Goal: Task Accomplishment & Management: Manage account settings

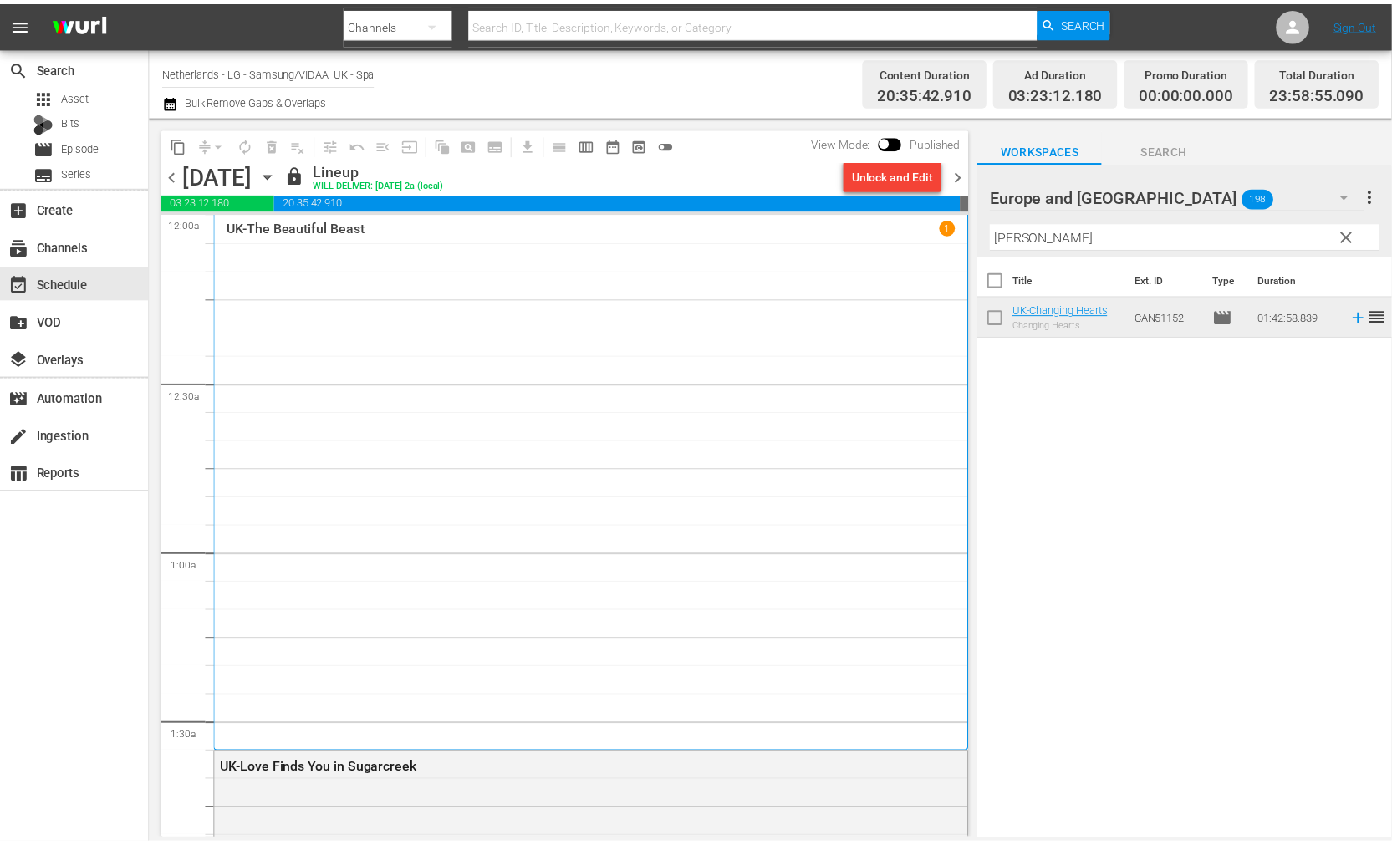
scroll to position [7819, 0]
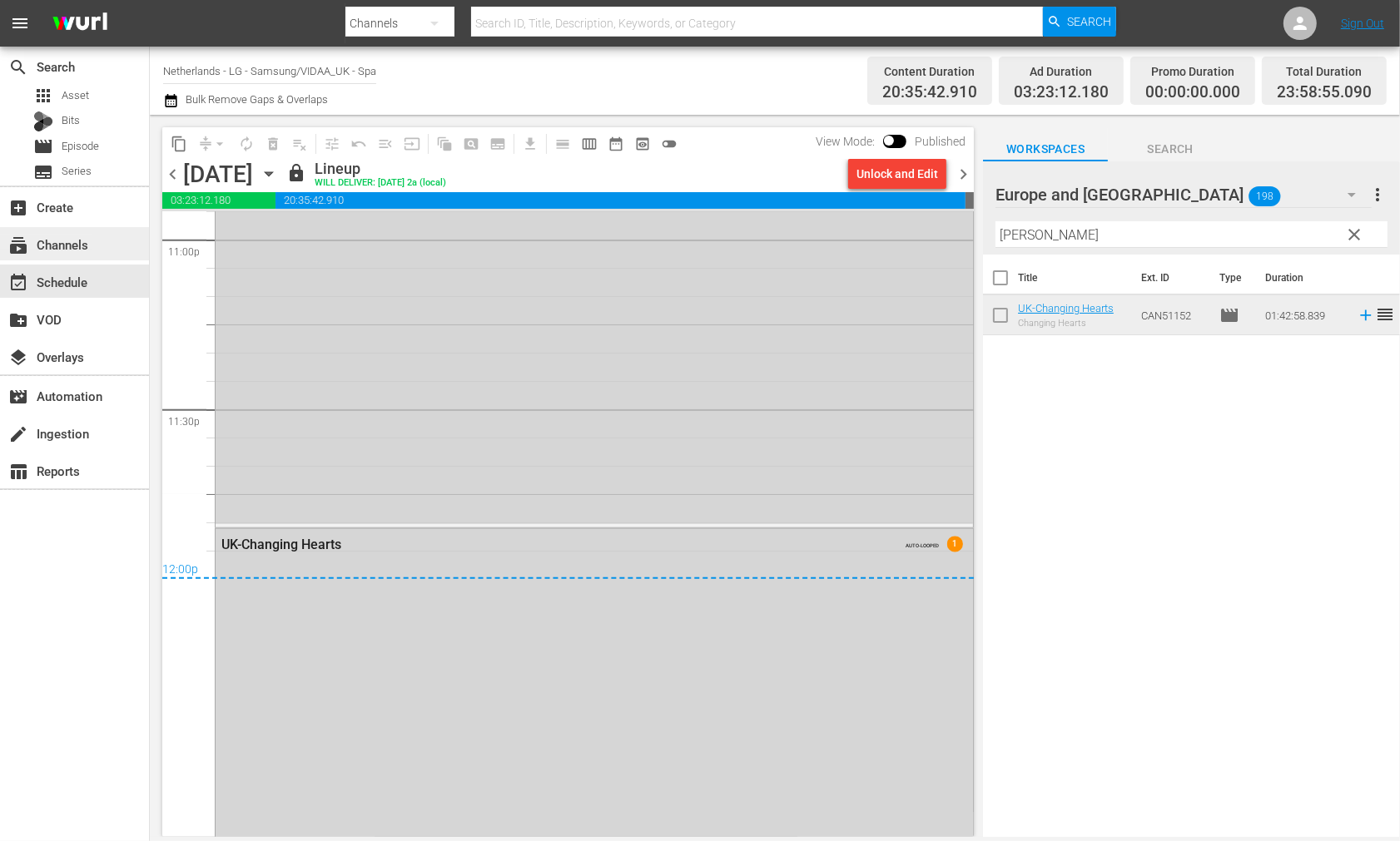
click at [78, 242] on div "subscriptions Channels" at bounding box center [47, 242] width 94 height 15
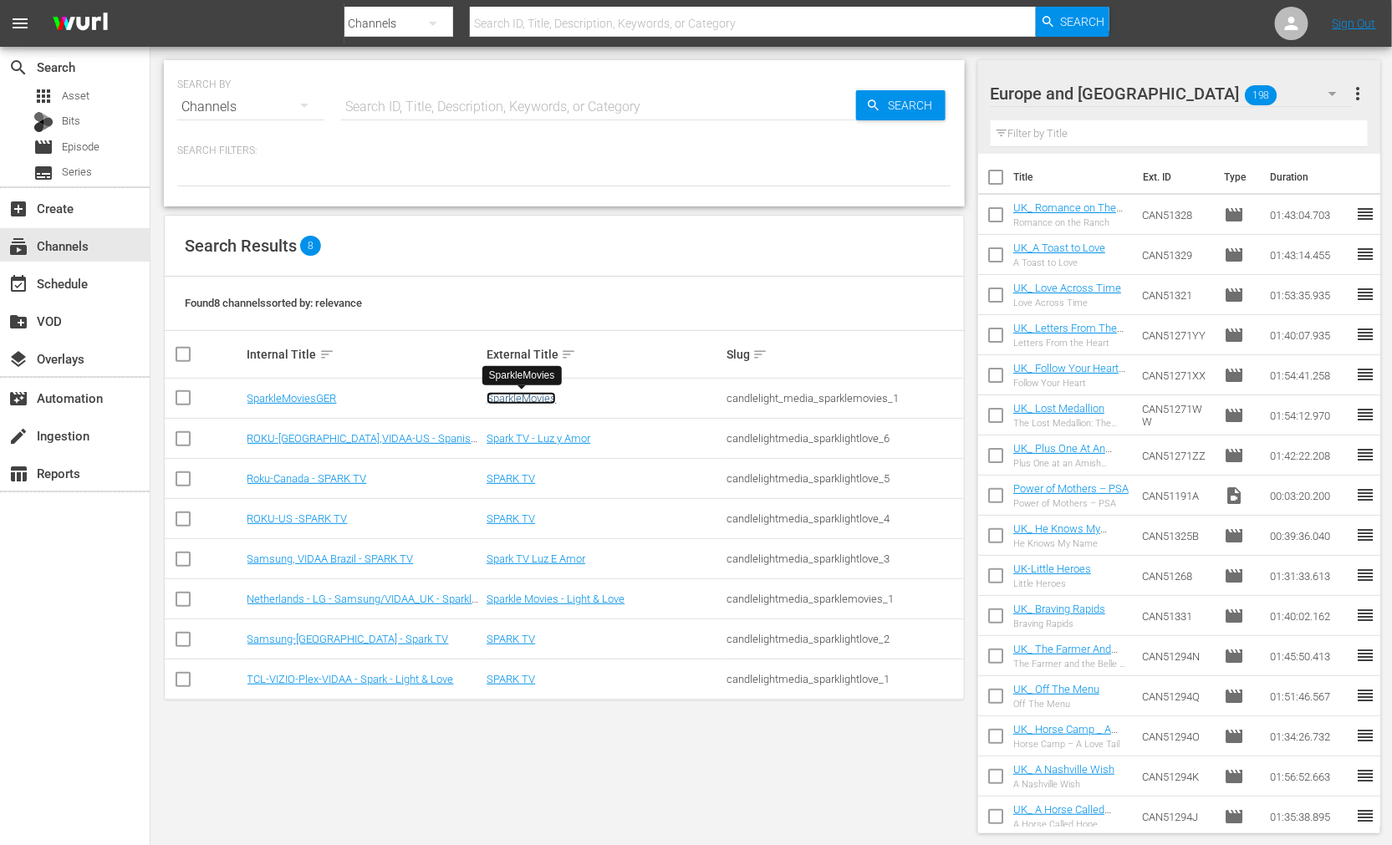
click at [531, 397] on link "SparkleMovies" at bounding box center [521, 398] width 69 height 13
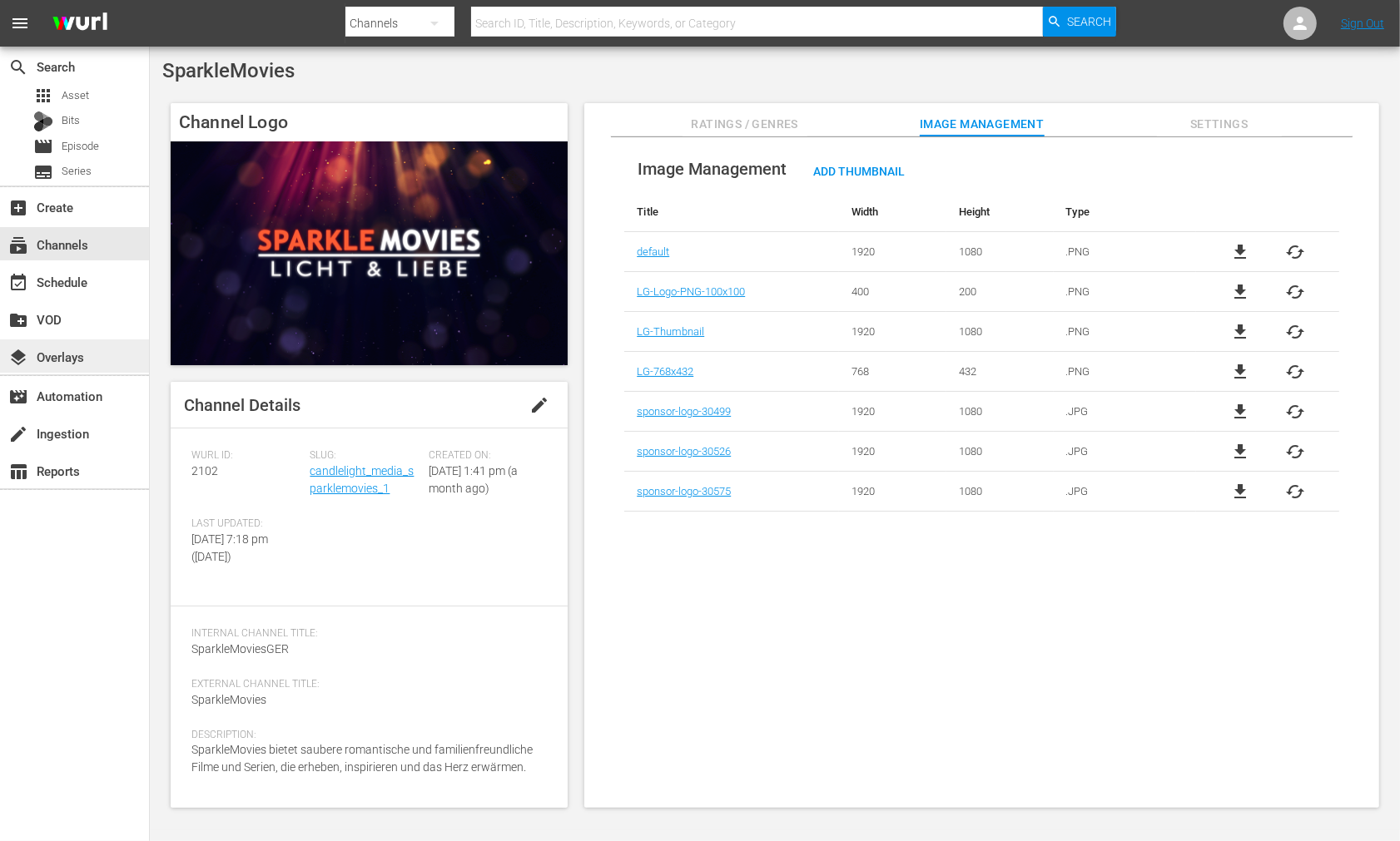
click at [87, 362] on div "layers Overlays" at bounding box center [75, 355] width 149 height 33
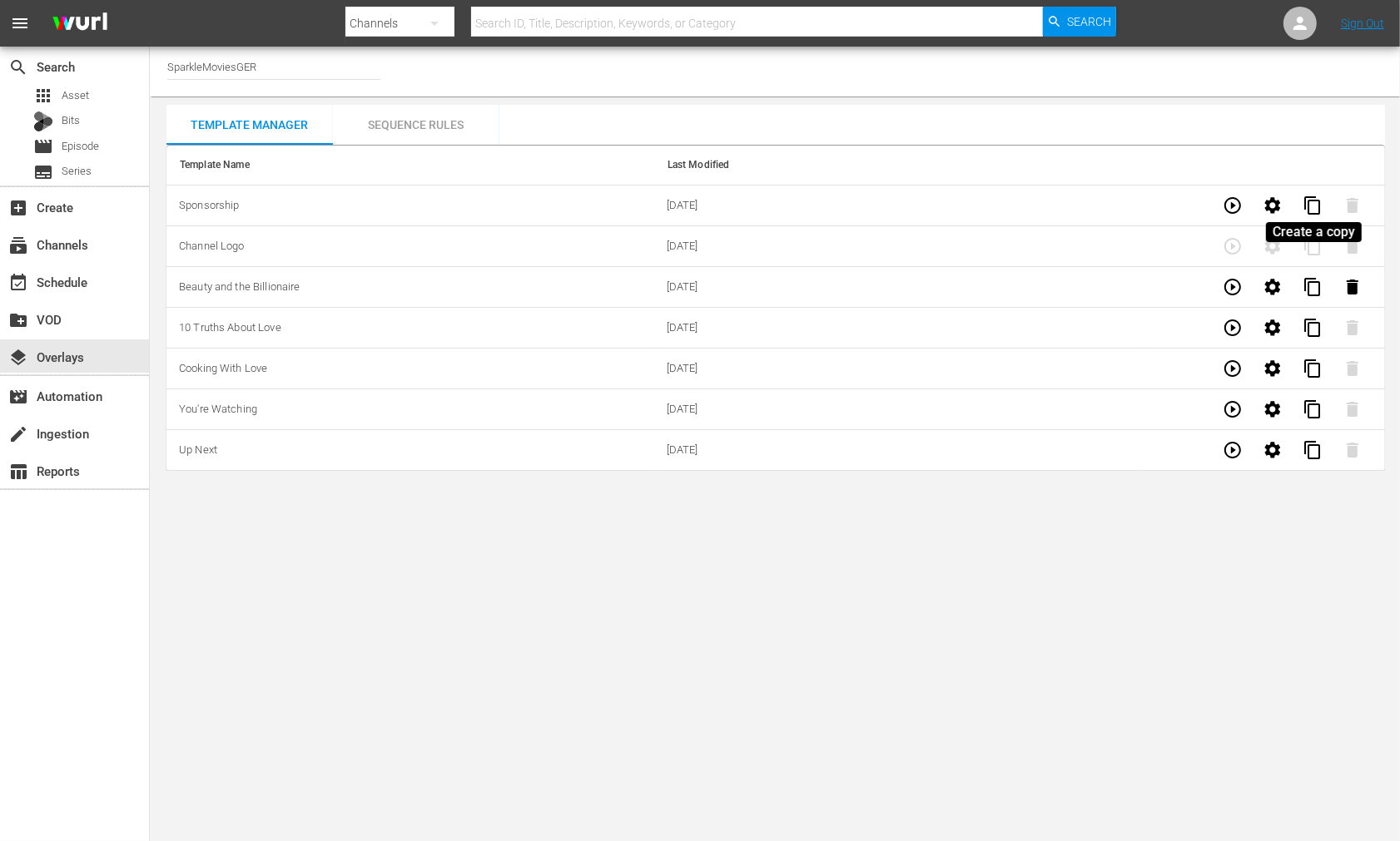
click at [1310, 204] on span "content_copy" at bounding box center [1313, 206] width 20 height 20
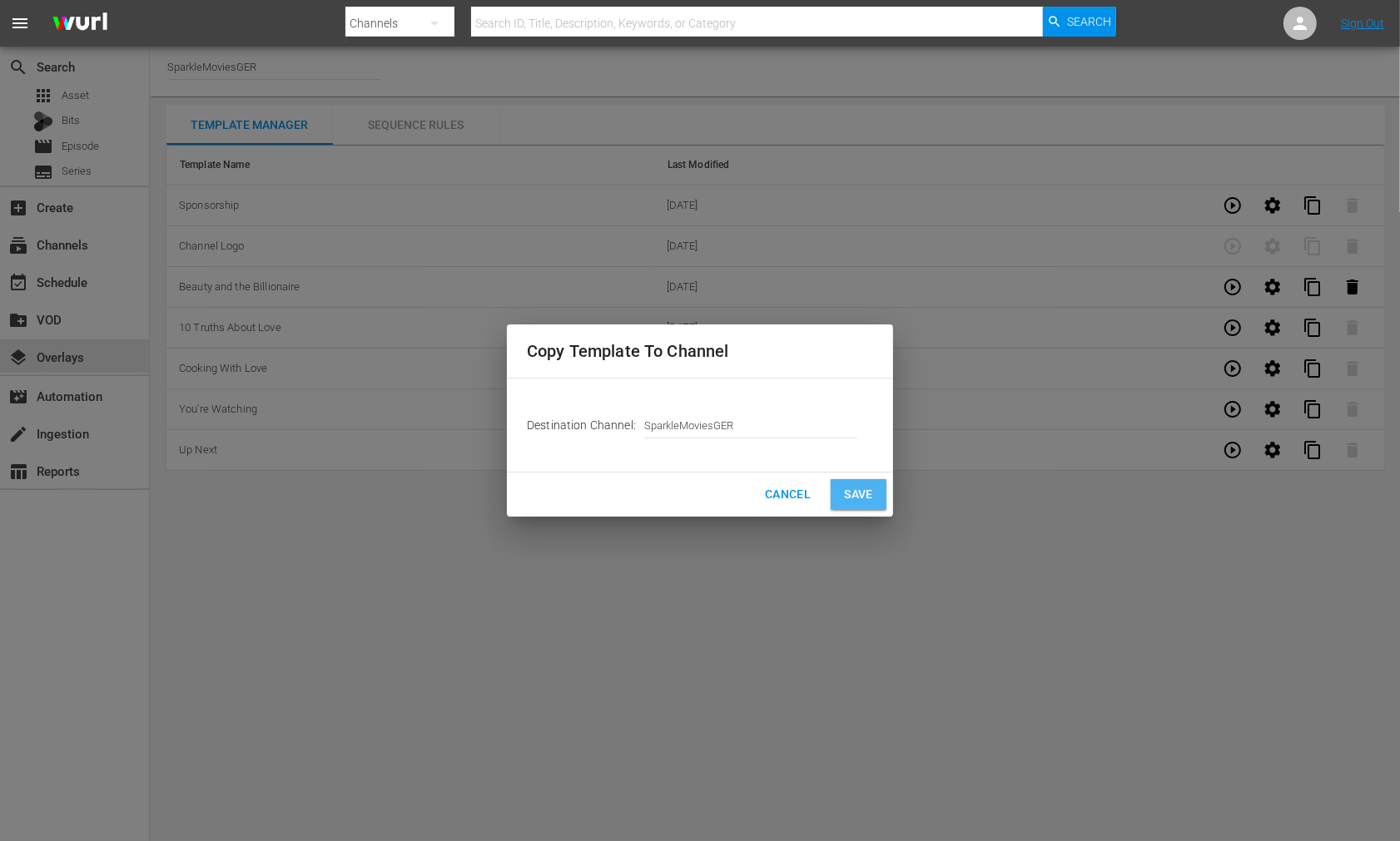
click at [863, 495] on span "Save" at bounding box center [858, 495] width 29 height 21
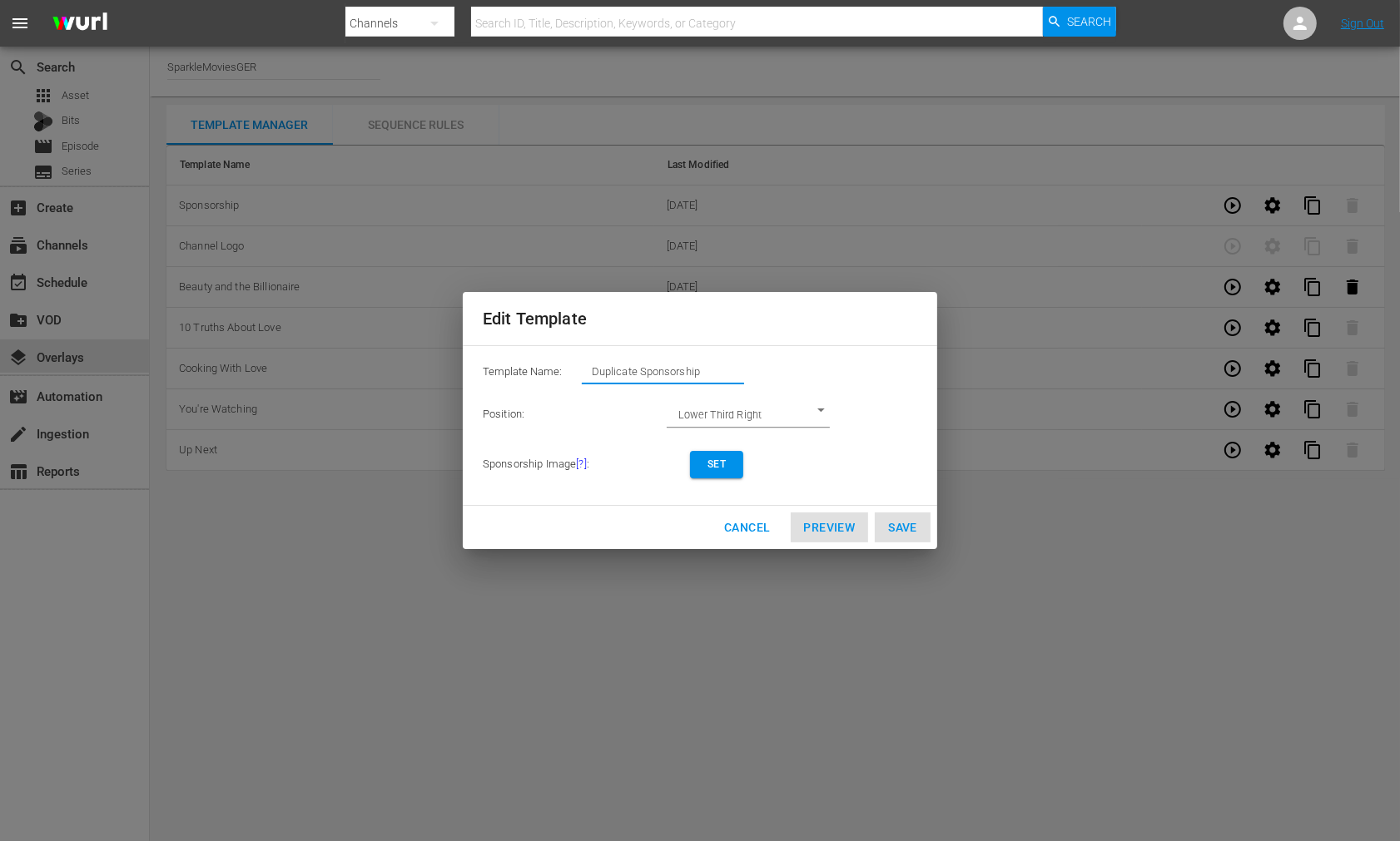
drag, startPoint x: 735, startPoint y: 363, endPoint x: 215, endPoint y: 315, distance: 522.2
click at [215, 315] on div "Edit Template Template Name: Duplicate Sponsorship Position: Lower Third Right …" at bounding box center [700, 420] width 1380 height 821
click at [717, 460] on span "Set" at bounding box center [717, 465] width 27 height 18
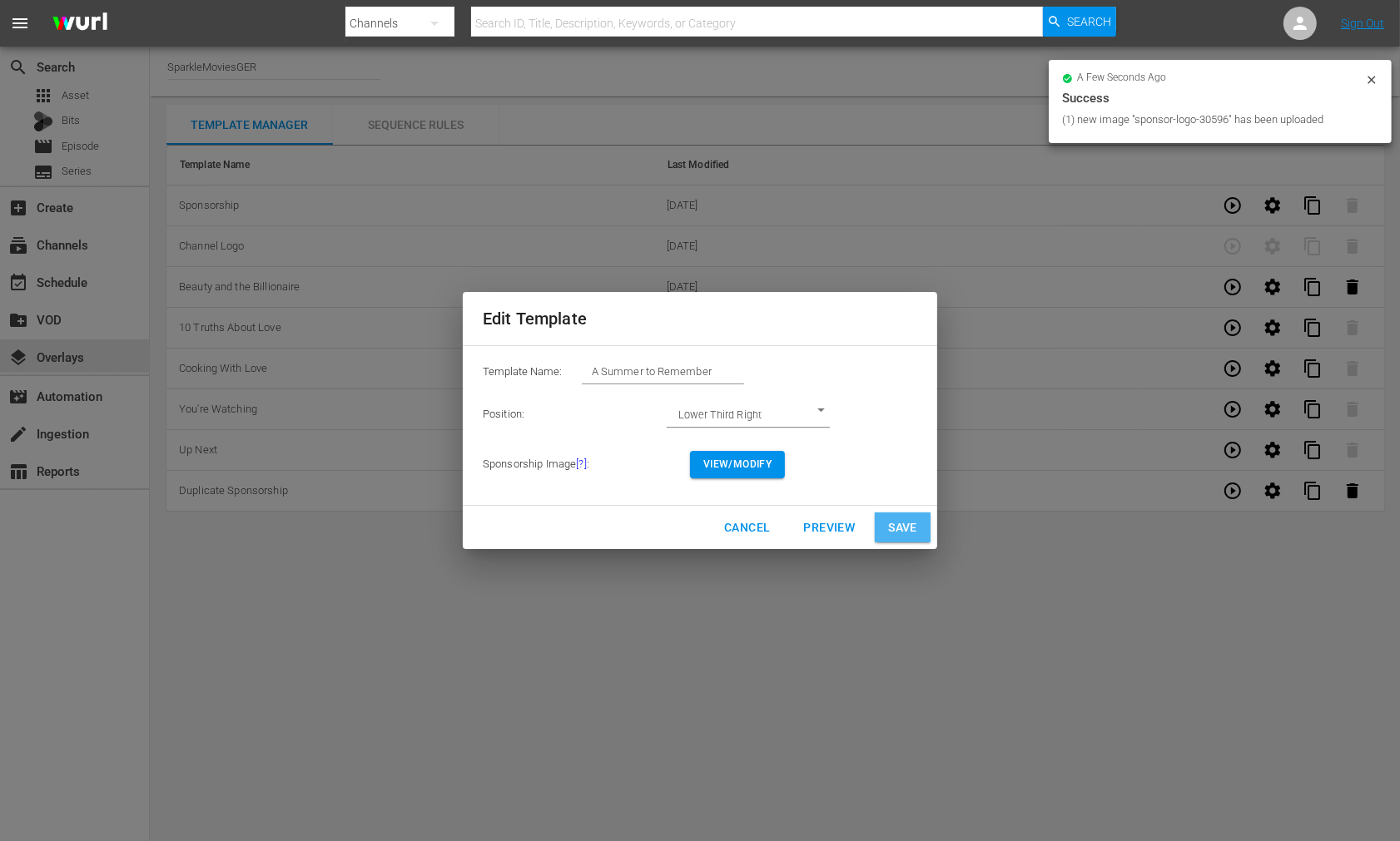
click at [911, 522] on span "Save" at bounding box center [902, 527] width 29 height 21
type input "Duplicate Sponsorship"
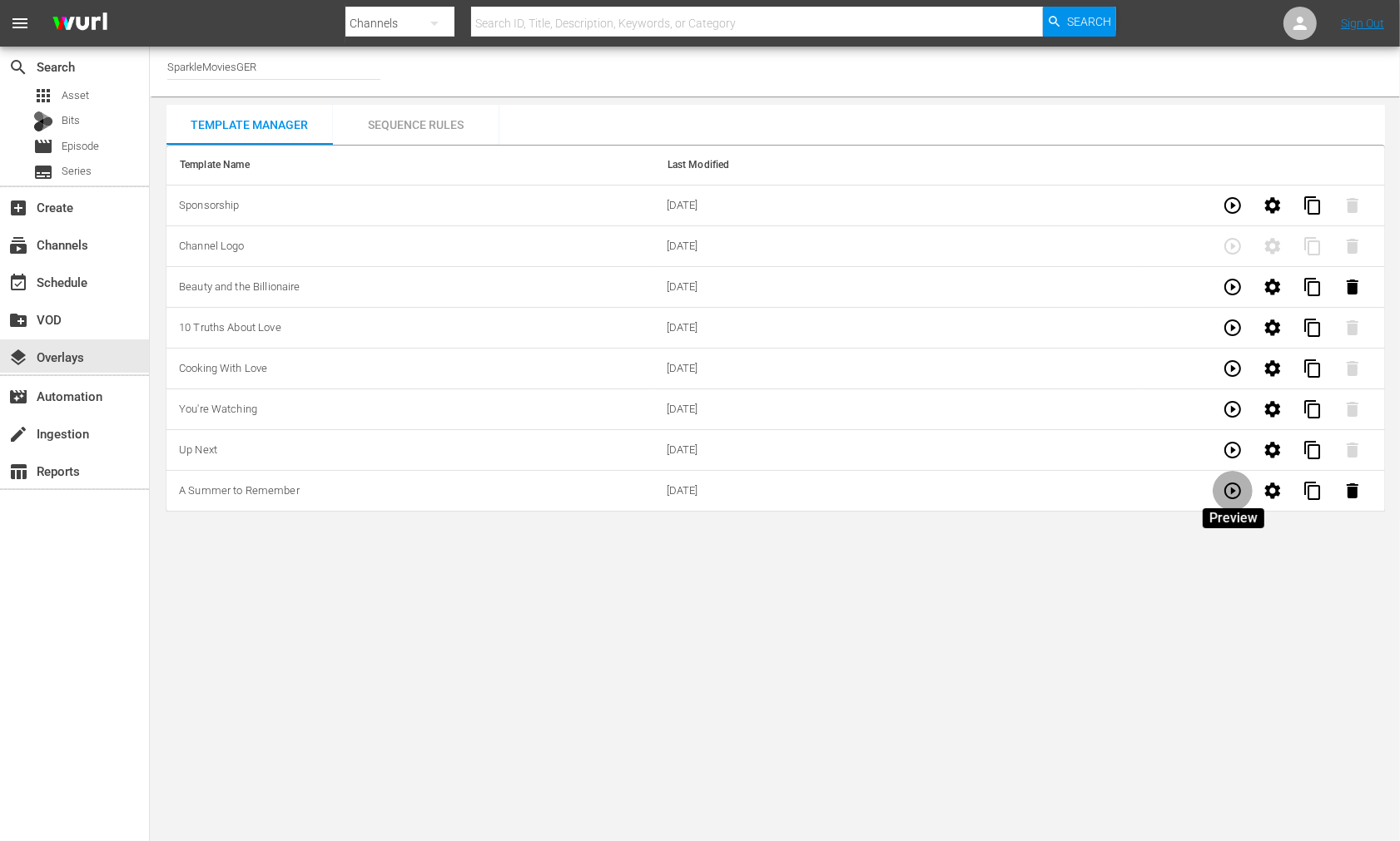
click at [1241, 498] on icon "button" at bounding box center [1233, 491] width 20 height 20
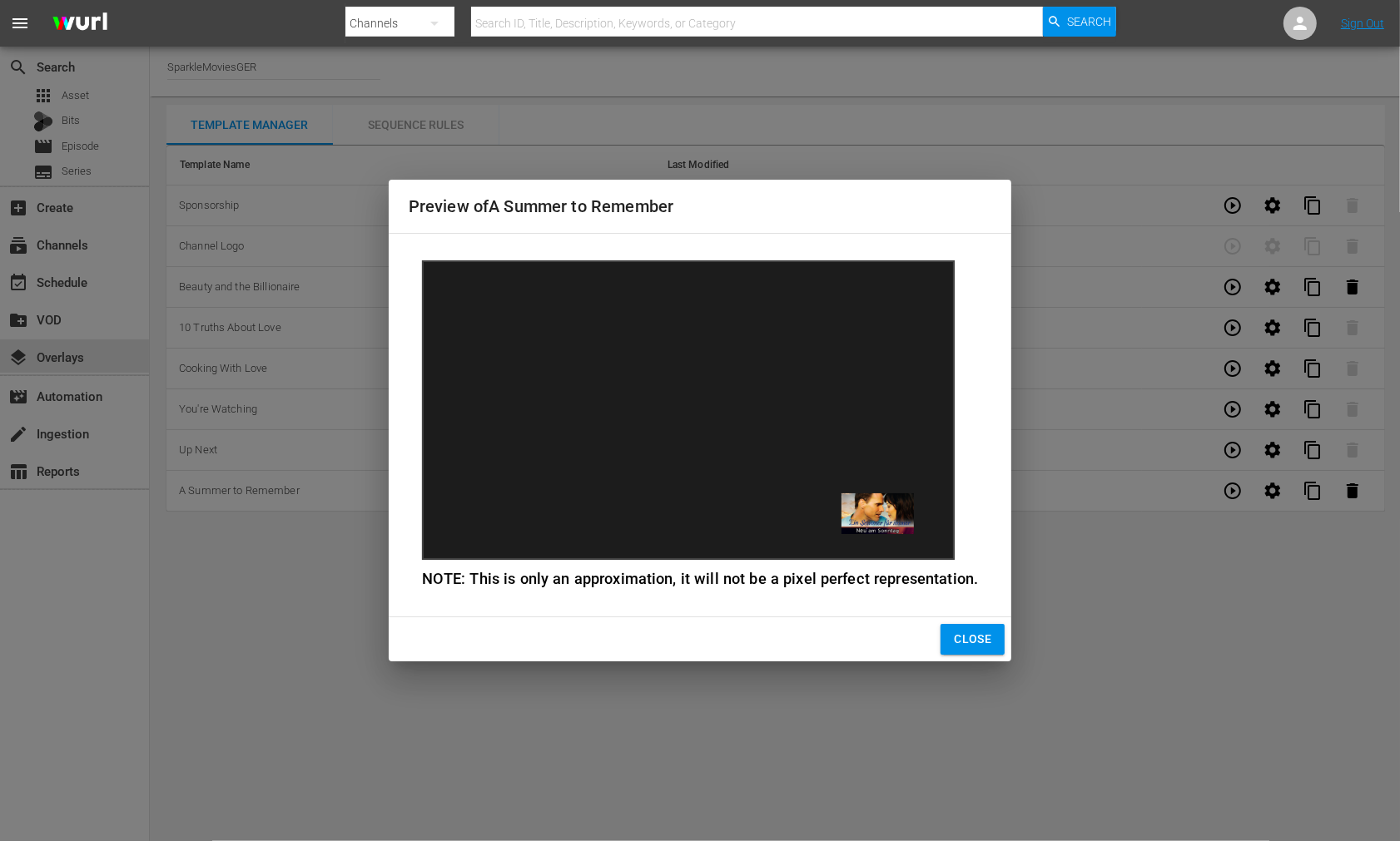
click at [969, 638] on span "Close" at bounding box center [973, 639] width 38 height 21
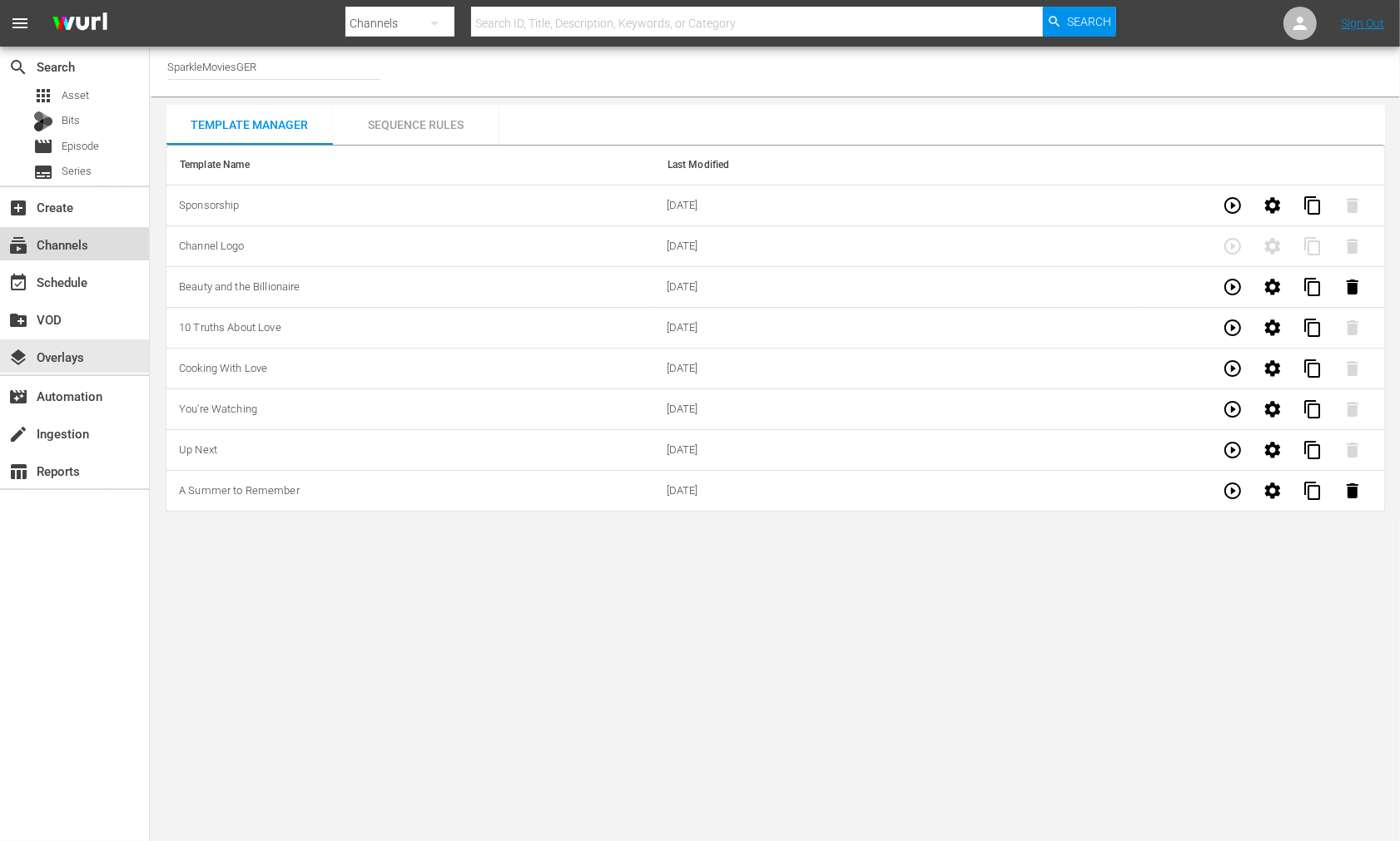
click at [60, 247] on div "subscriptions Channels" at bounding box center [47, 242] width 94 height 15
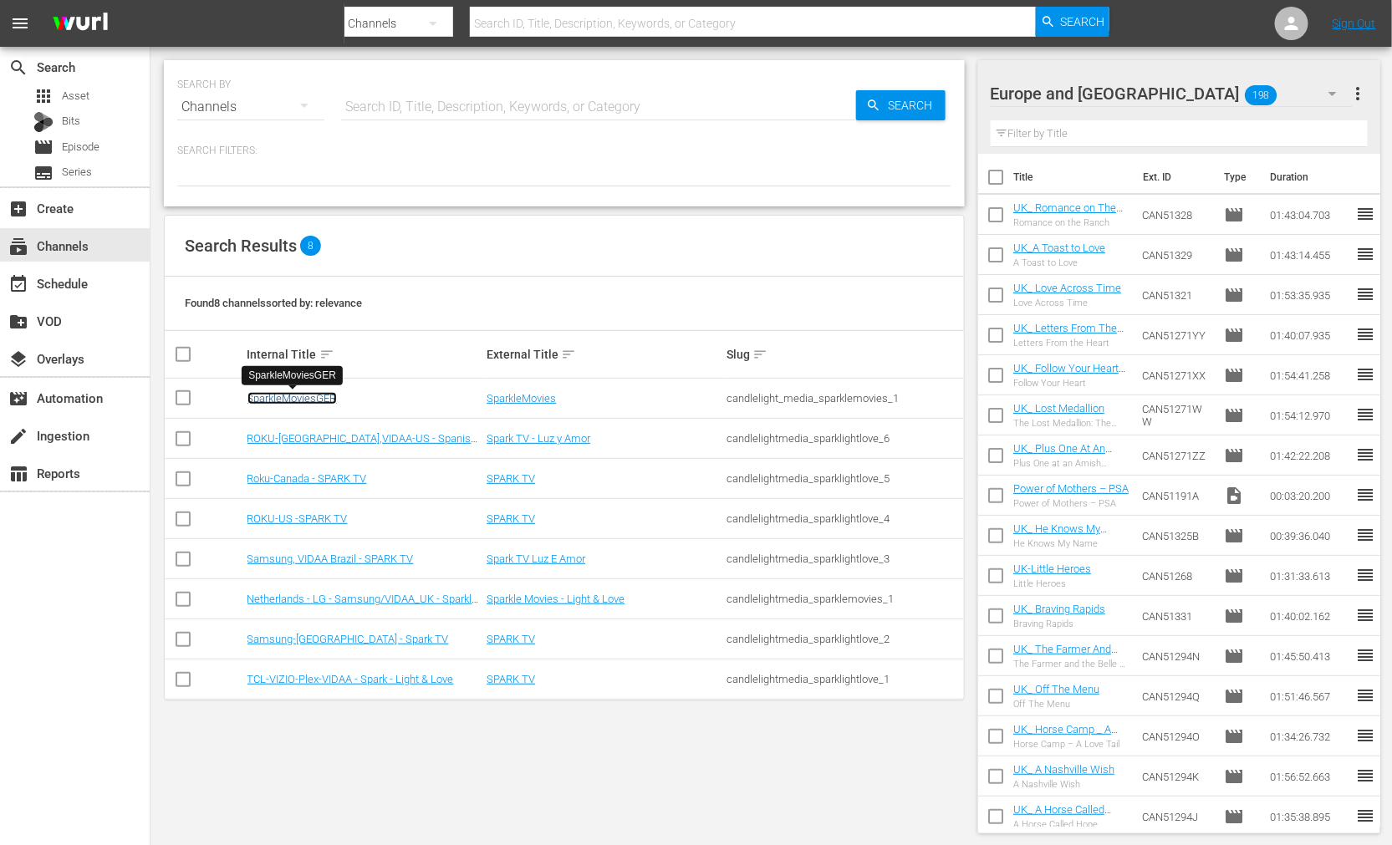
click at [299, 396] on link "SparkleMoviesGER" at bounding box center [292, 398] width 89 height 13
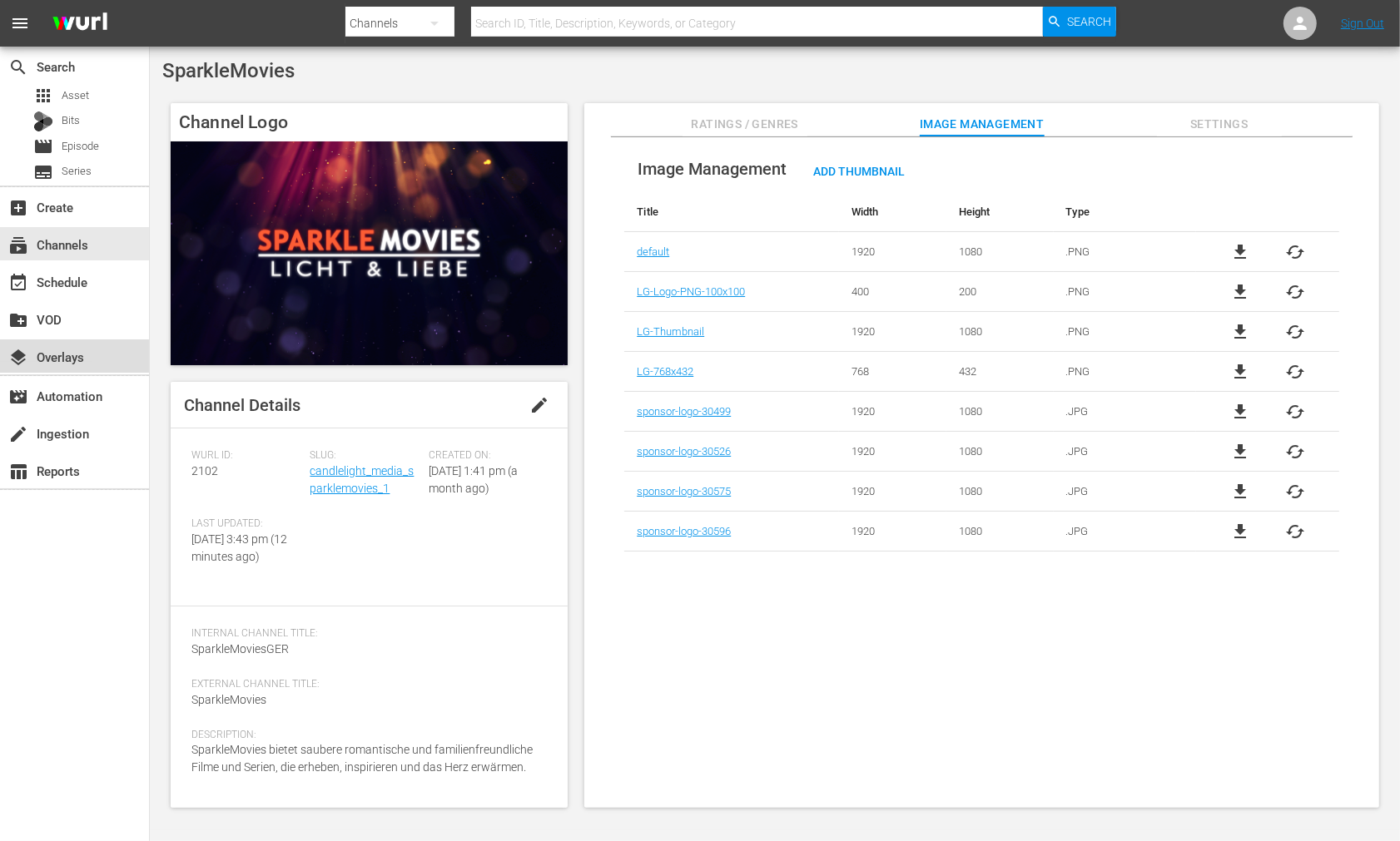
click at [72, 353] on div "layers Overlays" at bounding box center [47, 354] width 94 height 15
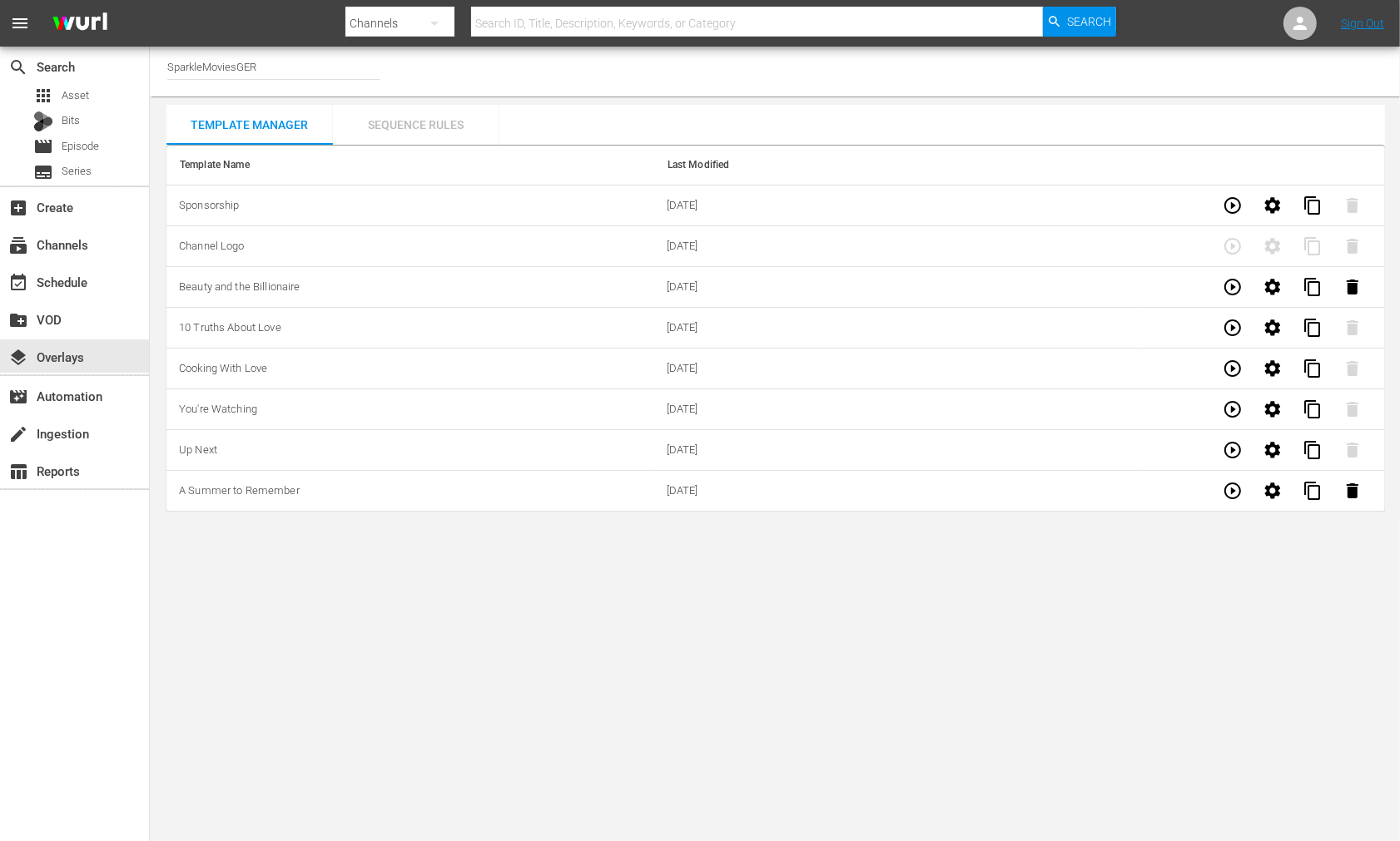
click at [406, 123] on div "Sequence Rules" at bounding box center [415, 124] width 166 height 40
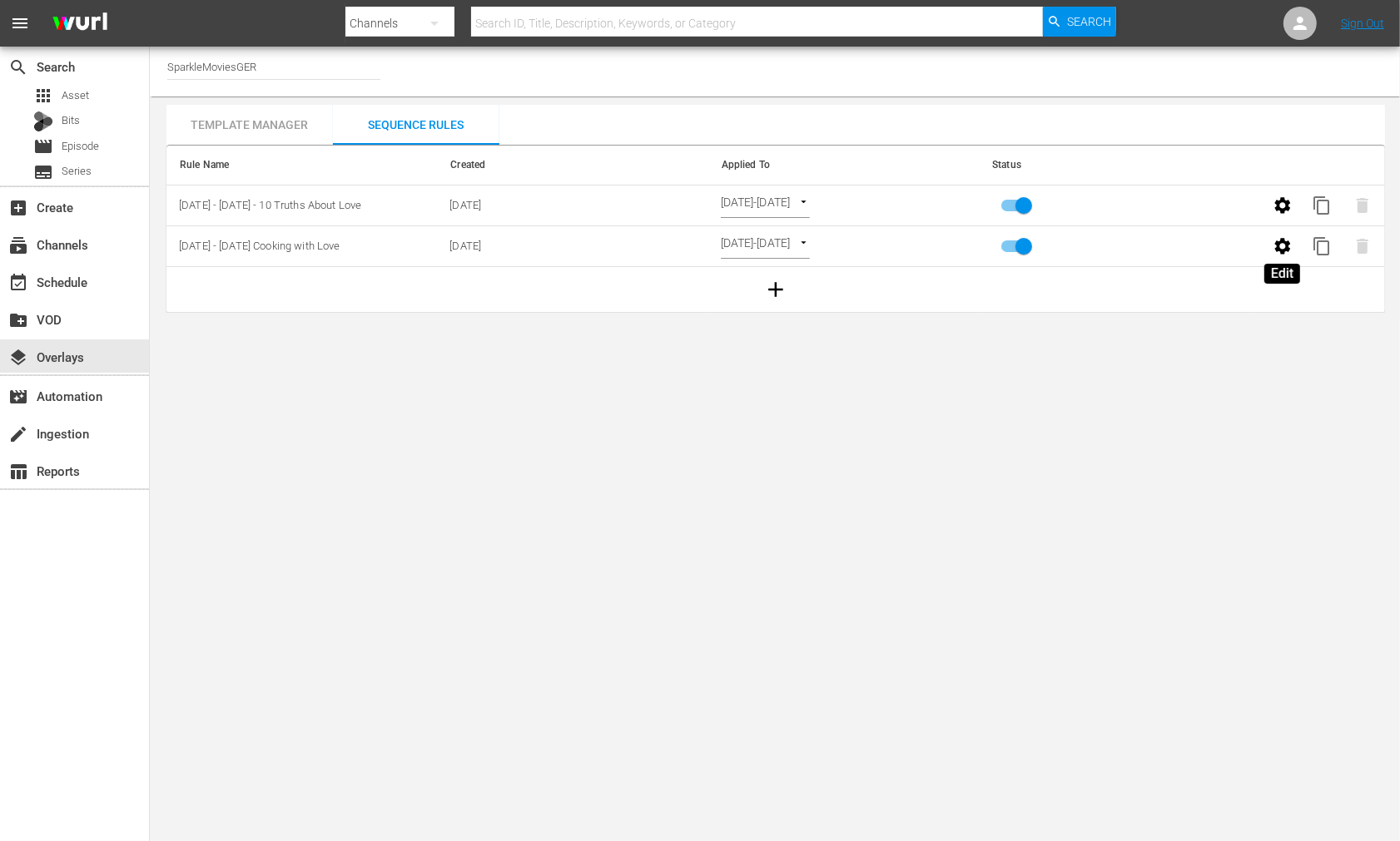
click at [1283, 245] on icon "button" at bounding box center [1283, 246] width 20 height 20
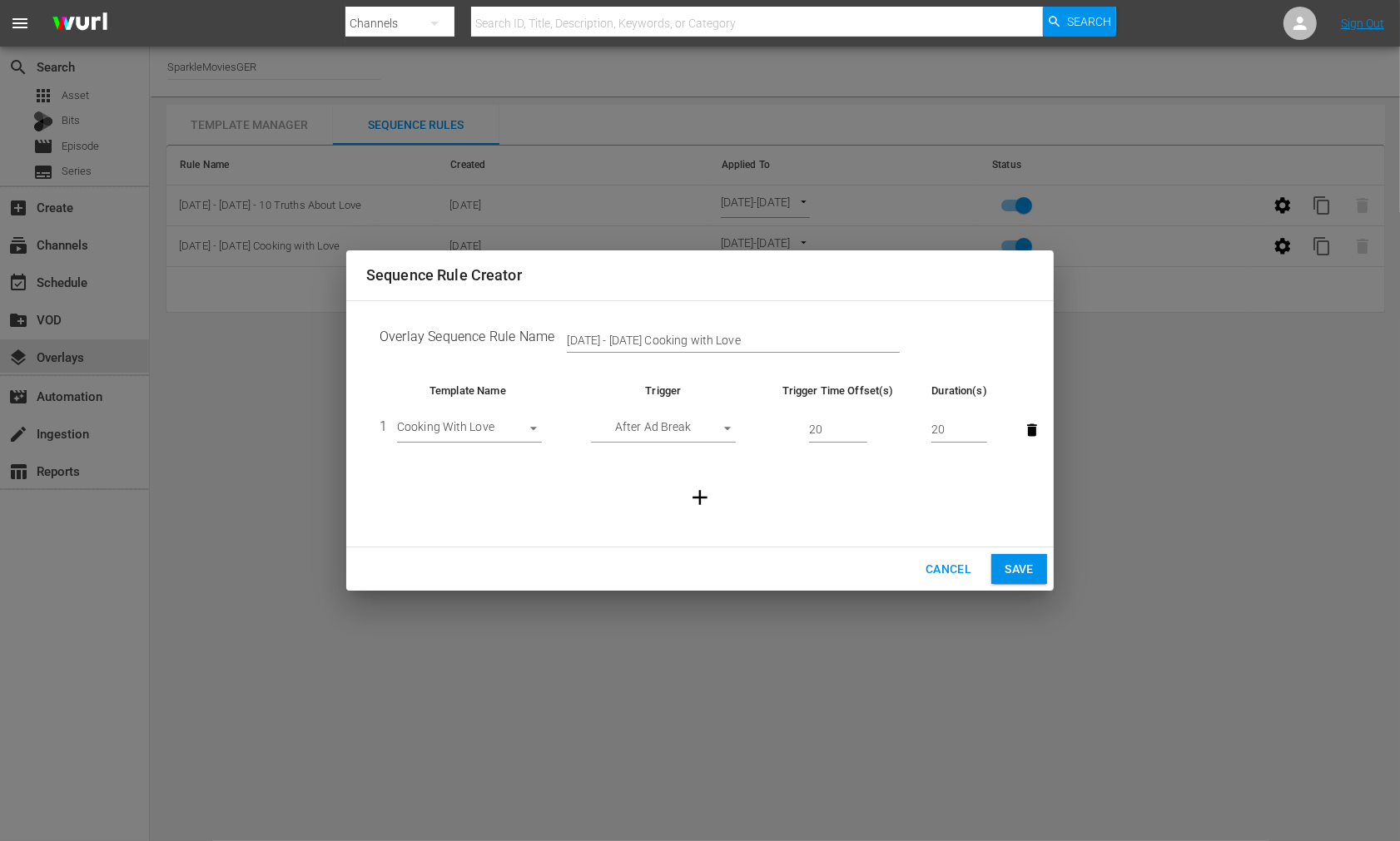
click at [961, 570] on span "Cancel" at bounding box center [949, 569] width 46 height 21
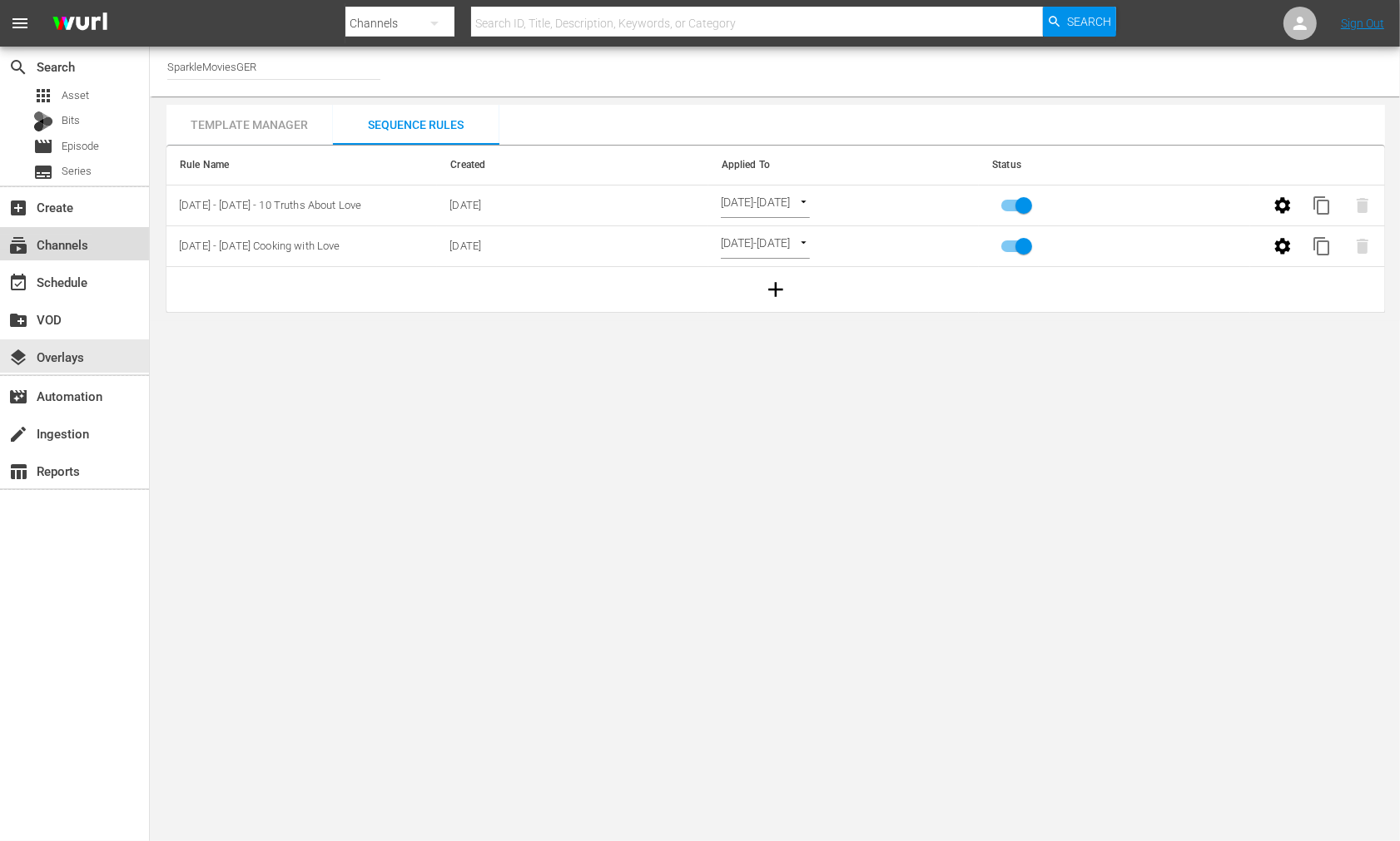
click at [80, 244] on div "subscriptions Channels" at bounding box center [47, 242] width 94 height 15
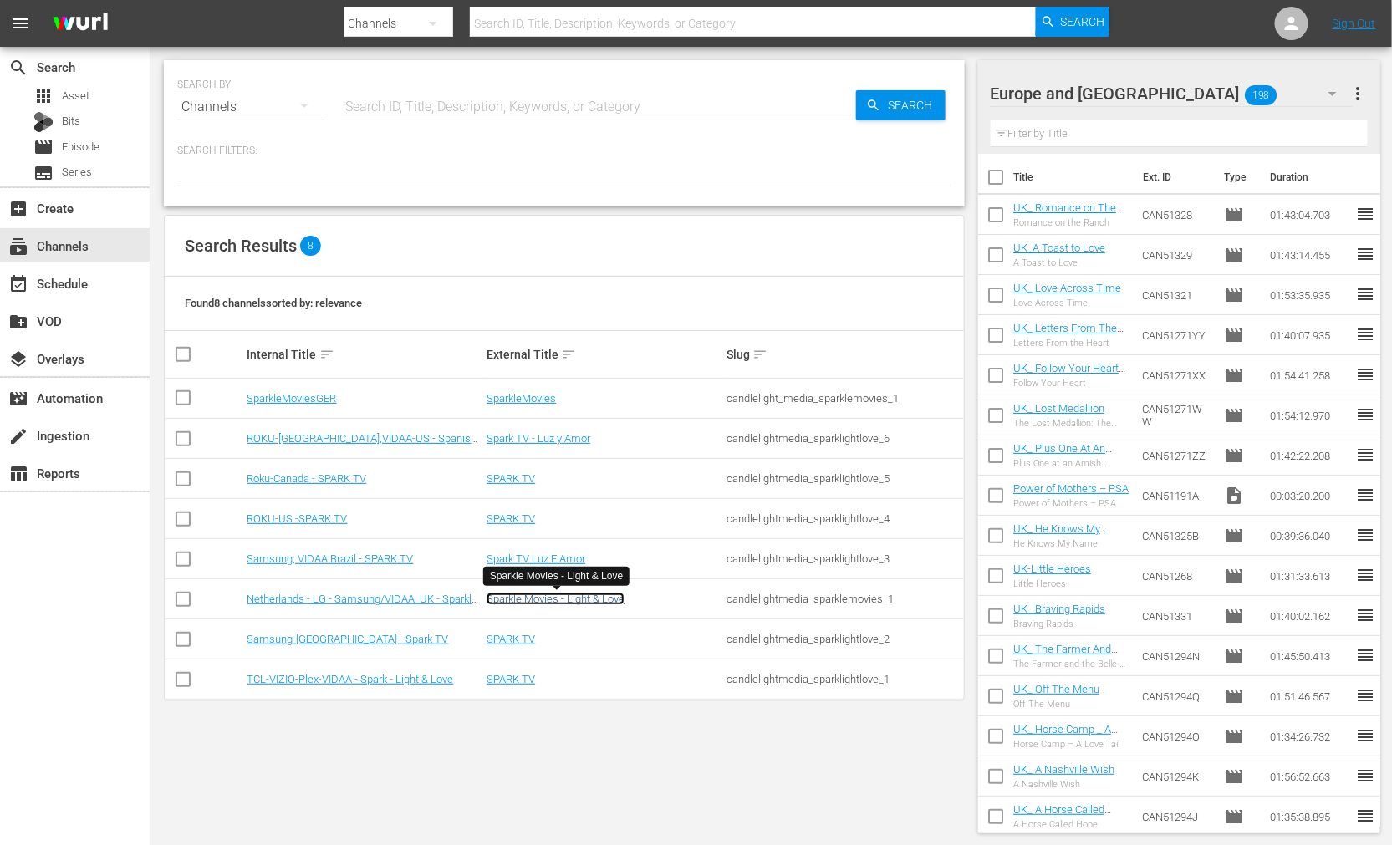
click at [528, 600] on link "Sparkle Movies - Light & Love" at bounding box center [556, 599] width 138 height 13
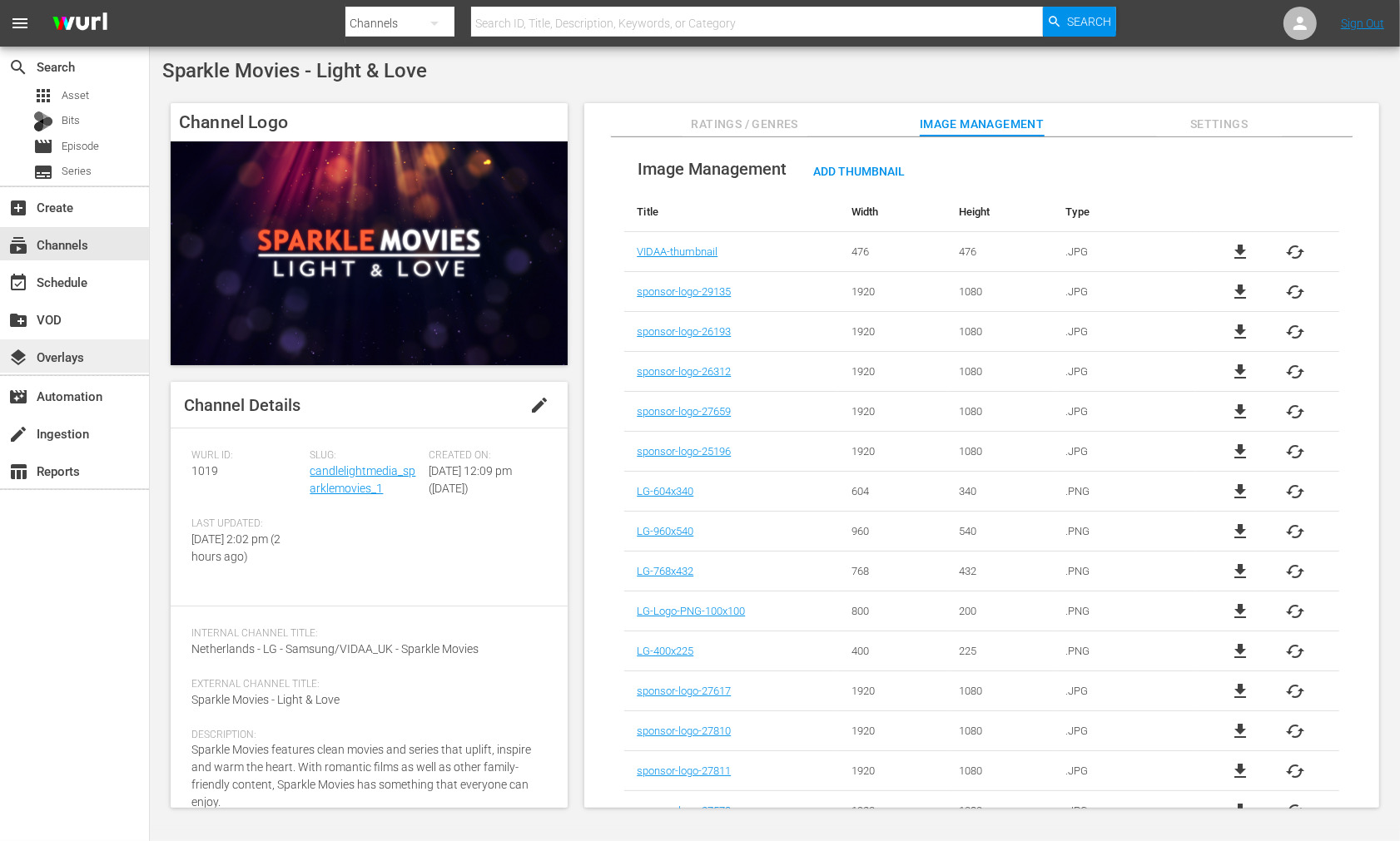
click at [70, 355] on div "layers Overlays" at bounding box center [47, 354] width 94 height 15
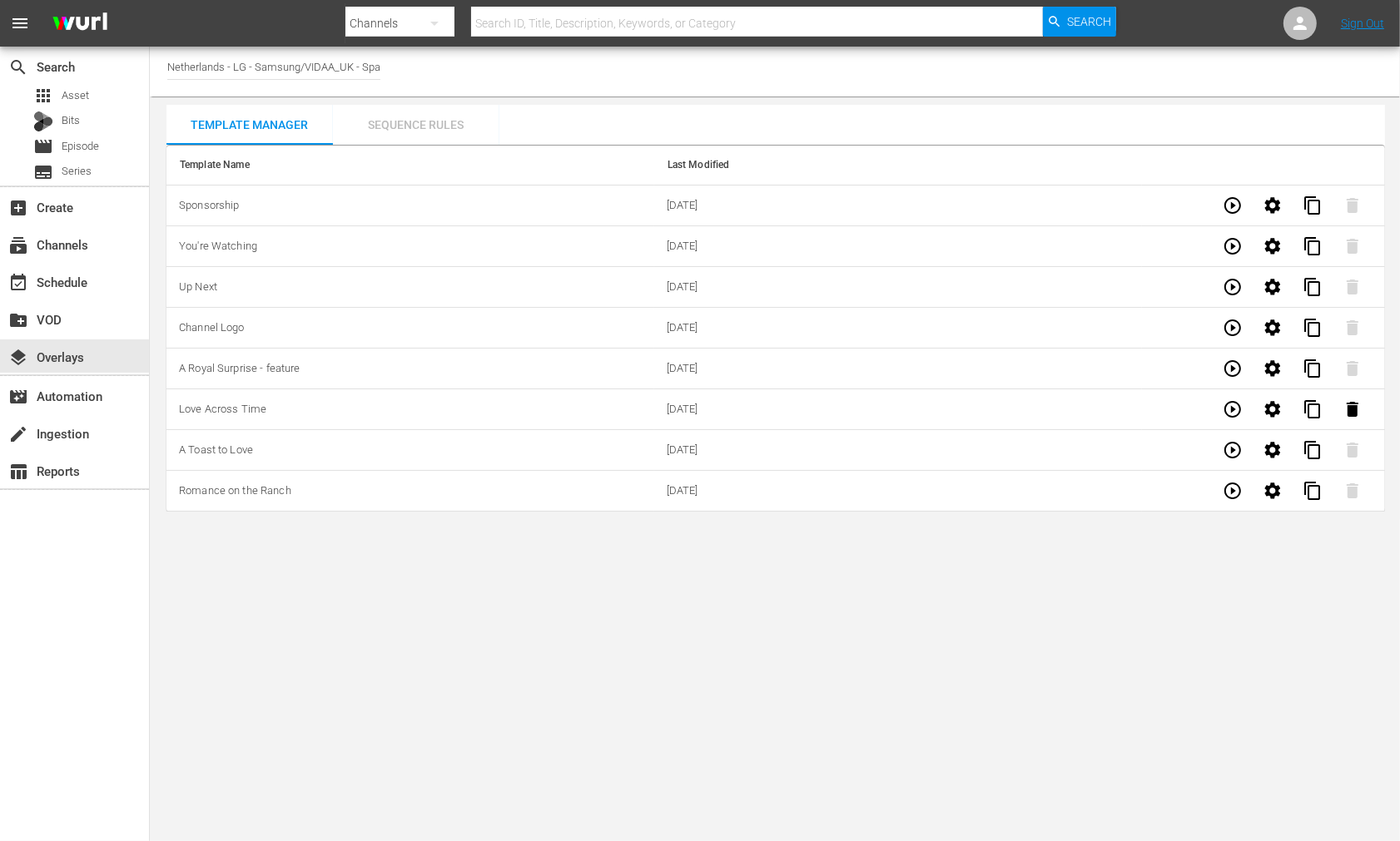
click at [430, 121] on div "Sequence Rules" at bounding box center [415, 124] width 166 height 40
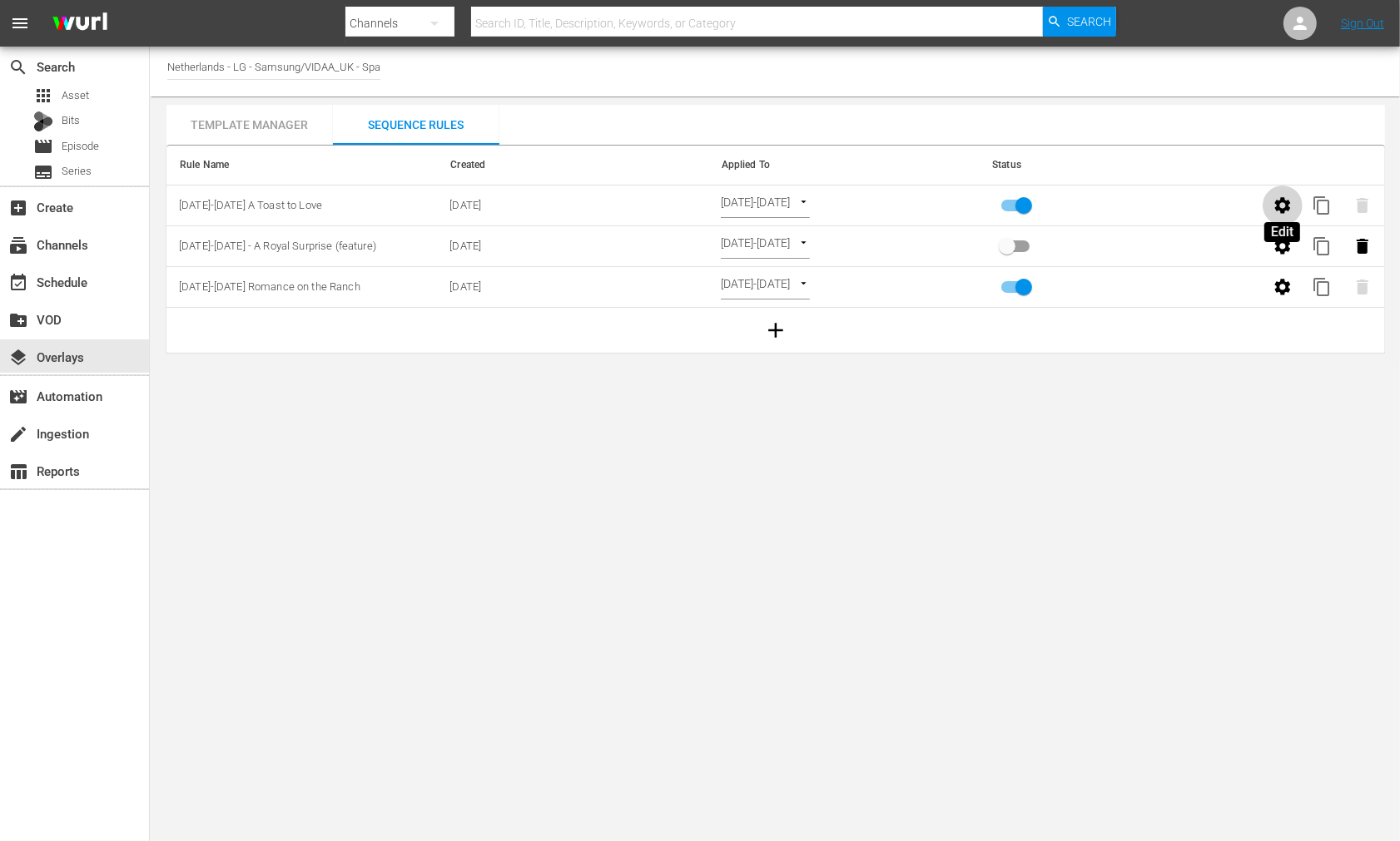
click at [1279, 205] on icon "button" at bounding box center [1283, 205] width 16 height 16
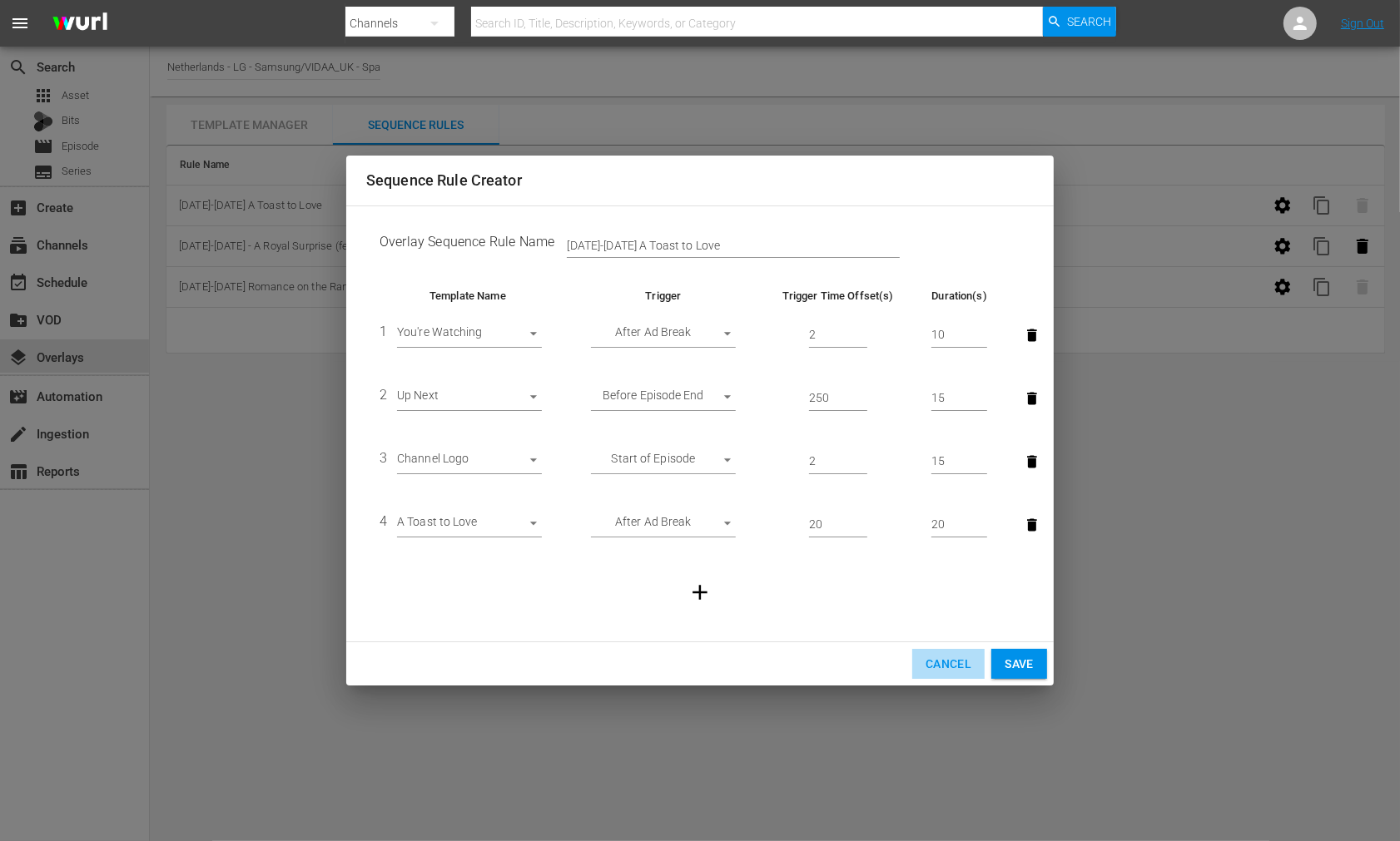
click at [938, 667] on span "Cancel" at bounding box center [949, 664] width 46 height 21
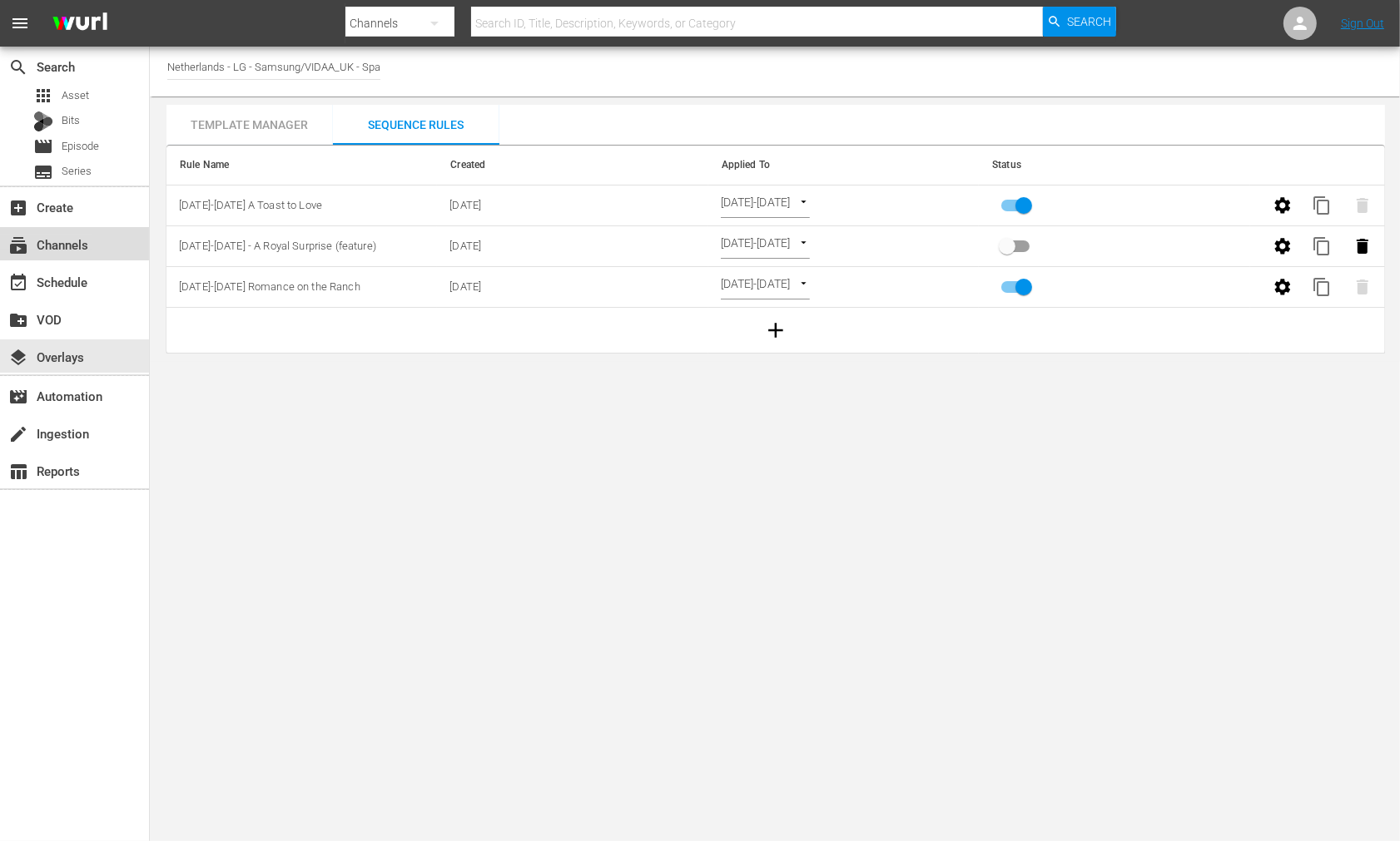
click at [79, 248] on div "subscriptions Channels" at bounding box center [47, 242] width 94 height 15
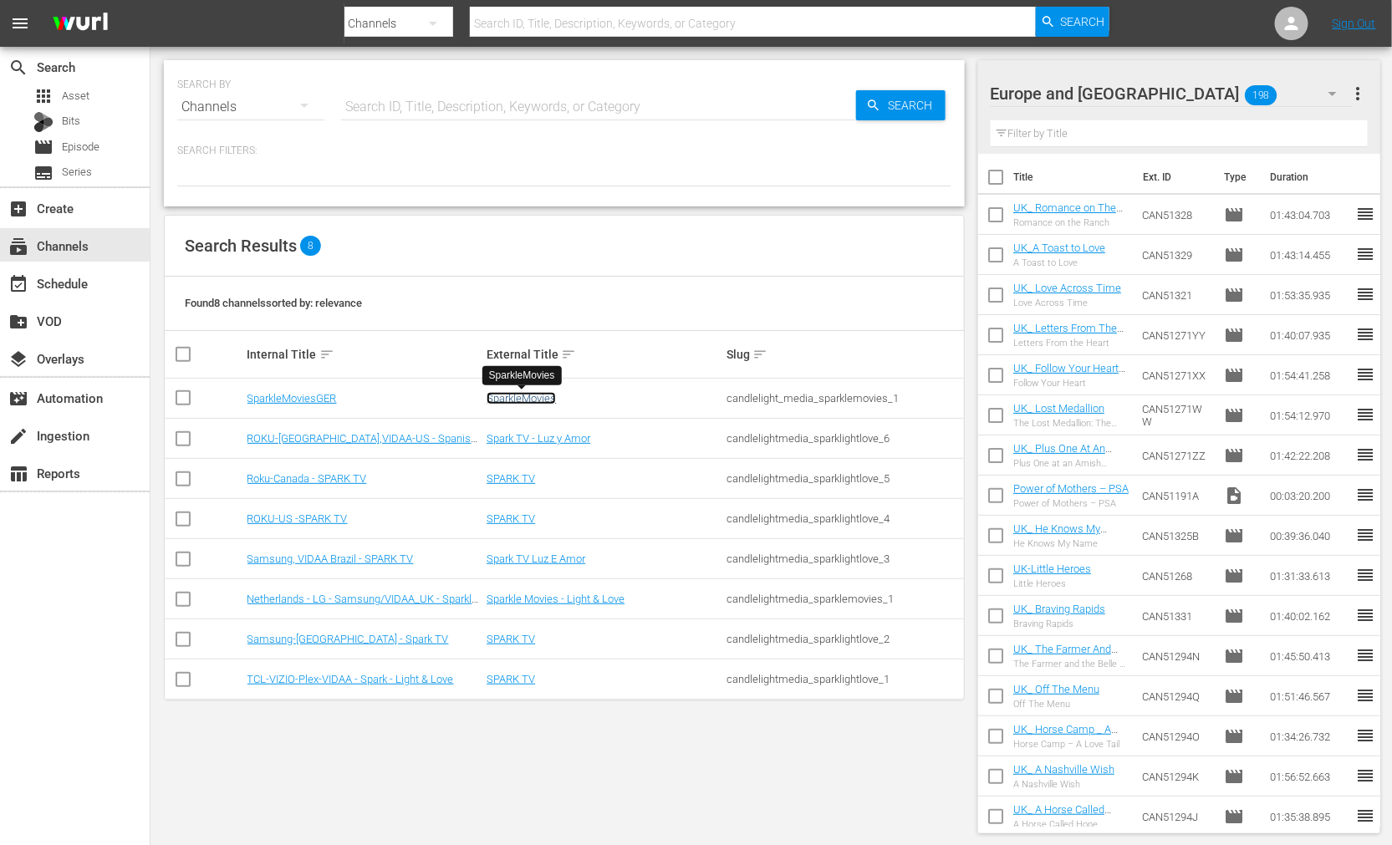
click at [516, 399] on link "SparkleMovies" at bounding box center [521, 398] width 69 height 13
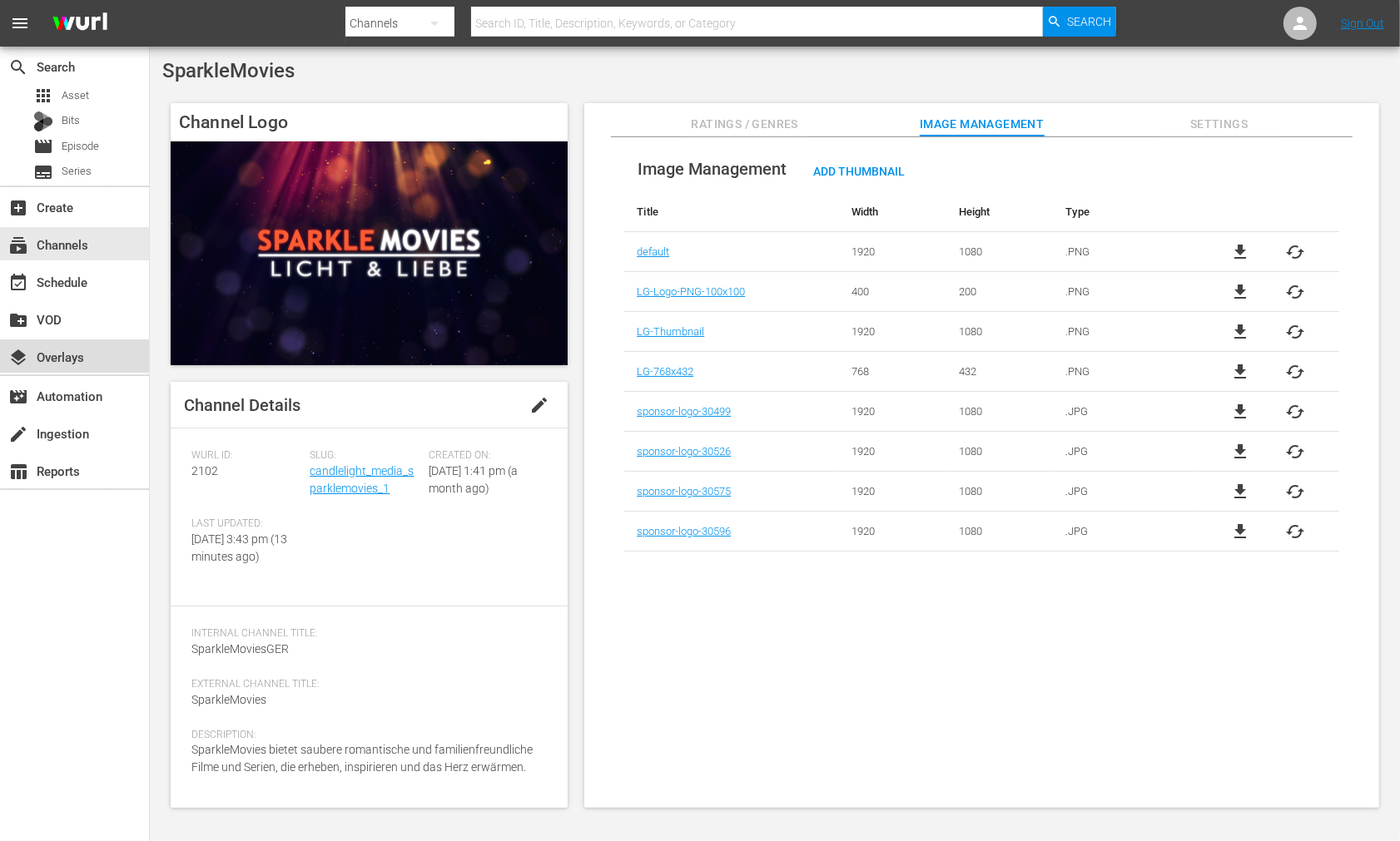
click at [72, 359] on div "layers Overlays" at bounding box center [47, 354] width 94 height 15
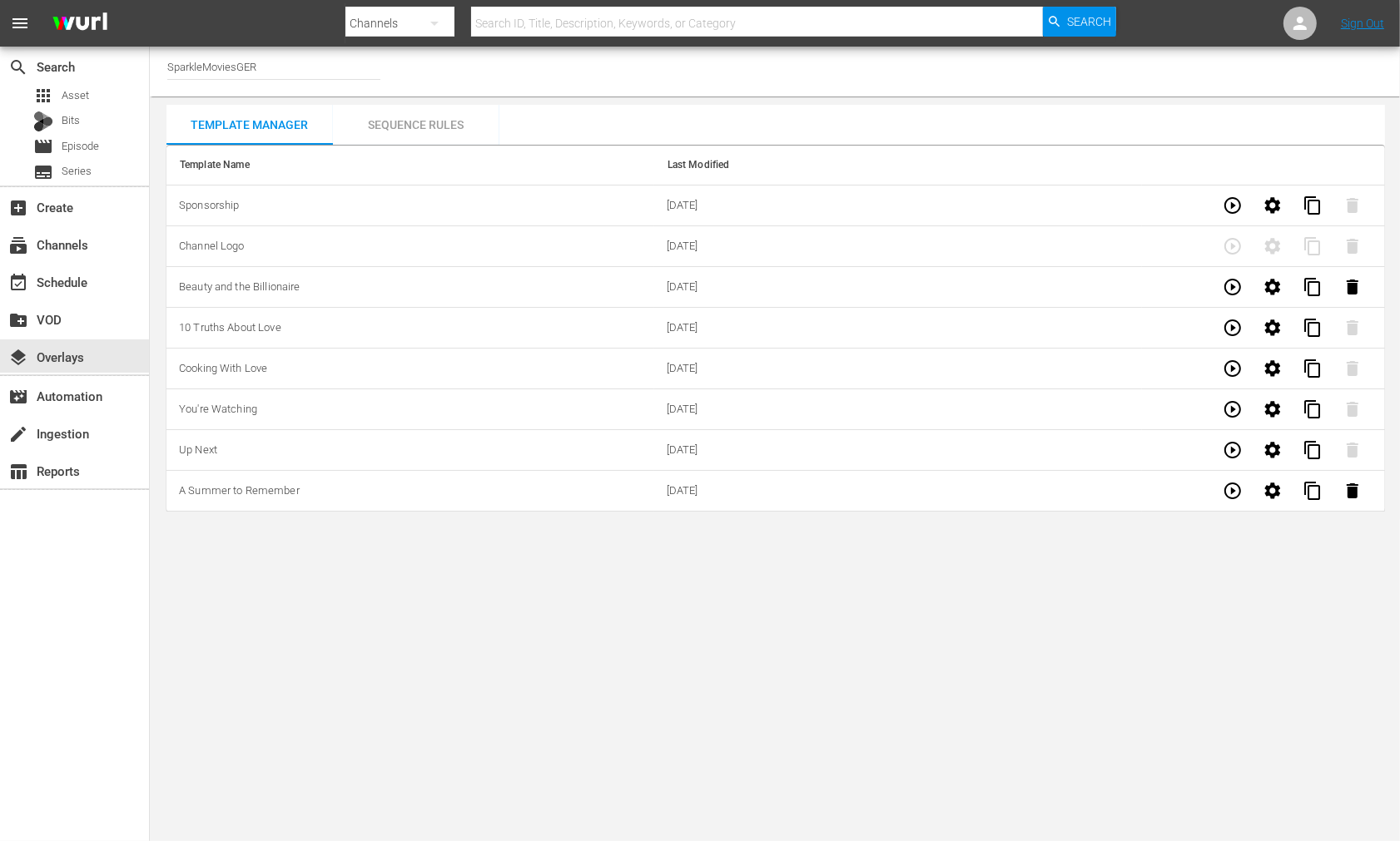
click at [409, 127] on div "Sequence Rules" at bounding box center [415, 124] width 166 height 40
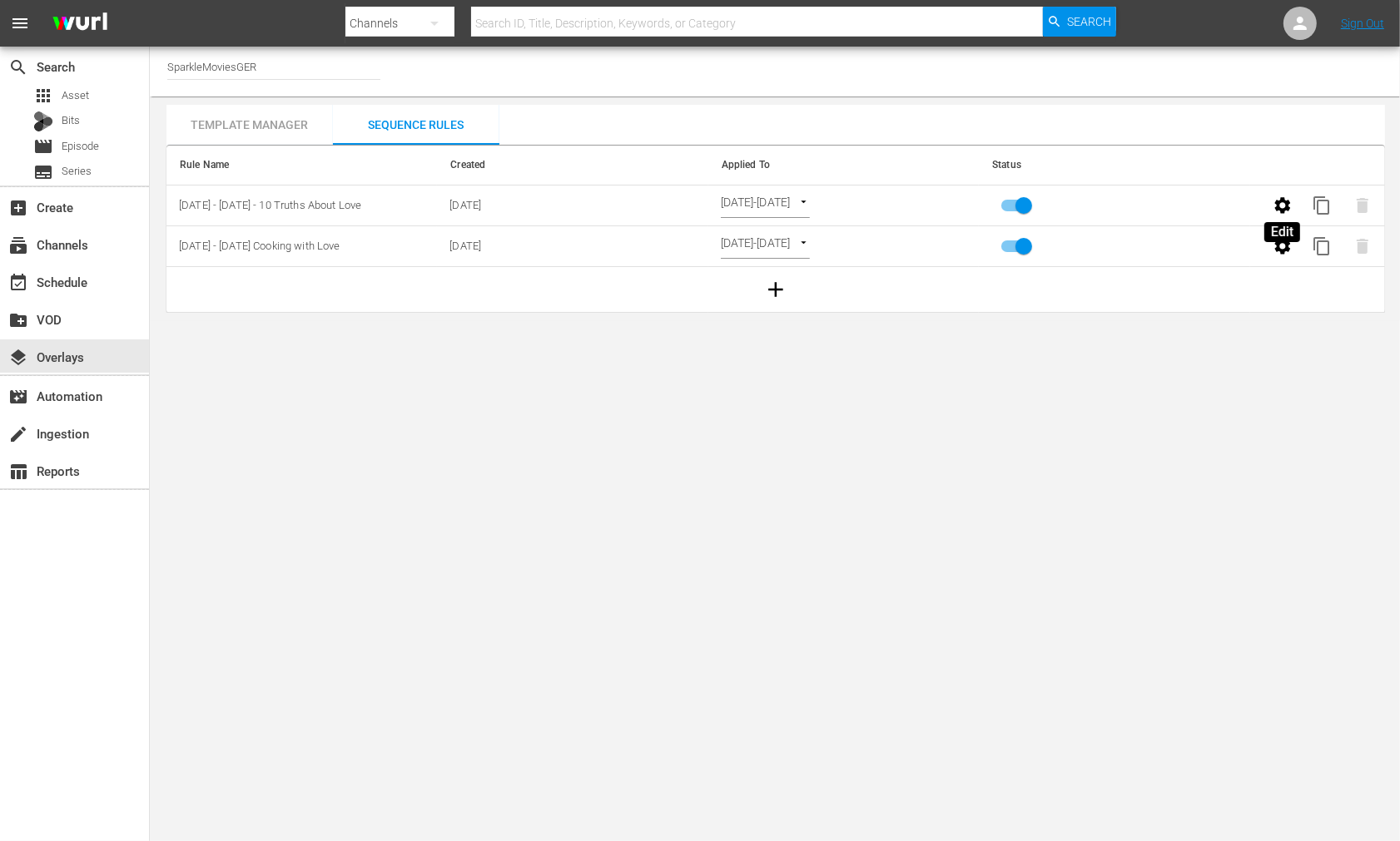
click at [1283, 204] on icon "button" at bounding box center [1283, 206] width 20 height 20
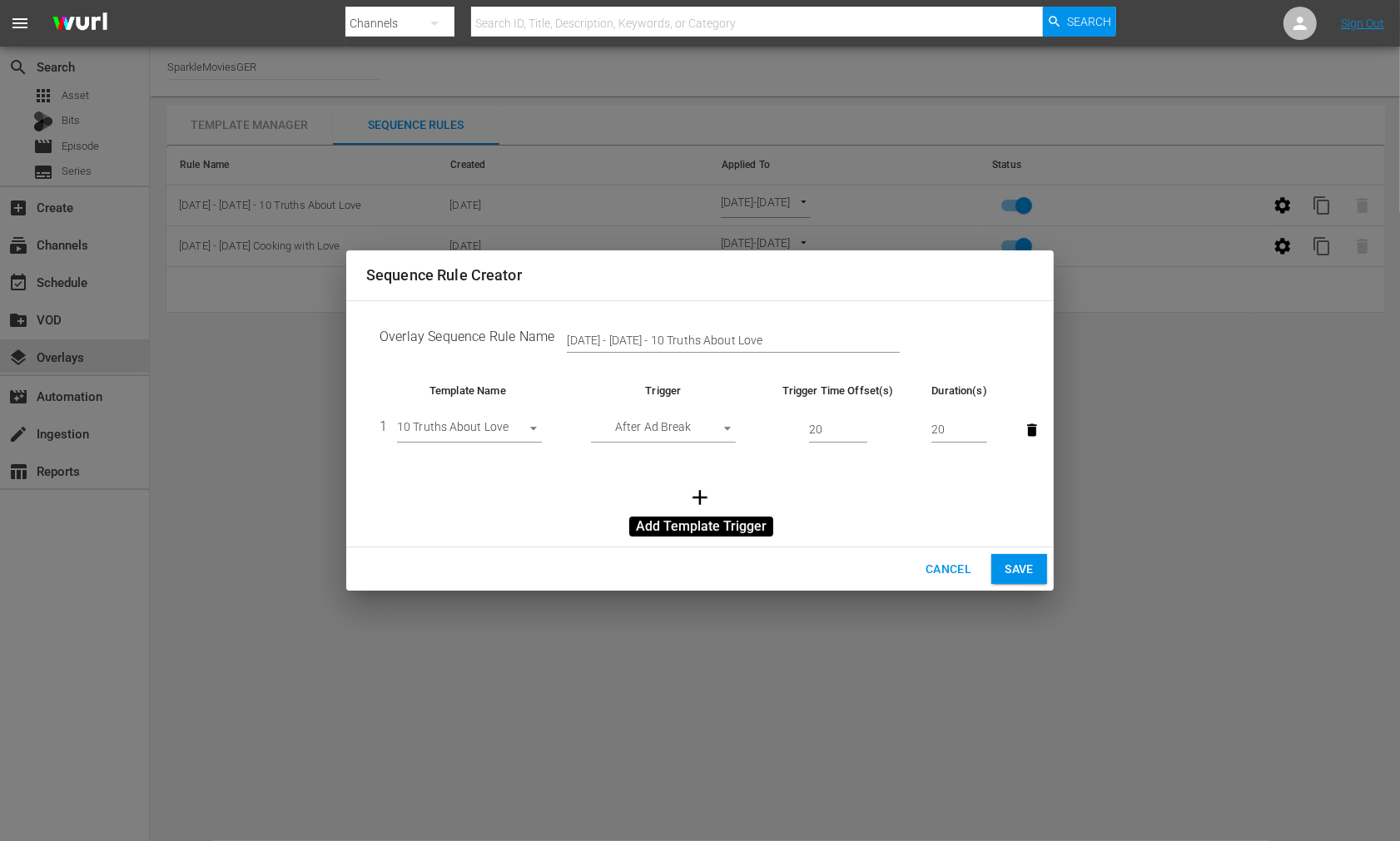
click at [698, 496] on icon "button" at bounding box center [700, 497] width 25 height 25
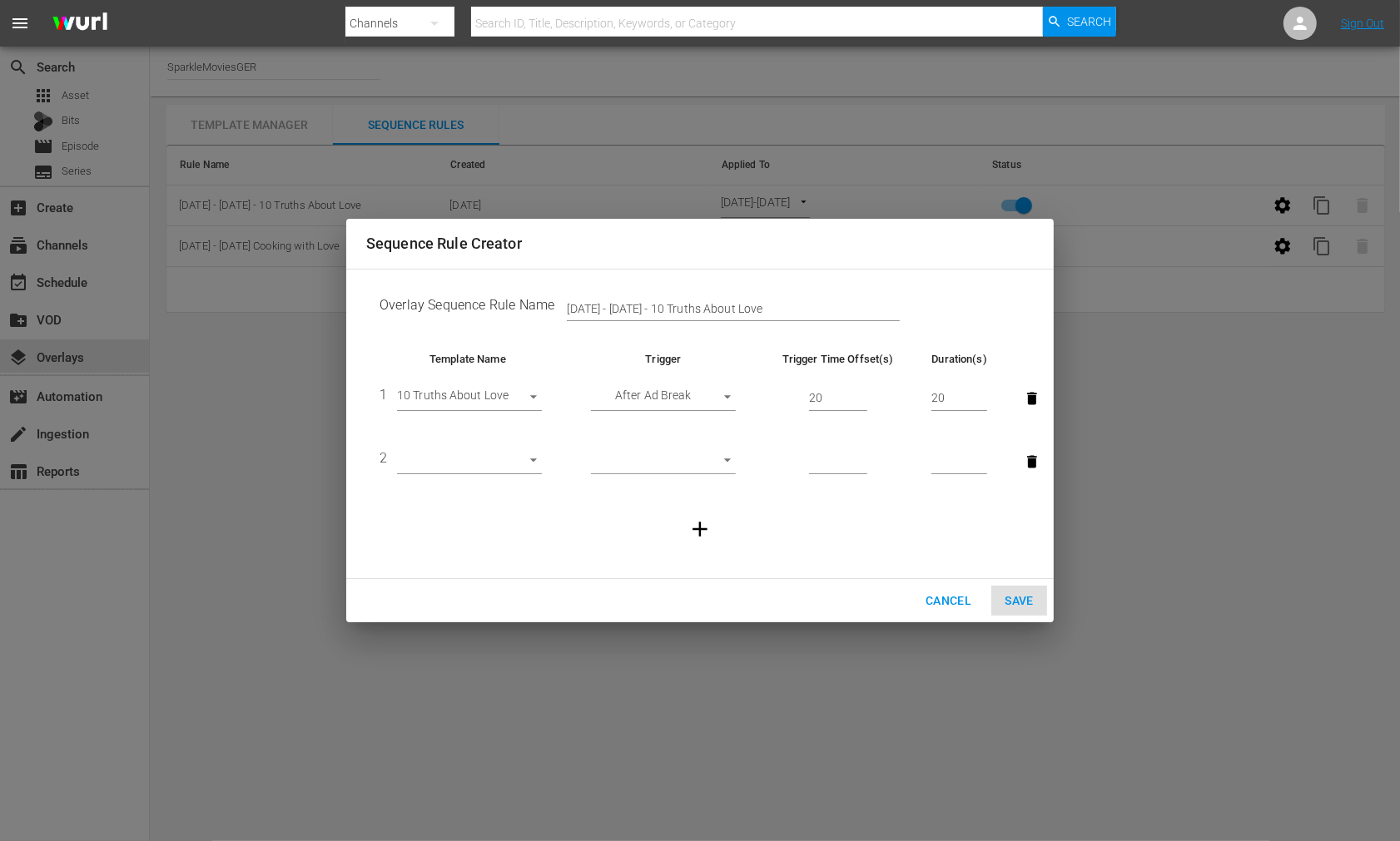
click at [531, 462] on body "menu Search By Channels Search ID, Title, Description, Keywords, or Category Se…" at bounding box center [700, 420] width 1400 height 841
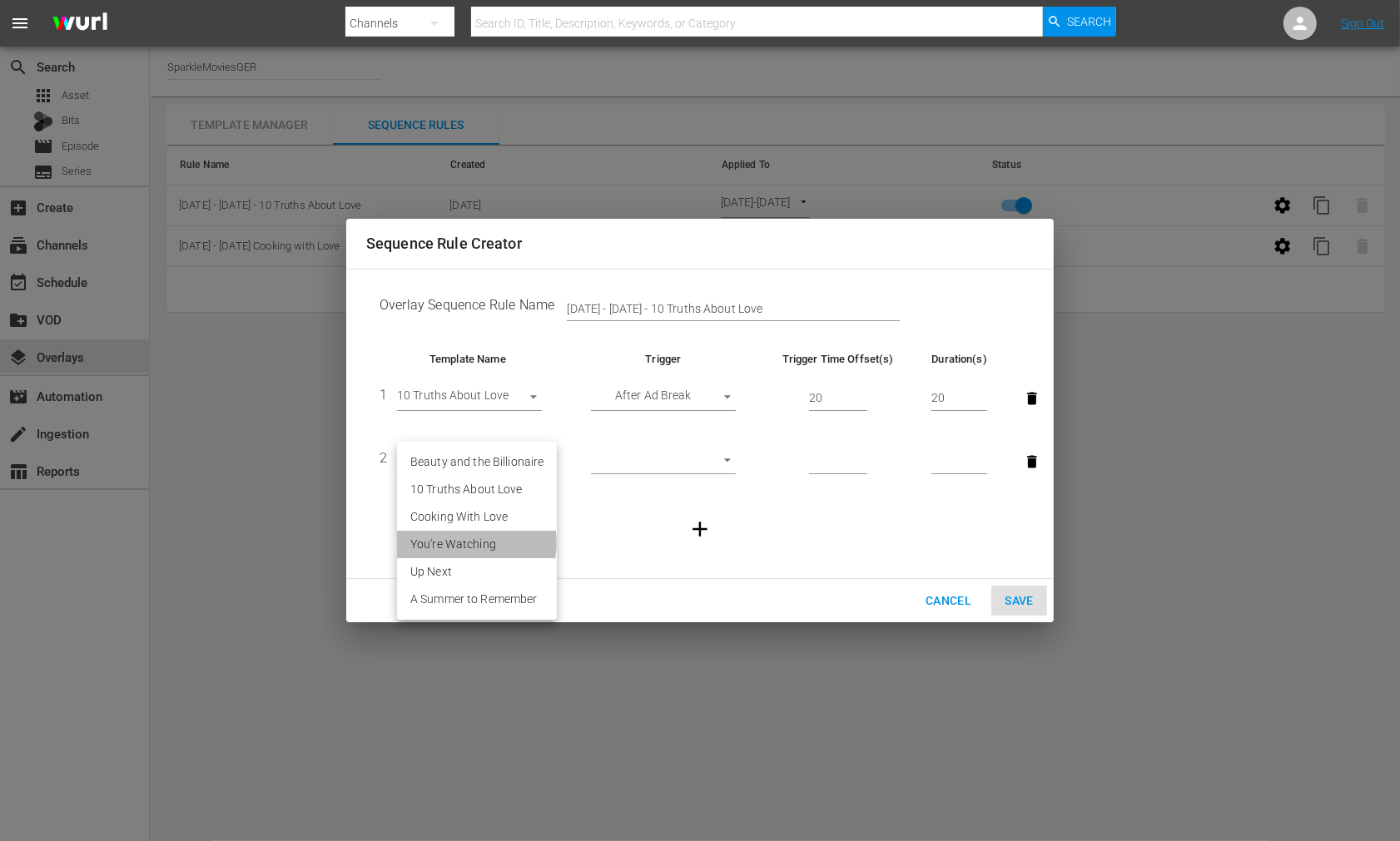
click at [475, 543] on li "You're Watching" at bounding box center [477, 544] width 160 height 28
type input "30351"
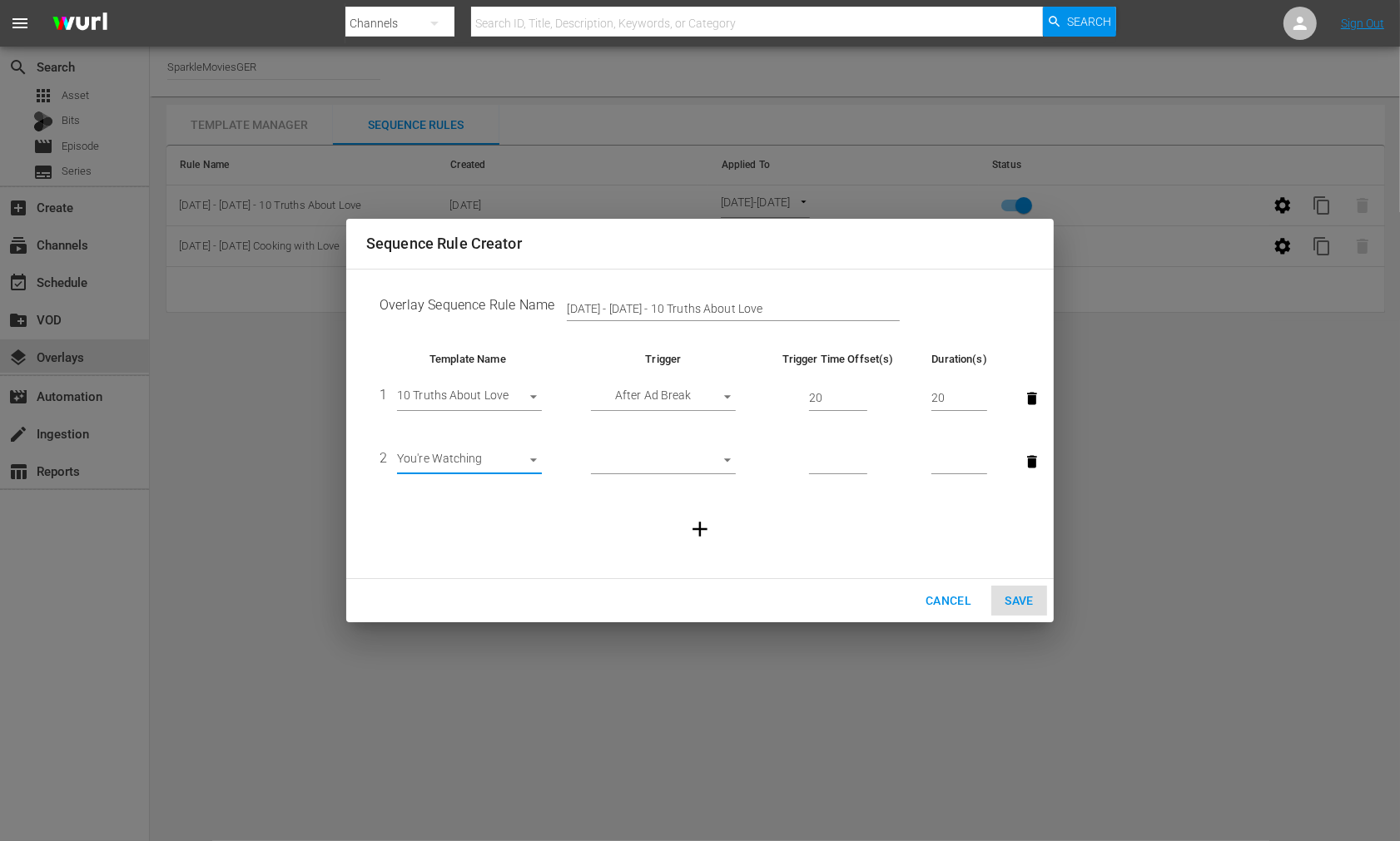
click at [643, 455] on body "menu Search By Channels Search ID, Title, Description, Keywords, or Category Se…" at bounding box center [700, 420] width 1400 height 841
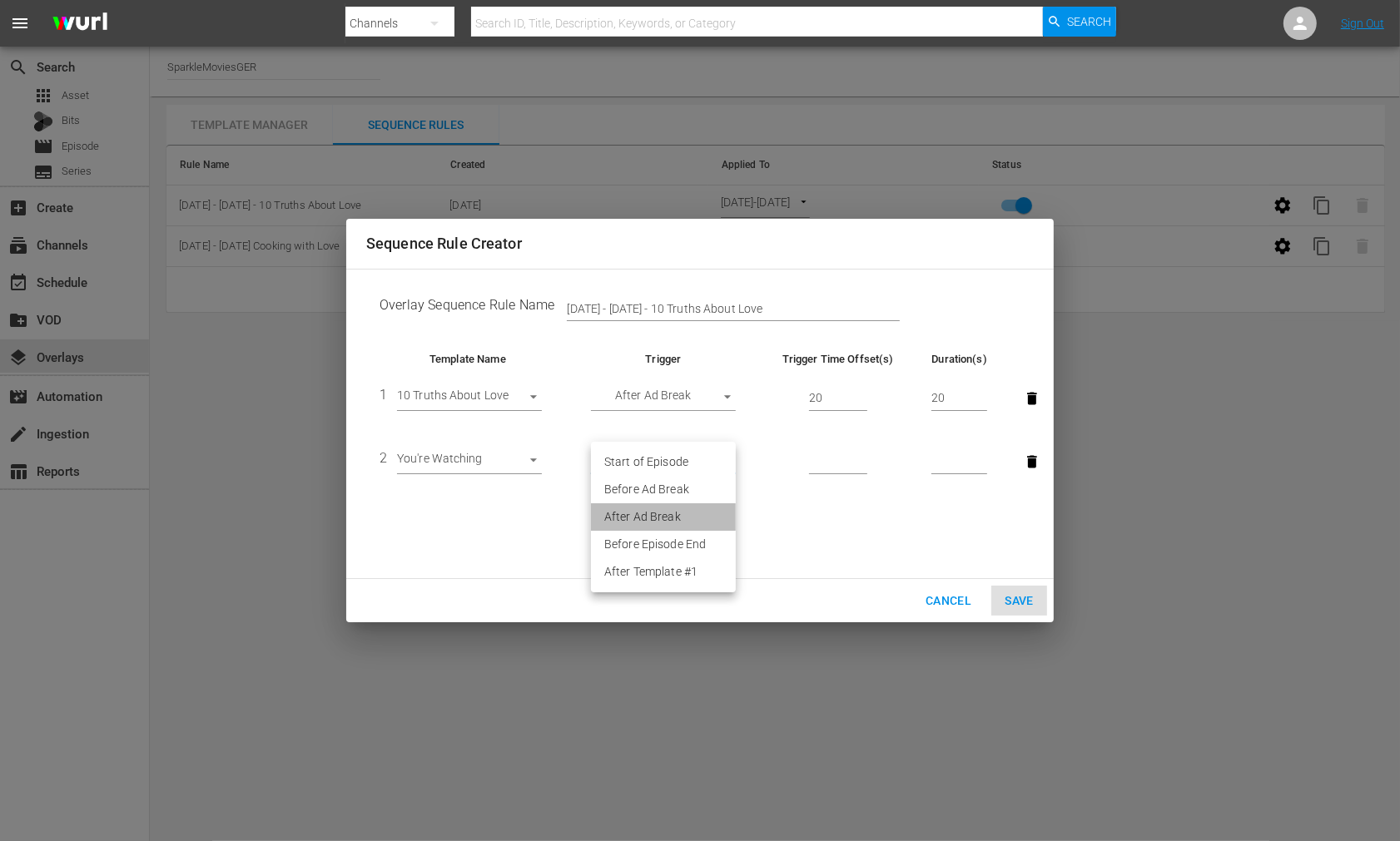
click at [683, 512] on li "After Ad Break" at bounding box center [663, 518] width 144 height 28
type input "AFTER_AD_BREAK"
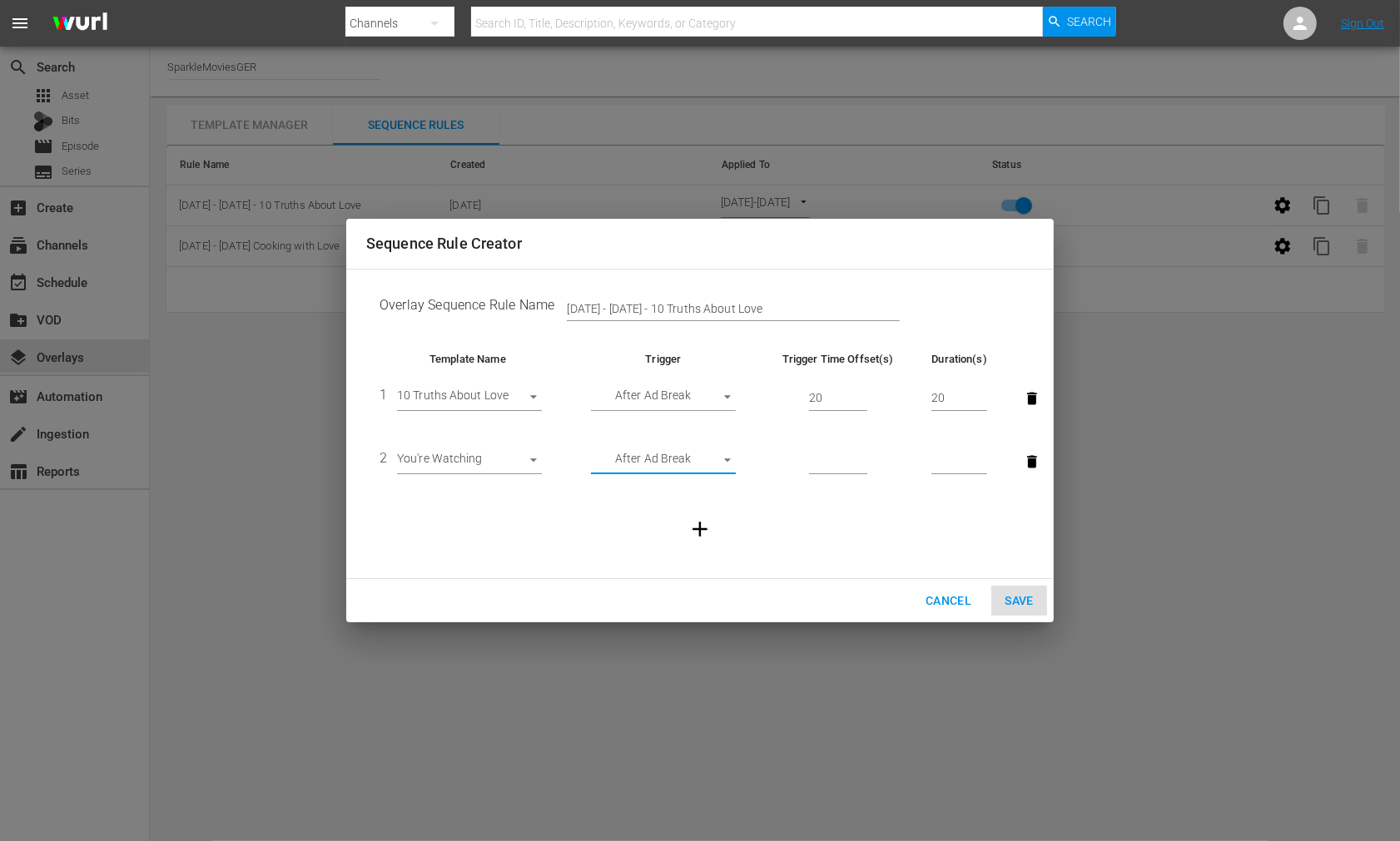
click at [841, 462] on input "number" at bounding box center [838, 462] width 59 height 25
type input "2"
click at [956, 459] on input "number" at bounding box center [960, 462] width 56 height 25
type input "10"
click at [700, 532] on icon "button" at bounding box center [700, 528] width 15 height 15
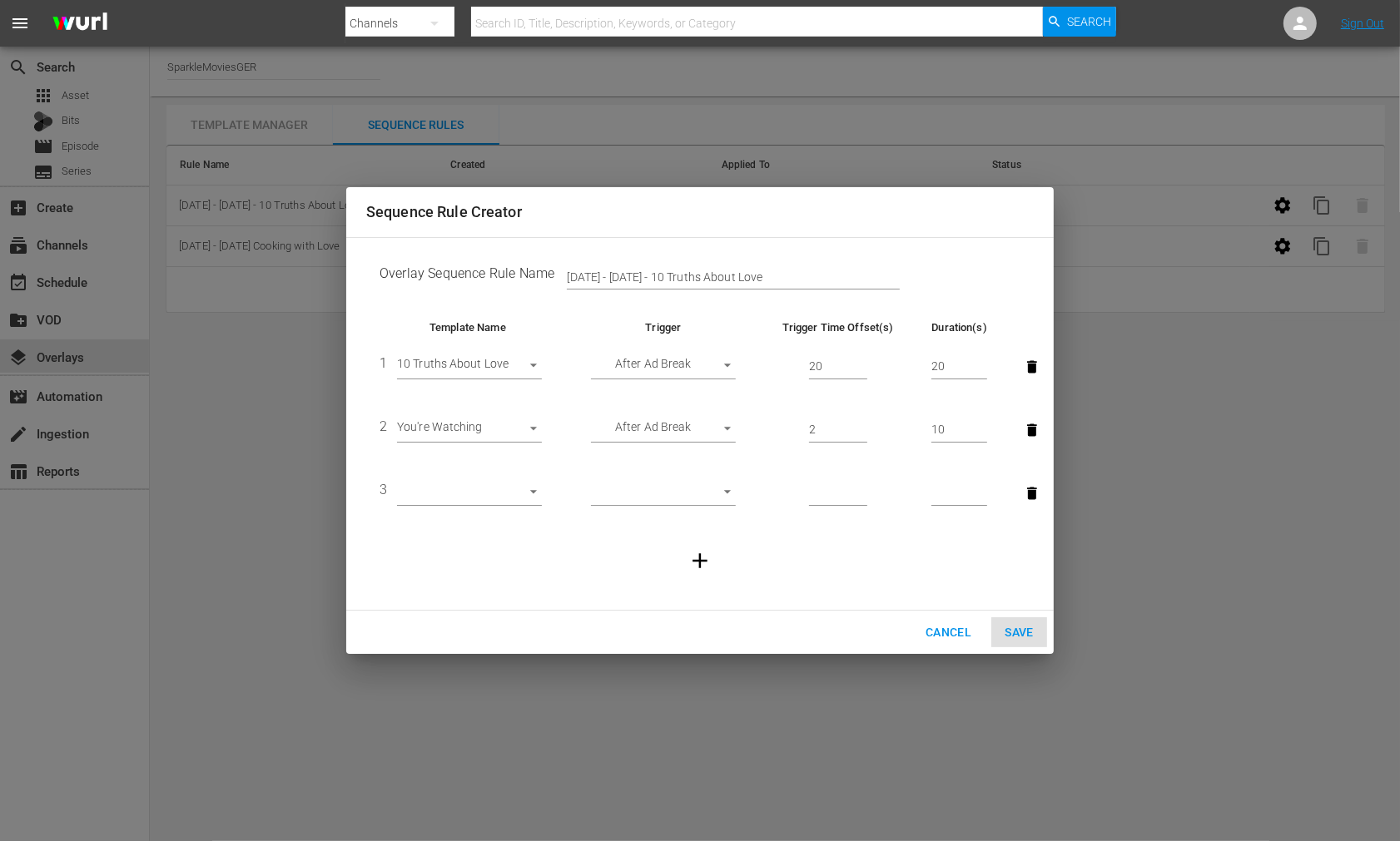
click at [533, 489] on body "menu Search By Channels Search ID, Title, Description, Keywords, or Category Se…" at bounding box center [700, 420] width 1400 height 841
click at [448, 597] on li "Up Next" at bounding box center [477, 604] width 160 height 28
type input "30352"
click at [724, 494] on body "menu Search By Channels Search ID, Title, Description, Keywords, or Category Se…" at bounding box center [700, 420] width 1400 height 841
click at [697, 575] on li "Before Episode End" at bounding box center [663, 576] width 144 height 28
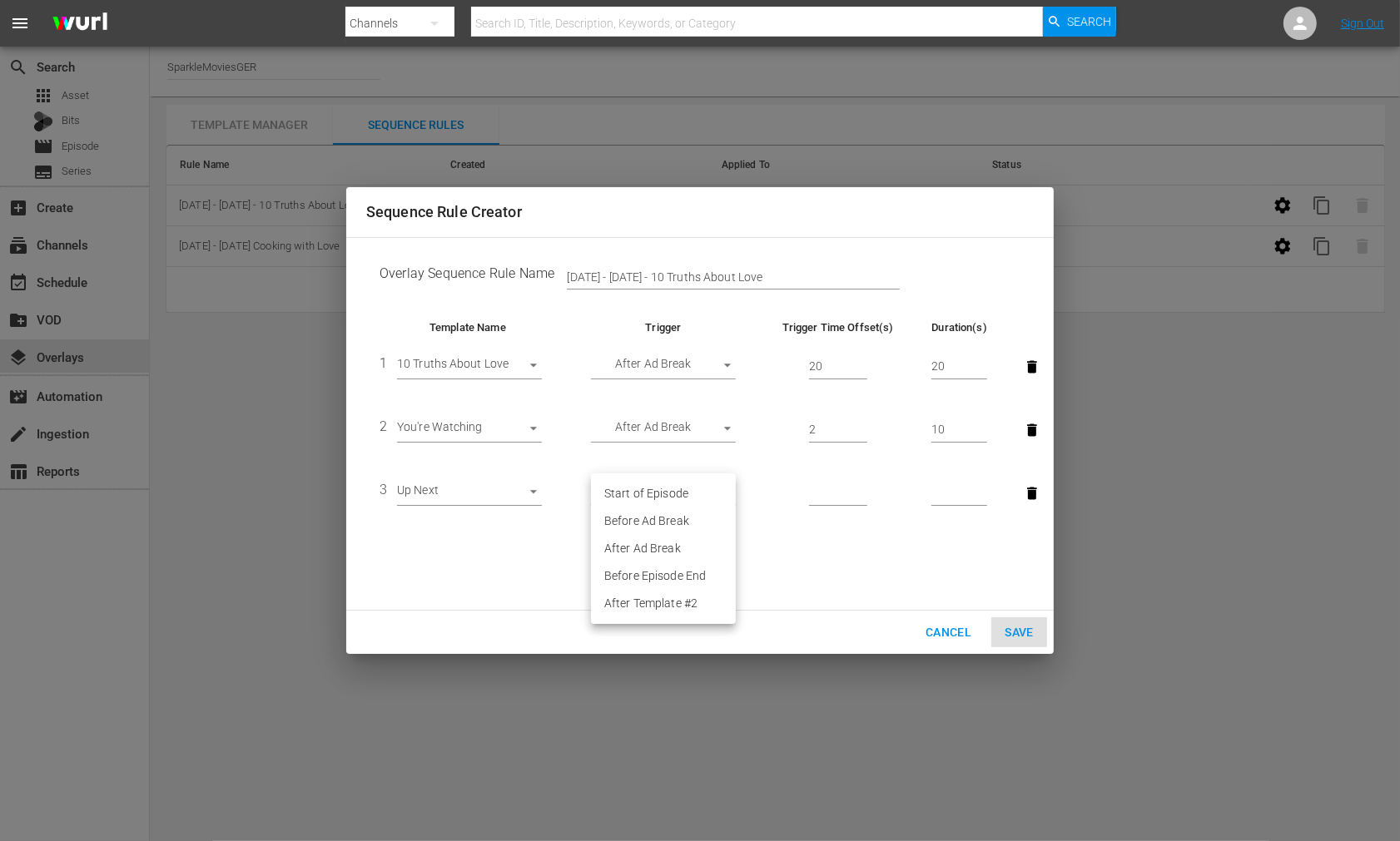
type input "END_OF_EPISODE"
click at [838, 492] on input "number" at bounding box center [838, 493] width 59 height 25
type input "250"
click at [968, 495] on input "number" at bounding box center [960, 493] width 56 height 25
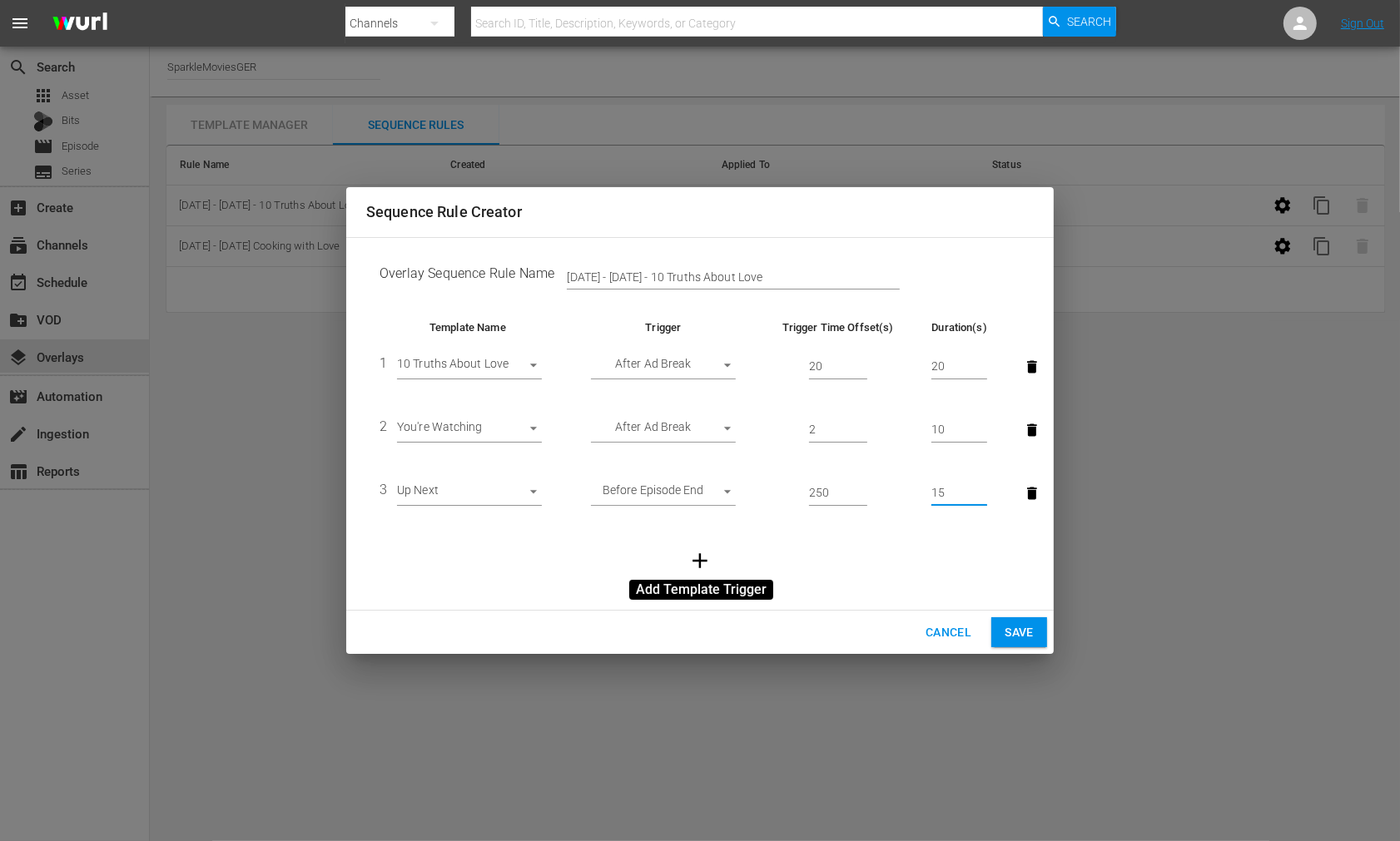
type input "15"
click at [698, 560] on icon "button" at bounding box center [700, 560] width 15 height 15
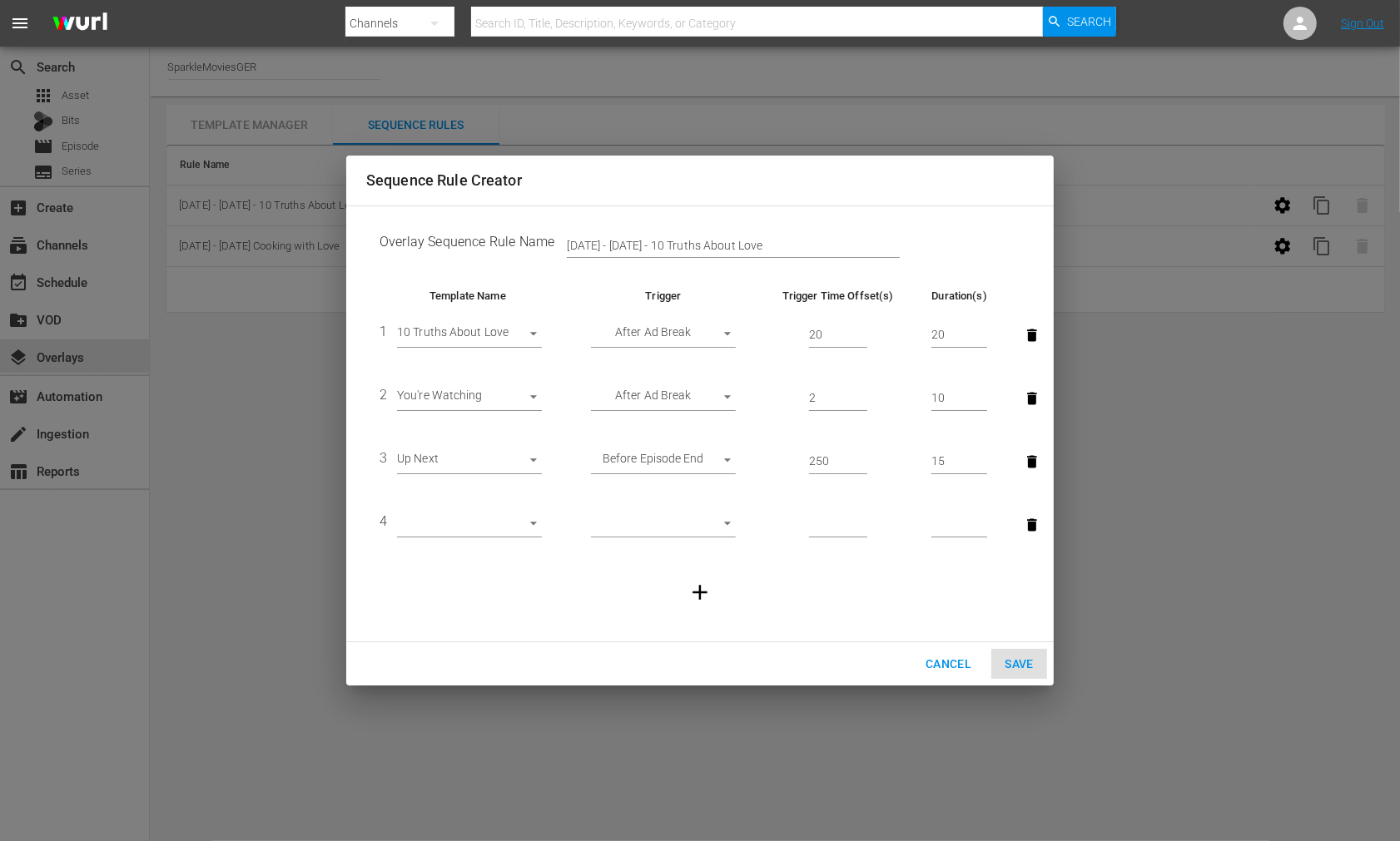
click at [537, 523] on body "menu Search By Channels Search ID, Title, Description, Keywords, or Category Se…" at bounding box center [700, 420] width 1400 height 841
click at [595, 604] on div at bounding box center [700, 420] width 1400 height 841
click at [528, 523] on body "menu Search By Channels Search ID, Title, Description, Keywords, or Category Se…" at bounding box center [700, 420] width 1400 height 841
click at [629, 599] on div at bounding box center [700, 420] width 1400 height 841
click at [533, 336] on body "menu Search By Channels Search ID, Title, Description, Keywords, or Category Se…" at bounding box center [700, 420] width 1400 height 841
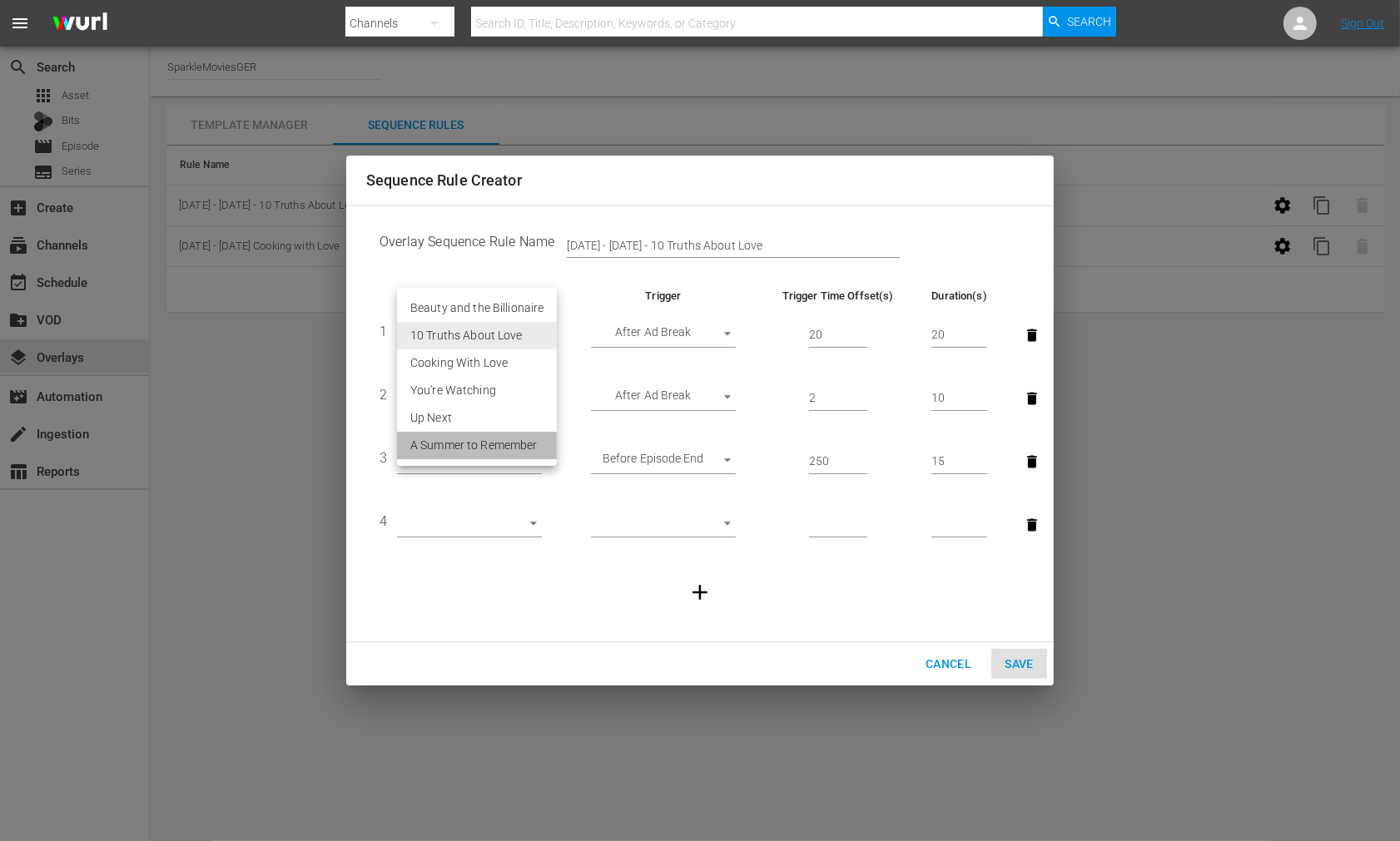
click at [519, 446] on li "A Summer to Remember" at bounding box center [477, 446] width 160 height 28
type input "30596"
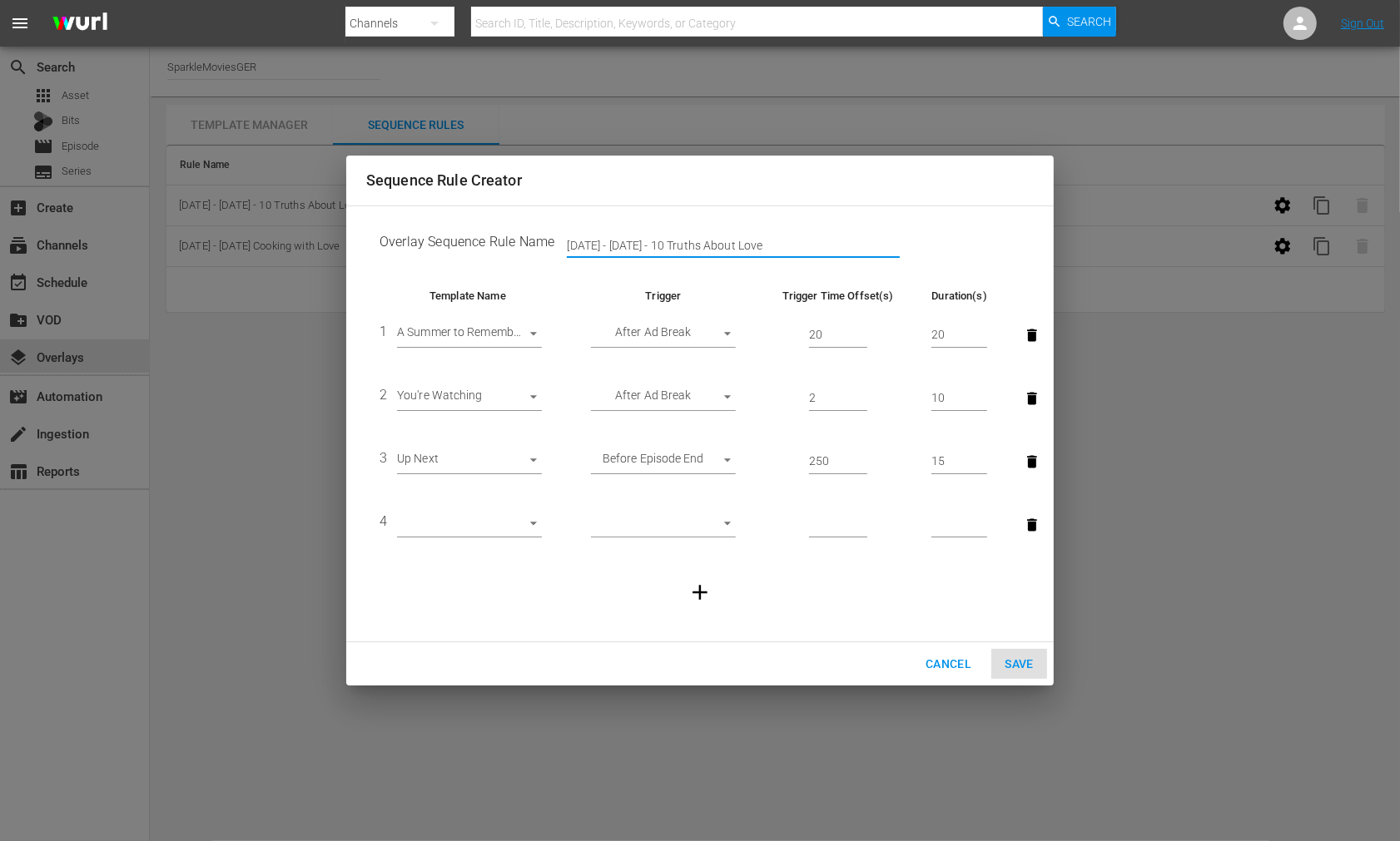
drag, startPoint x: 745, startPoint y: 242, endPoint x: 328, endPoint y: 206, distance: 418.6
click at [328, 206] on div "Sequence Rule Creator Overlay Sequence Rule Name [DATE] - [DATE] - 10 Truths Ab…" at bounding box center [700, 420] width 1400 height 841
type input "[DATE]-[DATE] A Summer to Remember"
click at [1019, 662] on div "Cancel Save" at bounding box center [700, 665] width 708 height 44
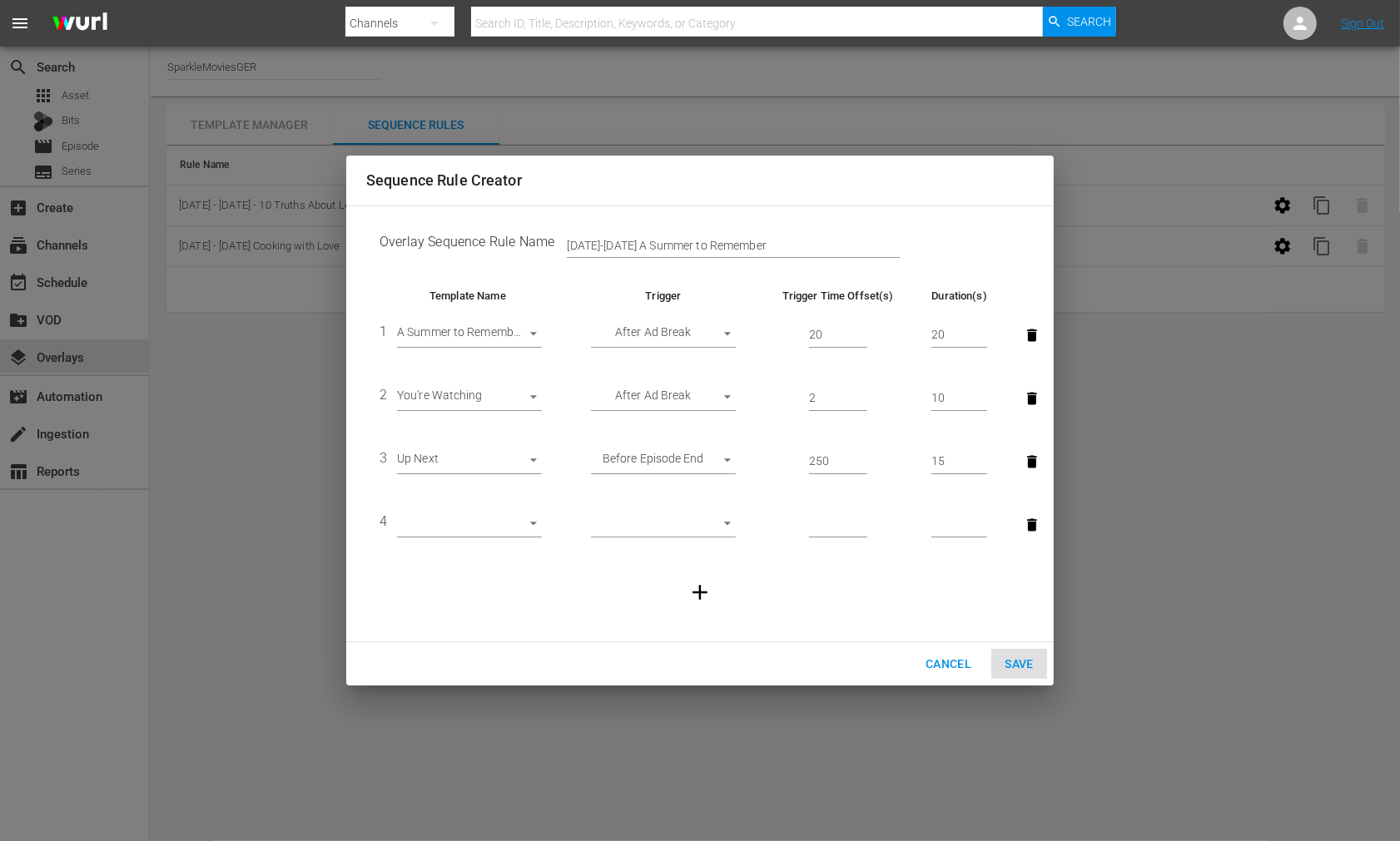
click at [531, 334] on body "menu Search By Channels Search ID, Title, Description, Keywords, or Category Se…" at bounding box center [700, 420] width 1400 height 841
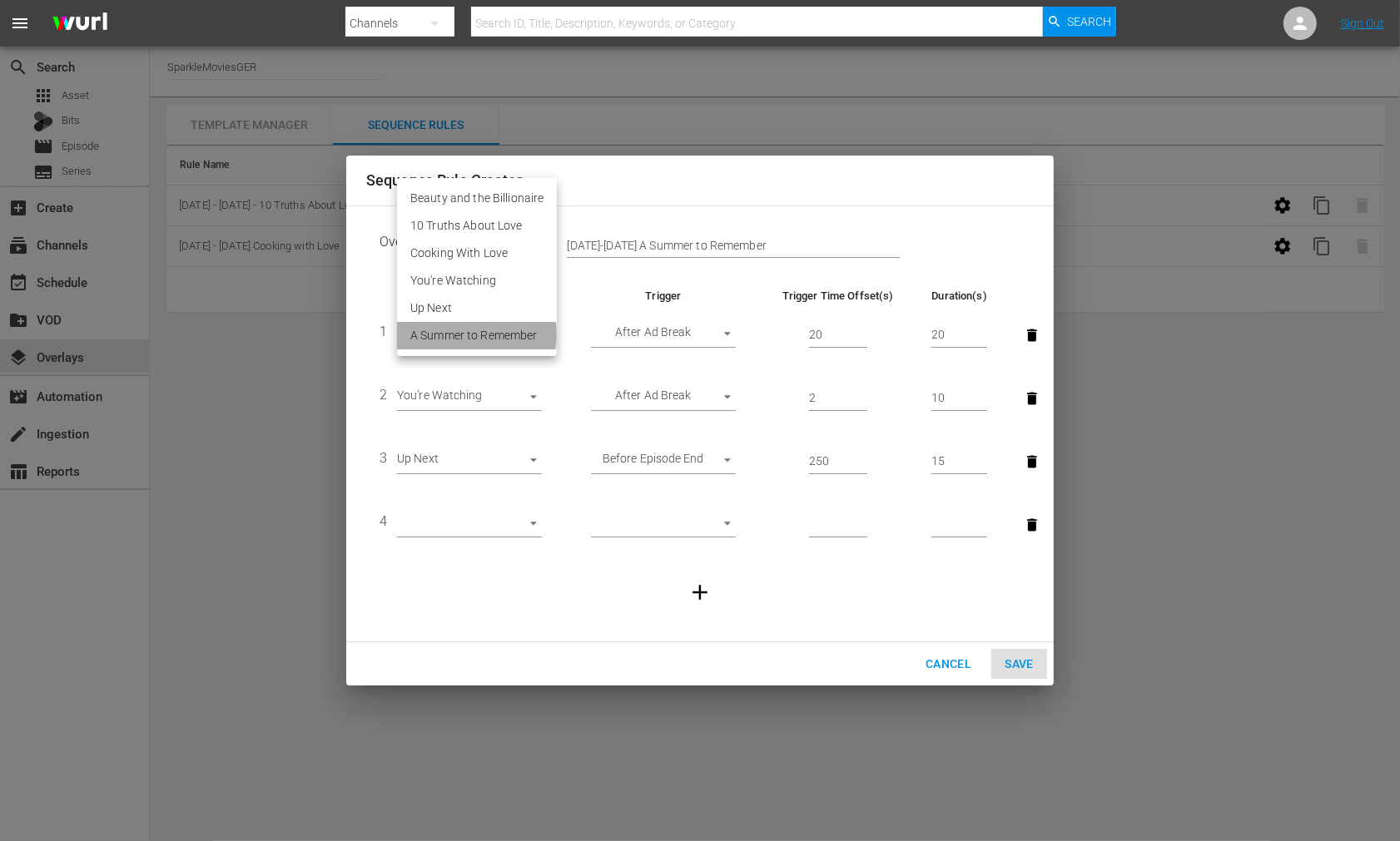
click at [471, 333] on li "A Summer to Remember" at bounding box center [477, 336] width 160 height 28
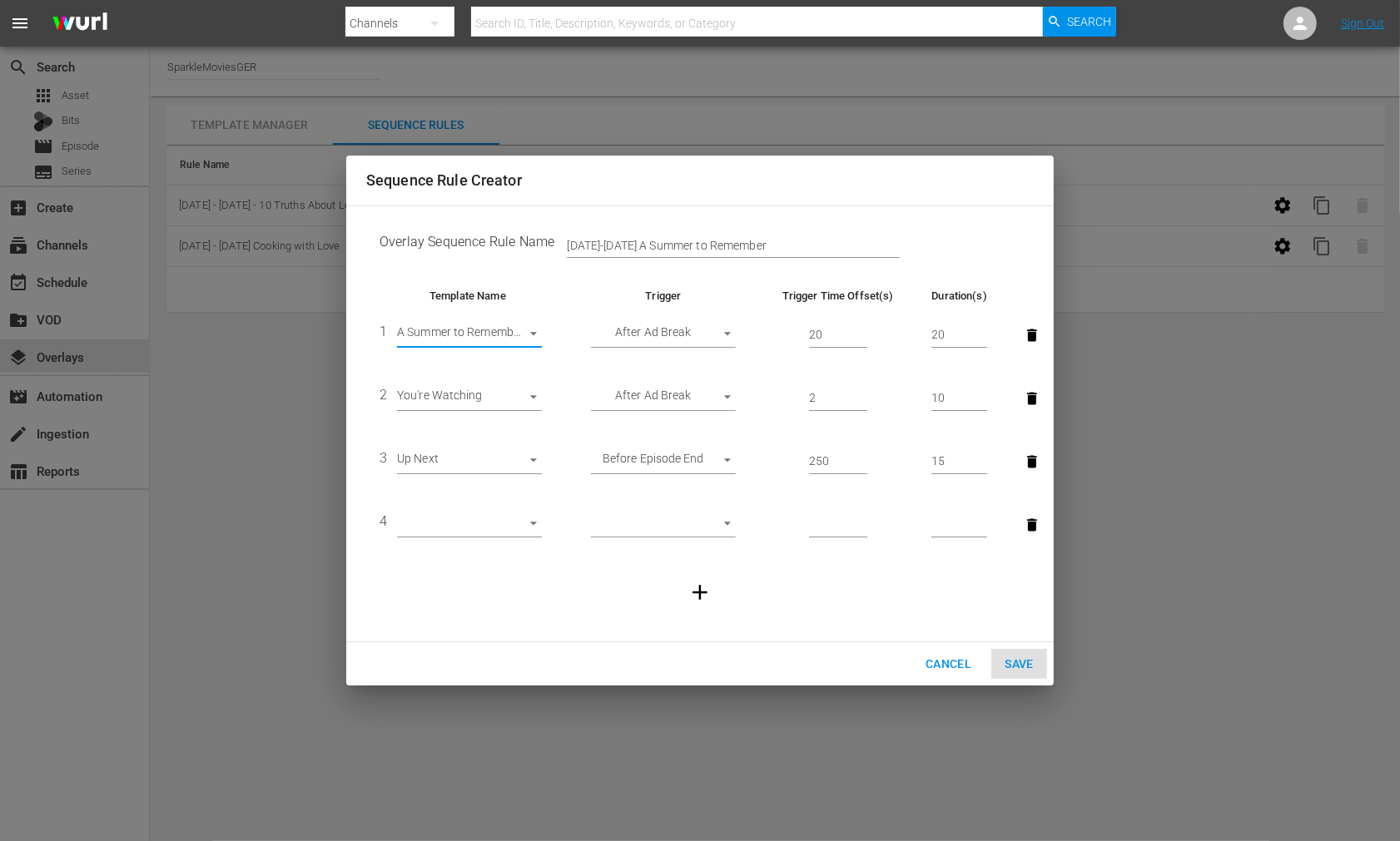
click at [1013, 655] on div "Cancel Save" at bounding box center [700, 665] width 708 height 44
click at [1030, 521] on icon "button" at bounding box center [1033, 525] width 10 height 13
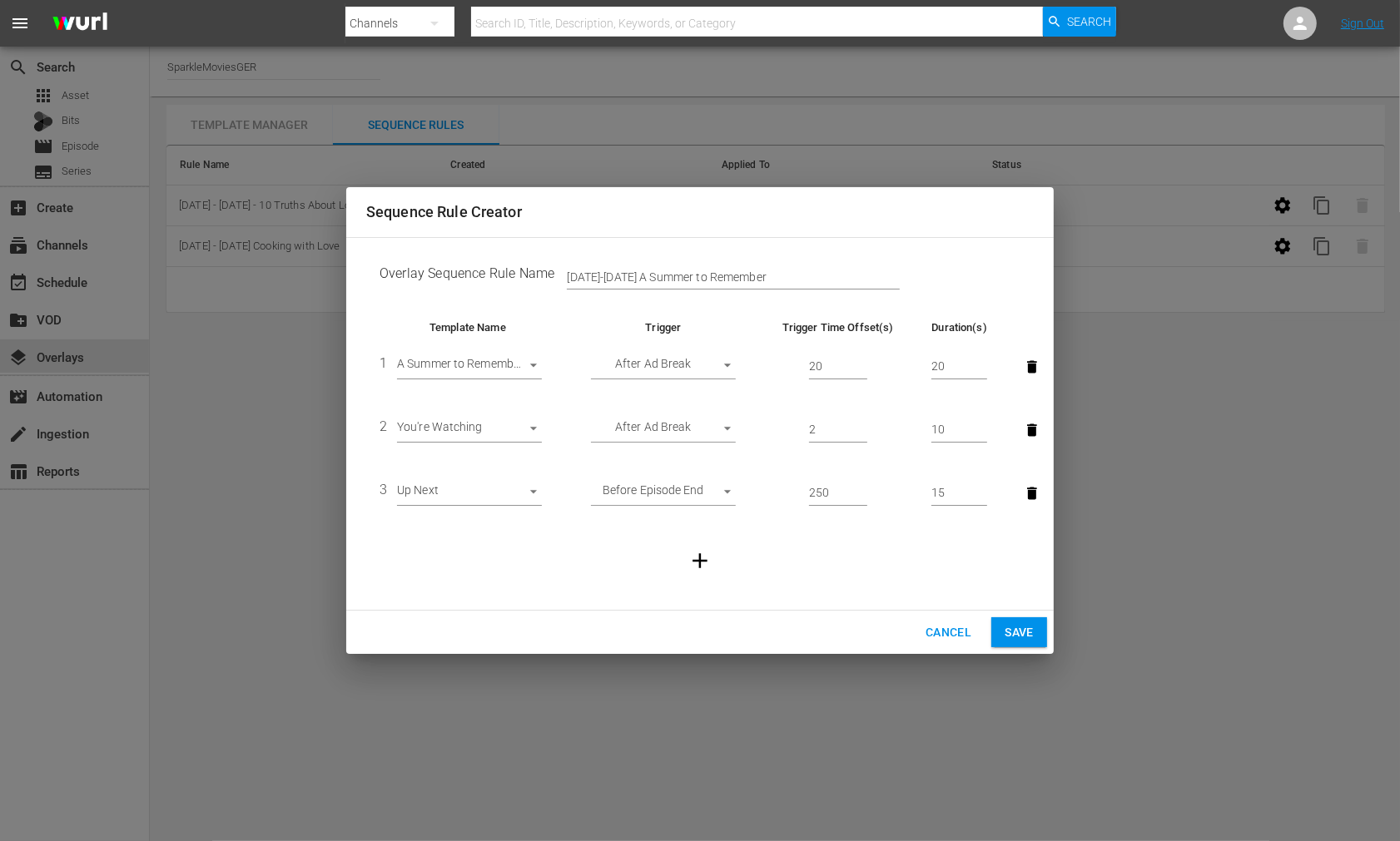
click at [1025, 631] on span "Save" at bounding box center [1019, 632] width 29 height 21
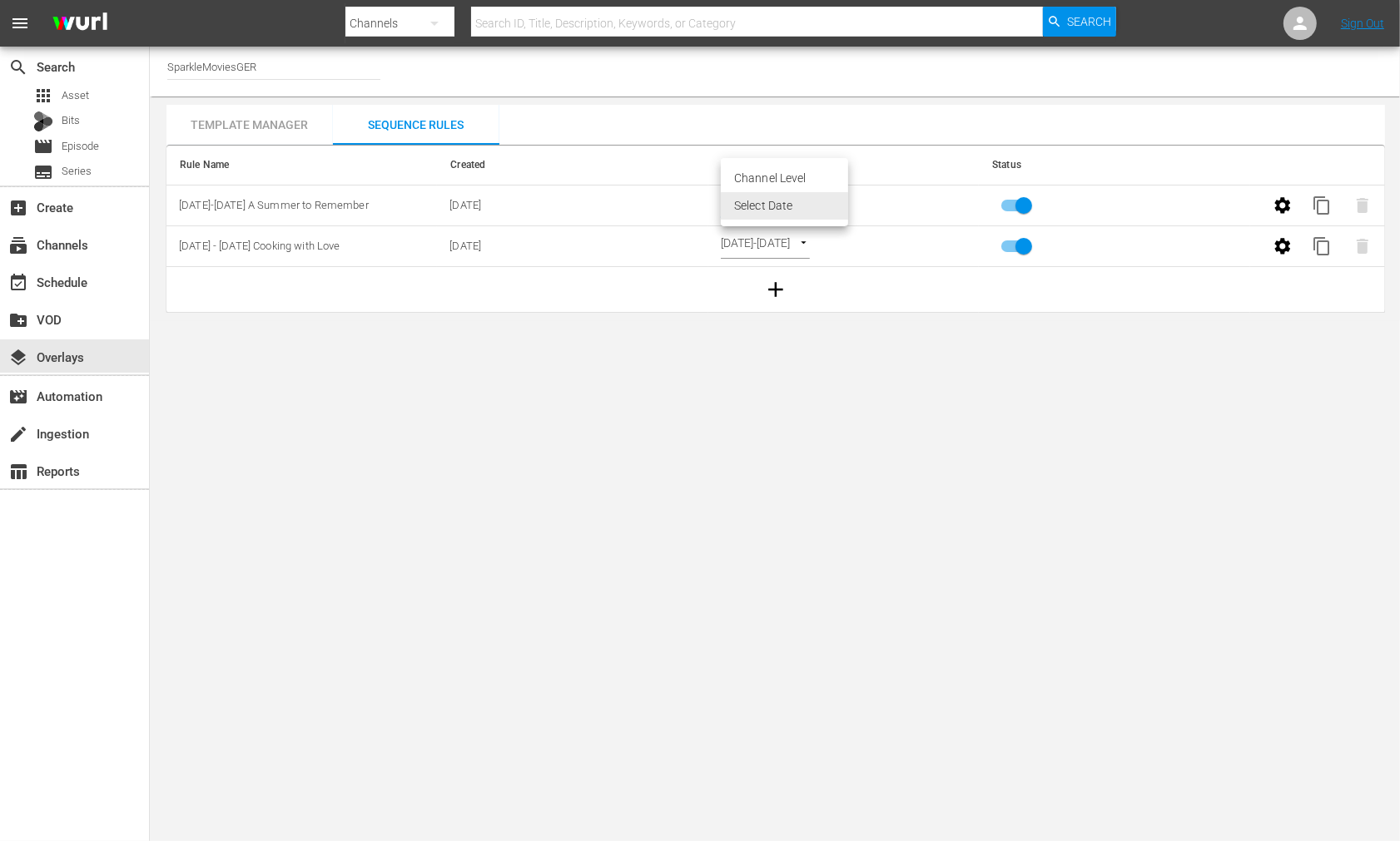
click at [839, 201] on body "menu Search By Channels Search ID, Title, Description, Keywords, or Category Se…" at bounding box center [700, 420] width 1400 height 841
click at [775, 175] on li "Channel Level" at bounding box center [785, 179] width 127 height 28
type input "CHANNEL_LEVEL"
click at [809, 201] on body "menu Search By Channels Search ID, Title, Description, Keywords, or Category Se…" at bounding box center [700, 420] width 1400 height 841
click at [773, 236] on li "Select Date" at bounding box center [771, 234] width 100 height 28
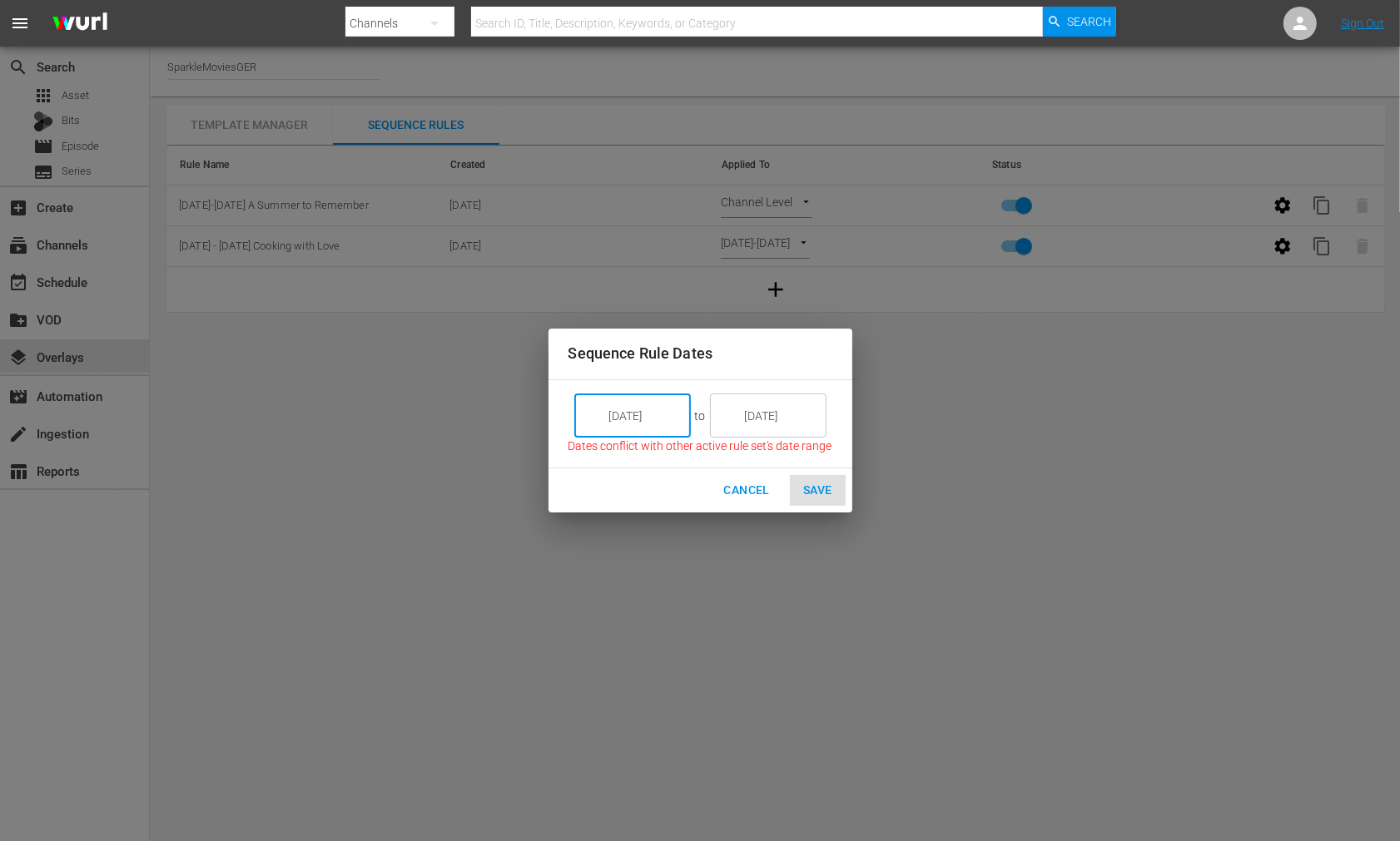
click at [661, 414] on input "[DATE]" at bounding box center [644, 416] width 94 height 45
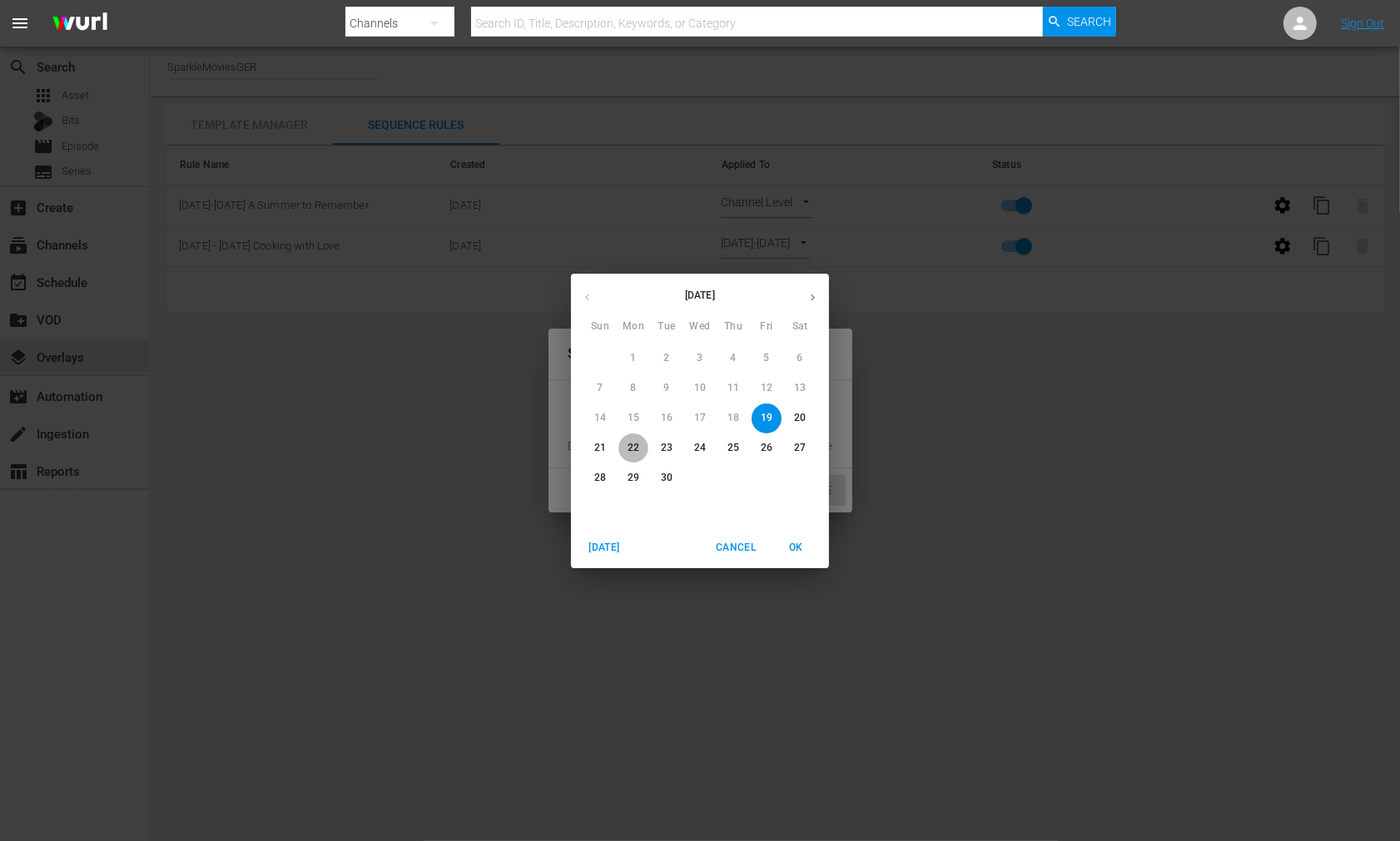
click at [629, 450] on p "22" at bounding box center [633, 448] width 12 height 14
type input "[DATE]"
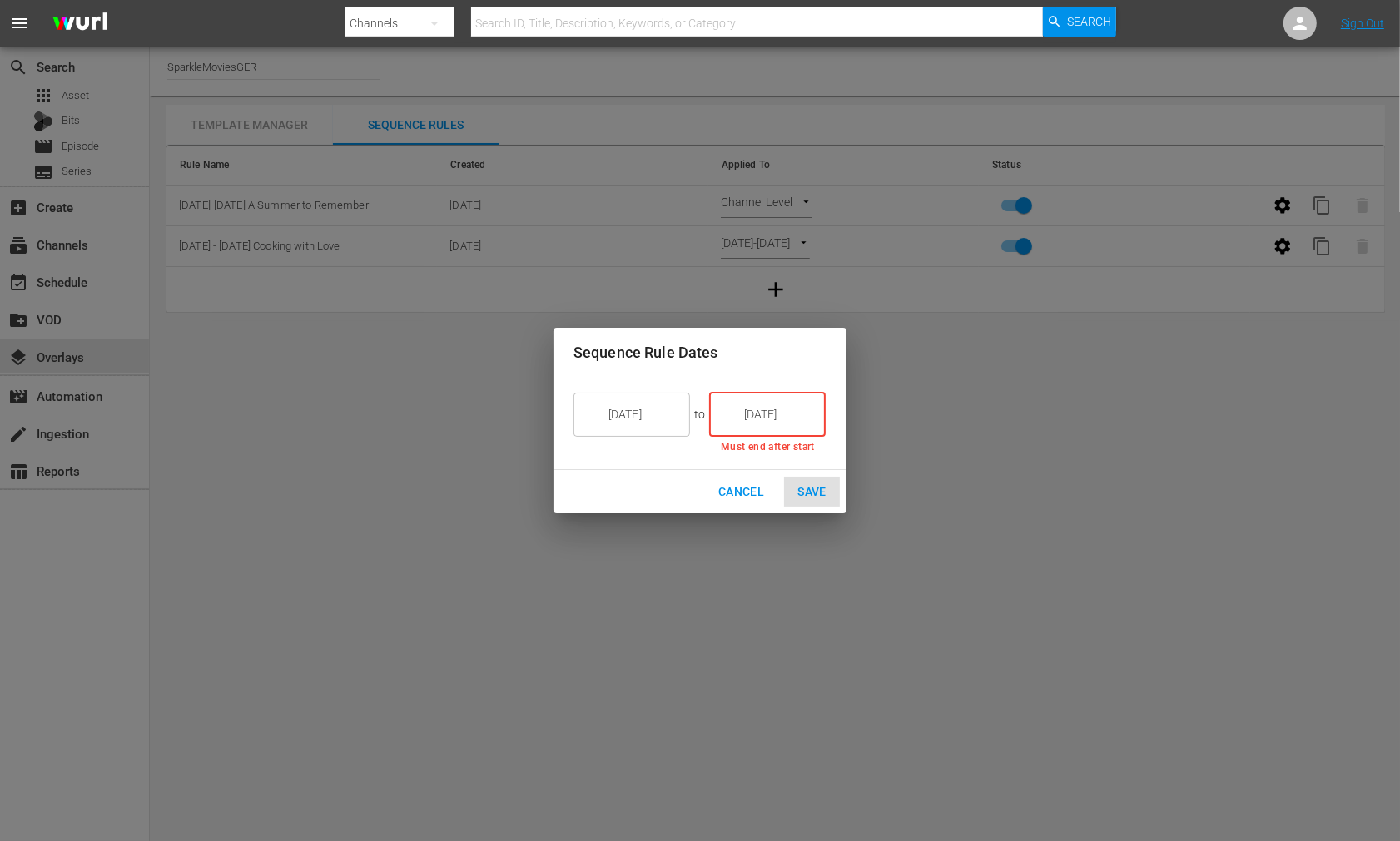
click at [780, 420] on input "[DATE]" at bounding box center [780, 414] width 94 height 45
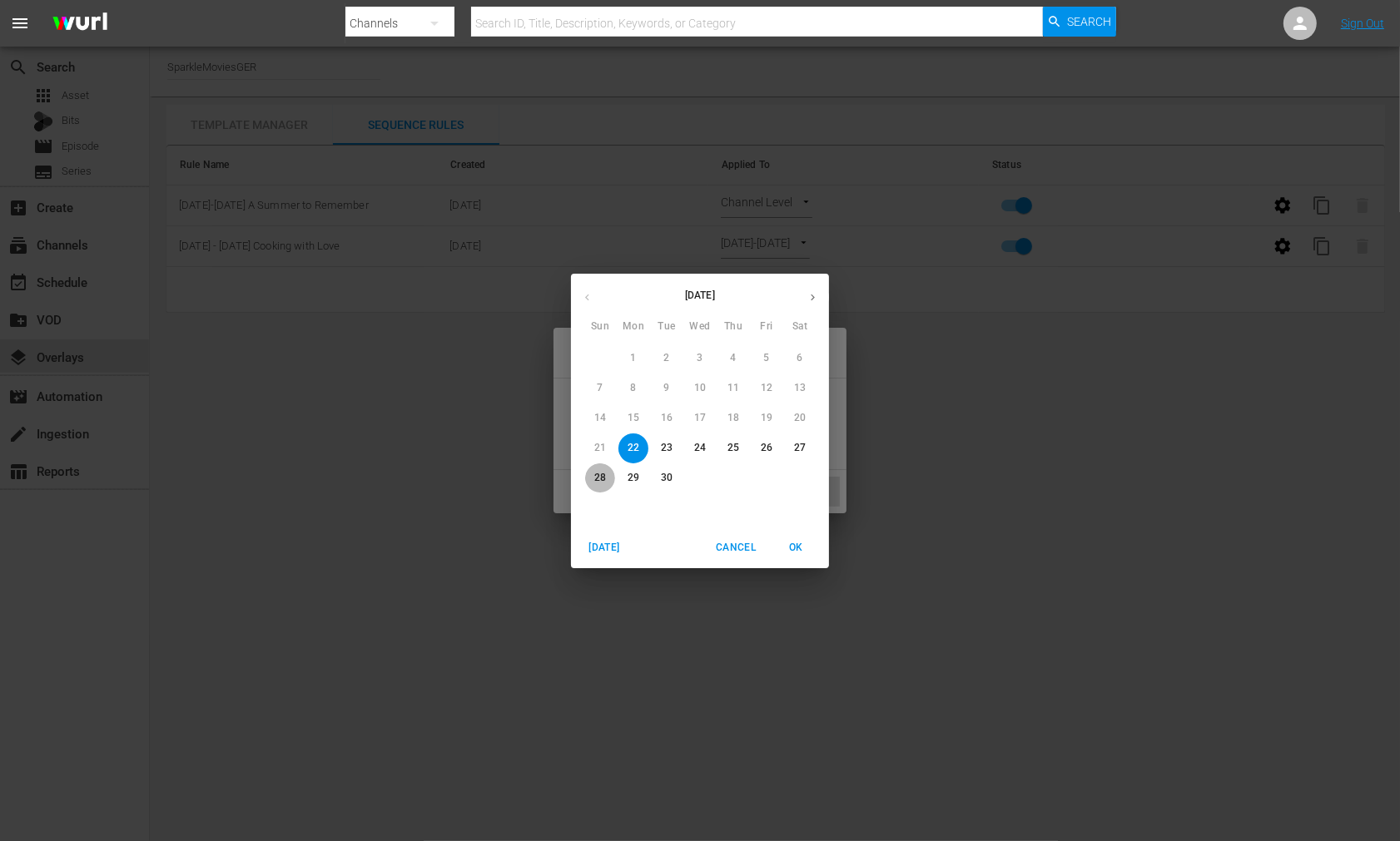
click at [604, 477] on p "28" at bounding box center [600, 478] width 12 height 14
type input "[DATE]"
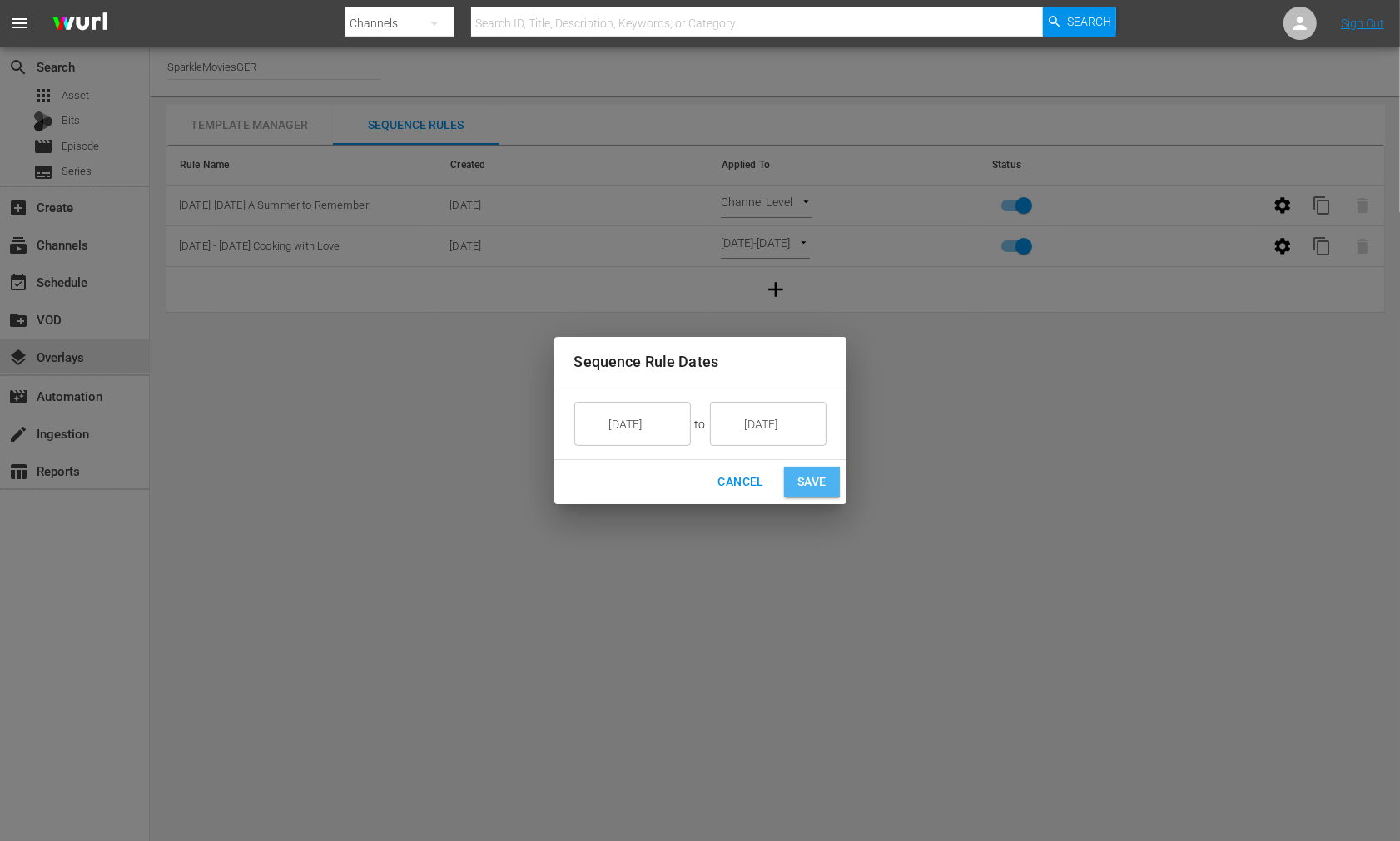
click at [810, 479] on span "Save" at bounding box center [812, 482] width 29 height 21
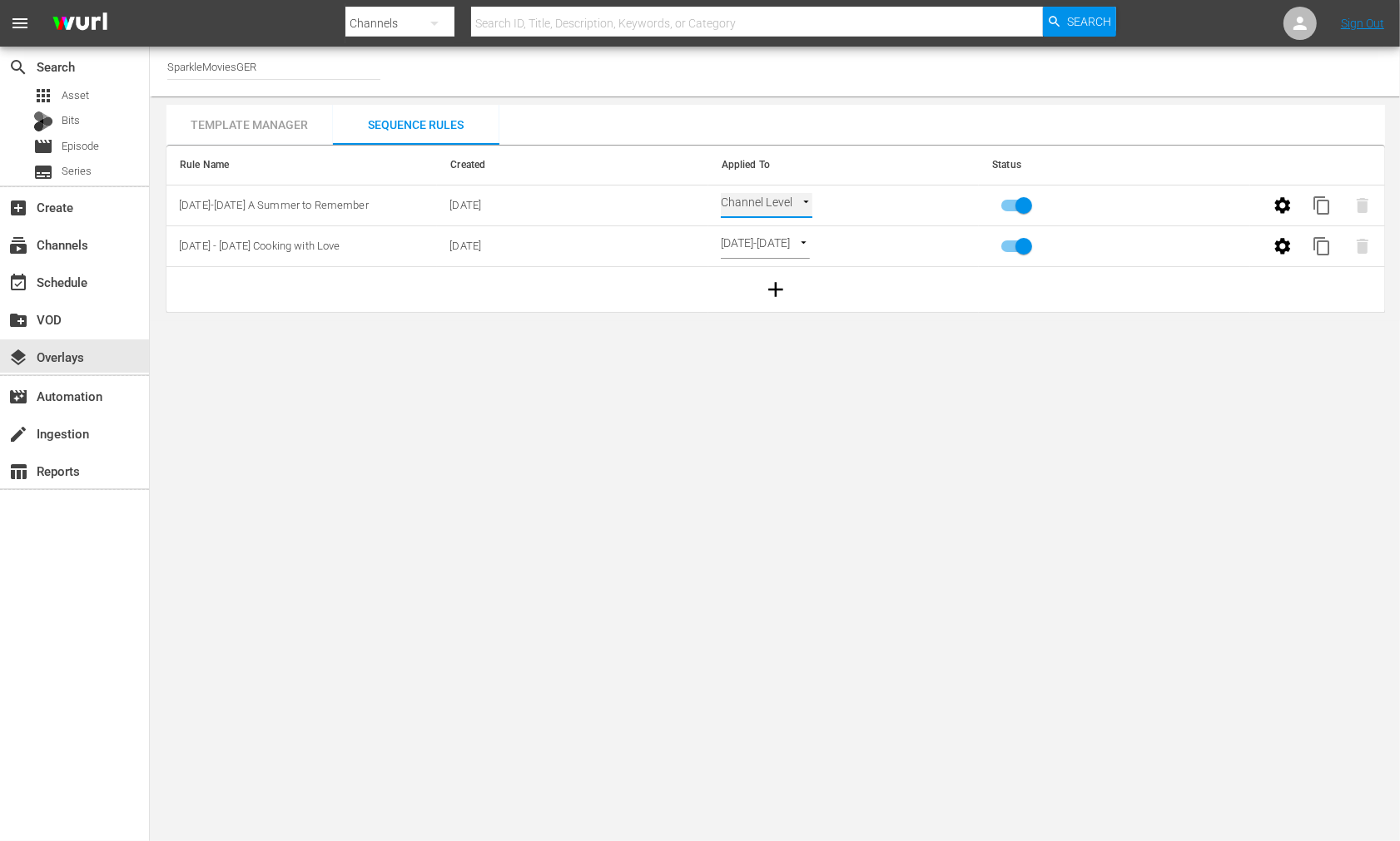
type input "SELECT_DATE"
click at [1283, 203] on icon "button" at bounding box center [1283, 206] width 20 height 20
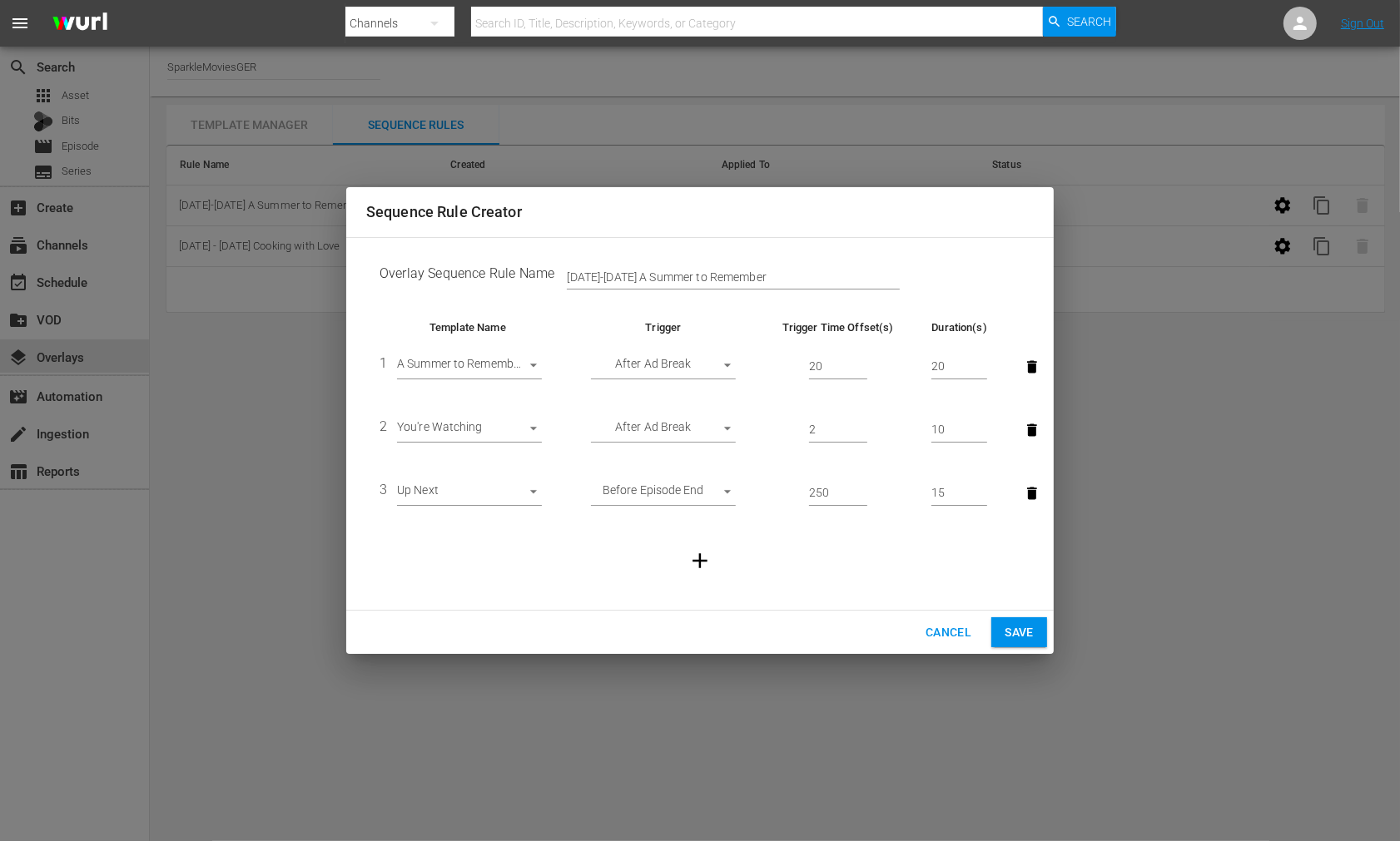
click at [1030, 369] on icon "button" at bounding box center [1033, 366] width 10 height 13
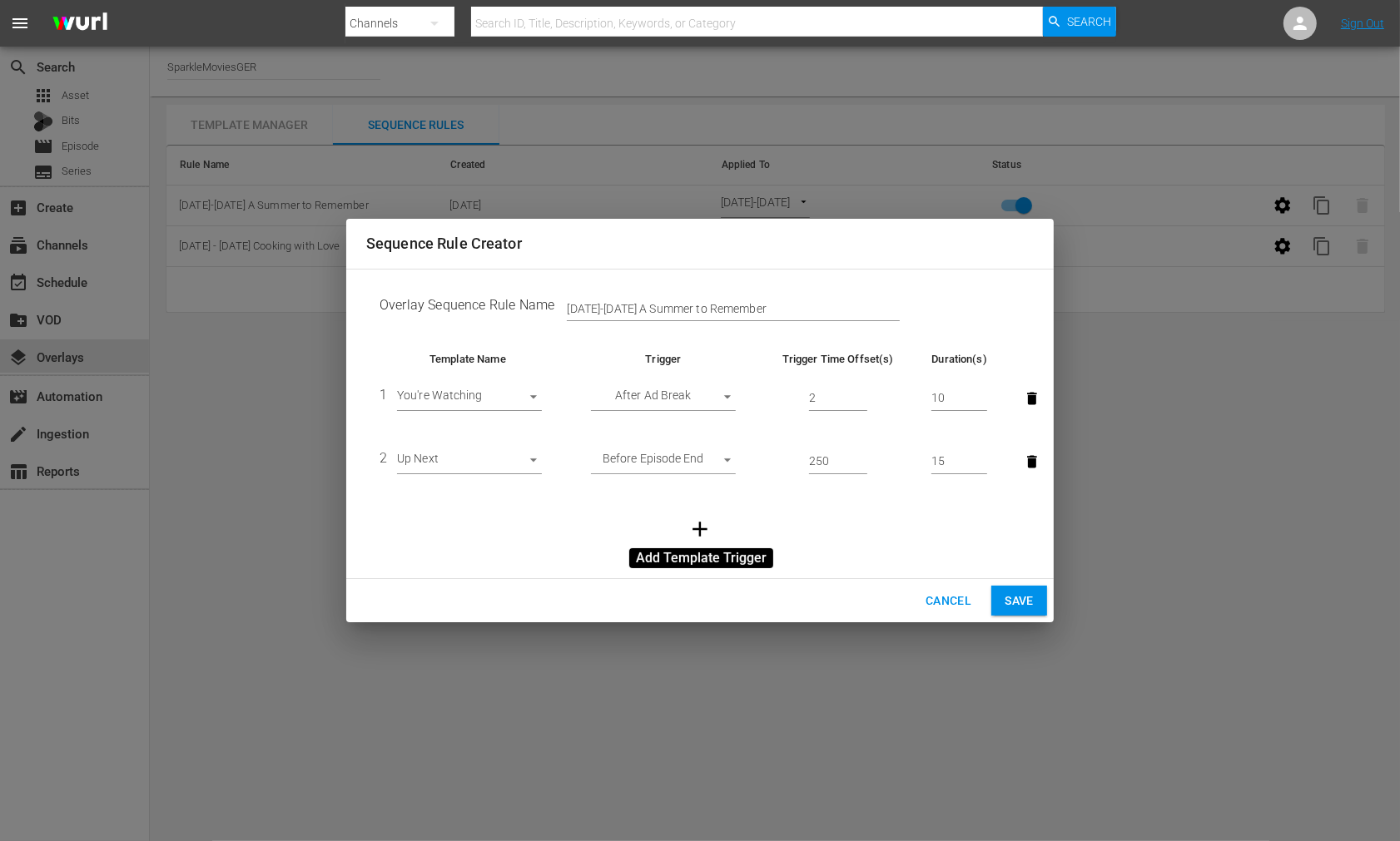
click at [700, 530] on icon "button" at bounding box center [700, 528] width 15 height 15
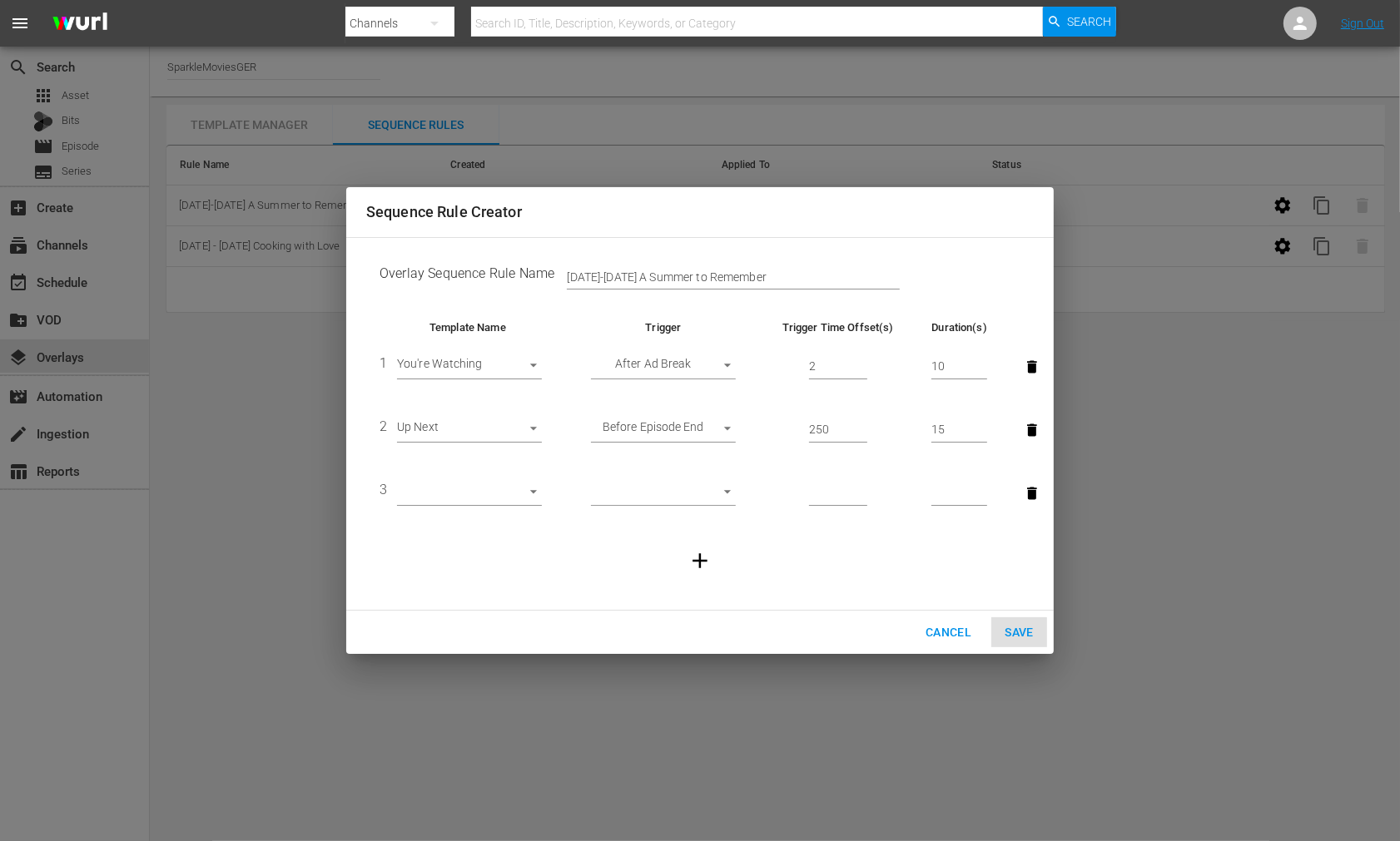
click at [531, 495] on body "menu Search By Channels Search ID, Title, Description, Keywords, or Category Se…" at bounding box center [700, 420] width 1400 height 841
click at [501, 627] on li "A Summer to Remember" at bounding box center [477, 631] width 160 height 28
type input "30596"
click at [649, 490] on body "menu Search By Channels Search ID, Title, Description, Keywords, or Category Se…" at bounding box center [700, 420] width 1400 height 841
click at [662, 544] on li "After Ad Break" at bounding box center [663, 549] width 144 height 28
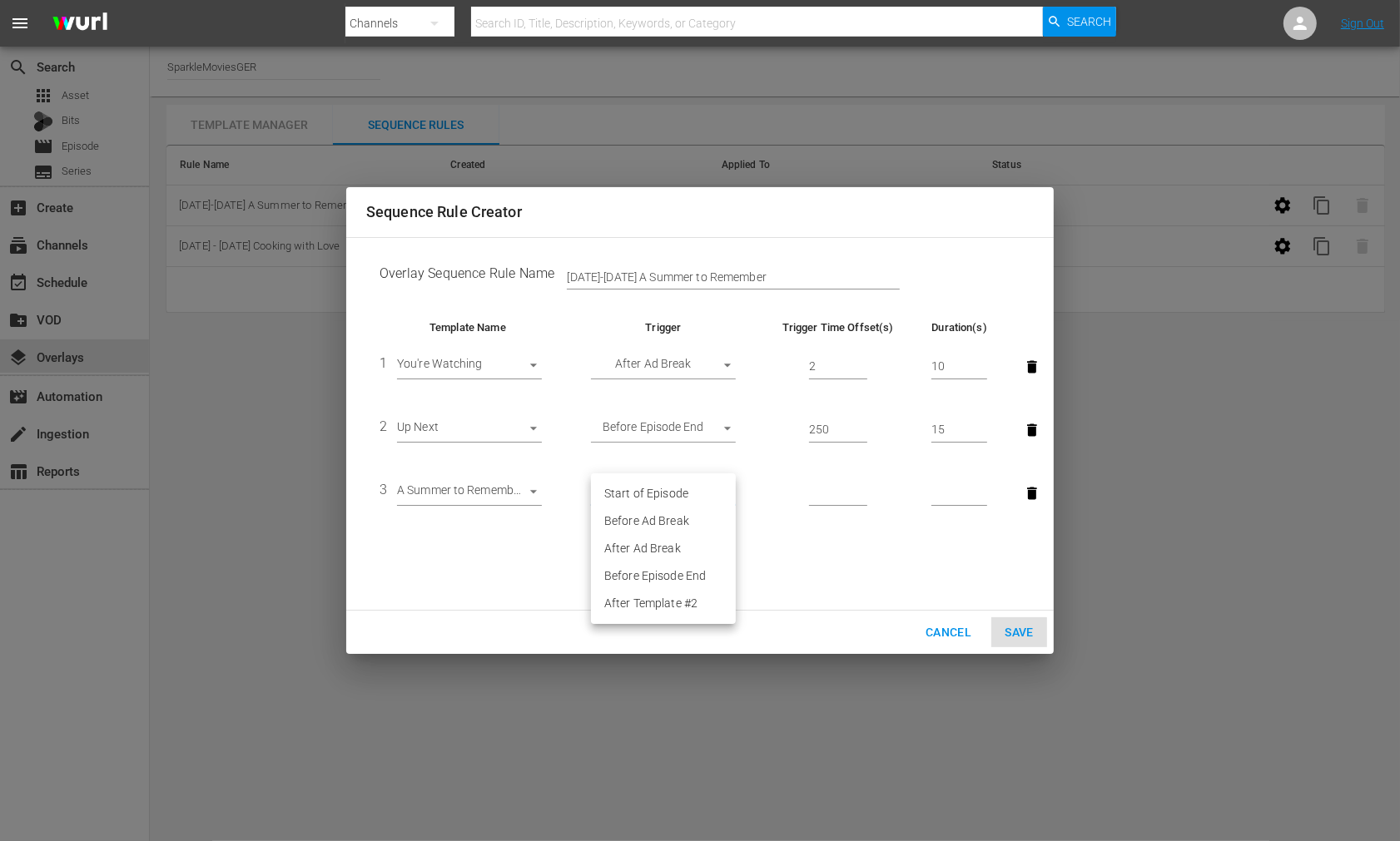
type input "AFTER_AD_BREAK"
click at [820, 488] on input "number" at bounding box center [838, 493] width 59 height 25
type input "20"
click at [958, 485] on input "number" at bounding box center [960, 493] width 56 height 25
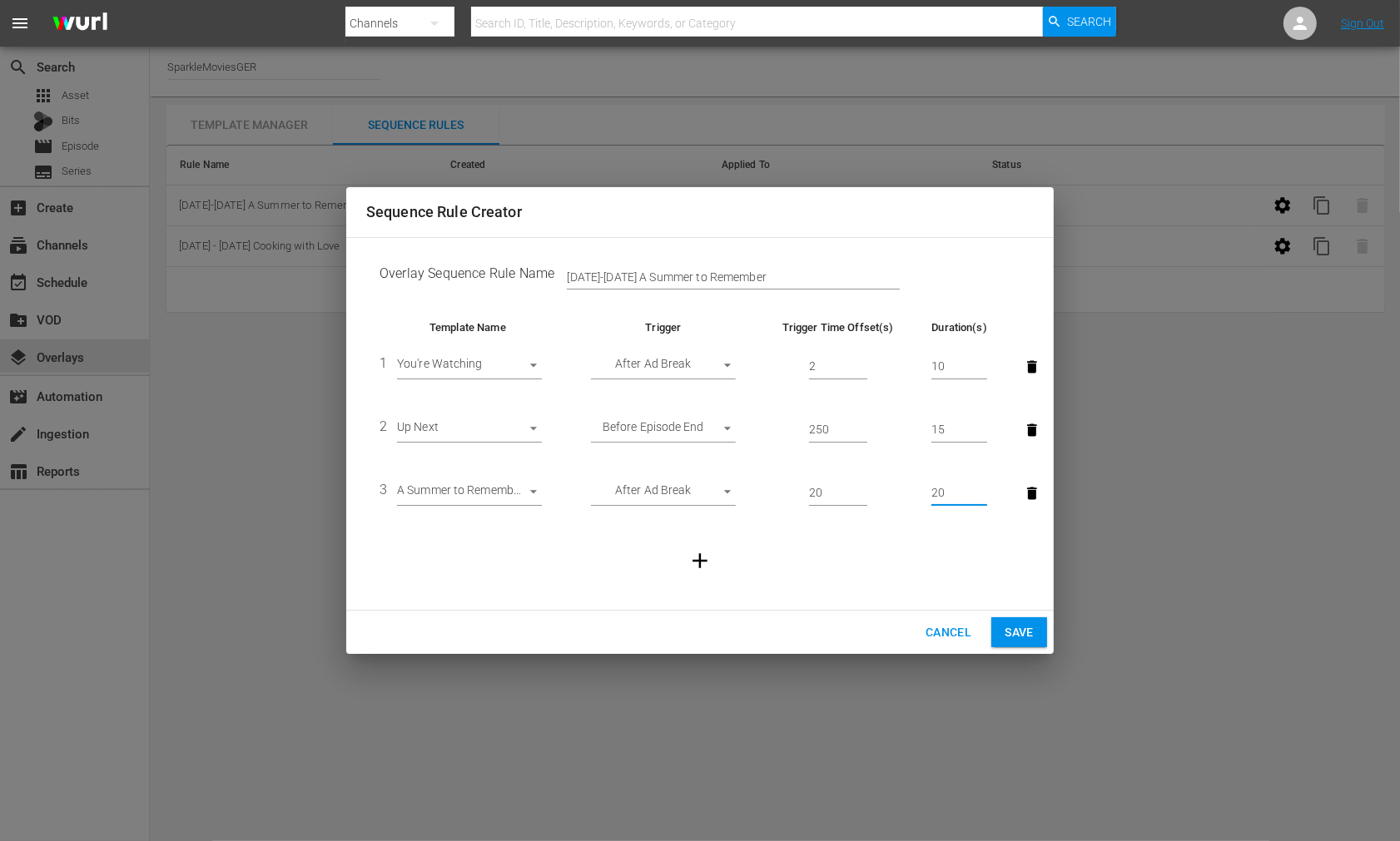
type input "20"
click at [1018, 627] on span "Save" at bounding box center [1019, 632] width 29 height 21
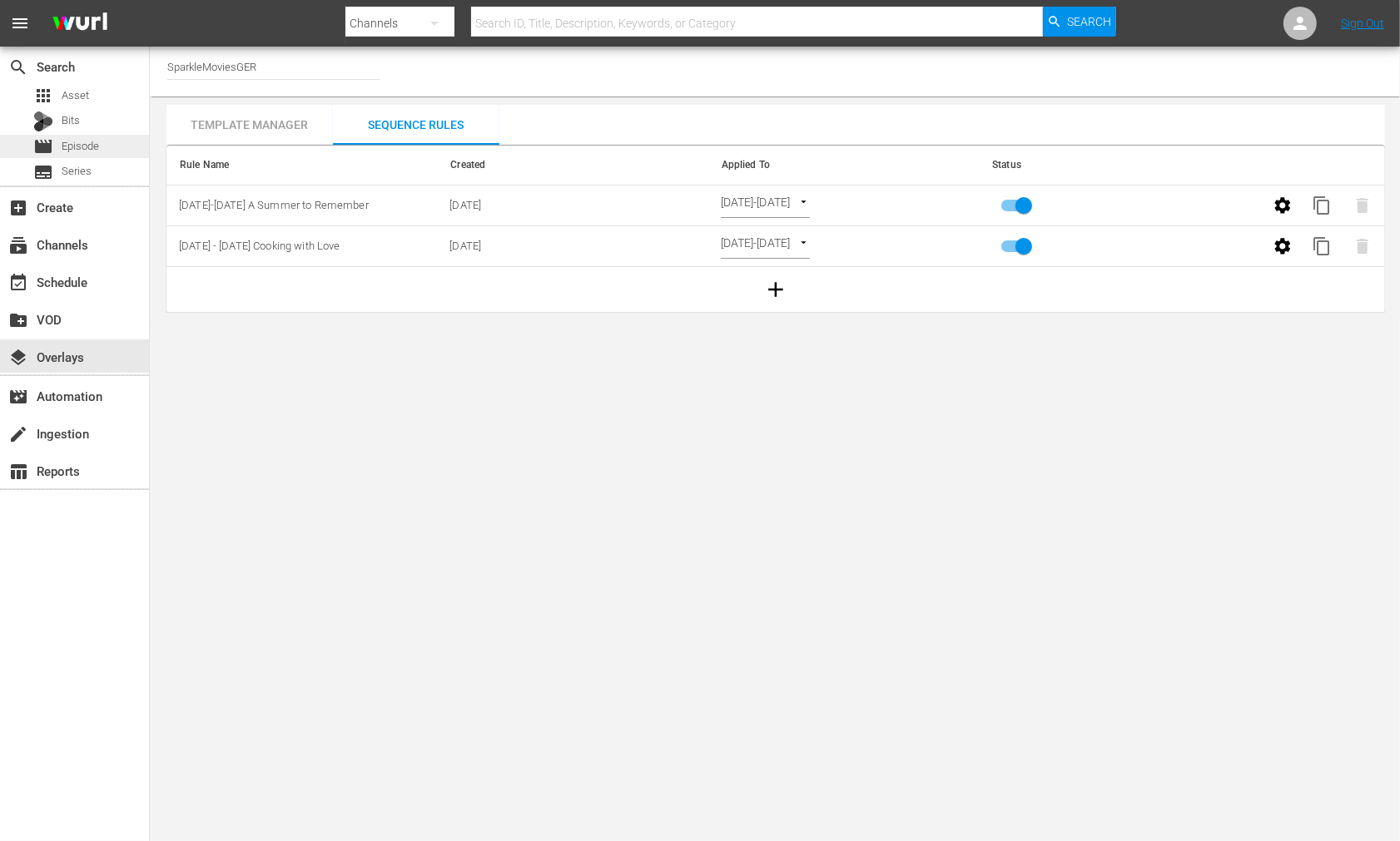
click at [94, 138] on span "Episode" at bounding box center [81, 146] width 38 height 17
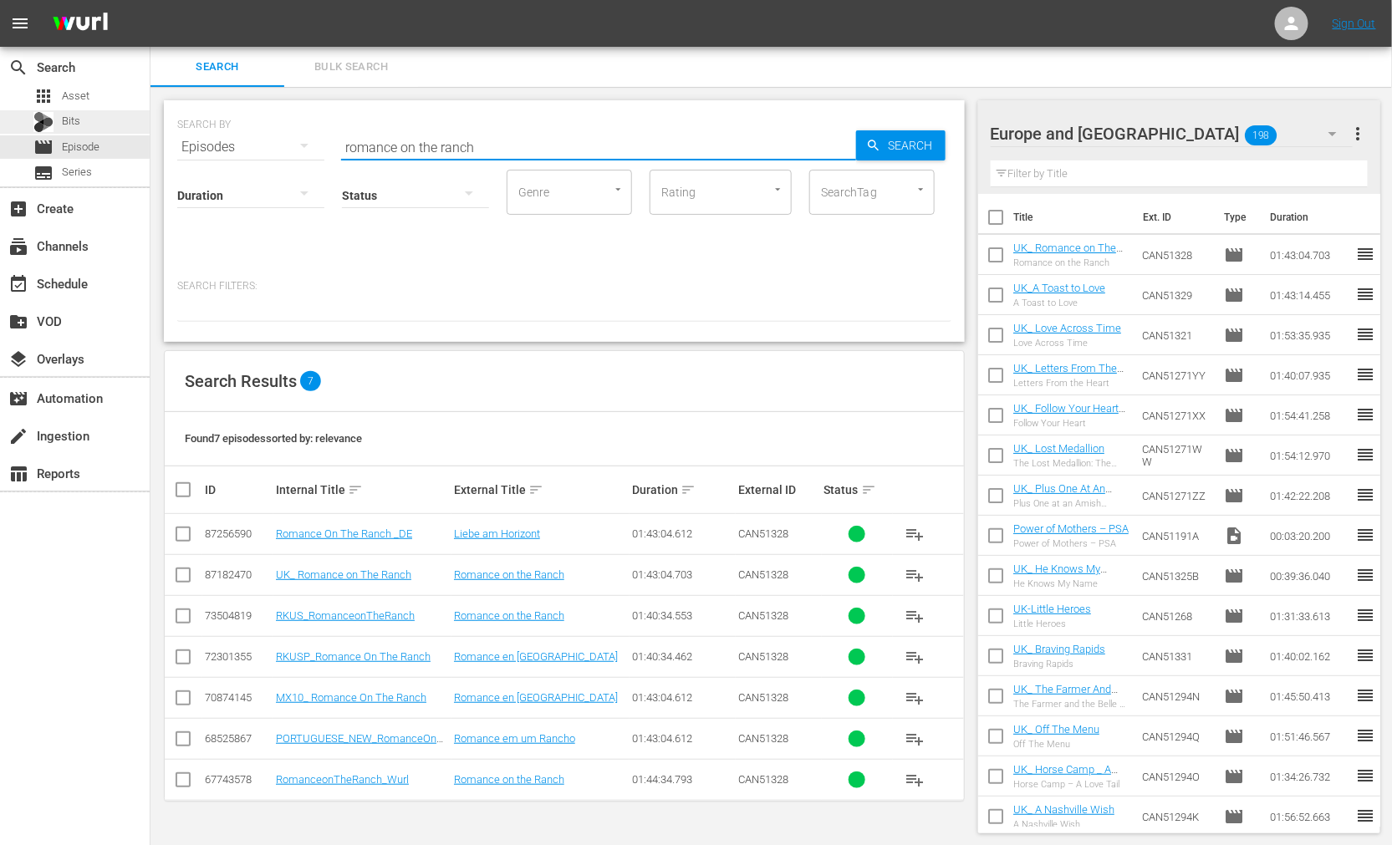
drag, startPoint x: 474, startPoint y: 149, endPoint x: 95, endPoint y: 119, distance: 380.0
click at [151, 0] on div "search Search apps Asset Bits movie Episode subtitles Series add_box Create sub…" at bounding box center [772, 0] width 1242 height 0
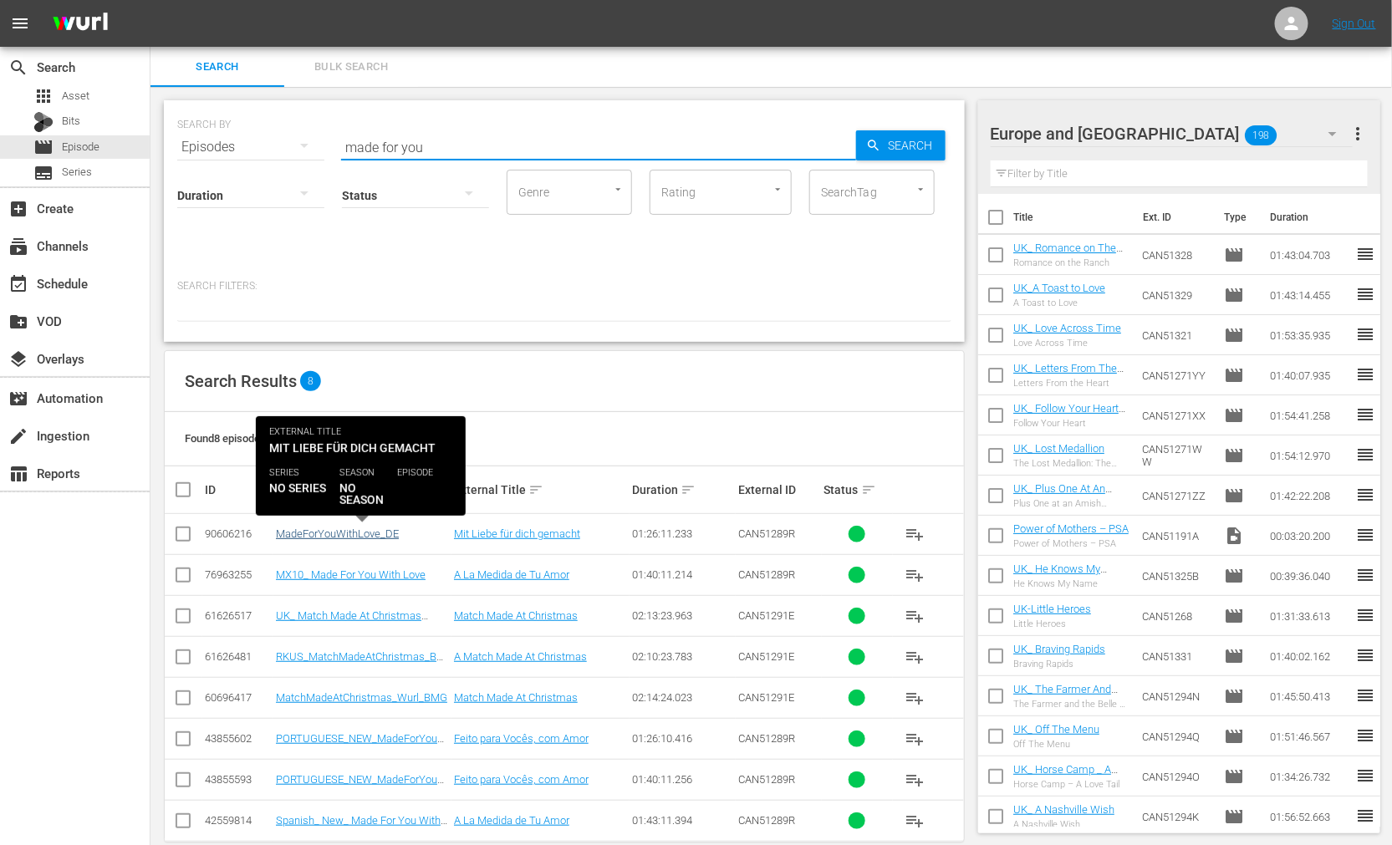
type input "made for you"
click at [335, 533] on link "MadeForYouWithLove_DE" at bounding box center [337, 534] width 123 height 13
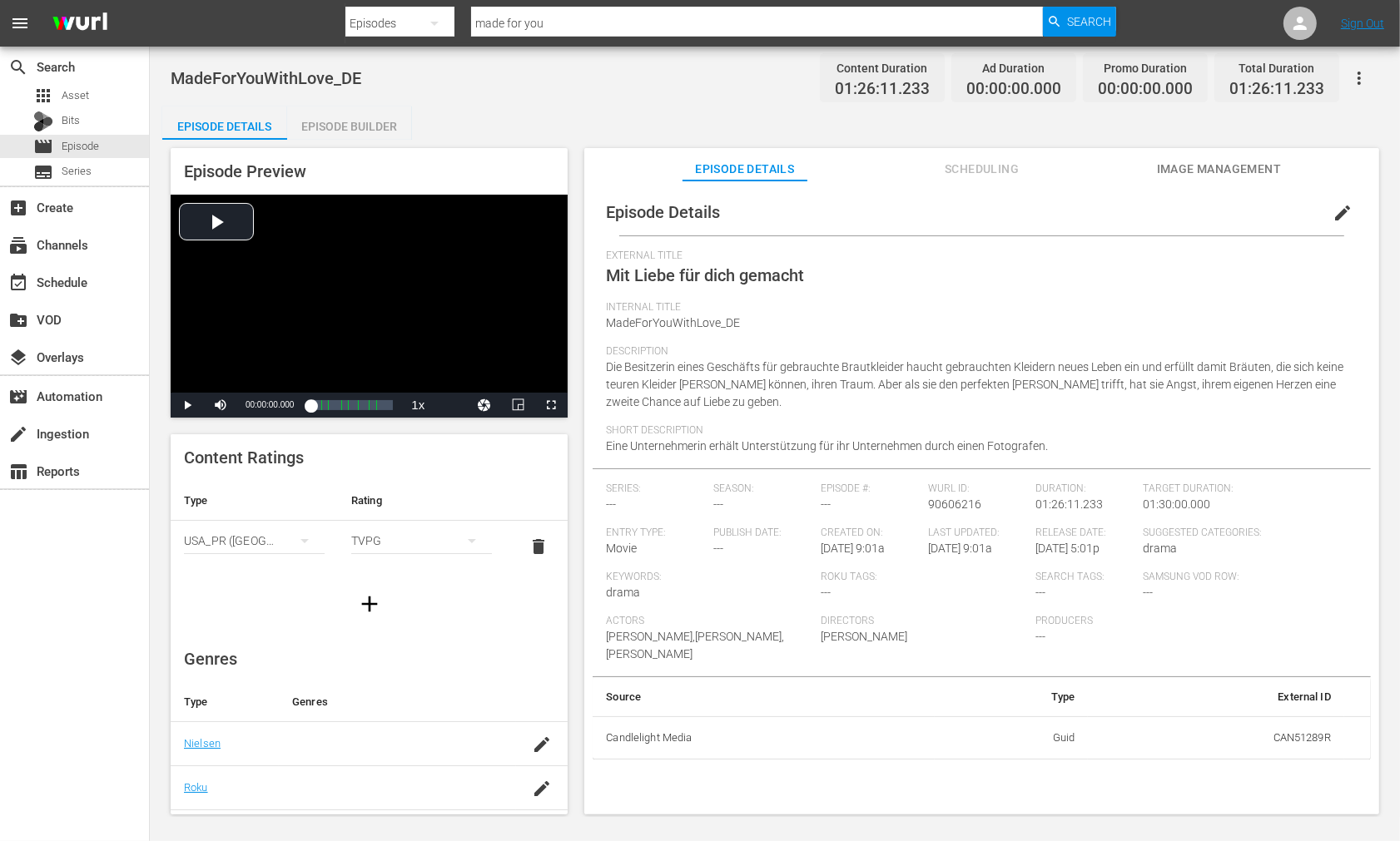
click at [1338, 217] on span "edit" at bounding box center [1343, 213] width 20 height 20
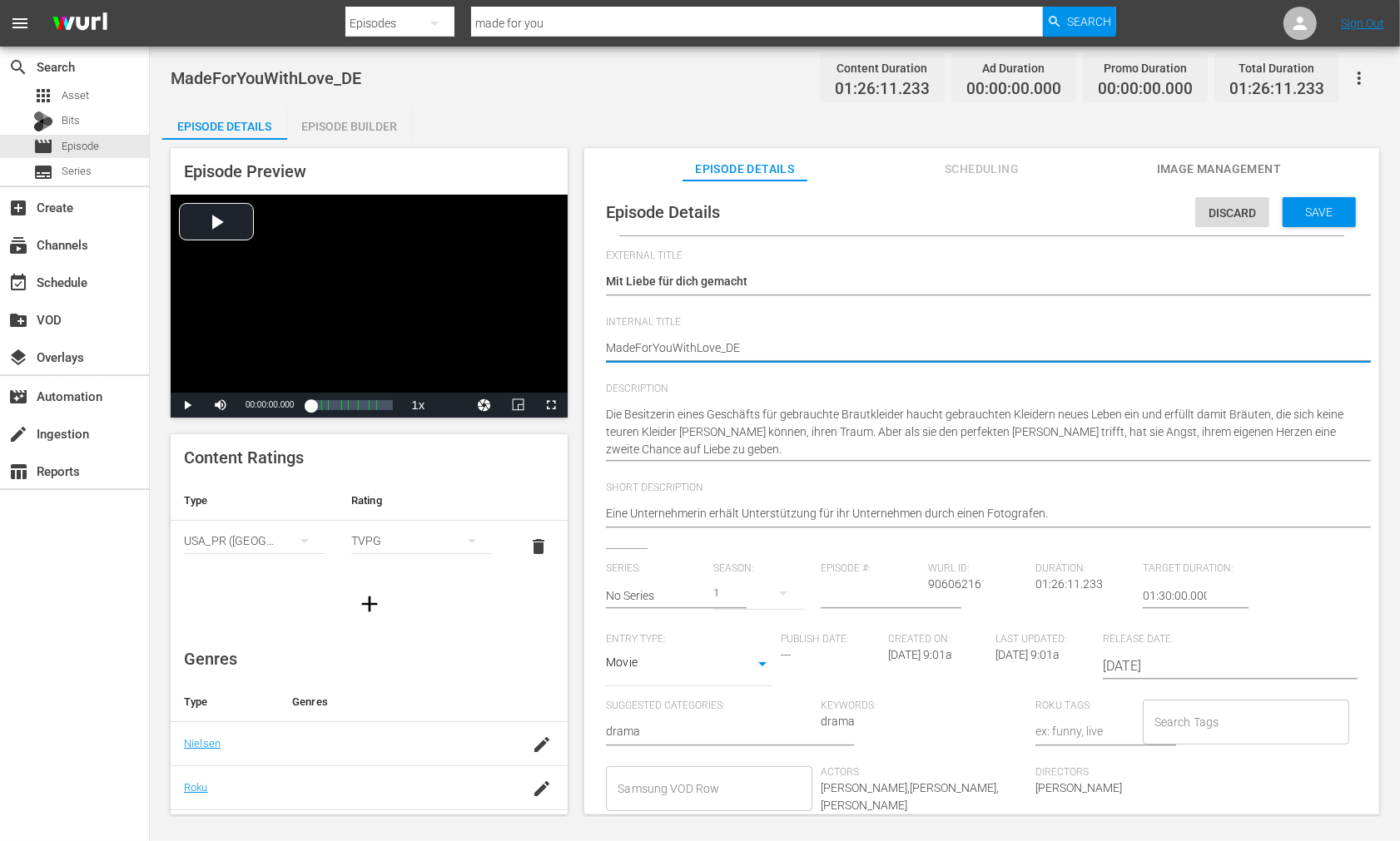
type textarea "Made ForYouWithLove_DE"
click at [654, 345] on textarea "MadeForYouWithLove_DE" at bounding box center [978, 349] width 744 height 20
type textarea "Made For YouWithLove_DE"
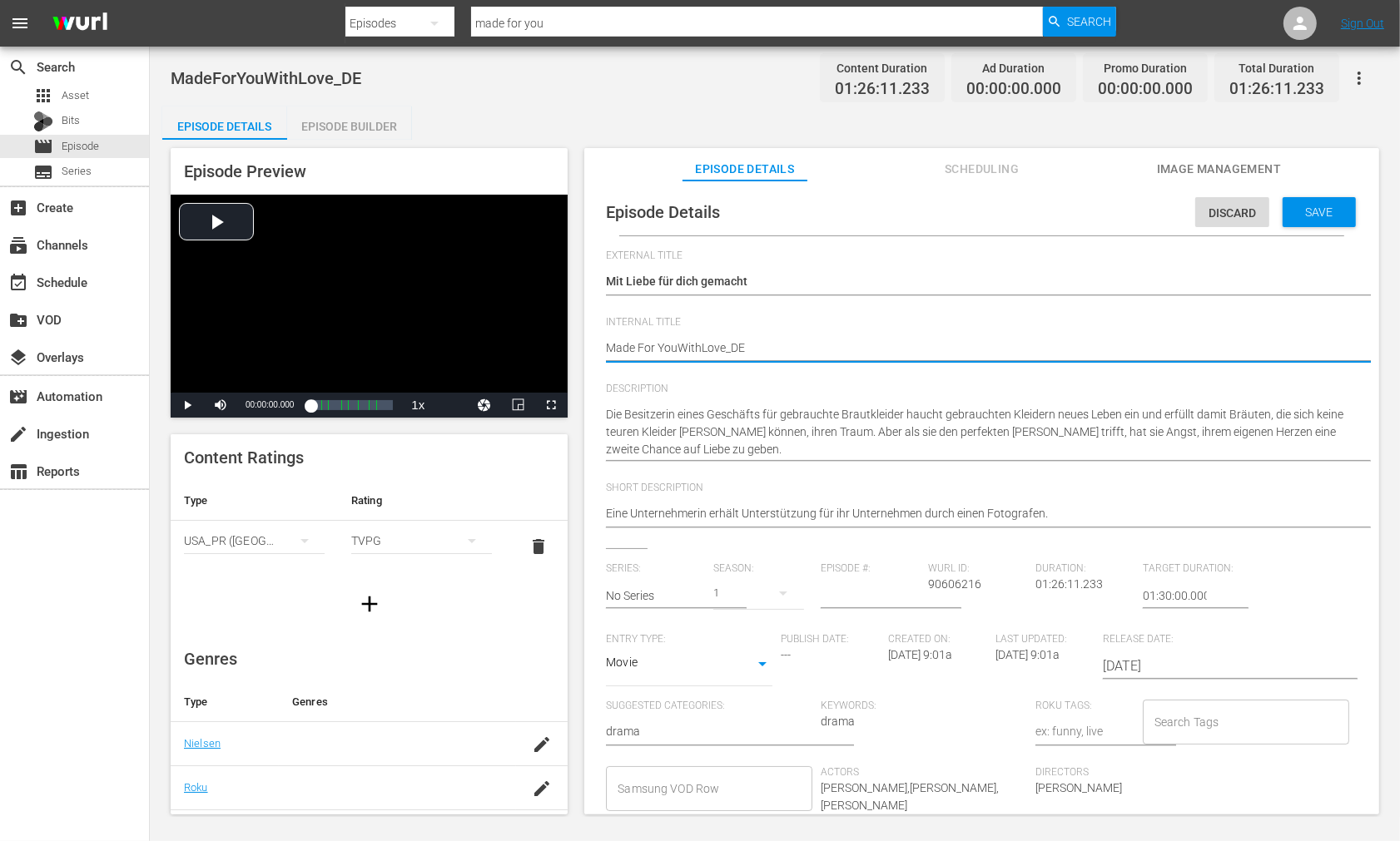
click at [677, 344] on textarea "MadeForYouWithLove_DE" at bounding box center [978, 349] width 744 height 20
type textarea "Made For You WithLove_DE"
click at [702, 344] on textarea "MadeForYouWithLove_DE" at bounding box center [978, 349] width 744 height 20
type textarea "Made For You With Love_DE"
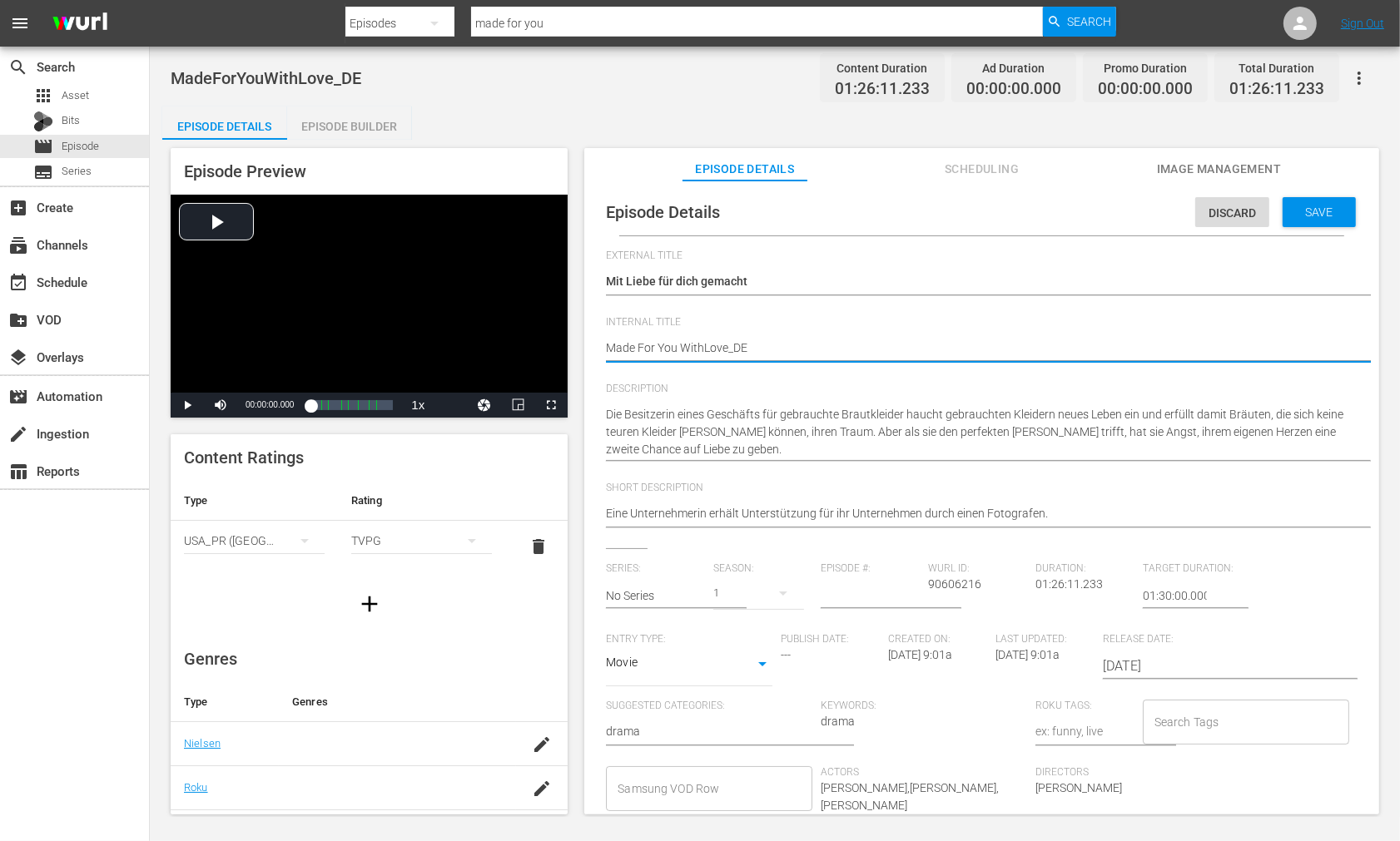
type textarea "Made For You With Love_DE"
click at [729, 345] on textarea "MadeForYouWithLove_DE" at bounding box center [978, 349] width 744 height 20
type textarea "Made For You With Love _DE"
click at [1311, 217] on span "Save" at bounding box center [1320, 212] width 54 height 13
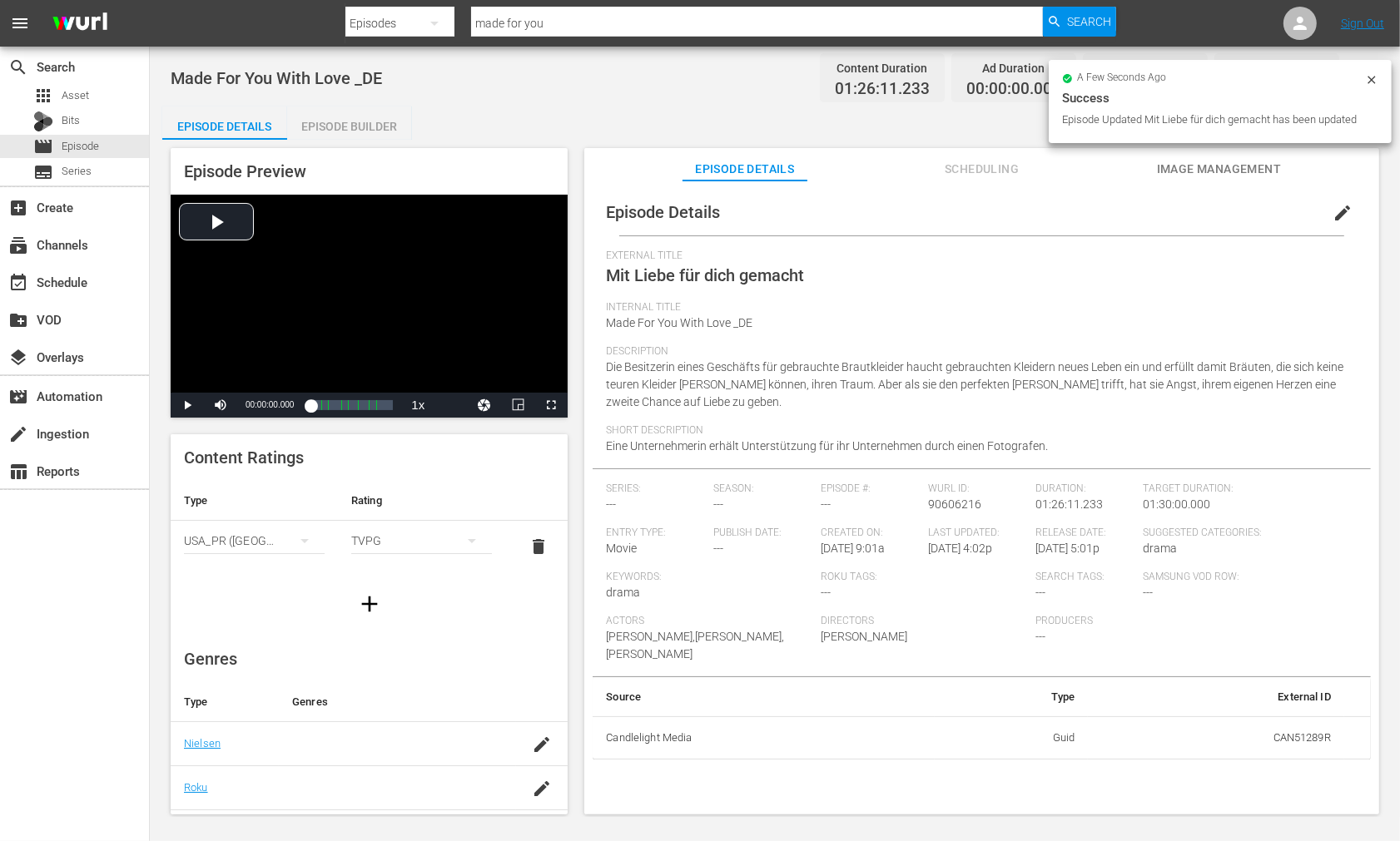
click at [354, 124] on div "Episode Builder" at bounding box center [349, 126] width 124 height 40
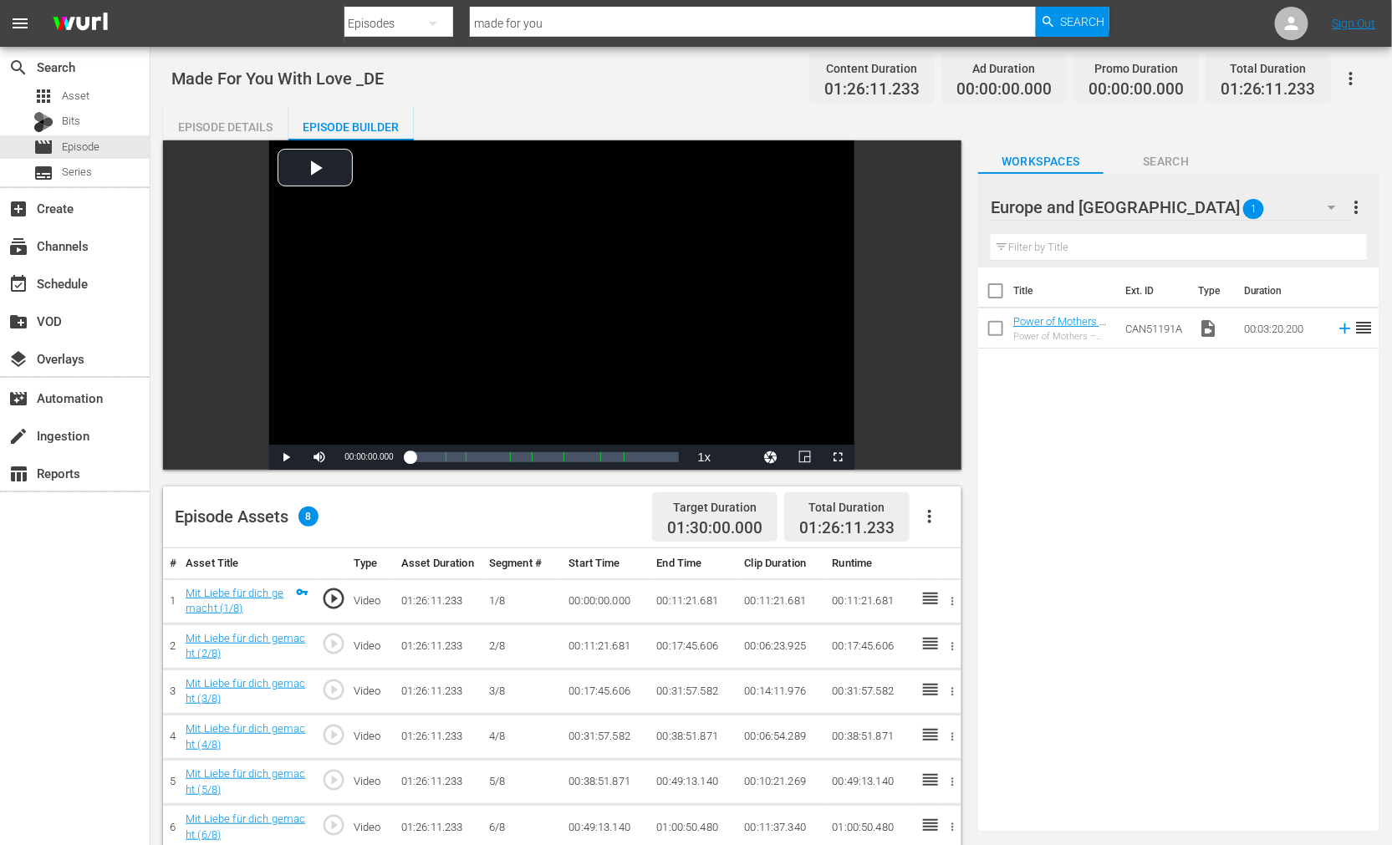
click at [1331, 209] on icon "button" at bounding box center [1332, 207] width 20 height 20
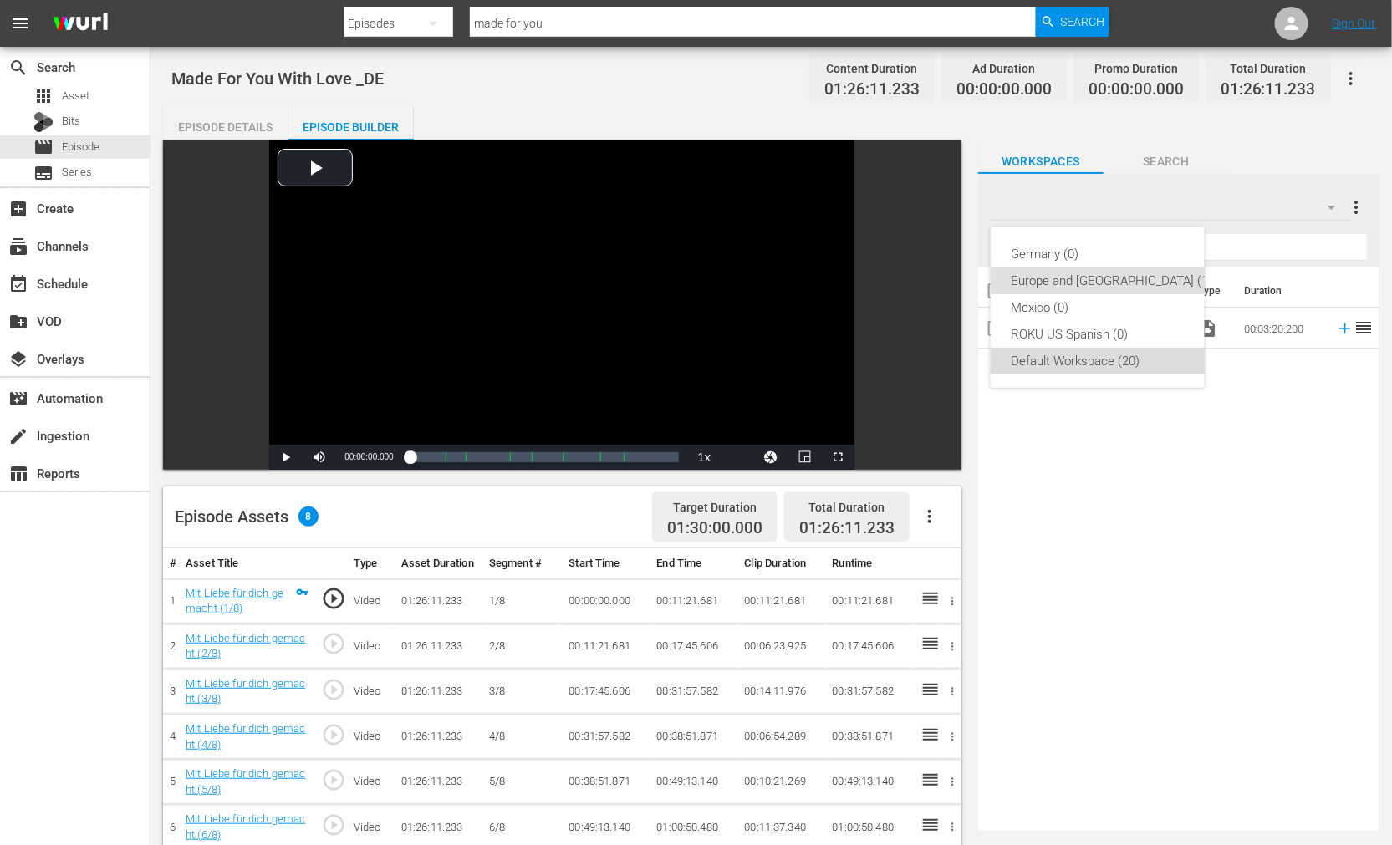
click at [1054, 352] on div "Default Workspace (20)" at bounding box center [1112, 361] width 202 height 27
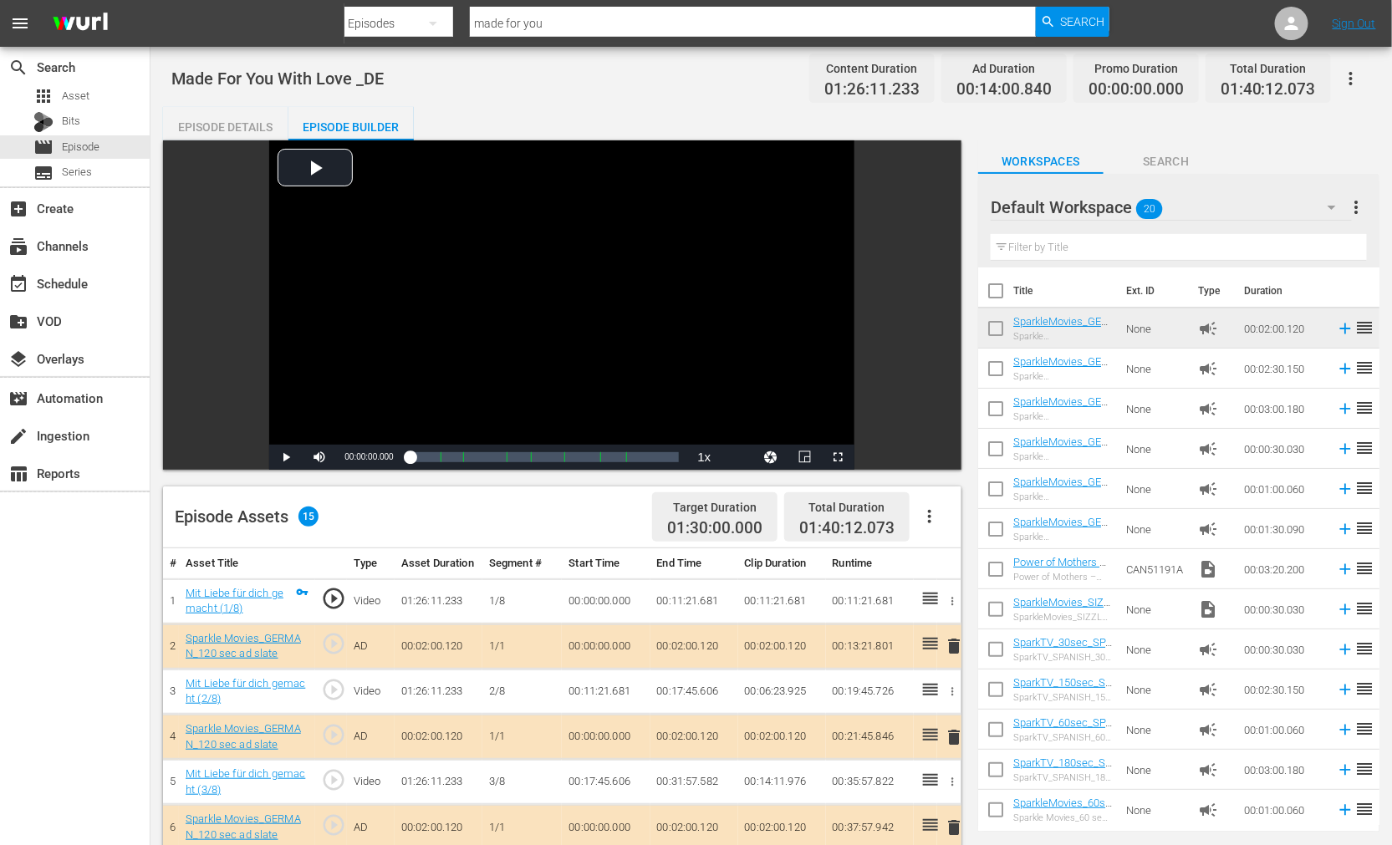
click at [1356, 197] on span "more_vert" at bounding box center [1357, 207] width 20 height 20
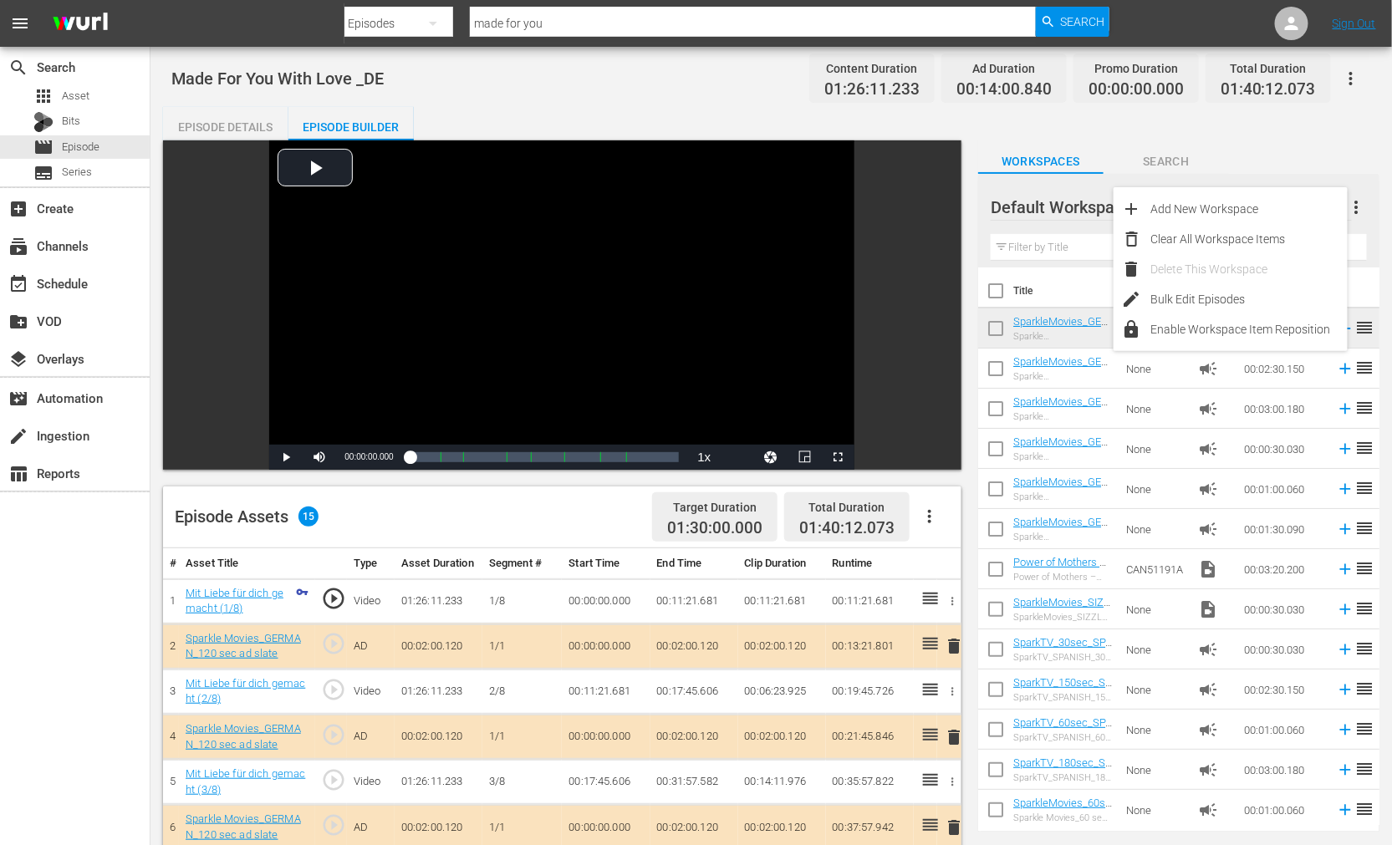
click at [1328, 123] on div "Episode Details Episode Builder Episode Preview Video Player is loading. Play V…" at bounding box center [771, 687] width 1217 height 1161
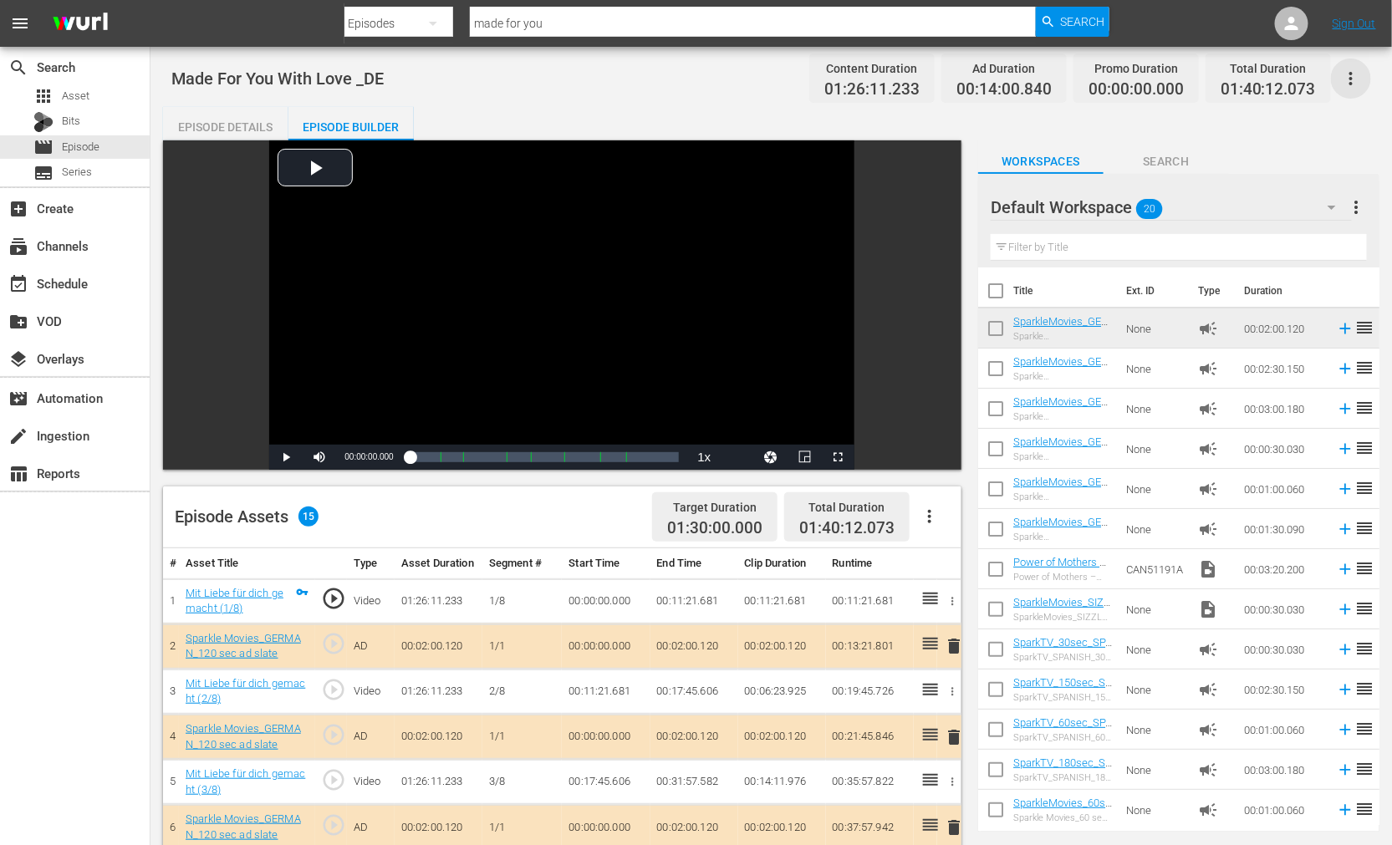
click at [1347, 75] on icon "button" at bounding box center [1351, 79] width 20 height 20
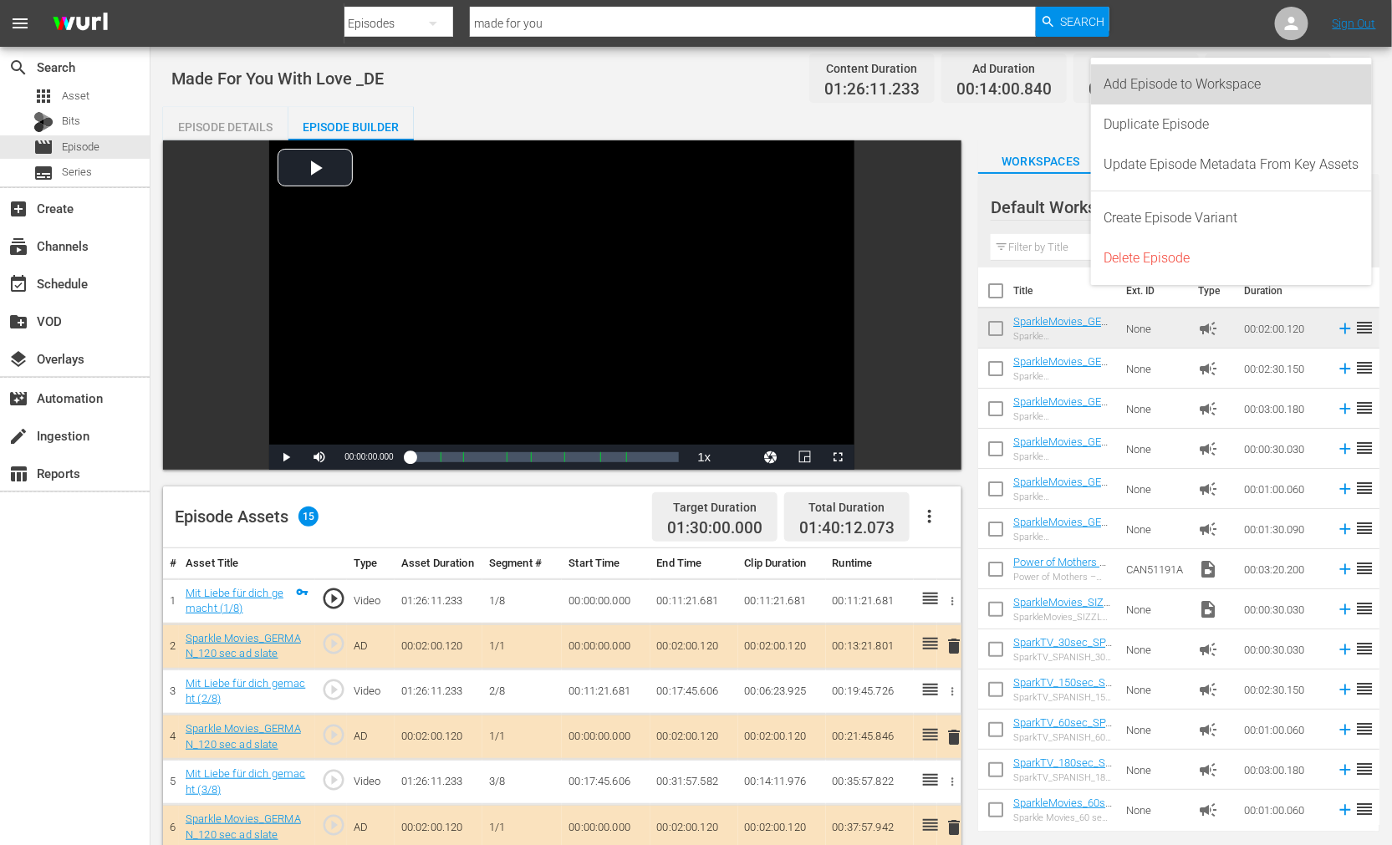
click at [1217, 81] on div "Add Episode to Workspace" at bounding box center [1232, 84] width 255 height 40
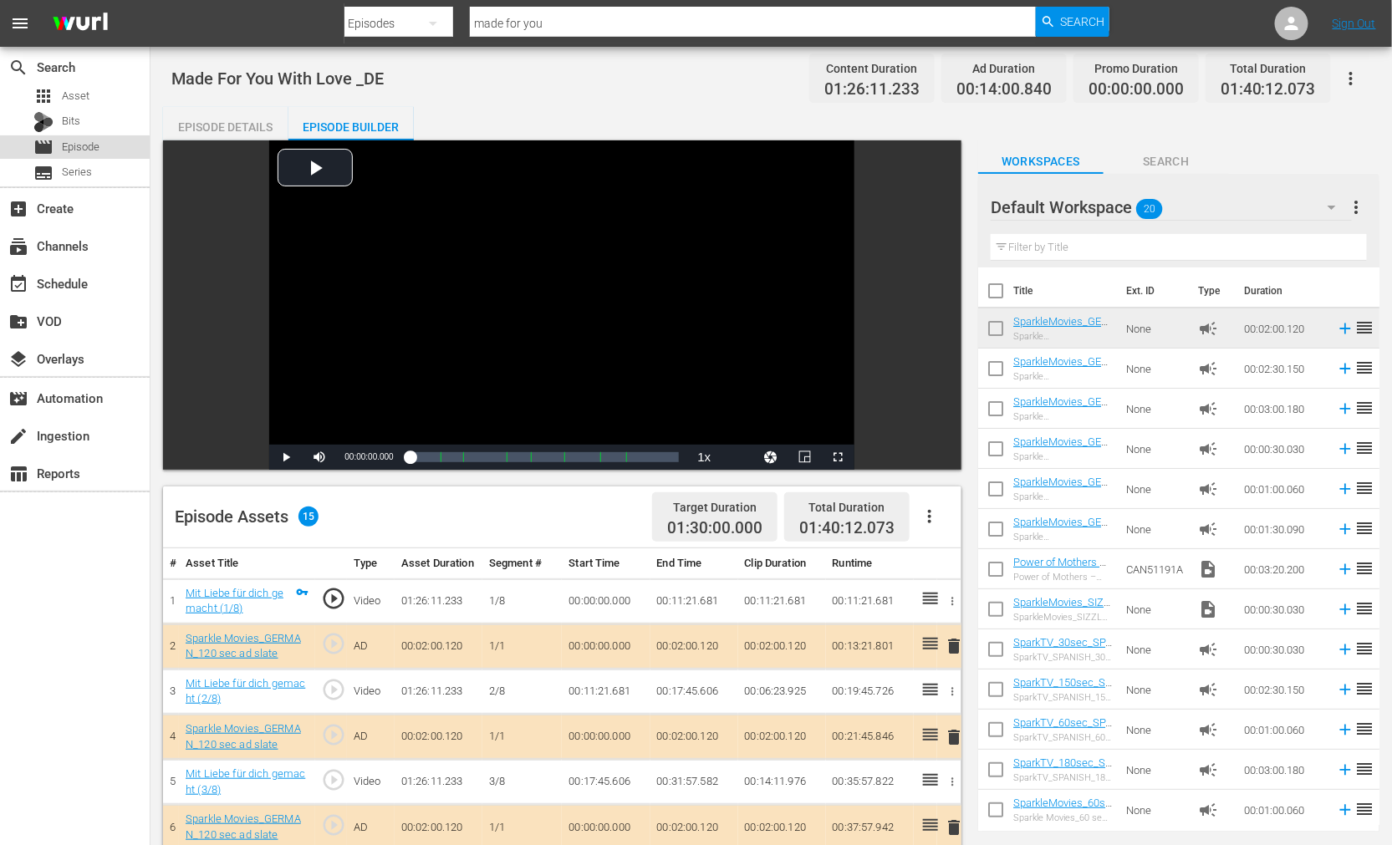
click at [79, 147] on span "Episode" at bounding box center [81, 147] width 38 height 17
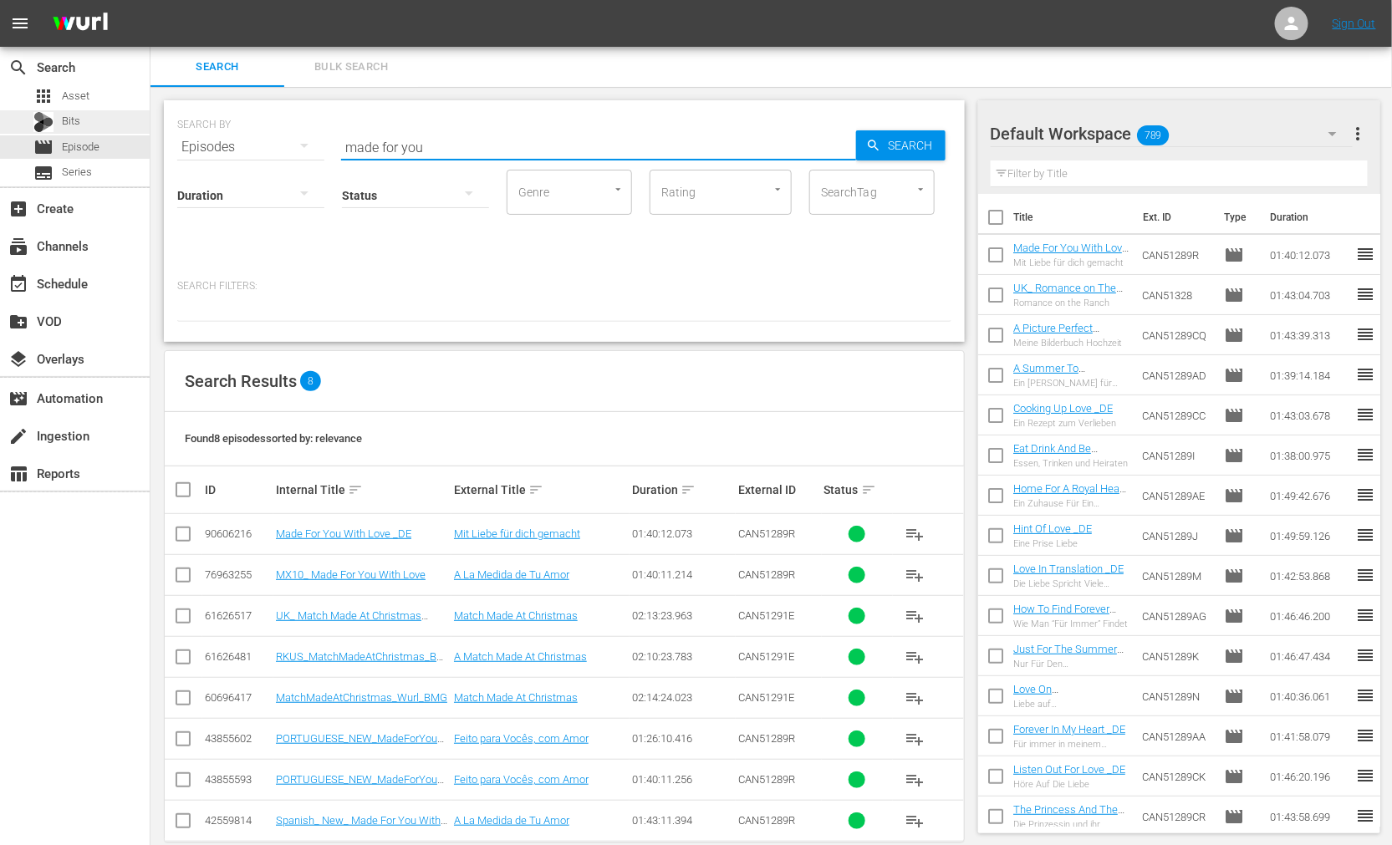
drag, startPoint x: 360, startPoint y: 147, endPoint x: 78, endPoint y: 120, distance: 283.9
click at [151, 0] on div "search Search apps Asset Bits movie Episode subtitles Series add_box Create sub…" at bounding box center [772, 0] width 1242 height 0
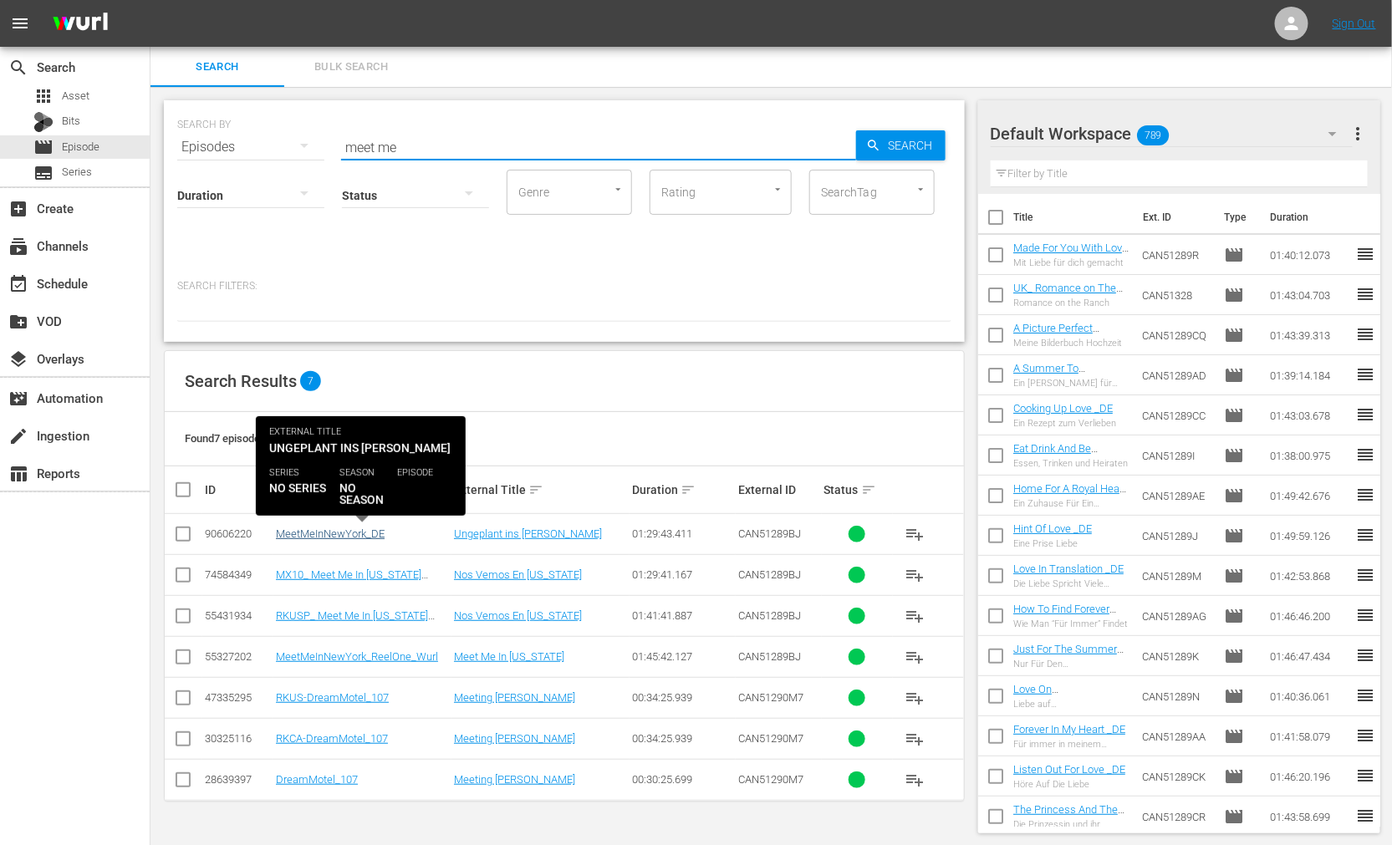
type input "meet me"
click at [339, 536] on link "MeetMeInNewYork_DE" at bounding box center [330, 534] width 109 height 13
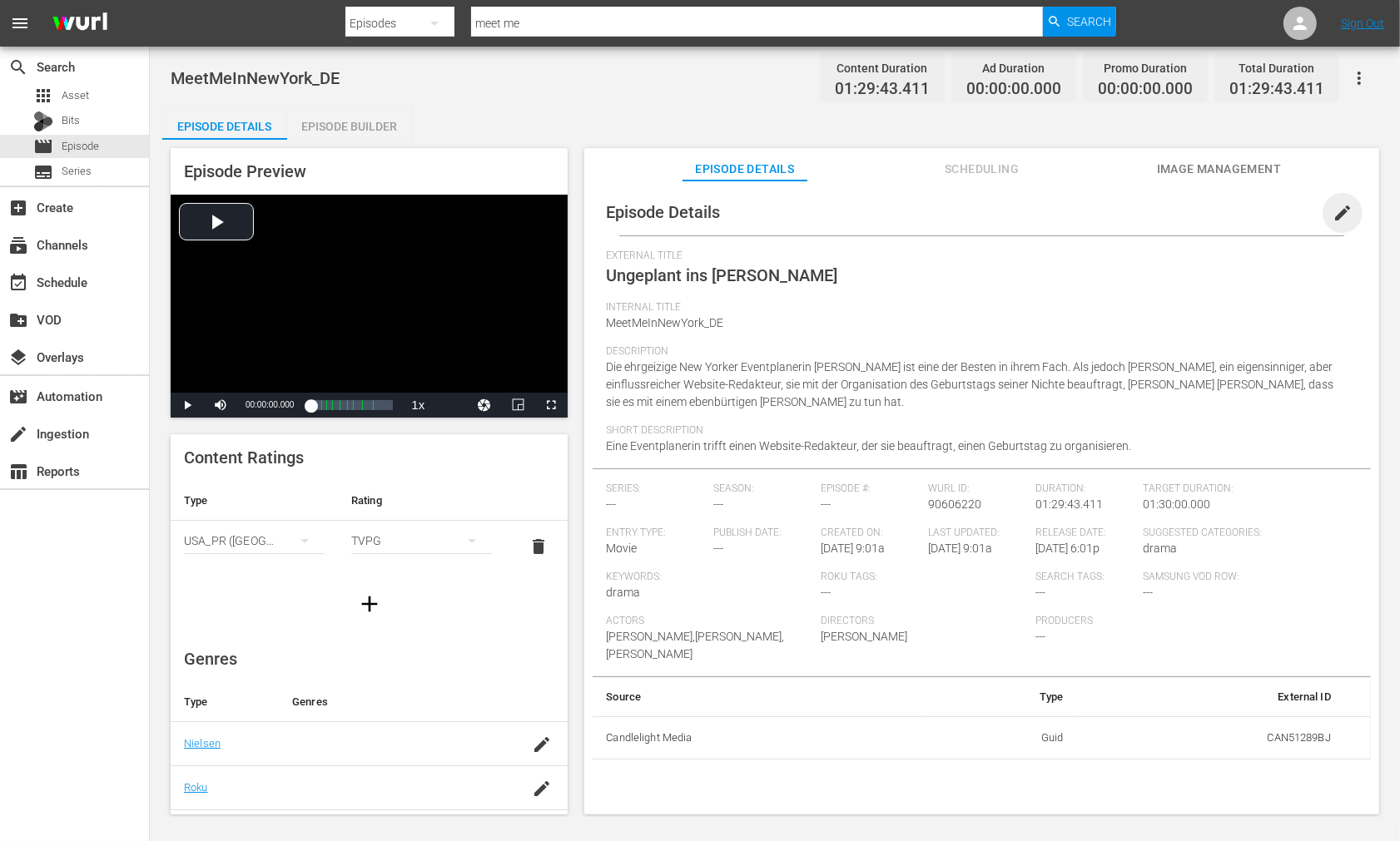
click at [1333, 217] on span "edit" at bounding box center [1343, 213] width 20 height 20
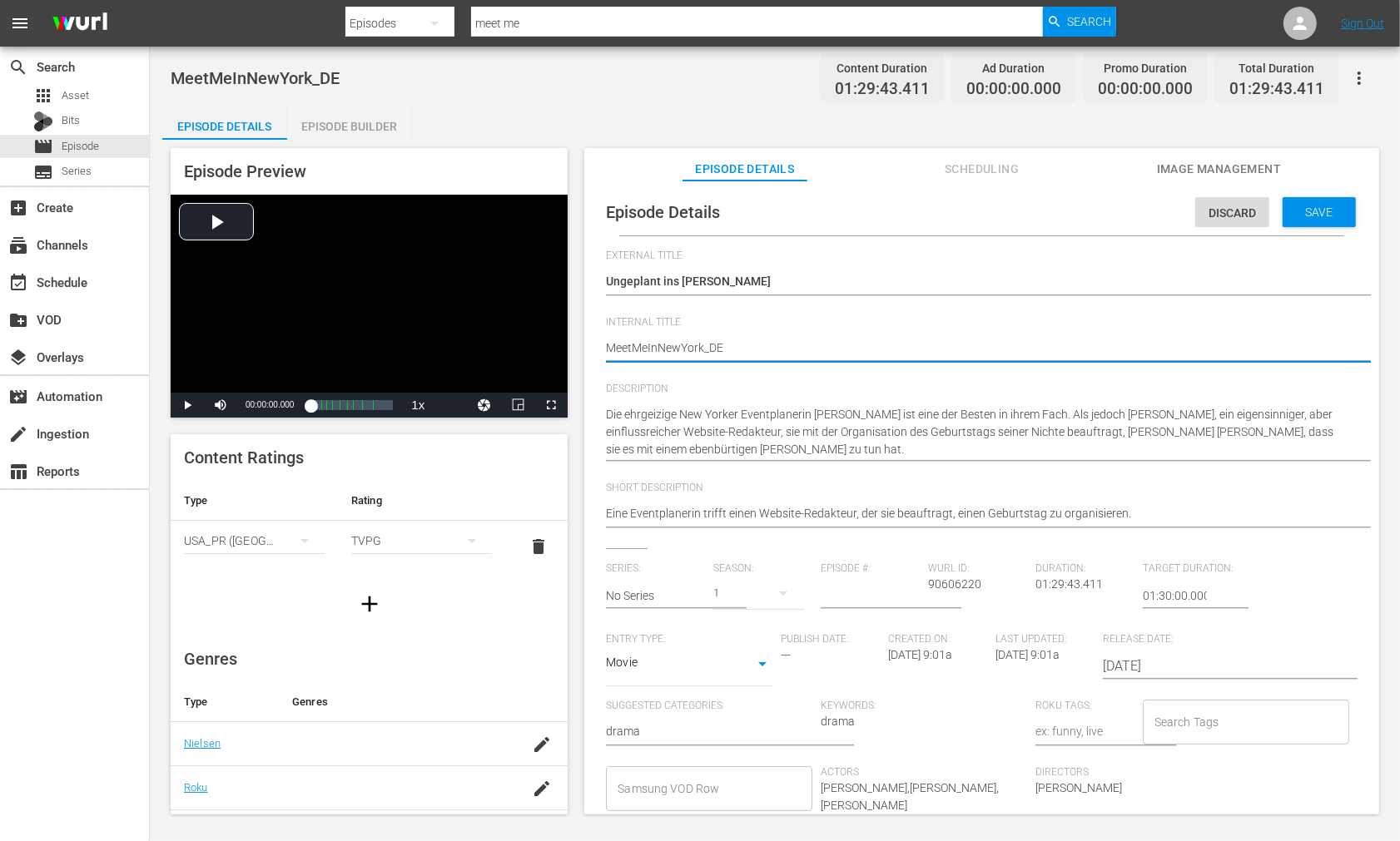
type textarea "Meet MeInNewYork_DE"
click at [652, 346] on textarea "MeetMeInNewYork_DE" at bounding box center [978, 349] width 744 height 20
type textarea "Meet Me InNewYork_DE"
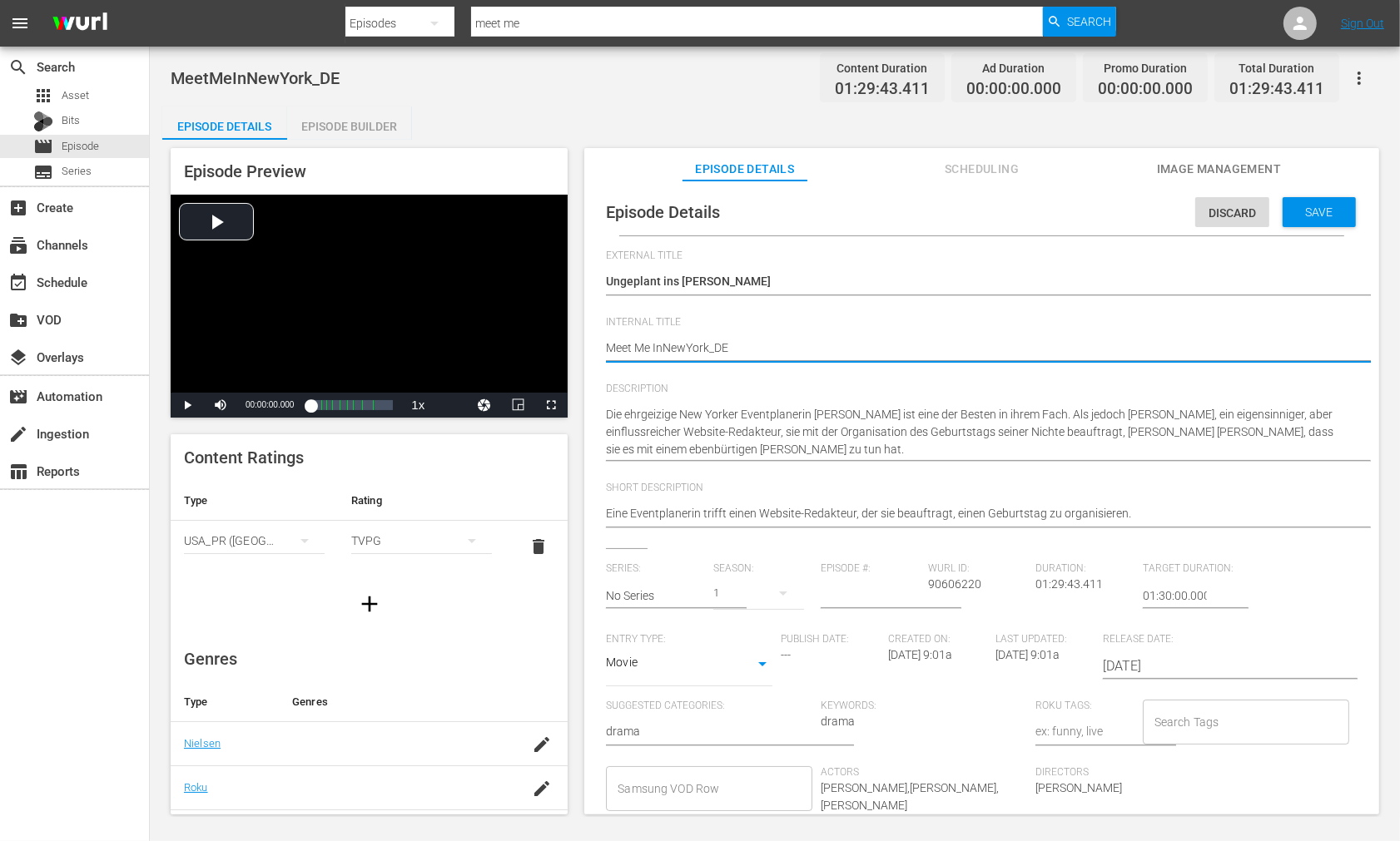
click at [663, 344] on textarea "MeetMeInNewYork_DE" at bounding box center [978, 349] width 744 height 20
type textarea "Meet Me In NewYork_DE"
click at [689, 345] on textarea "MeetMeInNewYork_DE" at bounding box center [978, 349] width 744 height 20
type textarea "Meet Me In [US_STATE][GEOGRAPHIC_DATA]"
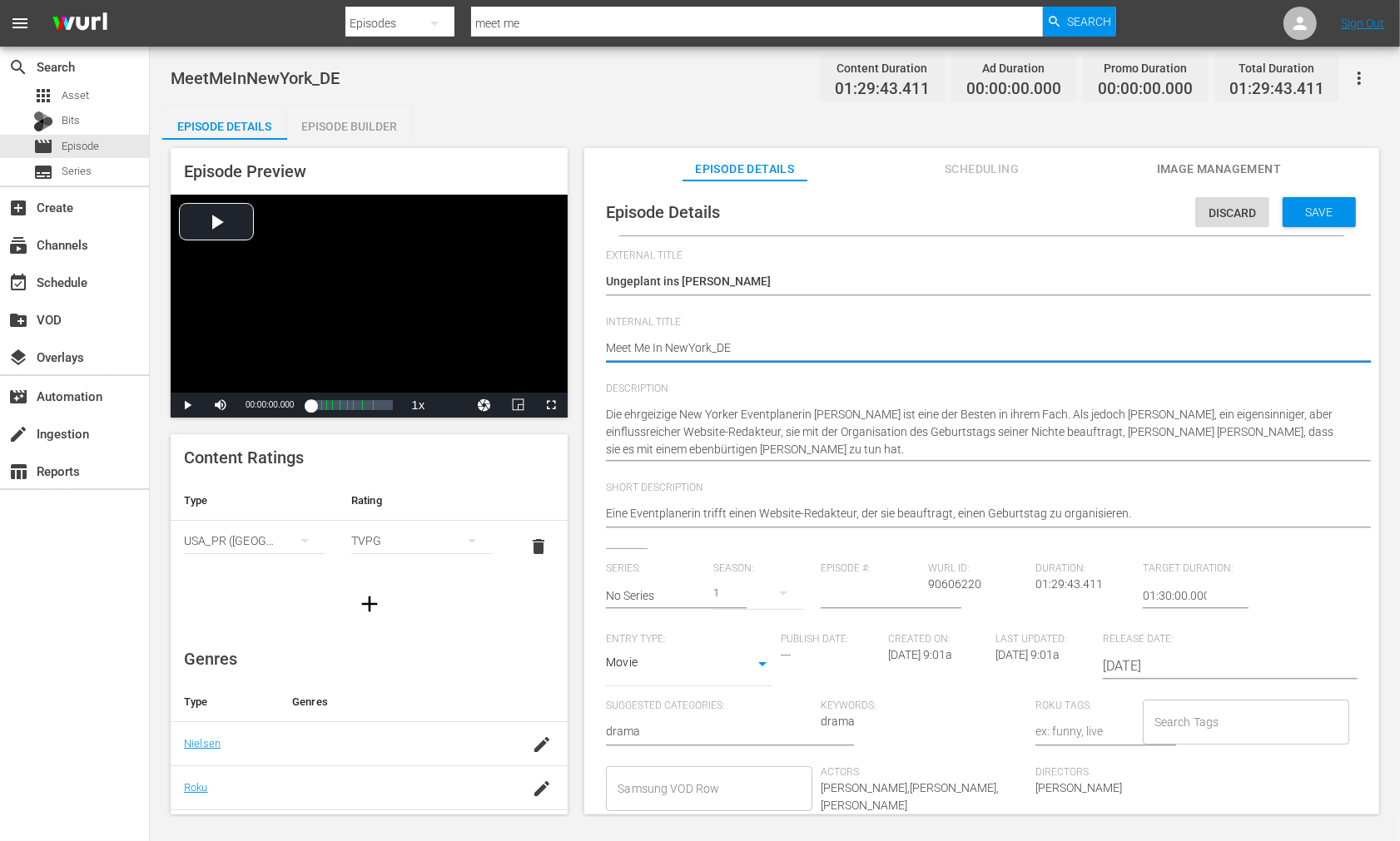
type textarea "Meet Me In [US_STATE][GEOGRAPHIC_DATA]"
drag, startPoint x: 714, startPoint y: 345, endPoint x: 731, endPoint y: 351, distance: 18.0
click at [714, 345] on textarea "MeetMeInNewYork_DE" at bounding box center [978, 349] width 744 height 20
type textarea "Meet Me In [US_STATE] _DE"
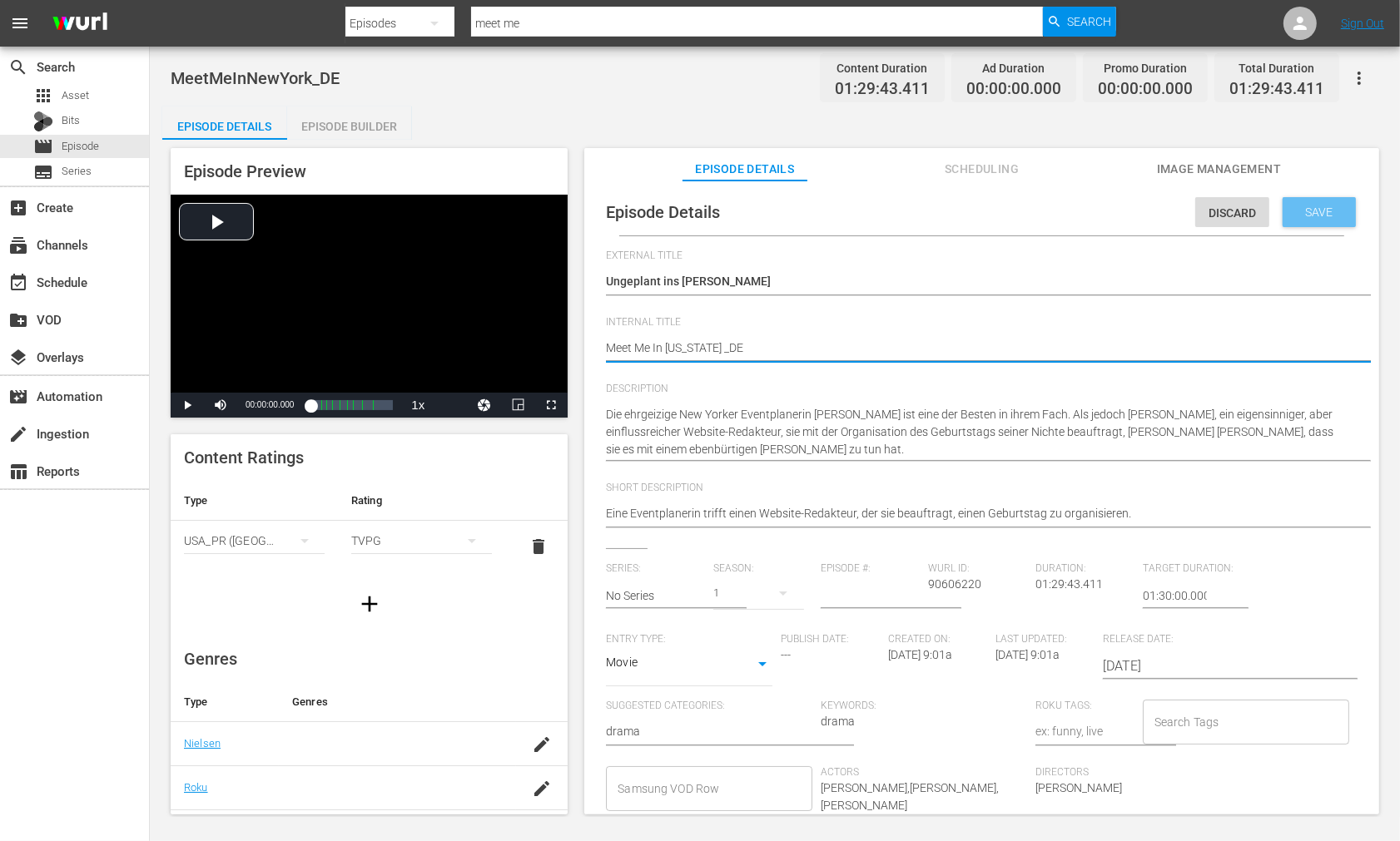
click at [1309, 212] on span "Save" at bounding box center [1320, 212] width 54 height 13
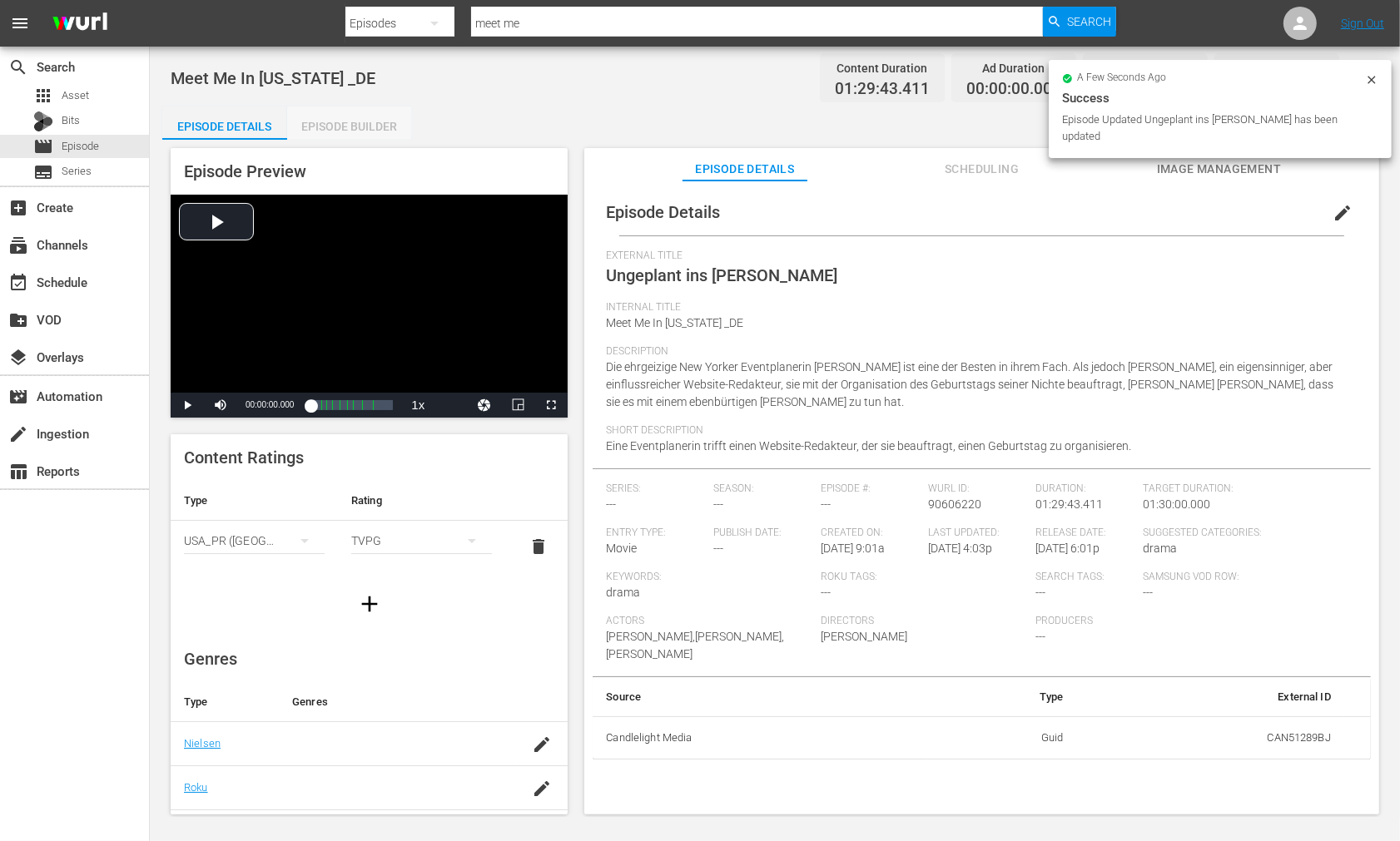
click at [359, 125] on div "Episode Builder" at bounding box center [349, 126] width 124 height 40
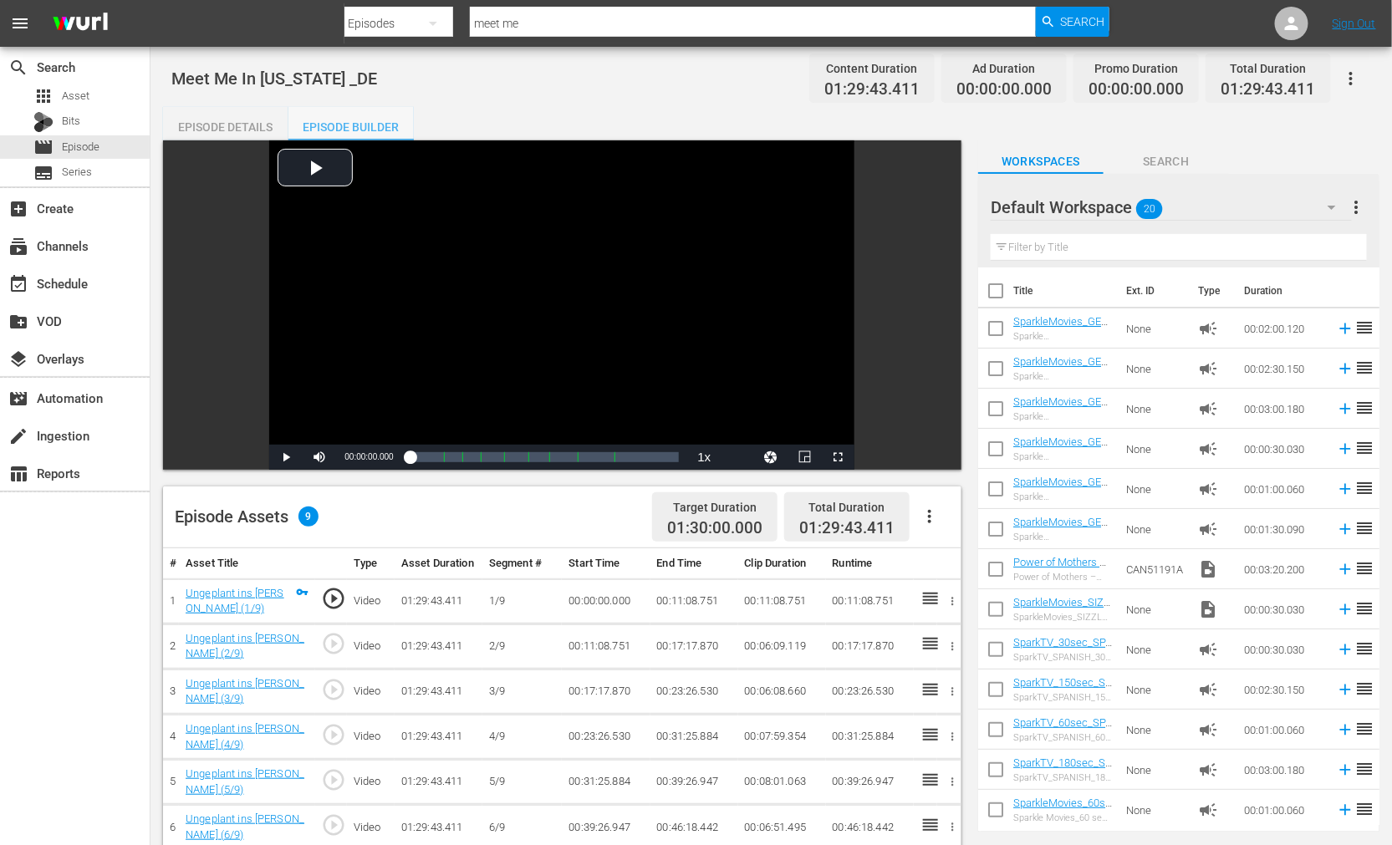
click at [365, 123] on div "Episode Builder" at bounding box center [350, 127] width 125 height 40
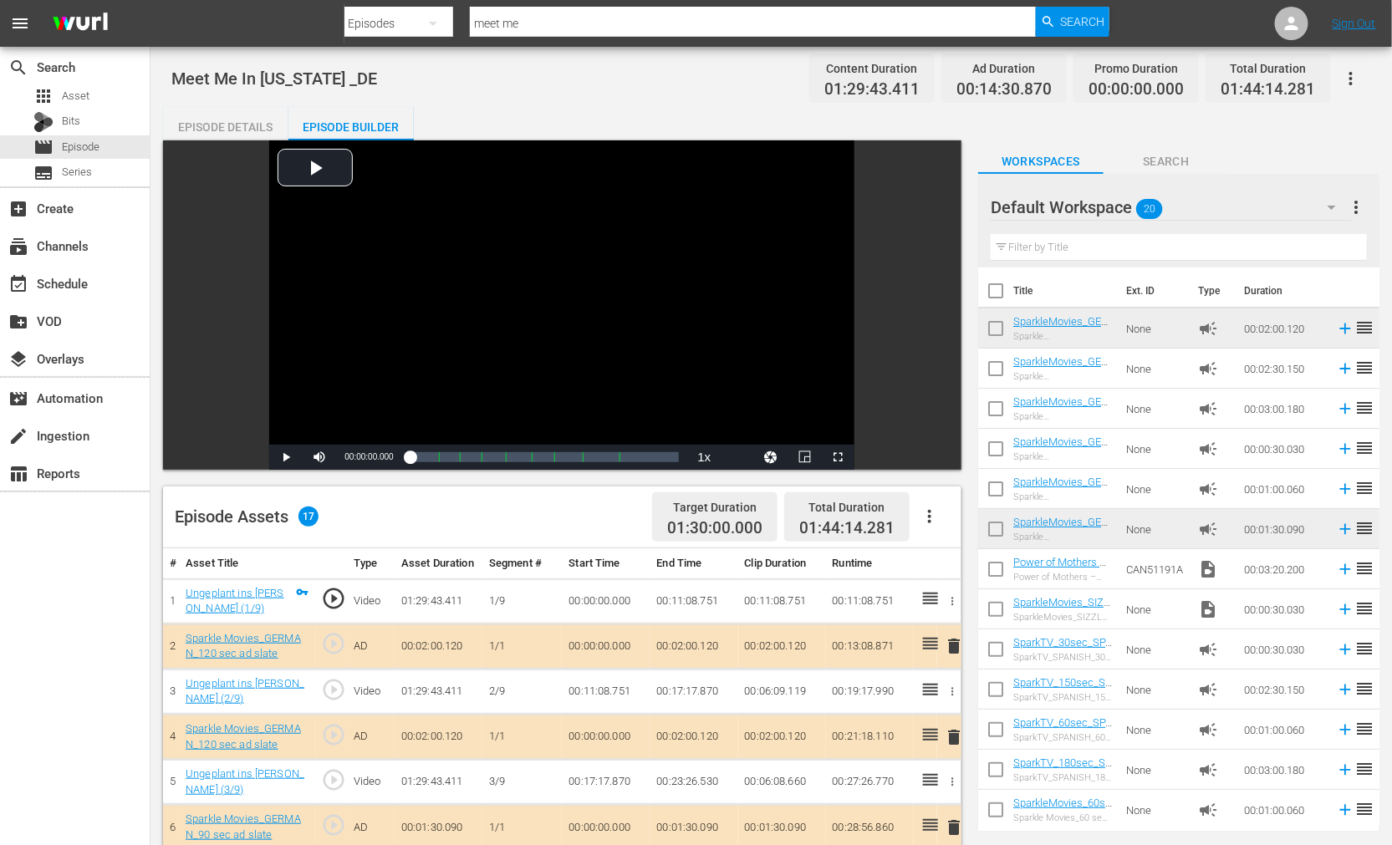
click at [1352, 75] on icon "button" at bounding box center [1351, 79] width 20 height 20
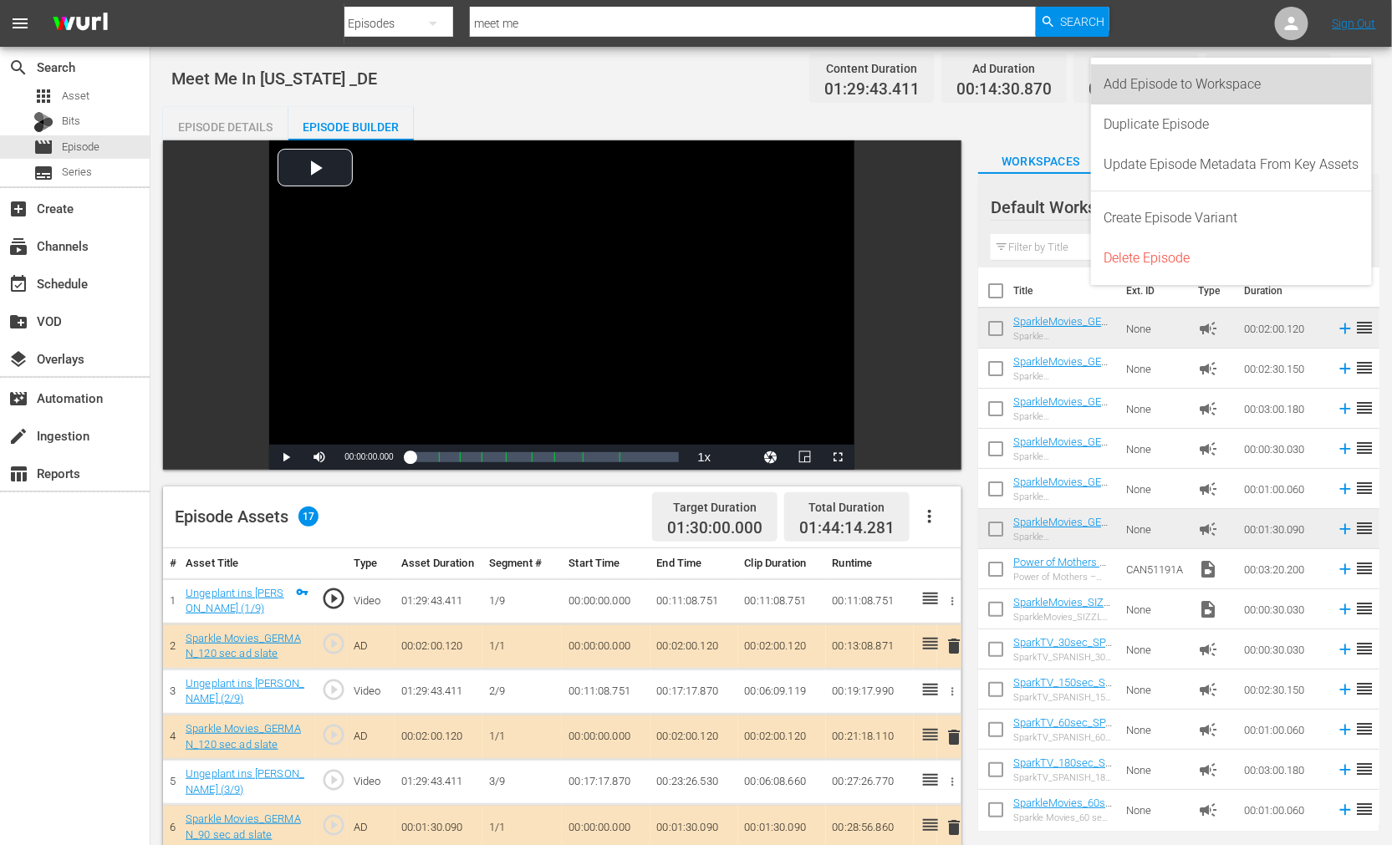
click at [1233, 84] on div "Add Episode to Workspace" at bounding box center [1232, 84] width 255 height 40
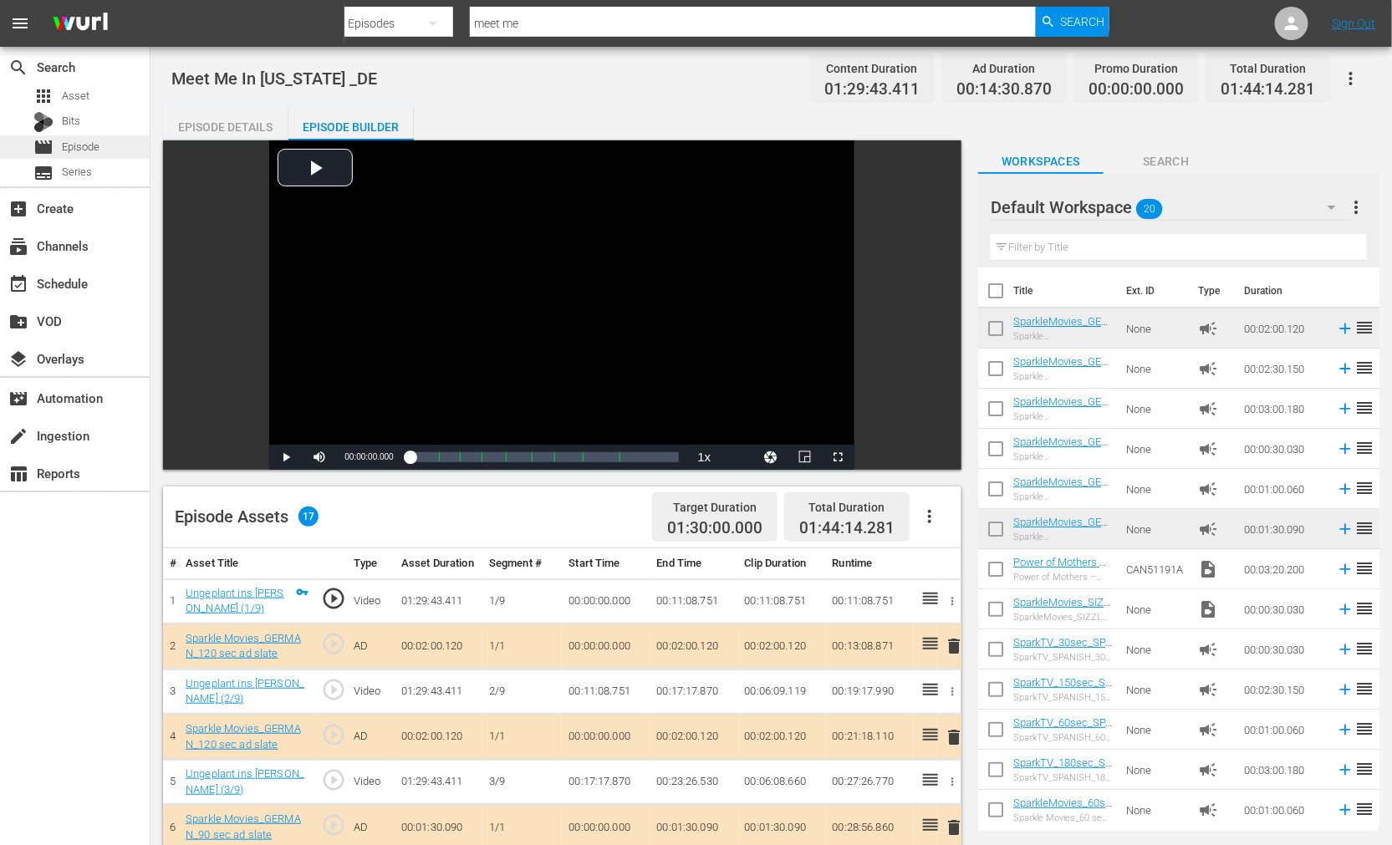
click at [90, 142] on span "Episode" at bounding box center [81, 147] width 38 height 17
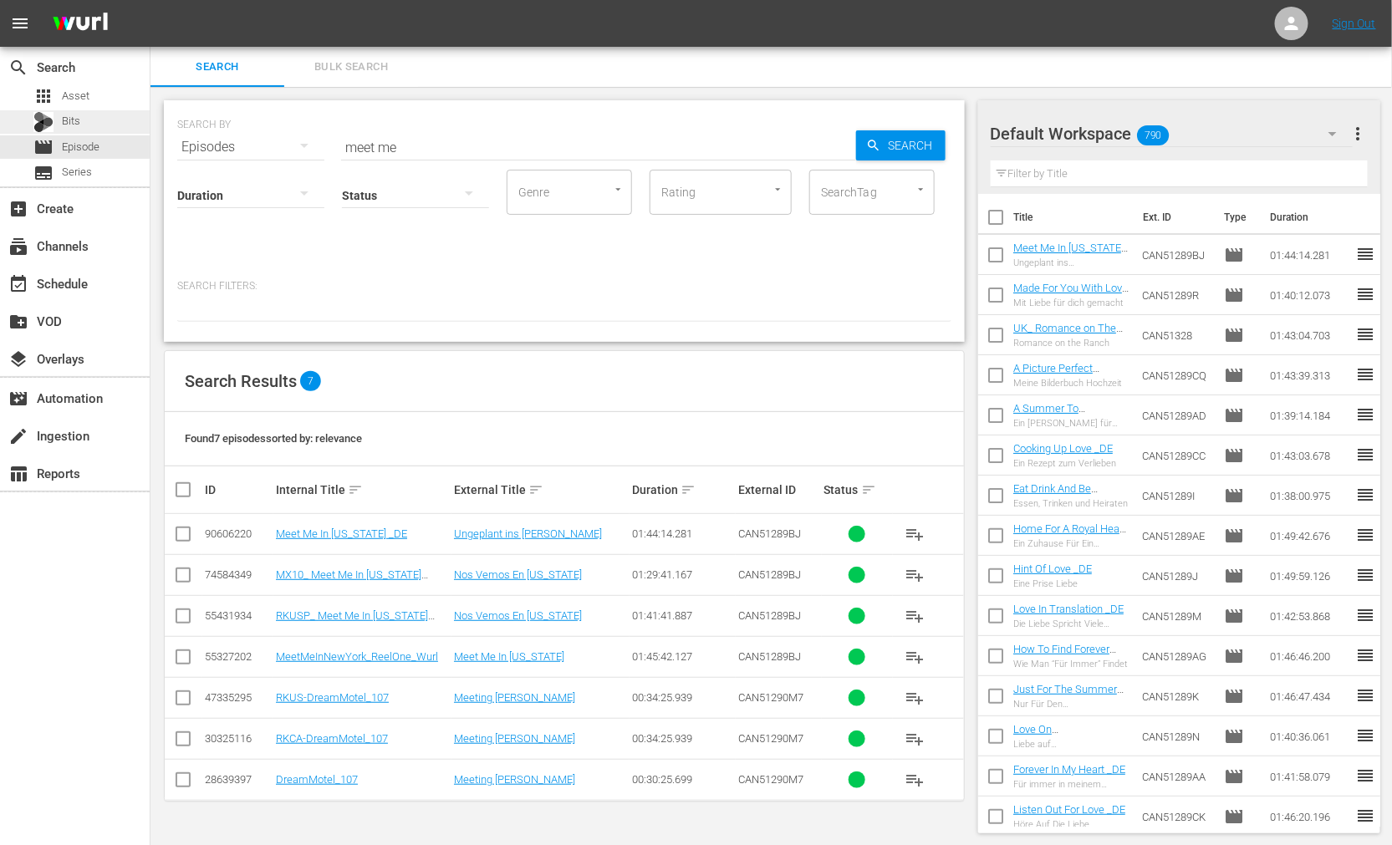
drag, startPoint x: 111, startPoint y: 128, endPoint x: 78, endPoint y: 128, distance: 33.4
click at [151, 0] on div "search Search apps Asset Bits movie Episode subtitles Series add_box Create sub…" at bounding box center [772, 0] width 1242 height 0
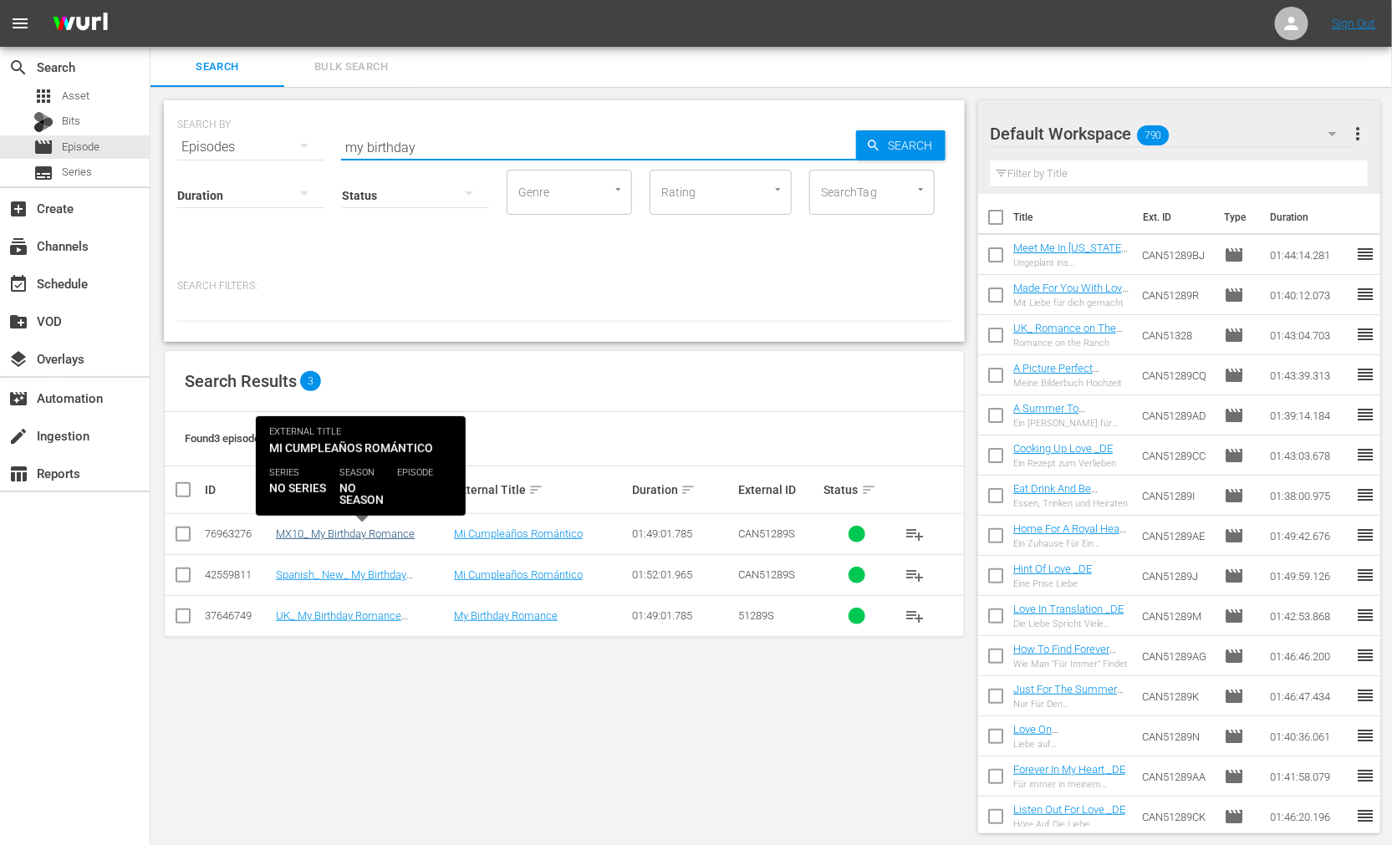
type input "my birthday"
click at [365, 533] on link "MX10_ My Birthday Romance" at bounding box center [345, 534] width 139 height 13
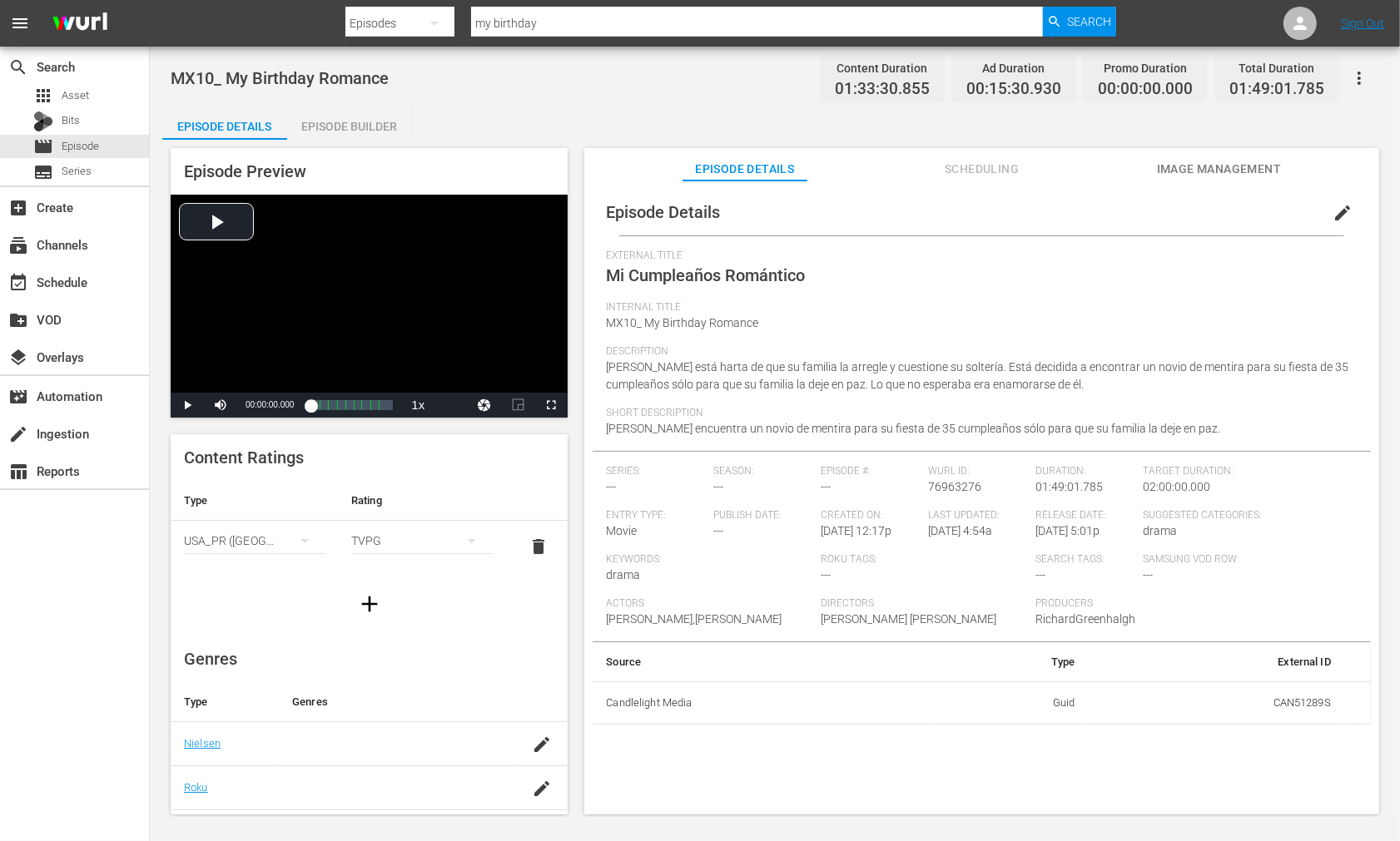
click at [1333, 212] on span "edit" at bounding box center [1343, 213] width 20 height 20
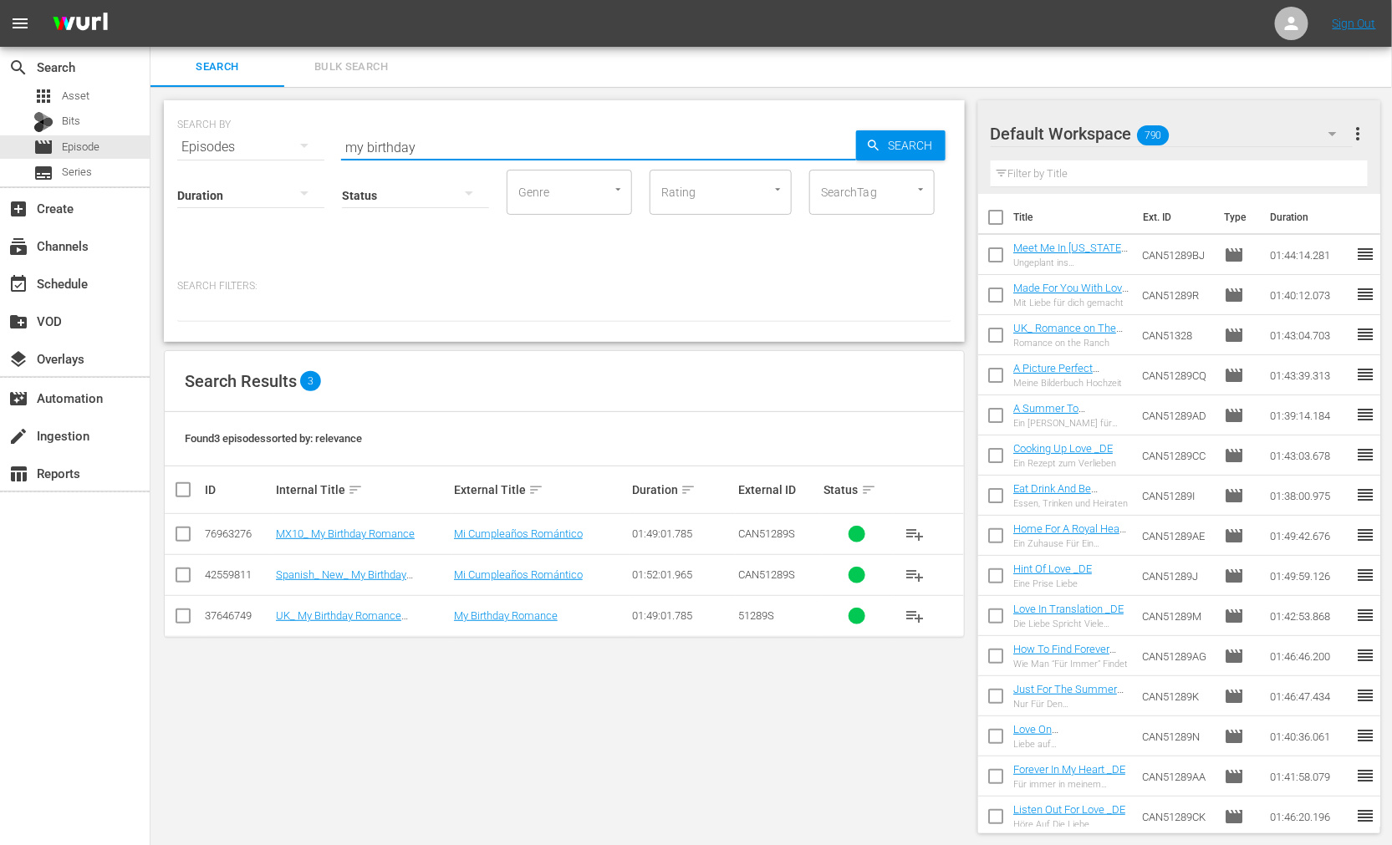
drag, startPoint x: 428, startPoint y: 146, endPoint x: 180, endPoint y: 143, distance: 248.4
click at [180, 143] on div "SEARCH BY Search By Episodes Search ID, Title, Description, Keywords, or Catego…" at bounding box center [564, 137] width 774 height 60
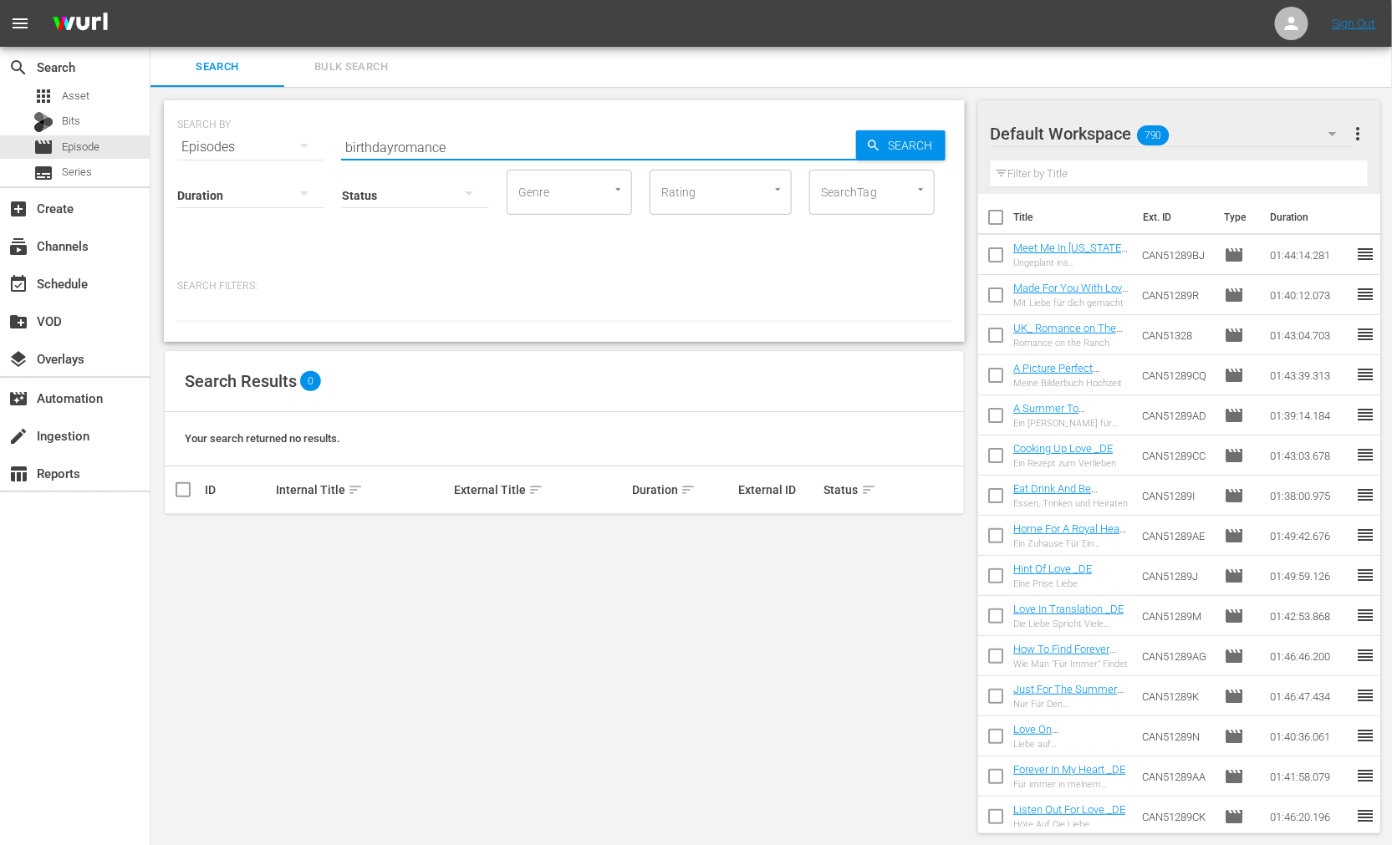
click at [343, 145] on input "birthdayromance" at bounding box center [598, 147] width 515 height 40
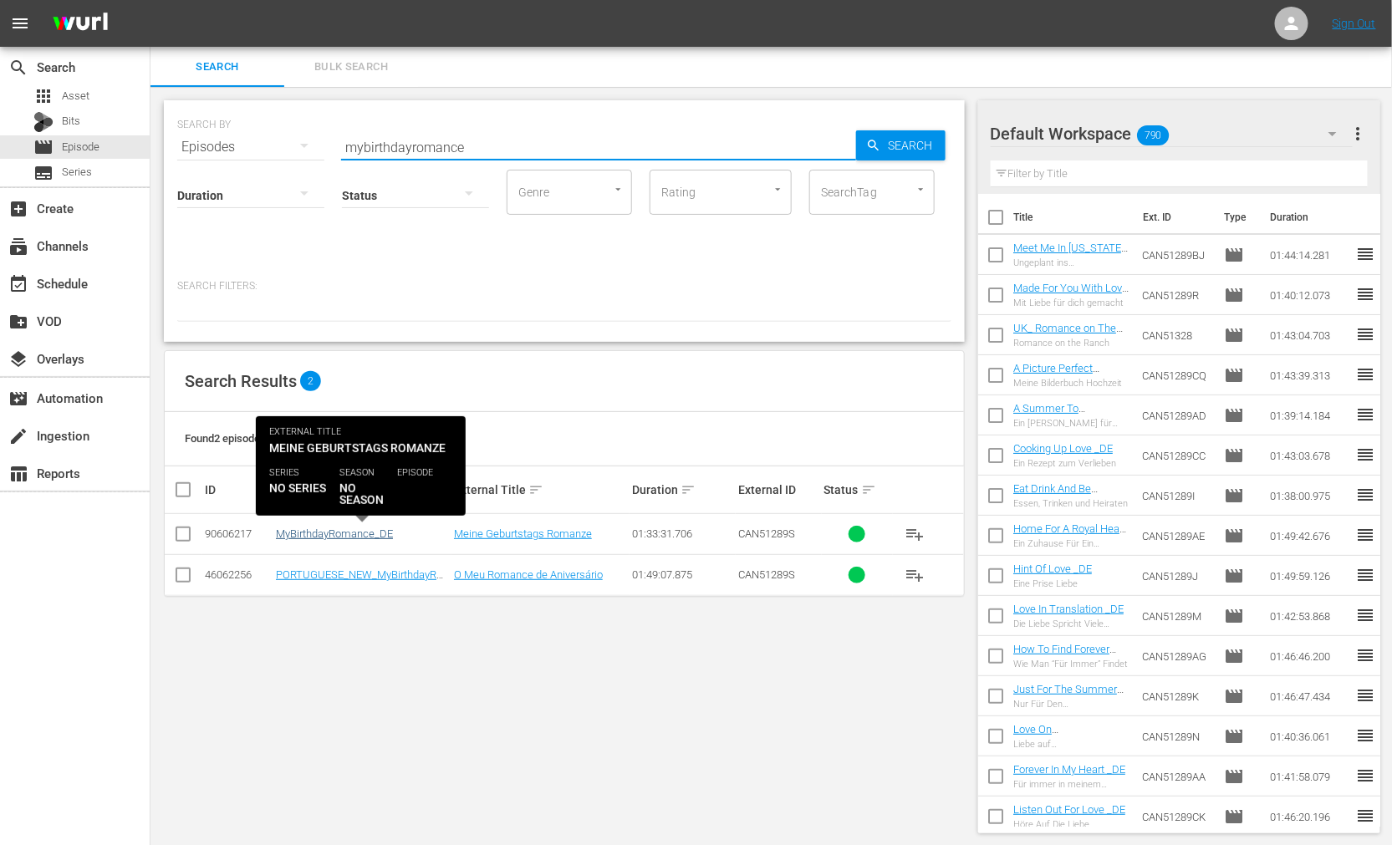
type input "mybirthdayromance"
click at [361, 531] on link "MyBirthdayRomance_DE" at bounding box center [334, 534] width 117 height 13
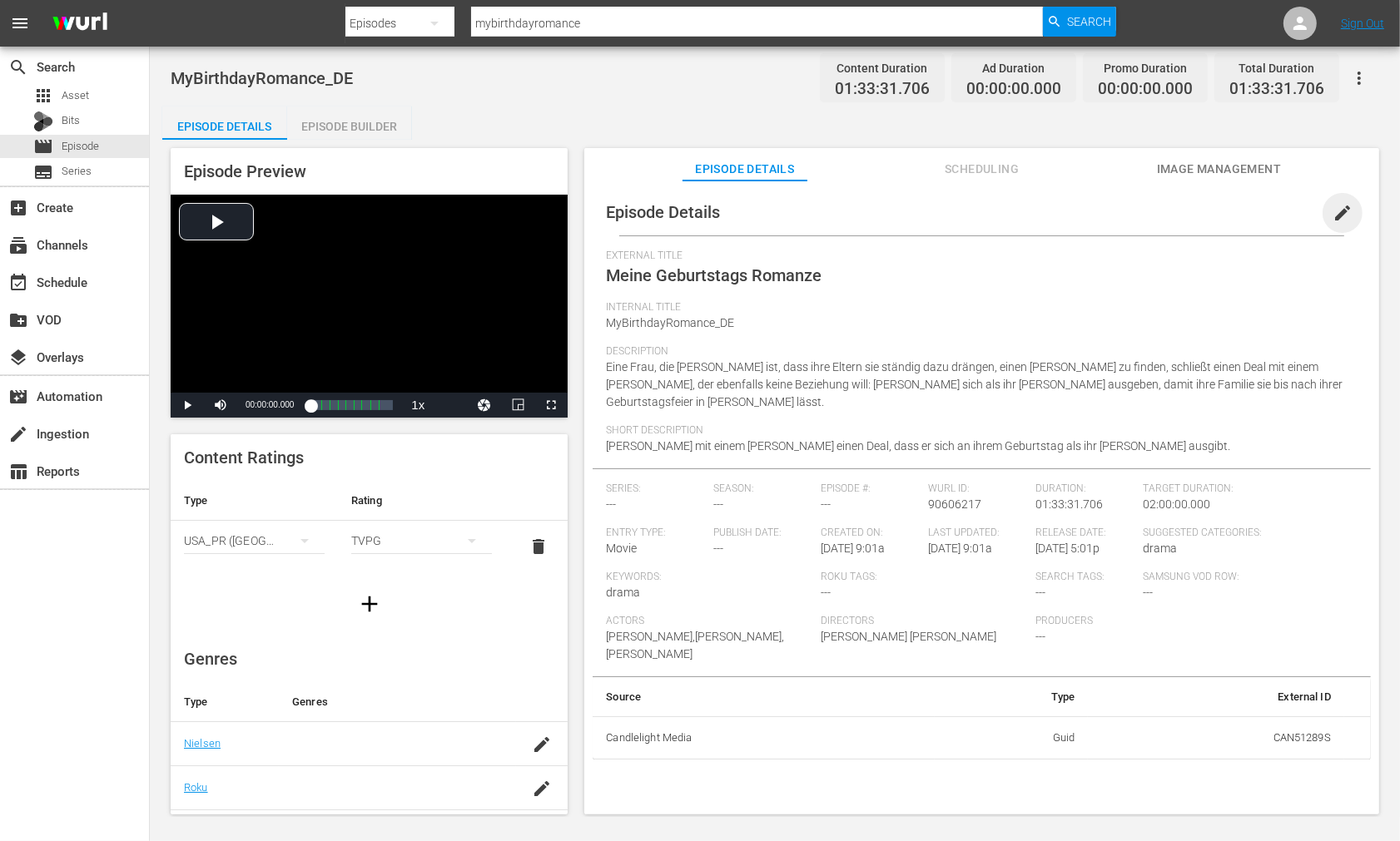
click at [1333, 211] on span "edit" at bounding box center [1343, 213] width 20 height 20
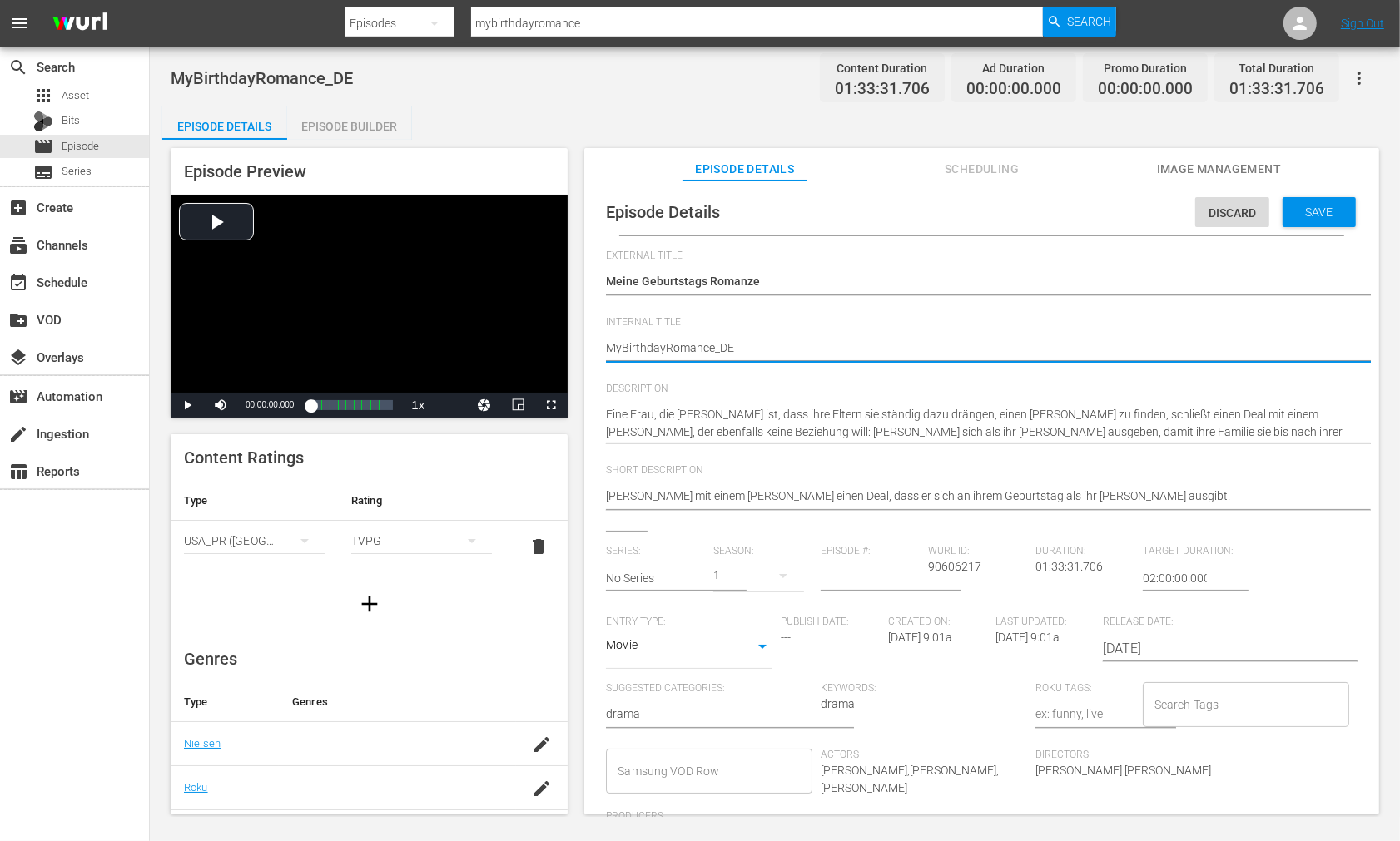
type textarea "My BirthdayRomance_DE"
click at [667, 343] on textarea "MyBirthdayRomance_DE" at bounding box center [978, 349] width 744 height 20
type textarea "My Birthday Romance_DE"
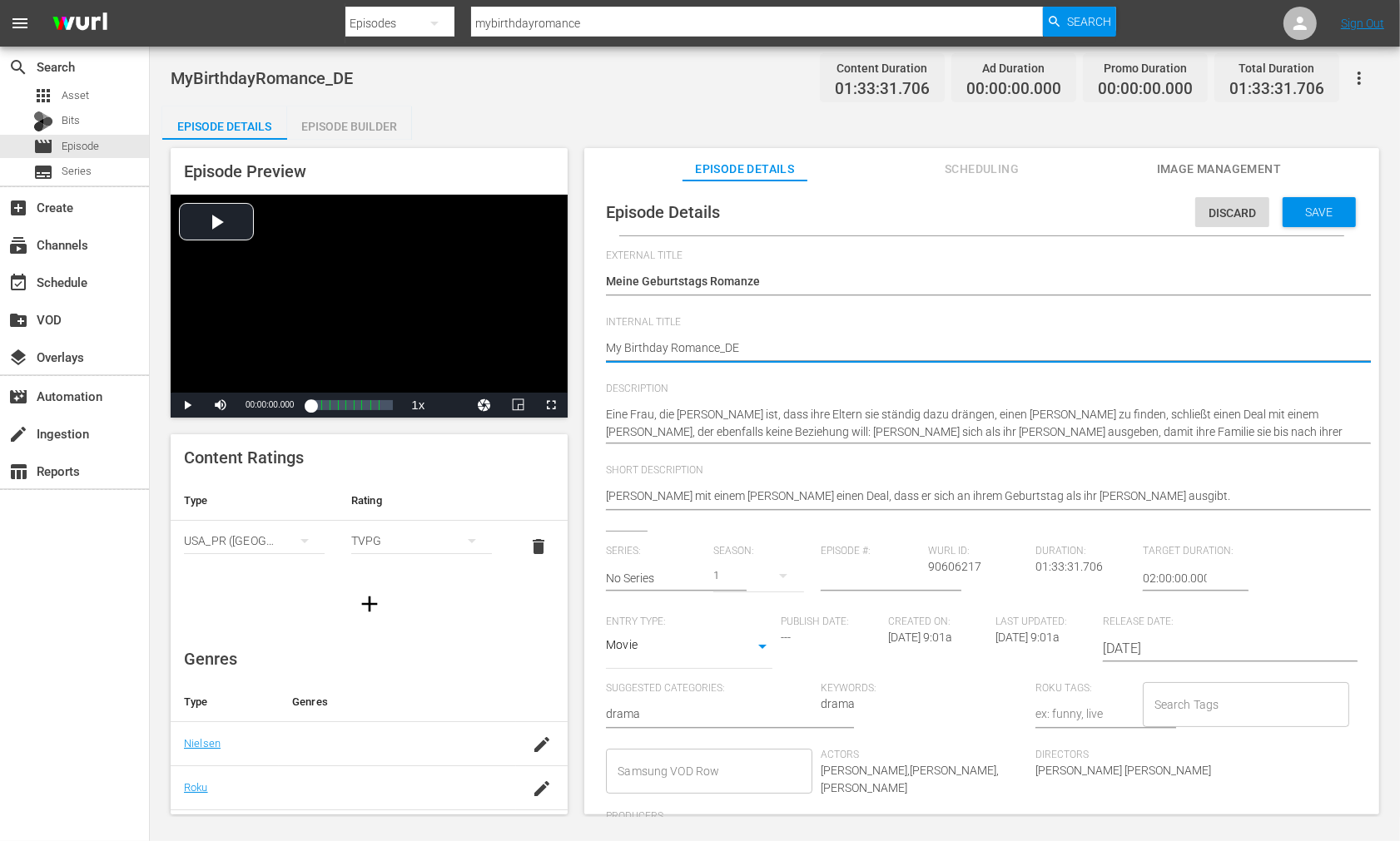
click at [719, 346] on textarea "MyBirthdayRomance_DE" at bounding box center [978, 349] width 744 height 20
type textarea "My Birthday Romance _DE"
click at [881, 355] on textarea "MyBirthdayRomance_DE" at bounding box center [978, 349] width 744 height 20
type textarea "My Birthday Romance _DE"
click at [1319, 213] on span "Save" at bounding box center [1320, 212] width 54 height 13
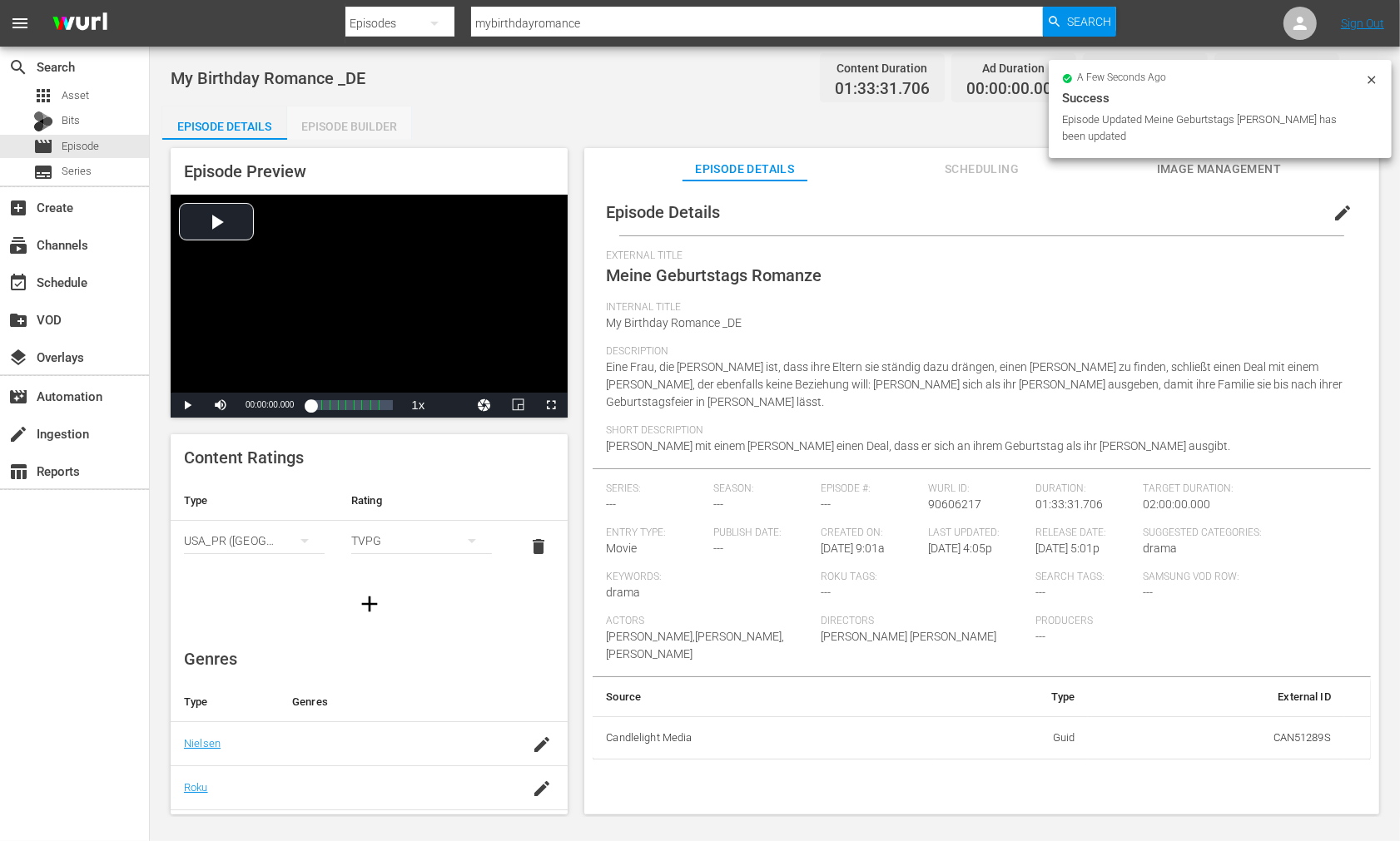
click at [349, 126] on div "Episode Builder" at bounding box center [349, 126] width 124 height 40
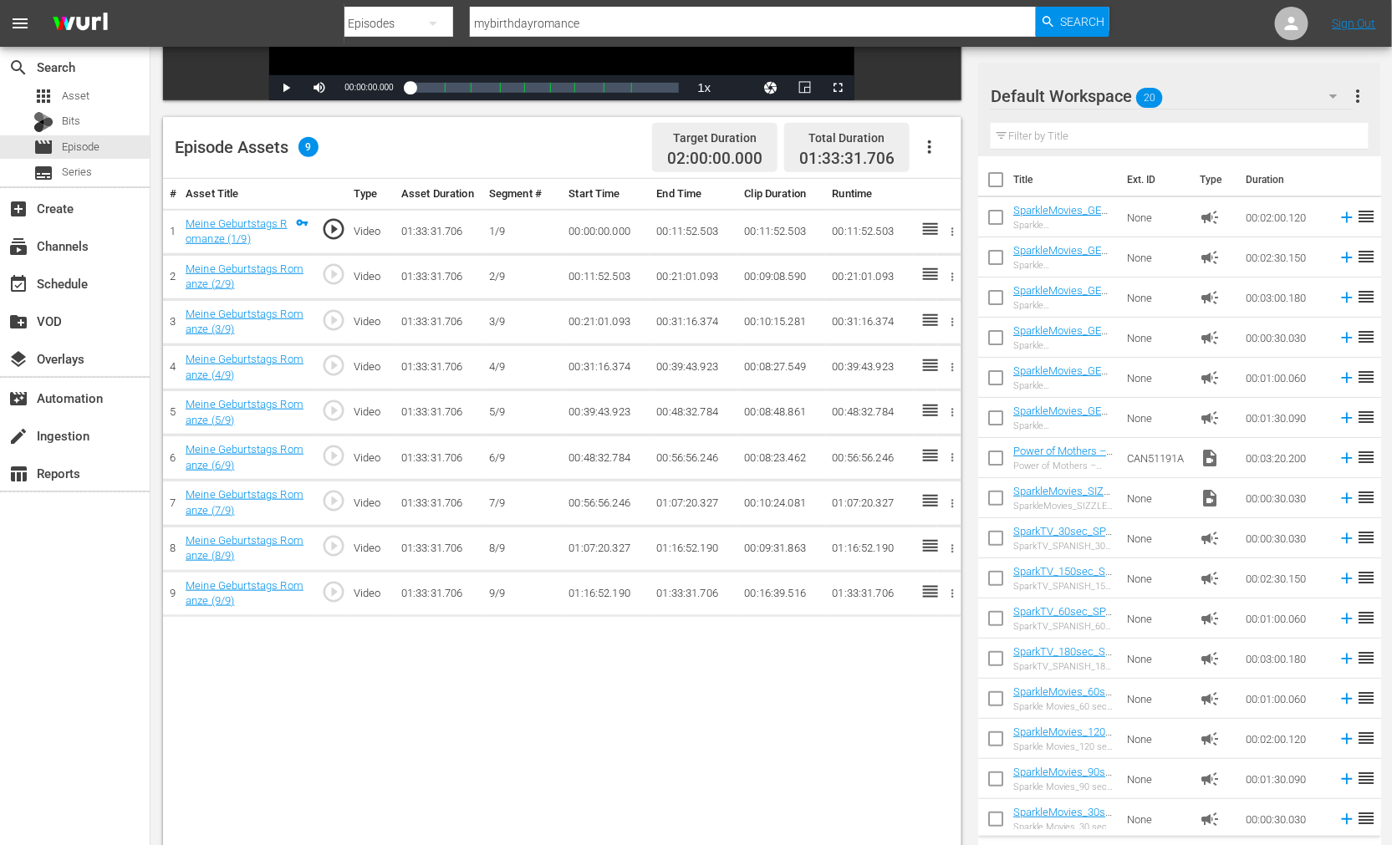
scroll to position [371, 0]
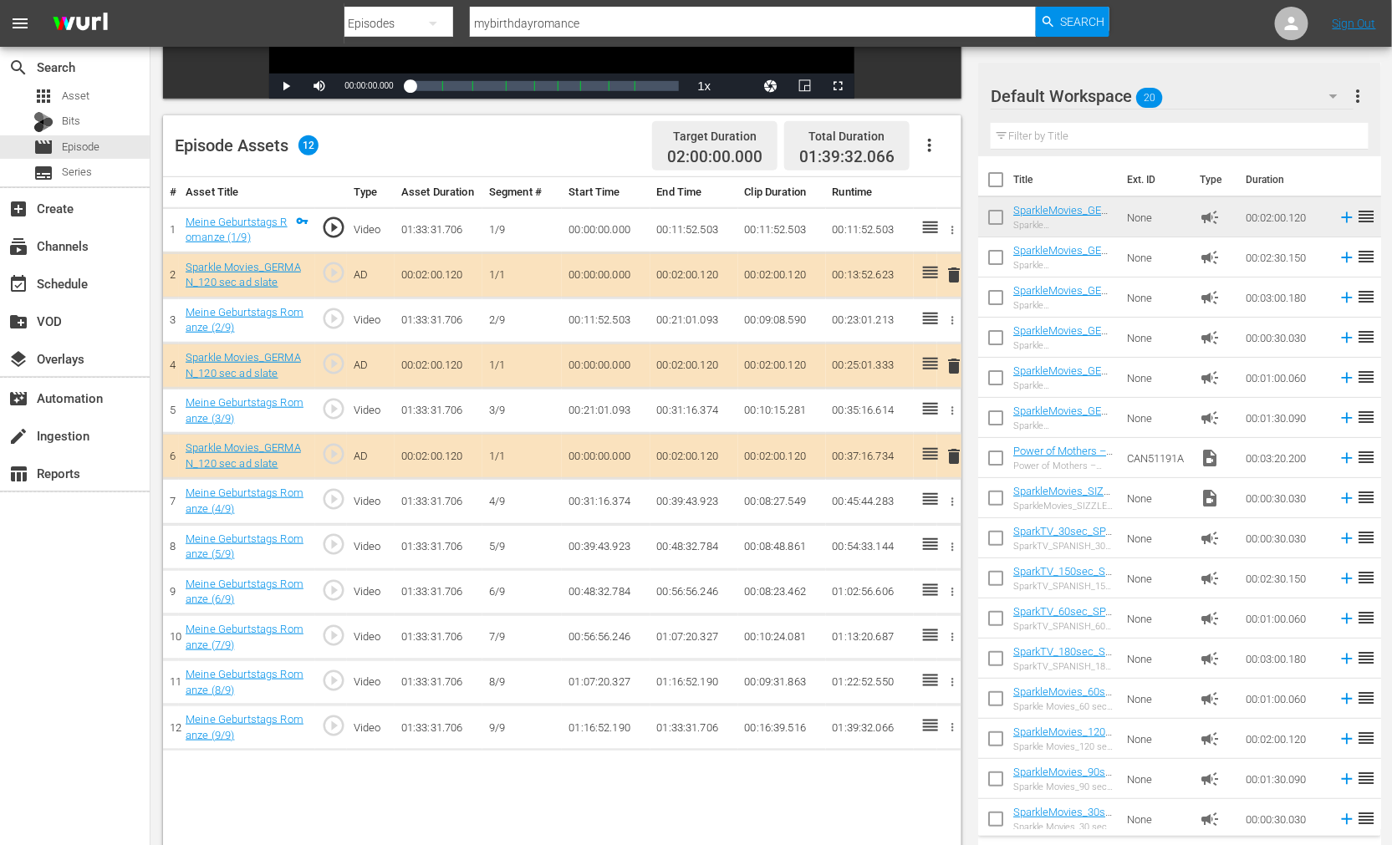
click at [953, 458] on span "delete" at bounding box center [954, 457] width 20 height 20
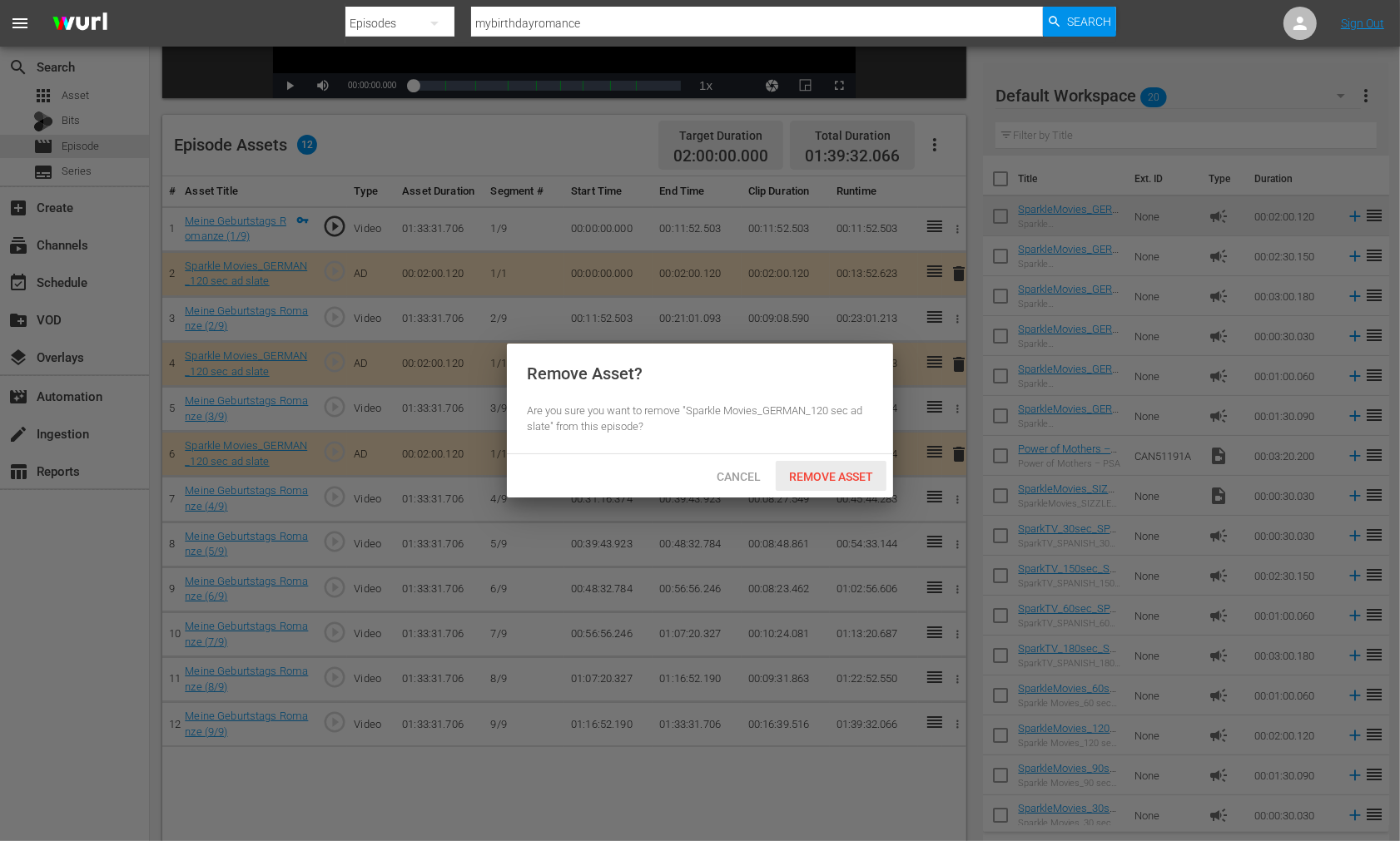
drag, startPoint x: 806, startPoint y: 479, endPoint x: 851, endPoint y: 481, distance: 45.0
click at [806, 479] on span "Remove Asset" at bounding box center [830, 476] width 111 height 13
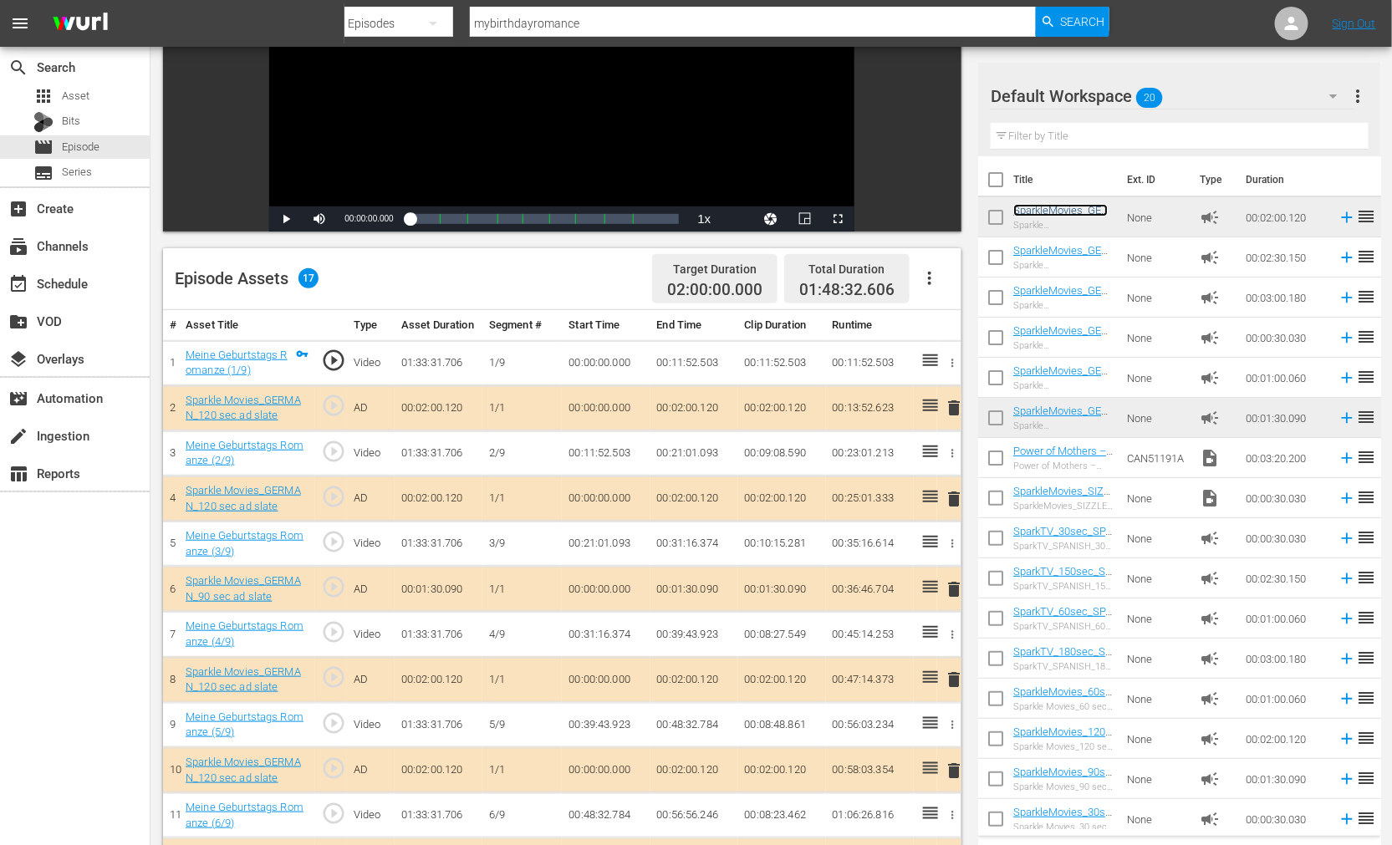
scroll to position [517, 0]
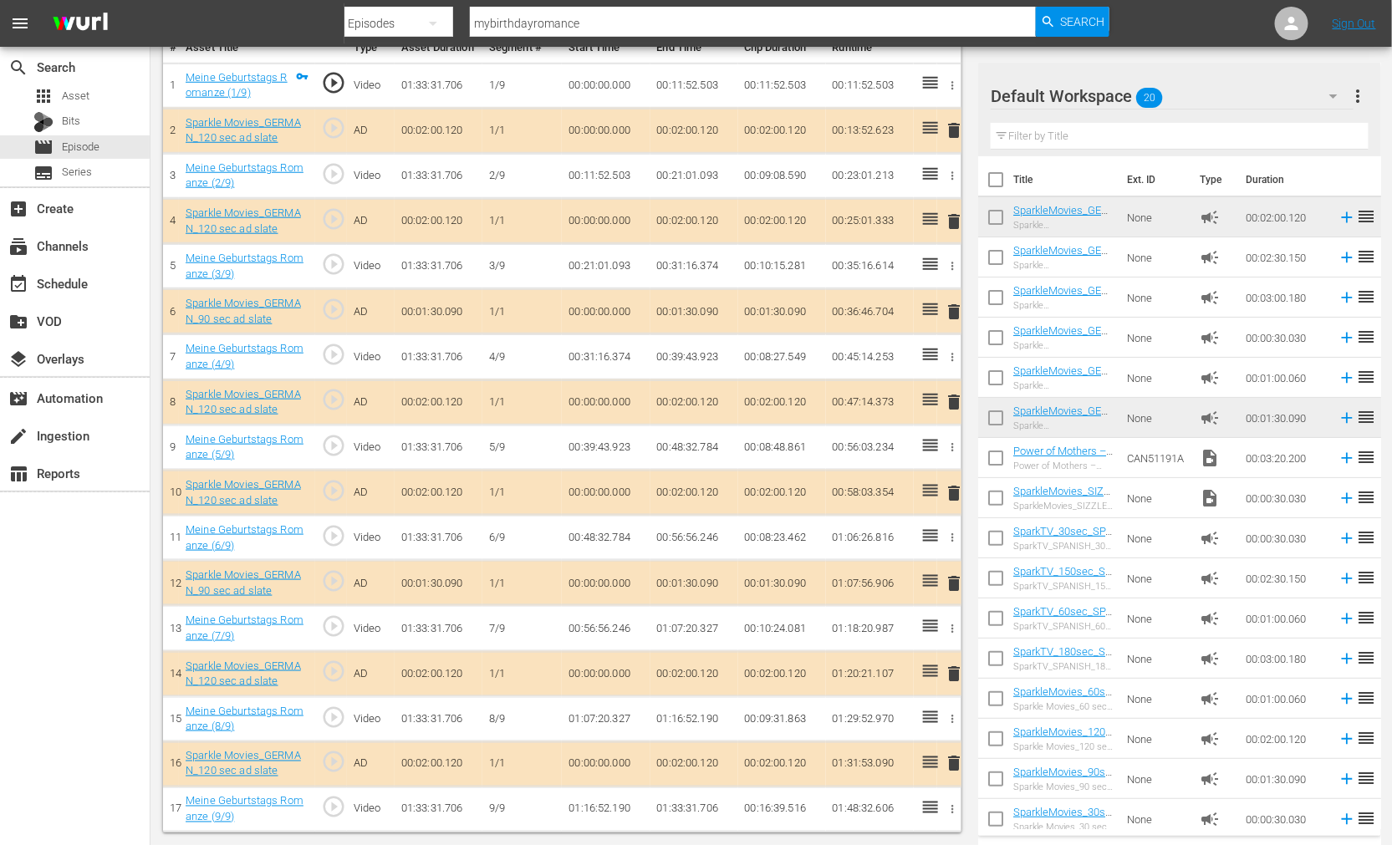
click at [952, 579] on span "delete" at bounding box center [954, 584] width 20 height 20
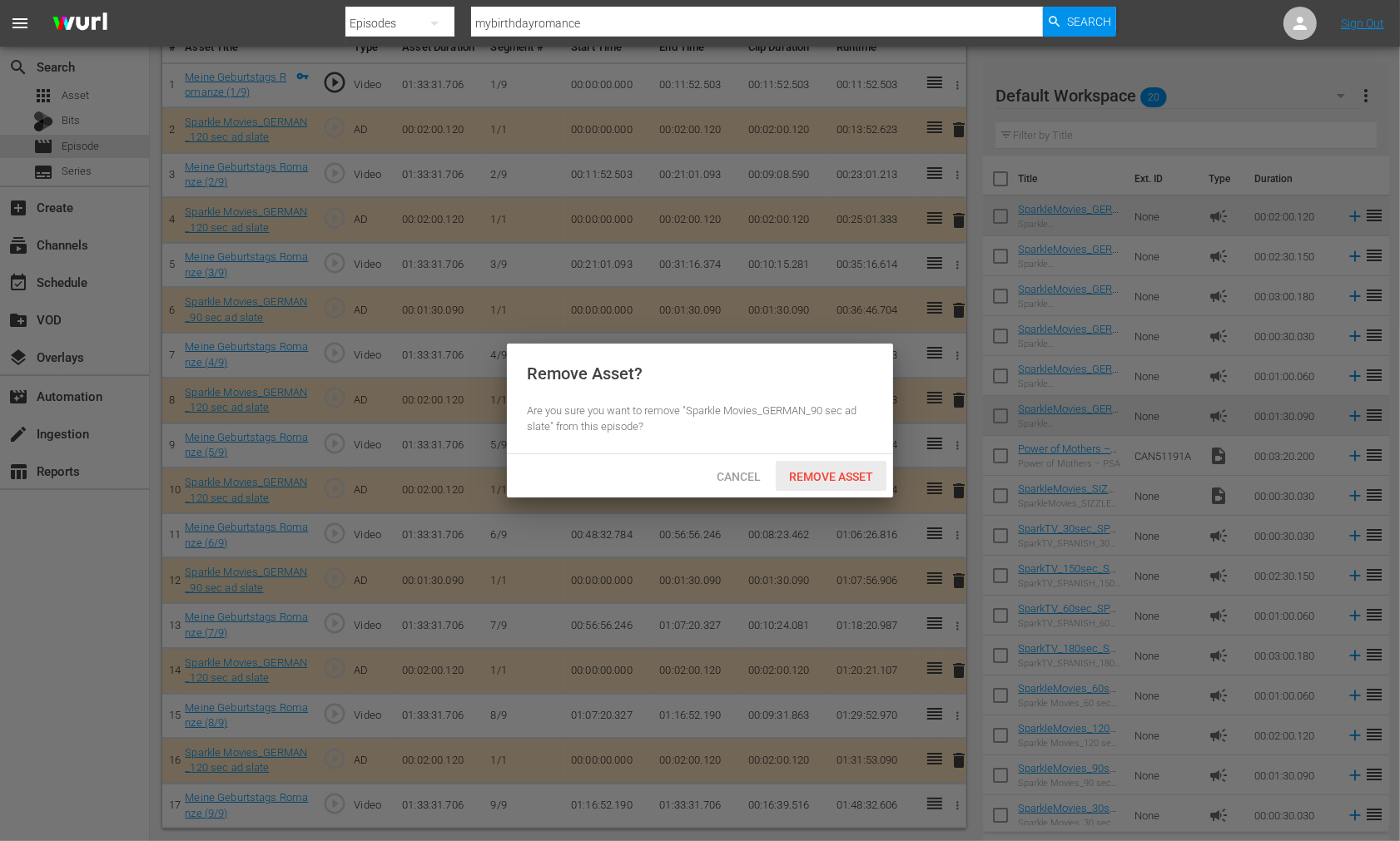
click at [817, 475] on span "Remove Asset" at bounding box center [830, 476] width 111 height 13
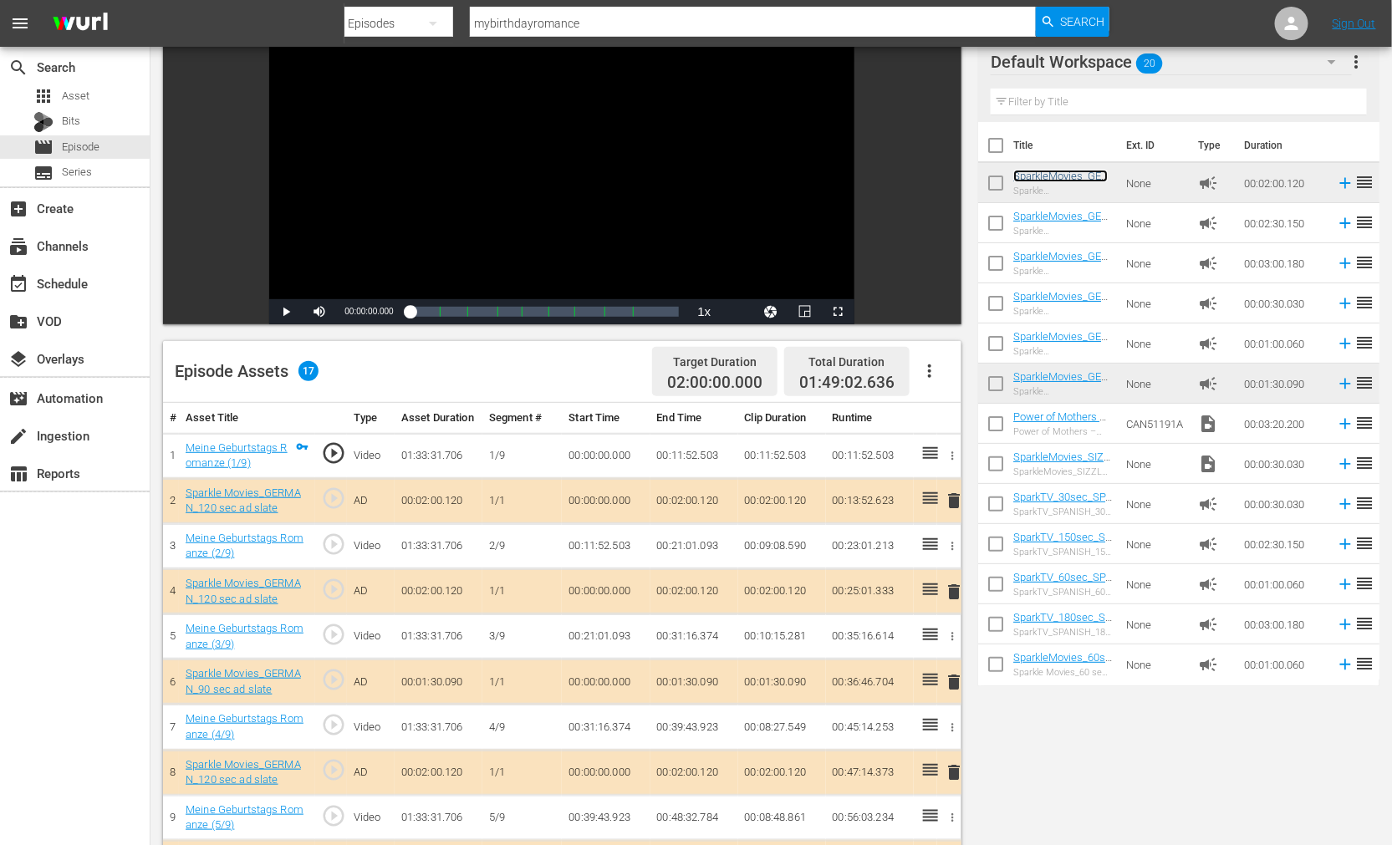
scroll to position [0, 0]
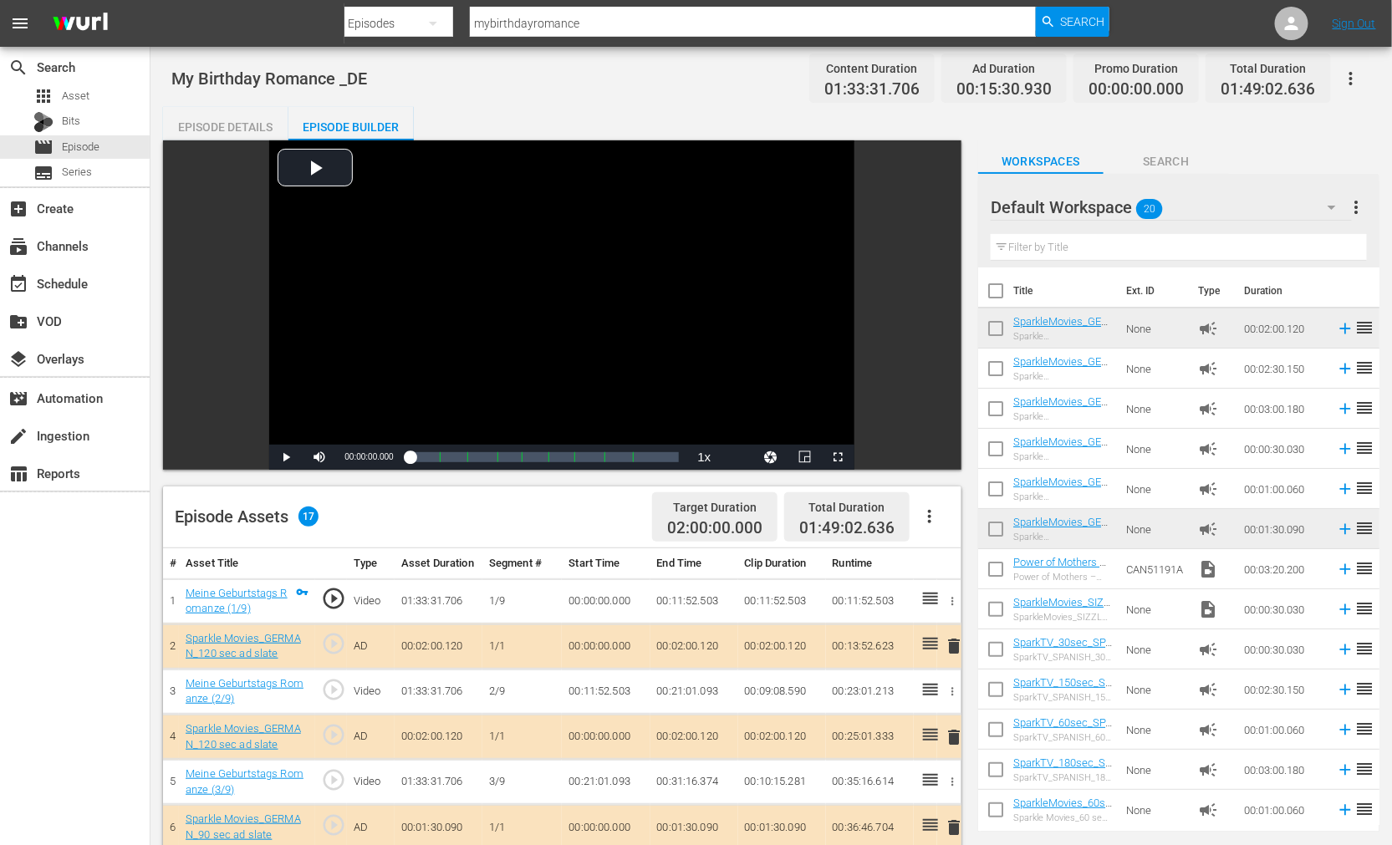
click at [1351, 69] on icon "button" at bounding box center [1351, 79] width 20 height 20
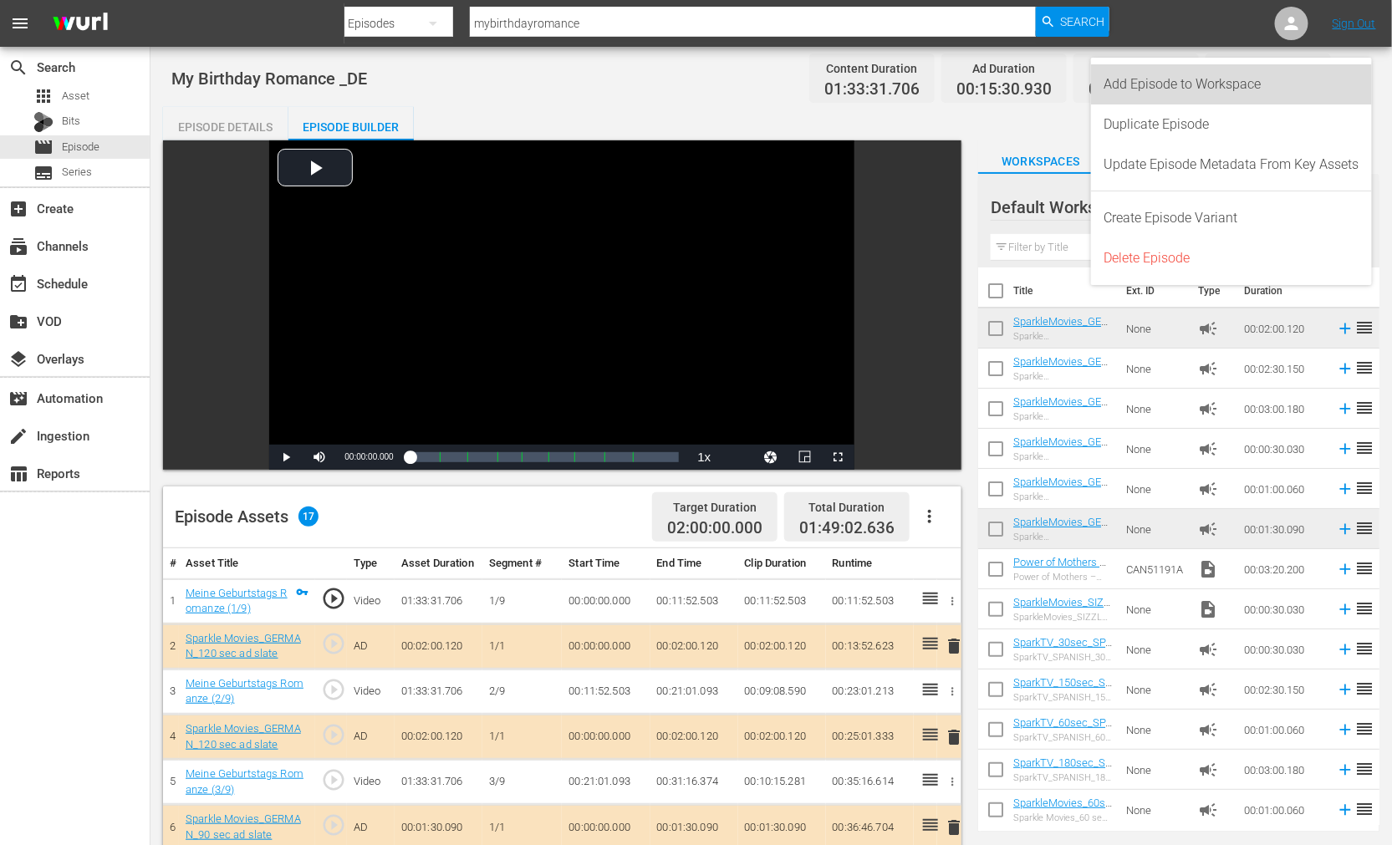
click at [1226, 78] on div "Add Episode to Workspace" at bounding box center [1232, 84] width 255 height 40
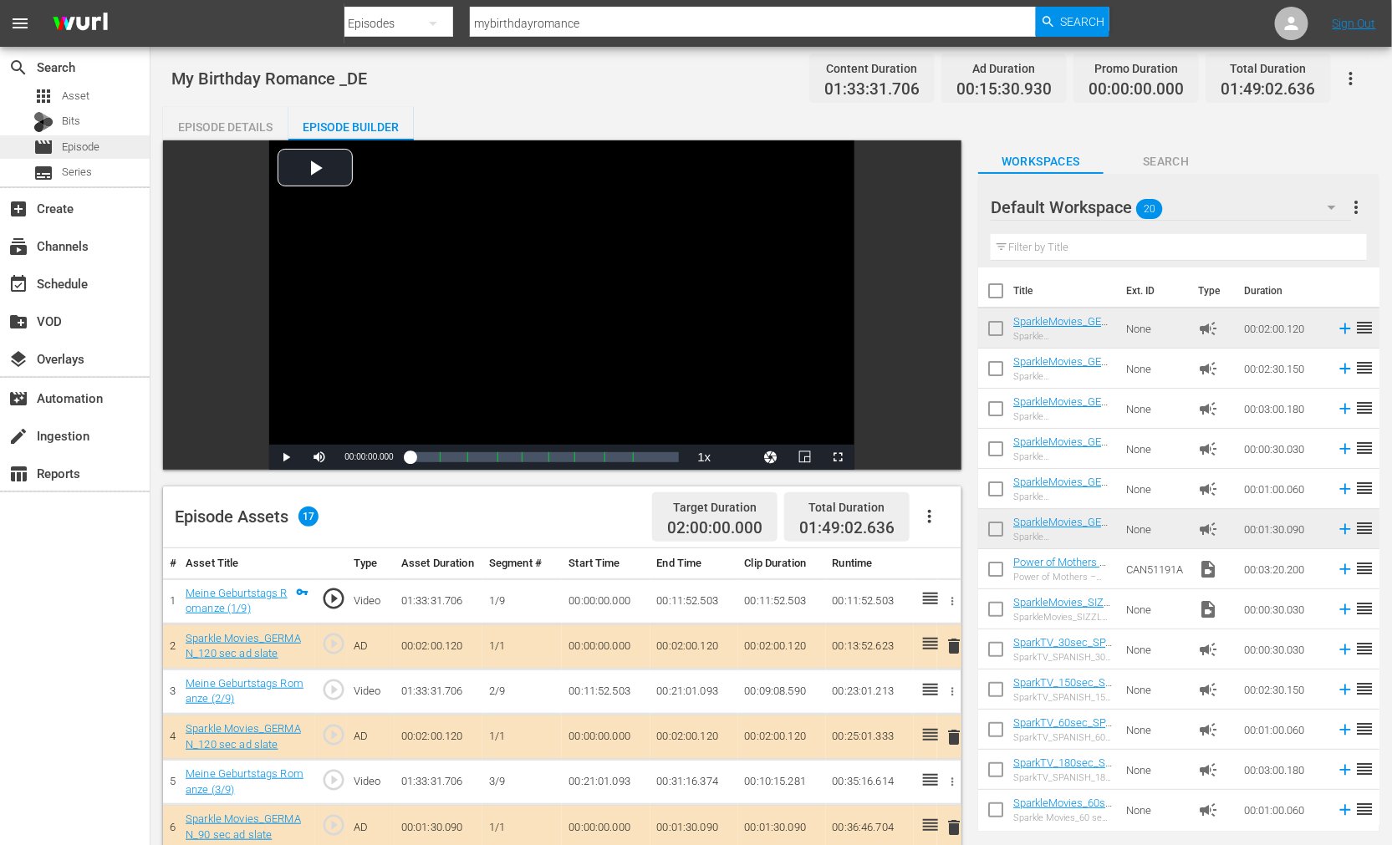
click at [72, 144] on span "Episode" at bounding box center [81, 147] width 38 height 17
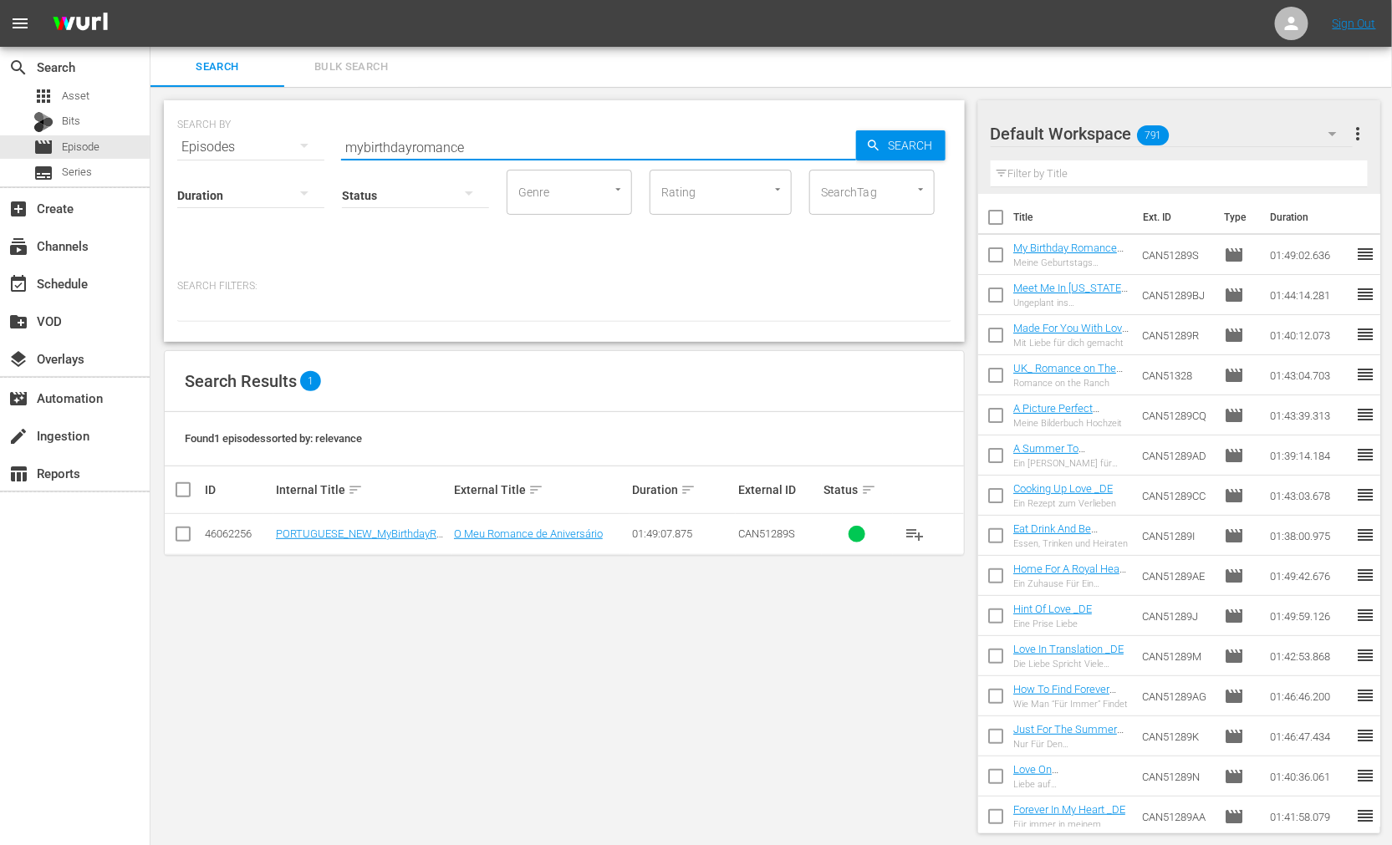
drag, startPoint x: 478, startPoint y: 149, endPoint x: 173, endPoint y: 147, distance: 305.2
click at [173, 147] on div "SEARCH BY Search By Episodes Search ID, Title, Description, Keywords, or Catego…" at bounding box center [564, 221] width 801 height 242
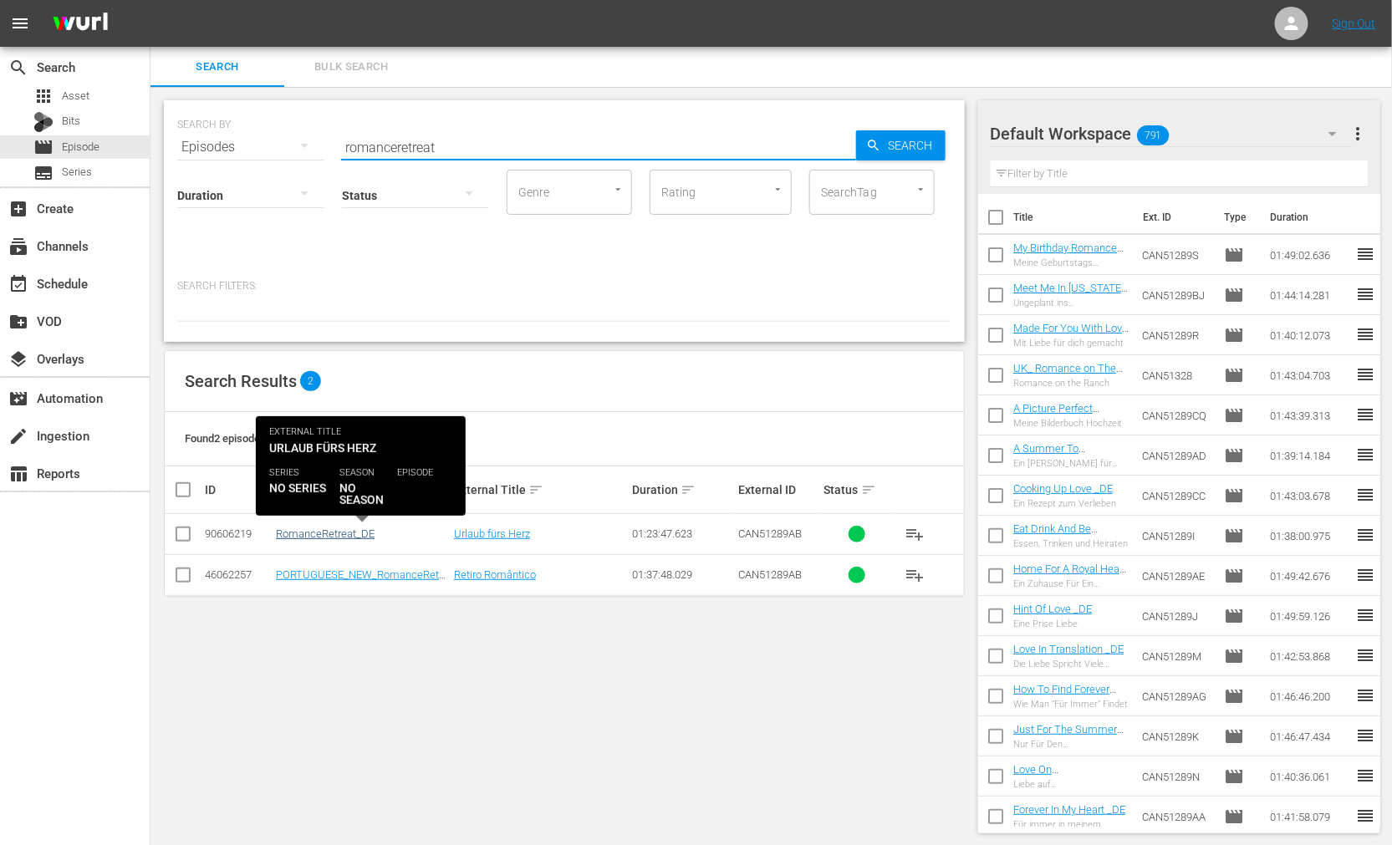
type input "romanceretreat"
click at [339, 538] on link "RomanceRetreat_DE" at bounding box center [325, 534] width 99 height 13
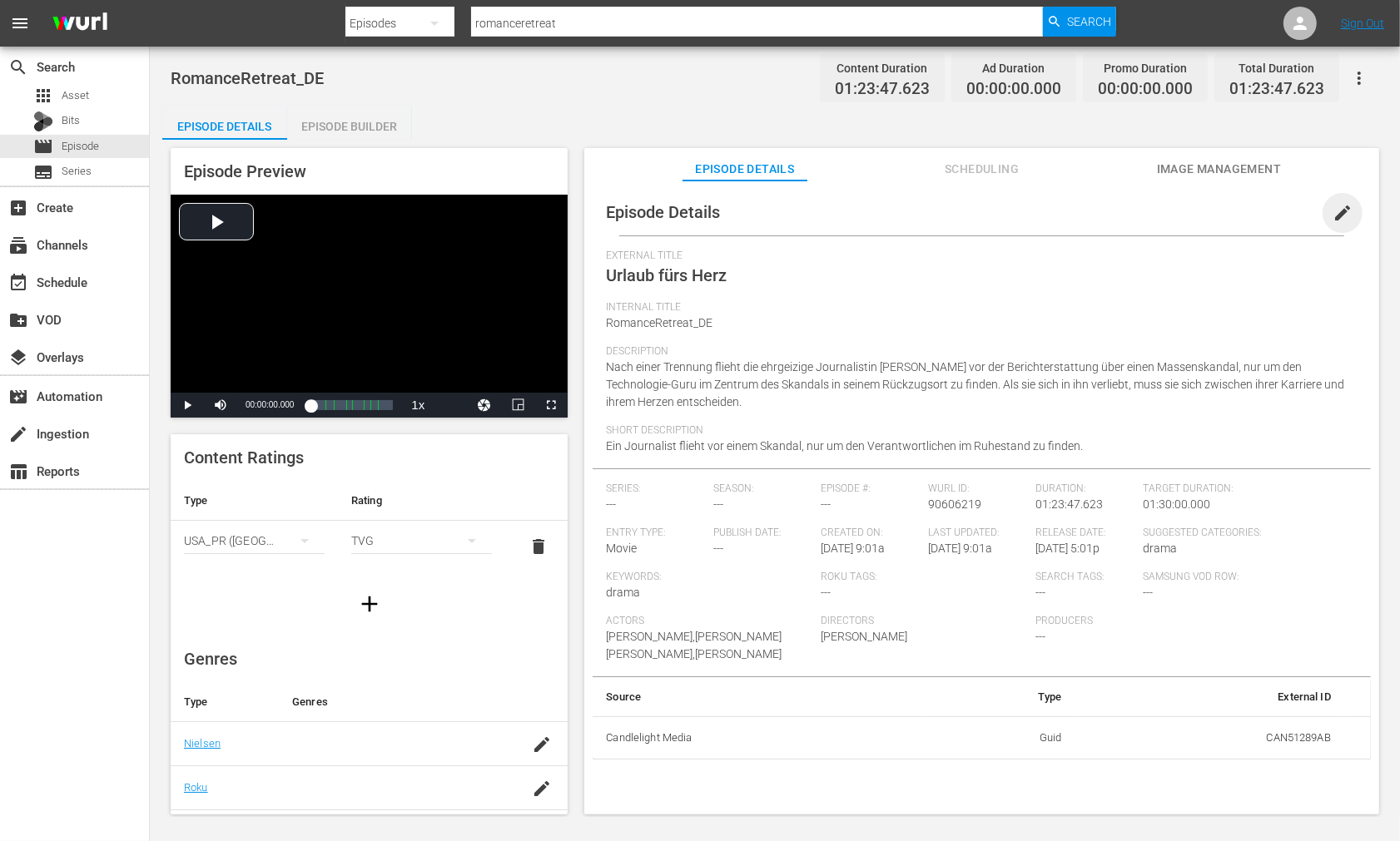
click at [1333, 212] on span "edit" at bounding box center [1343, 213] width 20 height 20
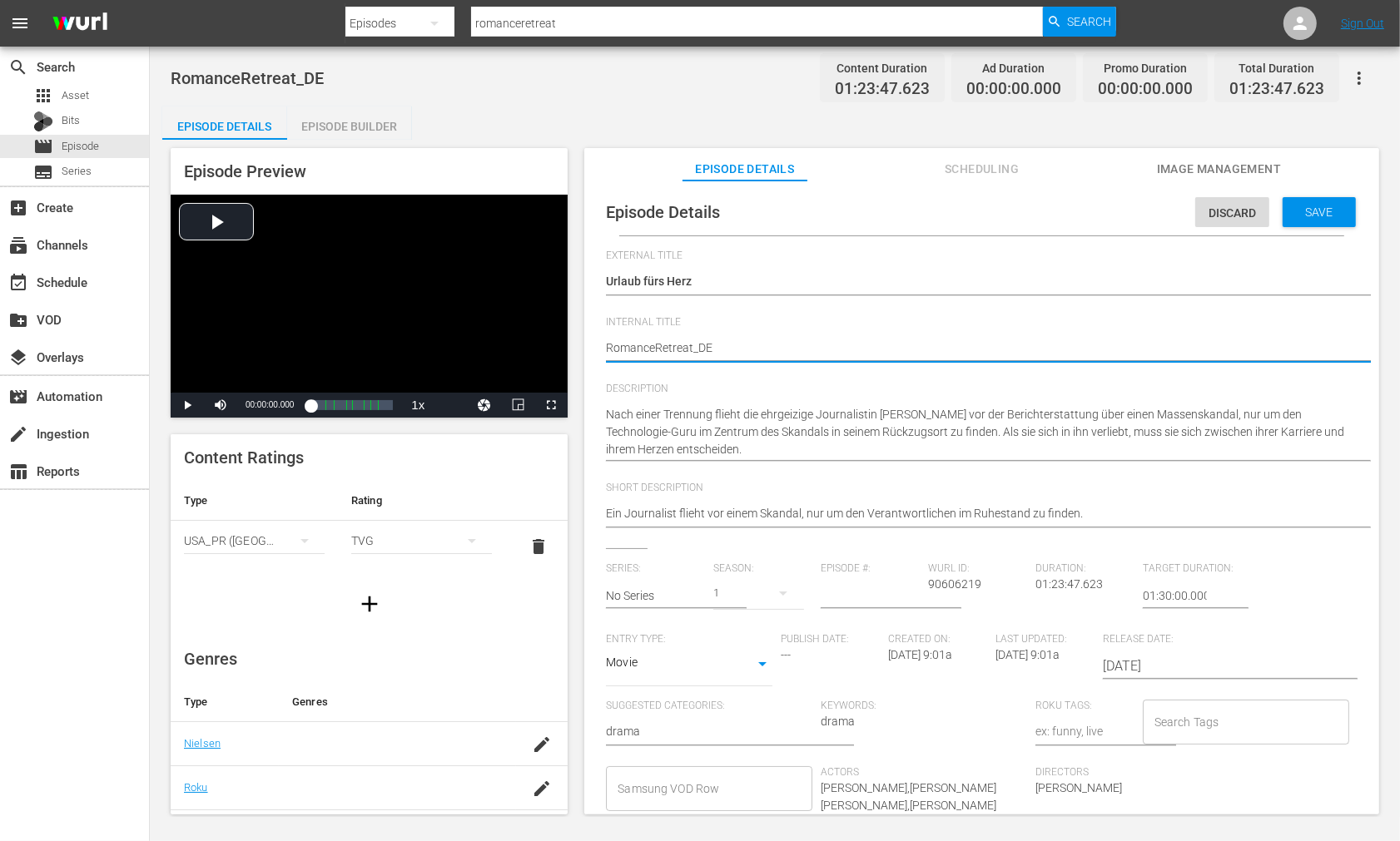
type textarea "Romance Retreat_DE"
click at [694, 345] on textarea "RomanceRetreat_DE" at bounding box center [978, 349] width 744 height 20
type textarea "Romance Retreat _DE"
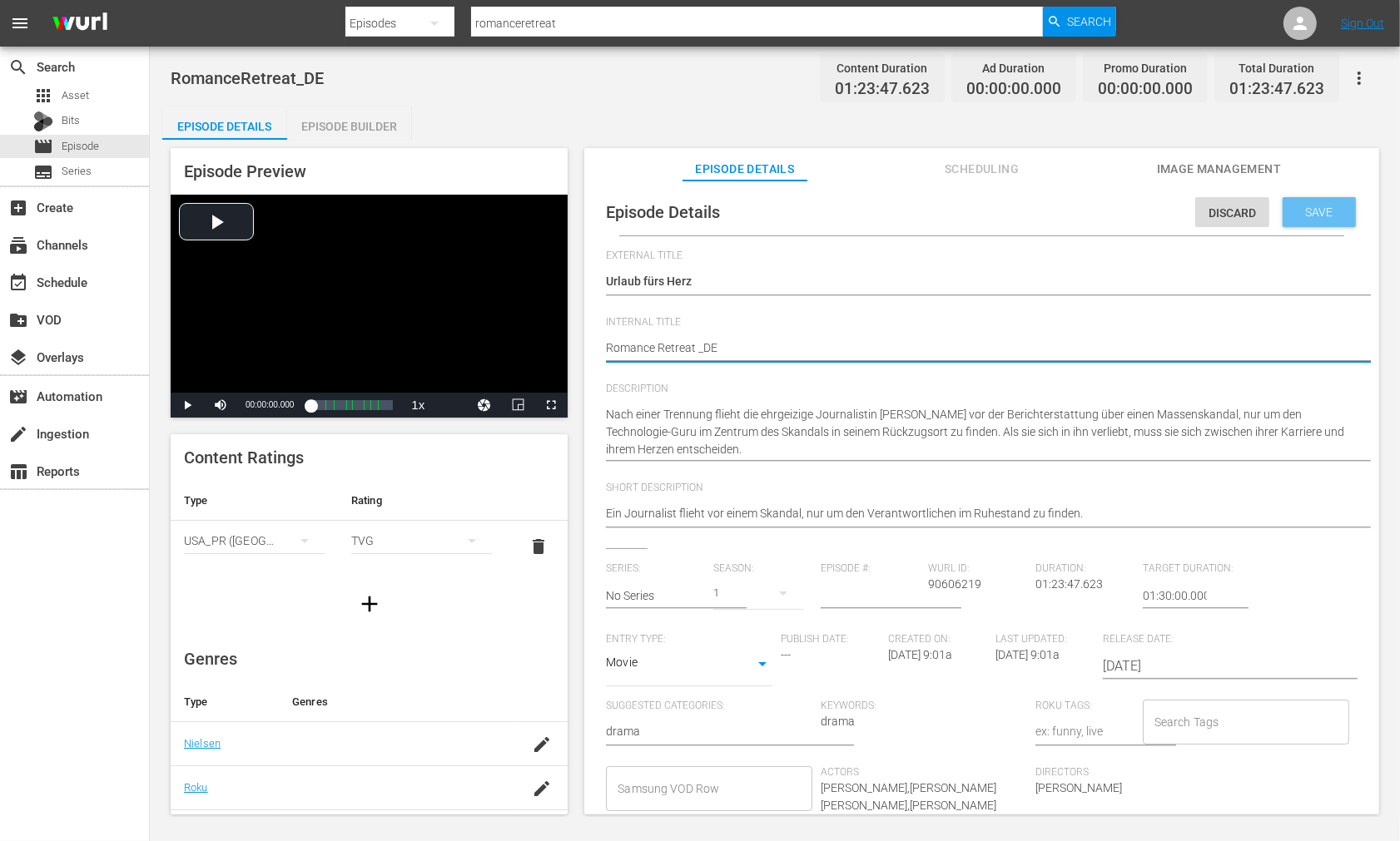
click at [1322, 213] on span "Save" at bounding box center [1320, 212] width 54 height 13
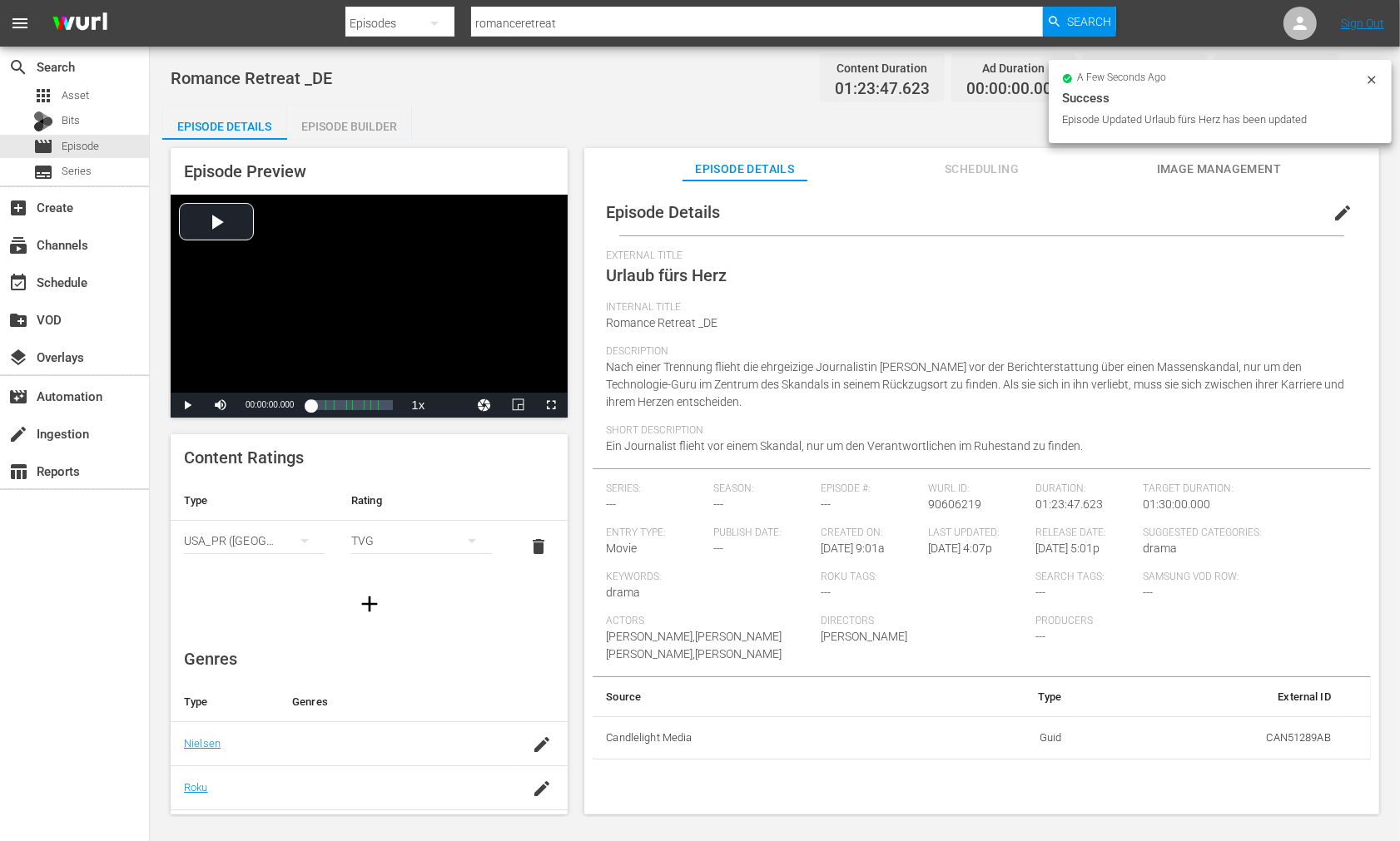
click at [338, 124] on div "Episode Builder" at bounding box center [349, 126] width 124 height 40
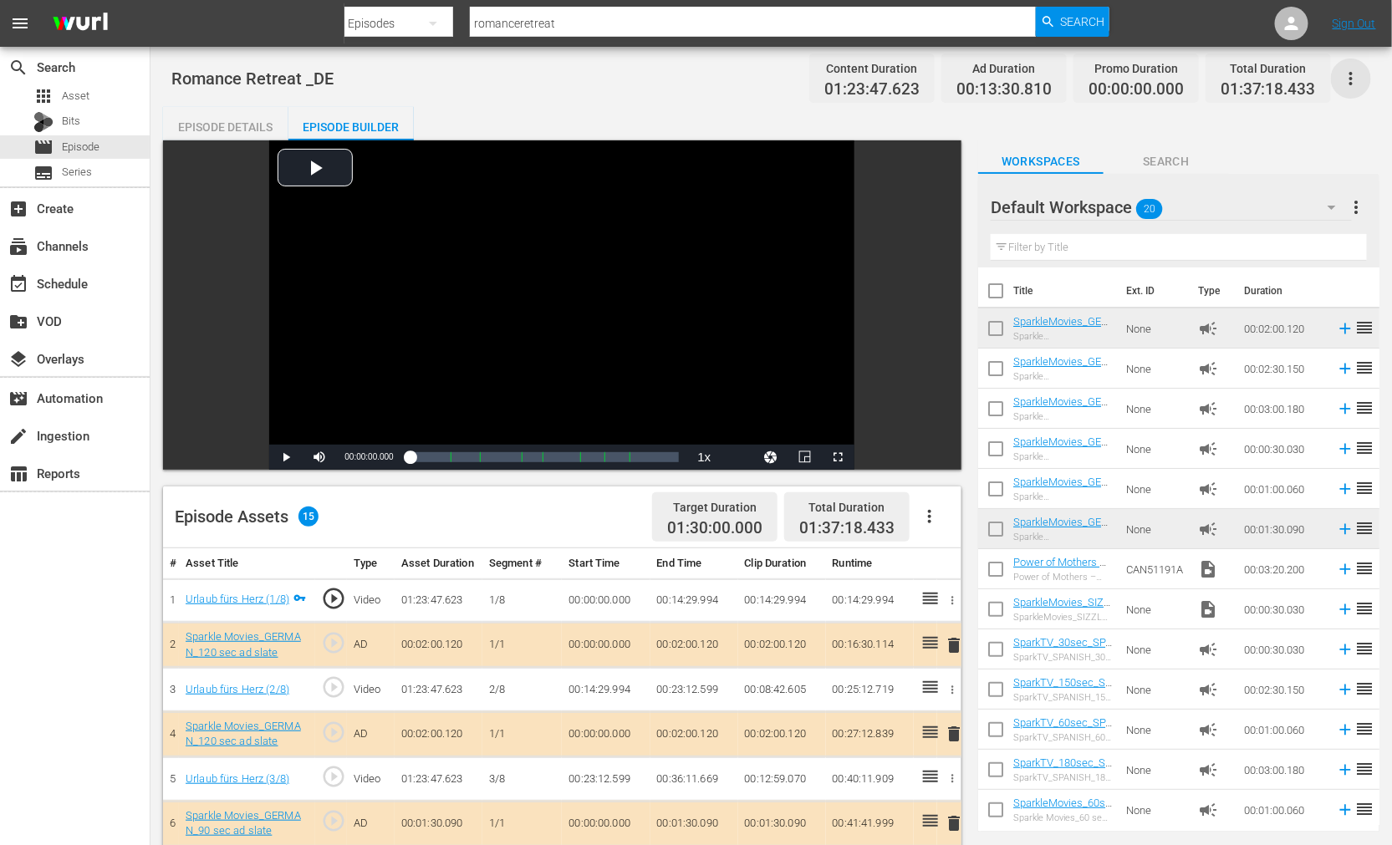
click at [1355, 72] on icon "button" at bounding box center [1351, 79] width 20 height 20
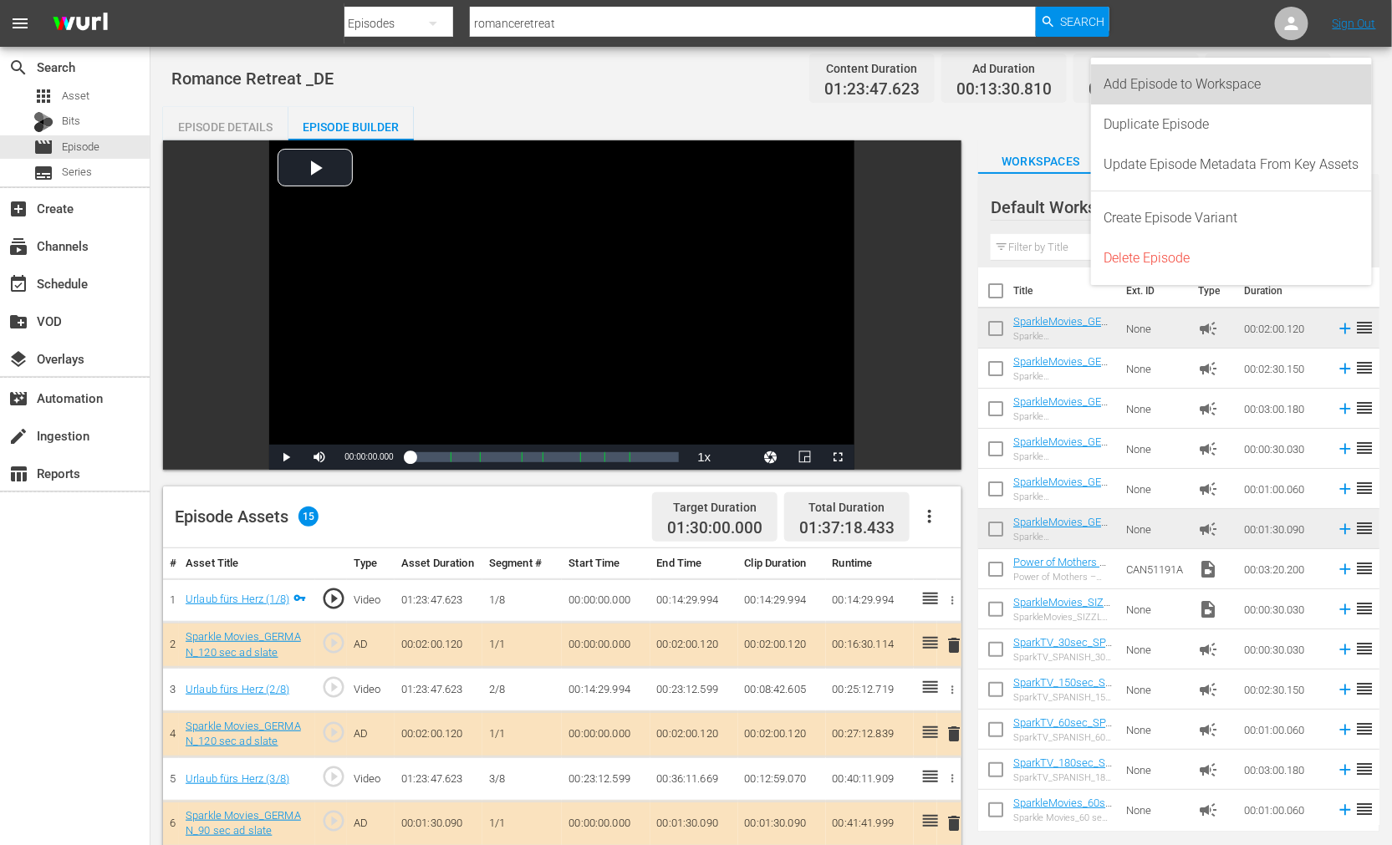
click at [1176, 79] on div "Add Episode to Workspace" at bounding box center [1232, 84] width 255 height 40
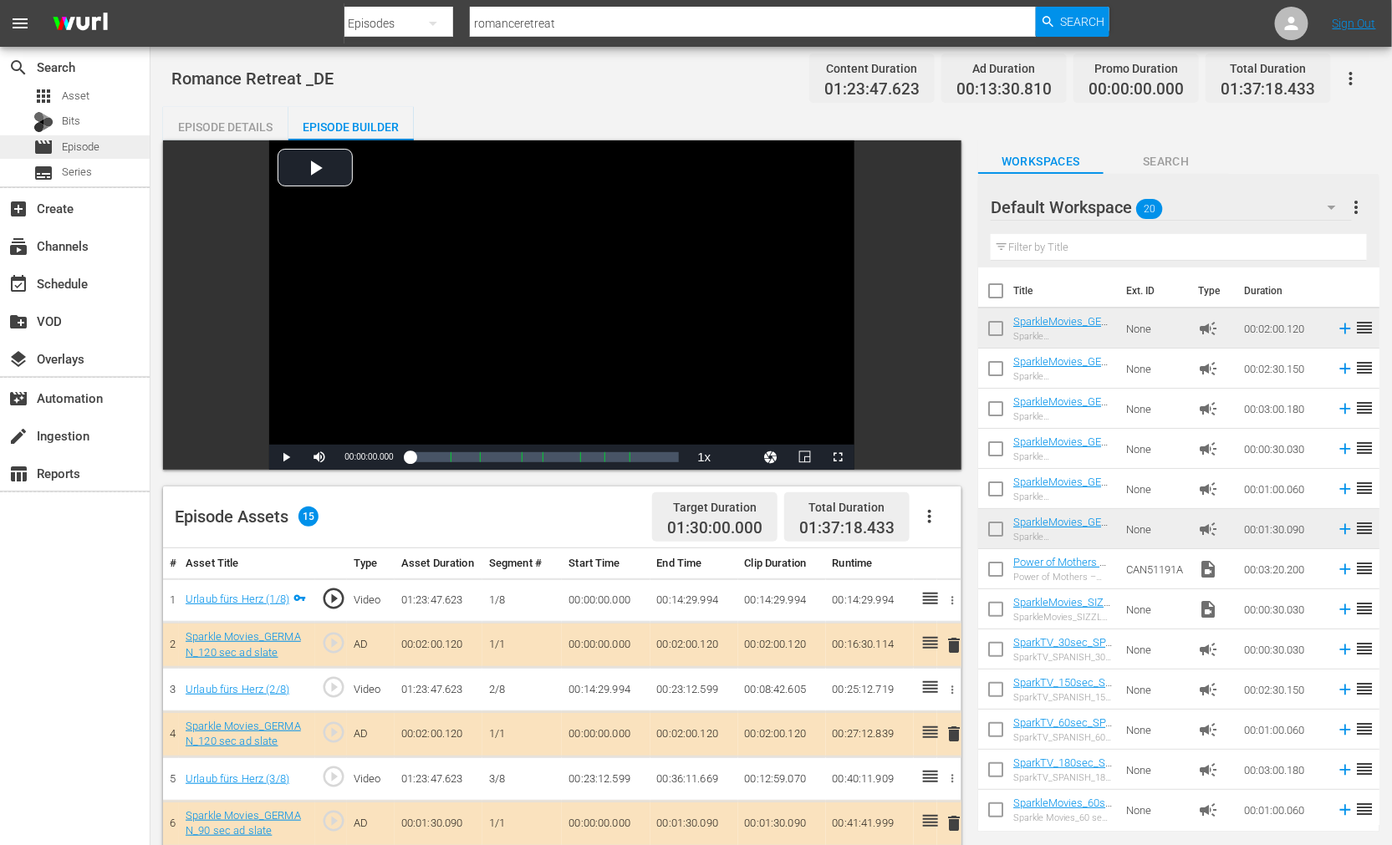
click at [84, 147] on span "Episode" at bounding box center [81, 147] width 38 height 17
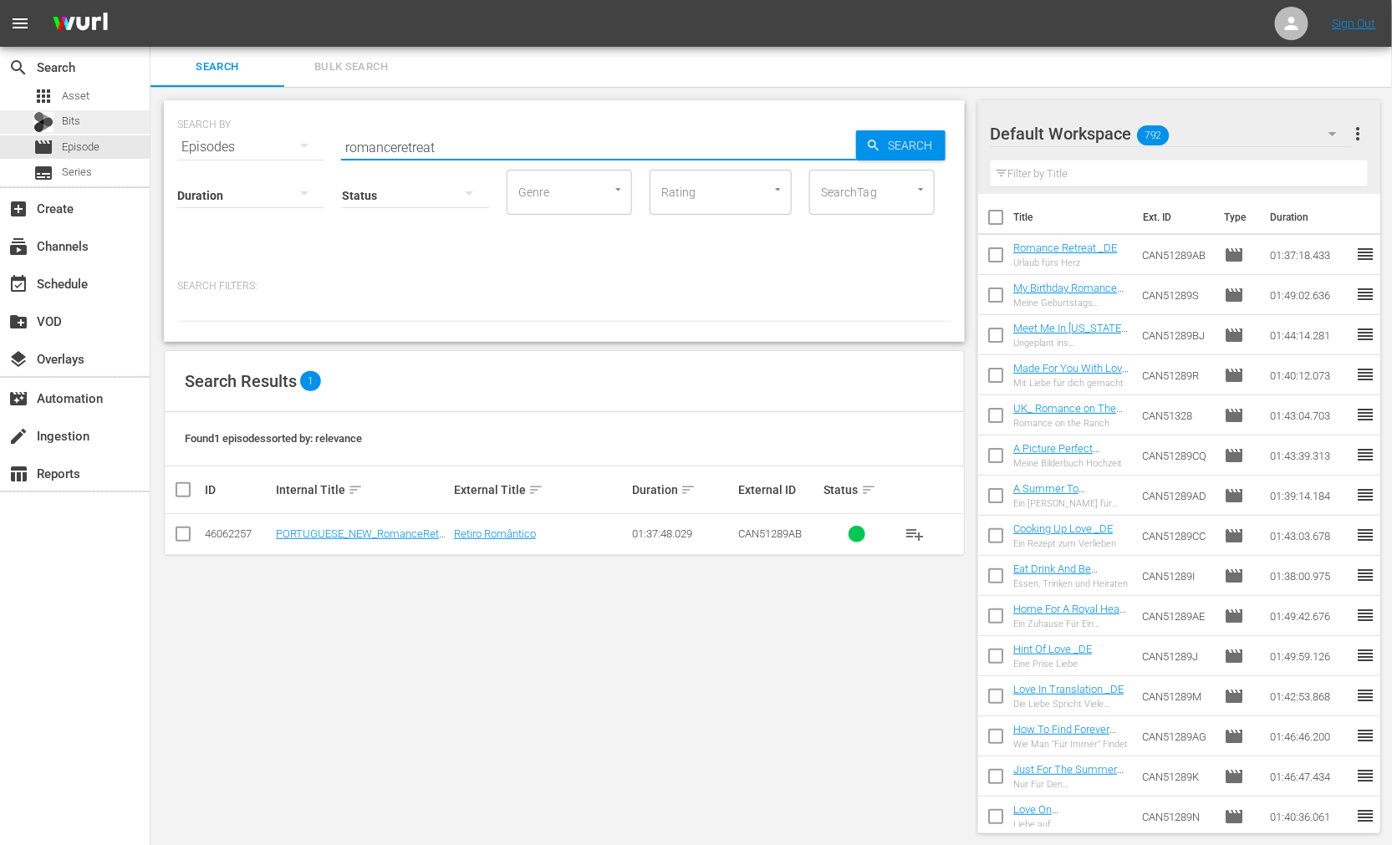
drag, startPoint x: 390, startPoint y: 142, endPoint x: 34, endPoint y: 129, distance: 355.6
click at [151, 0] on div "search Search apps Asset Bits movie Episode subtitles Series add_box Create sub…" at bounding box center [772, 0] width 1242 height 0
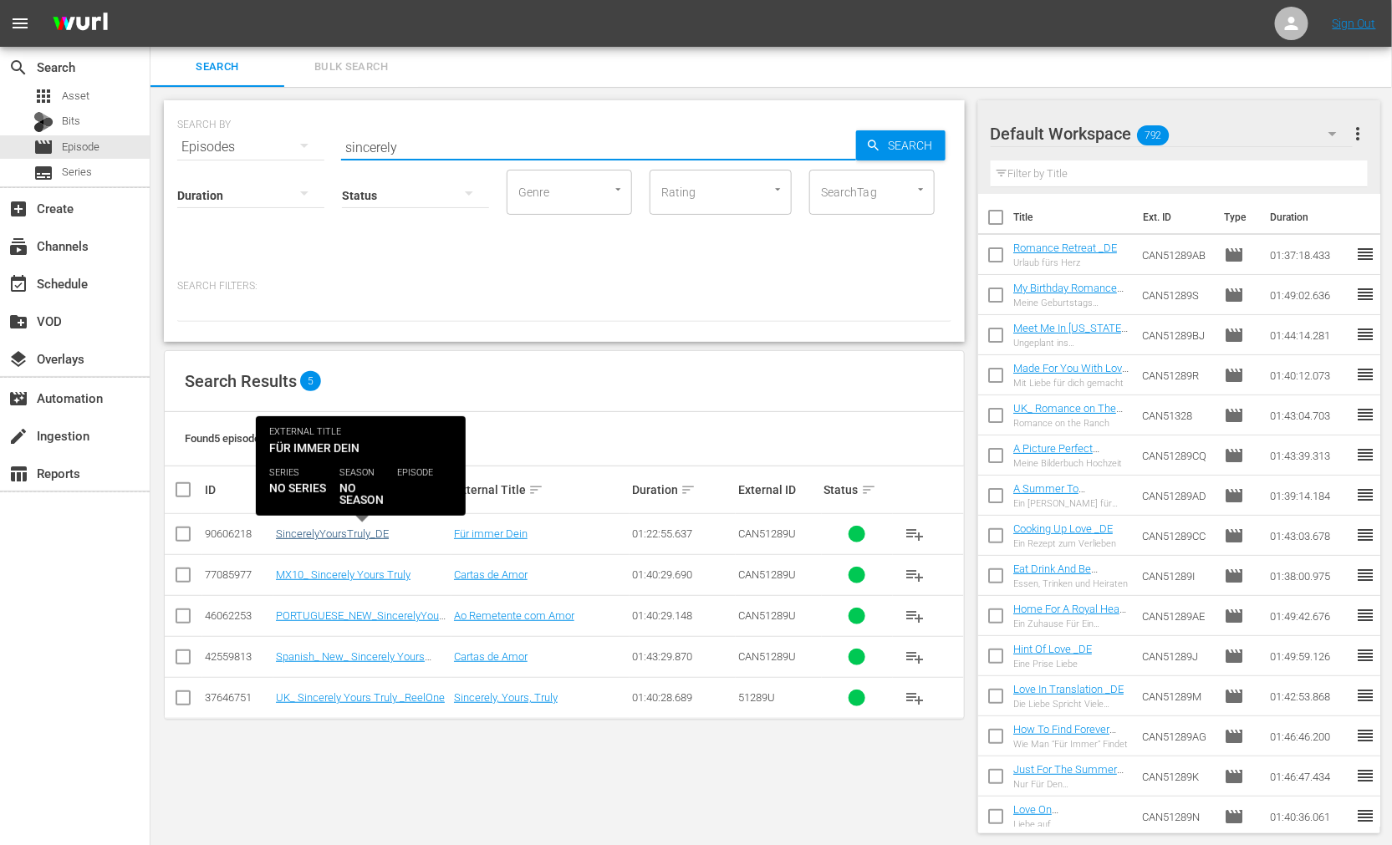
type input "sincerely"
click at [337, 532] on link "SincerelyYoursTruly_DE" at bounding box center [332, 534] width 113 height 13
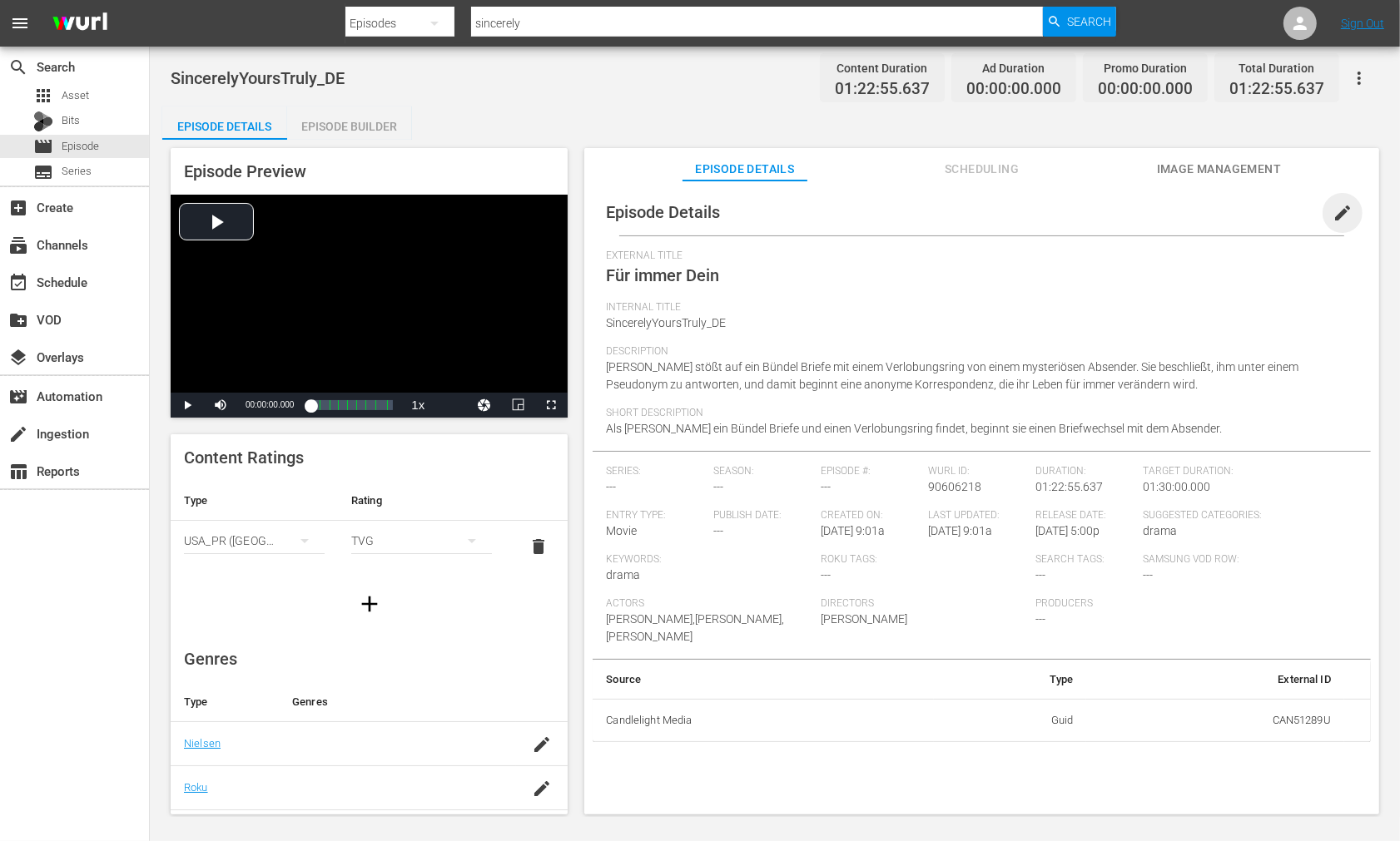
click at [1339, 206] on span "edit" at bounding box center [1343, 213] width 20 height 20
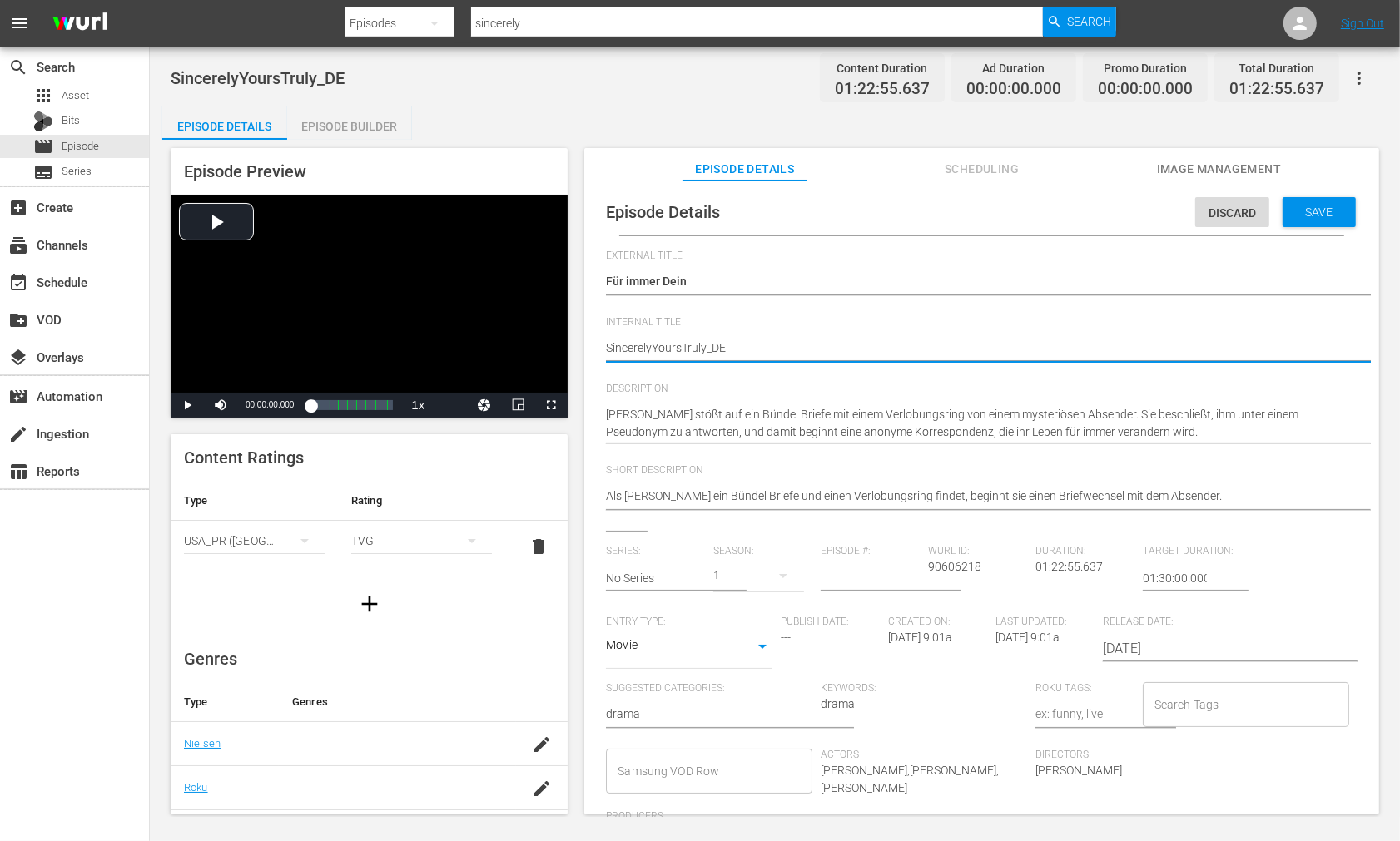
type textarea "Sincerely YoursTruly_DE"
click at [685, 344] on textarea "SincerelyYoursTruly_DE" at bounding box center [978, 349] width 744 height 20
type textarea "Sincerely Yours Truly_DE"
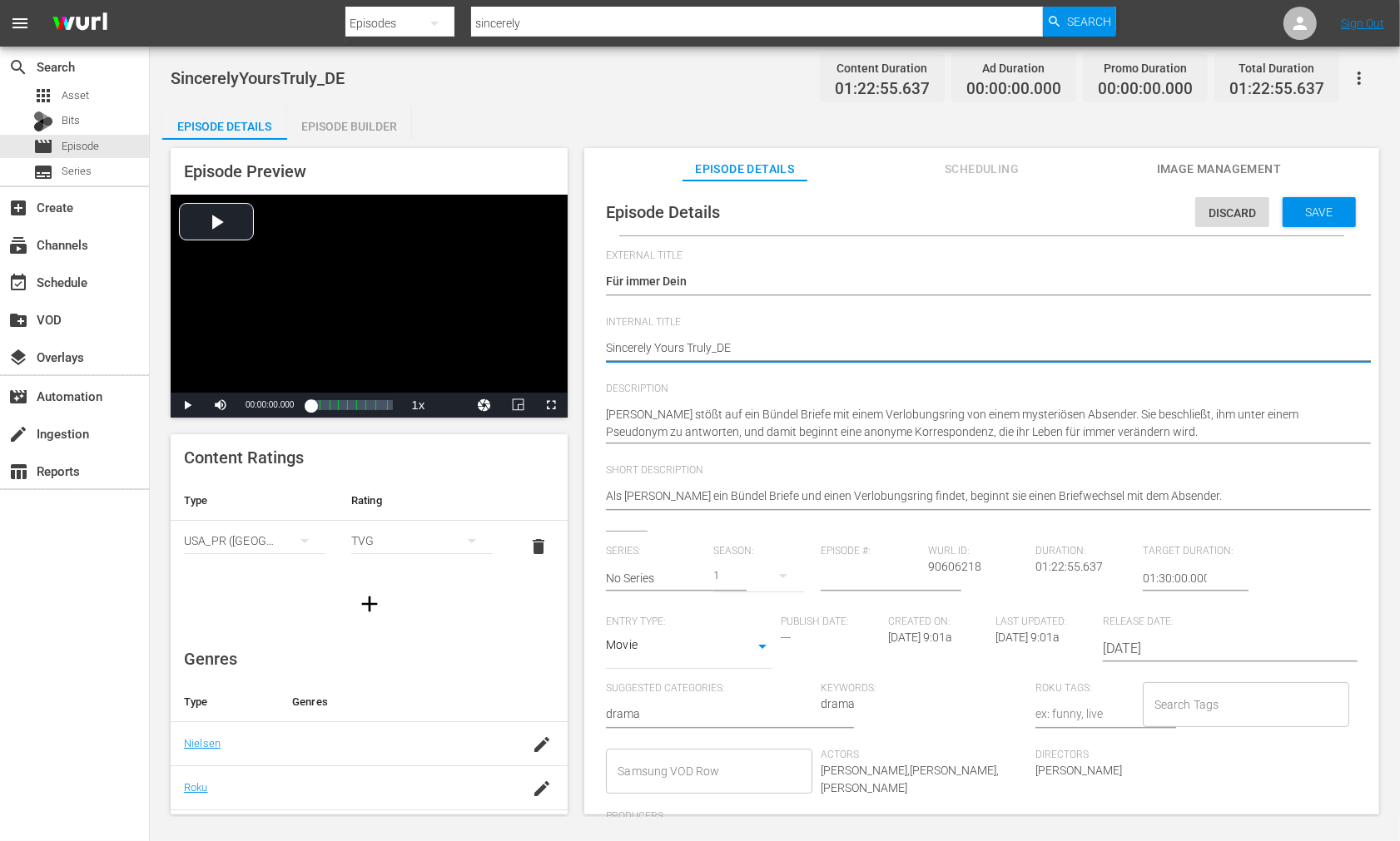
click at [713, 346] on textarea "SincerelyYoursTruly_DE" at bounding box center [978, 349] width 744 height 20
type textarea "Sincerely Yours Truly _DE"
click at [1317, 211] on span "Save" at bounding box center [1320, 212] width 54 height 13
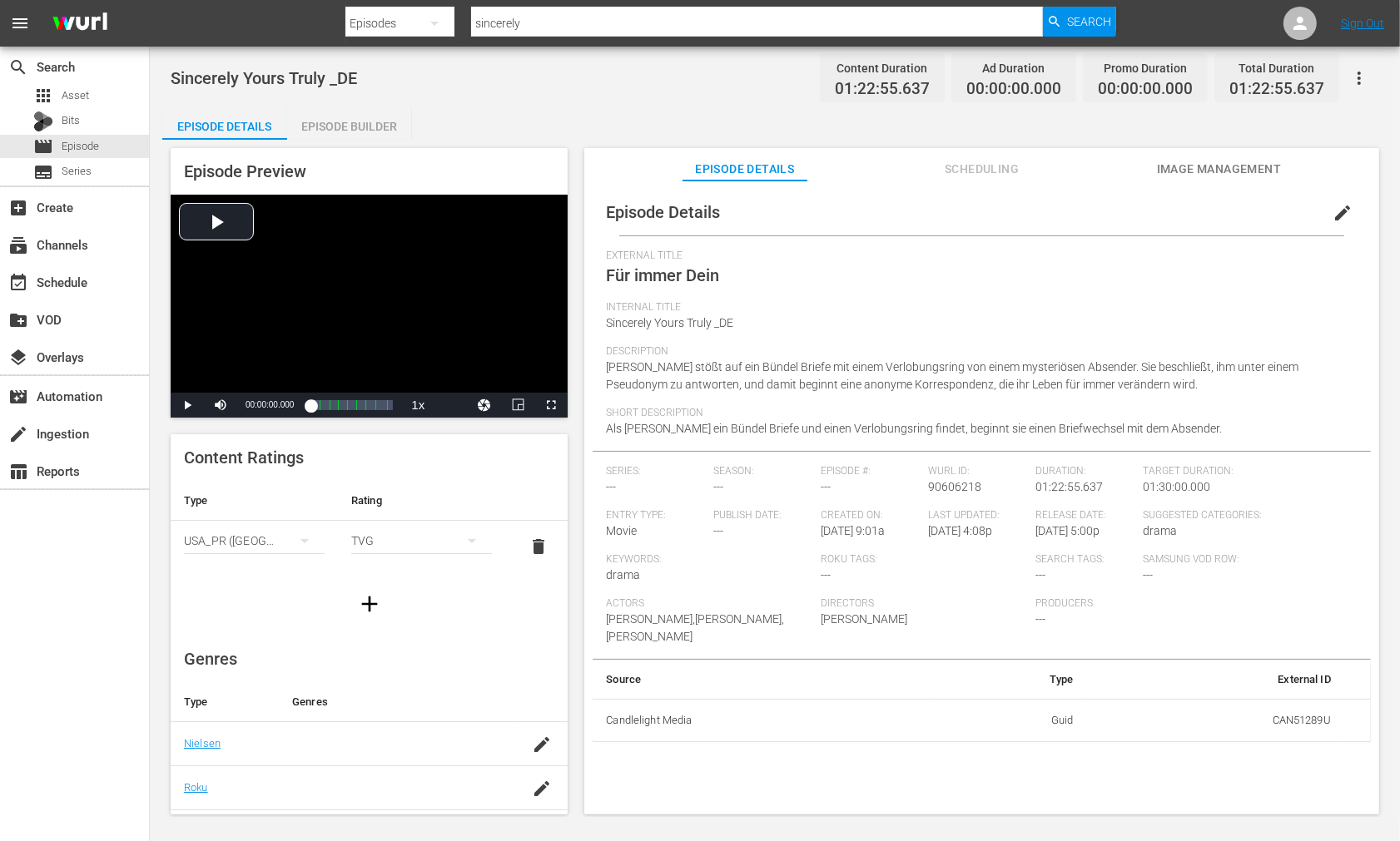
click at [352, 121] on div "Episode Builder" at bounding box center [349, 126] width 124 height 40
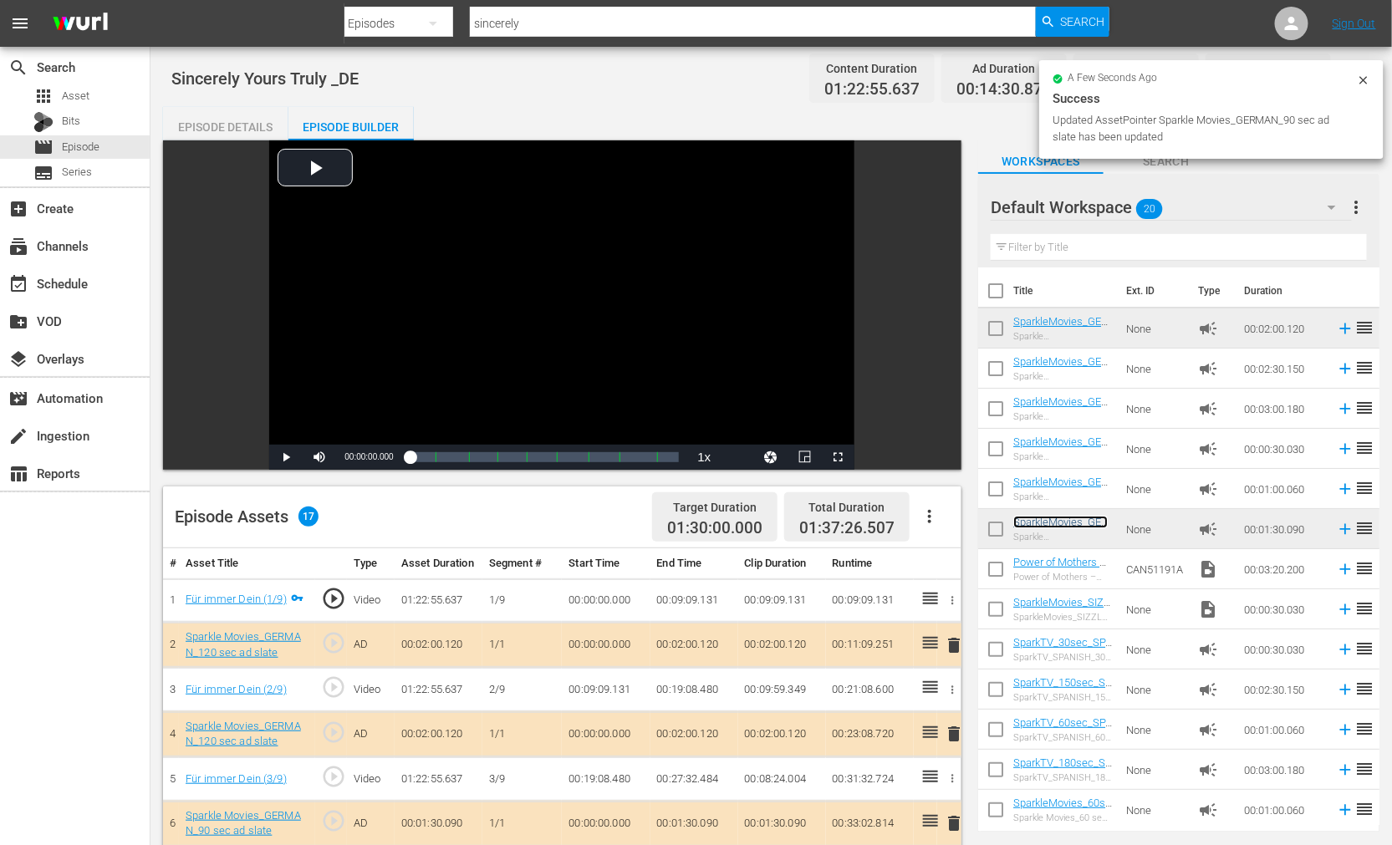
scroll to position [464, 0]
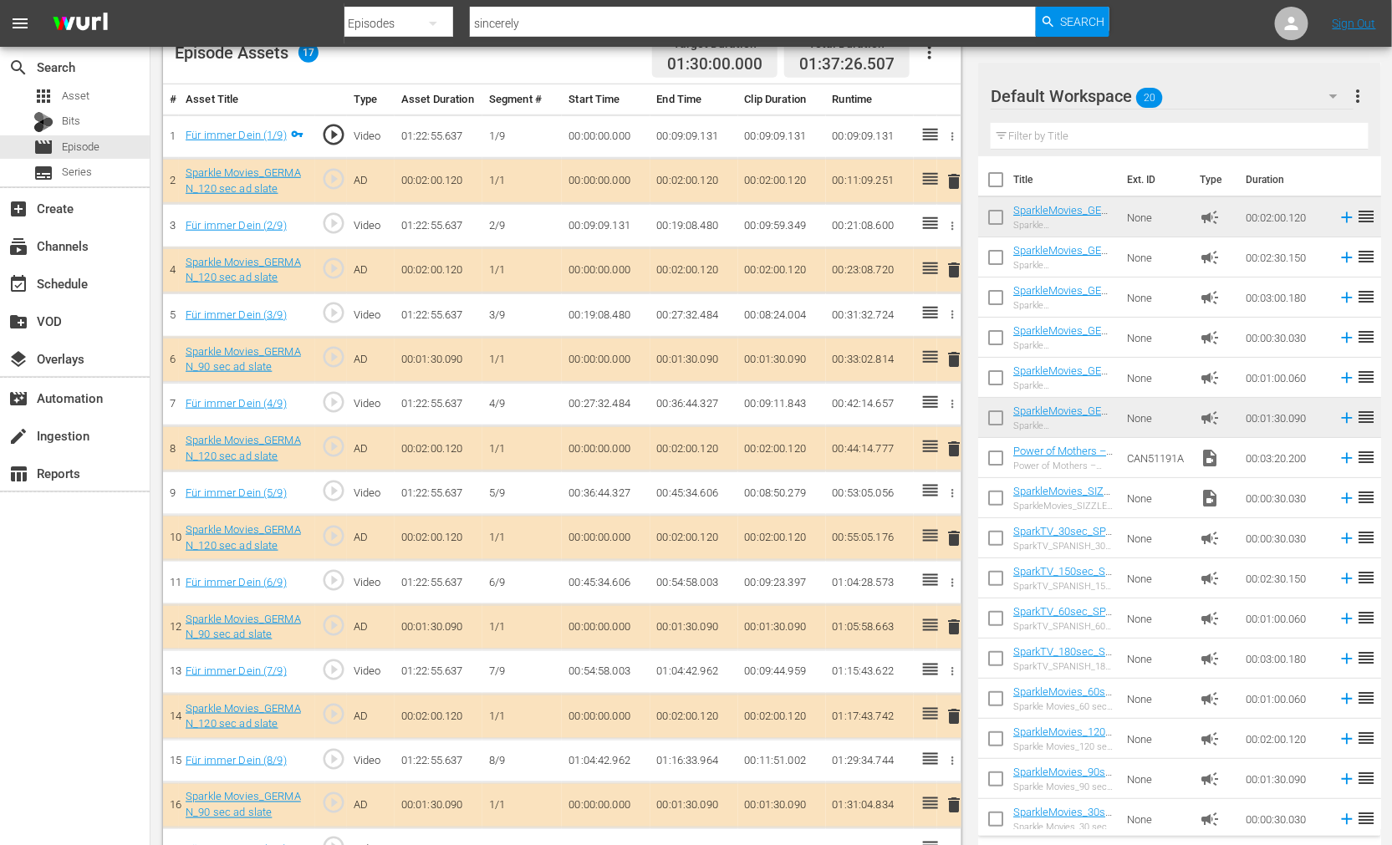
click at [956, 535] on span "delete" at bounding box center [954, 538] width 20 height 20
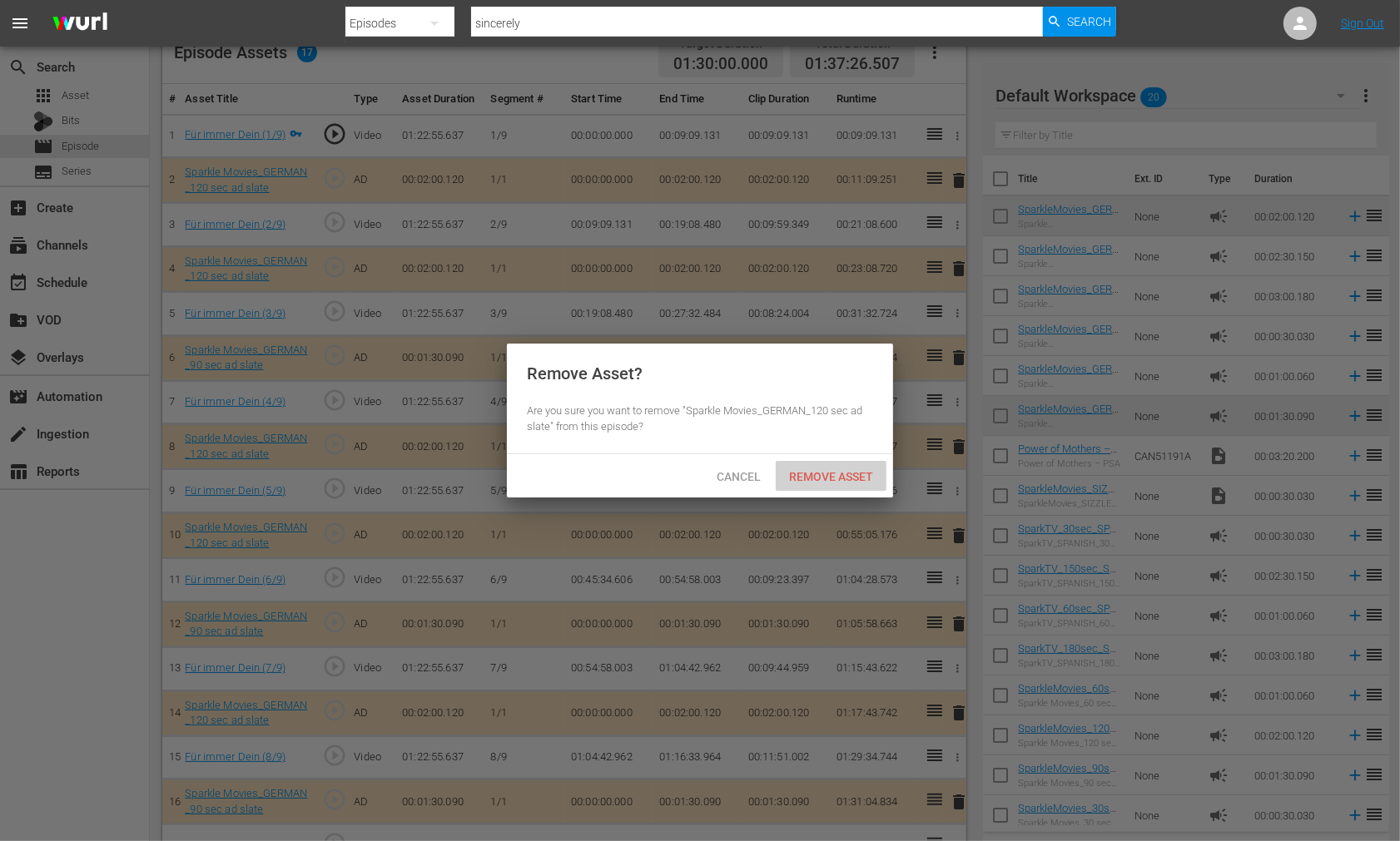
click at [817, 476] on span "Remove Asset" at bounding box center [830, 476] width 111 height 13
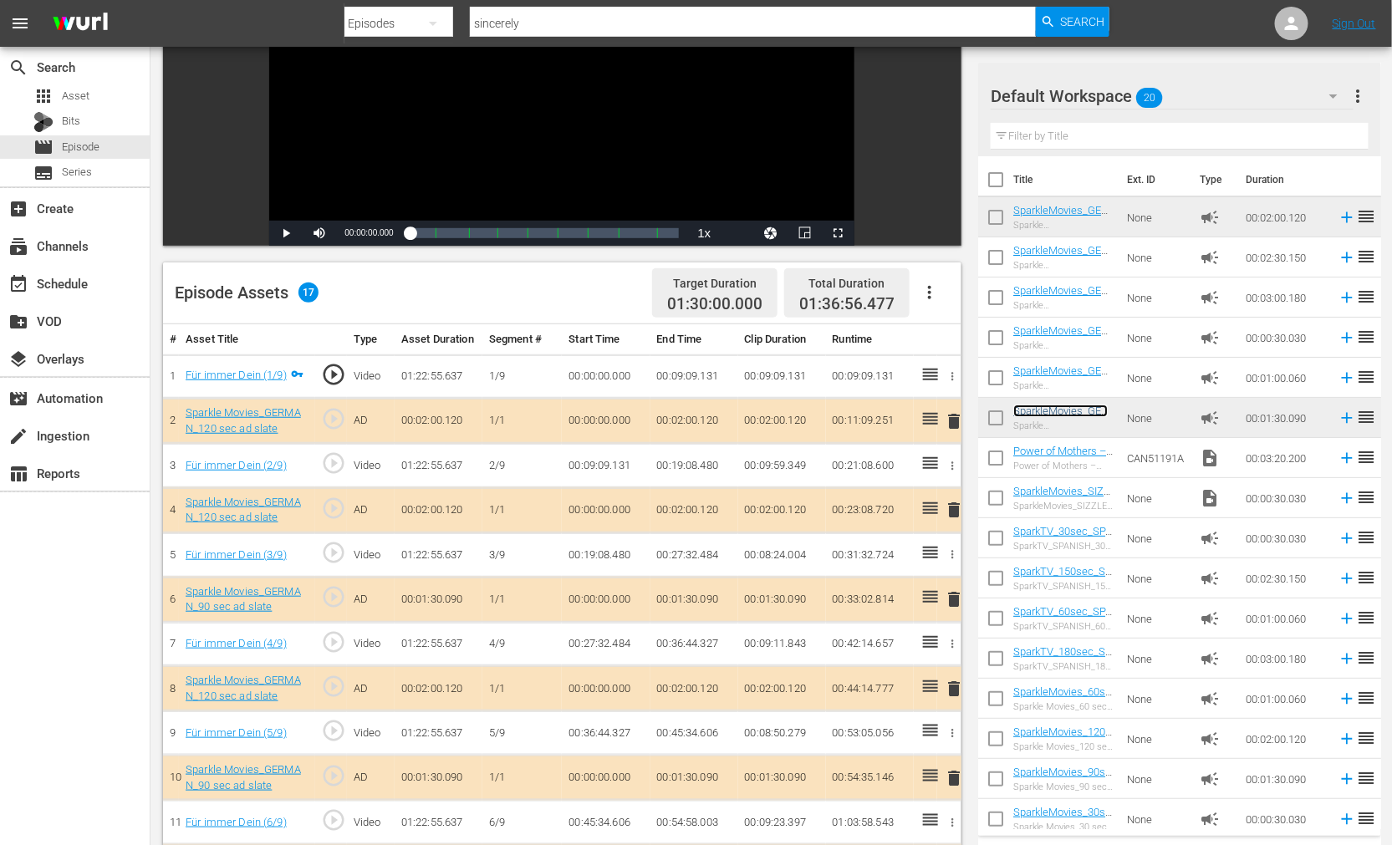
scroll to position [503, 0]
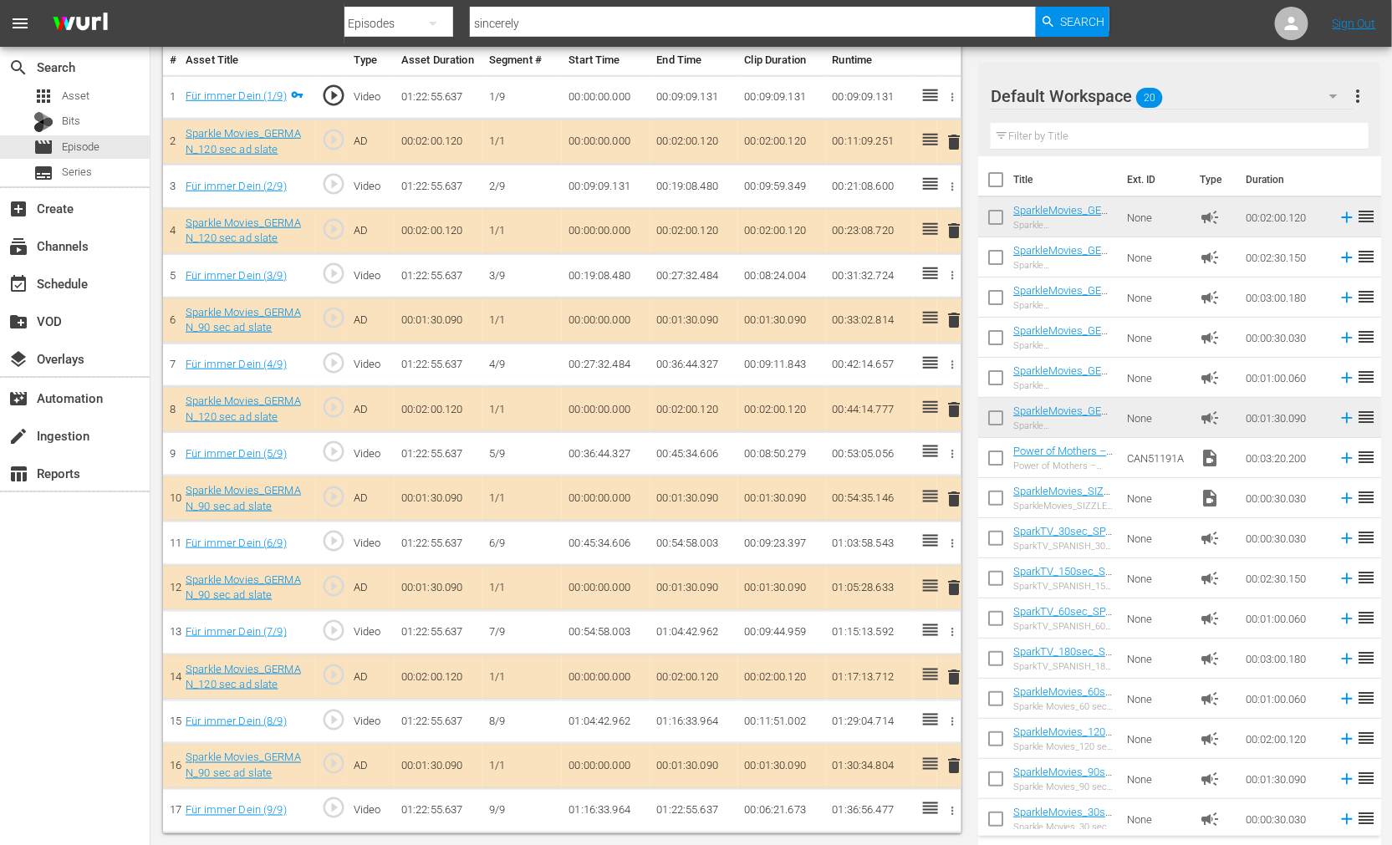
click at [951, 675] on span "delete" at bounding box center [954, 677] width 20 height 20
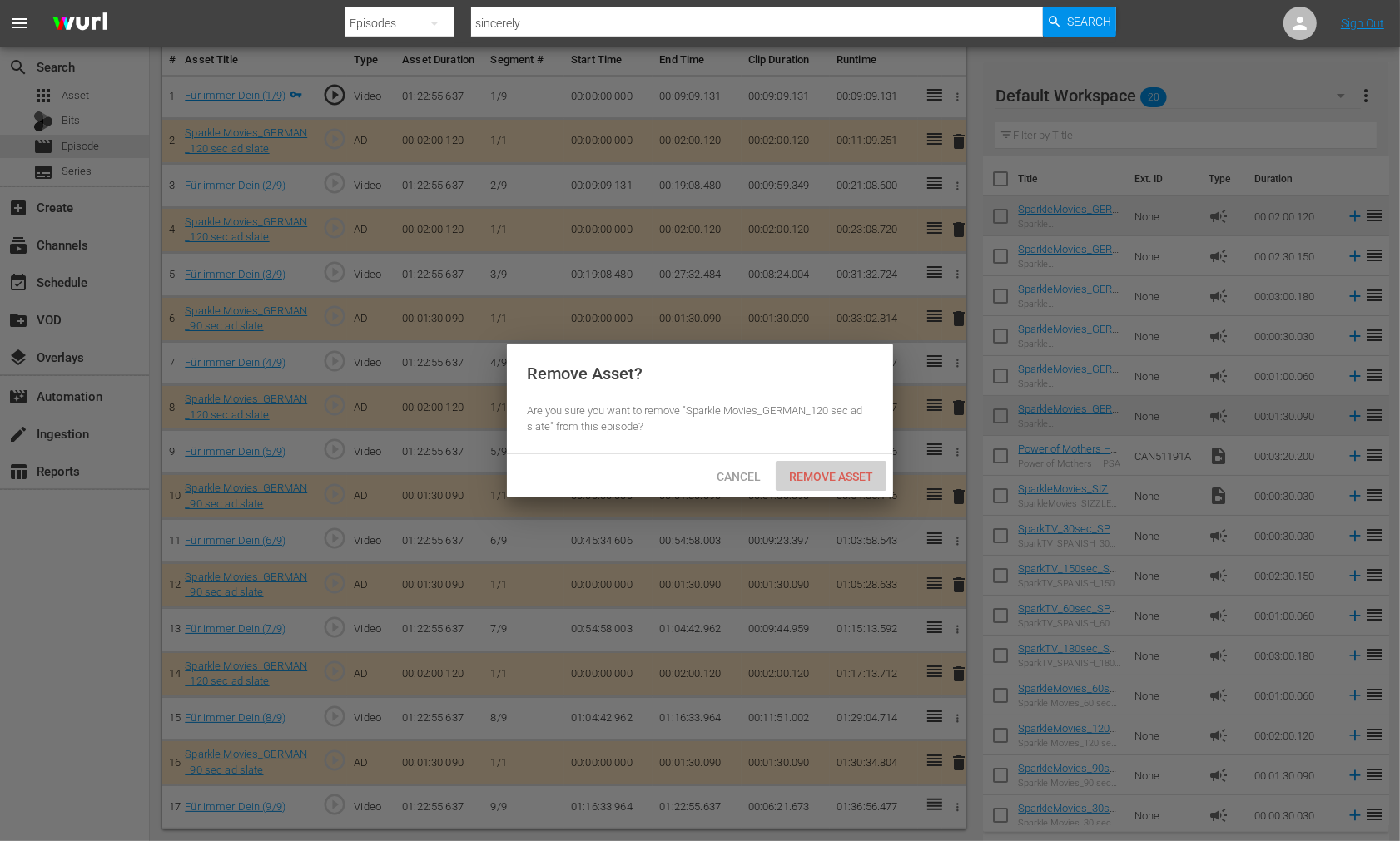
click at [818, 473] on span "Remove Asset" at bounding box center [830, 476] width 111 height 13
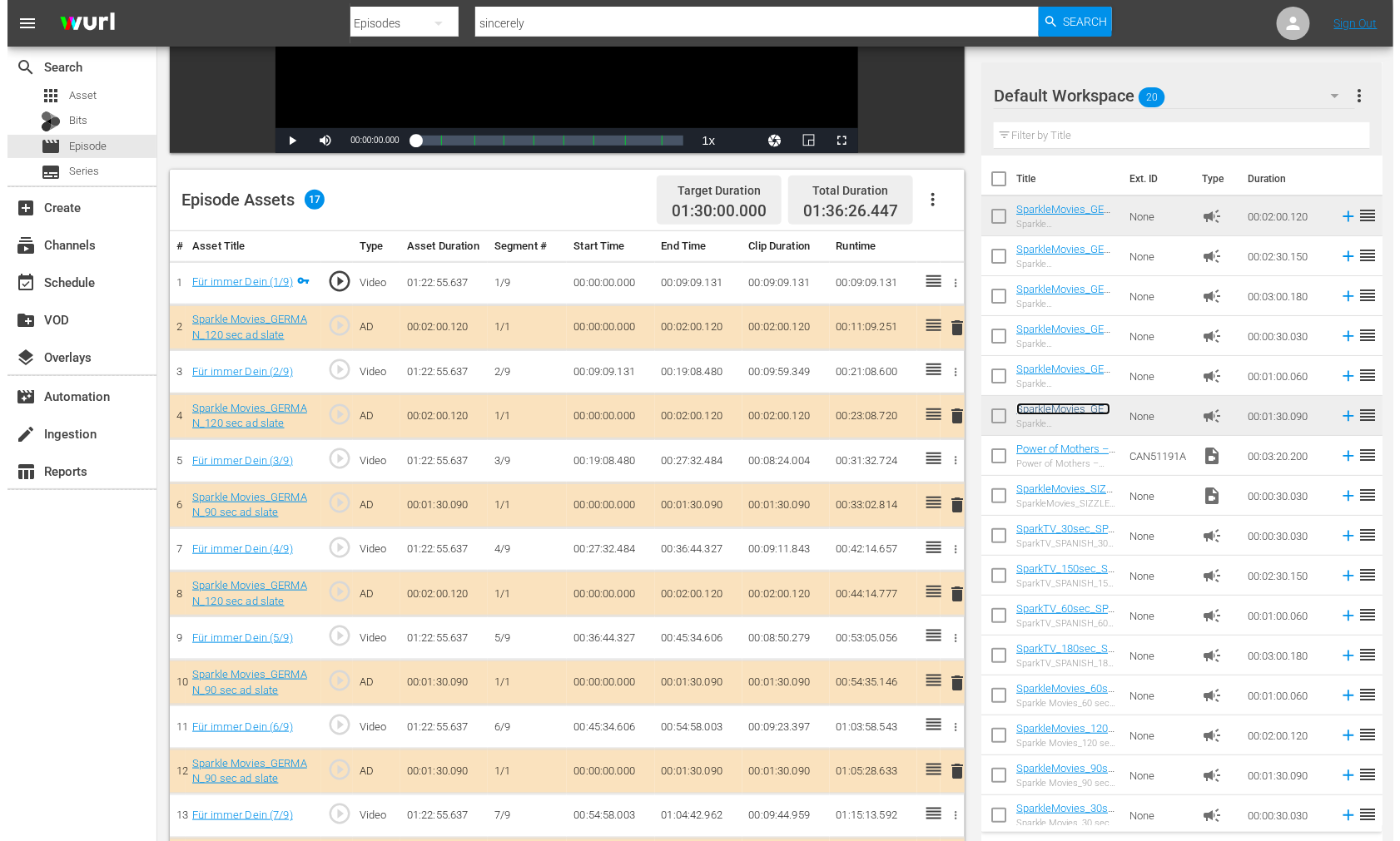
scroll to position [0, 0]
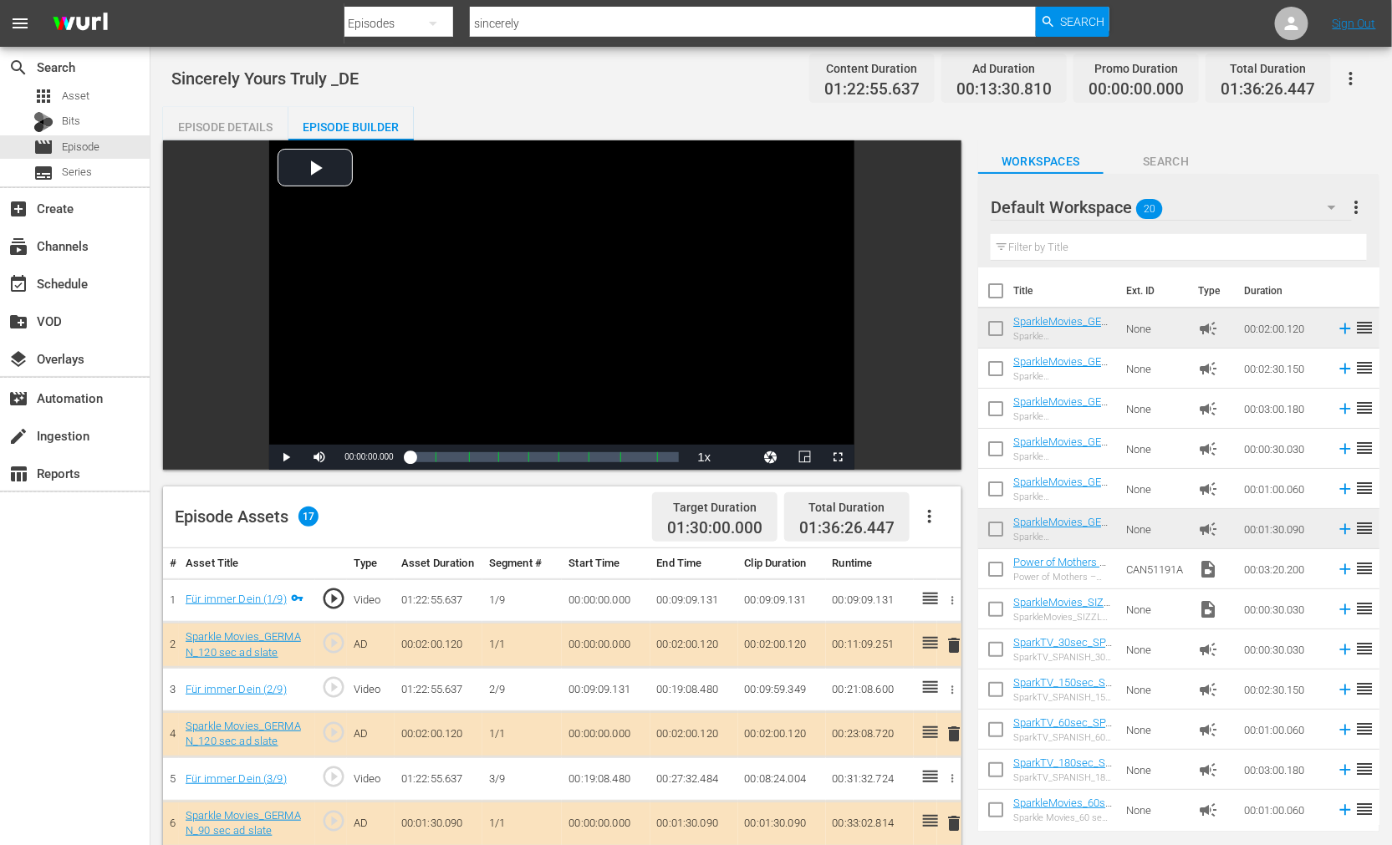
click at [1355, 73] on icon "button" at bounding box center [1351, 79] width 20 height 20
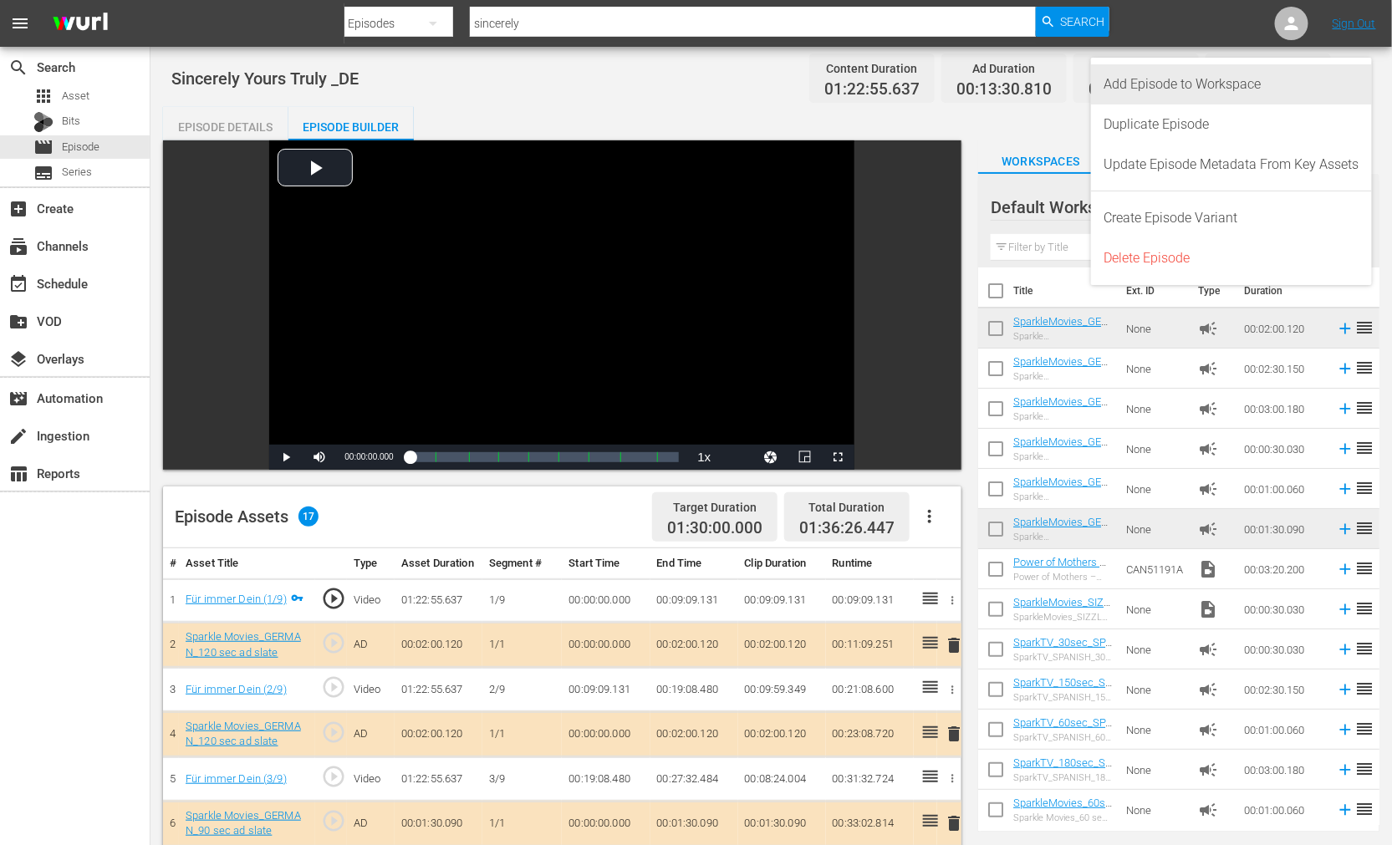
click at [1194, 79] on div "Add Episode to Workspace" at bounding box center [1232, 84] width 255 height 40
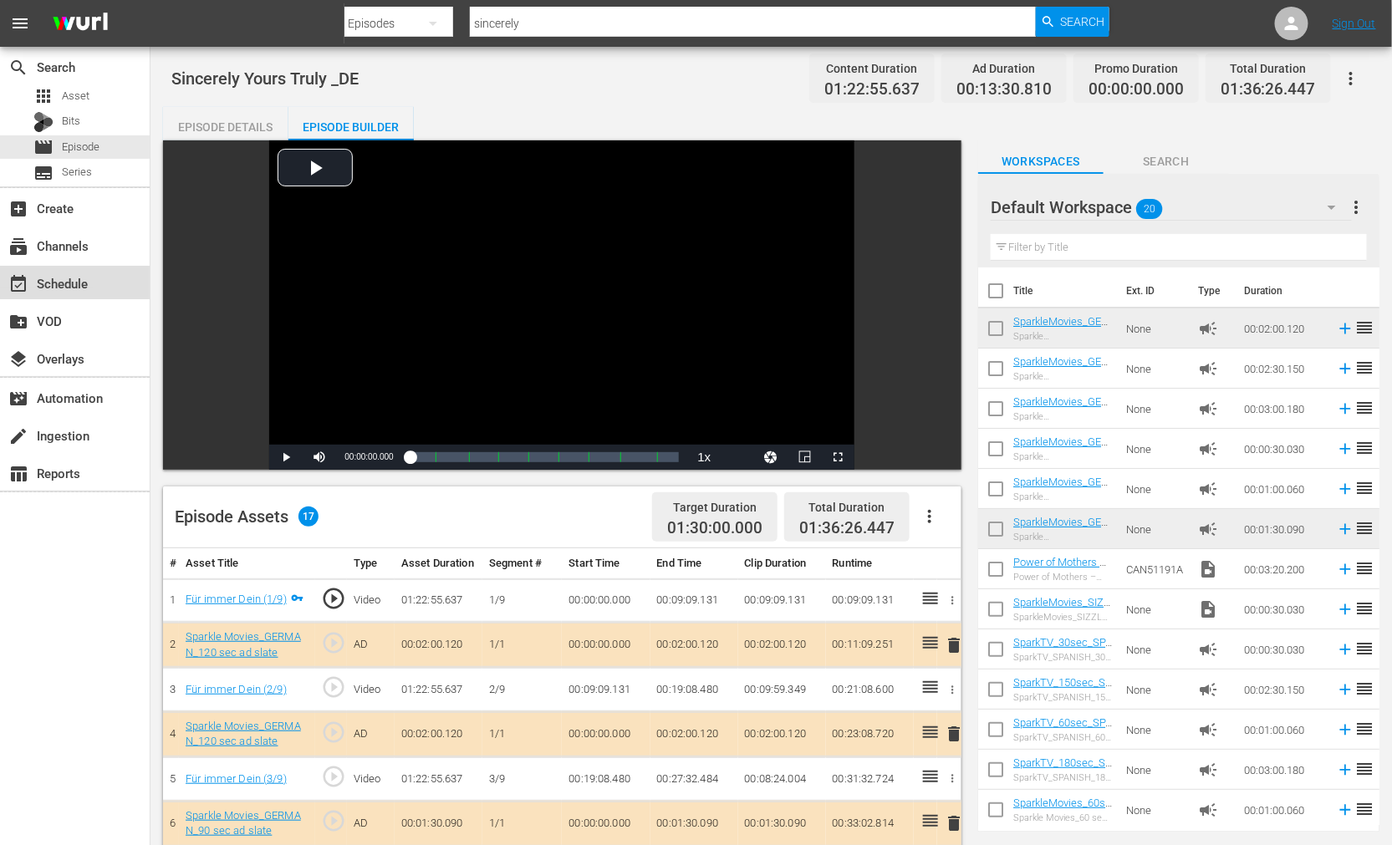
click at [76, 283] on div "event_available Schedule" at bounding box center [47, 280] width 94 height 15
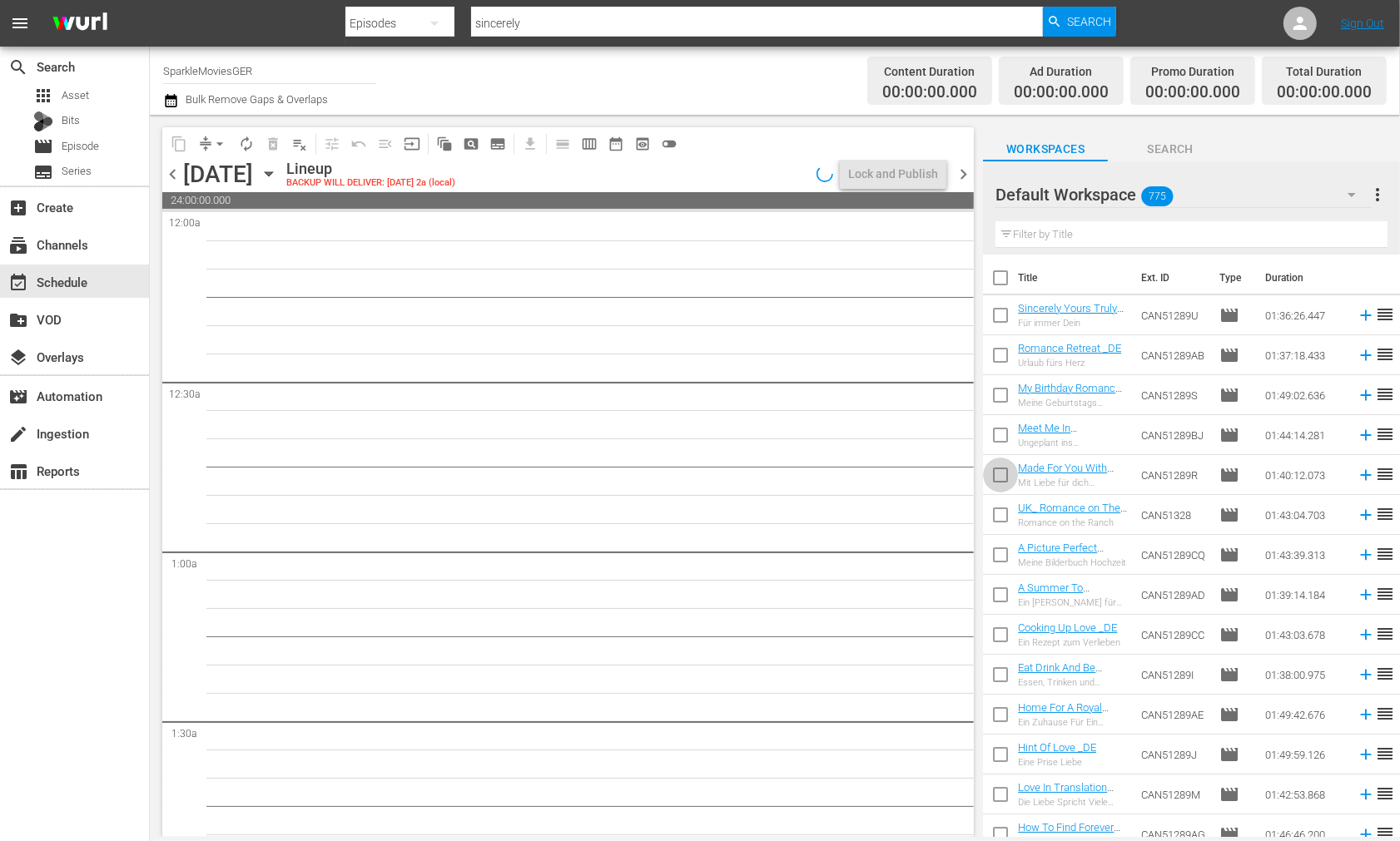
click at [1000, 477] on input "checkbox" at bounding box center [1001, 478] width 35 height 35
checkbox input "true"
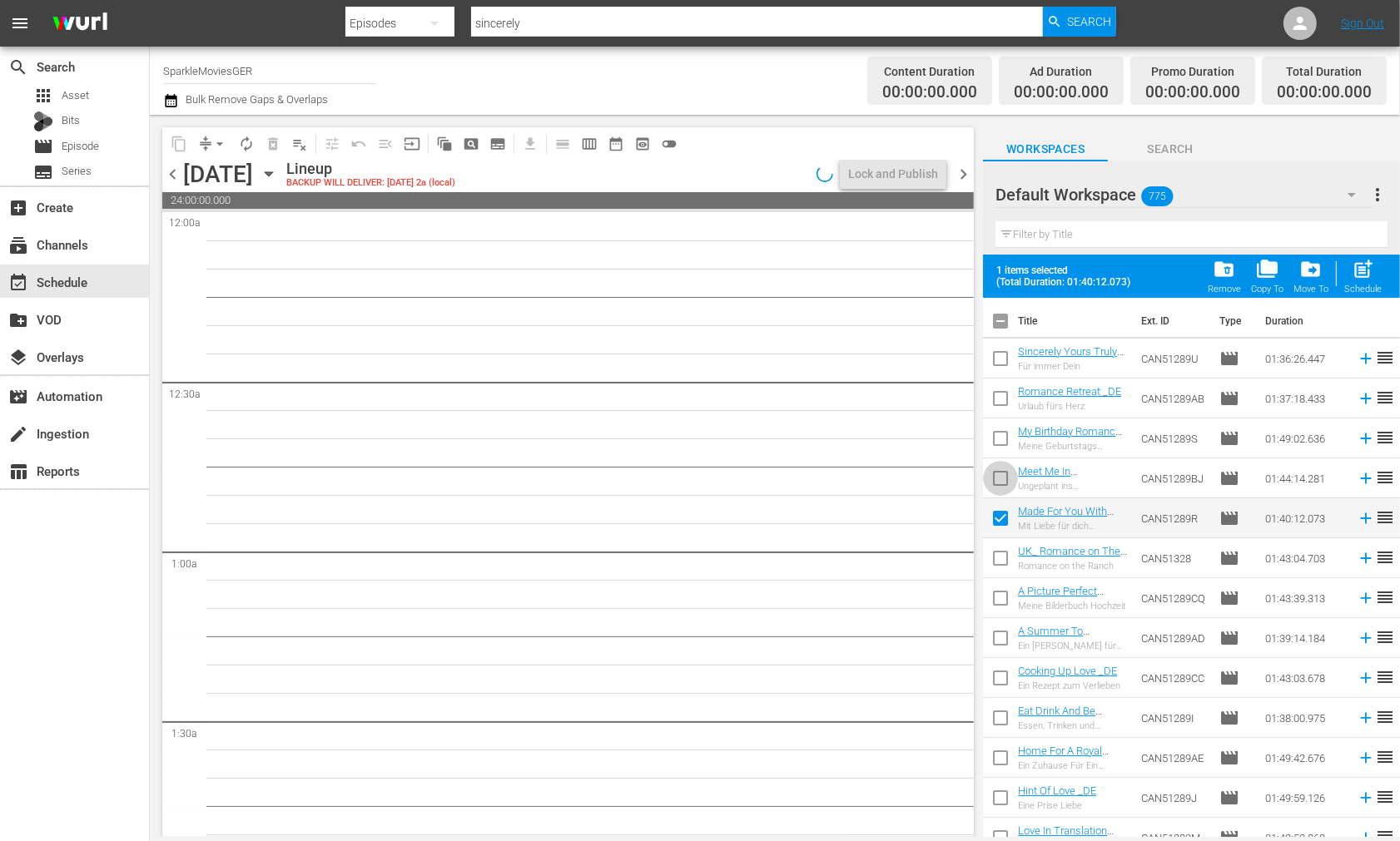
click at [1000, 477] on input "checkbox" at bounding box center [1001, 482] width 35 height 35
checkbox input "true"
click at [999, 442] on input "checkbox" at bounding box center [1001, 441] width 35 height 35
checkbox input "true"
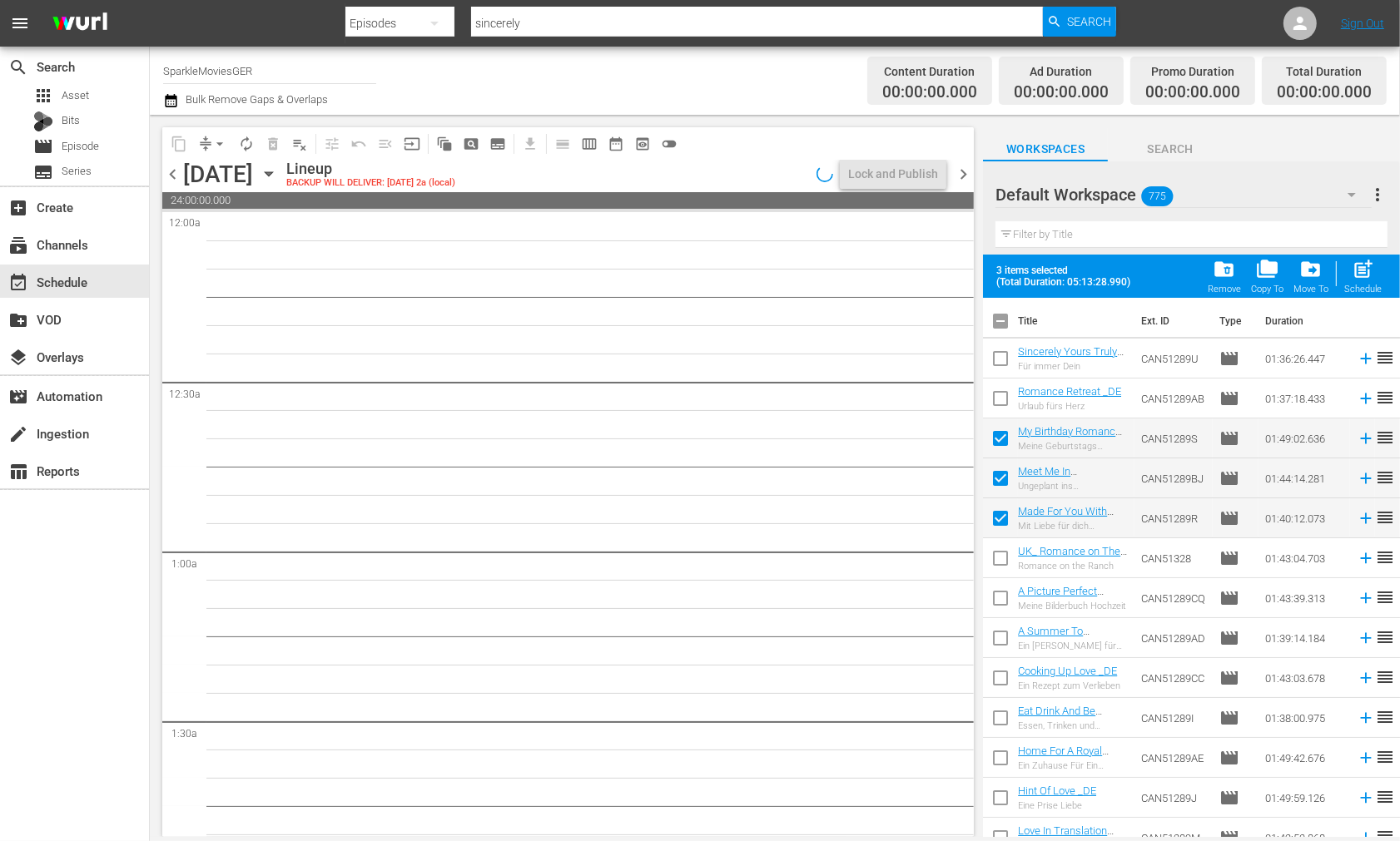
click at [1002, 398] on input "checkbox" at bounding box center [1001, 401] width 35 height 35
checkbox input "true"
click at [1004, 358] on input "checkbox" at bounding box center [1001, 361] width 35 height 35
checkbox input "true"
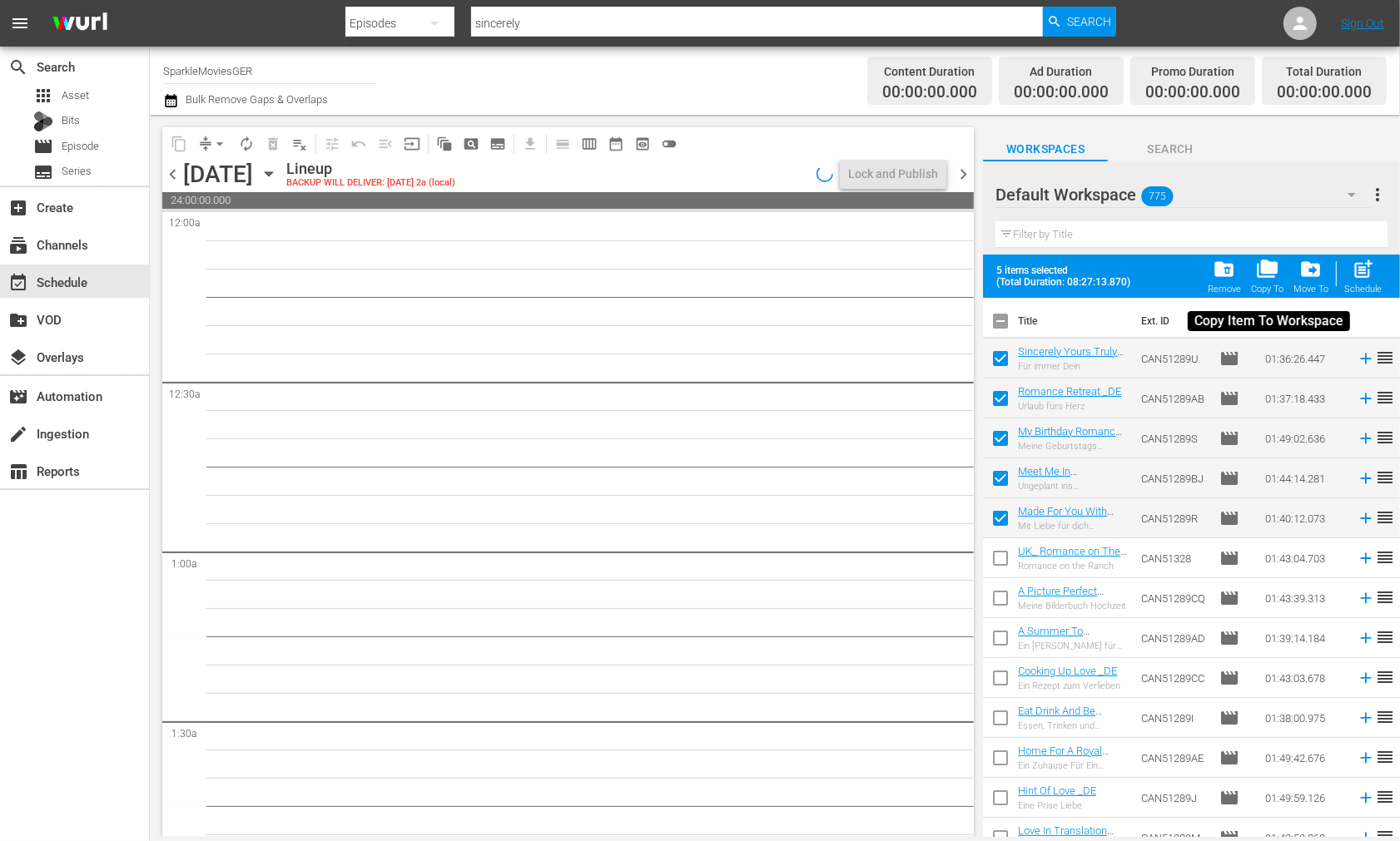
click at [1274, 267] on span "folder_copy" at bounding box center [1268, 269] width 23 height 23
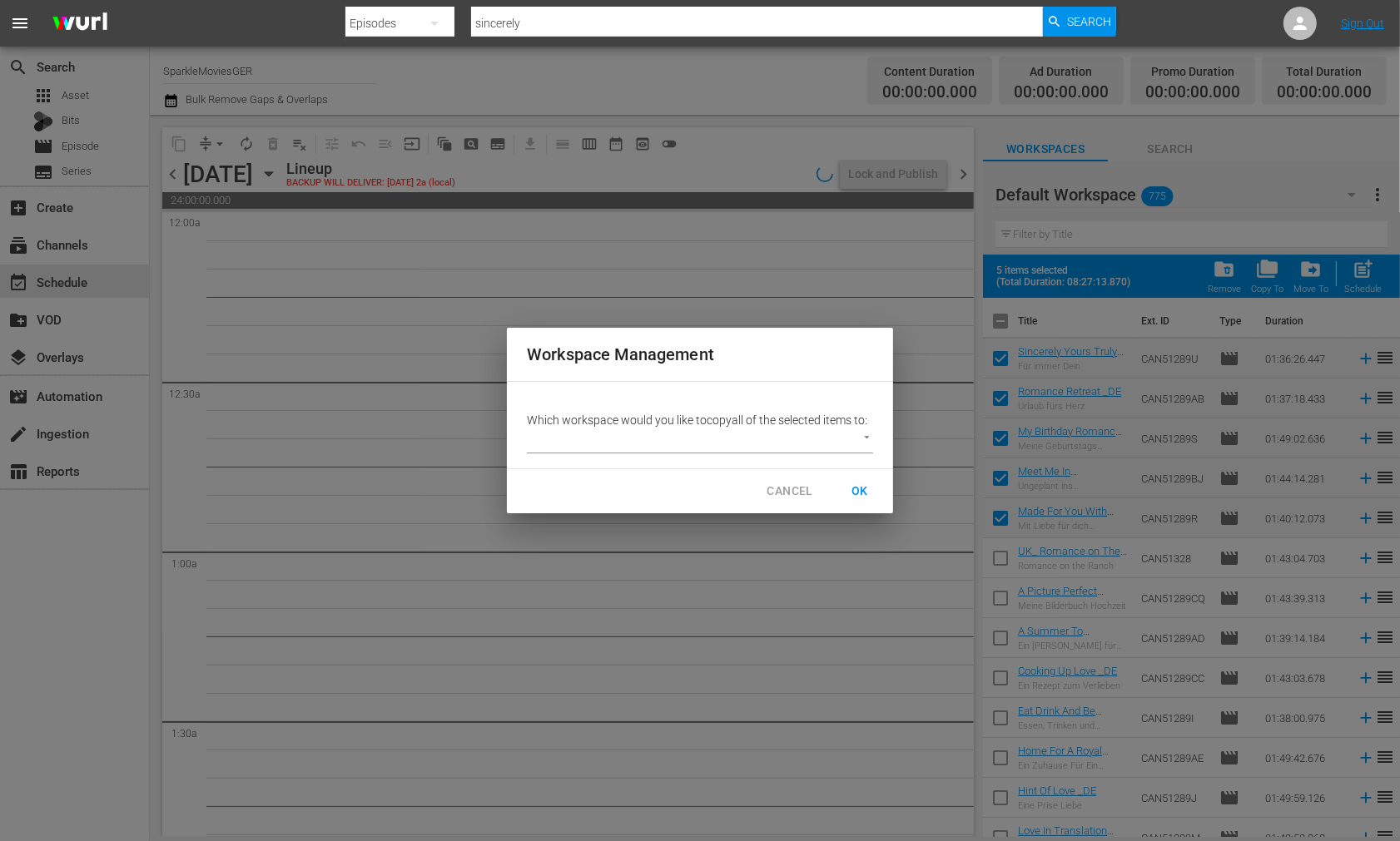
click at [866, 436] on body "menu Search By Episodes Search ID, Title, Description, Keywords, or Category si…" at bounding box center [700, 420] width 1400 height 841
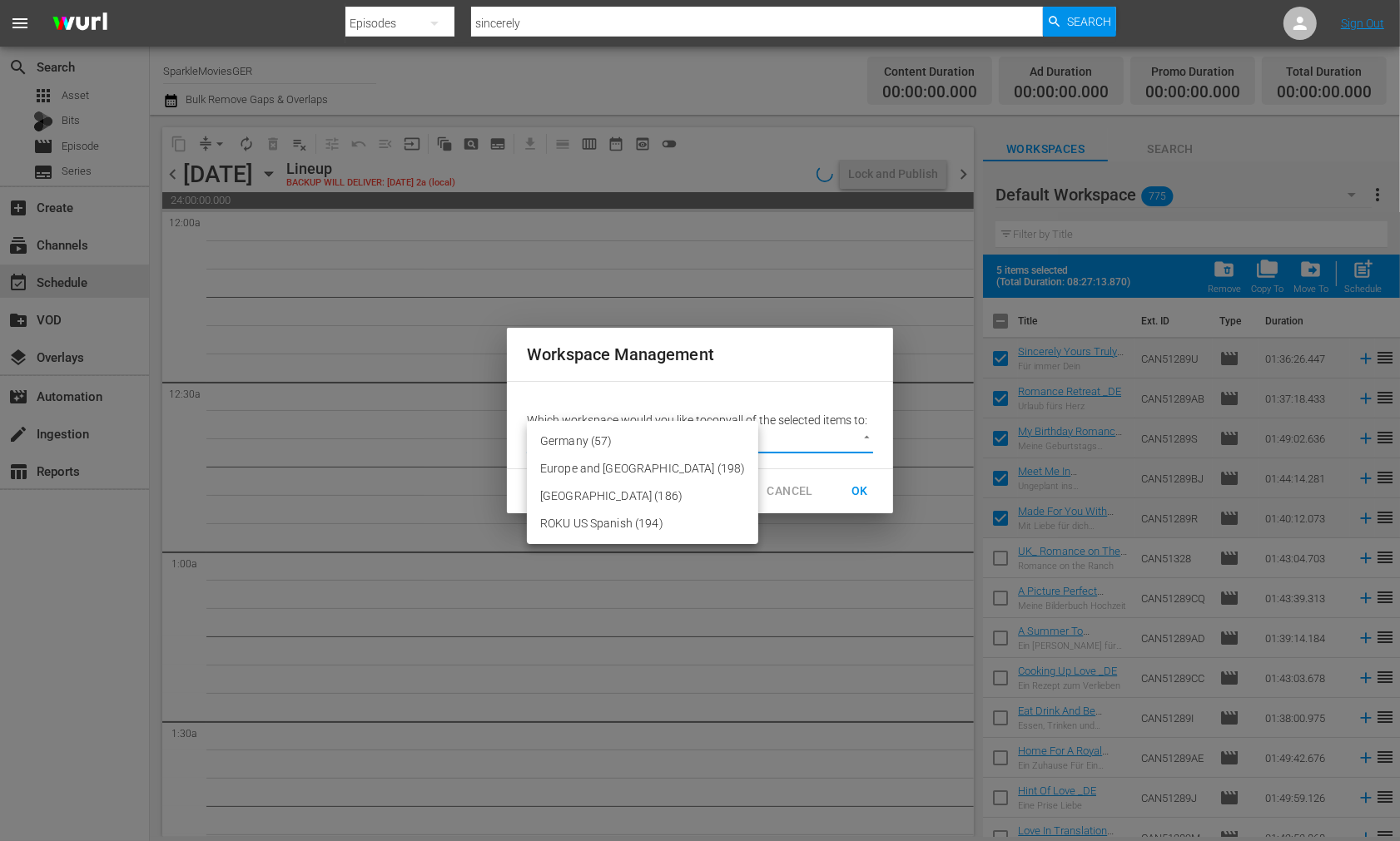
click at [565, 439] on li "Germany (57)" at bounding box center [642, 442] width 231 height 28
type input "3600"
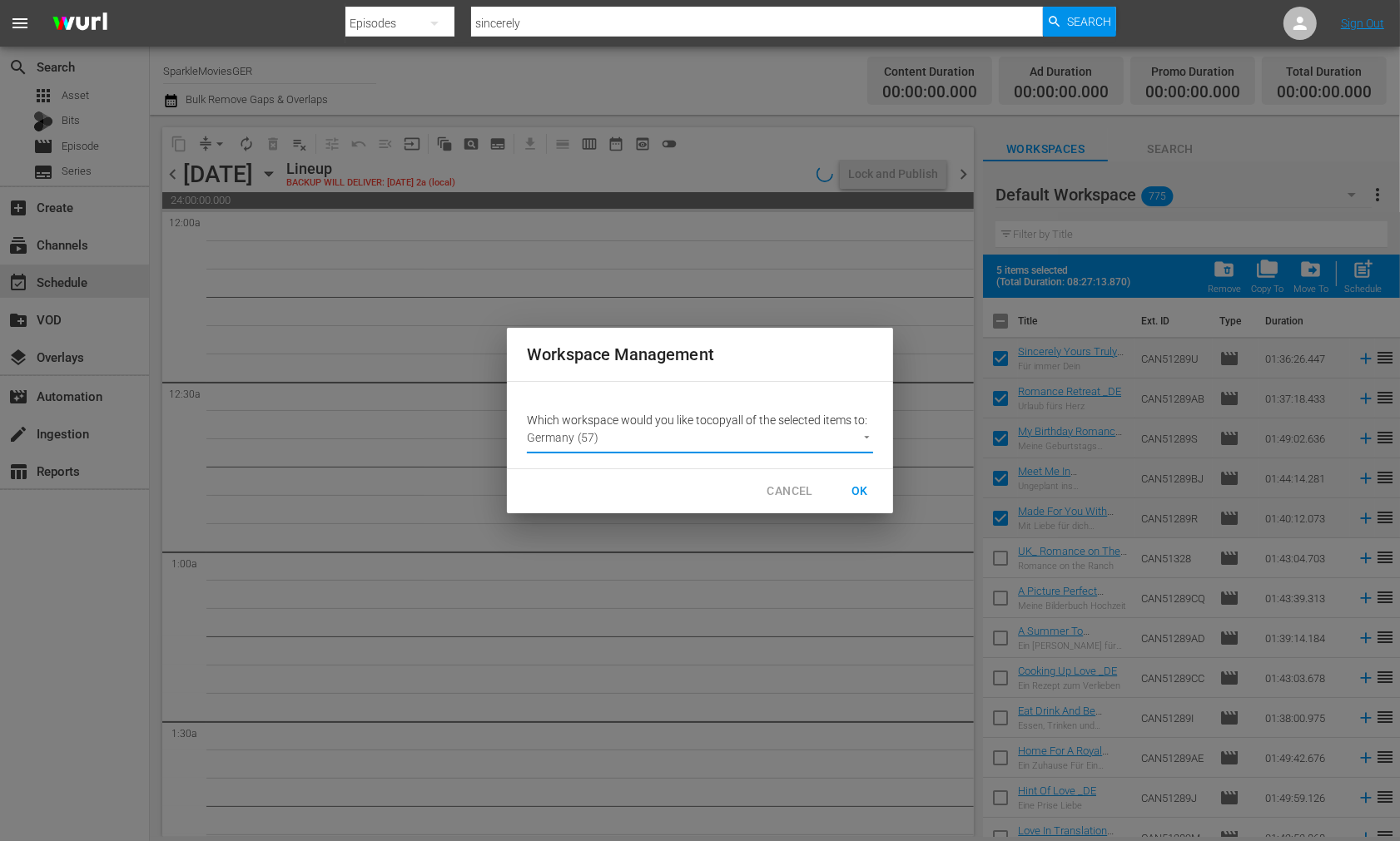
click at [861, 493] on span "OK" at bounding box center [859, 491] width 27 height 21
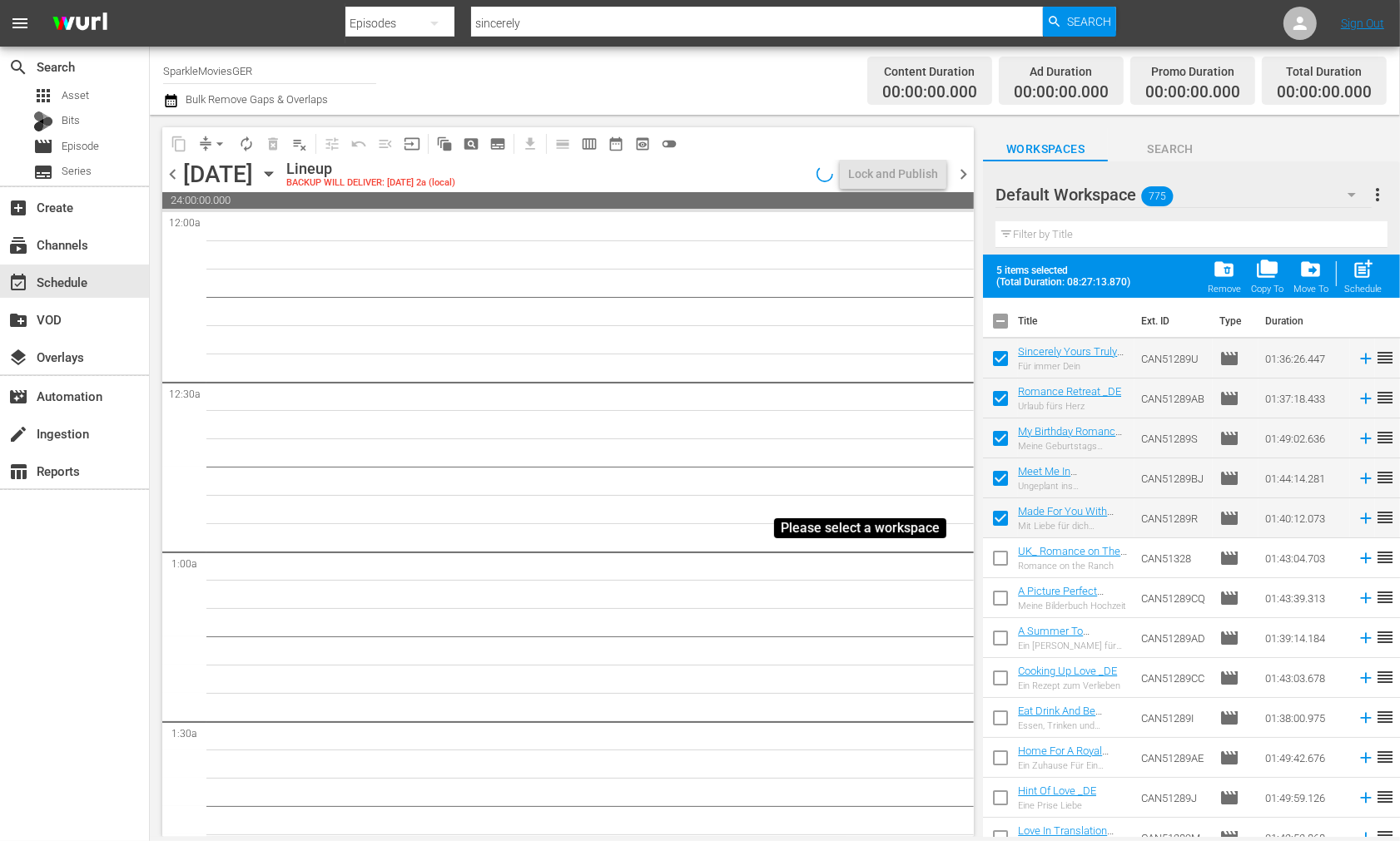
checkbox input "false"
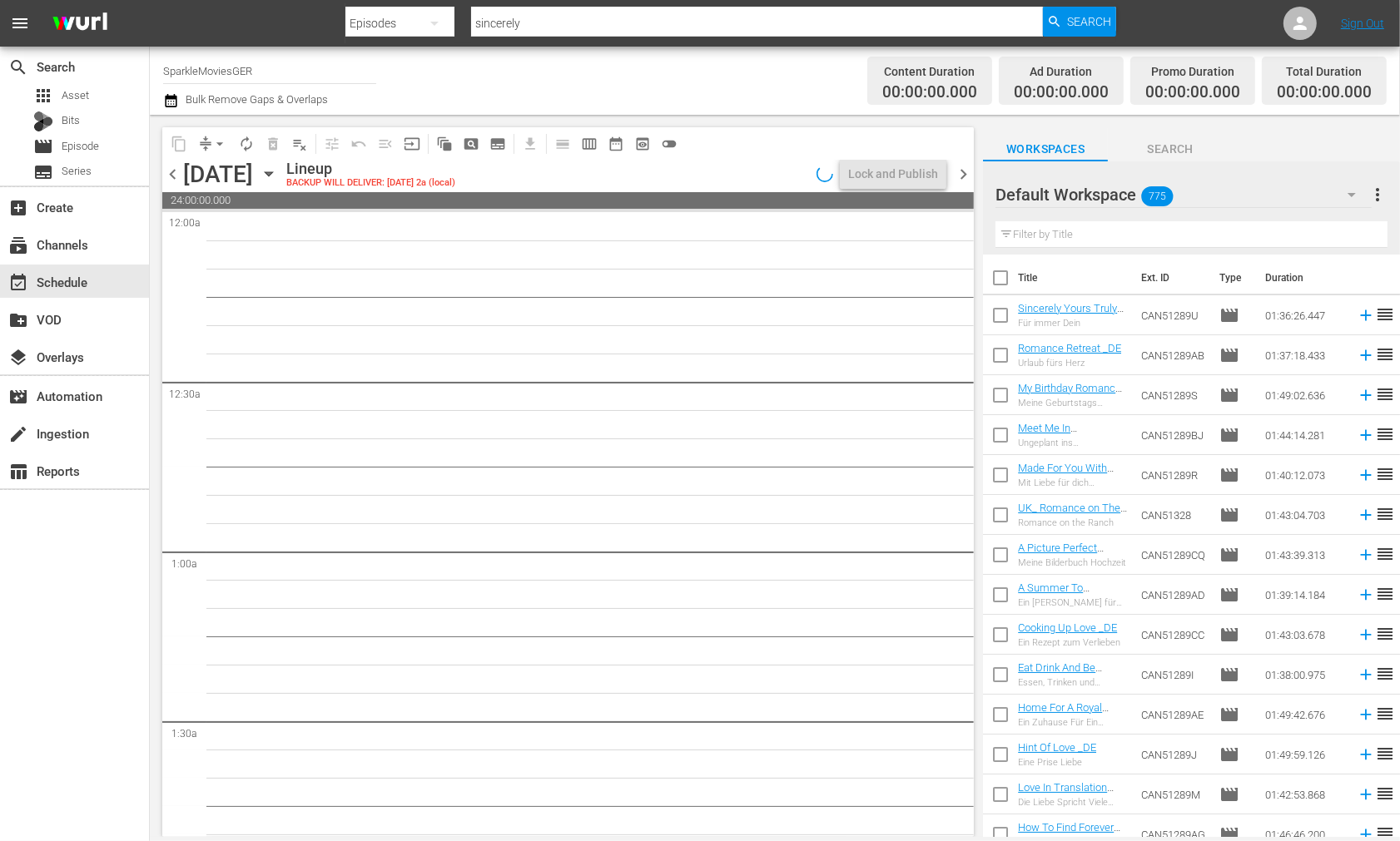
click at [1354, 195] on icon "button" at bounding box center [1352, 195] width 8 height 4
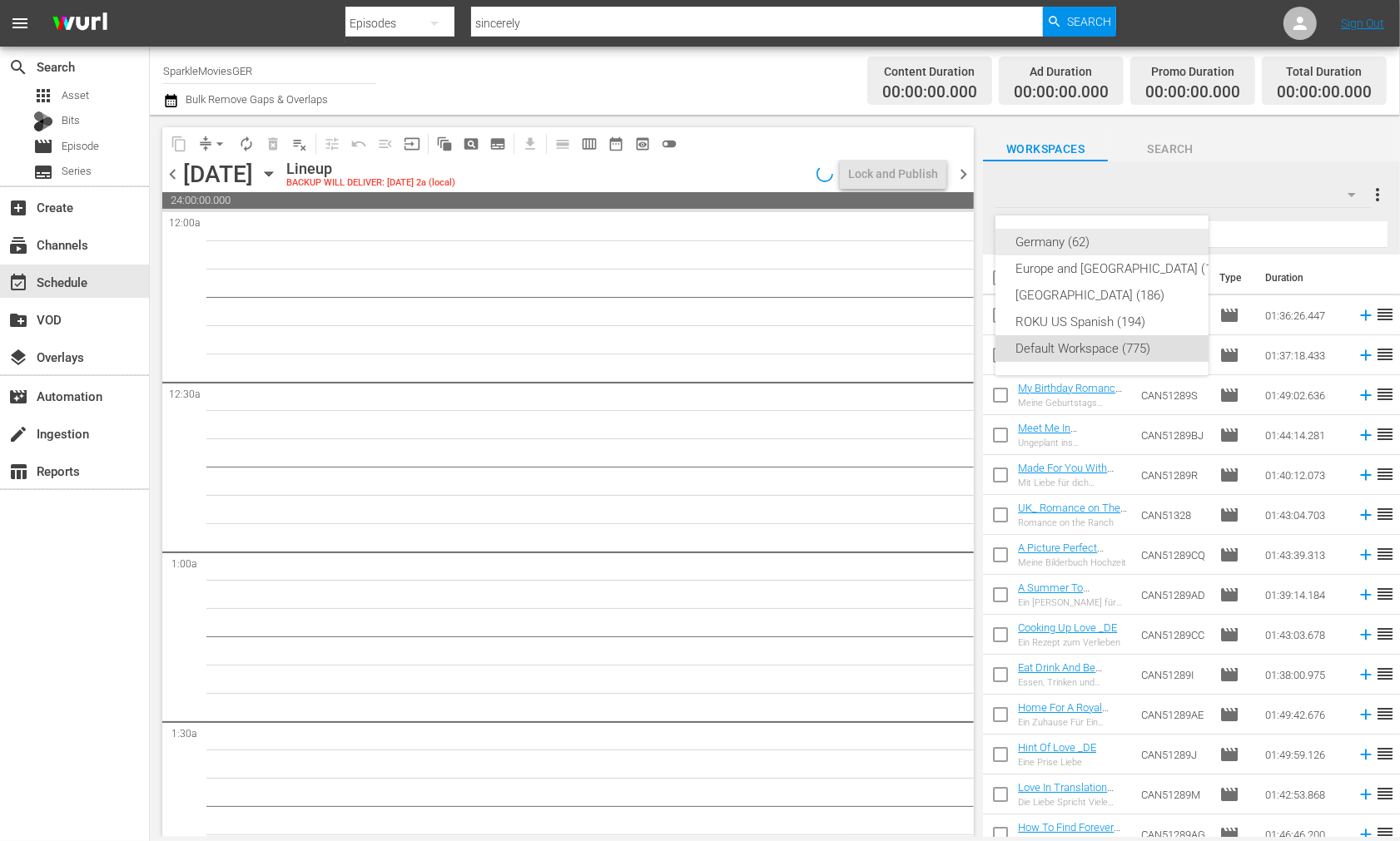
click at [1050, 238] on div "Germany (62)" at bounding box center [1122, 242] width 214 height 27
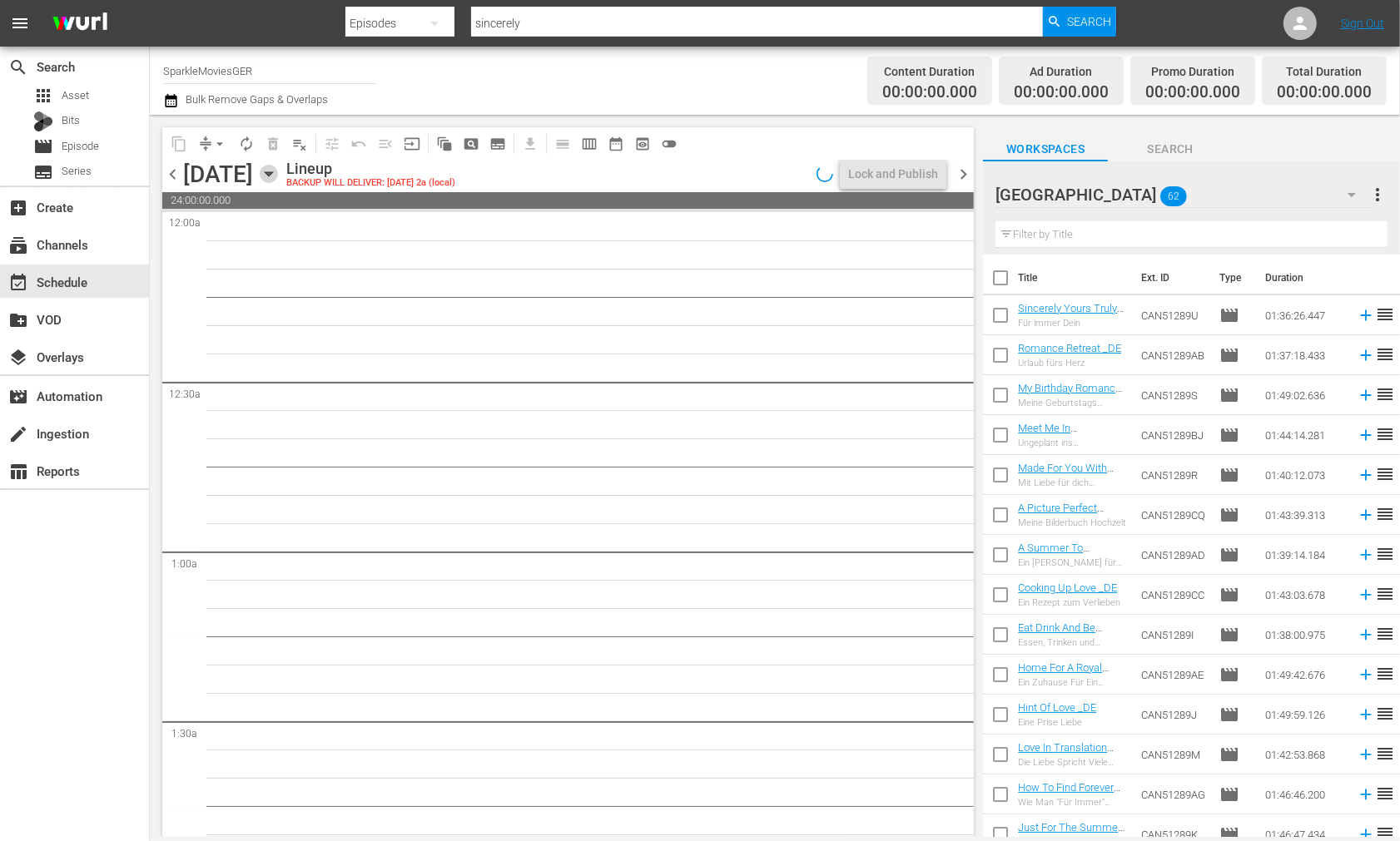
click at [278, 173] on icon "button" at bounding box center [269, 174] width 18 height 18
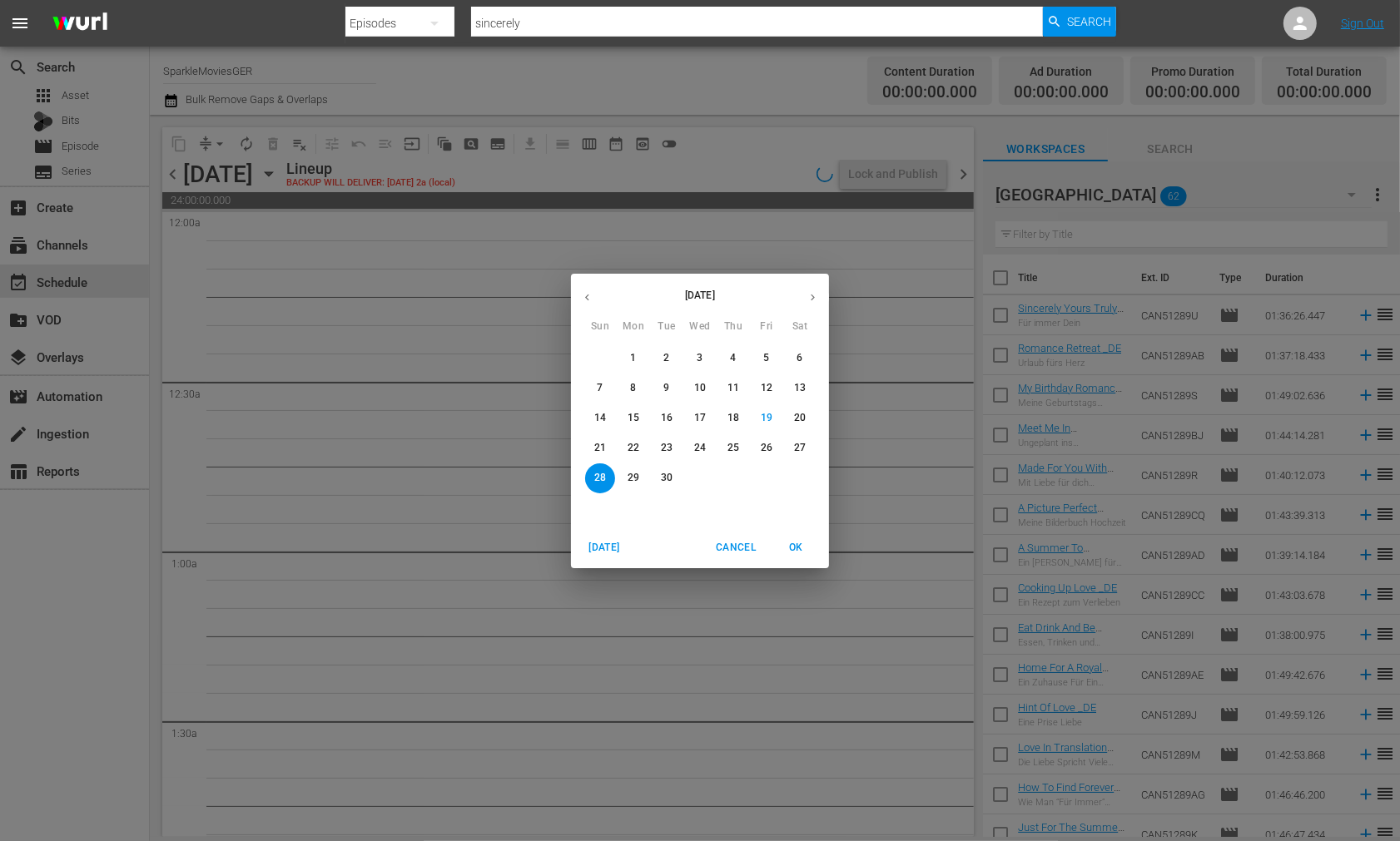
click at [630, 442] on p "22" at bounding box center [633, 448] width 12 height 14
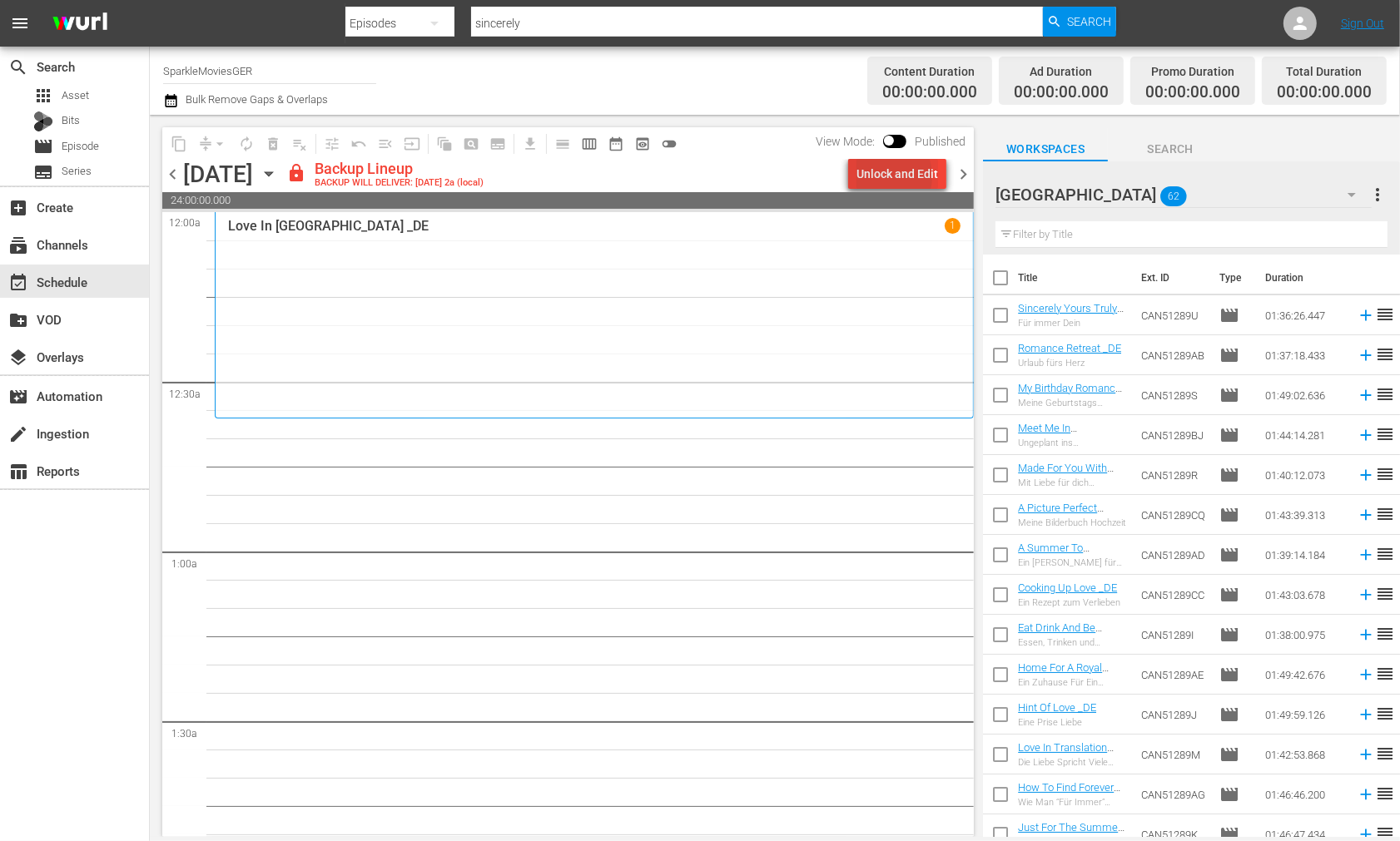
click at [886, 176] on div "Unlock and Edit" at bounding box center [897, 174] width 82 height 30
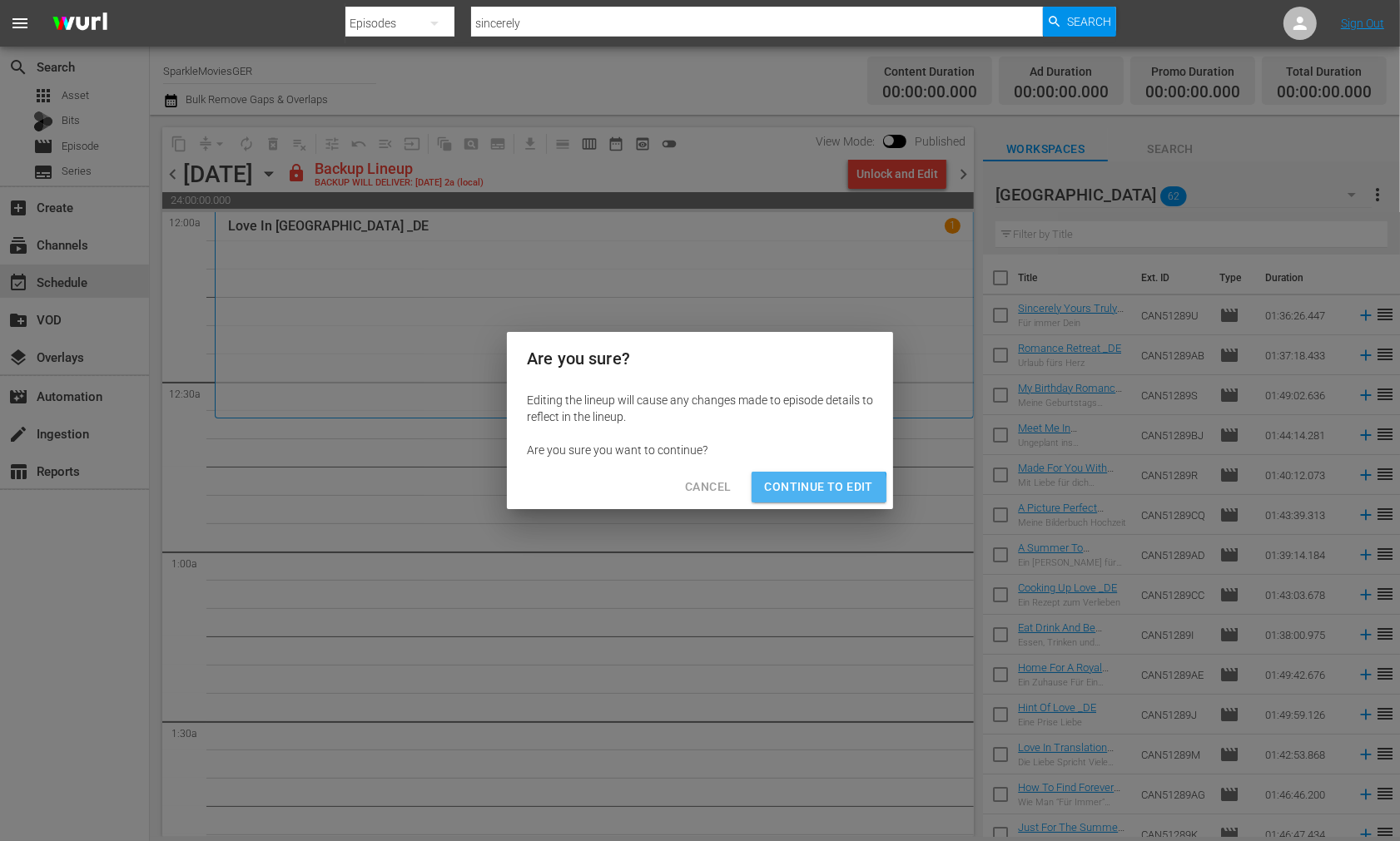
click at [814, 490] on span "Continue to Edit" at bounding box center [818, 487] width 109 height 21
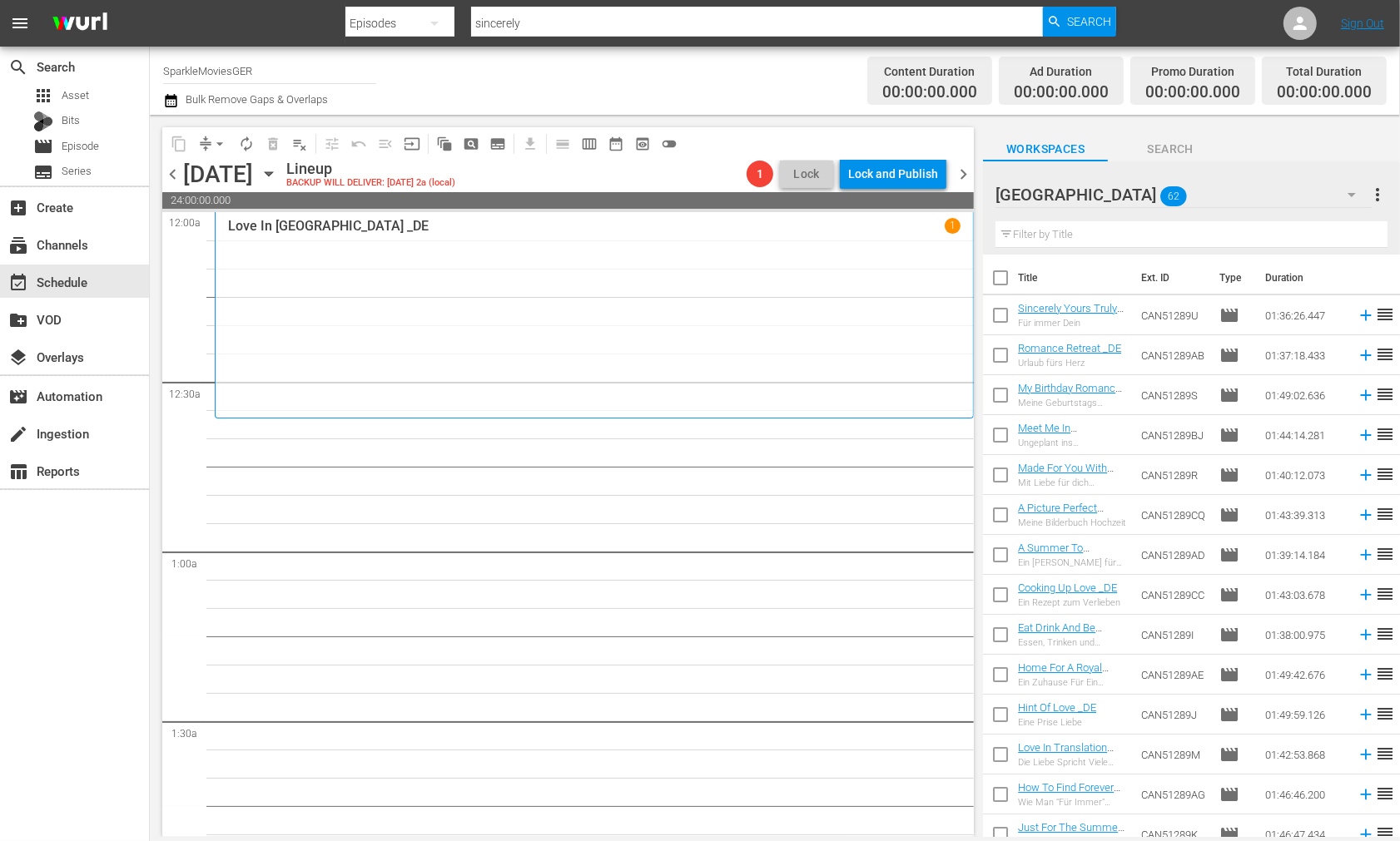
click at [1018, 238] on input "text" at bounding box center [1192, 234] width 392 height 27
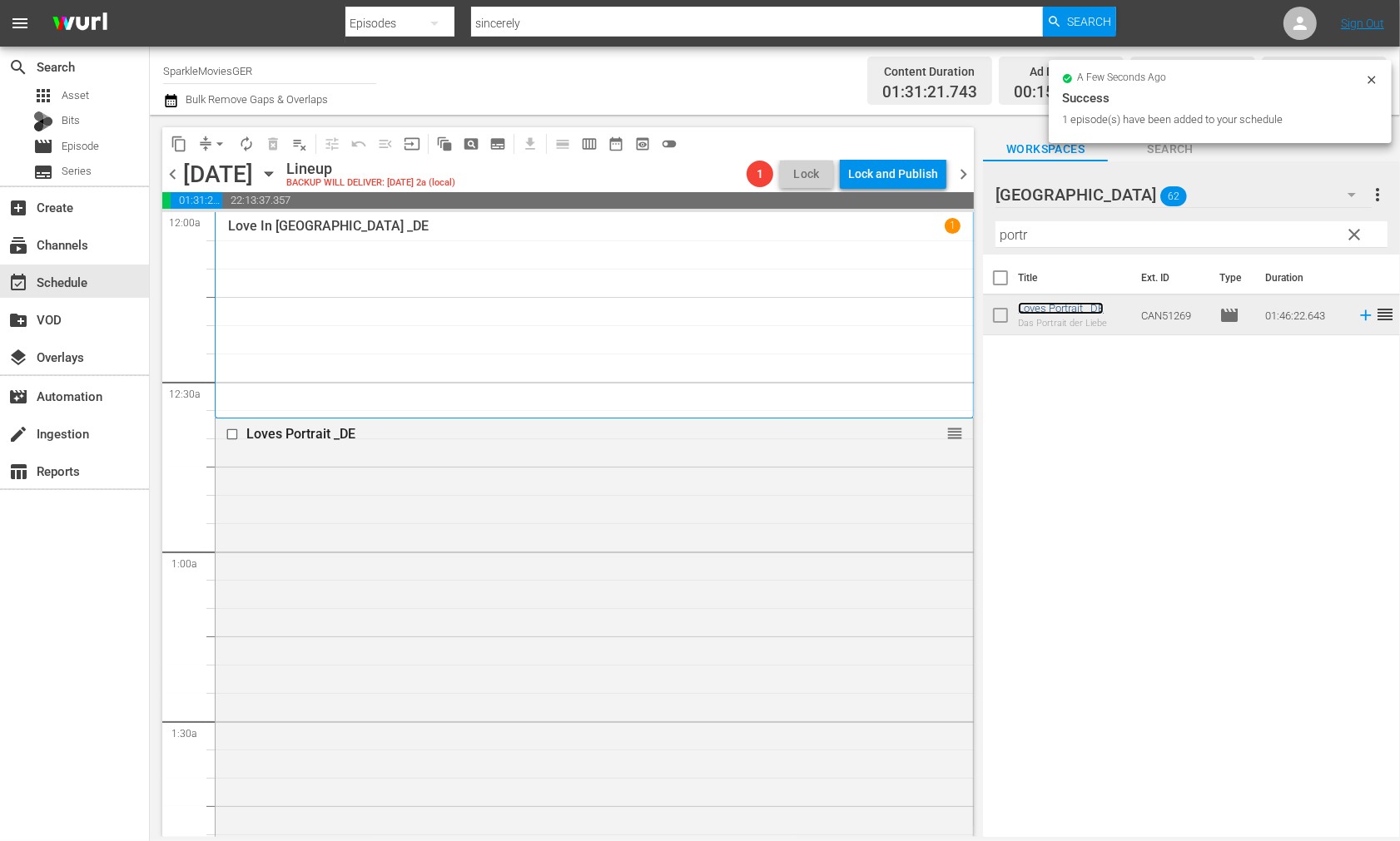
scroll to position [462, 0]
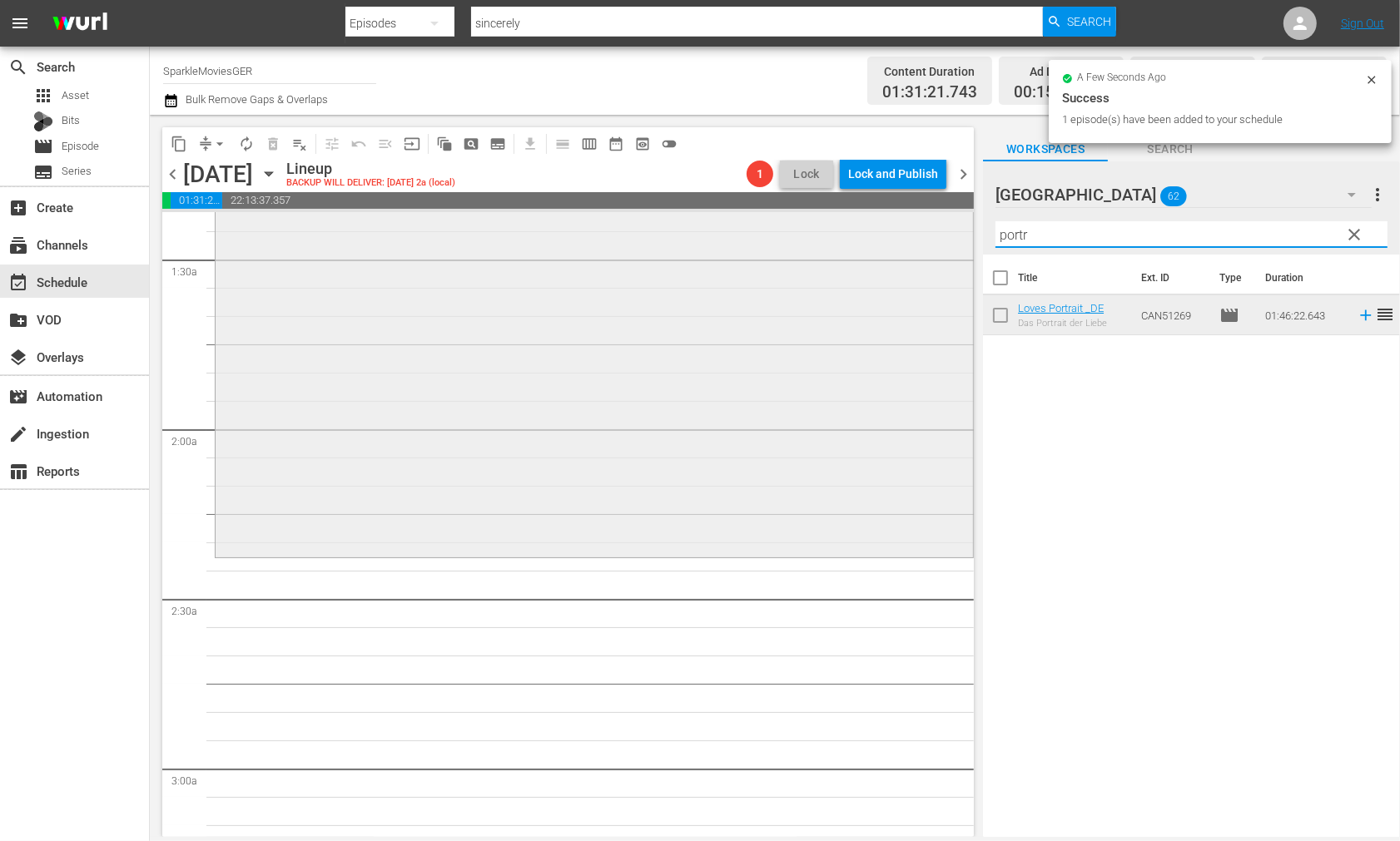
drag, startPoint x: 1052, startPoint y: 237, endPoint x: 944, endPoint y: 226, distance: 108.6
click at [944, 226] on div "content_copy compress arrow_drop_down autorenew_outlined delete_forever_outline…" at bounding box center [776, 476] width 1251 height 723
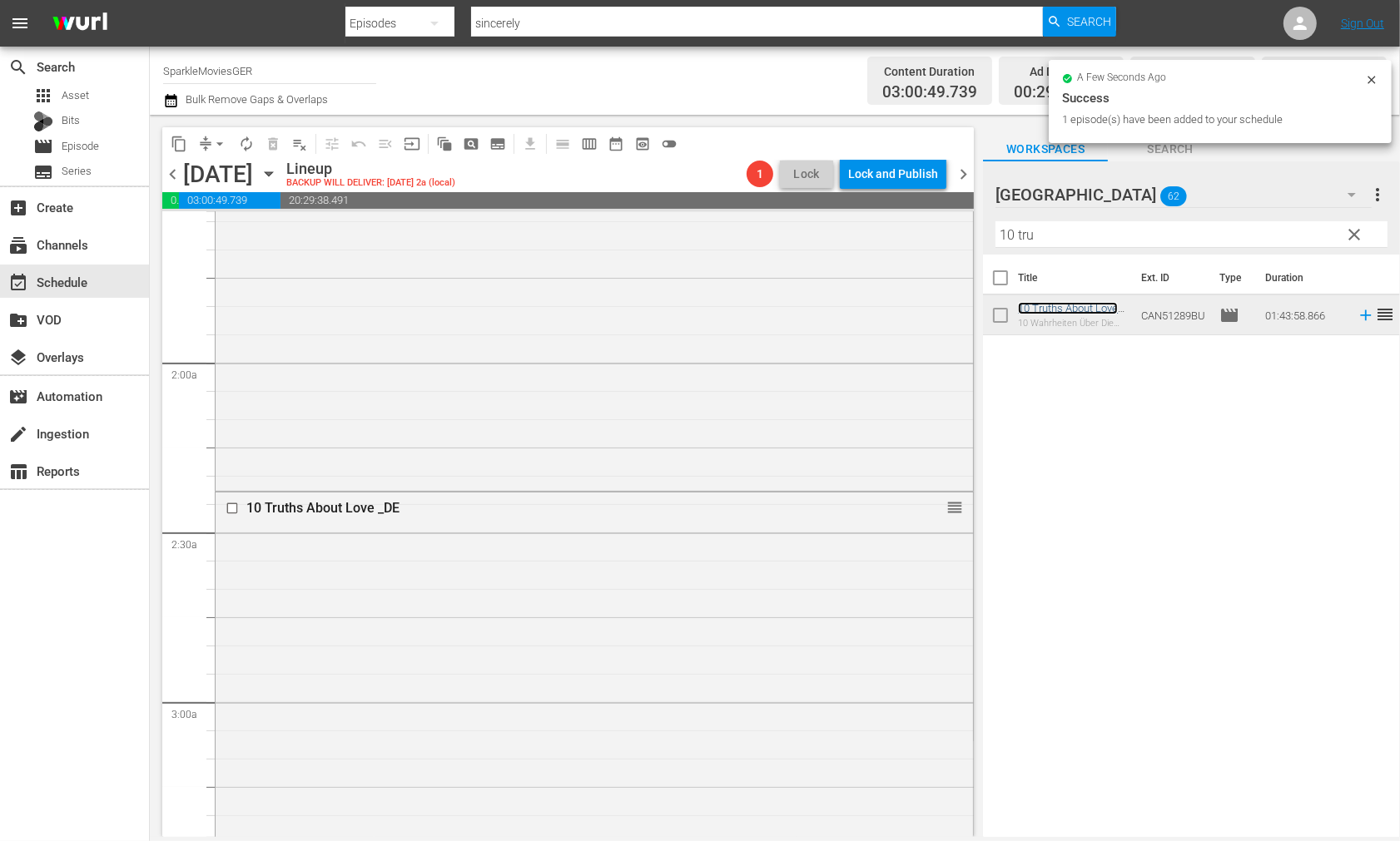
scroll to position [832, 0]
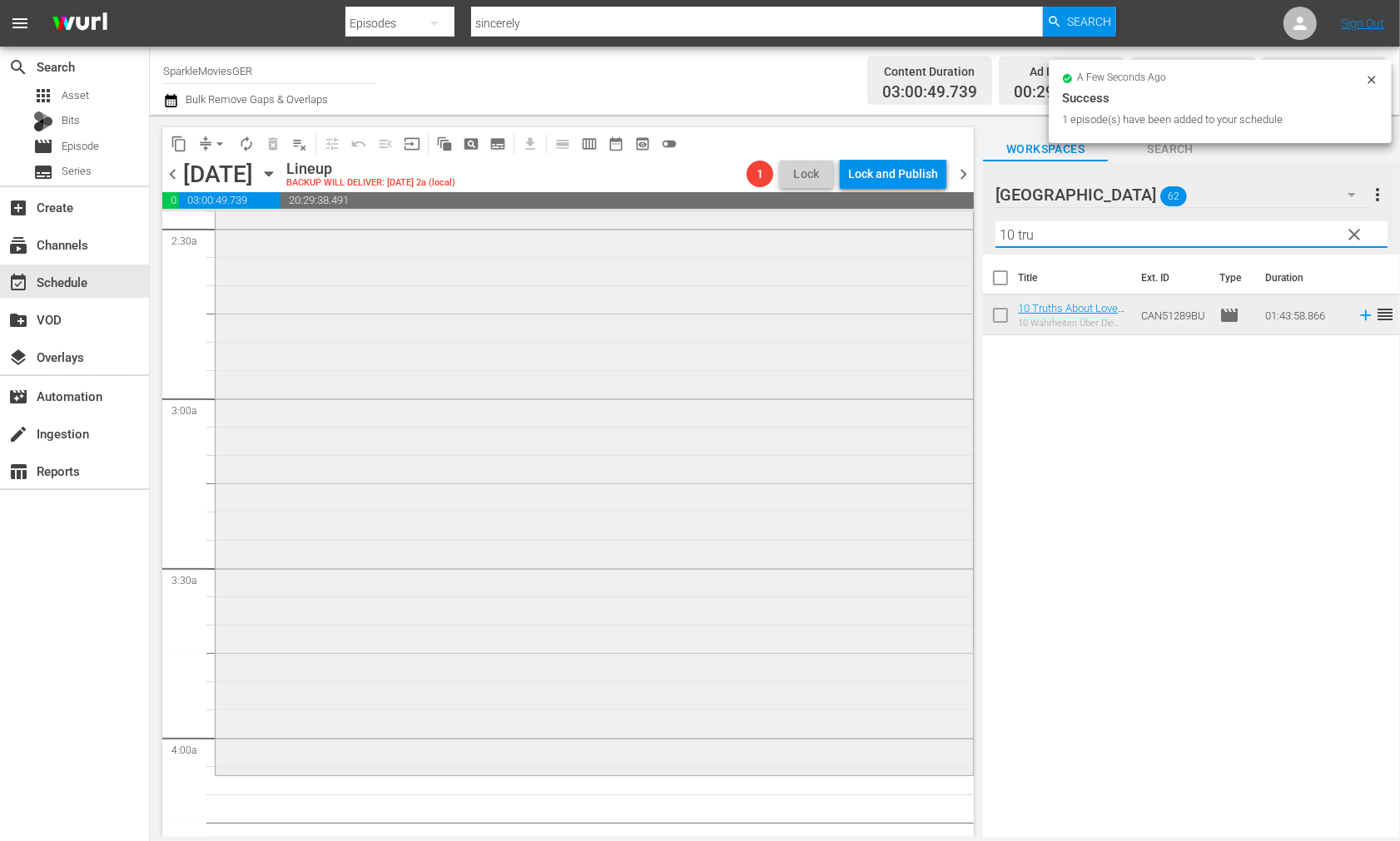
drag, startPoint x: 1051, startPoint y: 236, endPoint x: 897, endPoint y: 226, distance: 154.3
click at [902, 226] on div "content_copy compress arrow_drop_down autorenew_outlined delete_forever_outline…" at bounding box center [776, 476] width 1251 height 723
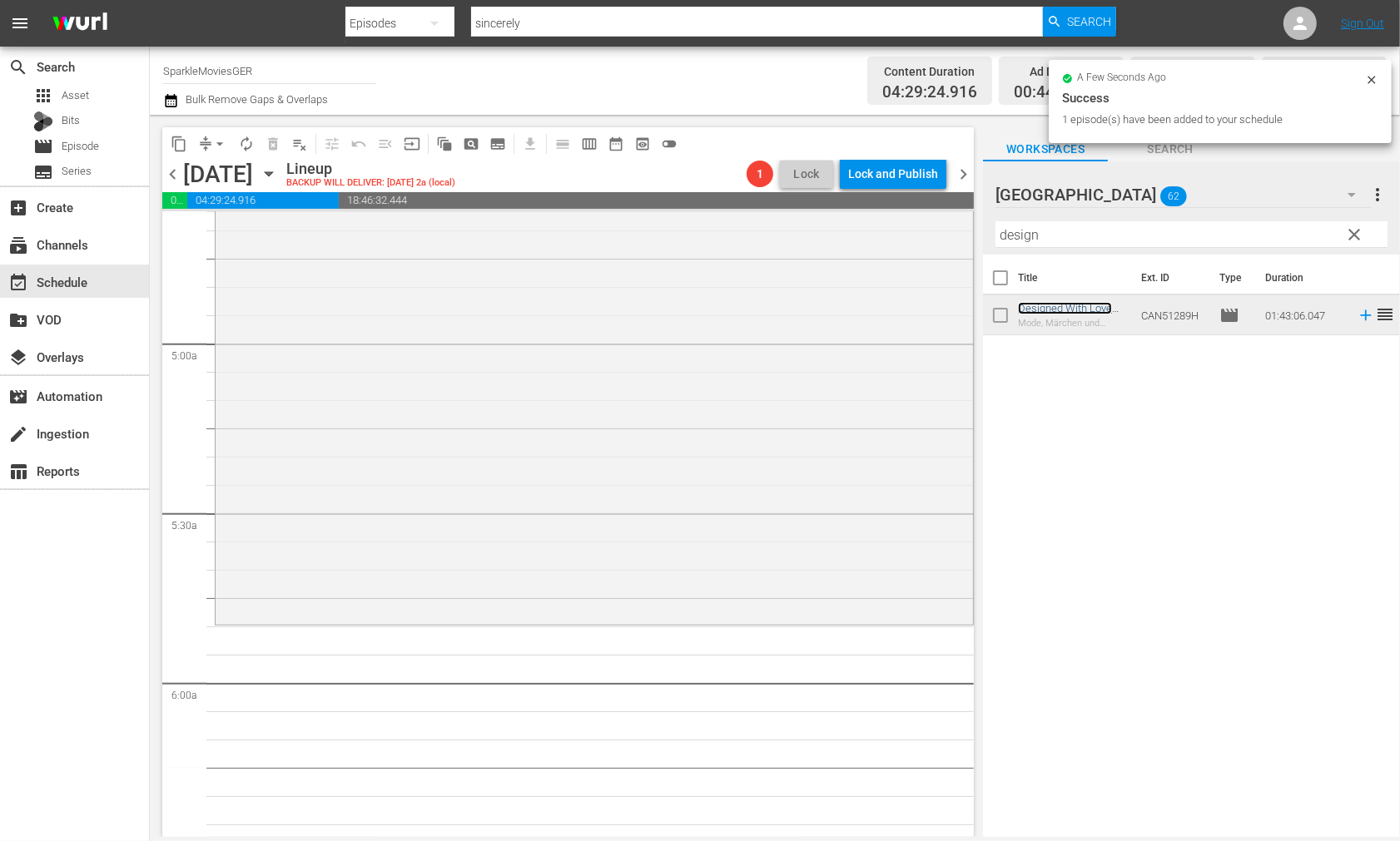
scroll to position [1572, 0]
drag, startPoint x: 1054, startPoint y: 239, endPoint x: 818, endPoint y: 212, distance: 237.5
click at [818, 212] on div "content_copy compress arrow_drop_down autorenew_outlined delete_forever_outline…" at bounding box center [776, 476] width 1251 height 723
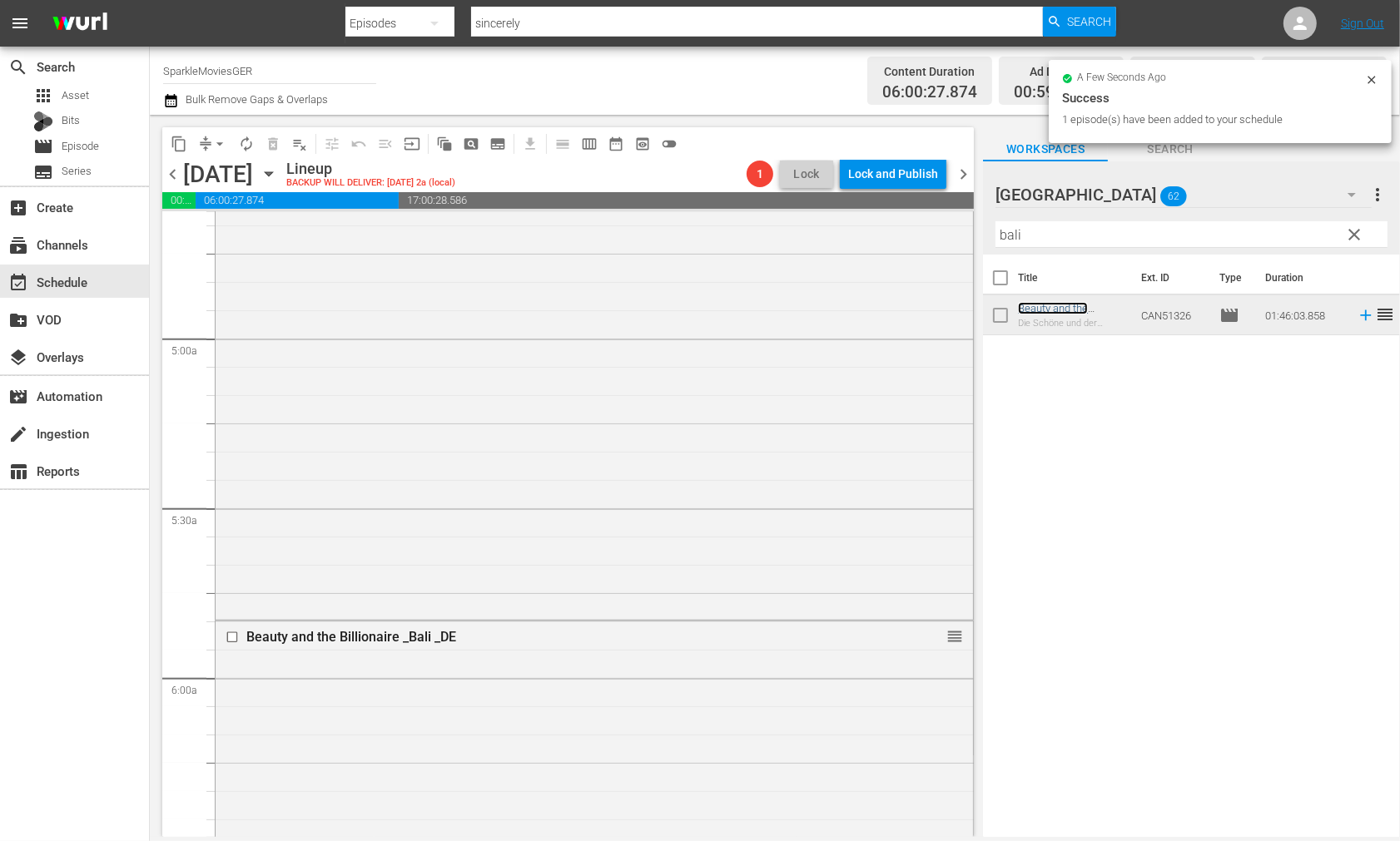
scroll to position [2034, 0]
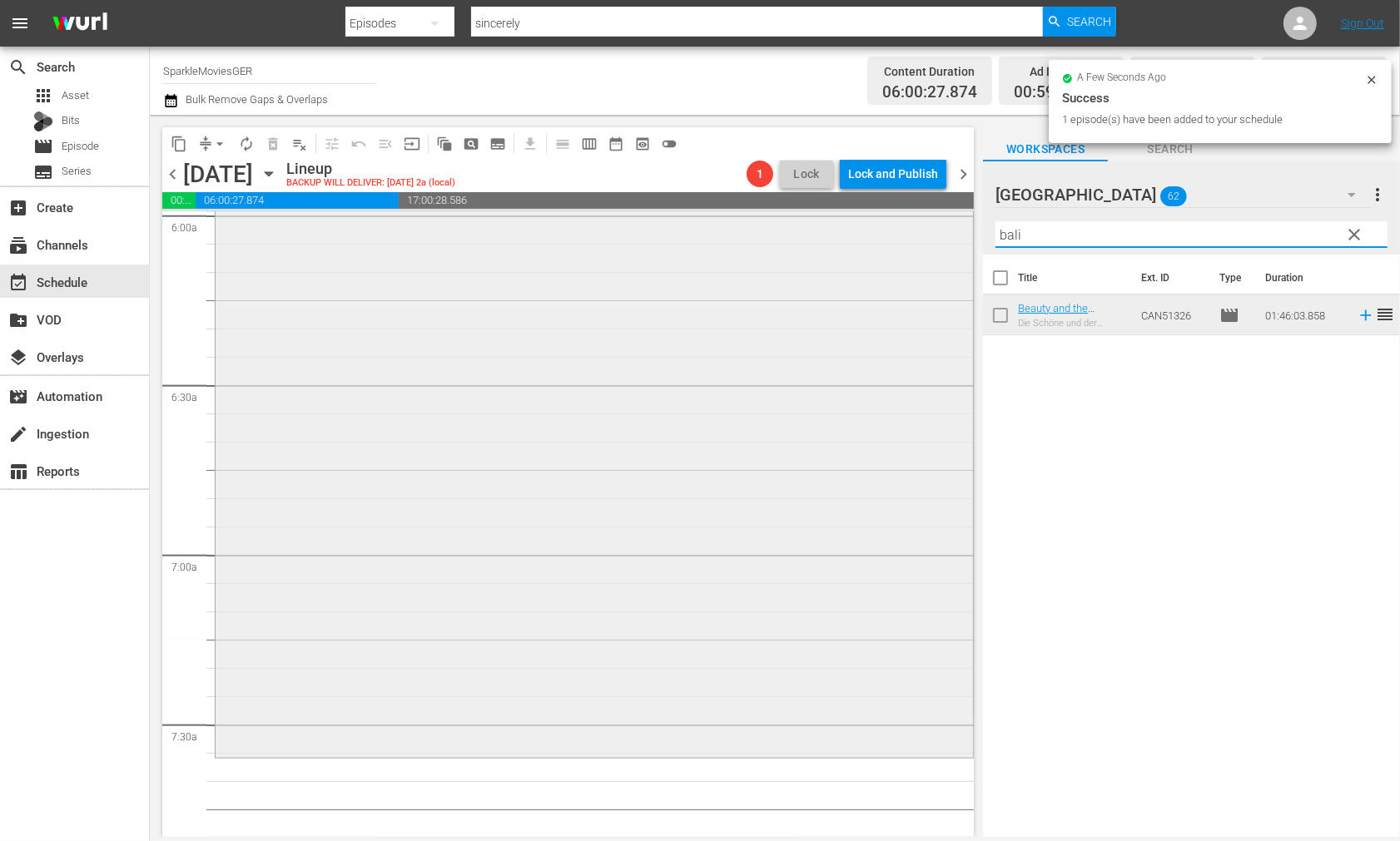
drag, startPoint x: 999, startPoint y: 229, endPoint x: 908, endPoint y: 223, distance: 91.2
click at [909, 223] on div "content_copy compress arrow_drop_down autorenew_outlined delete_forever_outline…" at bounding box center [776, 476] width 1251 height 723
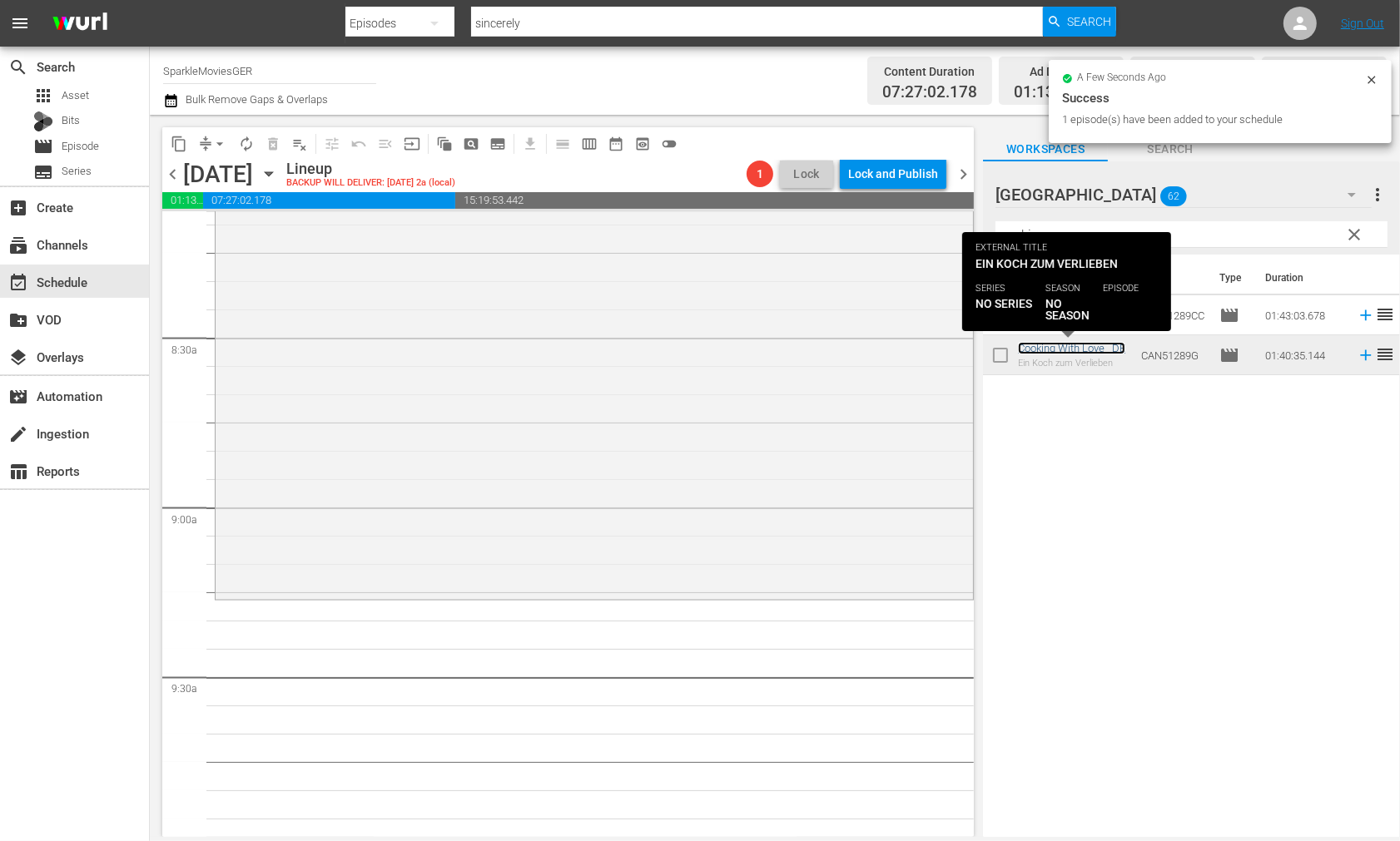
scroll to position [2774, 0]
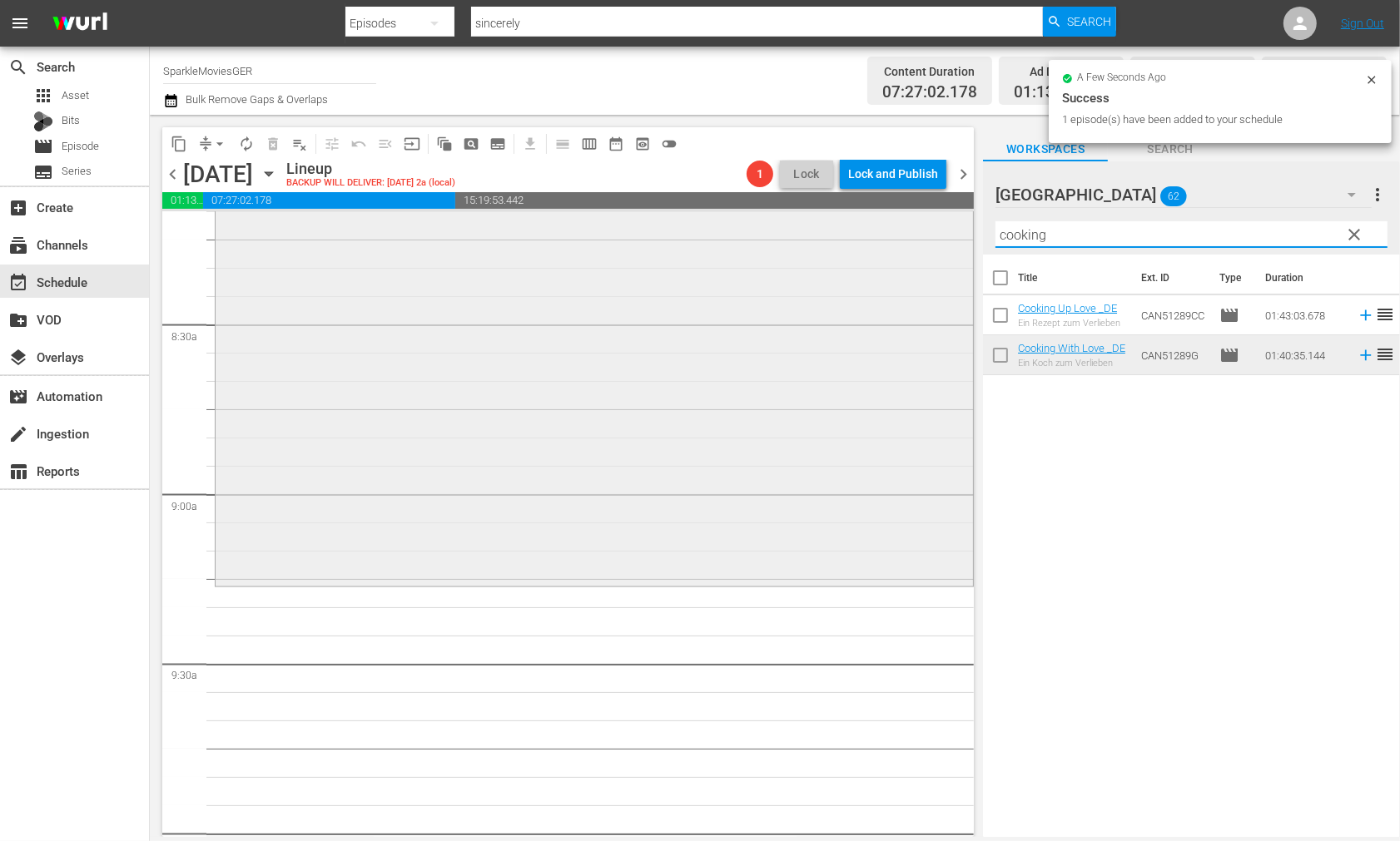
drag, startPoint x: 996, startPoint y: 237, endPoint x: 861, endPoint y: 236, distance: 135.0
click at [861, 236] on div "content_copy compress arrow_drop_down autorenew_outlined delete_forever_outline…" at bounding box center [776, 476] width 1251 height 723
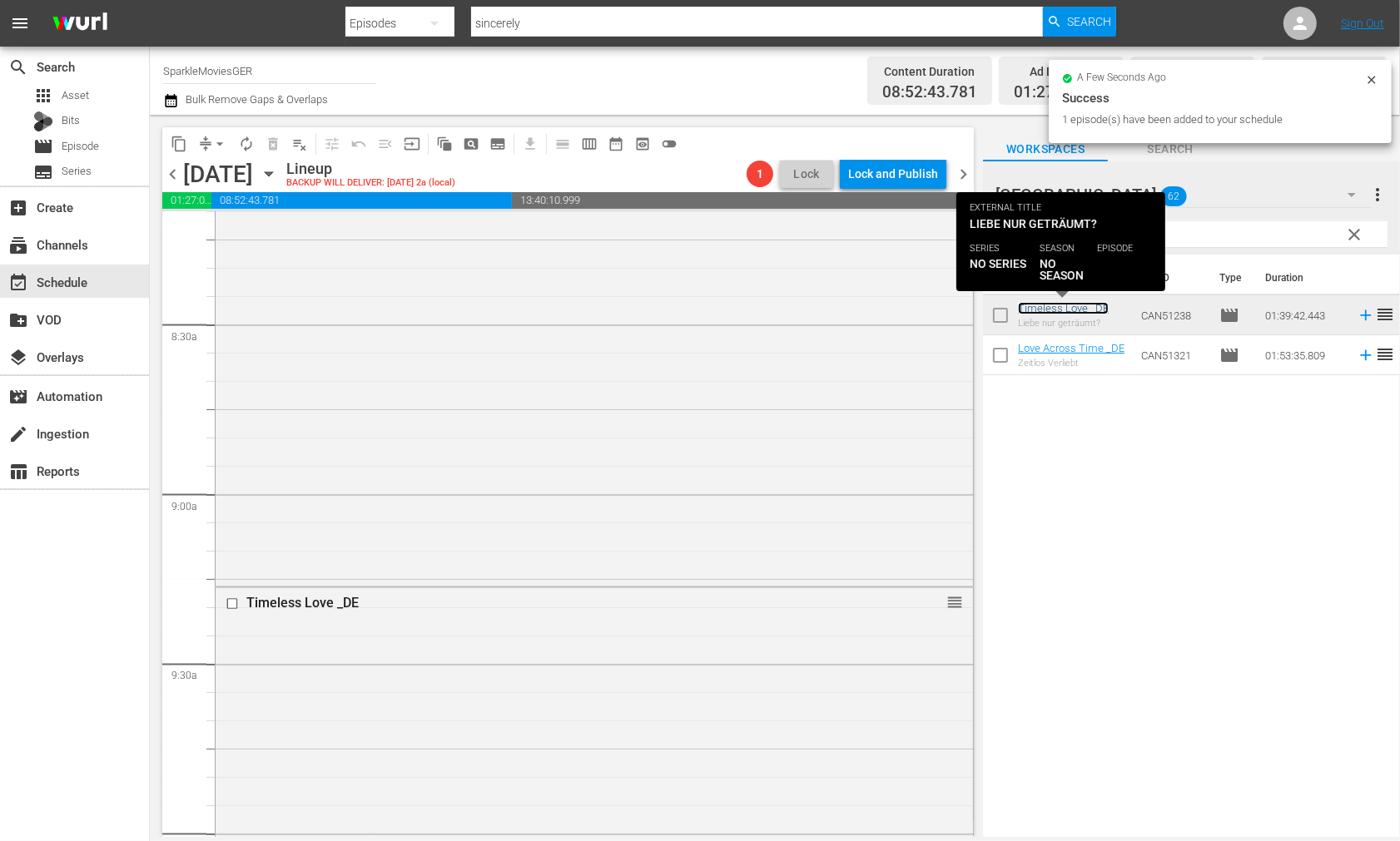
scroll to position [3236, 0]
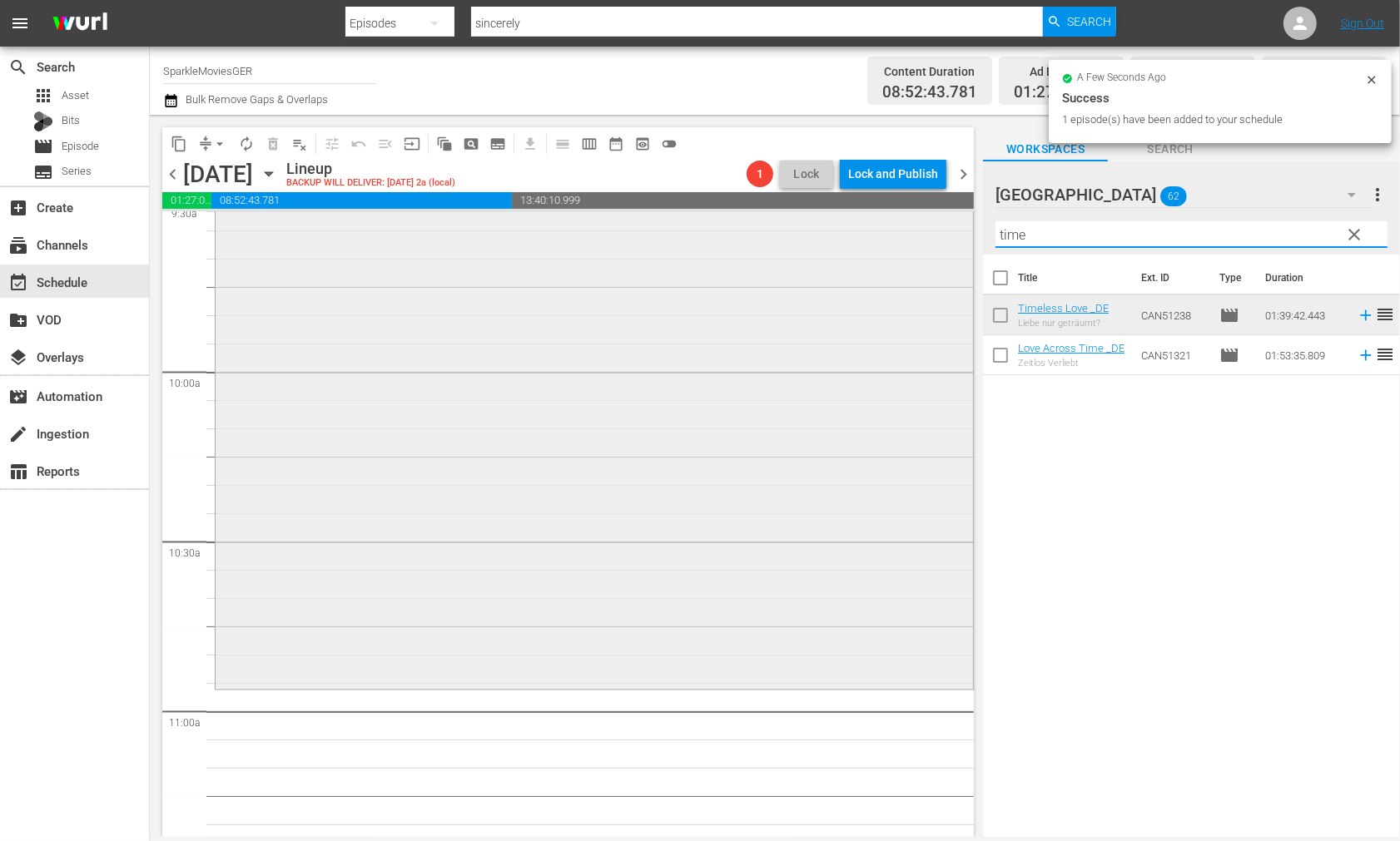
drag, startPoint x: 1050, startPoint y: 238, endPoint x: 797, endPoint y: 226, distance: 253.3
click at [797, 226] on div "content_copy compress arrow_drop_down autorenew_outlined delete_forever_outline…" at bounding box center [776, 476] width 1251 height 723
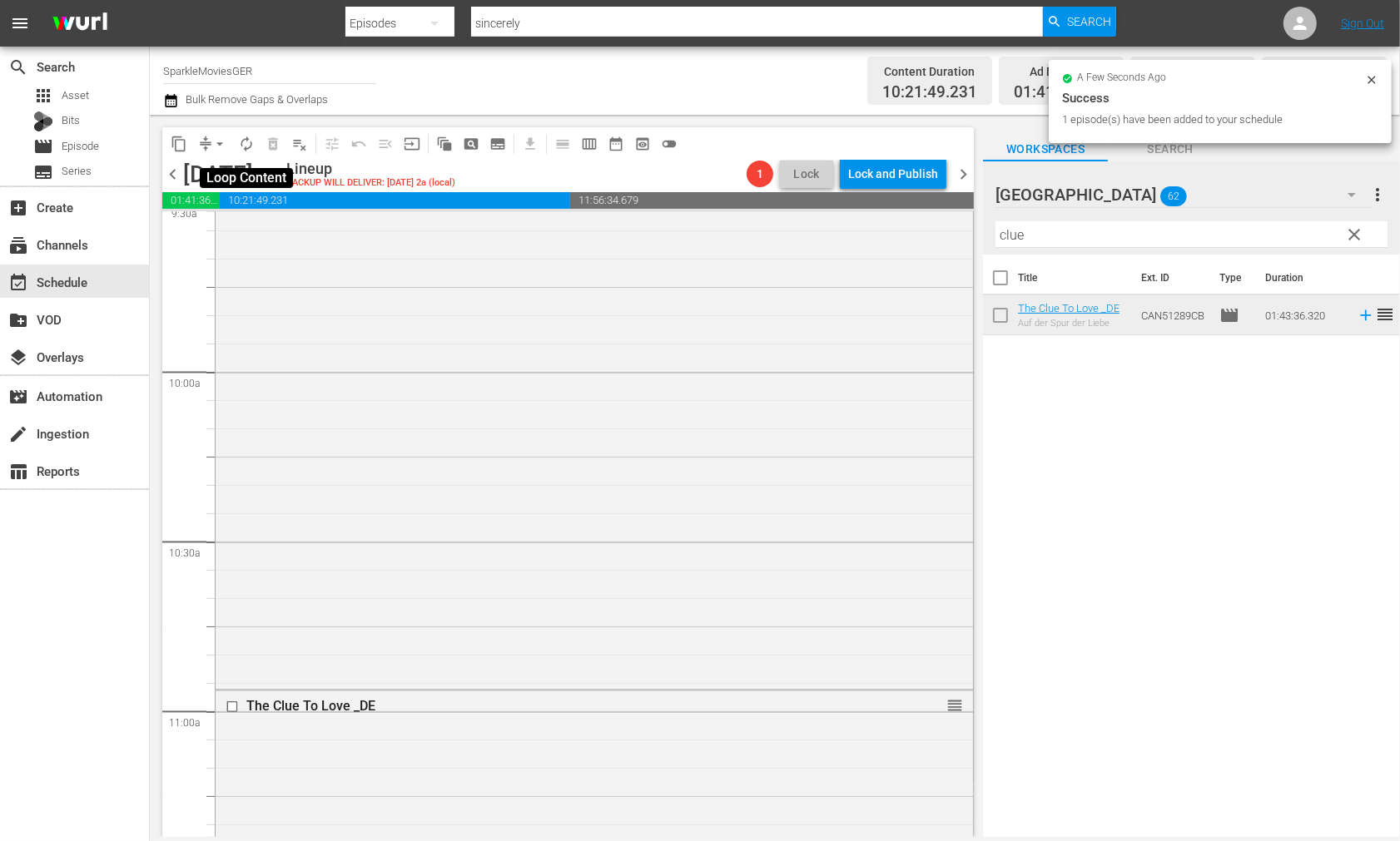
click at [251, 139] on span "autorenew_outlined" at bounding box center [246, 143] width 17 height 17
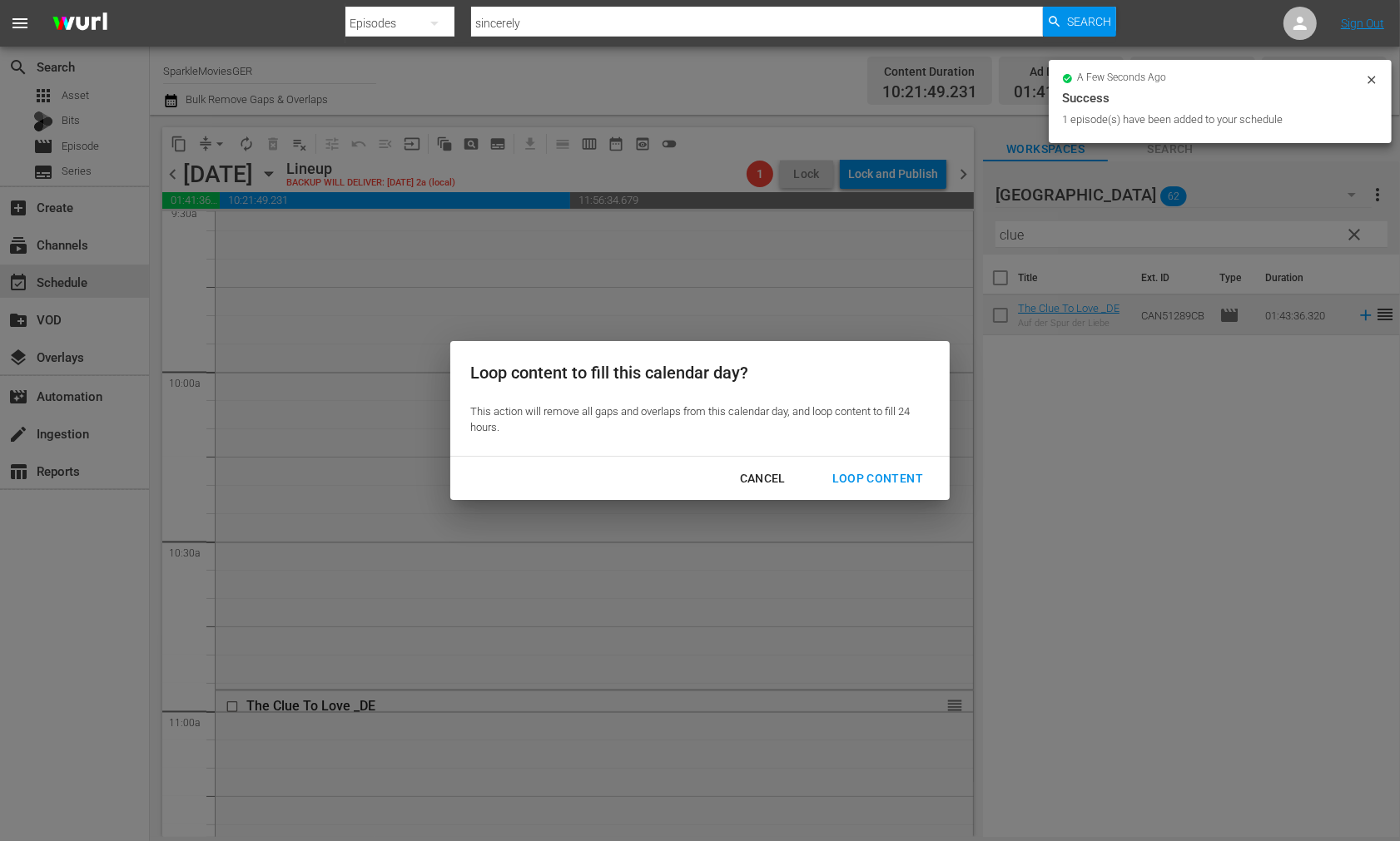
click at [880, 475] on div "Loop Content" at bounding box center [878, 479] width 117 height 21
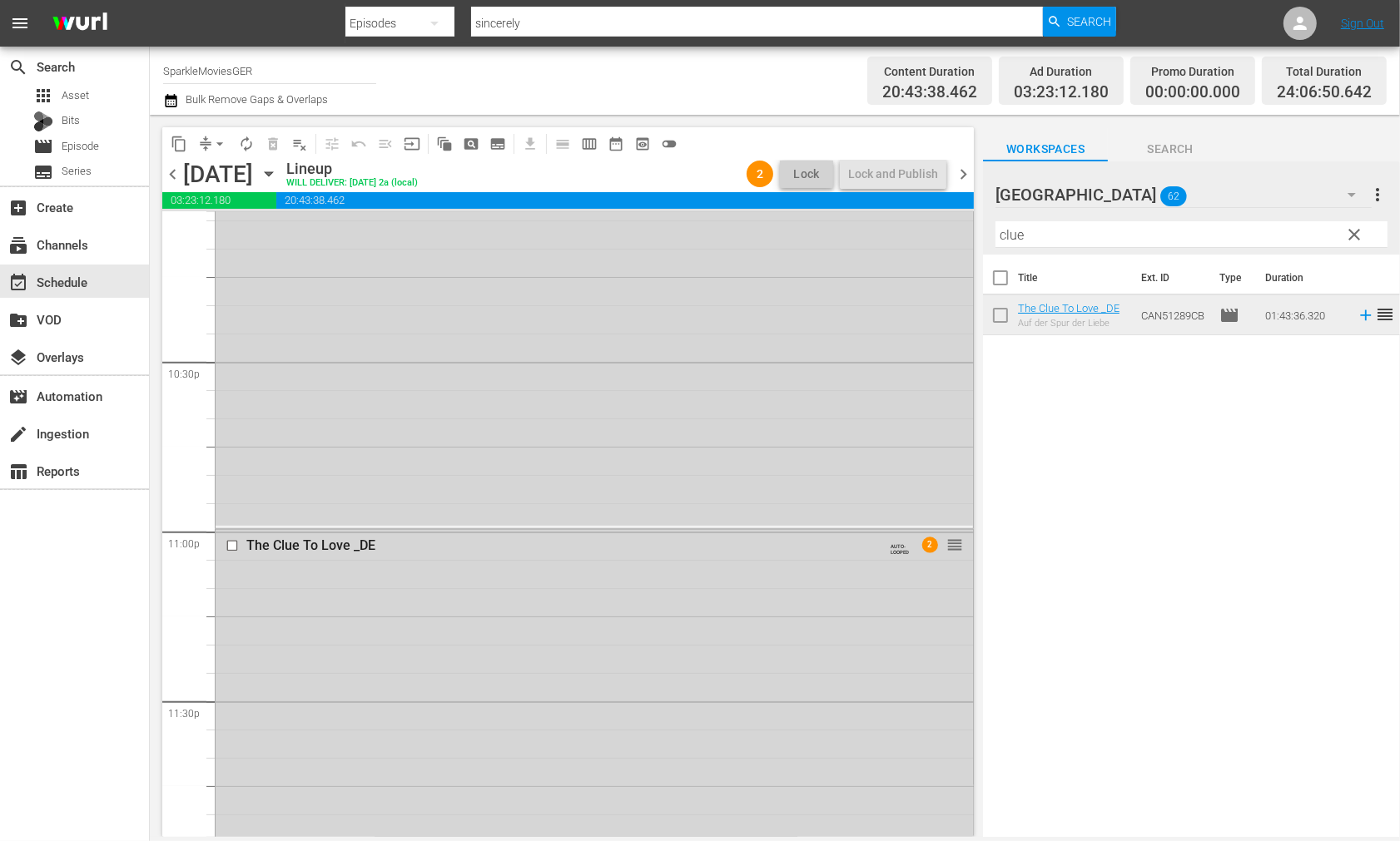
scroll to position [7769, 0]
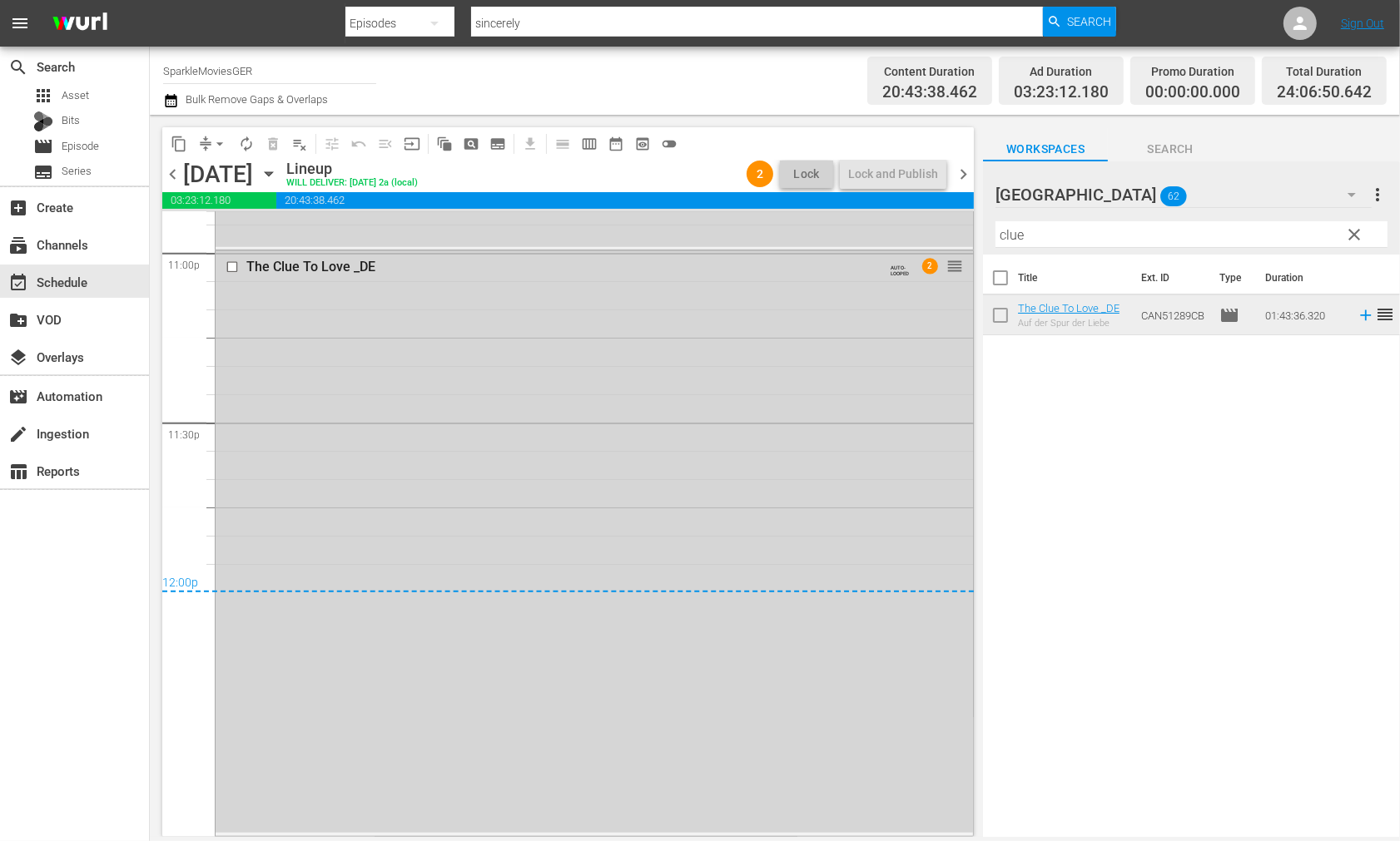
click at [221, 146] on span "arrow_drop_down" at bounding box center [219, 143] width 17 height 17
click at [262, 237] on li "Align to End of Previous Day" at bounding box center [221, 232] width 175 height 28
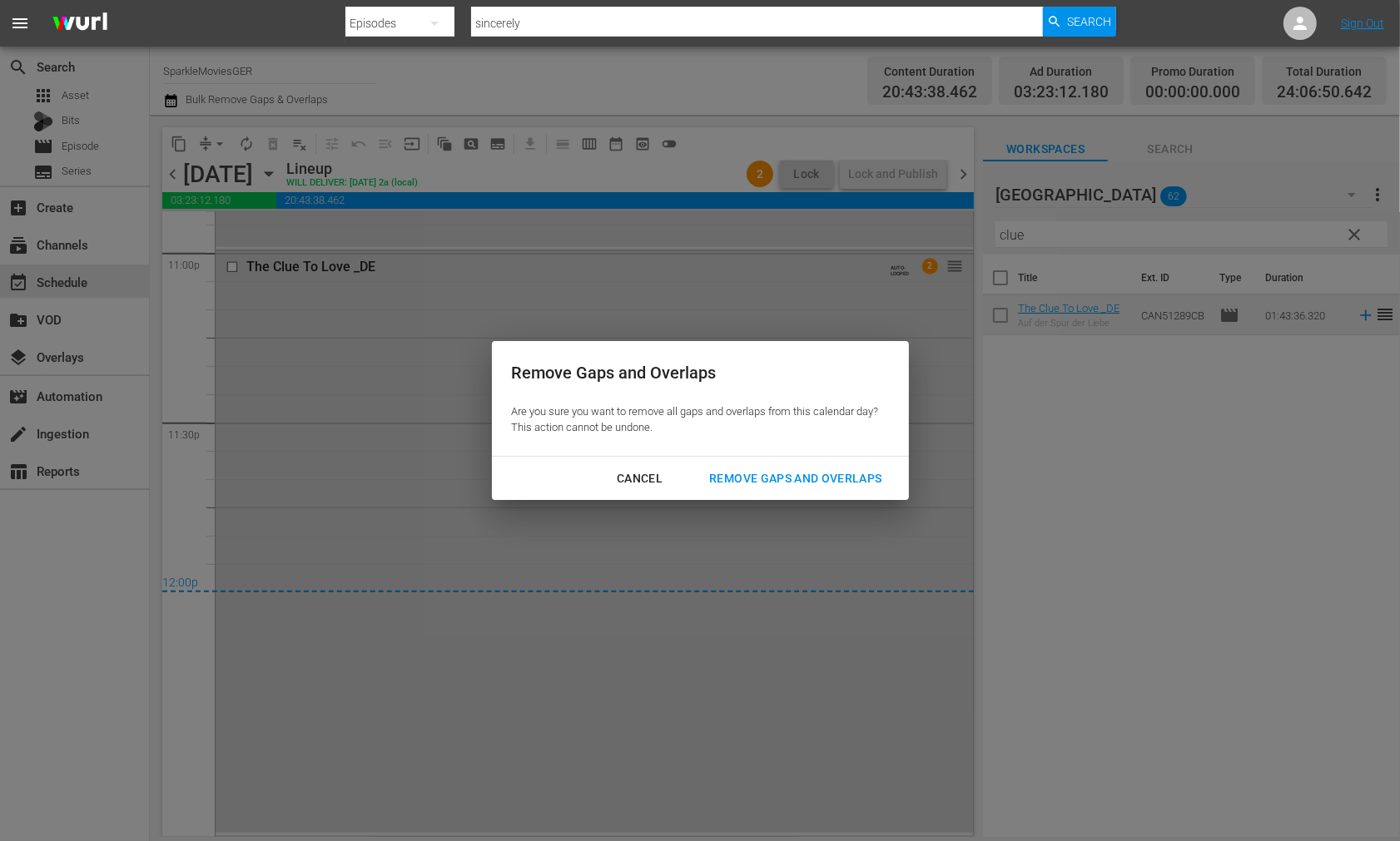
click at [841, 481] on div "Remove Gaps and Overlaps" at bounding box center [796, 479] width 199 height 21
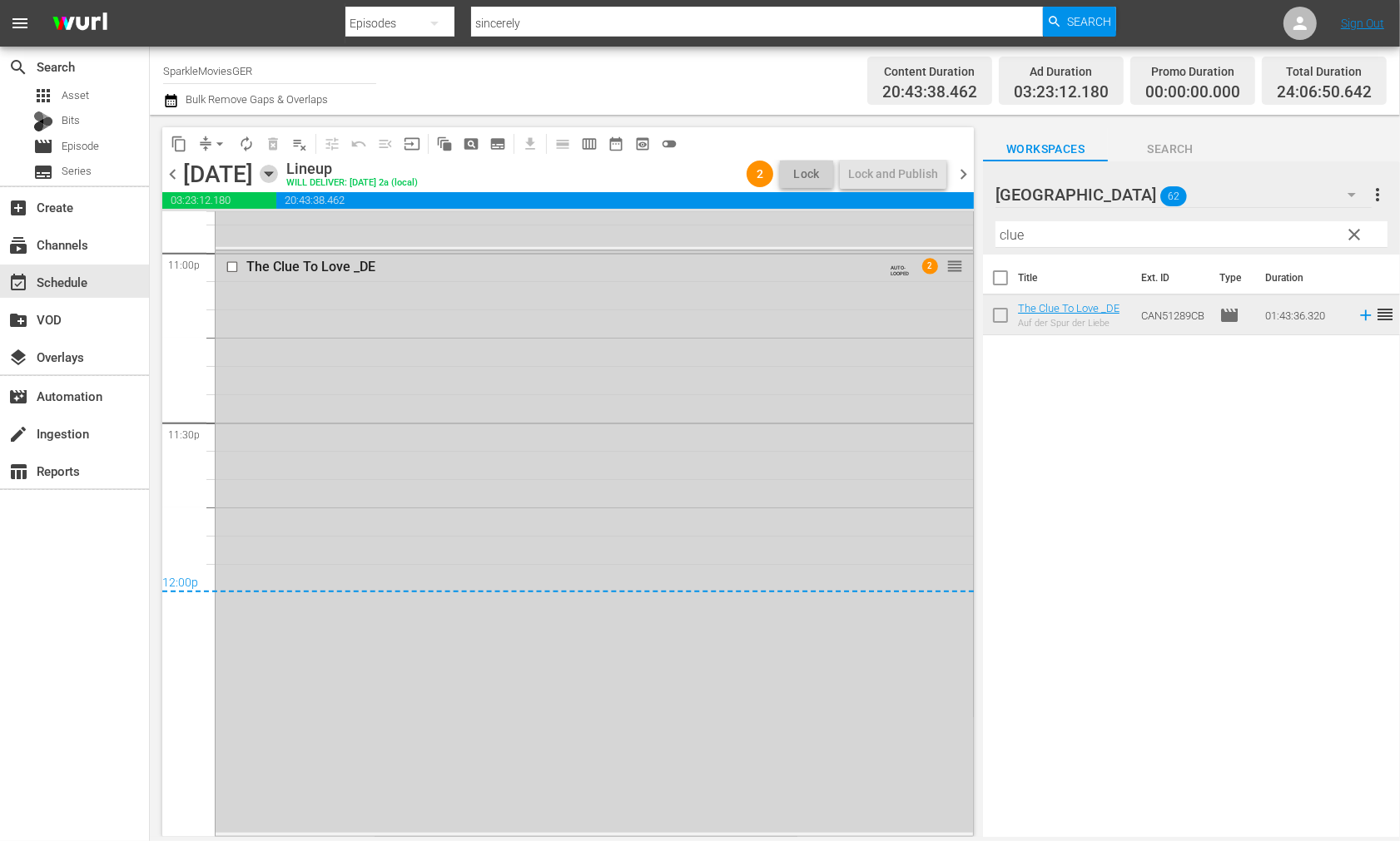
click at [278, 176] on icon "button" at bounding box center [269, 174] width 18 height 18
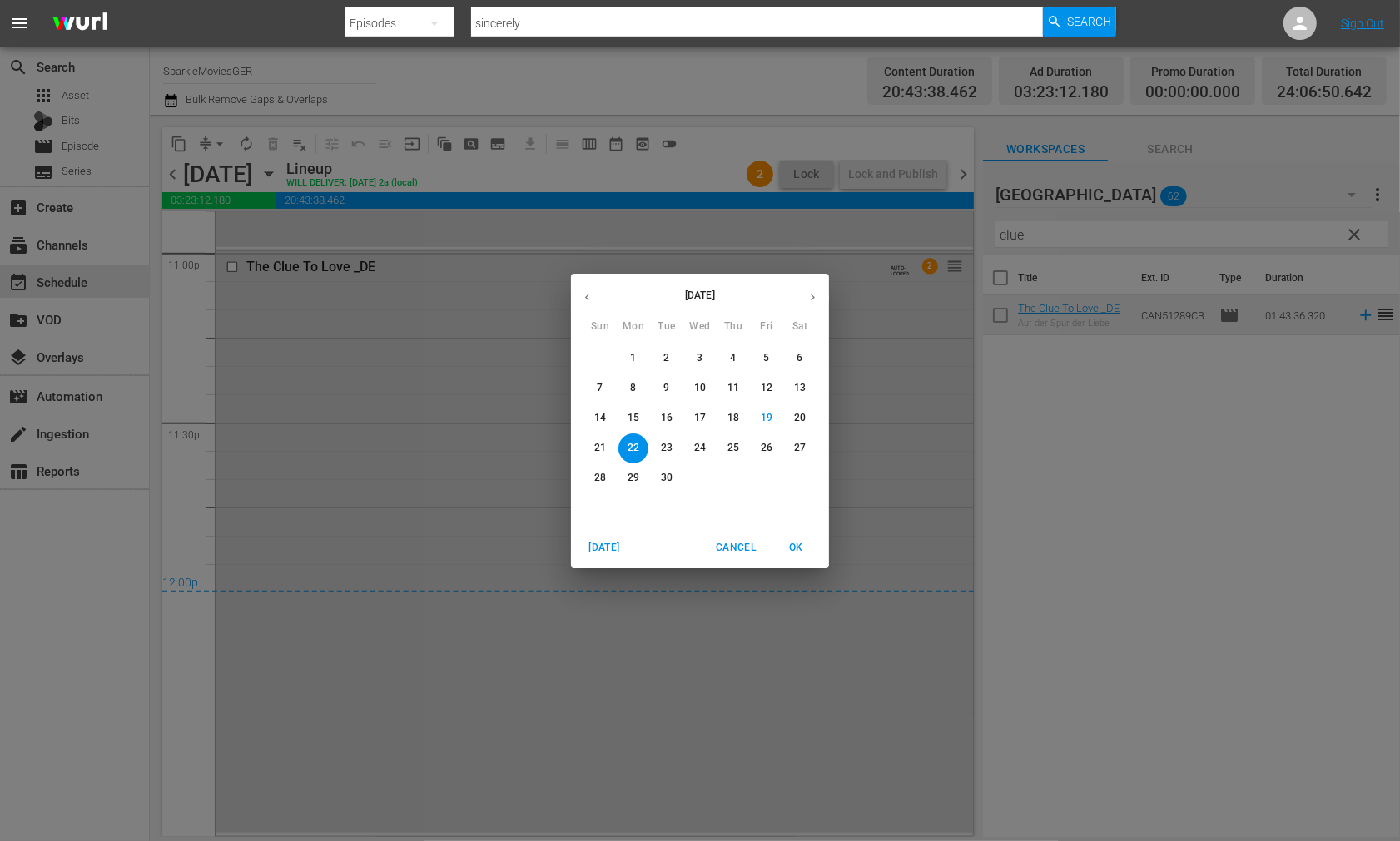
click at [670, 447] on p "23" at bounding box center [667, 448] width 12 height 14
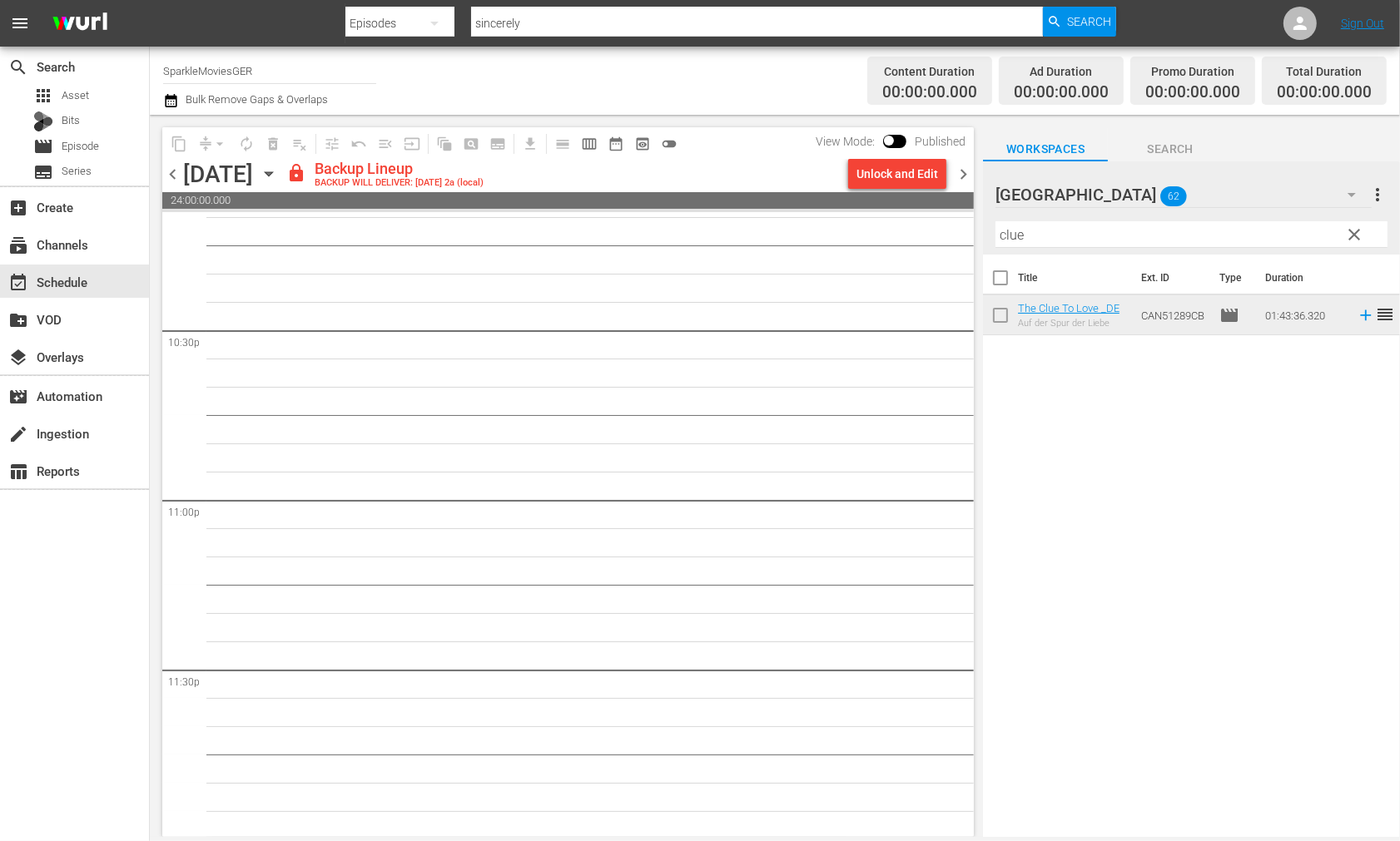
scroll to position [7524, 0]
click at [877, 175] on div "Unlock and Edit" at bounding box center [897, 174] width 82 height 30
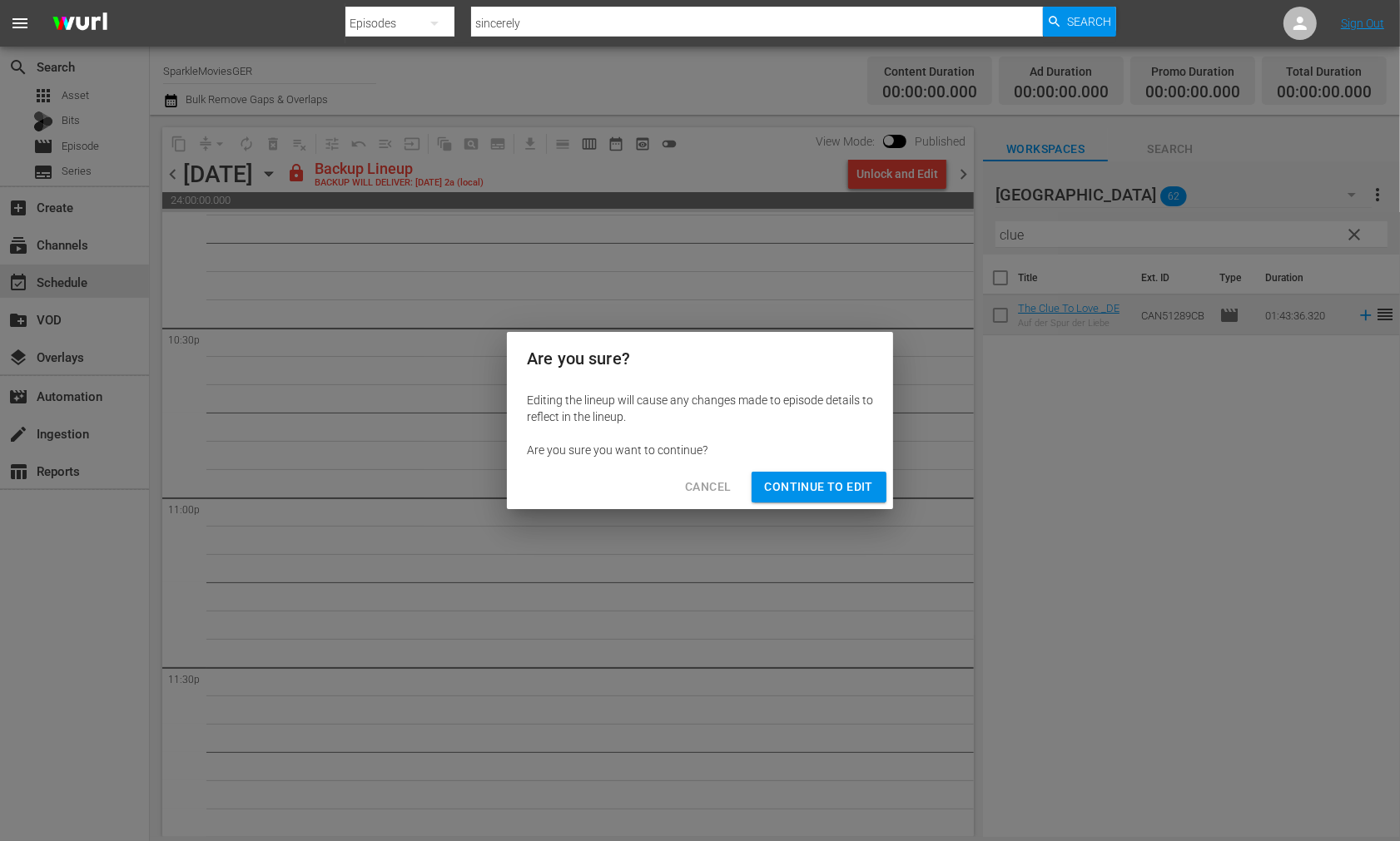
click at [829, 481] on span "Continue to Edit" at bounding box center [818, 487] width 109 height 21
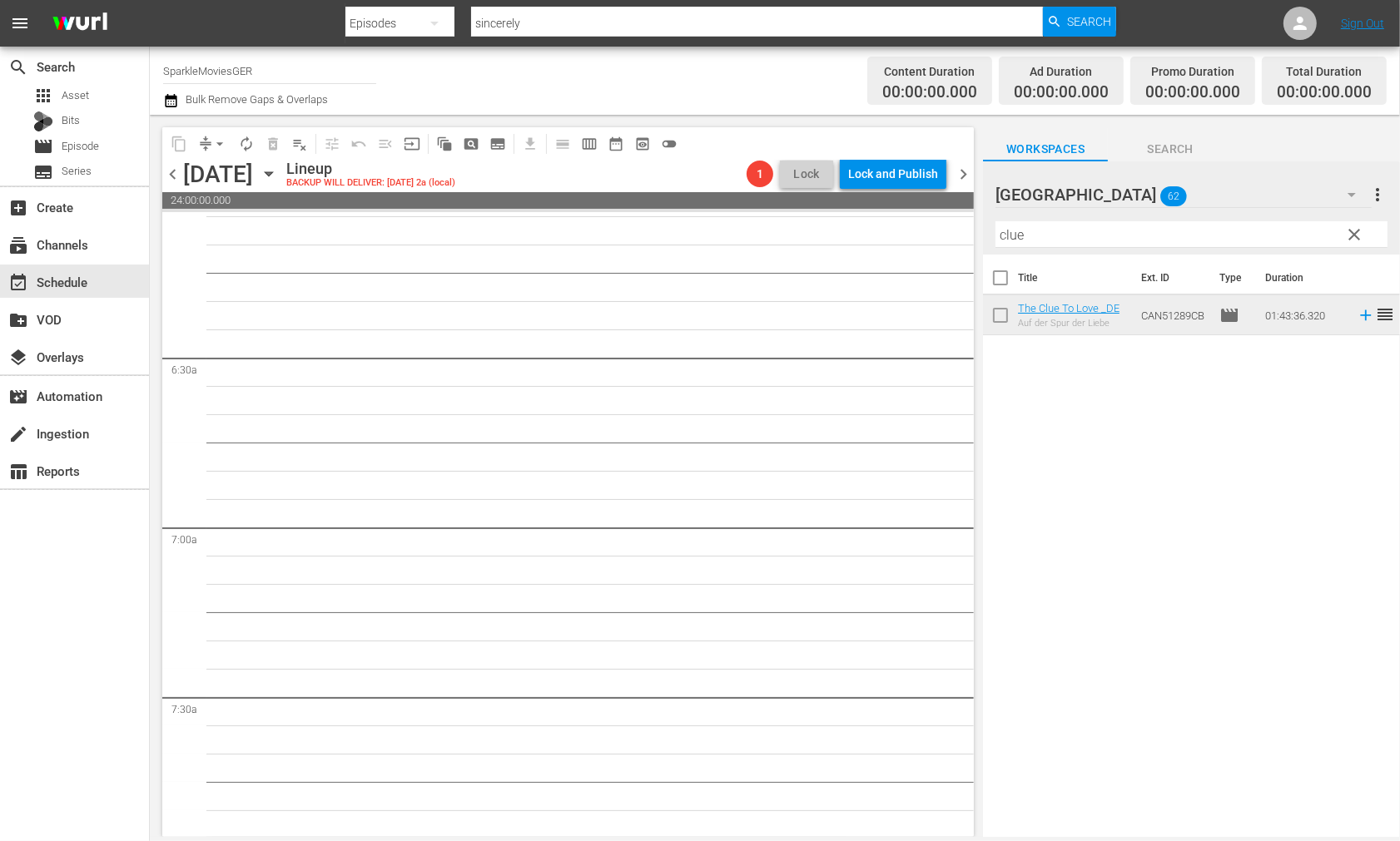
scroll to position [0, 0]
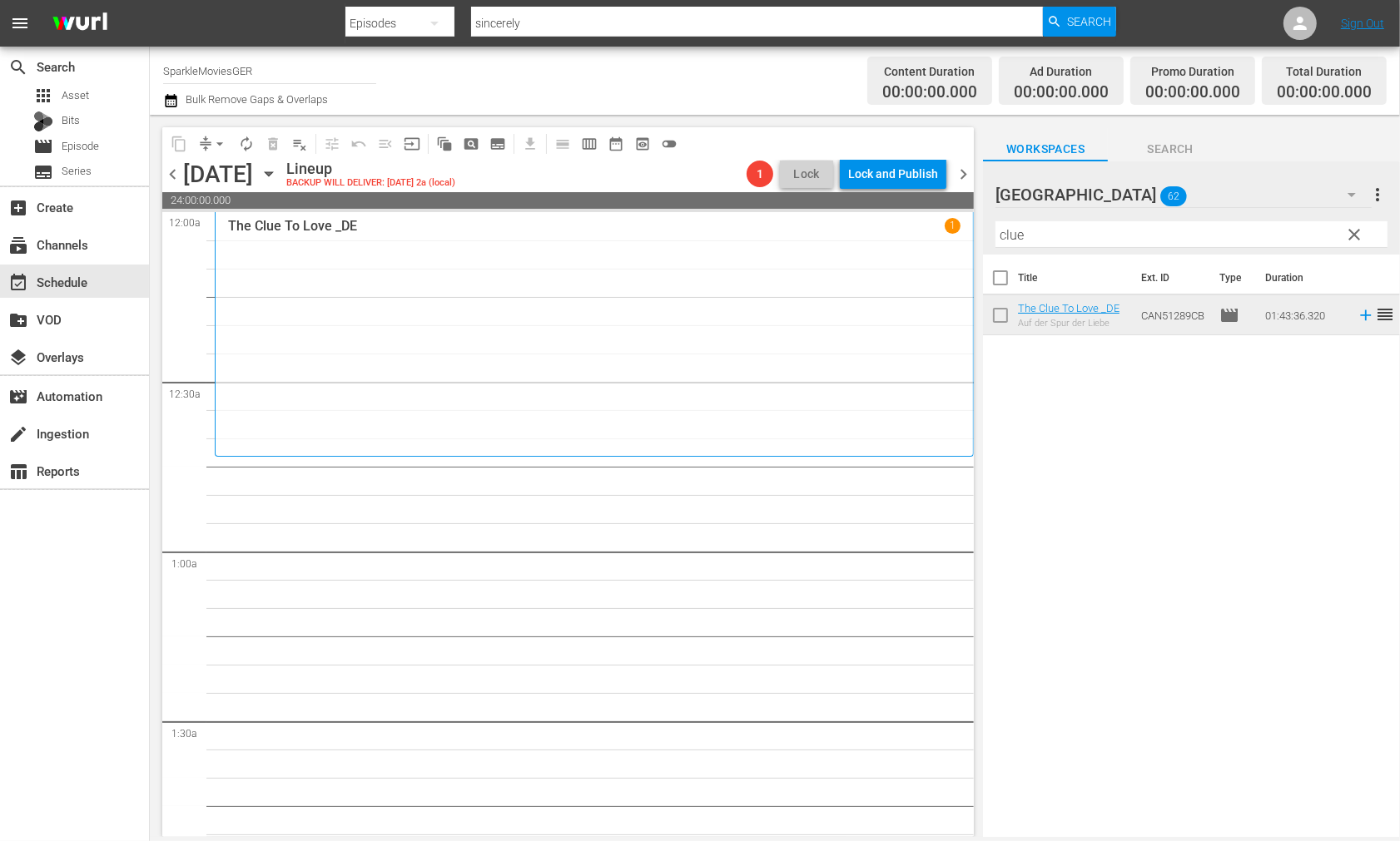
drag, startPoint x: 1054, startPoint y: 236, endPoint x: 859, endPoint y: 227, distance: 195.2
click at [859, 227] on div "content_copy compress arrow_drop_down autorenew_outlined delete_forever_outline…" at bounding box center [776, 476] width 1251 height 723
type input "y"
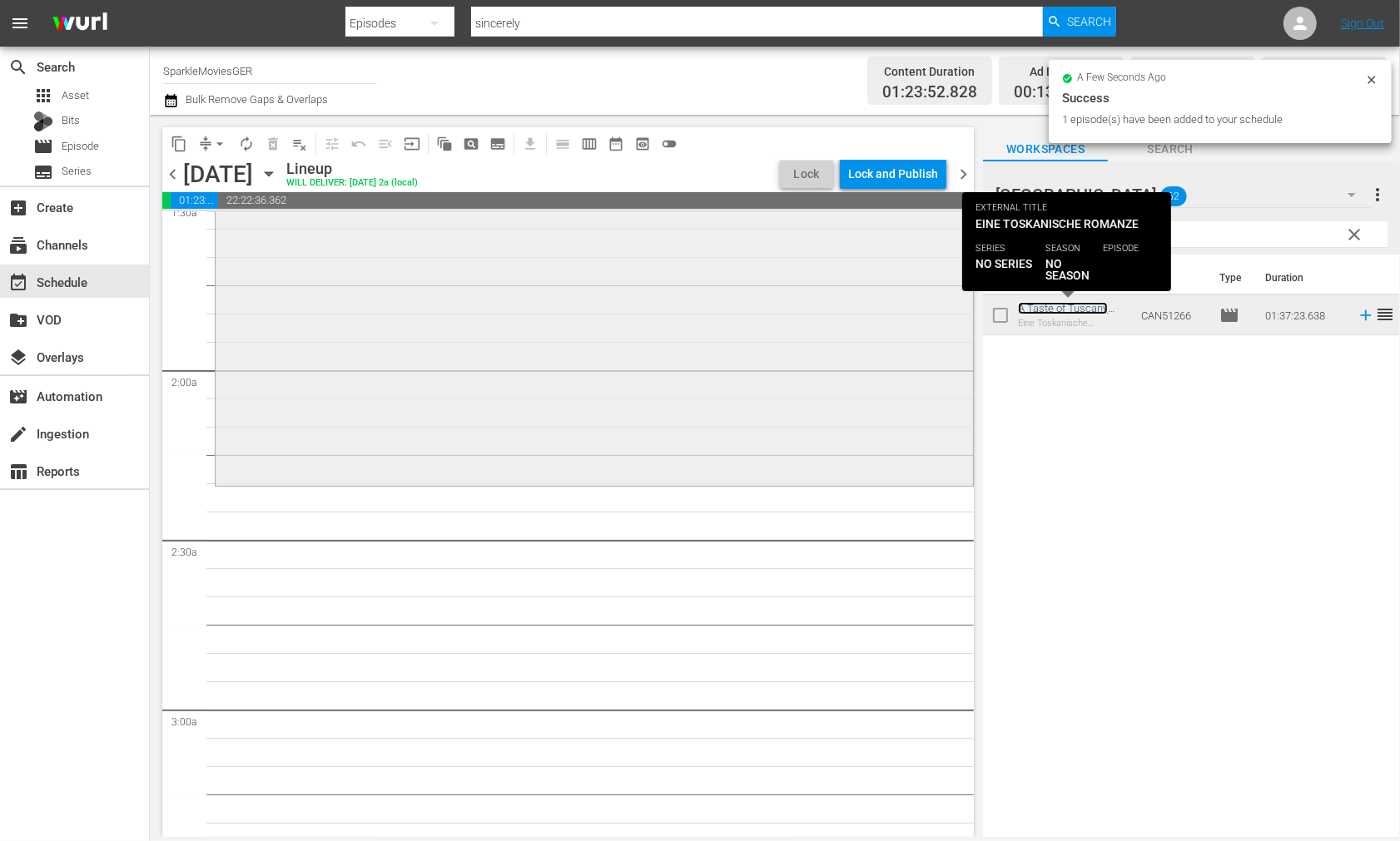
scroll to position [554, 0]
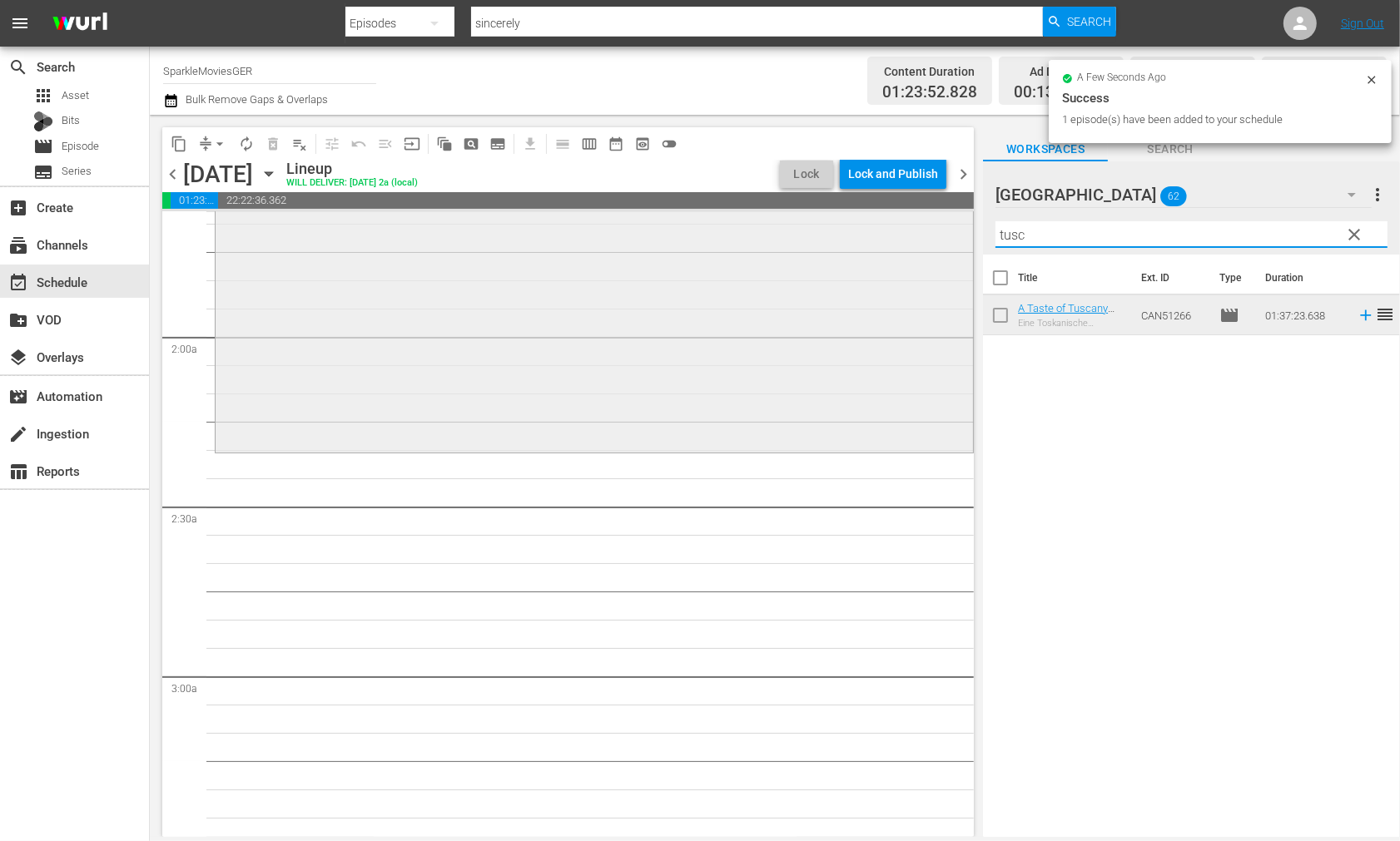
drag, startPoint x: 1038, startPoint y: 240, endPoint x: 768, endPoint y: 215, distance: 271.2
click at [768, 215] on div "content_copy compress arrow_drop_down autorenew_outlined delete_forever_outline…" at bounding box center [776, 476] width 1251 height 723
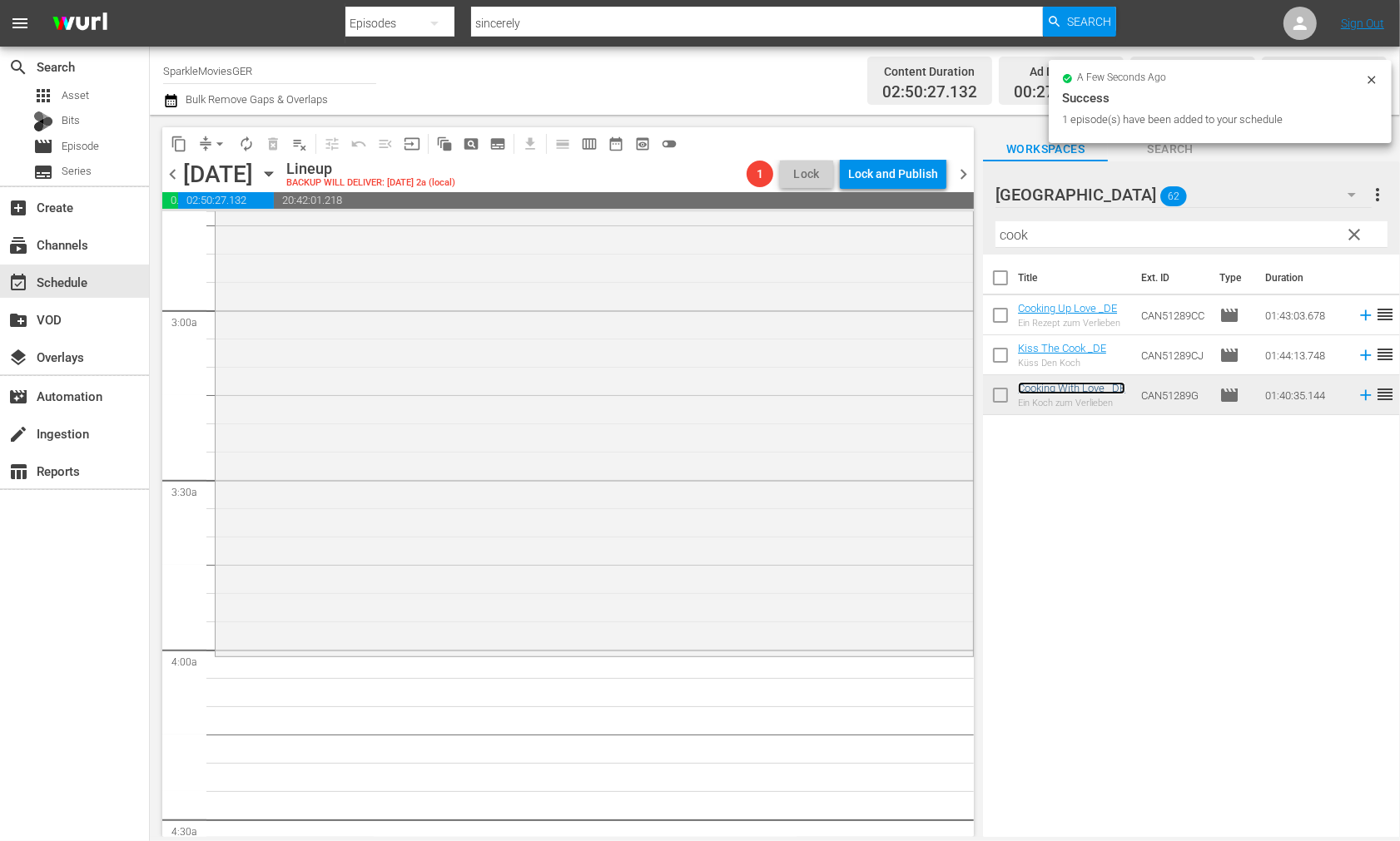
scroll to position [925, 0]
drag, startPoint x: 828, startPoint y: 214, endPoint x: 814, endPoint y: 214, distance: 14.0
click at [814, 214] on div "content_copy compress arrow_drop_down autorenew_outlined delete_forever_outline…" at bounding box center [776, 476] width 1251 height 723
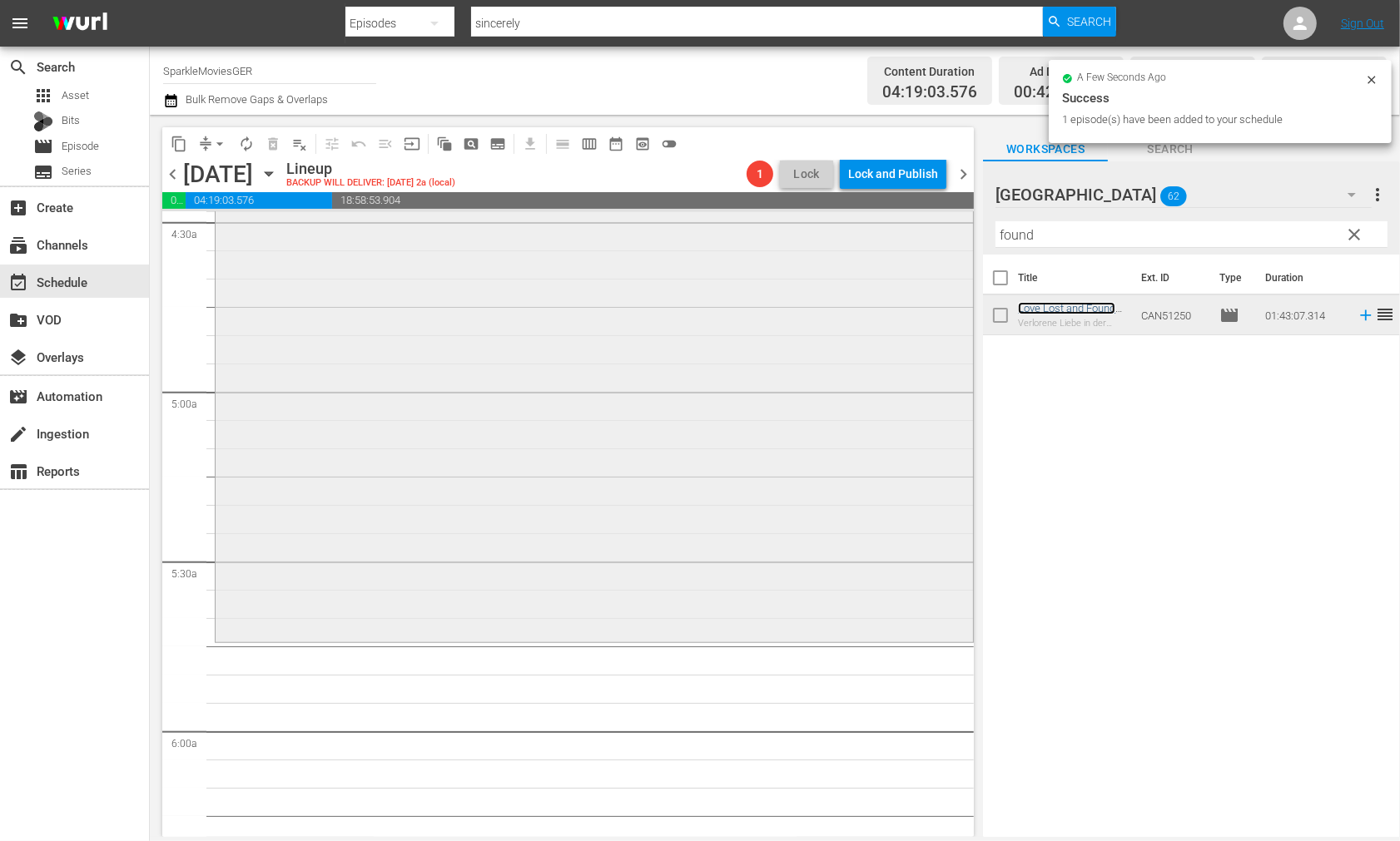
scroll to position [1572, 0]
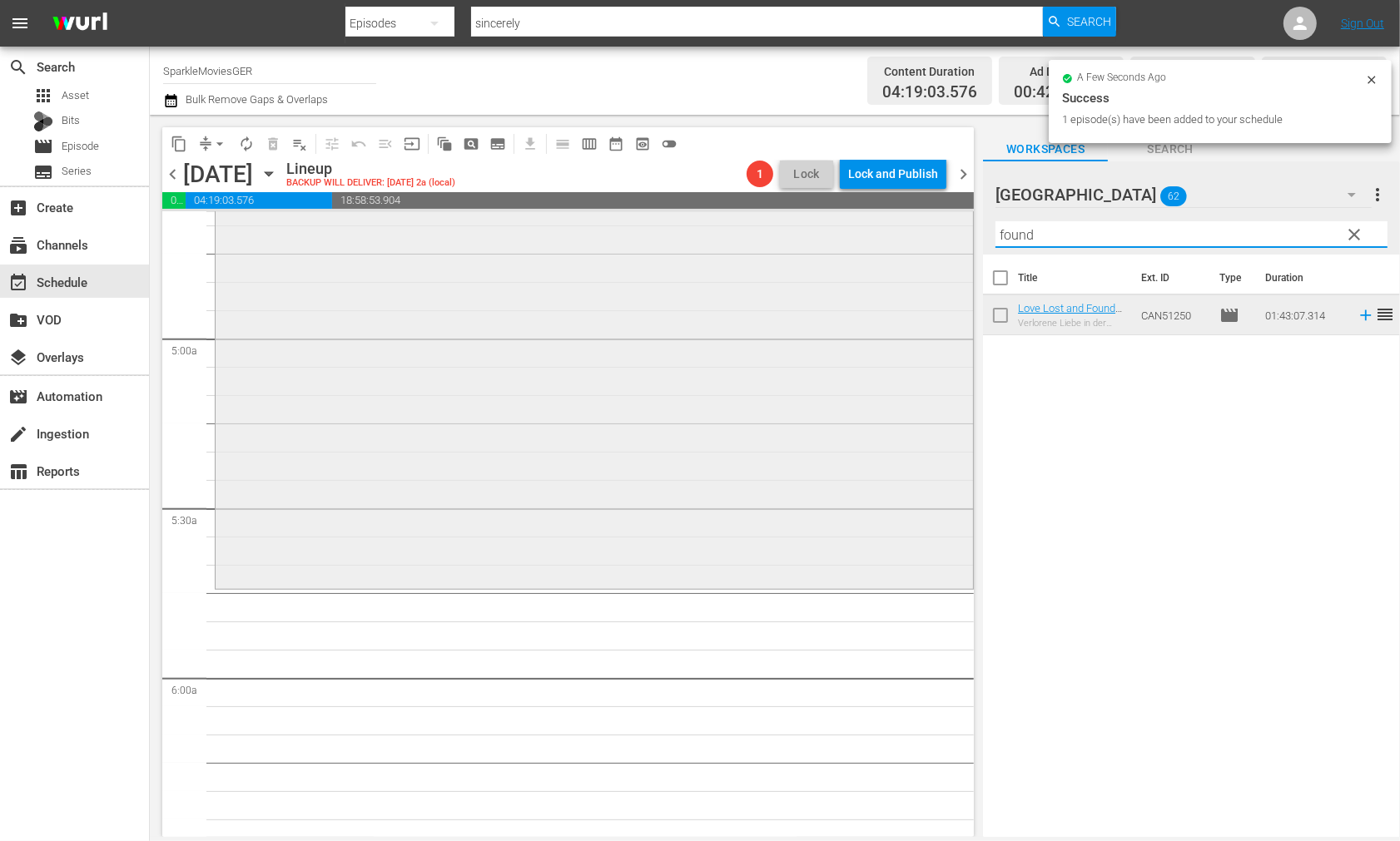
drag, startPoint x: 1041, startPoint y: 228, endPoint x: 797, endPoint y: 228, distance: 244.0
click at [800, 228] on div "content_copy compress arrow_drop_down autorenew_outlined delete_forever_outline…" at bounding box center [776, 476] width 1251 height 723
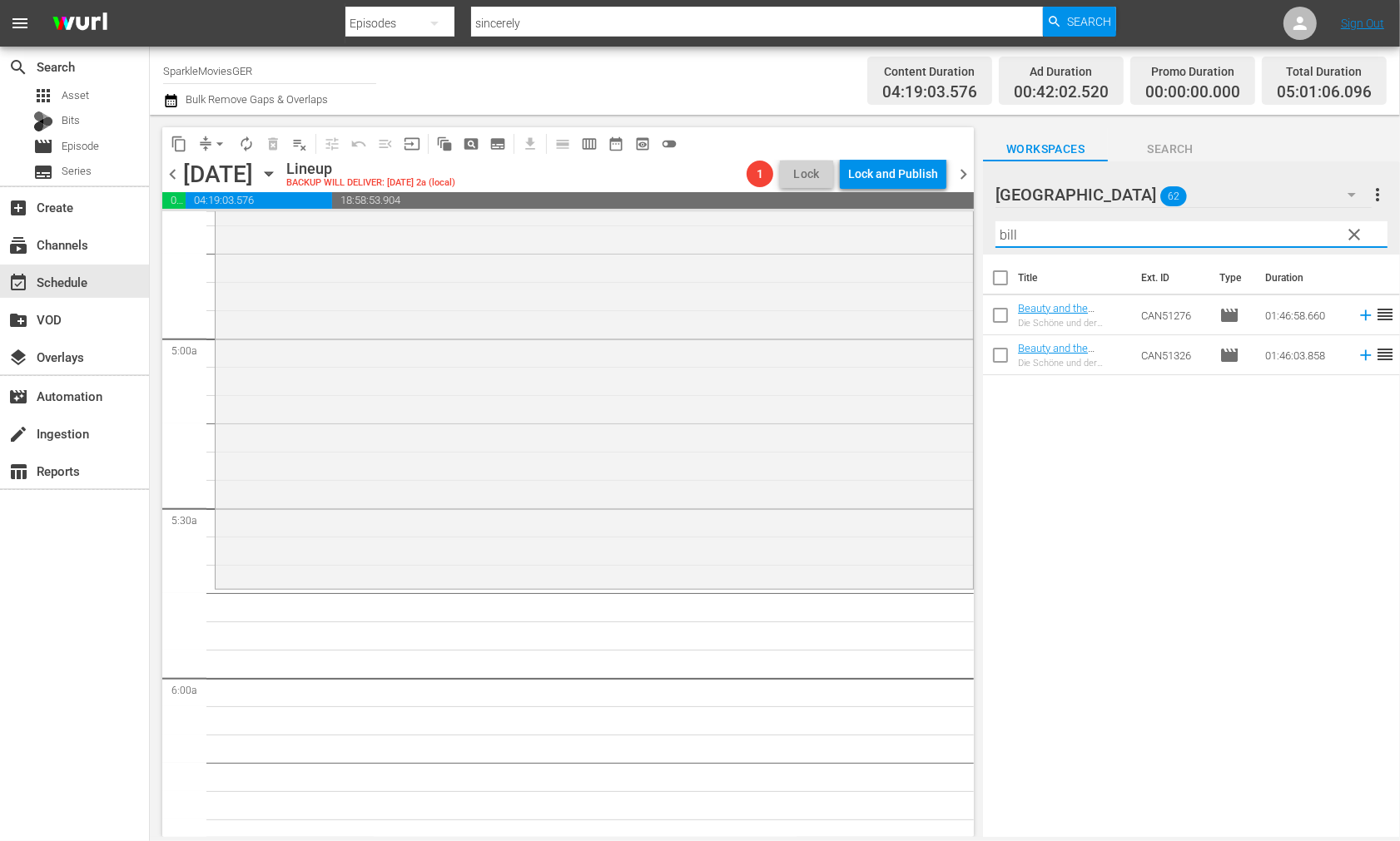
click at [1126, 476] on div "Title Ext. ID Type Duration Beauty and the Billionaire _DE Die Schöne und der M…" at bounding box center [1192, 547] width 417 height 585
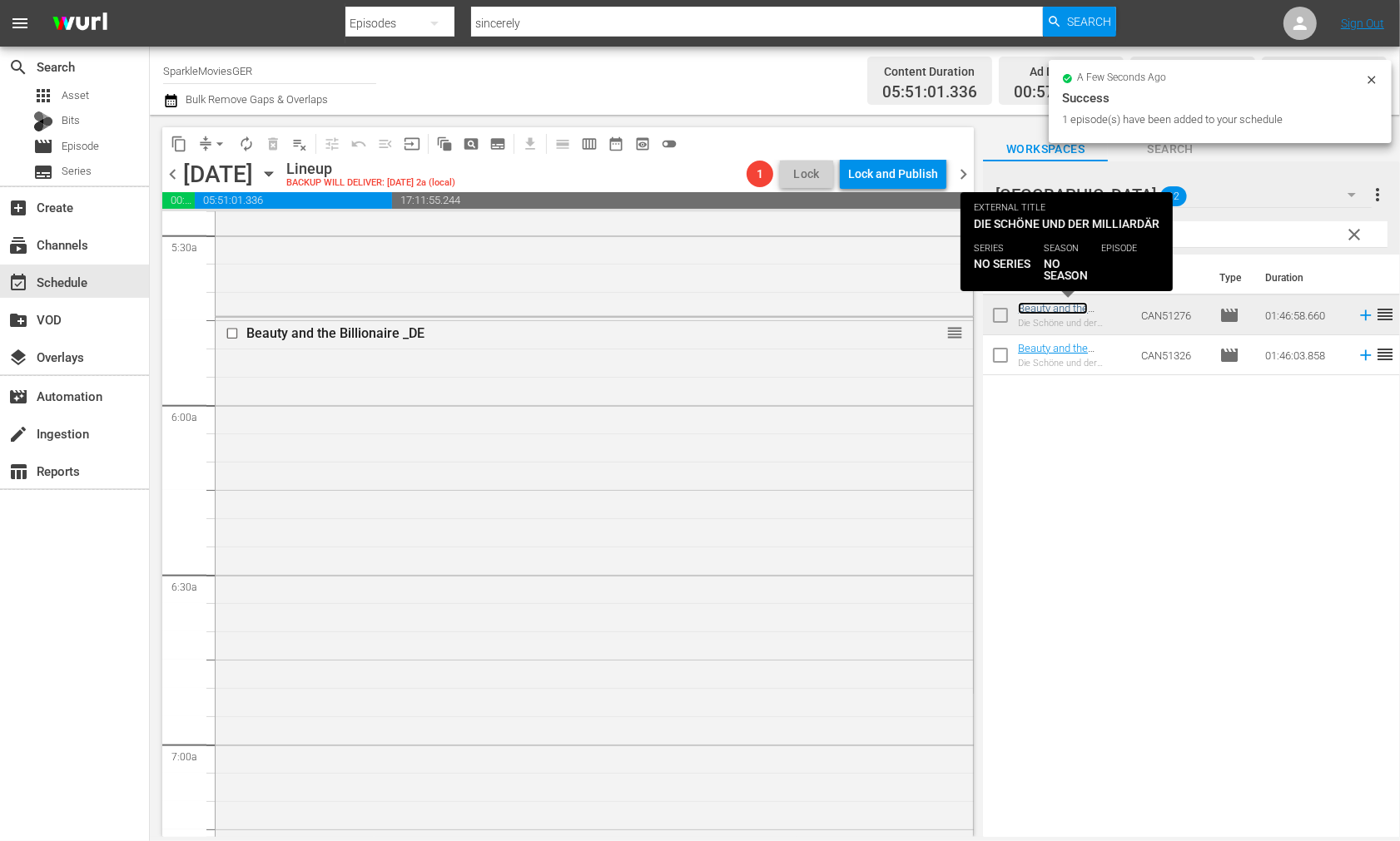
scroll to position [1942, 0]
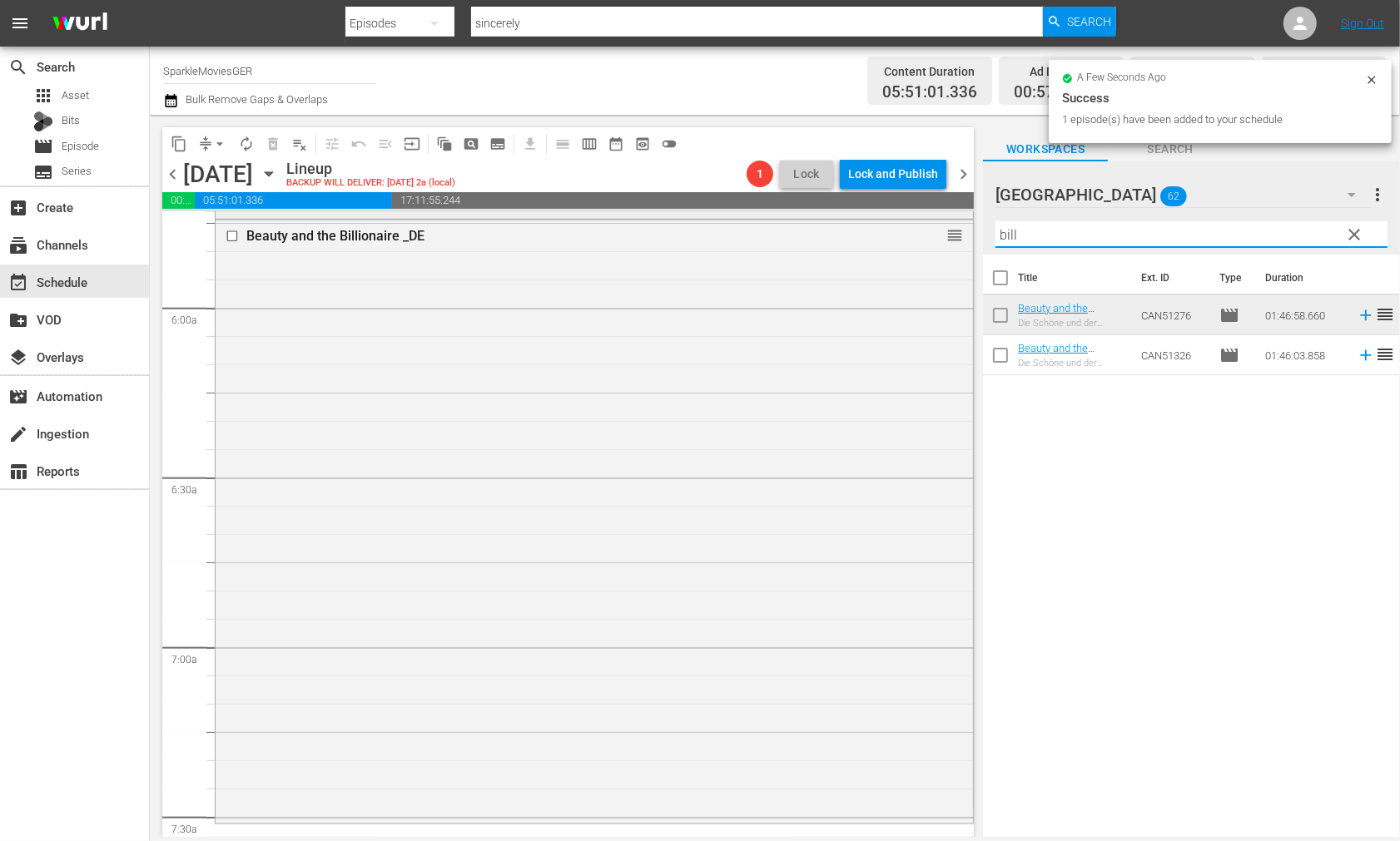
drag, startPoint x: 1047, startPoint y: 236, endPoint x: 829, endPoint y: 213, distance: 219.2
click at [844, 220] on div "content_copy compress arrow_drop_down autorenew_outlined delete_forever_outline…" at bounding box center [776, 476] width 1251 height 723
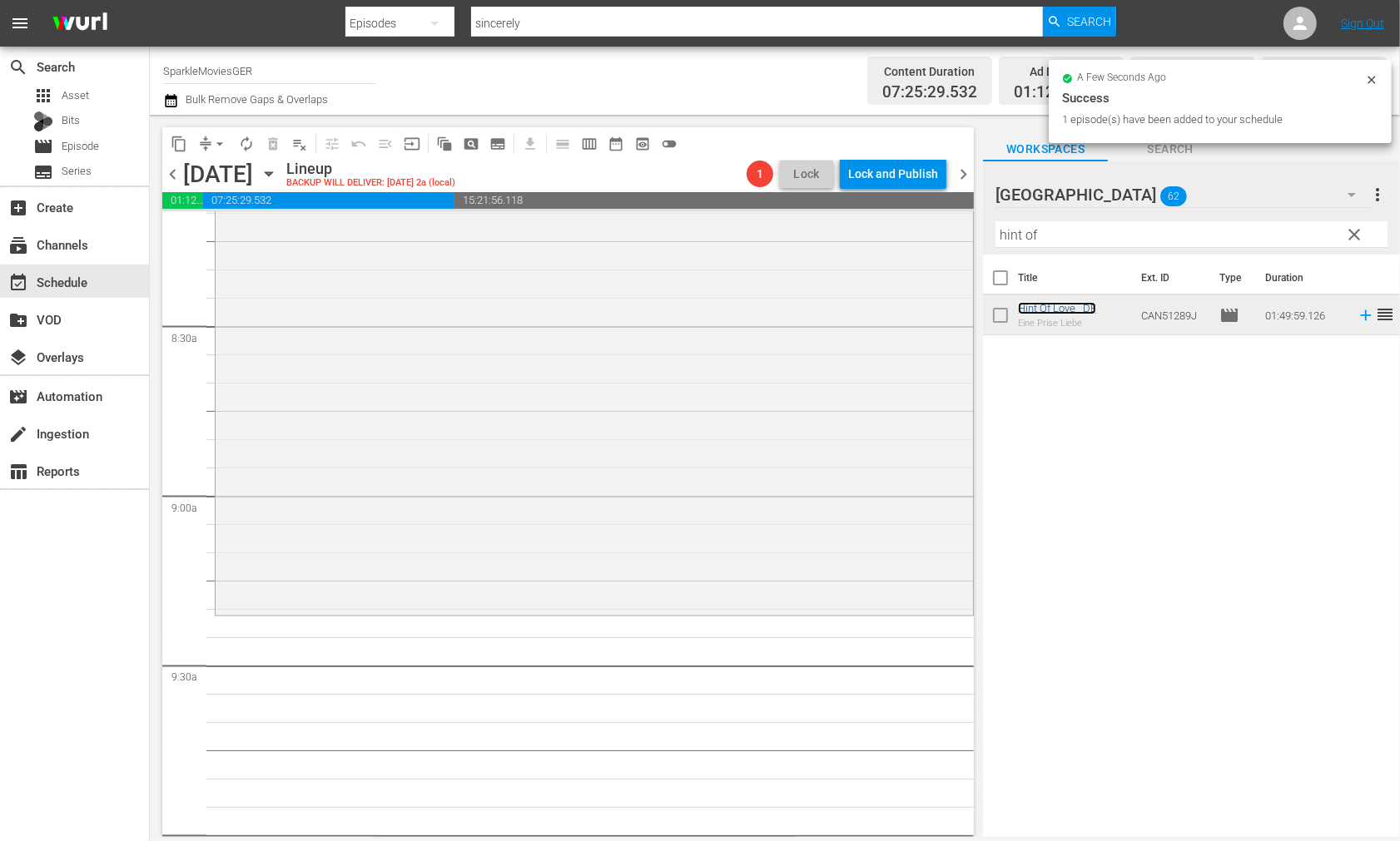
scroll to position [2774, 0]
drag, startPoint x: 986, startPoint y: 230, endPoint x: 787, endPoint y: 233, distance: 199.0
click at [787, 233] on div "content_copy compress arrow_drop_down autorenew_outlined delete_forever_outline…" at bounding box center [776, 476] width 1251 height 723
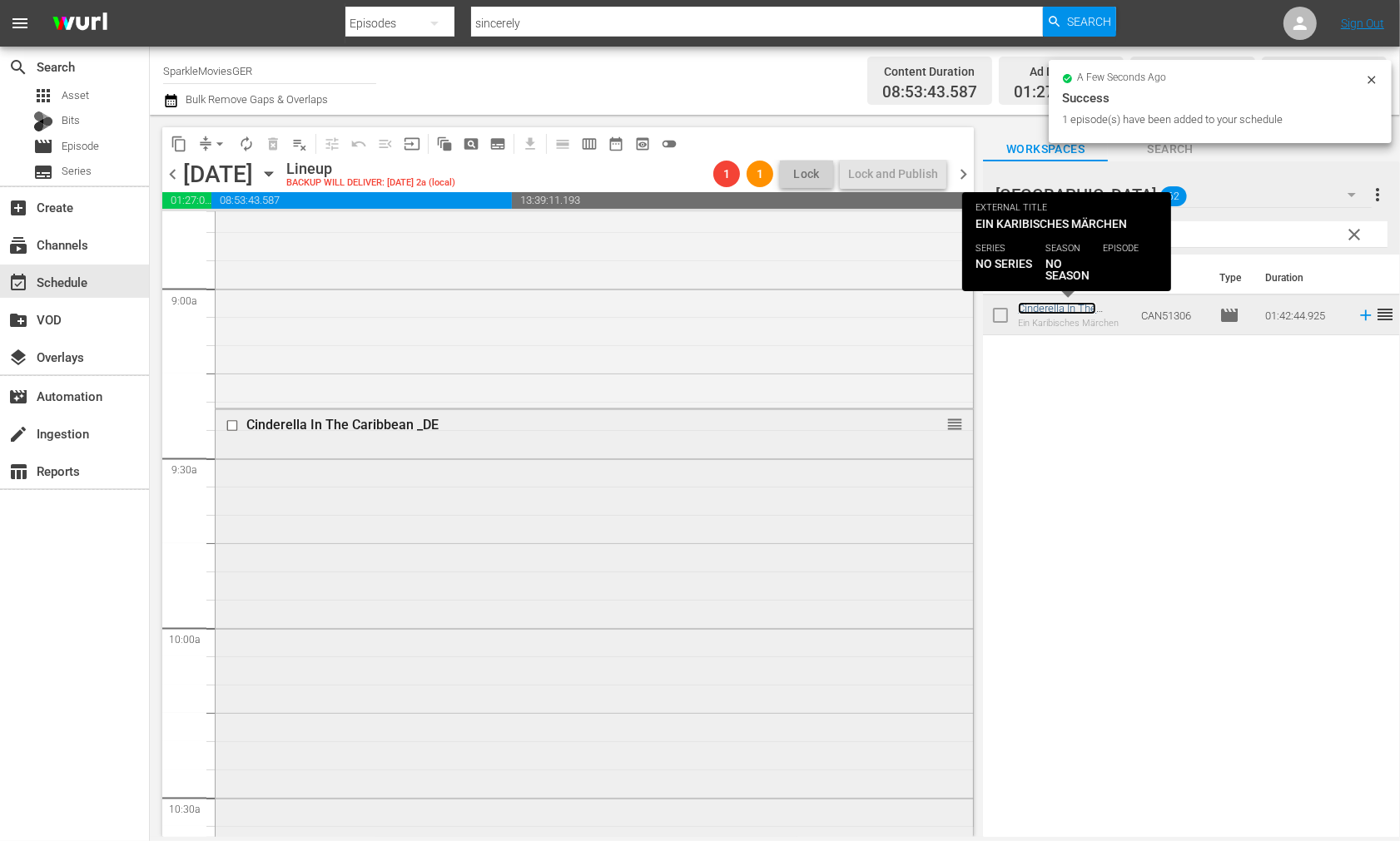
scroll to position [3236, 0]
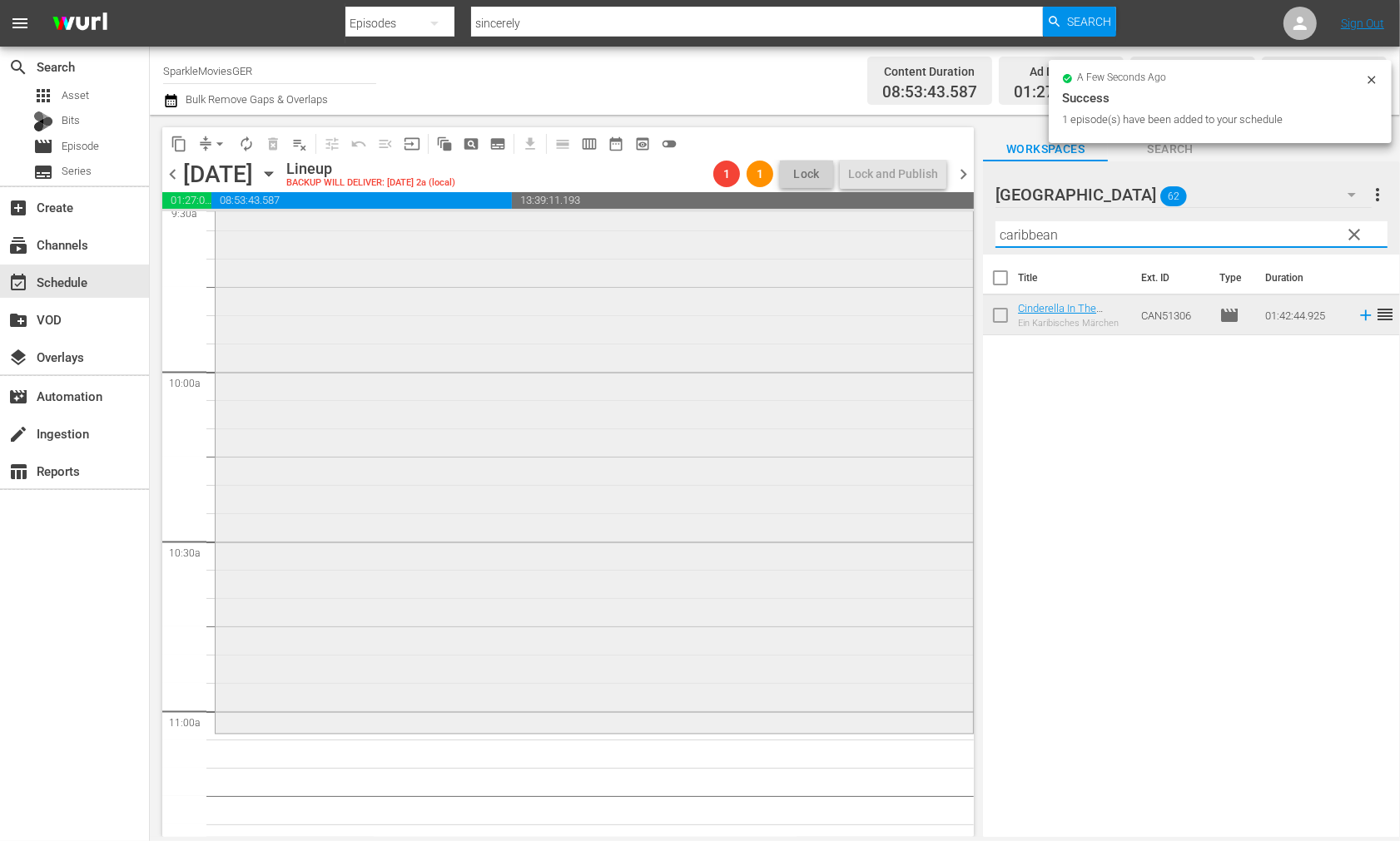
drag, startPoint x: 1039, startPoint y: 231, endPoint x: 794, endPoint y: 233, distance: 245.0
click at [801, 231] on div "content_copy compress arrow_drop_down autorenew_outlined delete_forever_outline…" at bounding box center [776, 476] width 1251 height 723
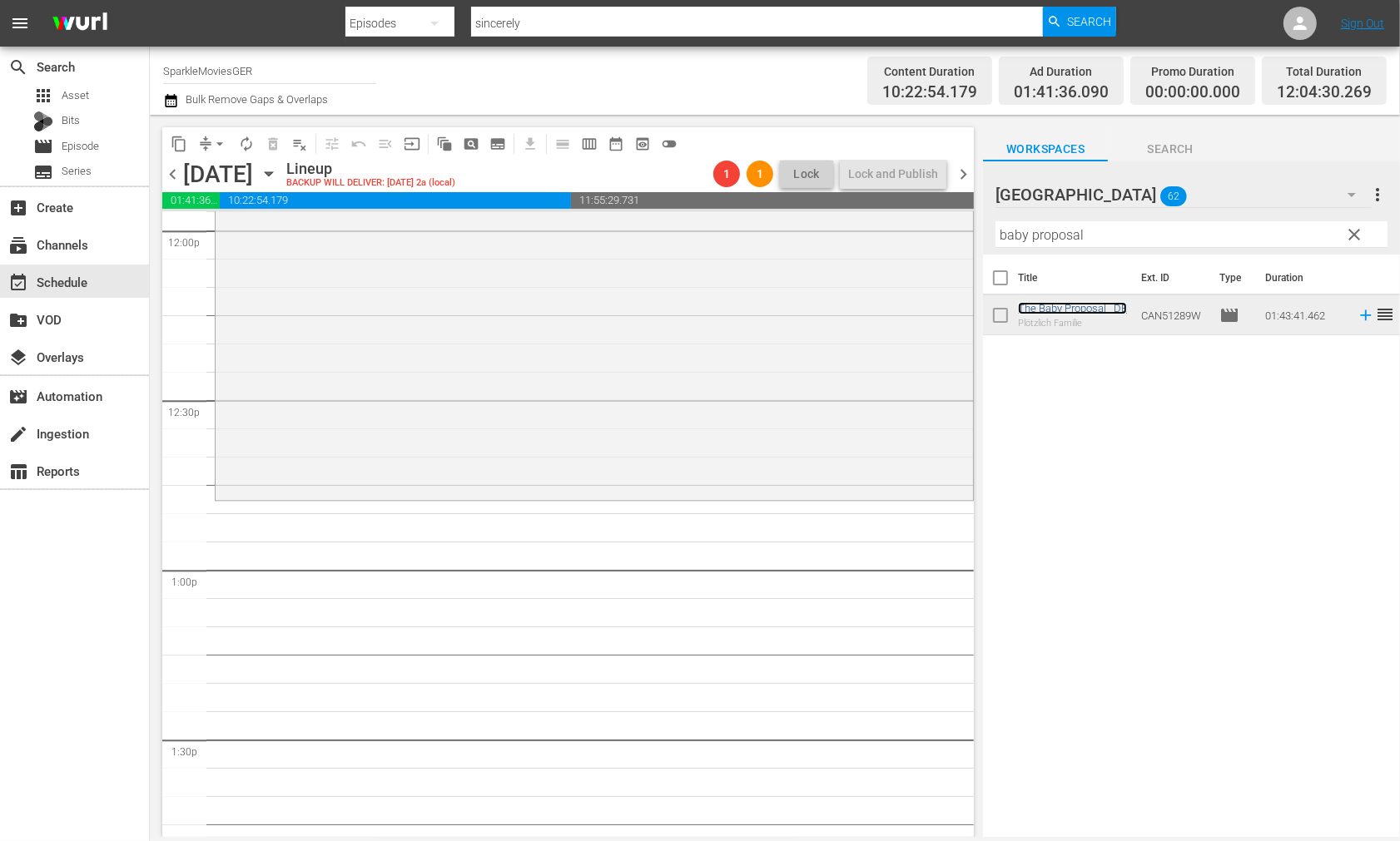
scroll to position [4068, 0]
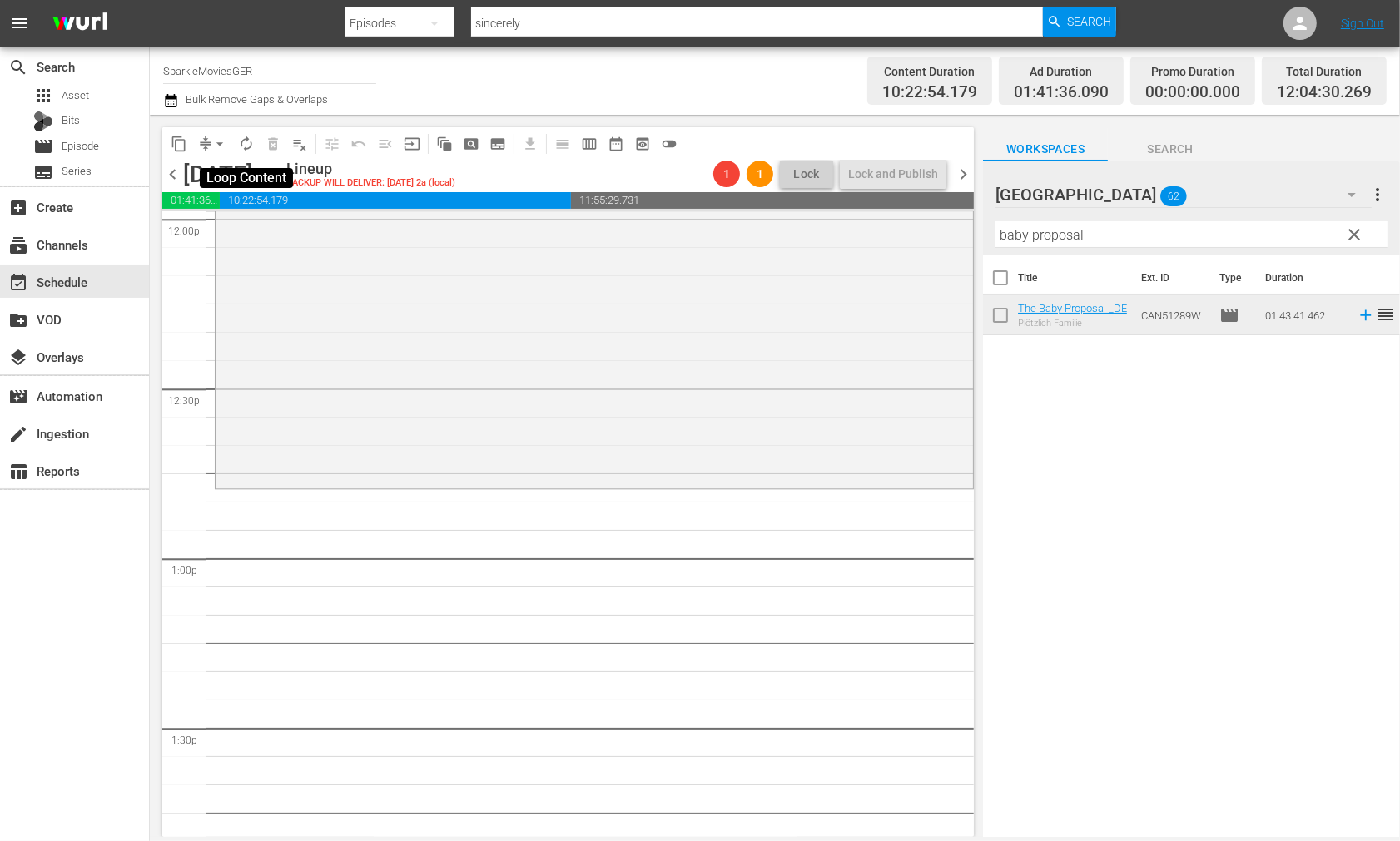
click at [248, 144] on span "autorenew_outlined" at bounding box center [246, 143] width 17 height 17
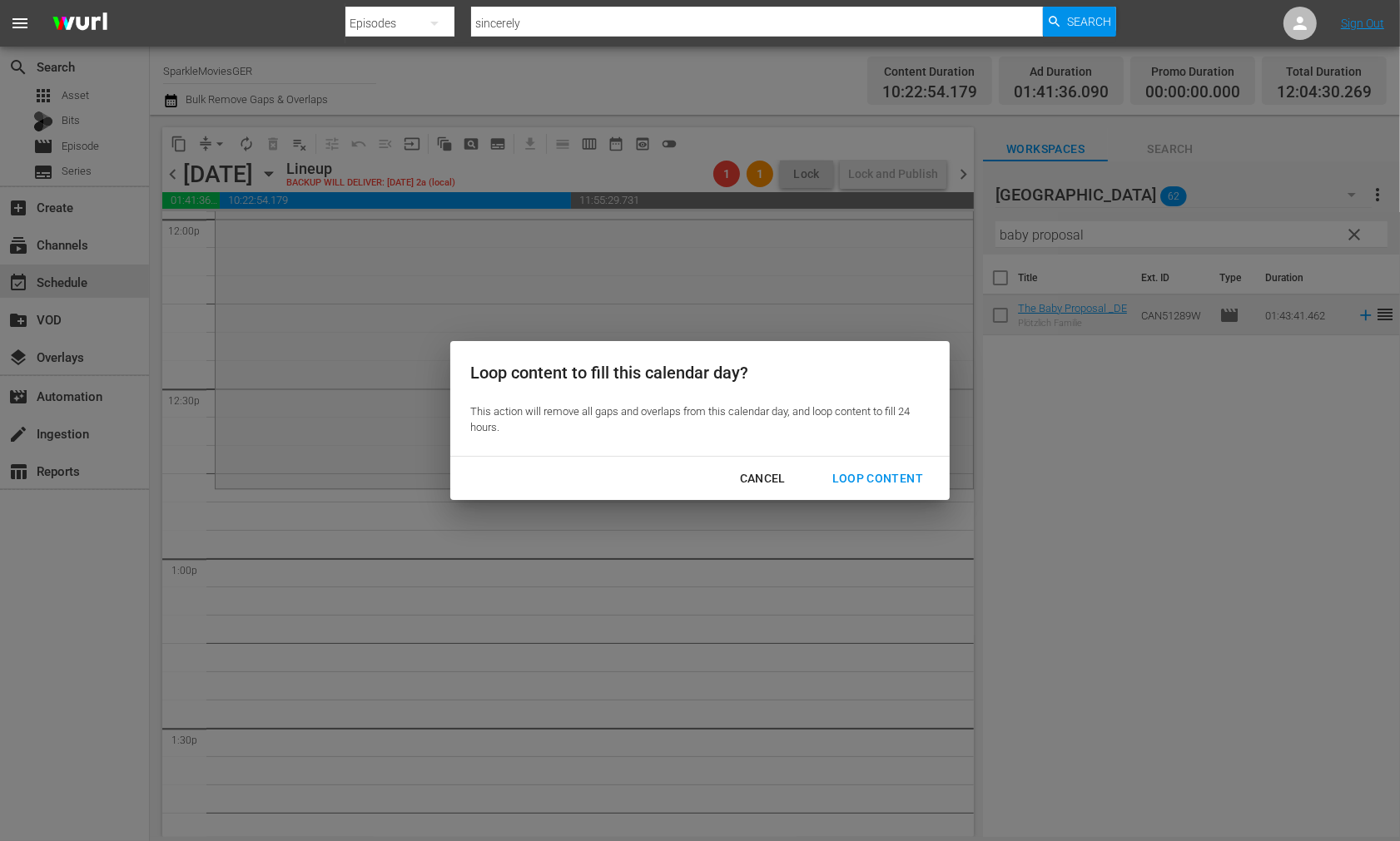
click at [863, 473] on div "Loop Content" at bounding box center [878, 479] width 117 height 21
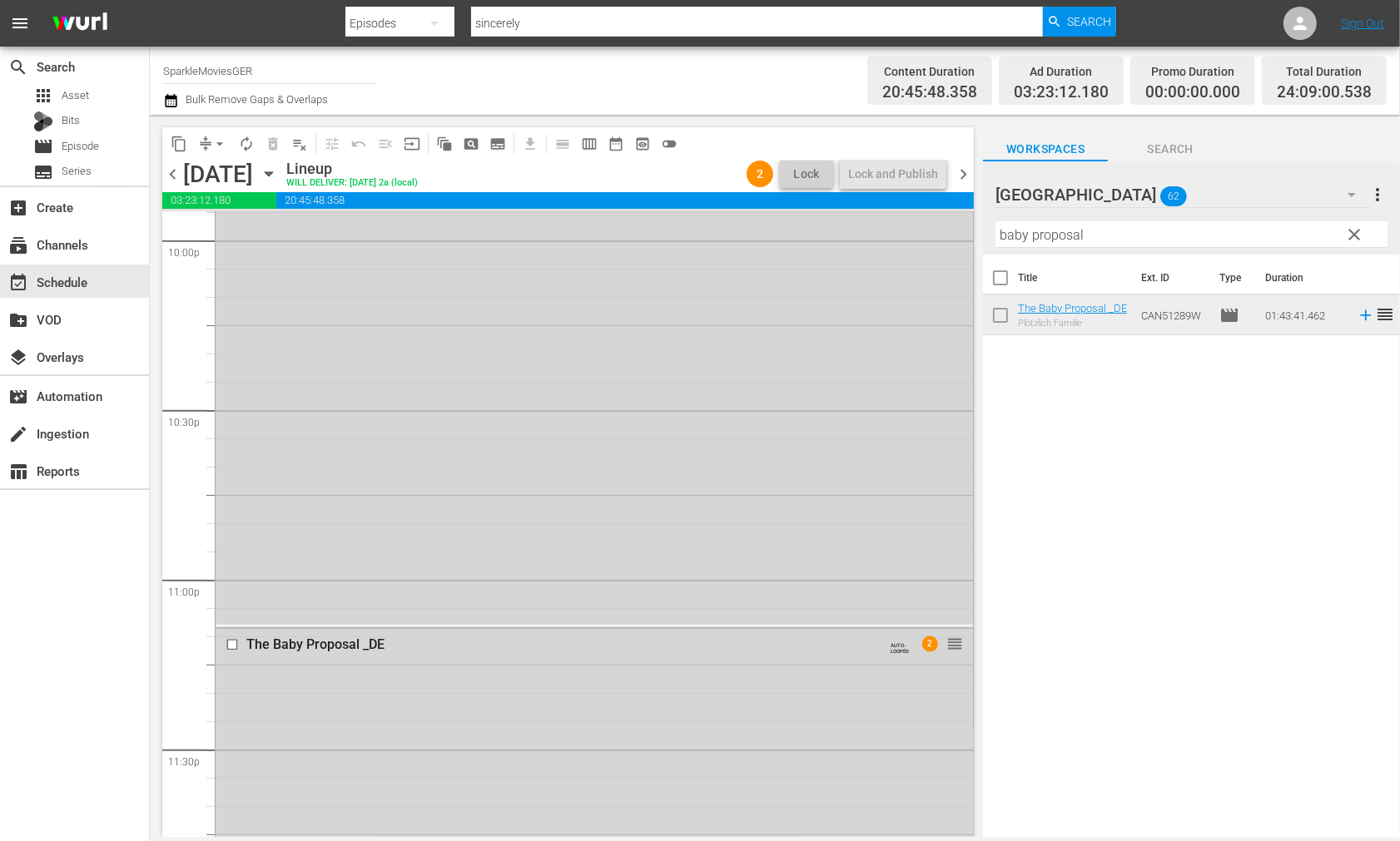
scroll to position [7674, 0]
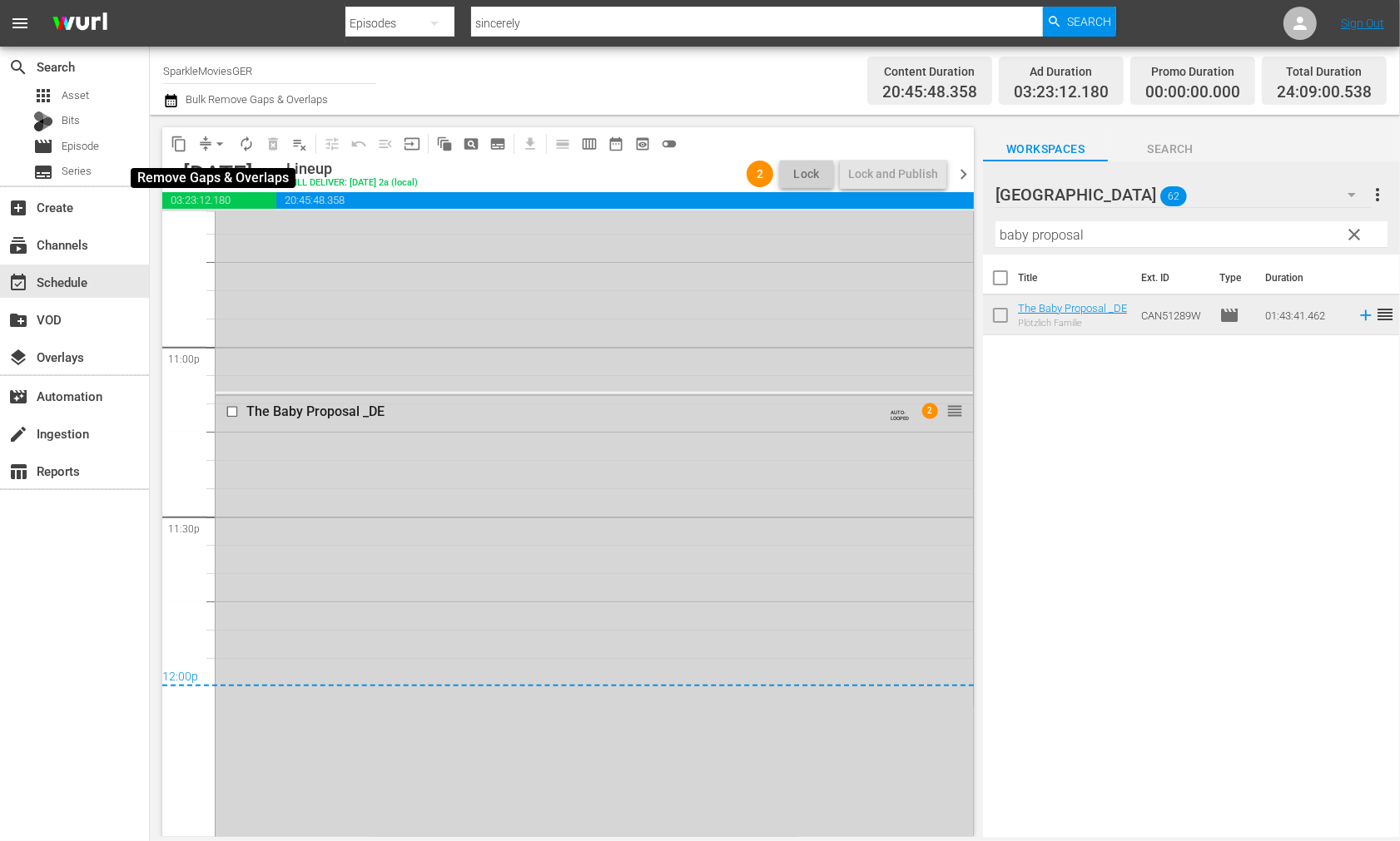
click at [226, 144] on span "arrow_drop_down" at bounding box center [219, 143] width 17 height 17
click at [242, 229] on li "Align to End of Previous Day" at bounding box center [221, 232] width 175 height 28
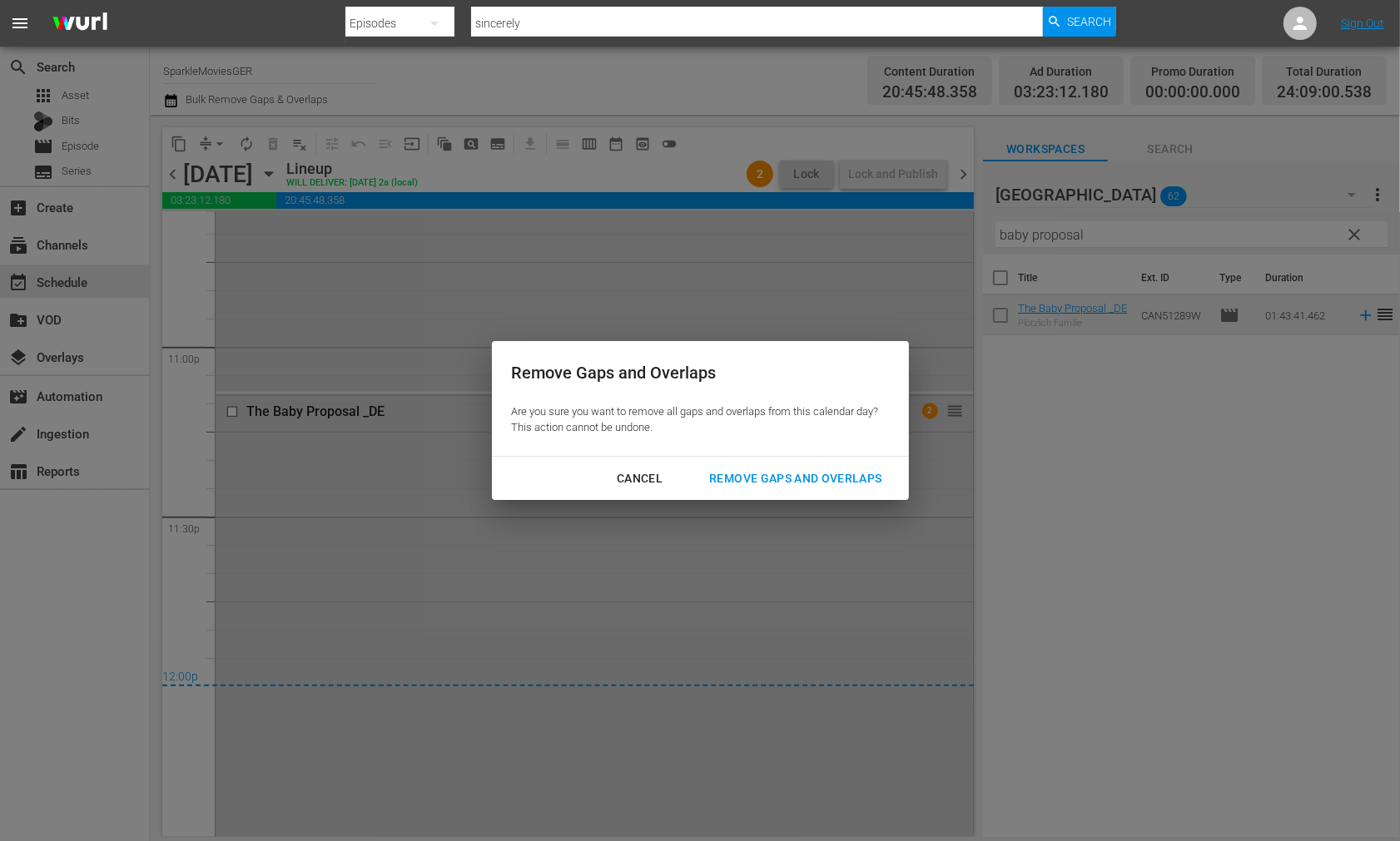
click at [874, 481] on div "Remove Gaps and Overlaps" at bounding box center [796, 479] width 199 height 21
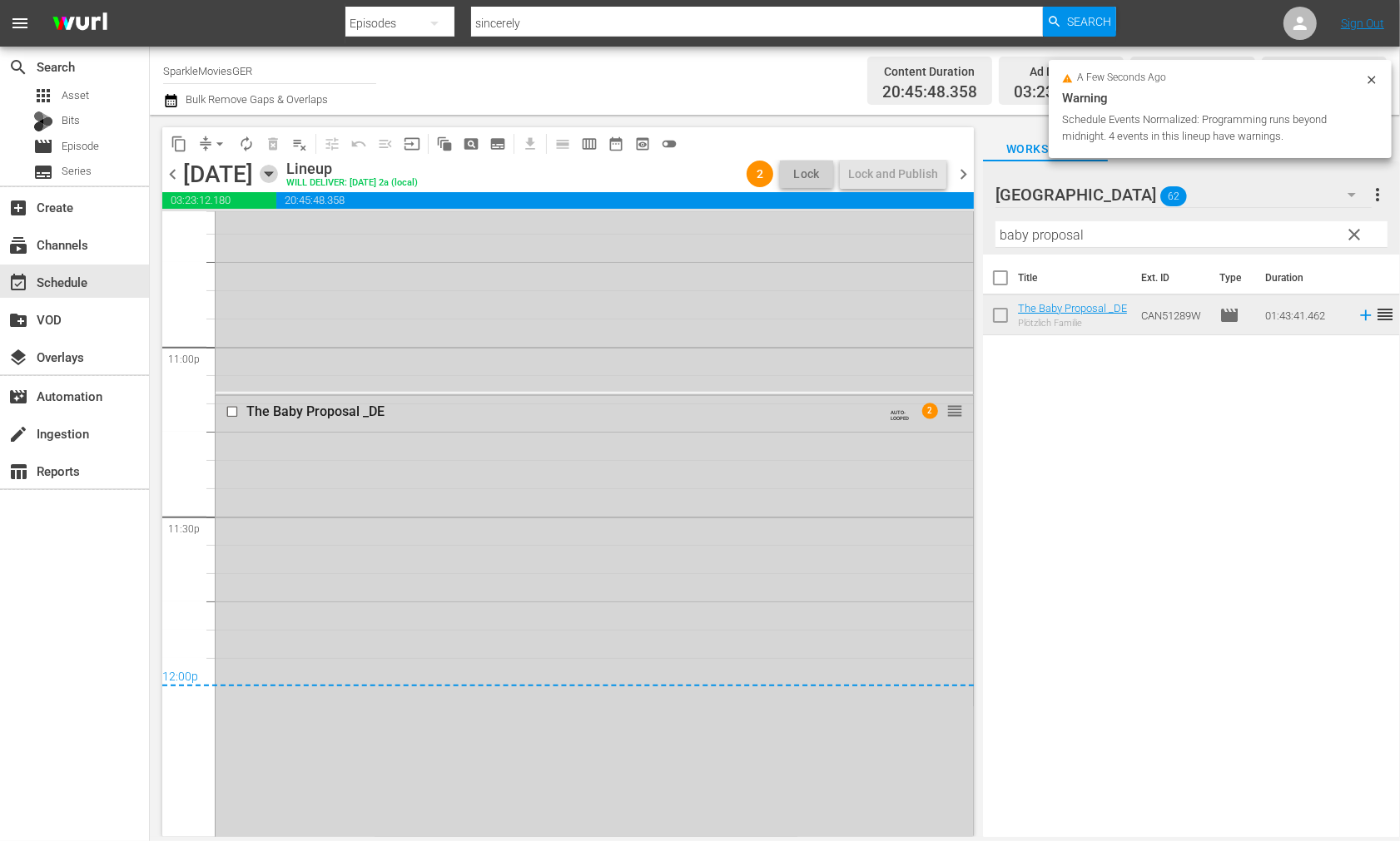
click at [278, 172] on icon "button" at bounding box center [269, 174] width 18 height 18
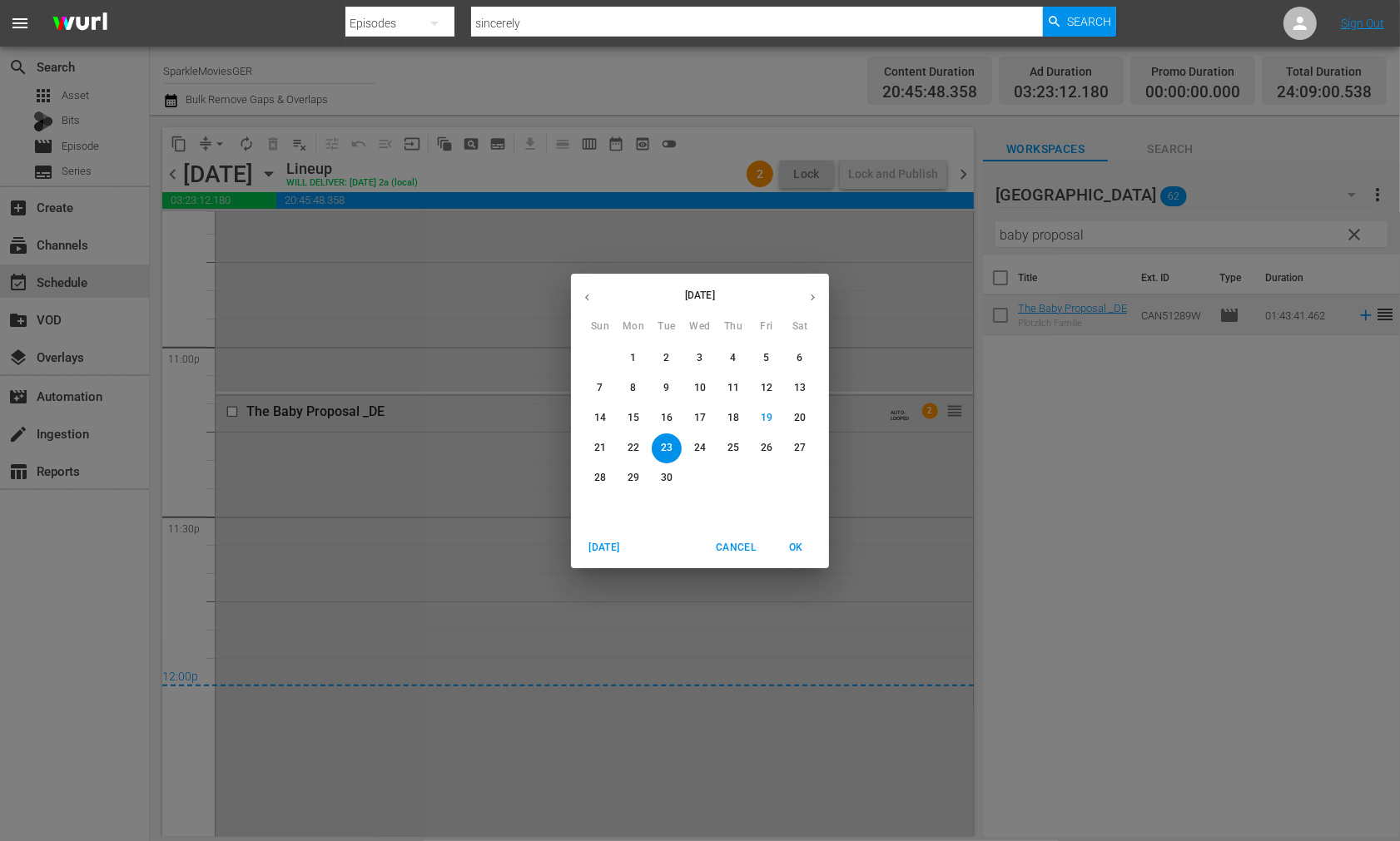
click at [697, 448] on p "24" at bounding box center [700, 448] width 12 height 14
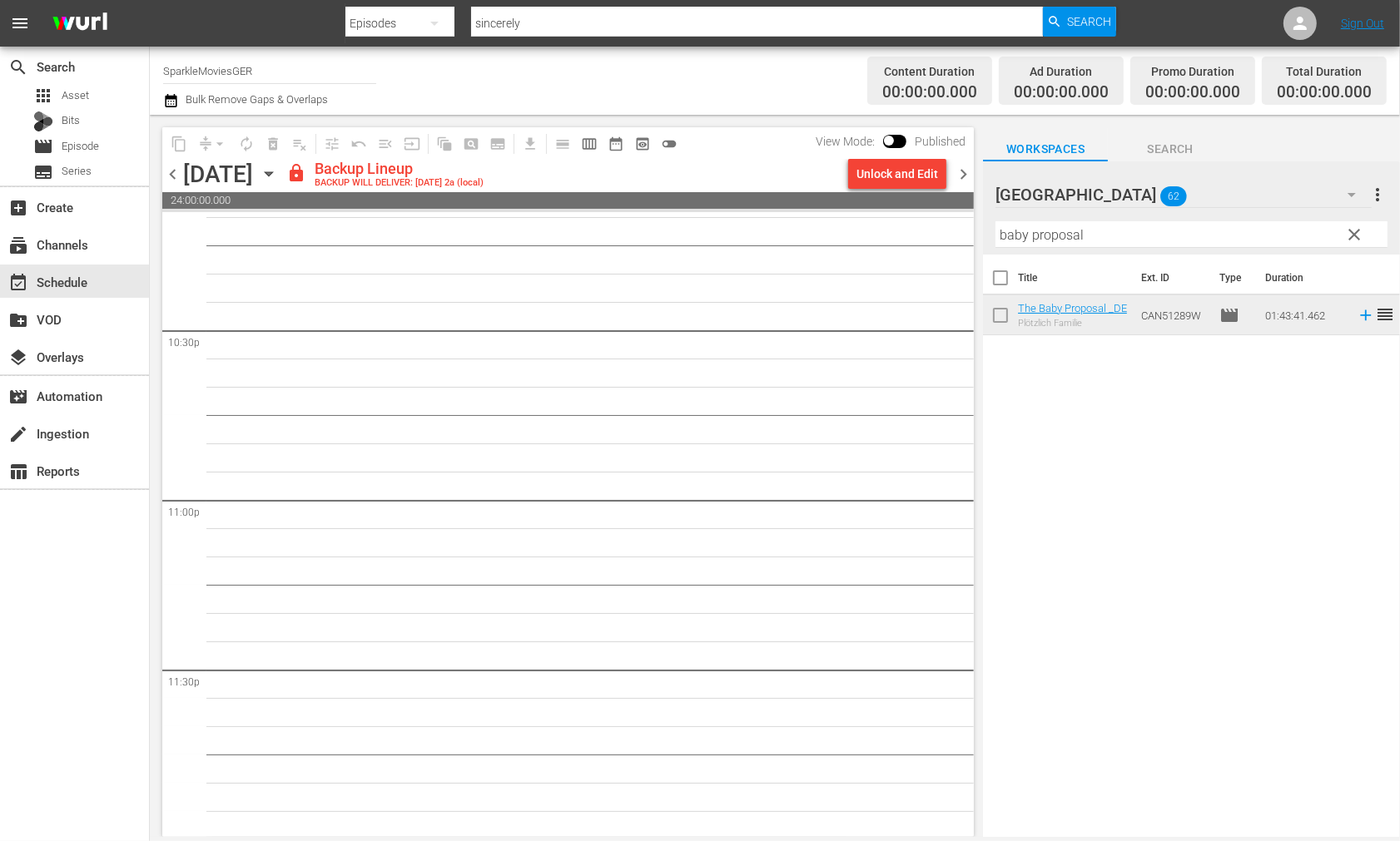
scroll to position [7524, 0]
click at [884, 172] on div "Unlock and Edit" at bounding box center [897, 174] width 82 height 30
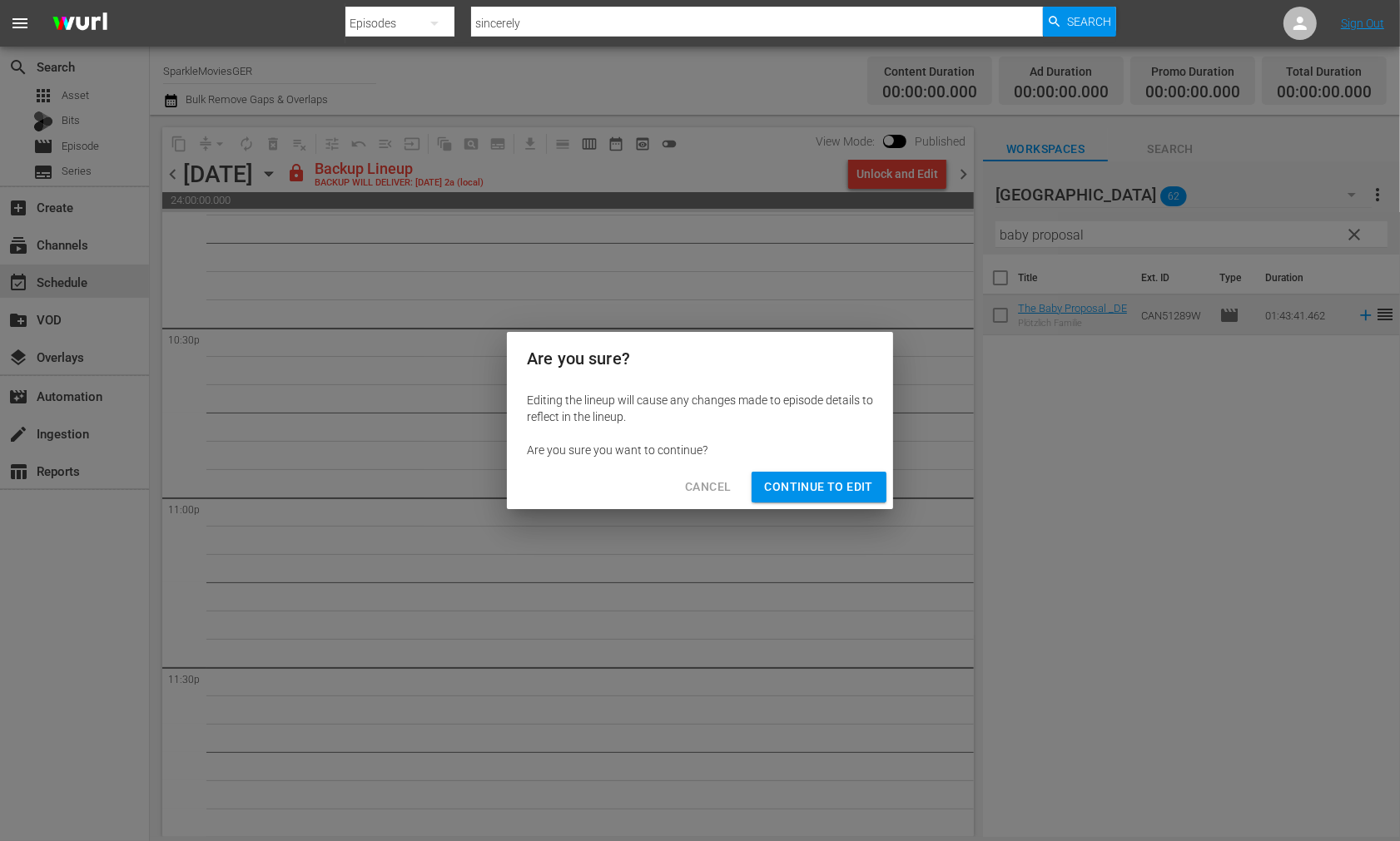
drag, startPoint x: 810, startPoint y: 478, endPoint x: 869, endPoint y: 584, distance: 121.3
click at [811, 480] on span "Continue to Edit" at bounding box center [818, 487] width 109 height 21
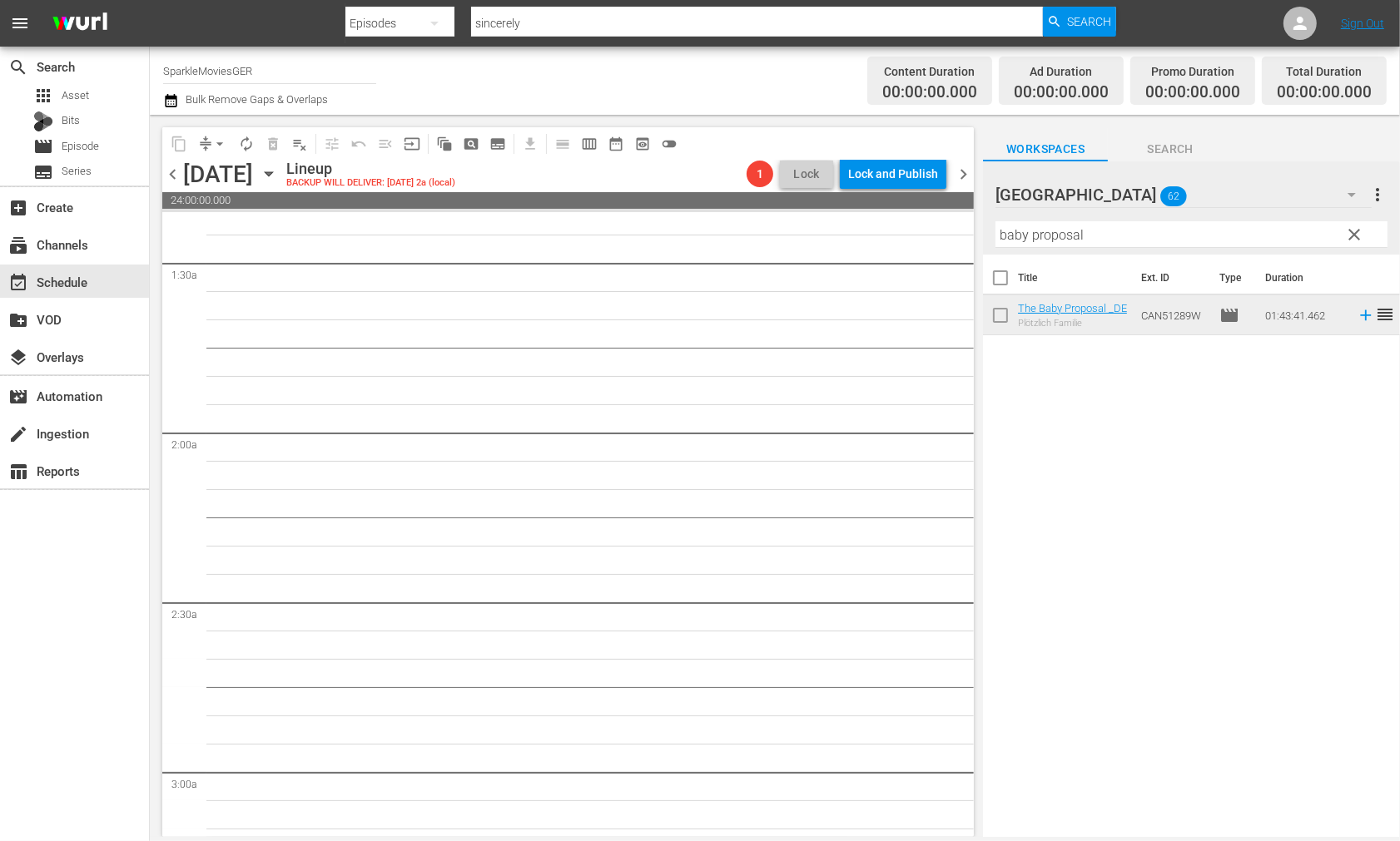
scroll to position [0, 0]
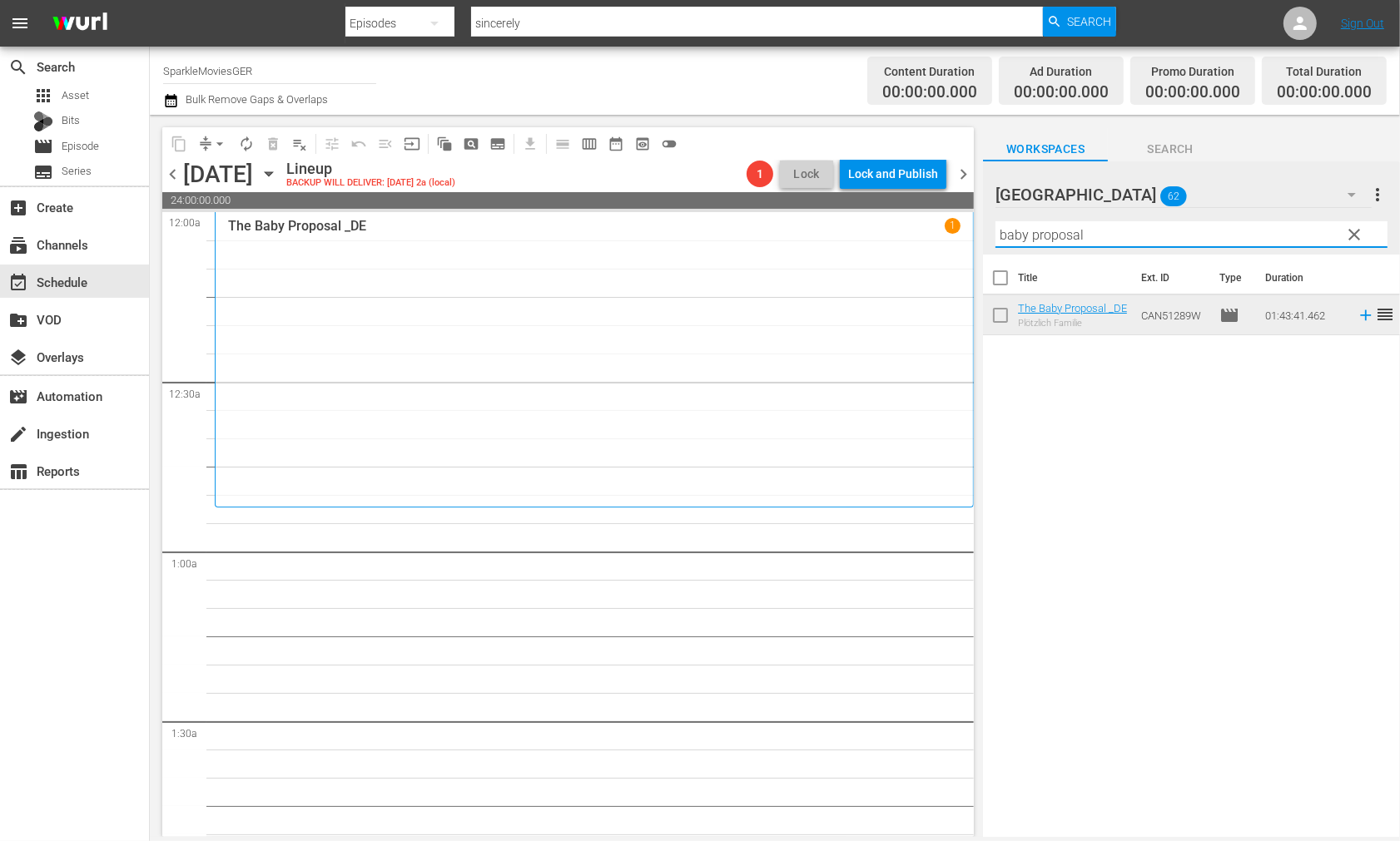
drag, startPoint x: 1128, startPoint y: 231, endPoint x: 798, endPoint y: 236, distance: 330.0
click at [803, 238] on div "content_copy compress arrow_drop_down autorenew_outlined delete_forever_outline…" at bounding box center [776, 476] width 1251 height 723
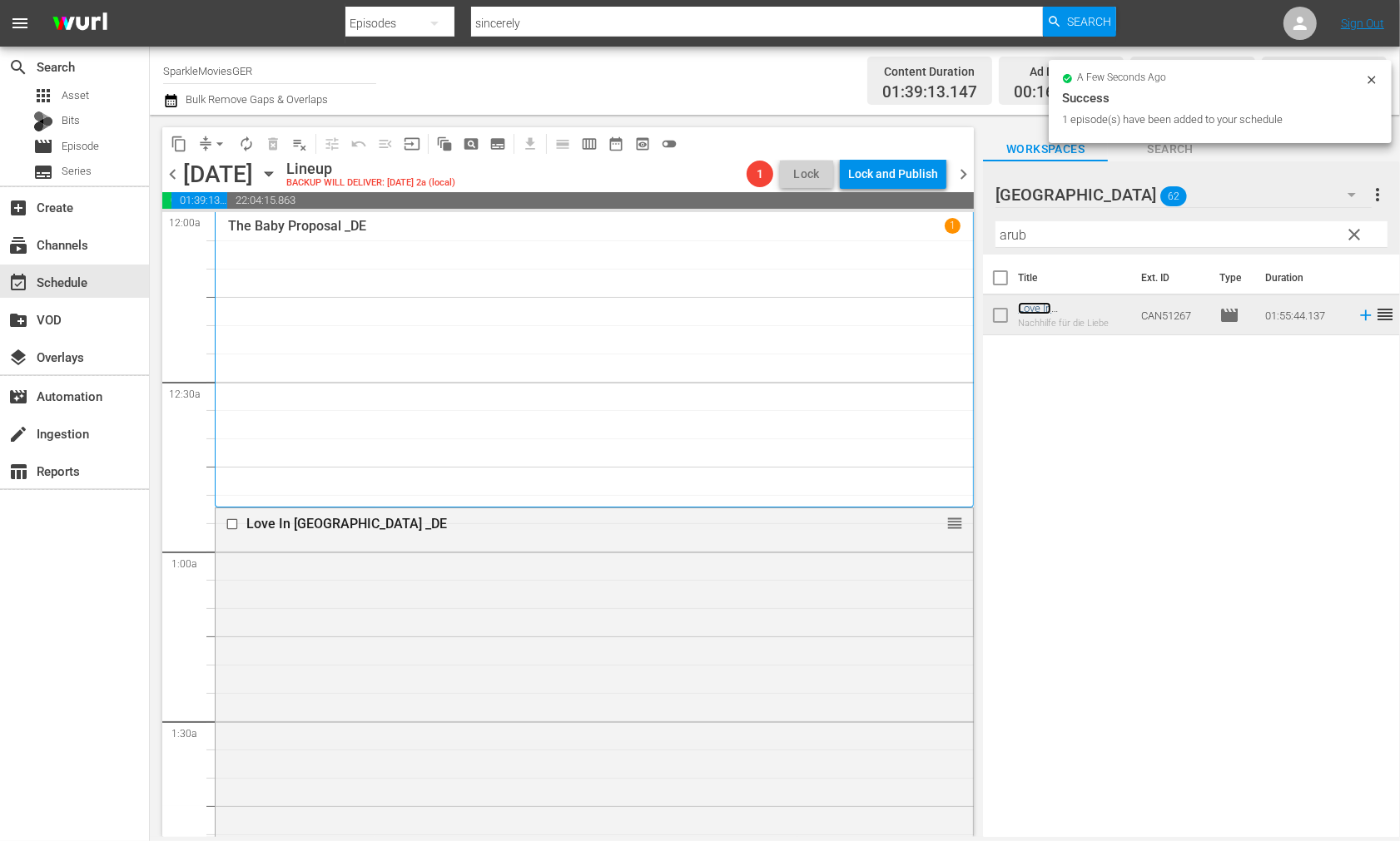
scroll to position [554, 0]
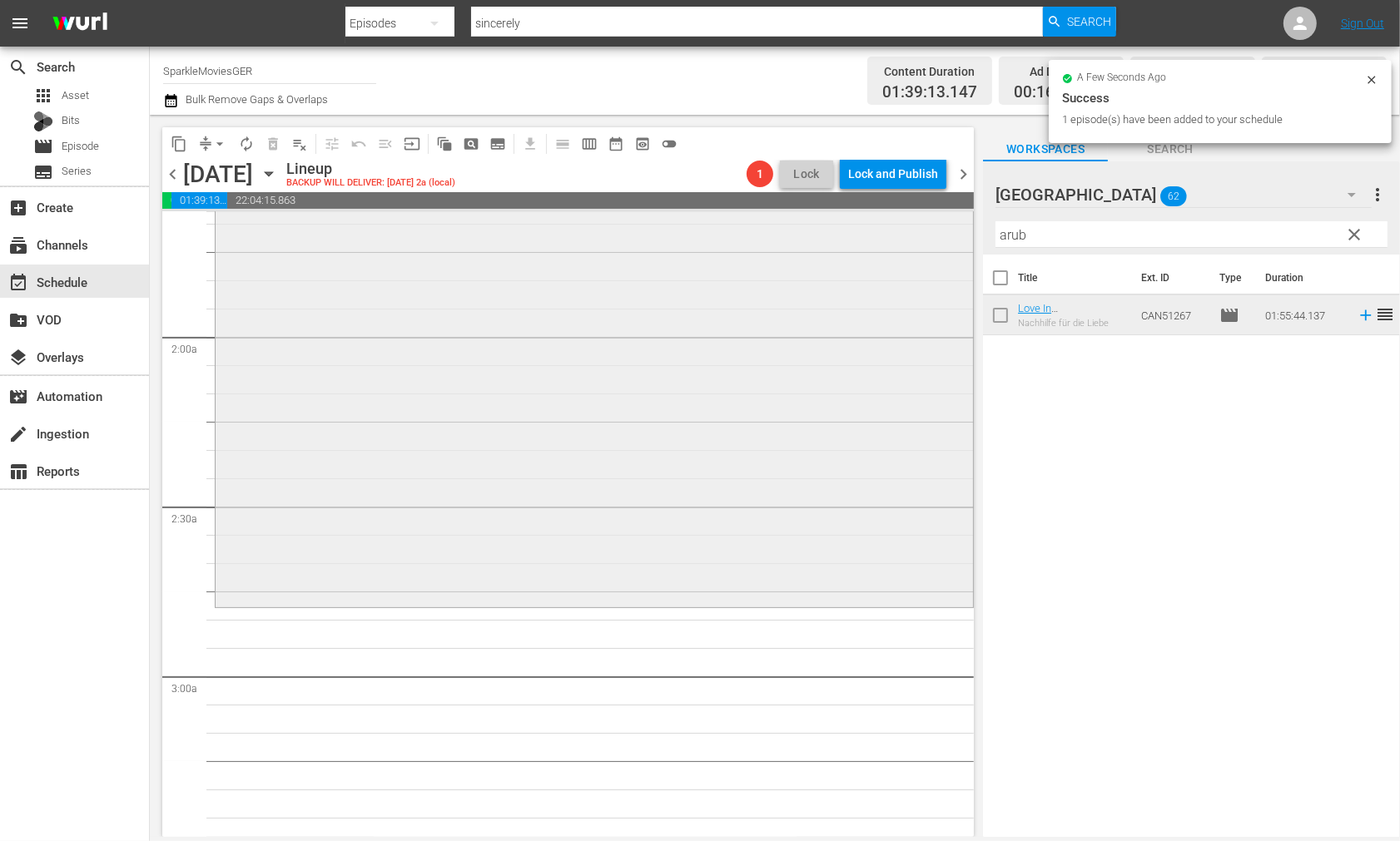
drag, startPoint x: 1086, startPoint y: 245, endPoint x: 895, endPoint y: 241, distance: 191.0
click at [895, 241] on div "content_copy compress arrow_drop_down autorenew_outlined delete_forever_outline…" at bounding box center [776, 476] width 1251 height 723
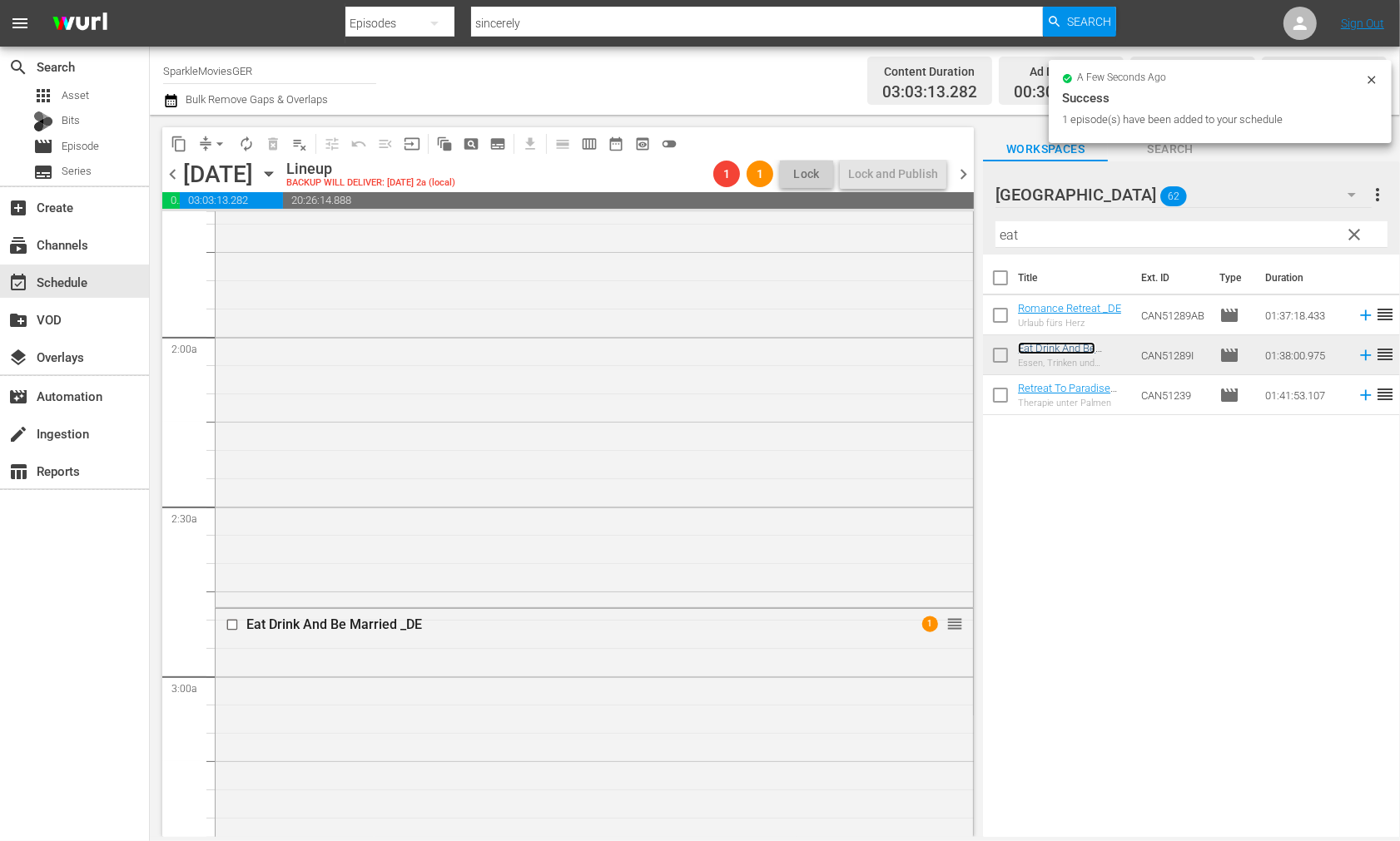
scroll to position [925, 0]
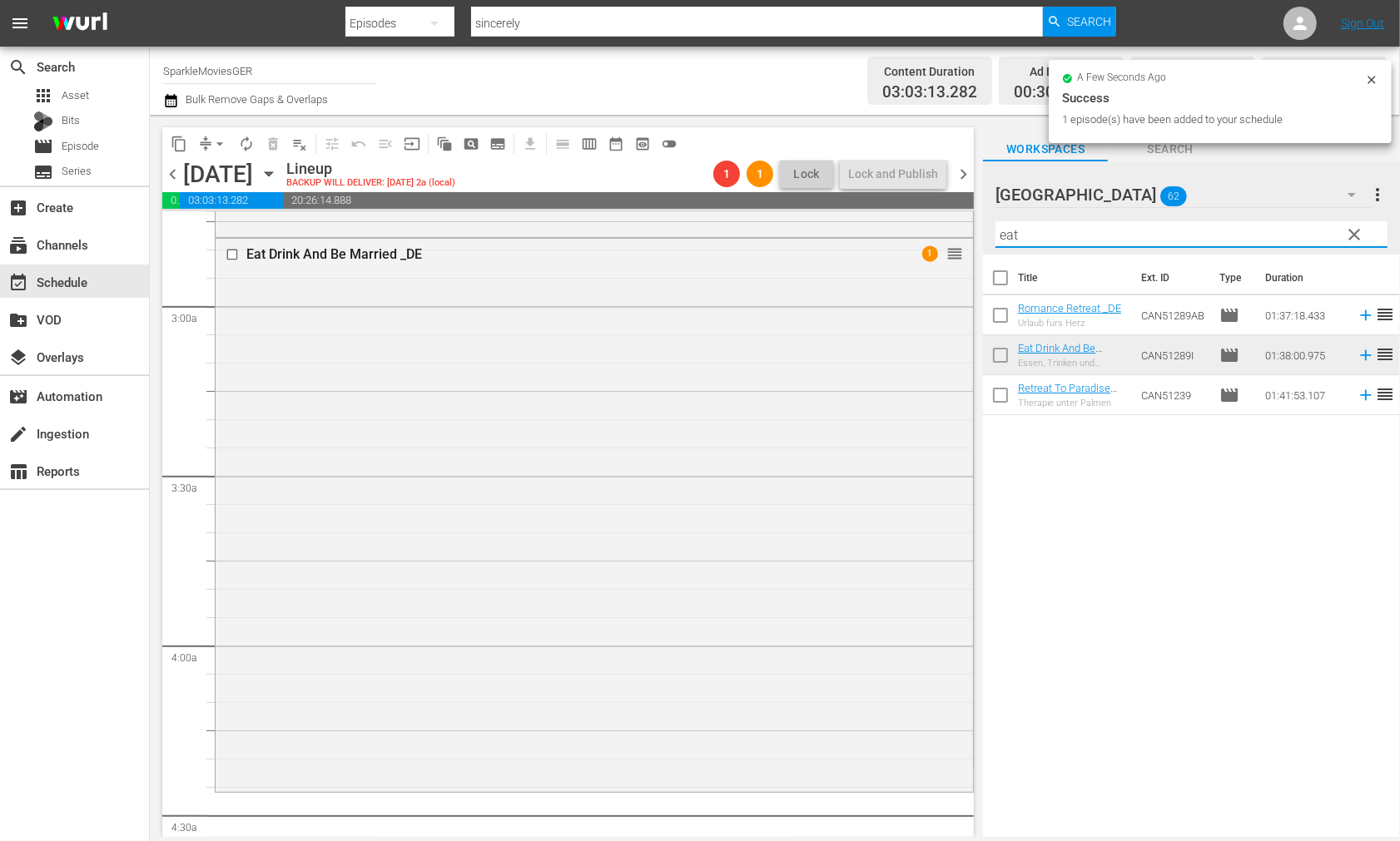
drag, startPoint x: 1050, startPoint y: 236, endPoint x: 972, endPoint y: 228, distance: 78.4
click at [972, 228] on div "content_copy compress arrow_drop_down autorenew_outlined delete_forever_outline…" at bounding box center [776, 476] width 1251 height 723
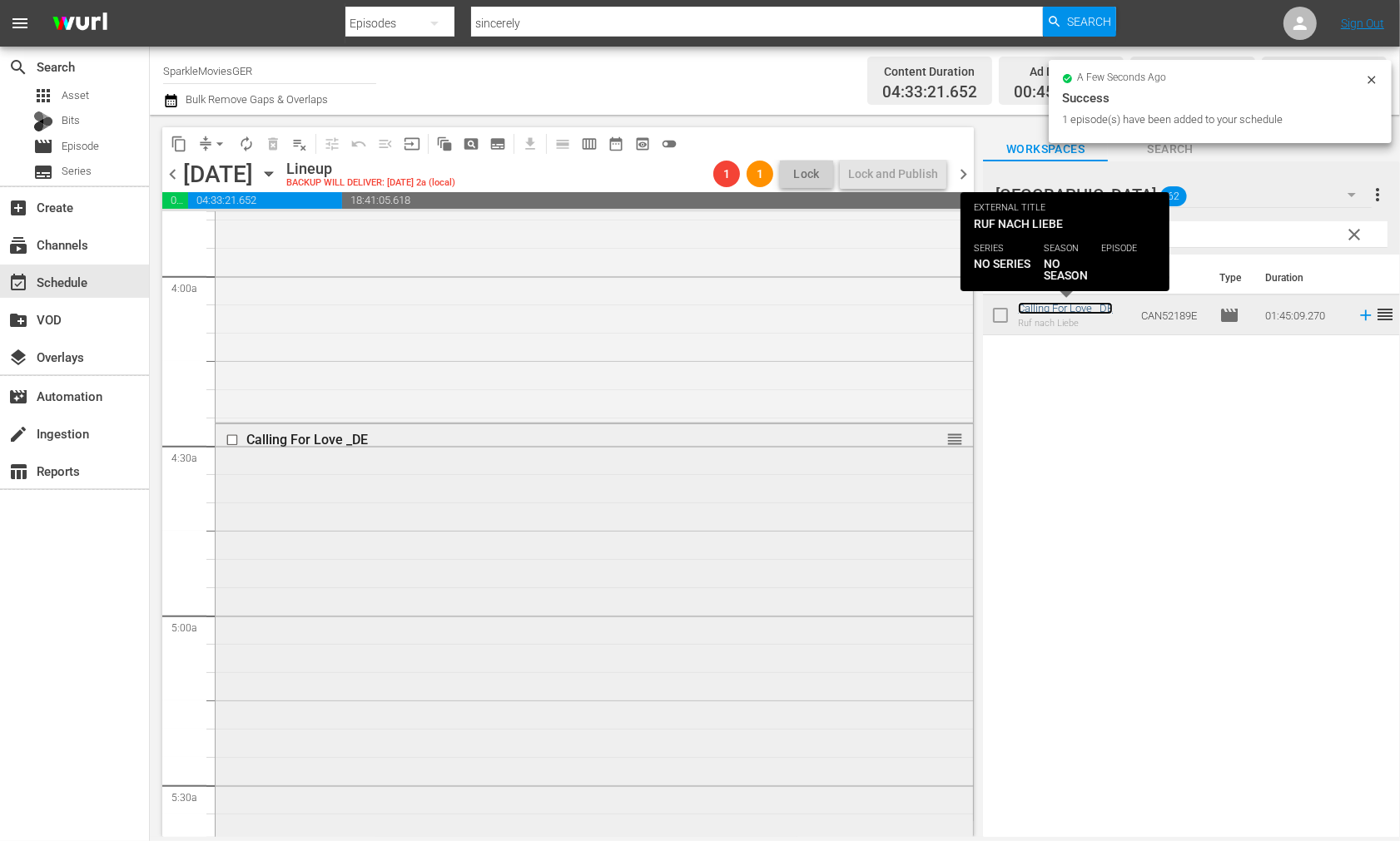
scroll to position [1757, 0]
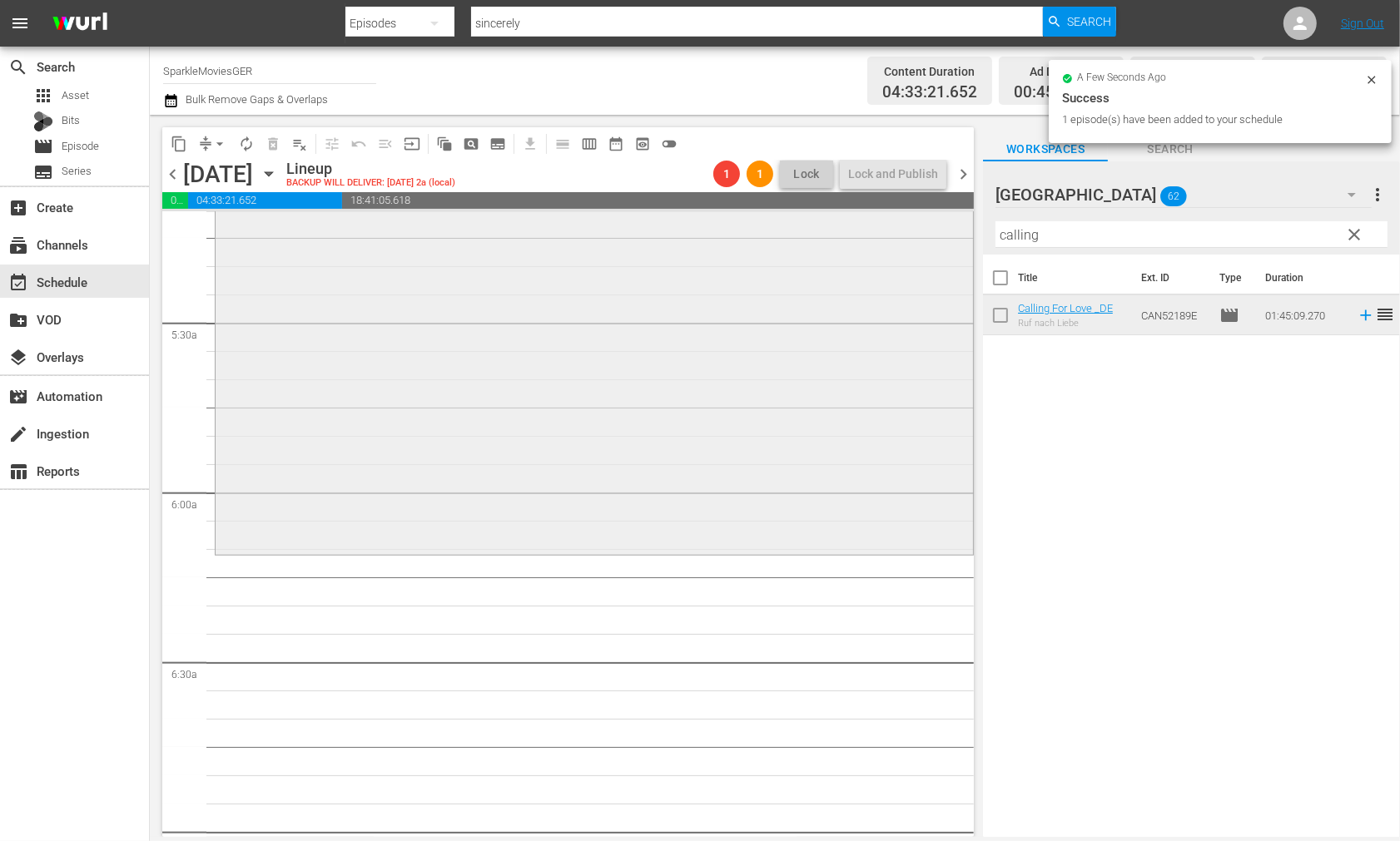
drag, startPoint x: 987, startPoint y: 230, endPoint x: 793, endPoint y: 231, distance: 194.0
click at [793, 231] on div "content_copy compress arrow_drop_down autorenew_outlined delete_forever_outline…" at bounding box center [776, 476] width 1251 height 723
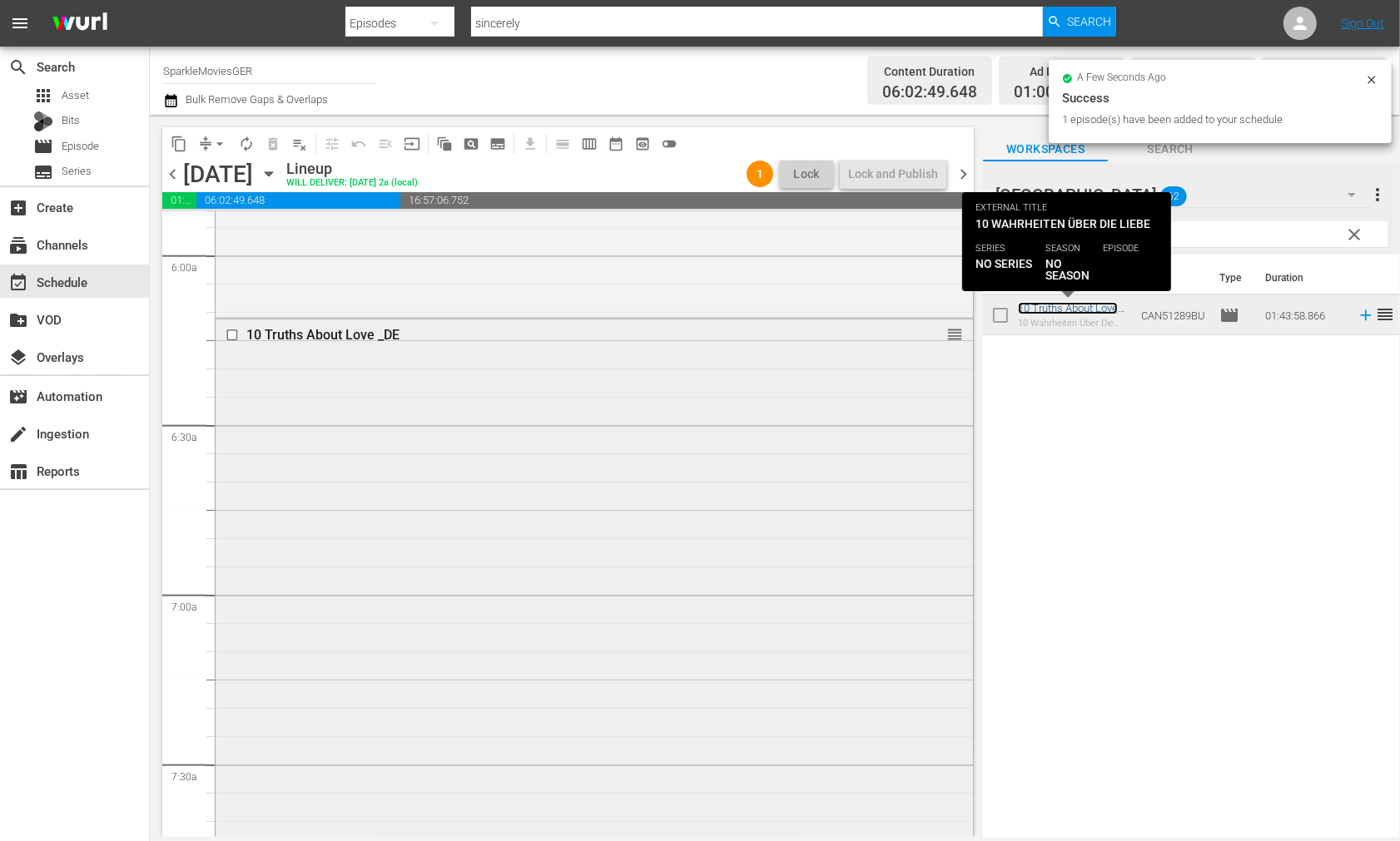
scroll to position [2218, 0]
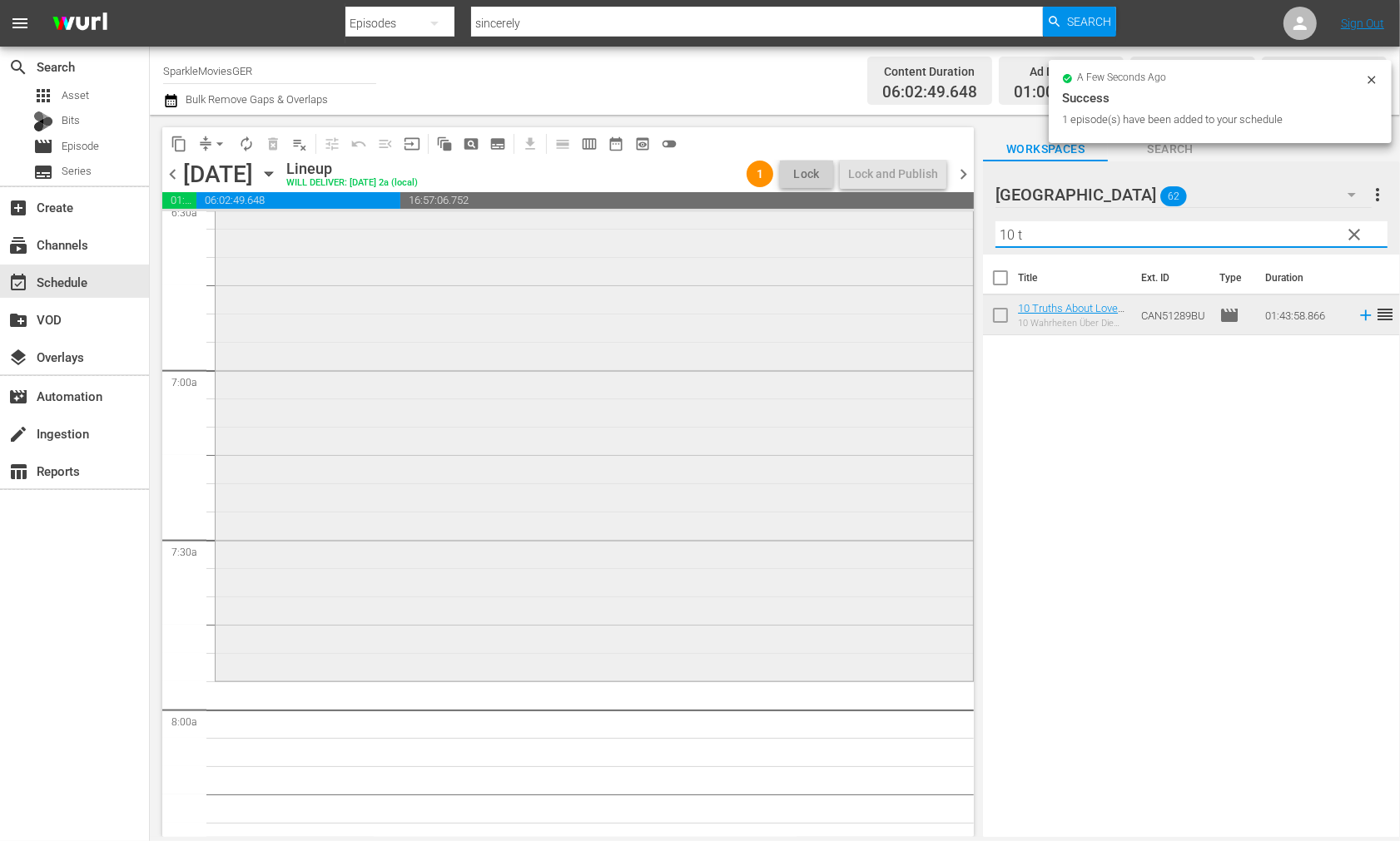
drag, startPoint x: 1050, startPoint y: 234, endPoint x: 710, endPoint y: 225, distance: 340.1
click at [724, 226] on div "content_copy compress arrow_drop_down autorenew_outlined delete_forever_outline…" at bounding box center [776, 476] width 1251 height 723
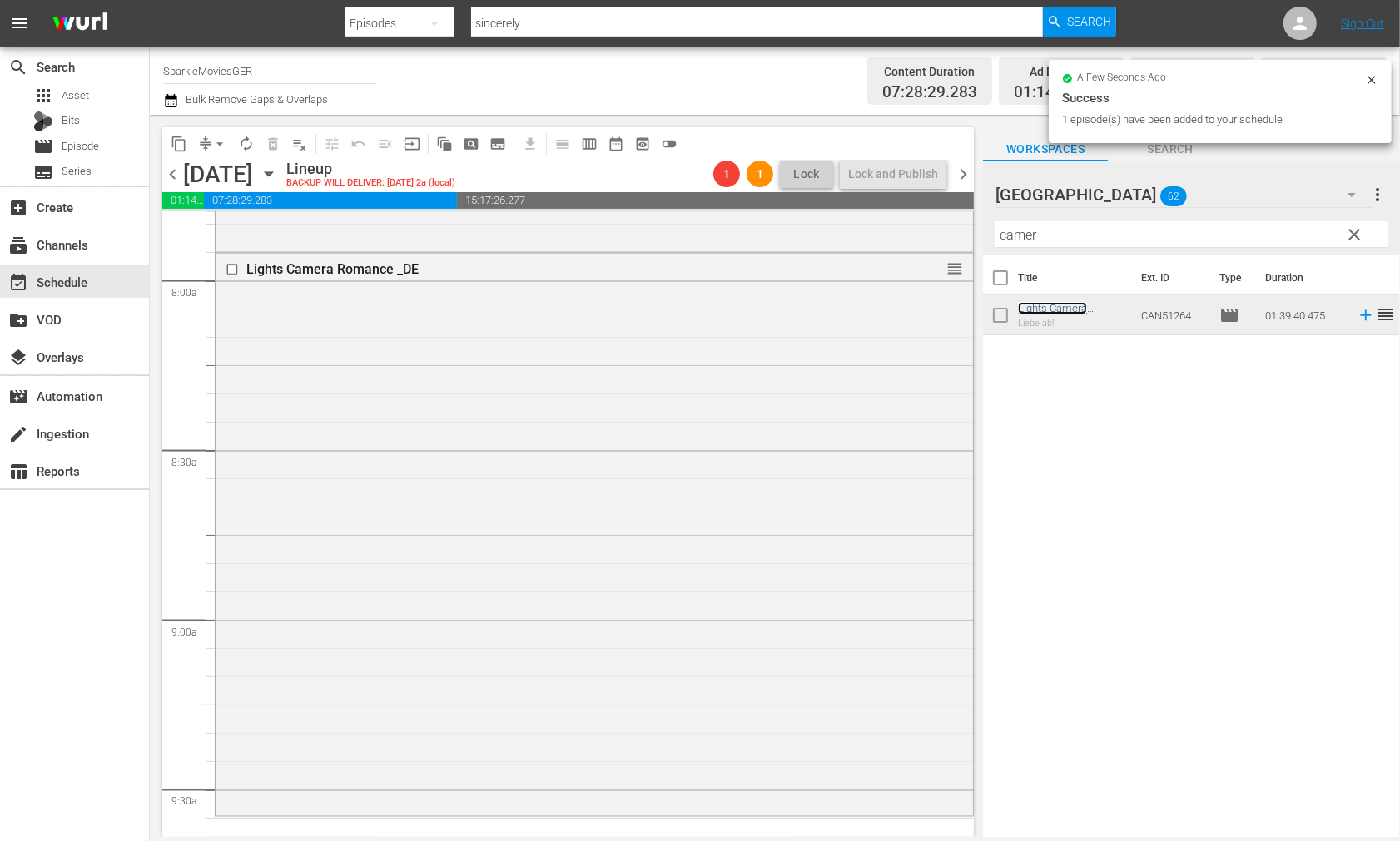
scroll to position [2959, 0]
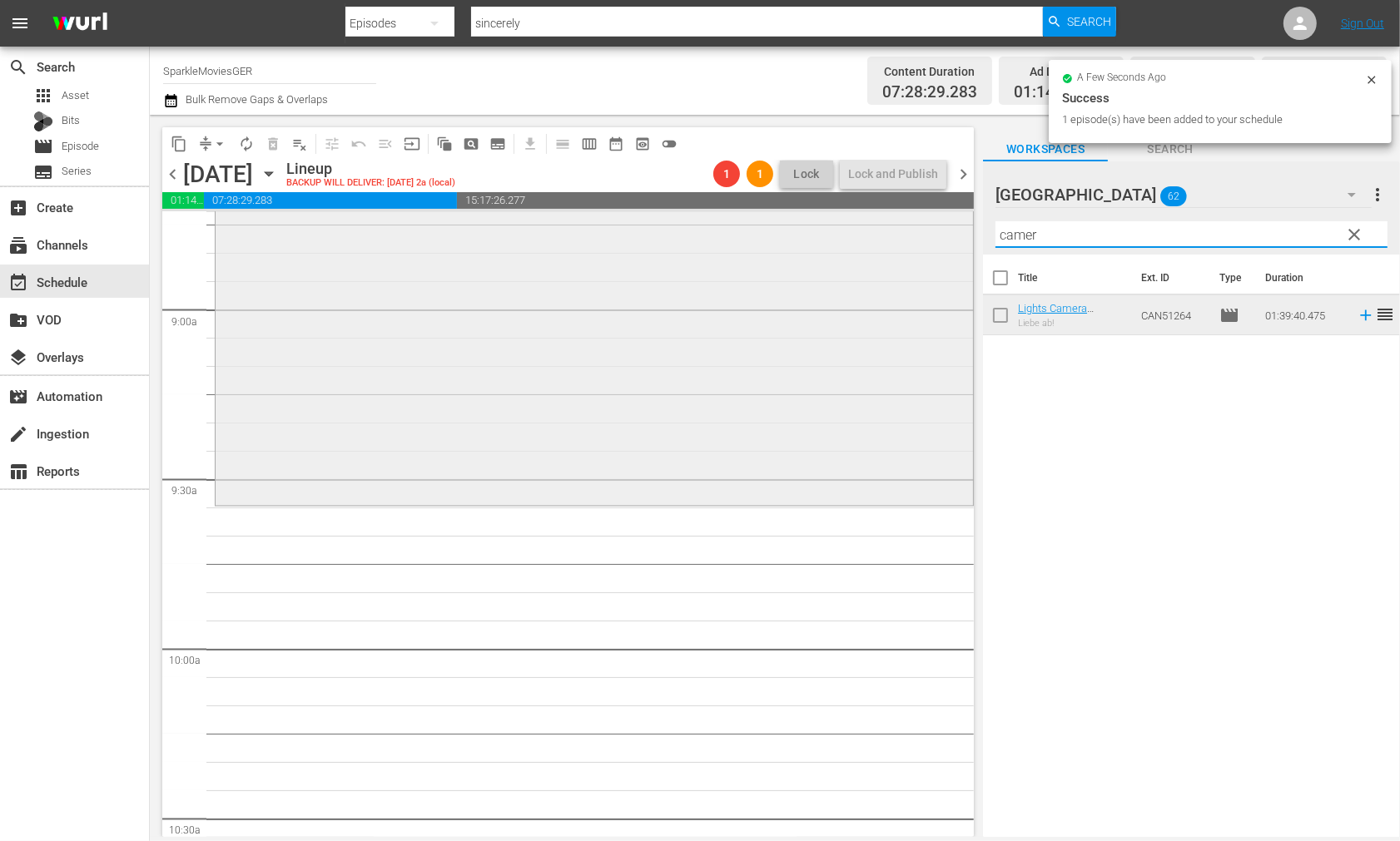
drag, startPoint x: 1002, startPoint y: 231, endPoint x: 709, endPoint y: 214, distance: 293.5
click at [709, 214] on div "content_copy compress arrow_drop_down autorenew_outlined delete_forever_outline…" at bounding box center [776, 476] width 1251 height 723
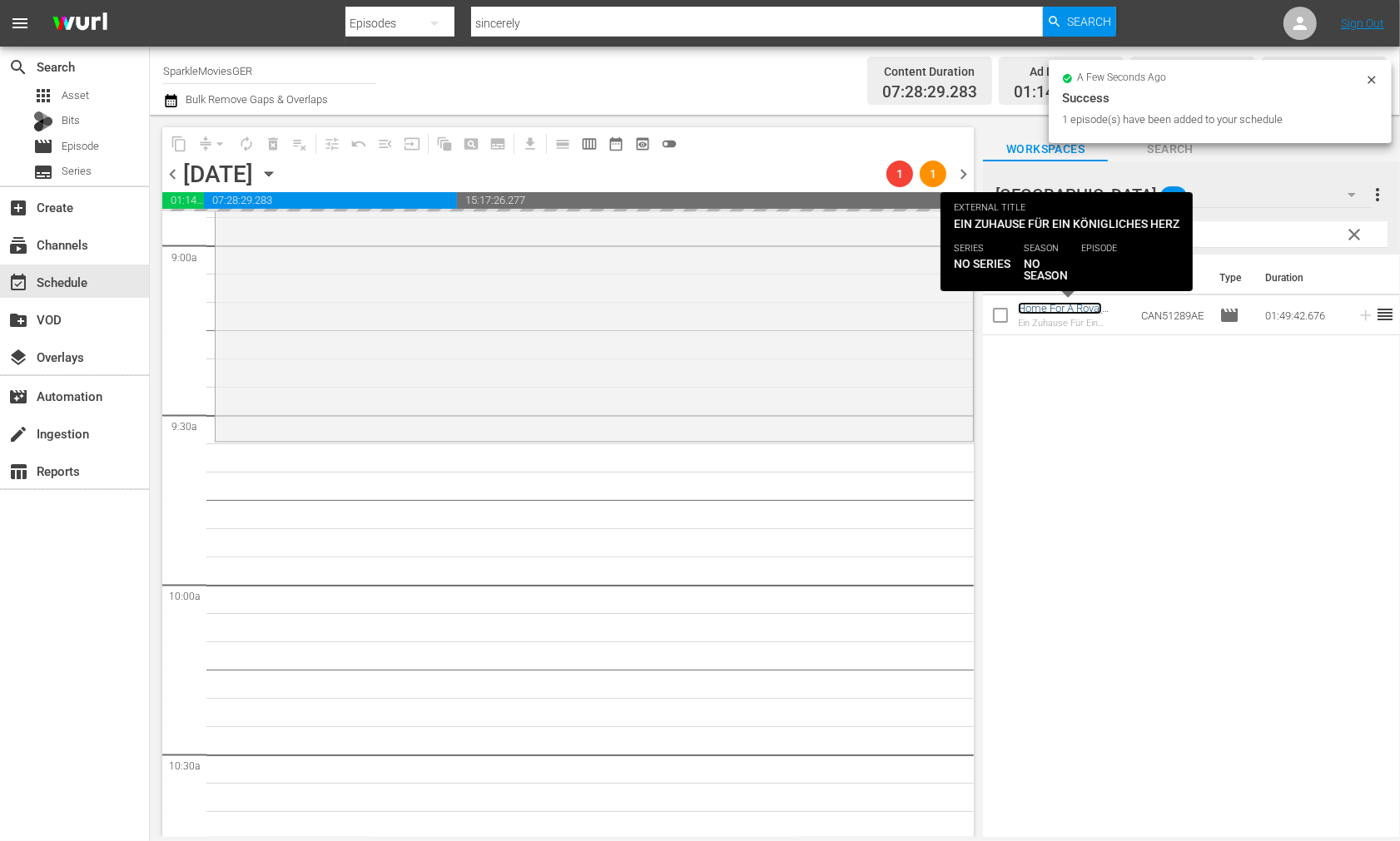
scroll to position [3329, 0]
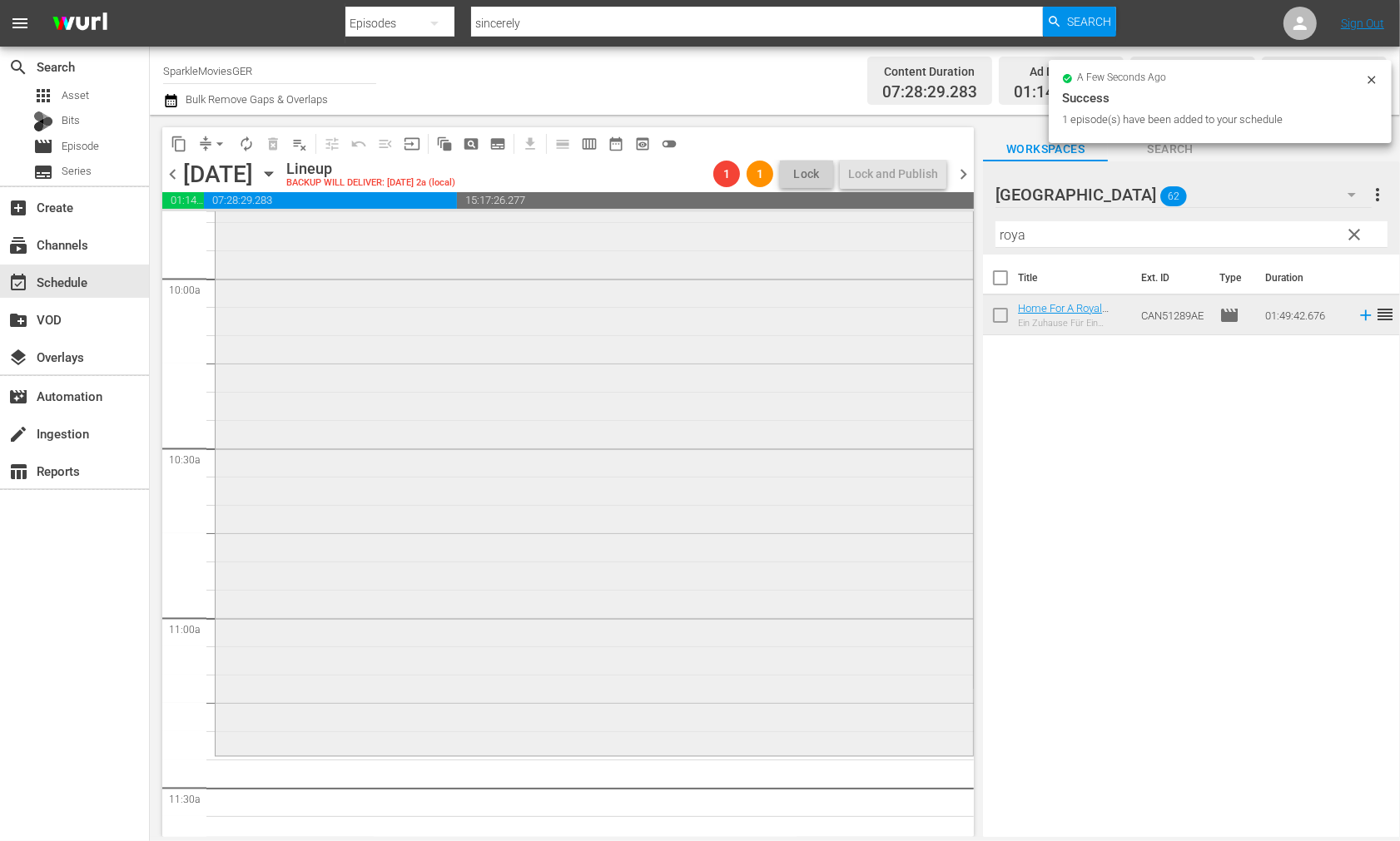
drag, startPoint x: 1036, startPoint y: 234, endPoint x: 879, endPoint y: 216, distance: 158.0
click at [879, 216] on div "content_copy compress arrow_drop_down autorenew_outlined delete_forever_outline…" at bounding box center [776, 476] width 1251 height 723
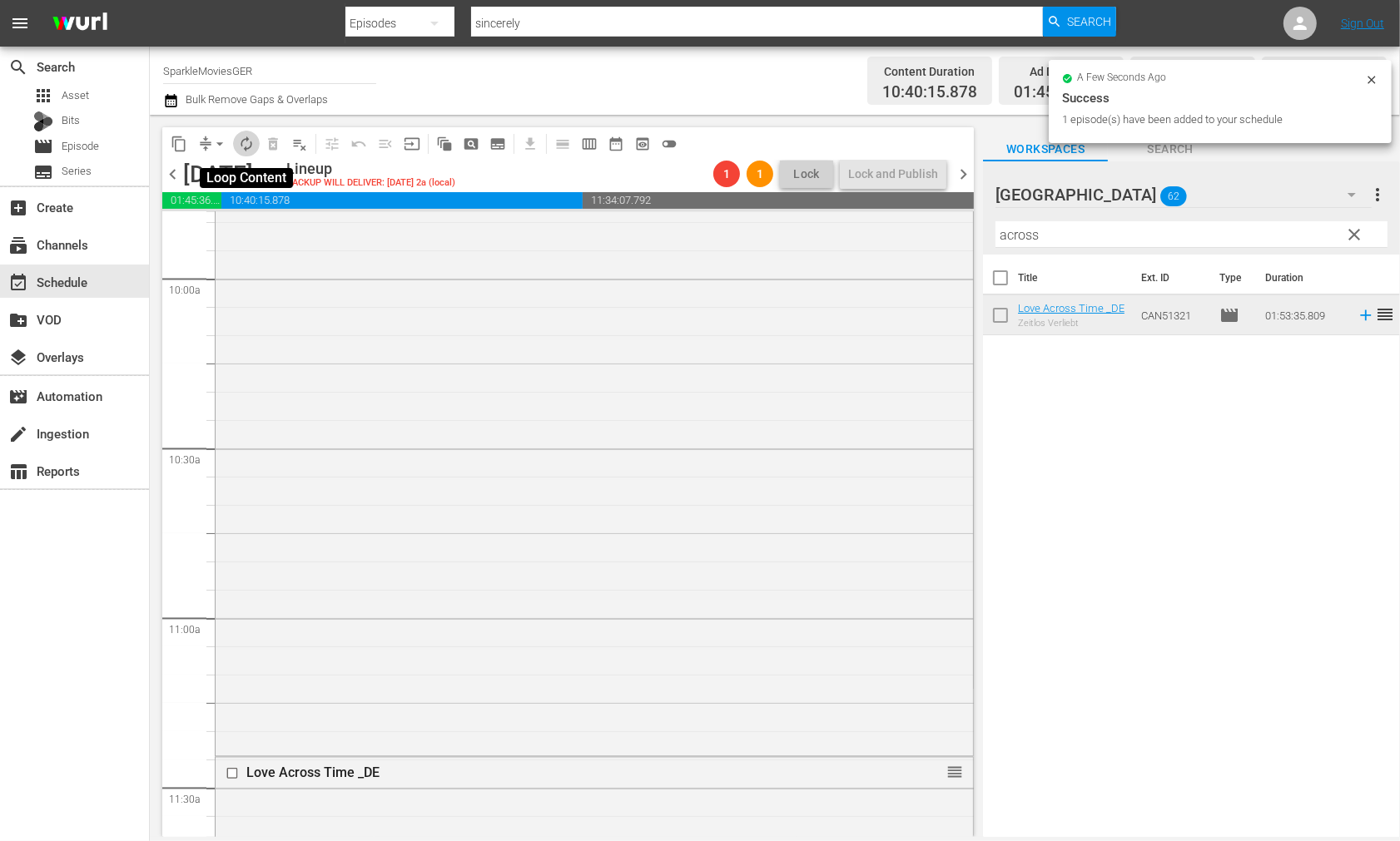
click at [247, 144] on span "autorenew_outlined" at bounding box center [246, 143] width 17 height 17
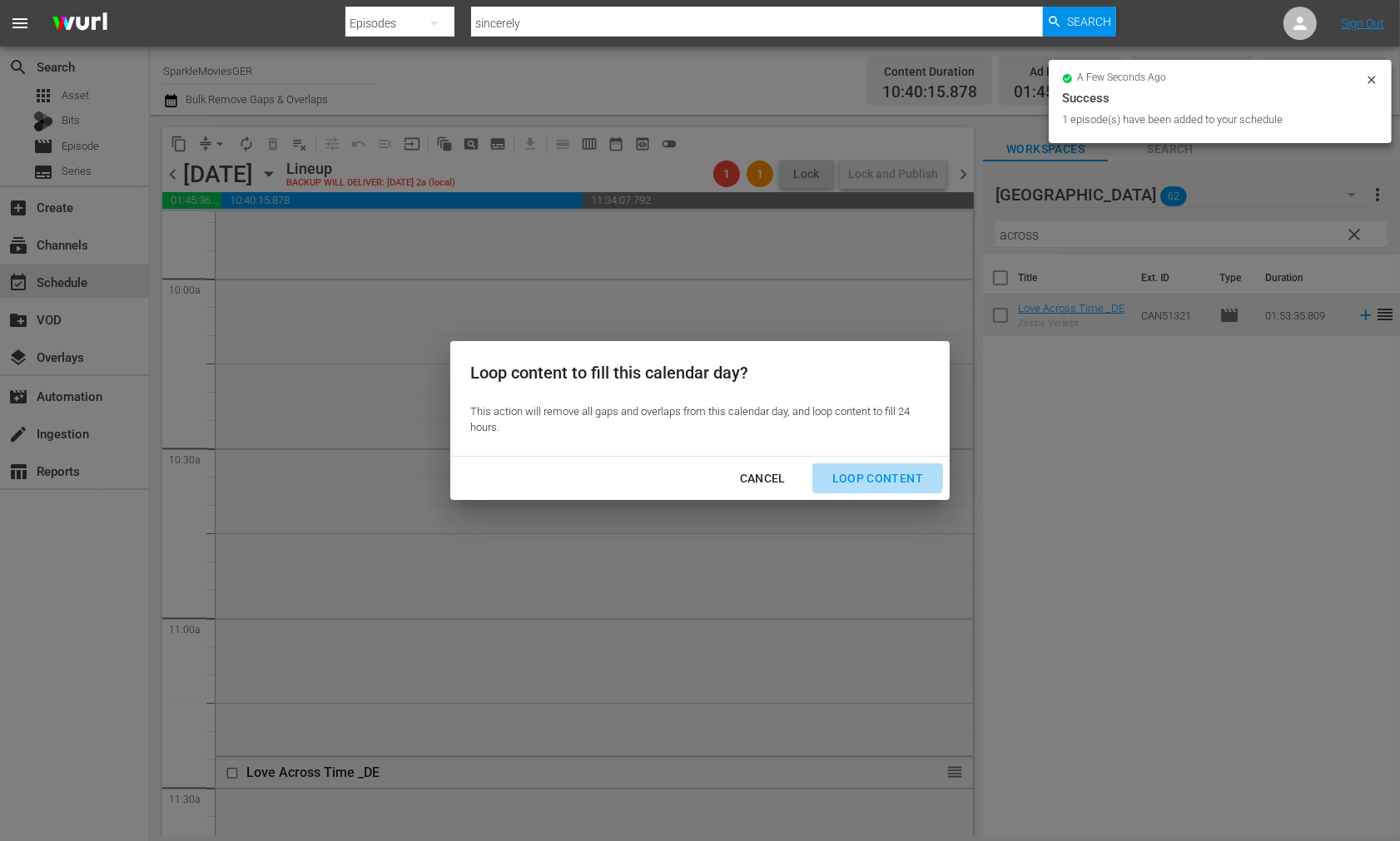
drag, startPoint x: 874, startPoint y: 475, endPoint x: 975, endPoint y: 506, distance: 105.7
click at [875, 475] on div "Loop Content" at bounding box center [878, 479] width 117 height 21
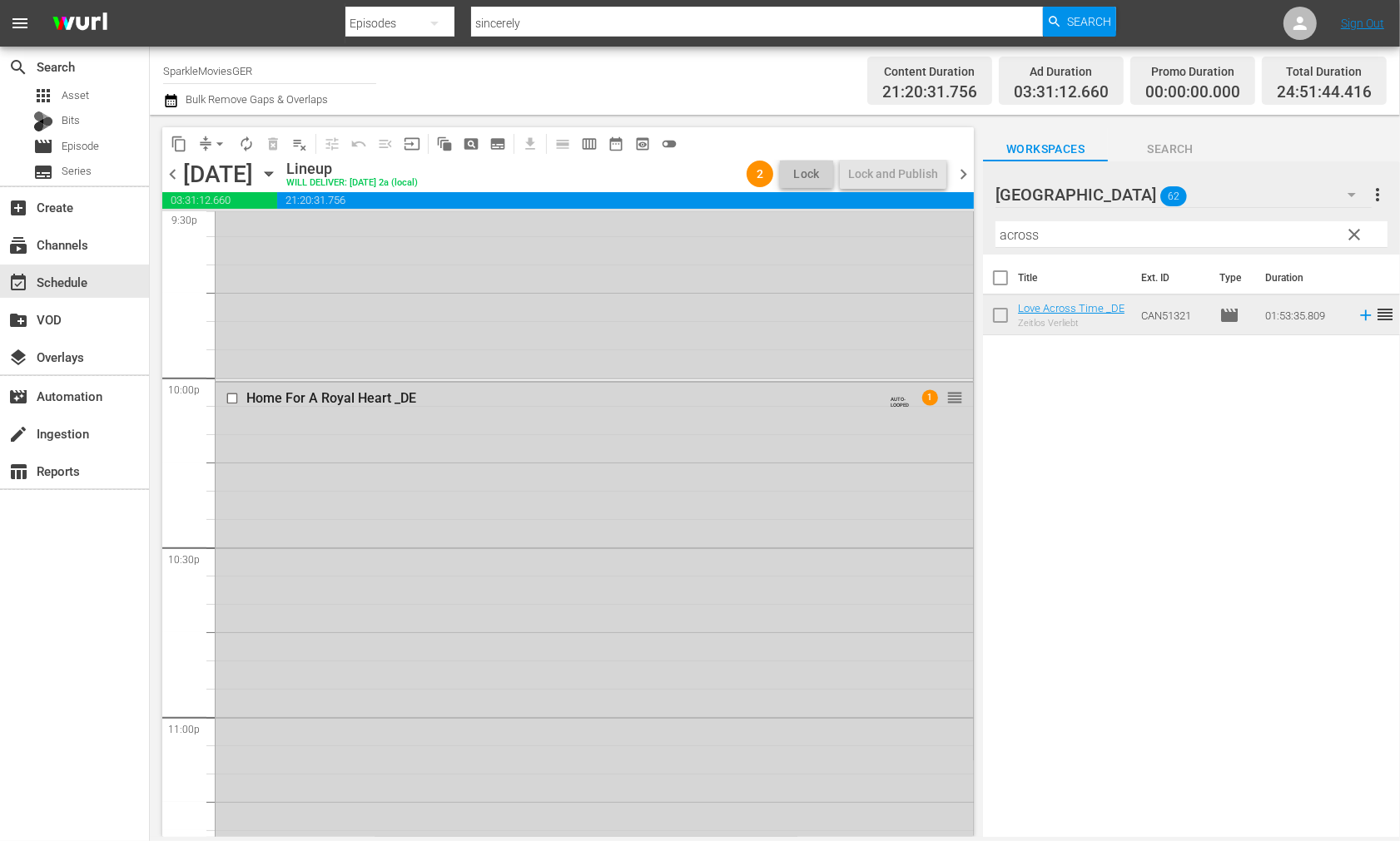
scroll to position [7860, 0]
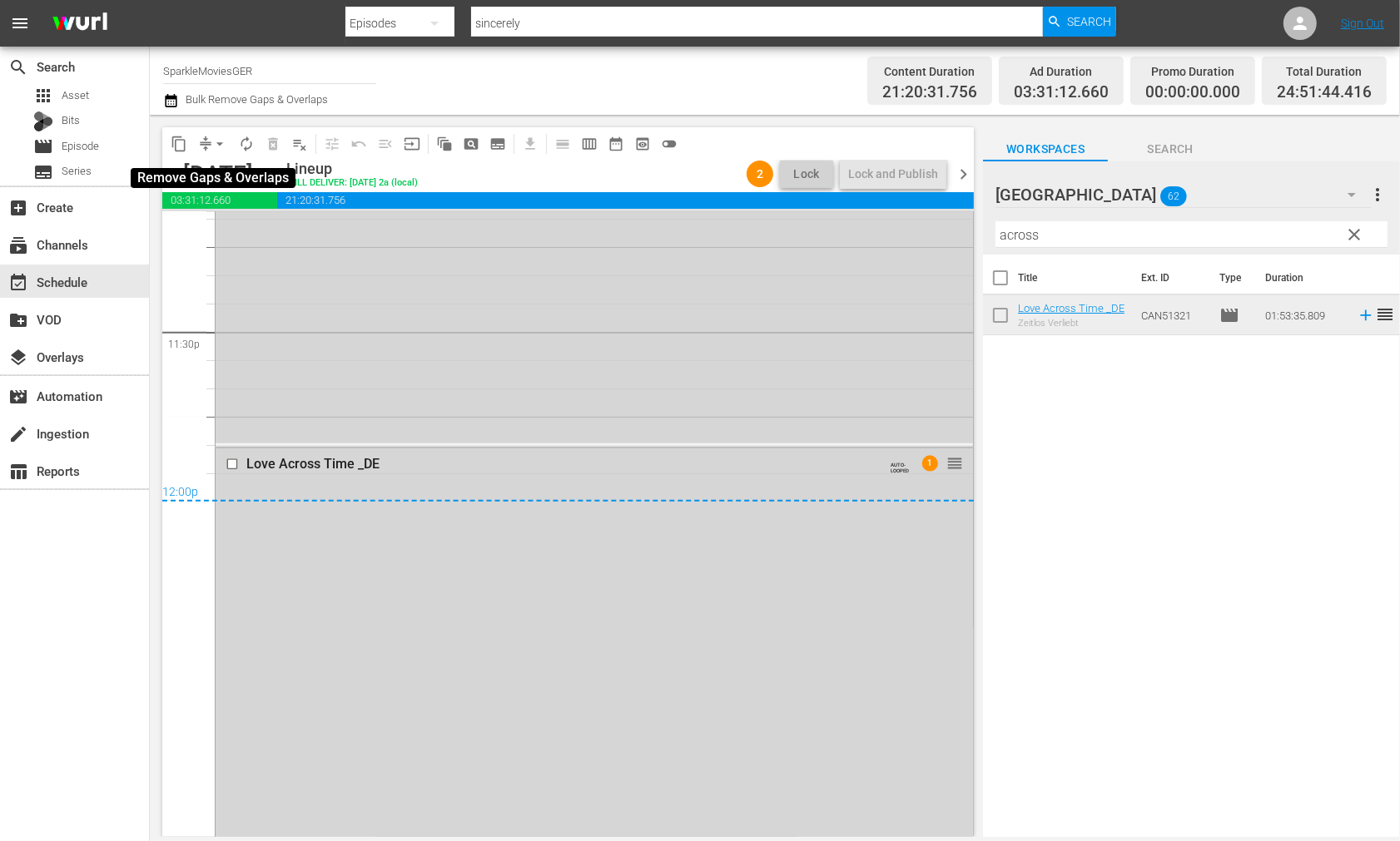
click at [215, 142] on span "arrow_drop_down" at bounding box center [219, 143] width 17 height 17
click at [251, 231] on li "Align to End of Previous Day" at bounding box center [221, 232] width 175 height 28
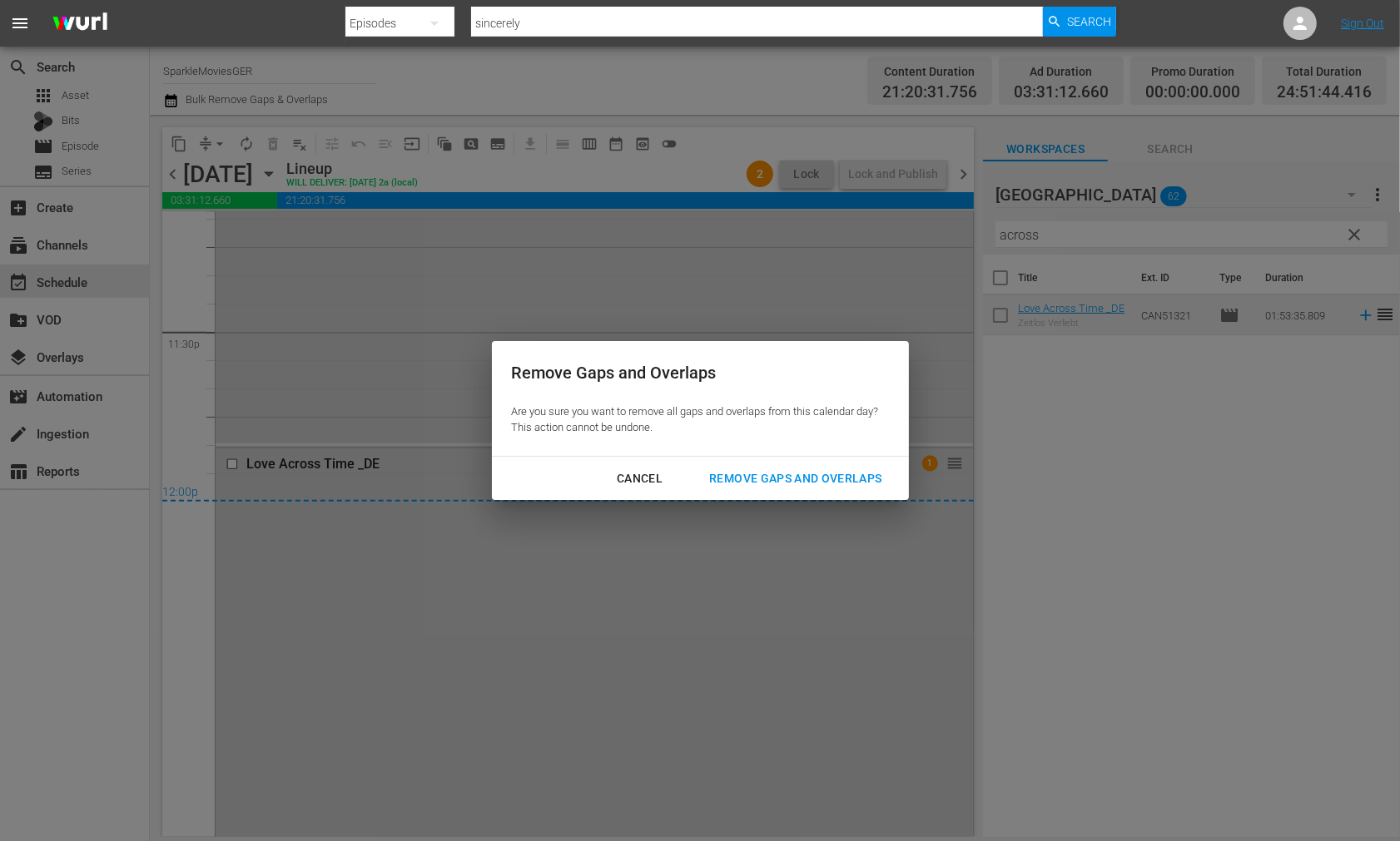
click at [863, 477] on div "Remove Gaps and Overlaps" at bounding box center [796, 479] width 199 height 21
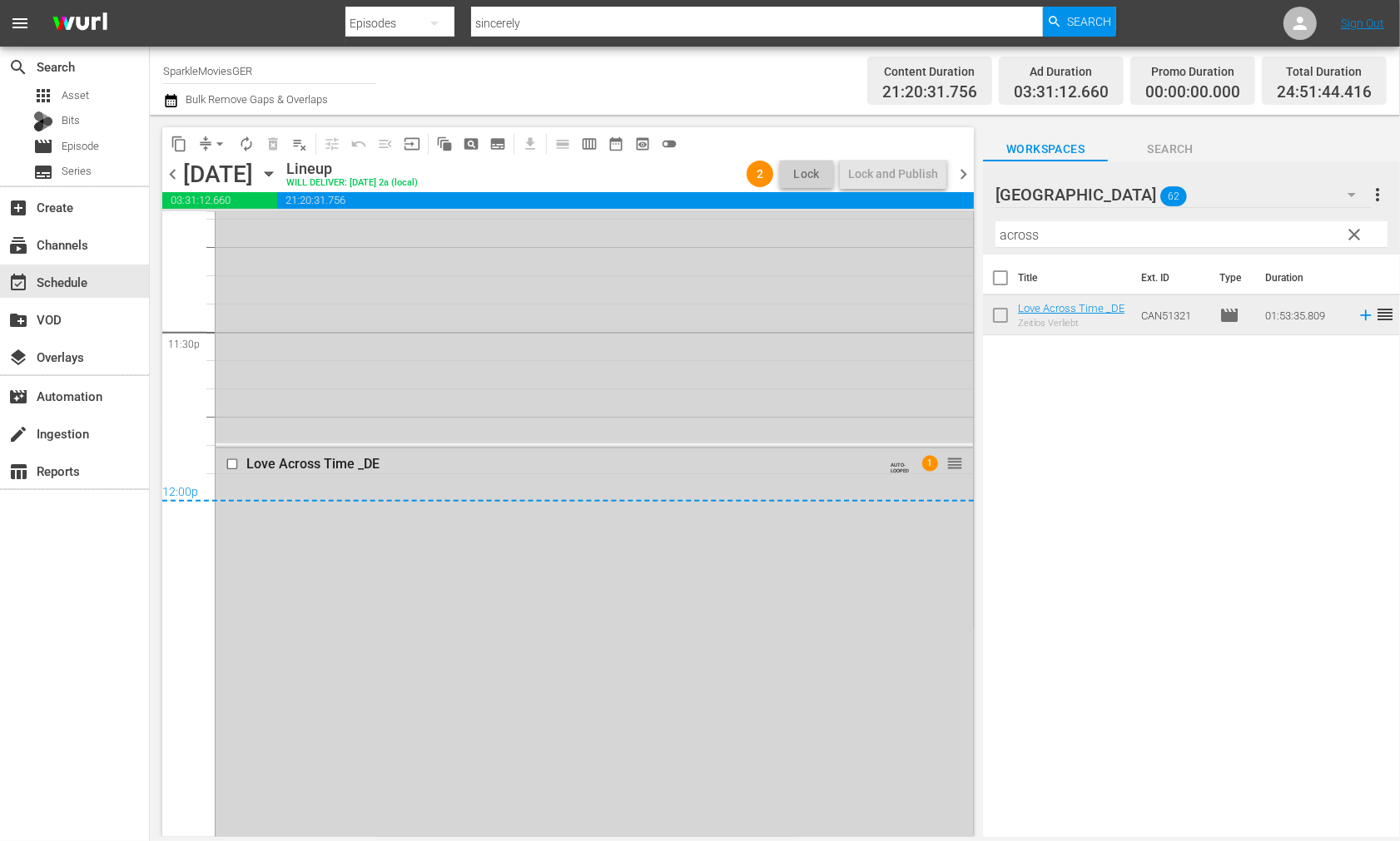
click at [278, 170] on icon "button" at bounding box center [269, 174] width 18 height 18
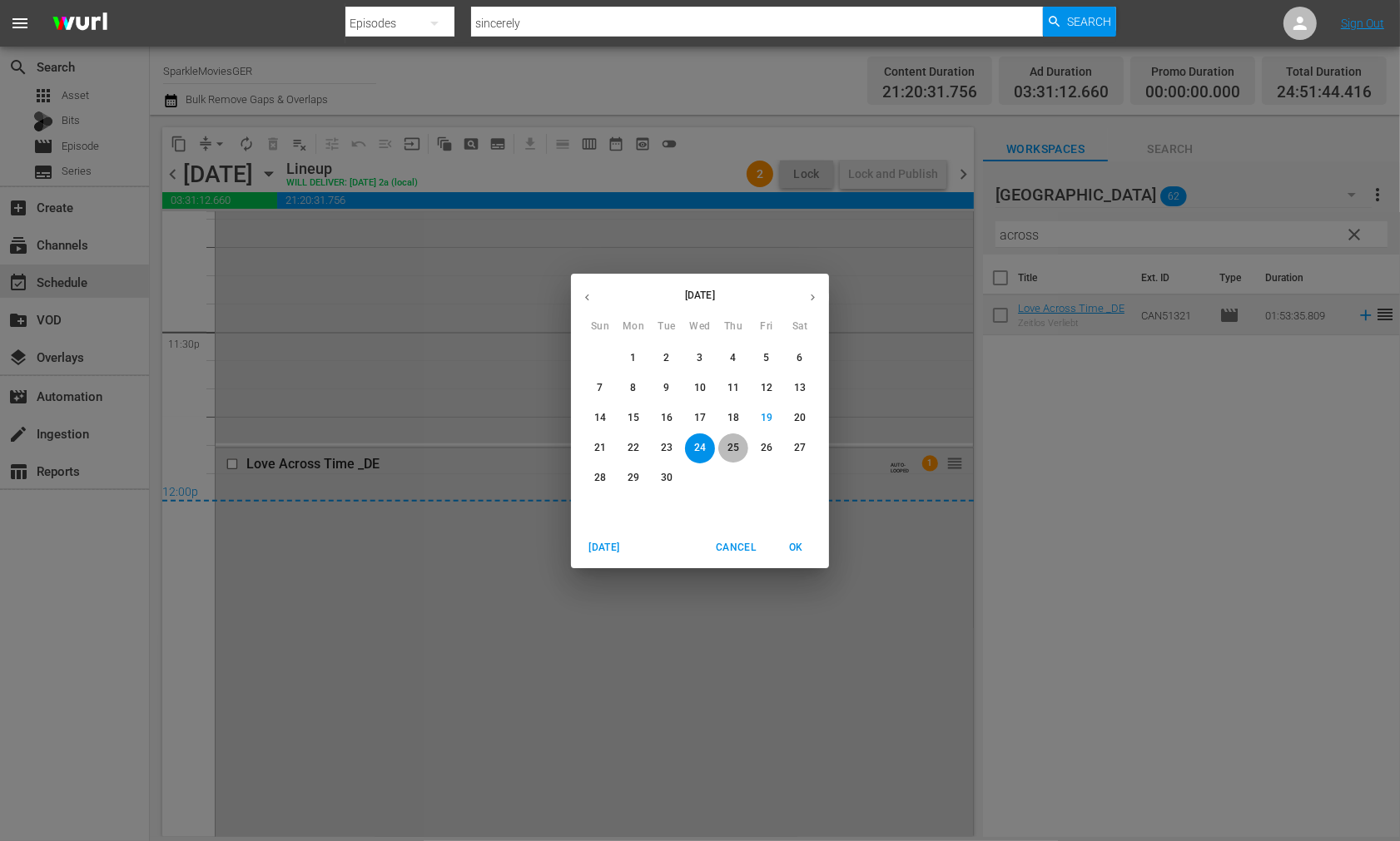
click at [726, 444] on span "25" at bounding box center [734, 448] width 30 height 14
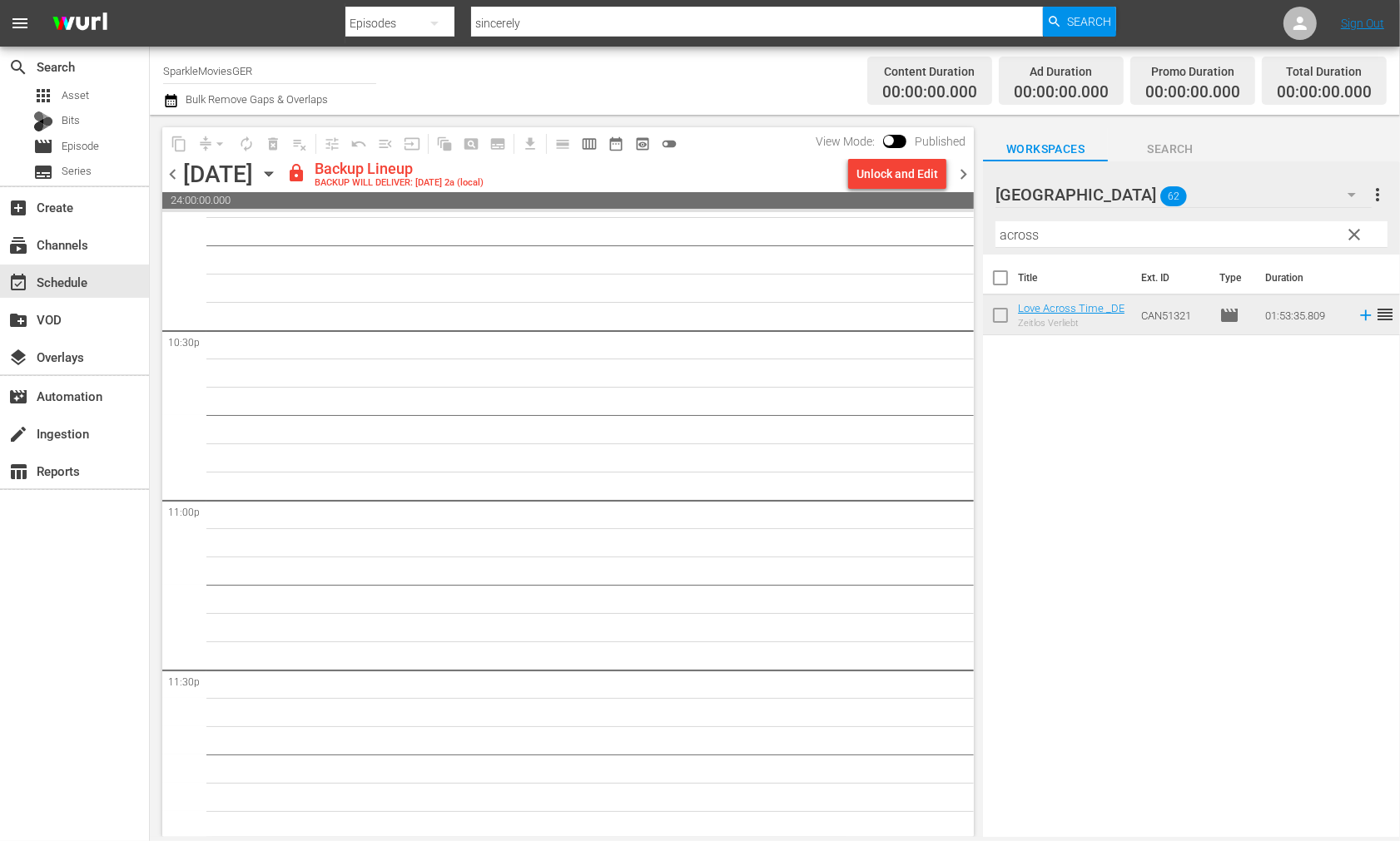
scroll to position [7524, 0]
click at [883, 172] on div "Unlock and Edit" at bounding box center [897, 174] width 82 height 30
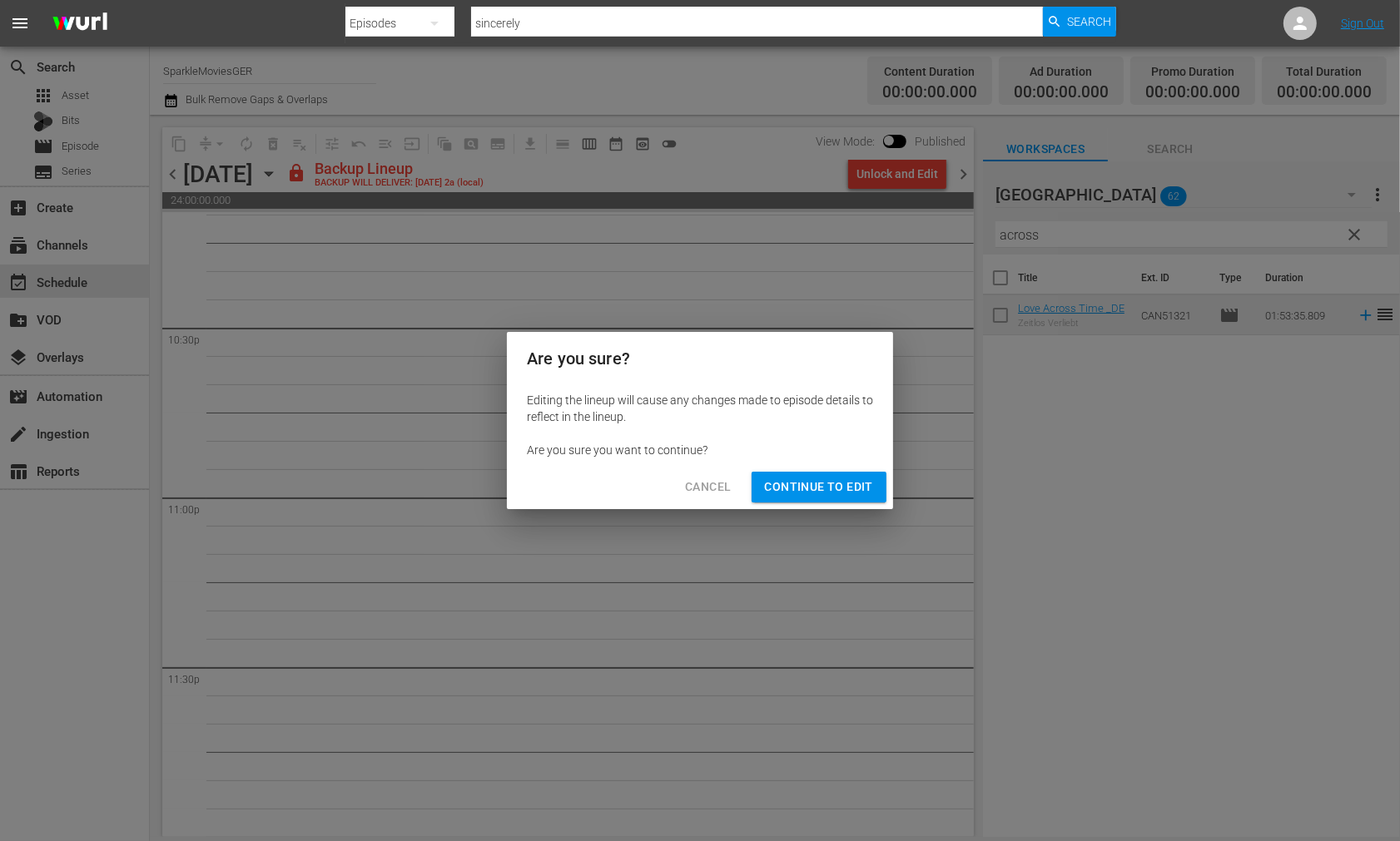
click at [817, 485] on span "Continue to Edit" at bounding box center [818, 487] width 109 height 21
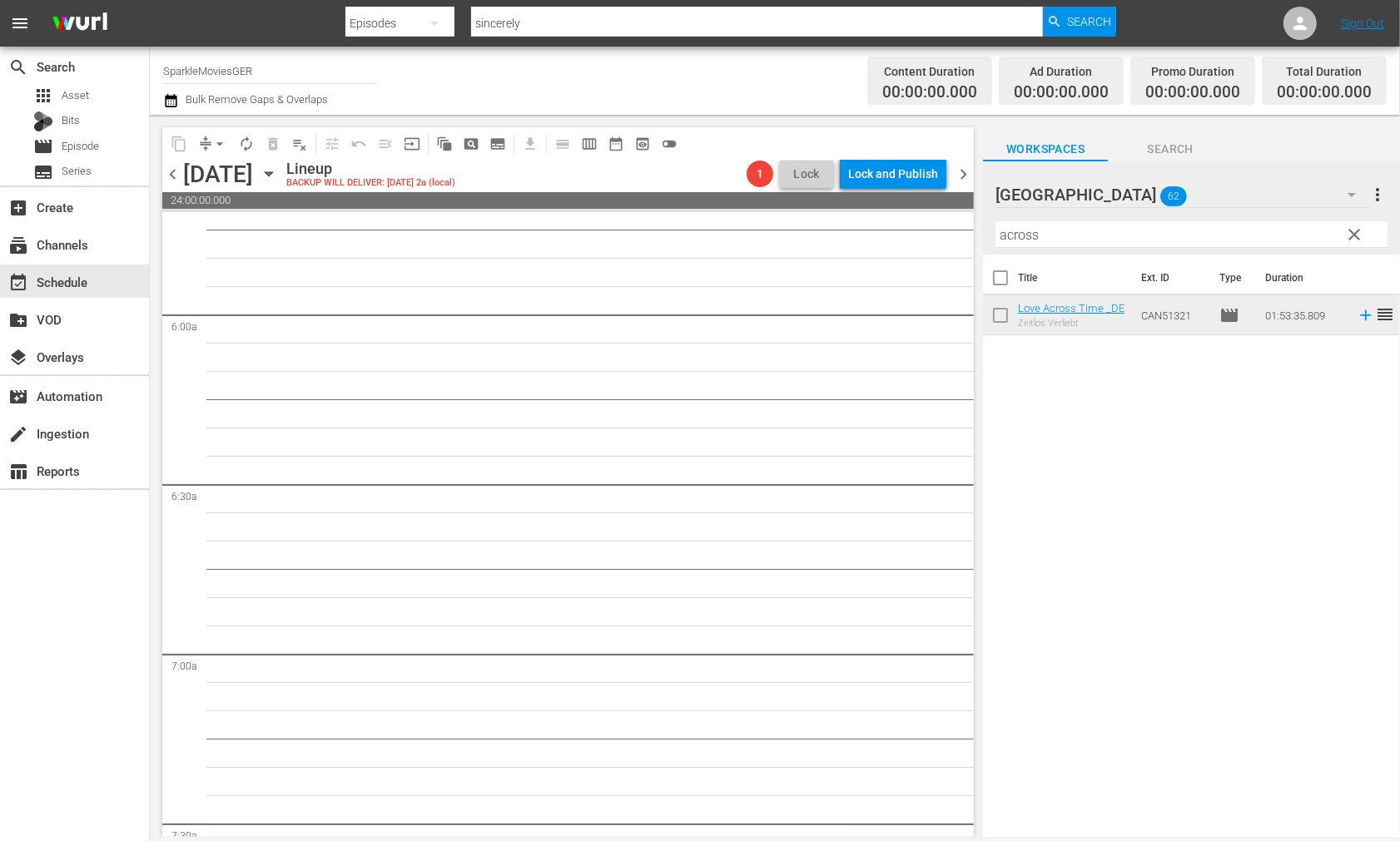
scroll to position [0, 0]
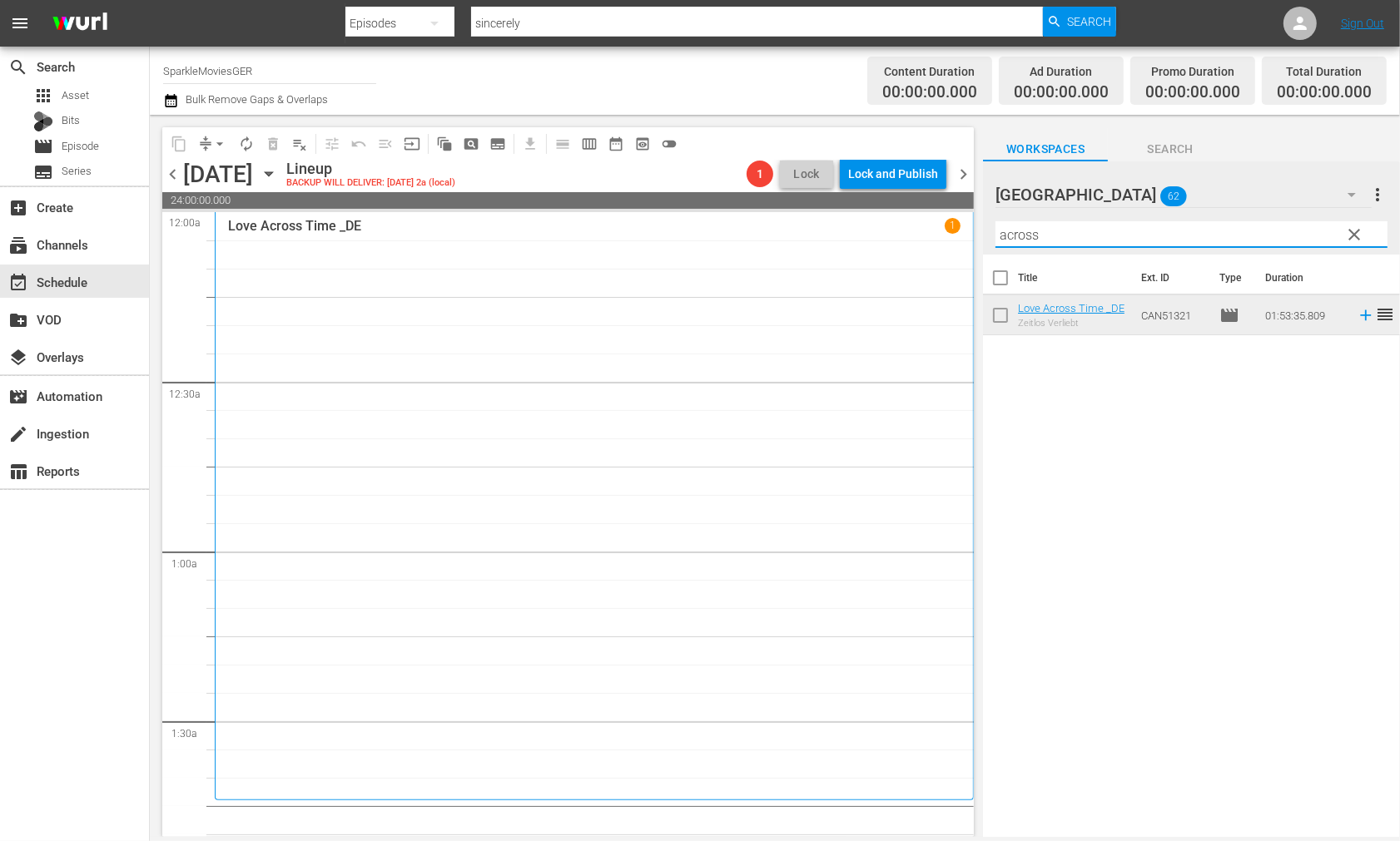
drag, startPoint x: 1060, startPoint y: 238, endPoint x: 761, endPoint y: 241, distance: 299.0
click at [775, 242] on div "content_copy compress arrow_drop_down autorenew_outlined delete_forever_outline…" at bounding box center [776, 476] width 1251 height 723
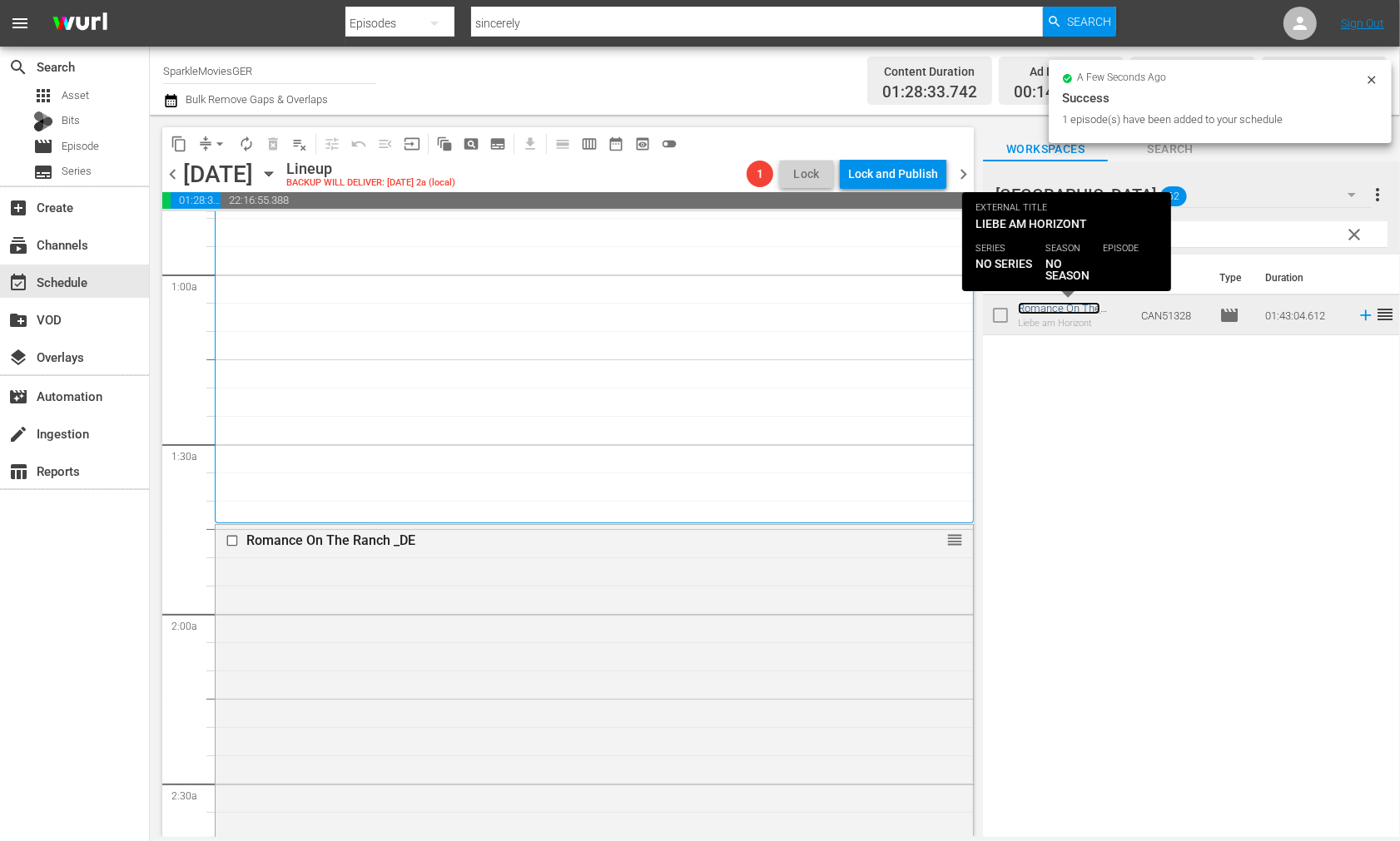
scroll to position [647, 0]
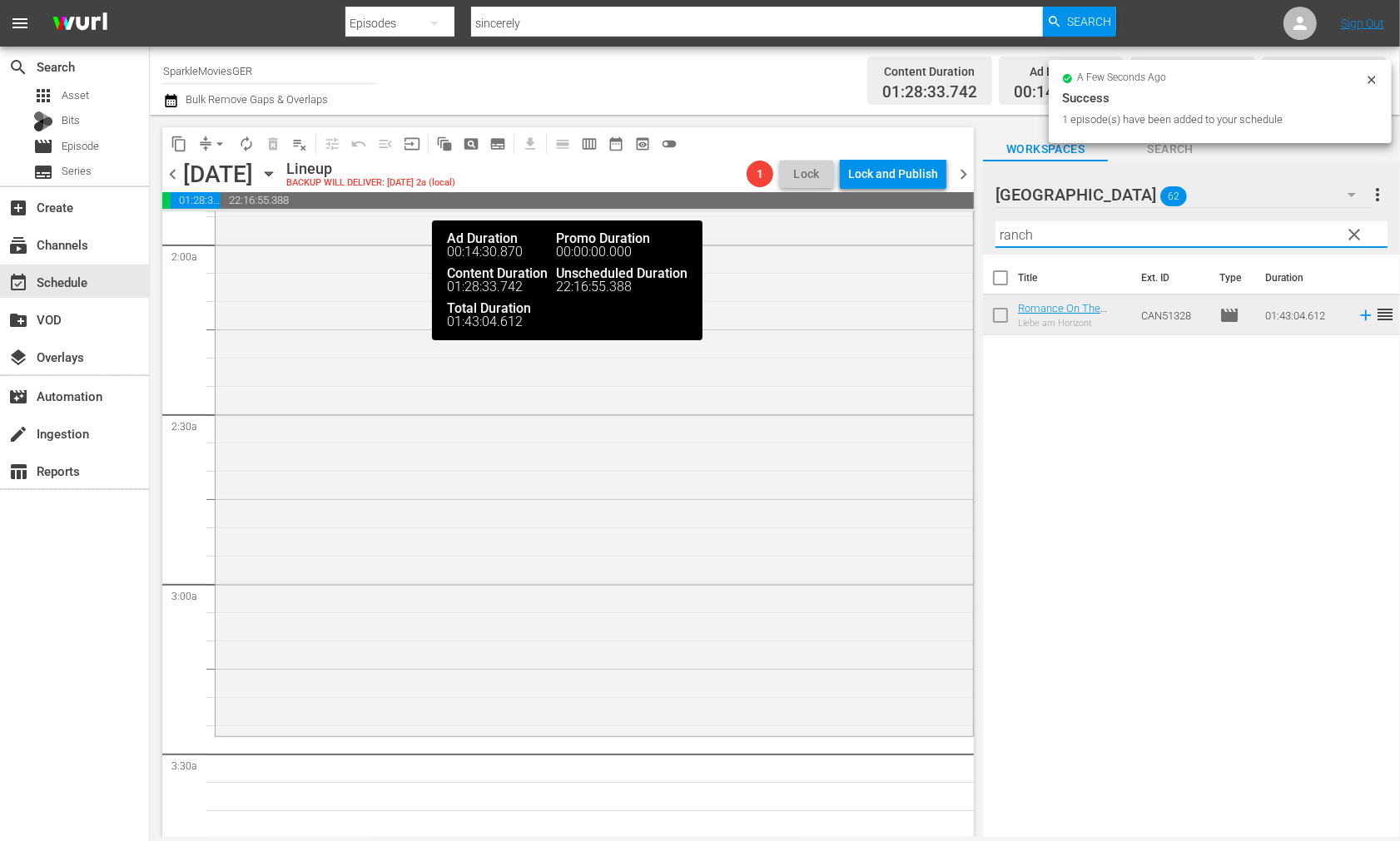
drag, startPoint x: 958, startPoint y: 218, endPoint x: 583, endPoint y: 188, distance: 376.2
click at [591, 189] on div "content_copy compress arrow_drop_down autorenew_outlined delete_forever_outline…" at bounding box center [776, 476] width 1251 height 723
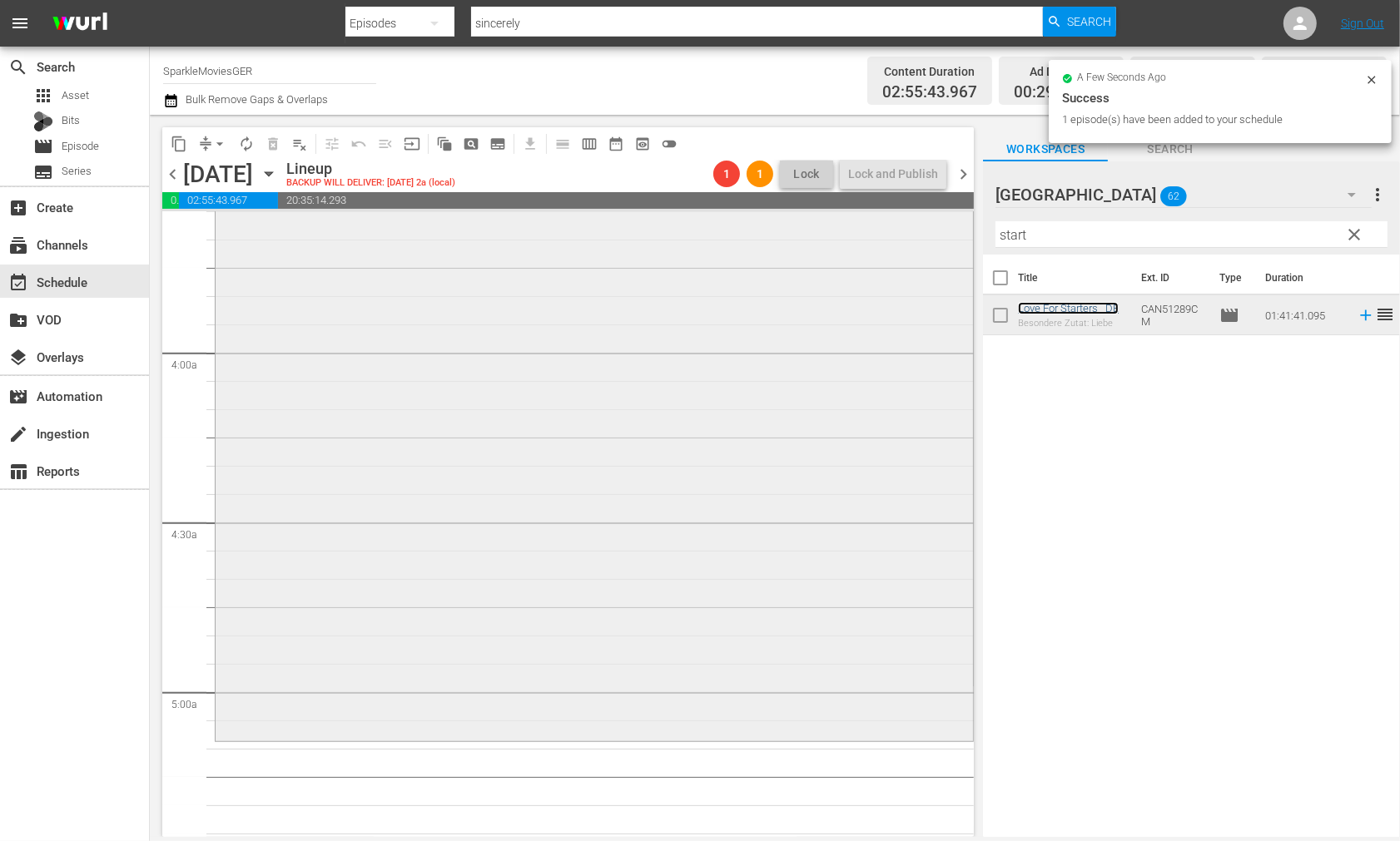
scroll to position [1386, 0]
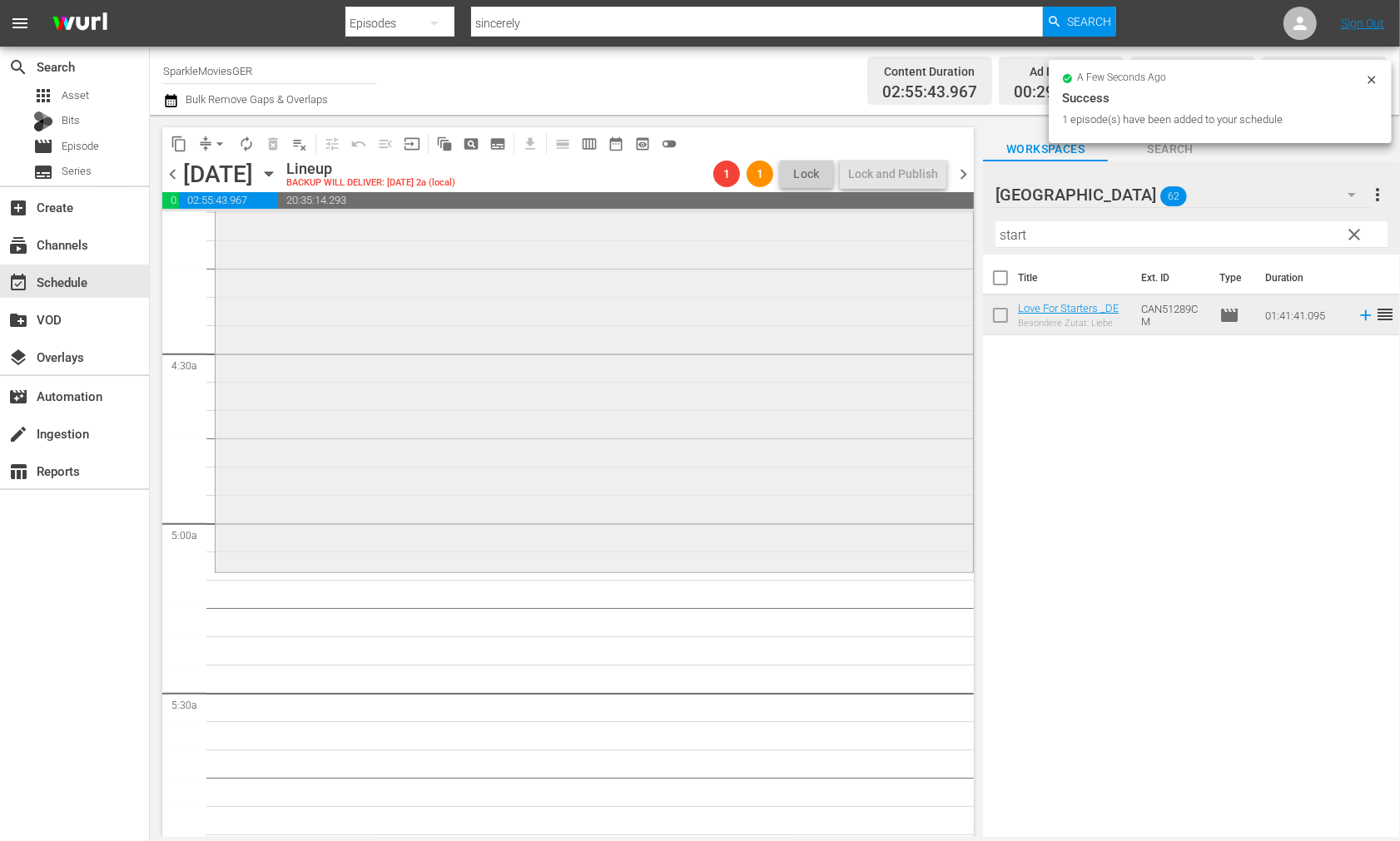
drag, startPoint x: 1012, startPoint y: 229, endPoint x: 826, endPoint y: 226, distance: 186.0
click at [951, 229] on div "content_copy compress arrow_drop_down autorenew_outlined delete_forever_outline…" at bounding box center [776, 476] width 1251 height 723
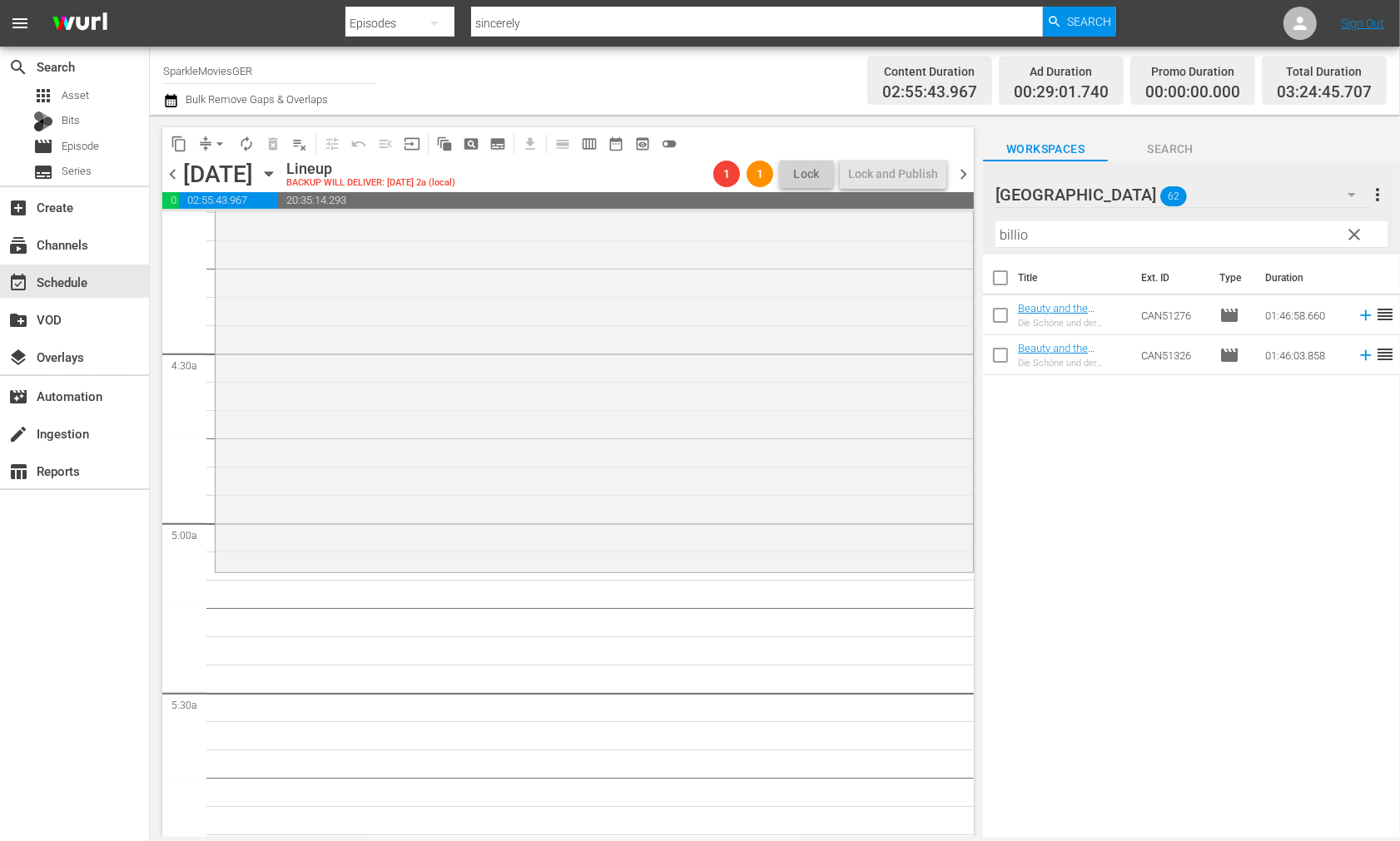
drag, startPoint x: 1061, startPoint y: 485, endPoint x: 1085, endPoint y: 466, distance: 30.6
click at [1062, 485] on div "Title Ext. ID Type Duration Beauty and the Billionaire _DE Die Schöne und der M…" at bounding box center [1192, 547] width 417 height 585
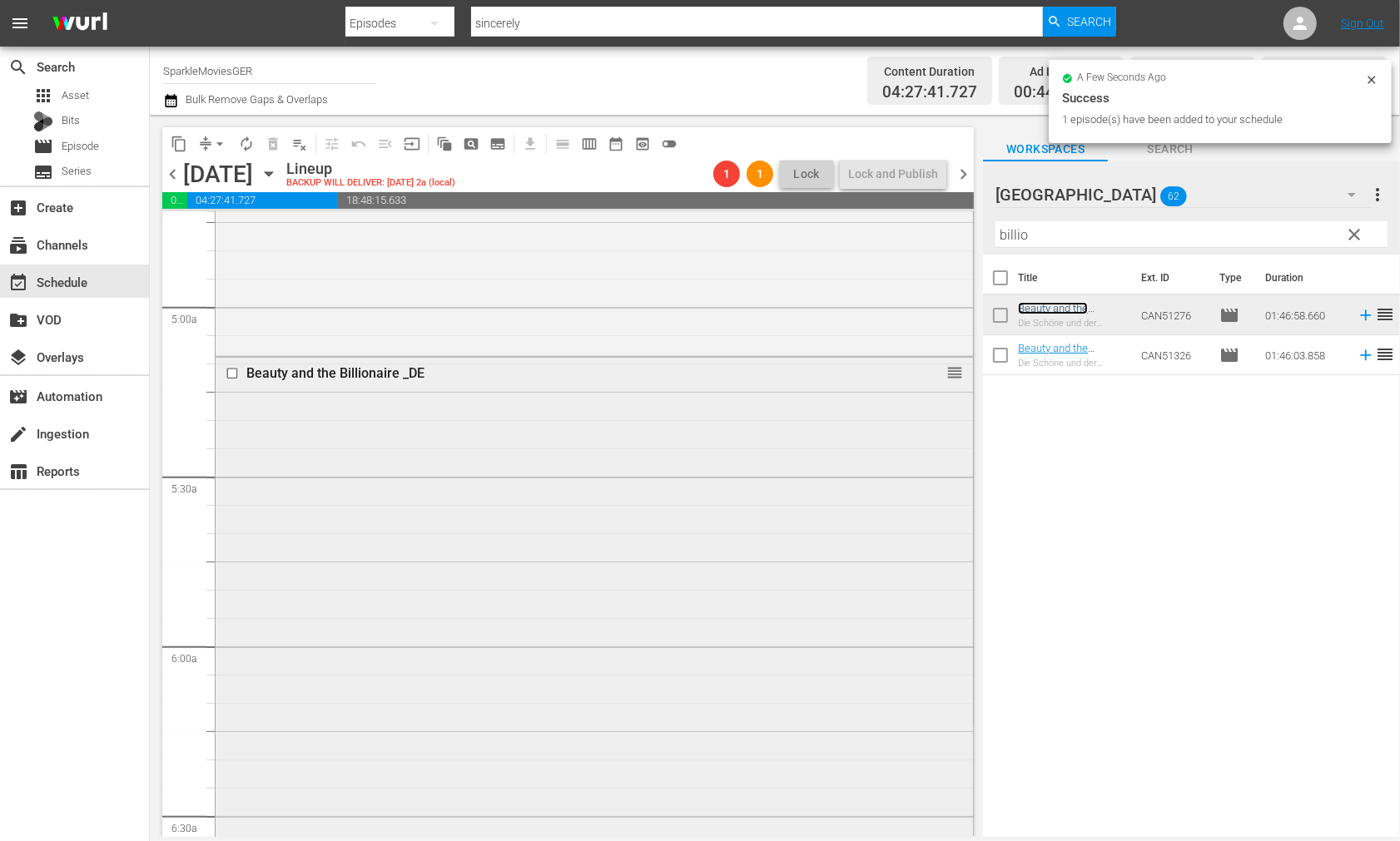
scroll to position [2034, 0]
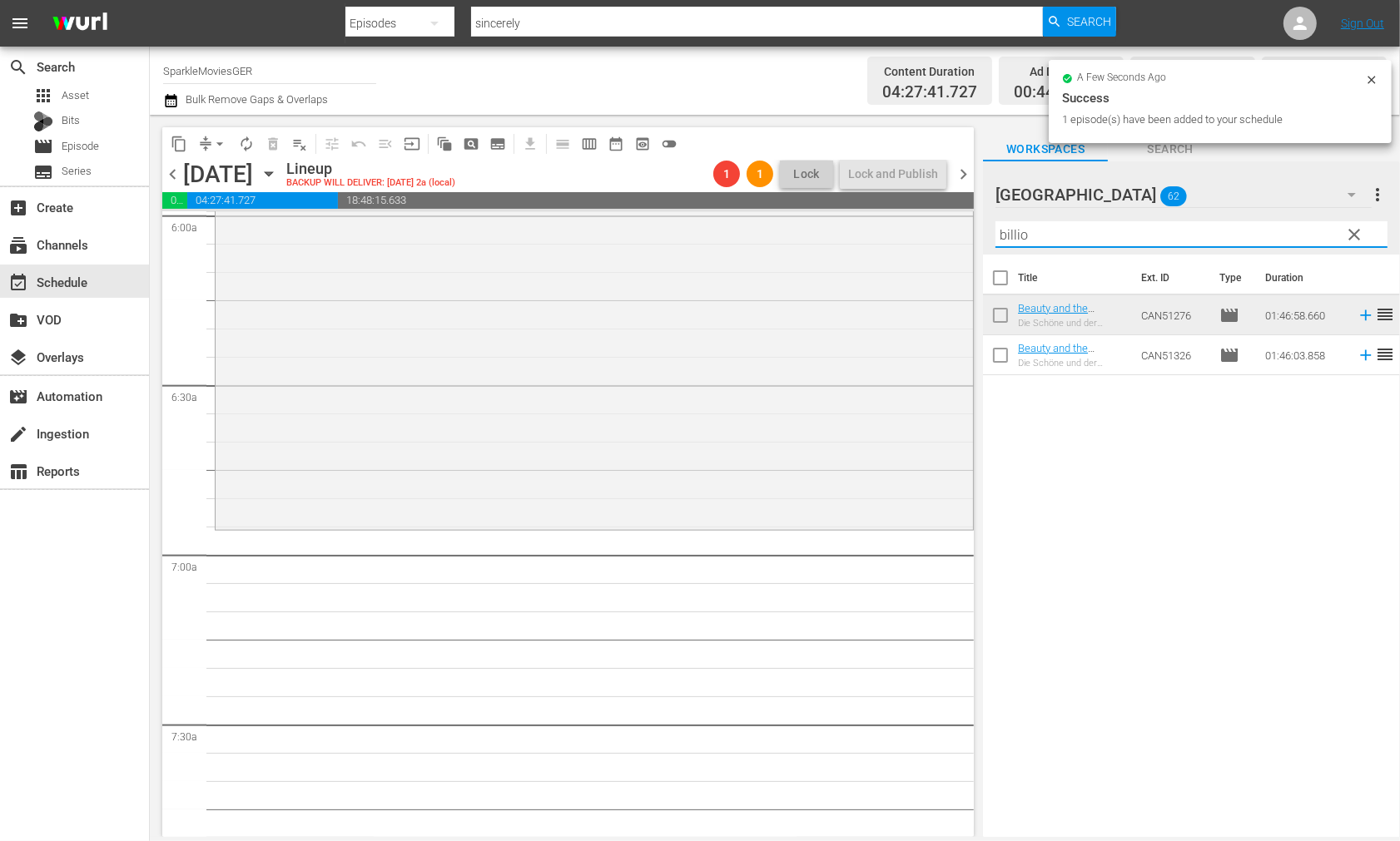
drag, startPoint x: 1066, startPoint y: 242, endPoint x: 745, endPoint y: 204, distance: 323.2
click at [750, 204] on div "content_copy compress arrow_drop_down autorenew_outlined delete_forever_outline…" at bounding box center [776, 476] width 1251 height 723
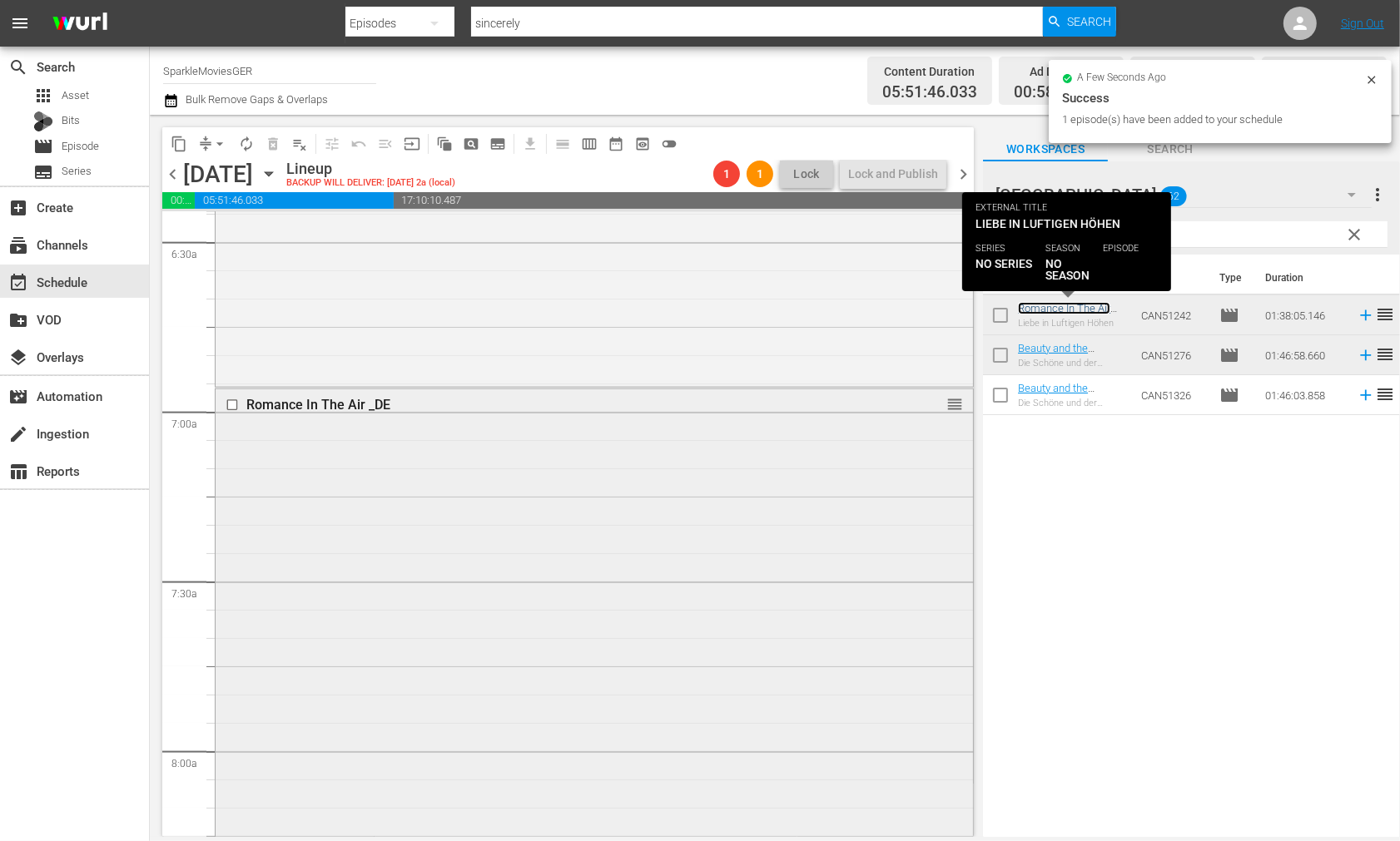
scroll to position [2404, 0]
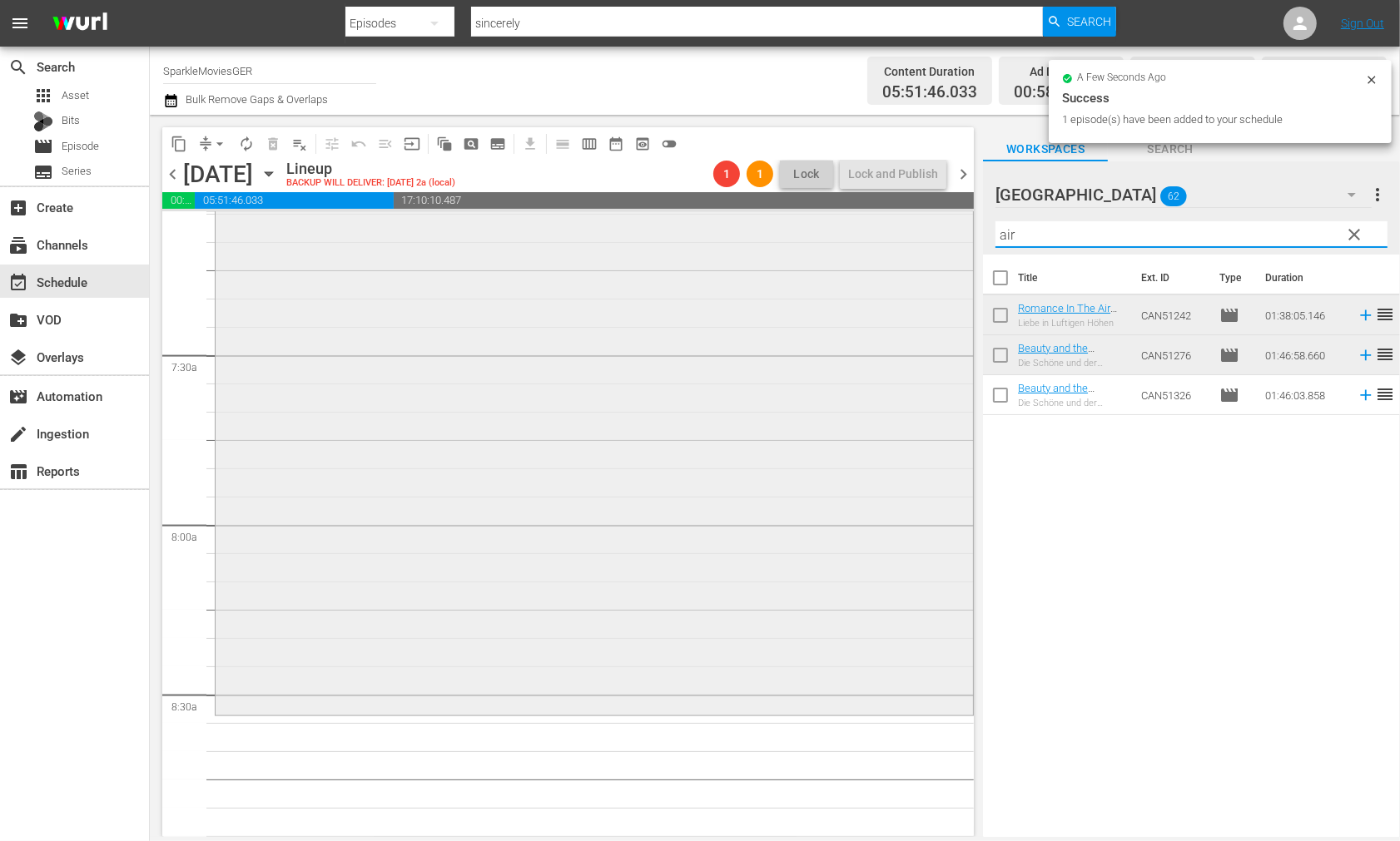
drag, startPoint x: 1055, startPoint y: 235, endPoint x: 777, endPoint y: 227, distance: 278.1
click at [797, 227] on div "content_copy compress arrow_drop_down autorenew_outlined delete_forever_outline…" at bounding box center [776, 476] width 1251 height 723
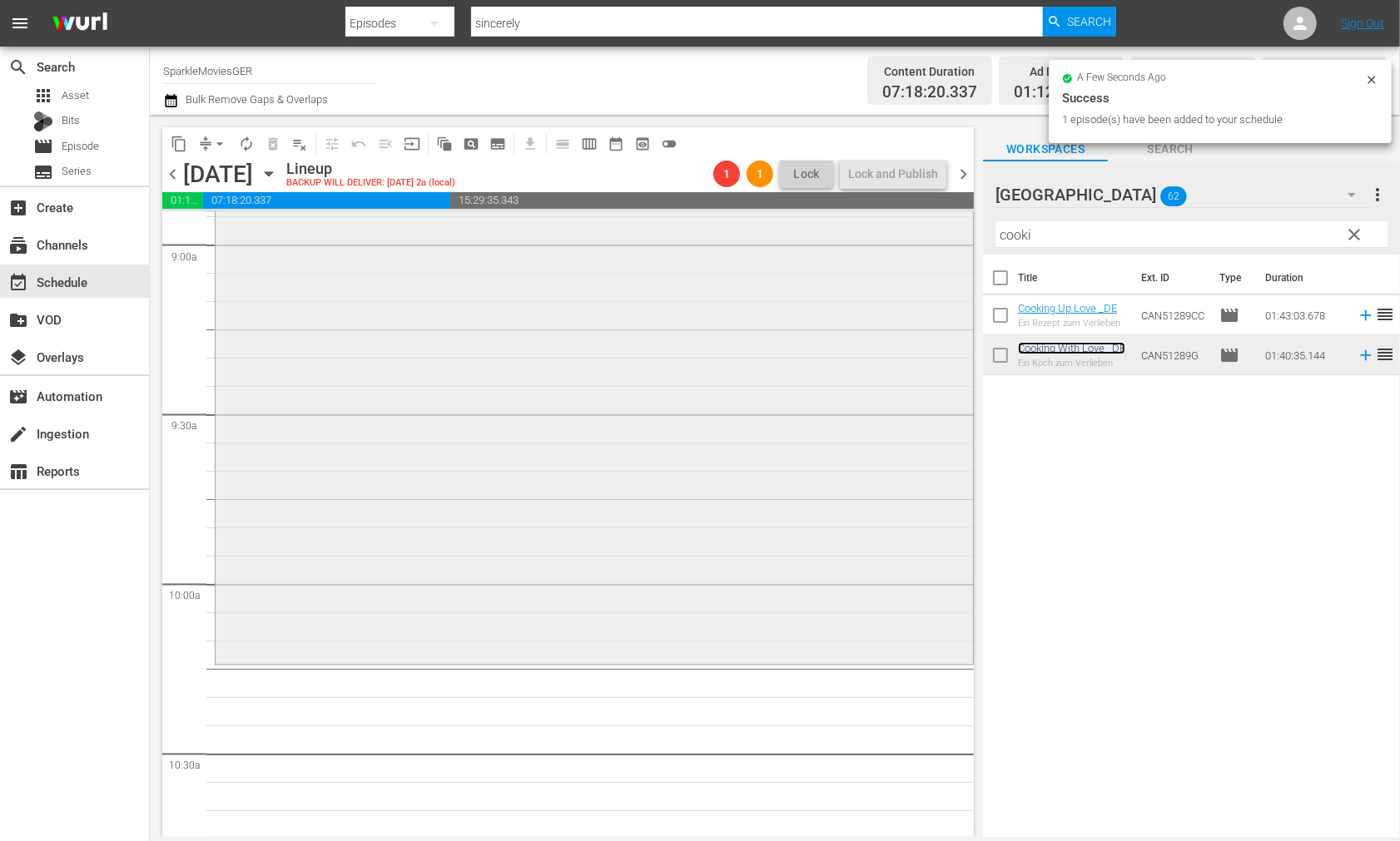
scroll to position [3050, 0]
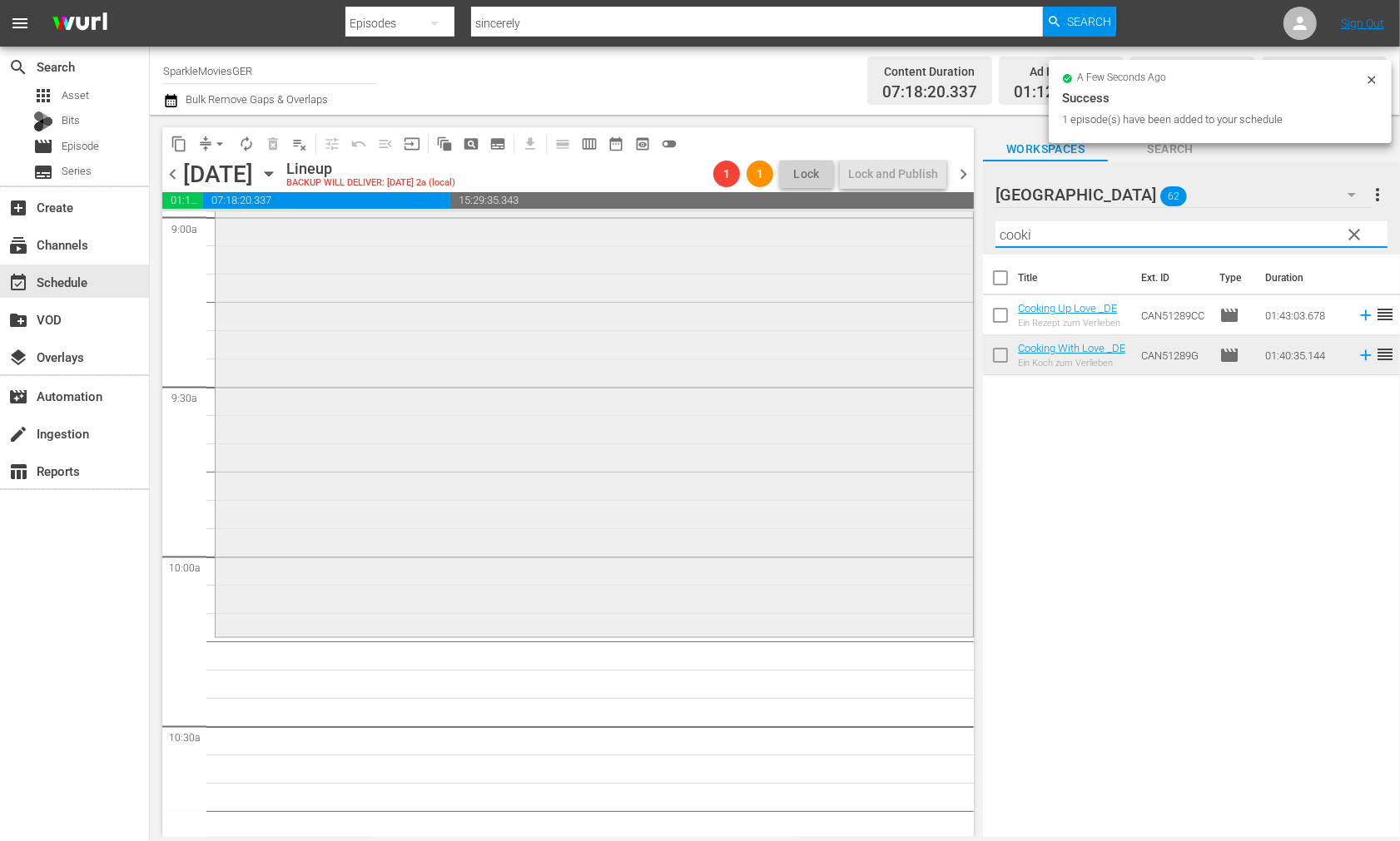
drag, startPoint x: 1044, startPoint y: 231, endPoint x: 745, endPoint y: 213, distance: 299.5
click at [811, 223] on div "content_copy compress arrow_drop_down autorenew_outlined delete_forever_outline…" at bounding box center [776, 476] width 1251 height 723
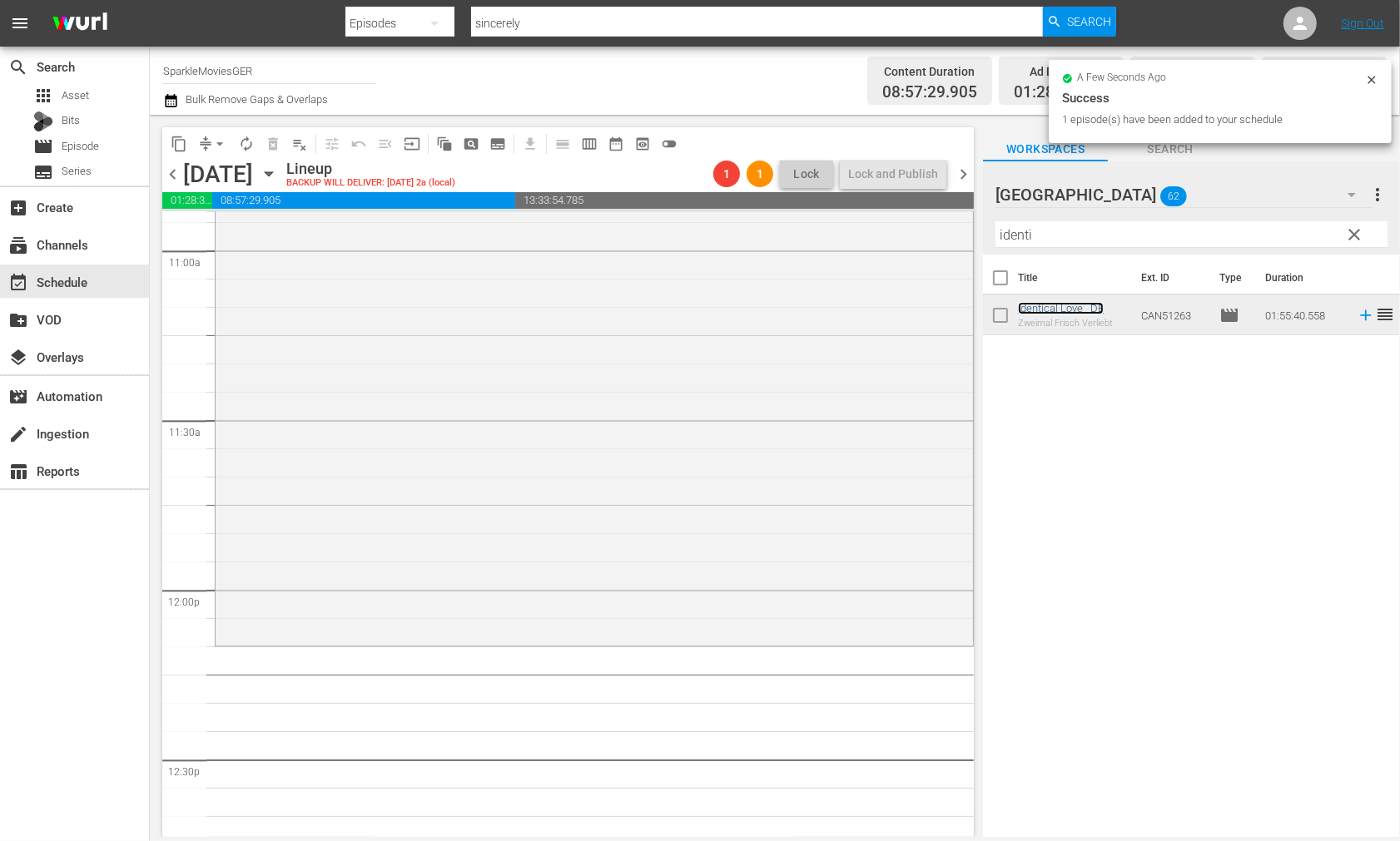
scroll to position [3698, 0]
drag, startPoint x: 1061, startPoint y: 233, endPoint x: 792, endPoint y: 230, distance: 269.0
click at [798, 230] on div "content_copy compress arrow_drop_down autorenew_outlined delete_forever_outline…" at bounding box center [776, 476] width 1251 height 723
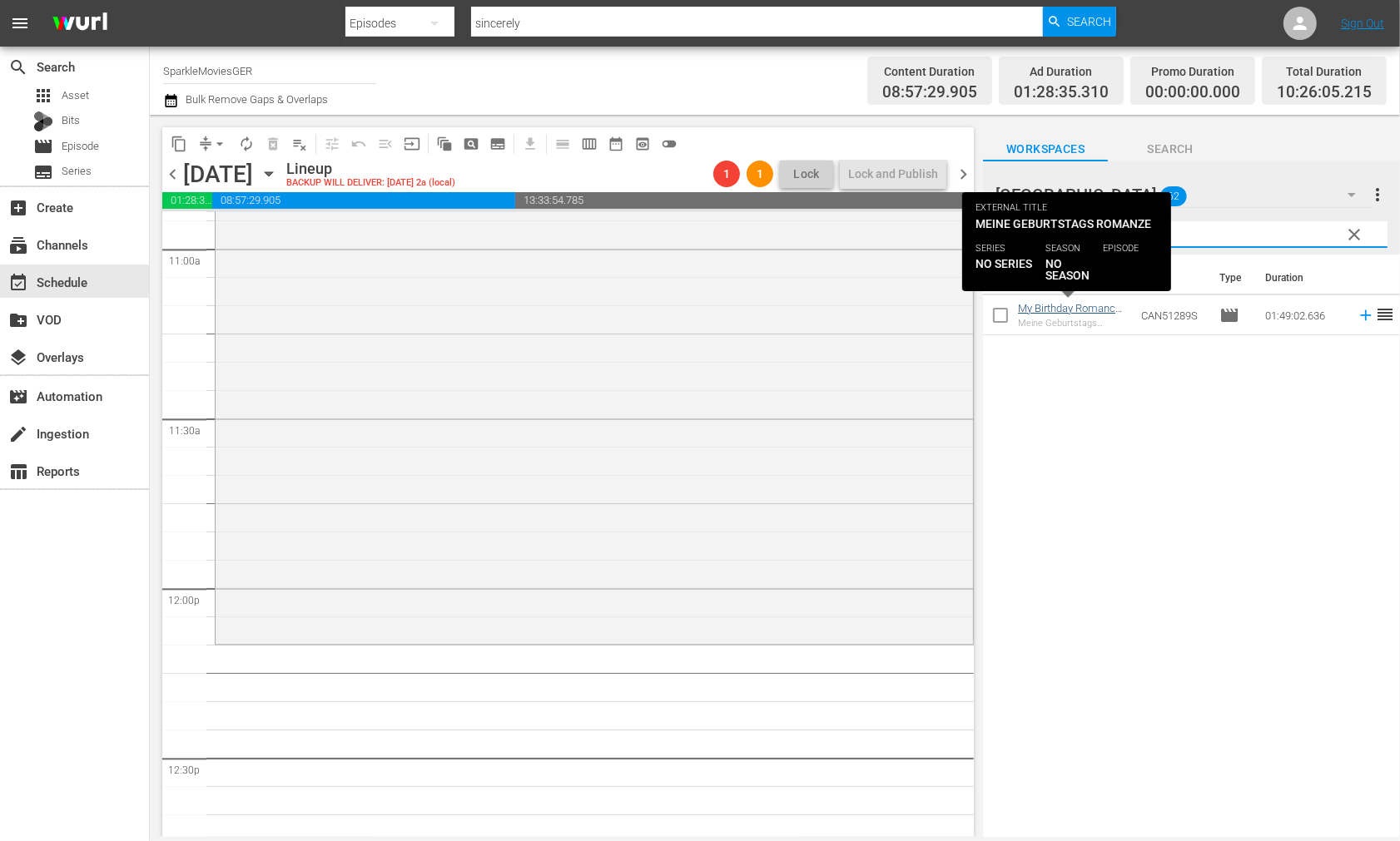
type input "birth"
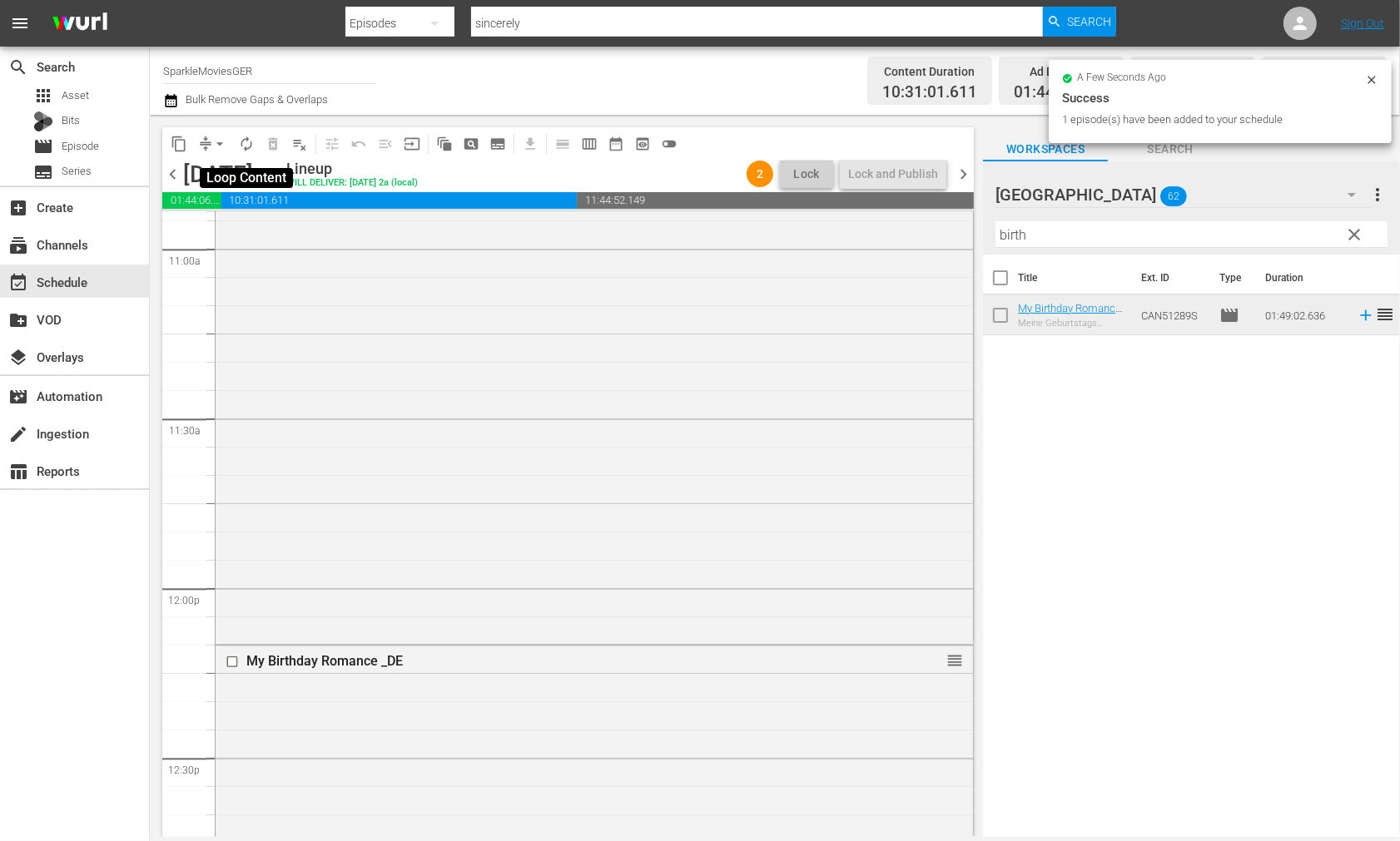
click at [247, 143] on span "autorenew_outlined" at bounding box center [246, 143] width 17 height 17
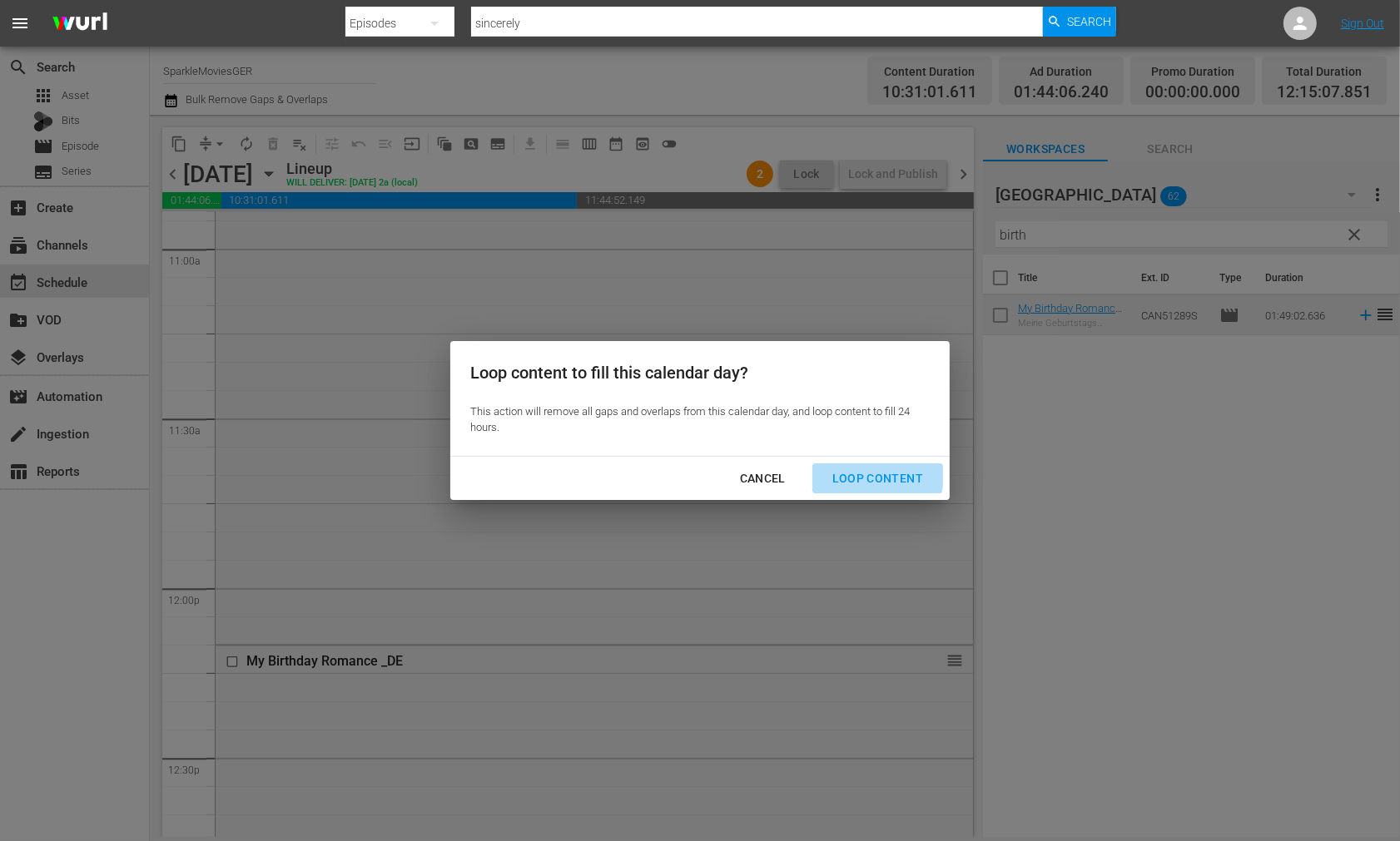
click at [870, 476] on div "Loop Content" at bounding box center [878, 479] width 117 height 21
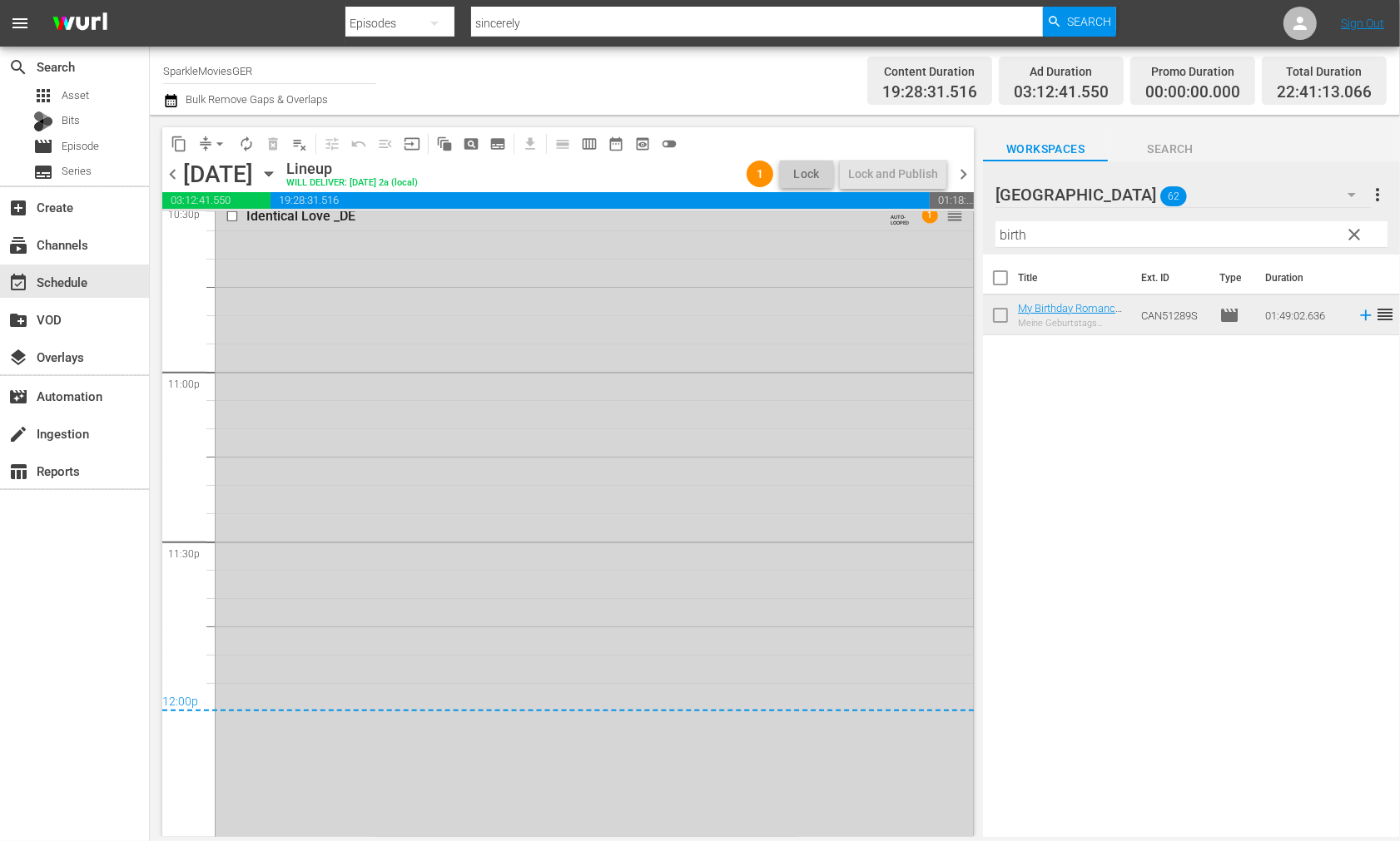
scroll to position [7668, 0]
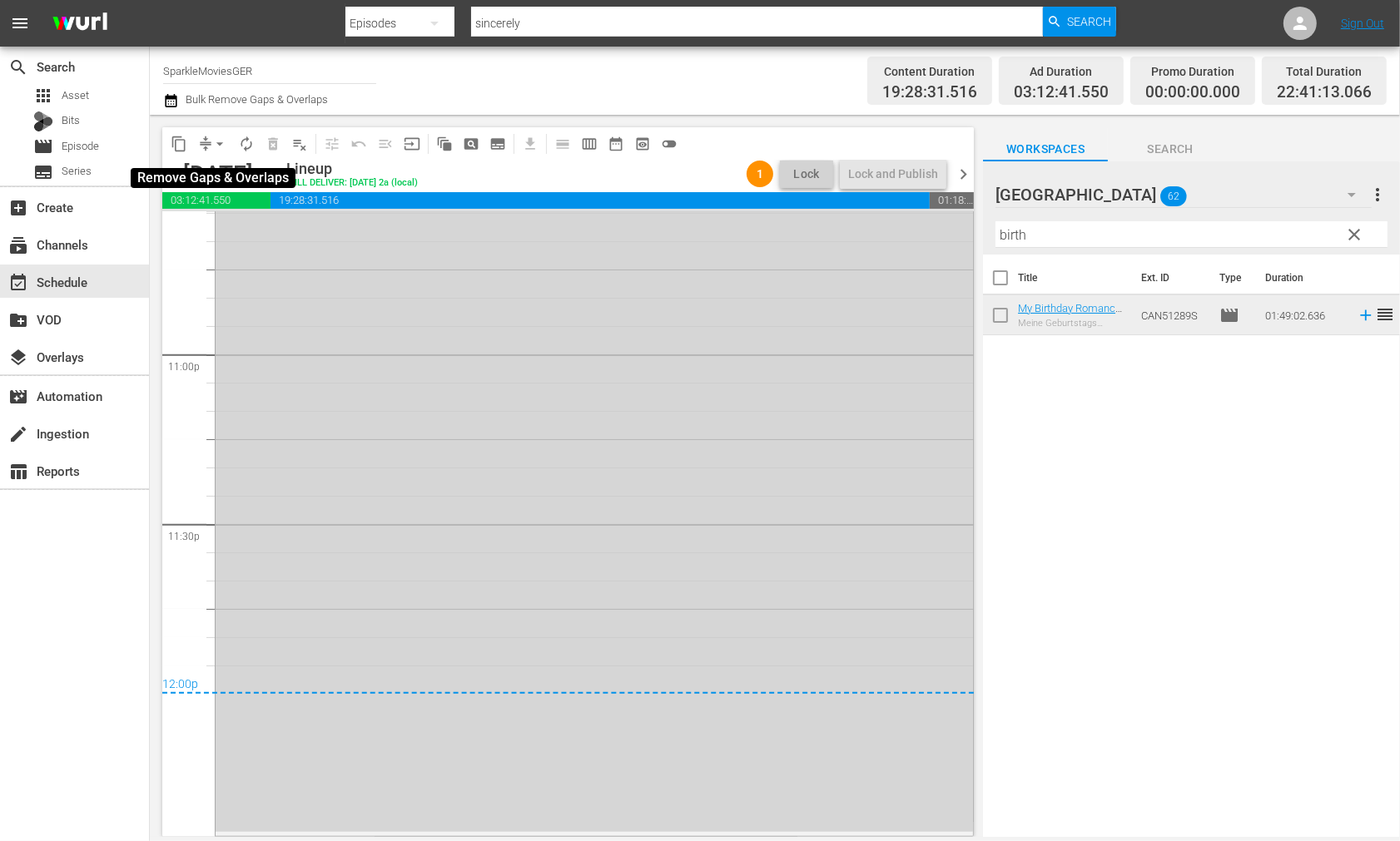
click at [220, 147] on span "arrow_drop_down" at bounding box center [219, 143] width 17 height 17
click at [236, 231] on li "Align to End of Previous Day" at bounding box center [221, 232] width 175 height 28
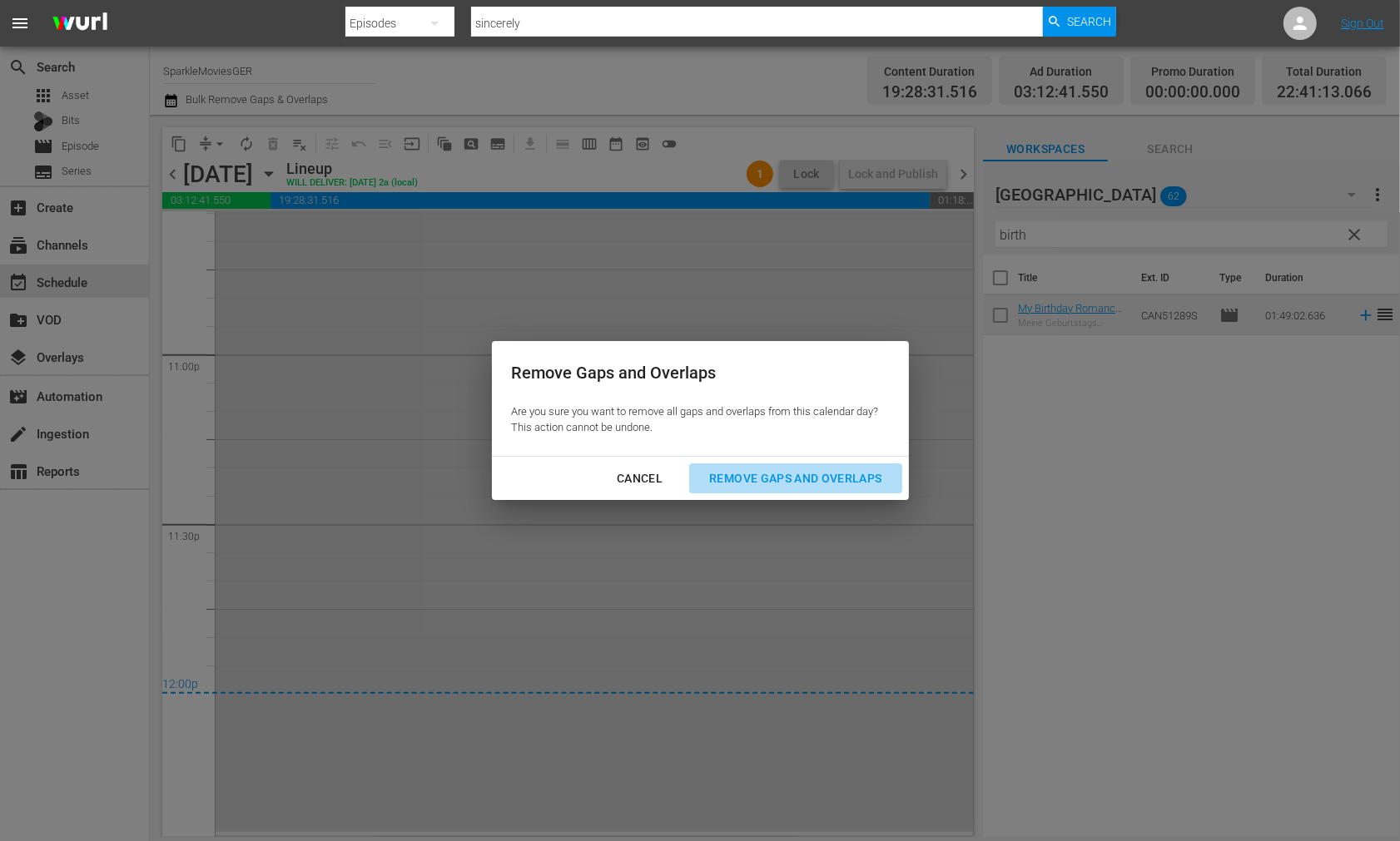
click at [806, 476] on div "Remove Gaps and Overlaps" at bounding box center [796, 479] width 199 height 21
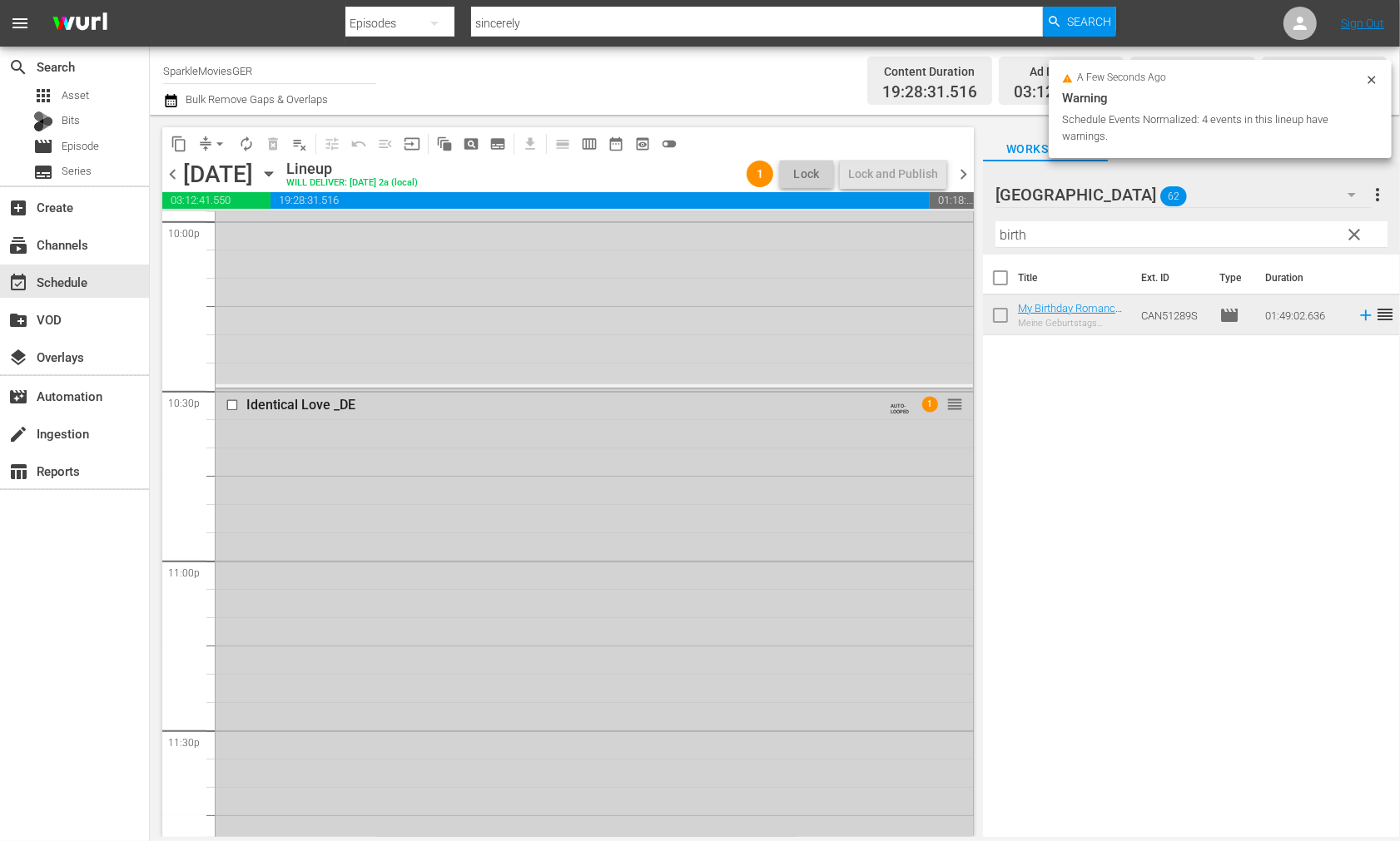
scroll to position [7390, 0]
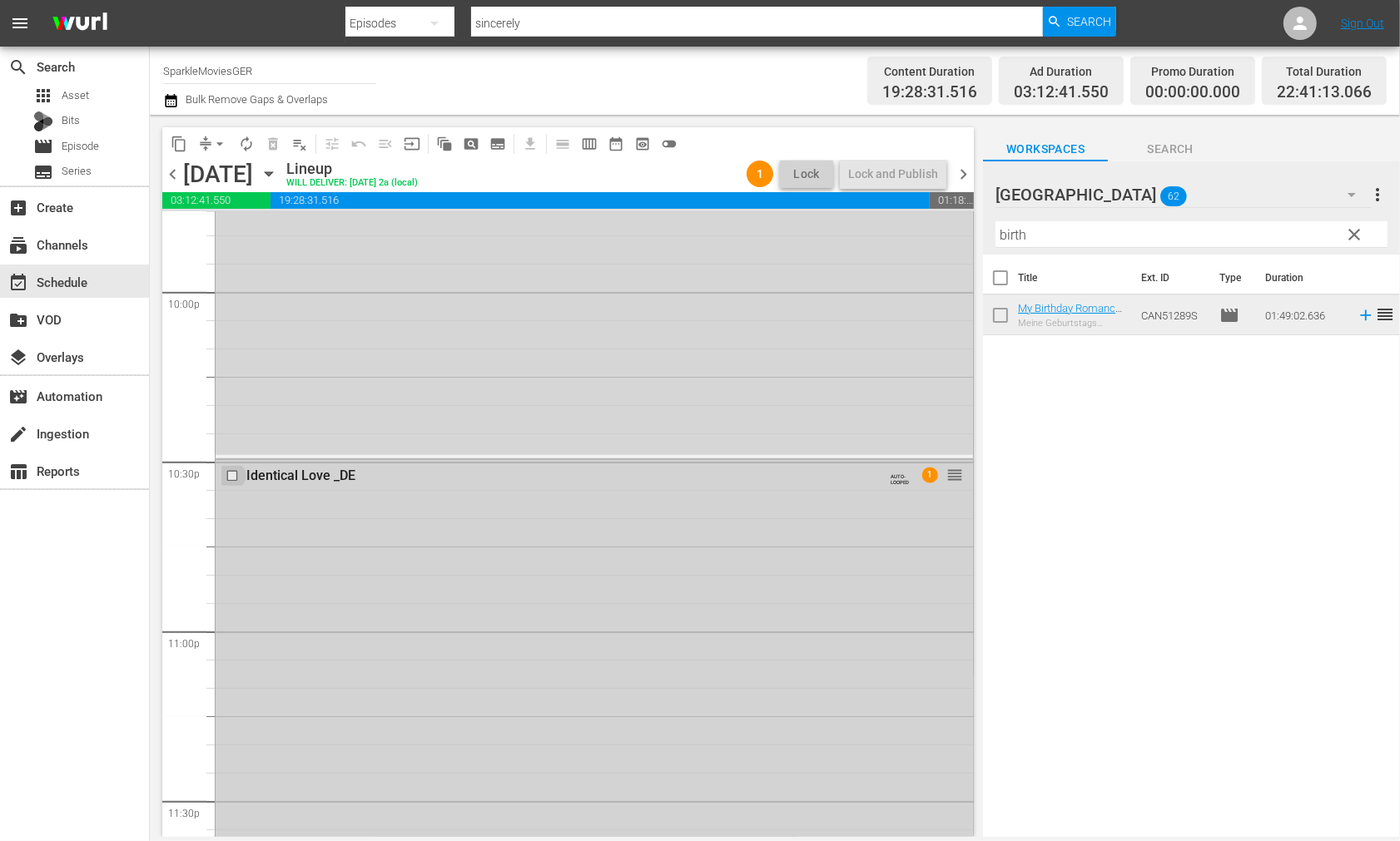
click at [233, 476] on input "checkbox" at bounding box center [235, 476] width 18 height 14
click at [271, 144] on span "delete_forever_outlined" at bounding box center [273, 143] width 17 height 17
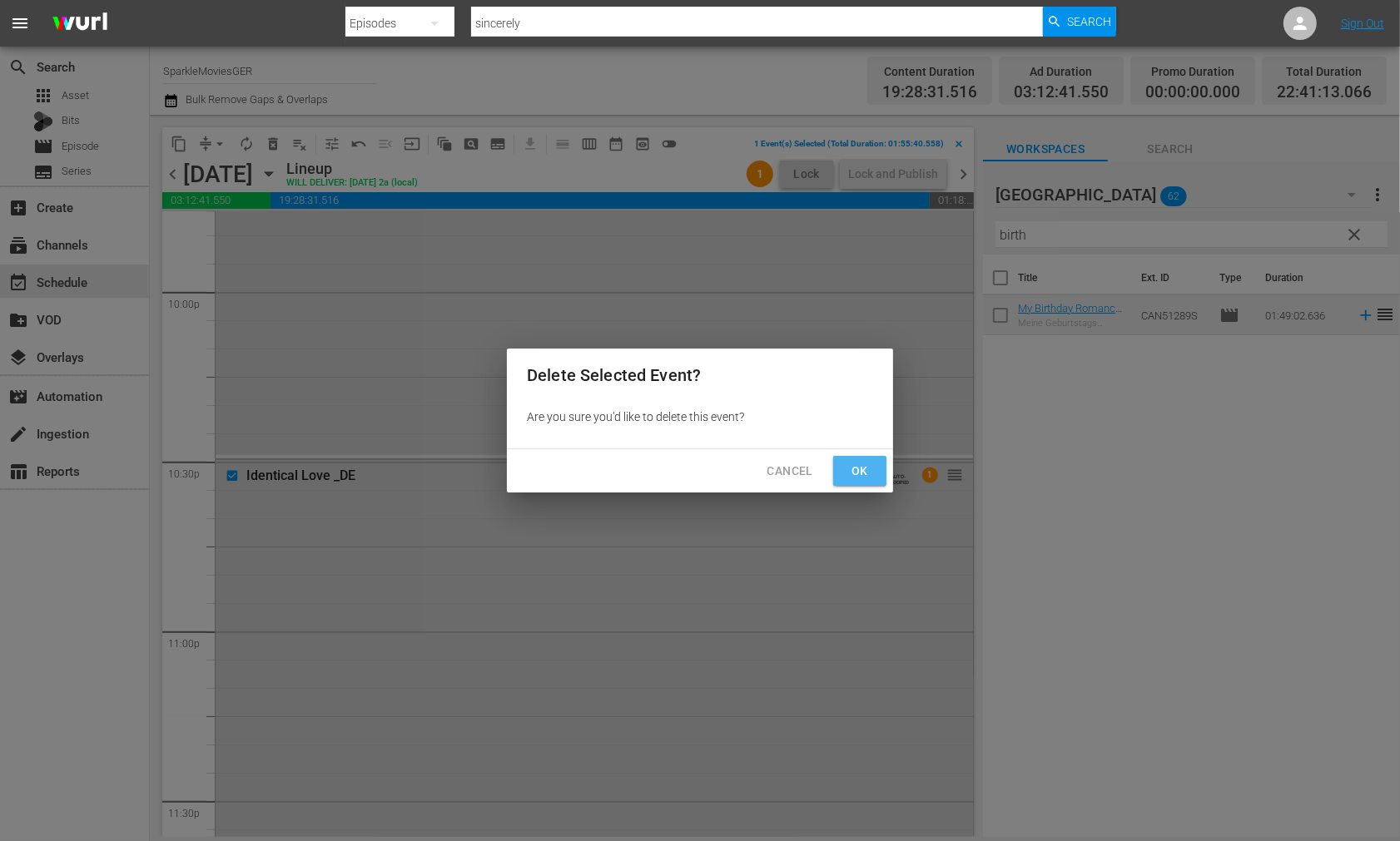
click at [864, 465] on span "Ok" at bounding box center [859, 471] width 27 height 21
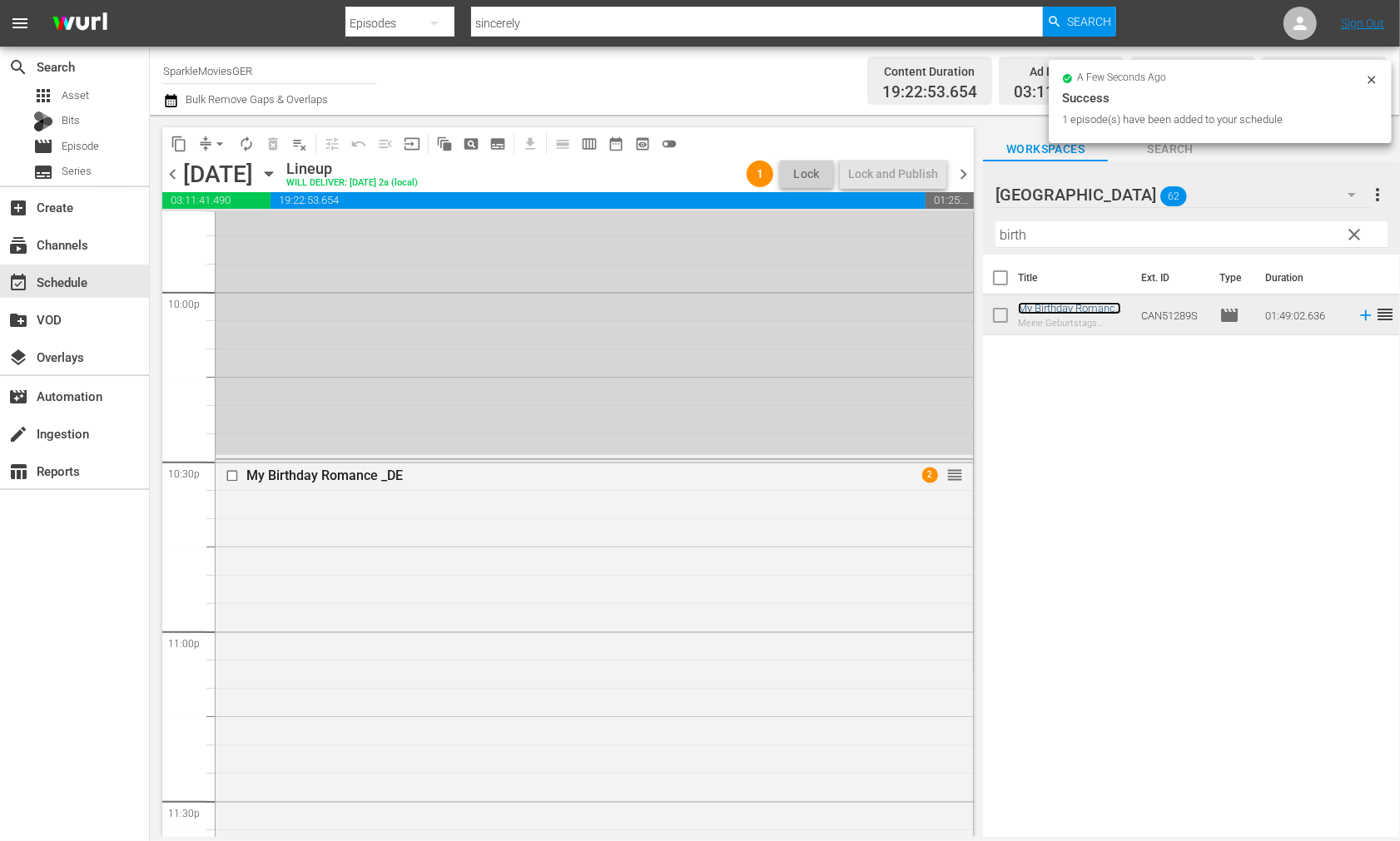
scroll to position [7629, 0]
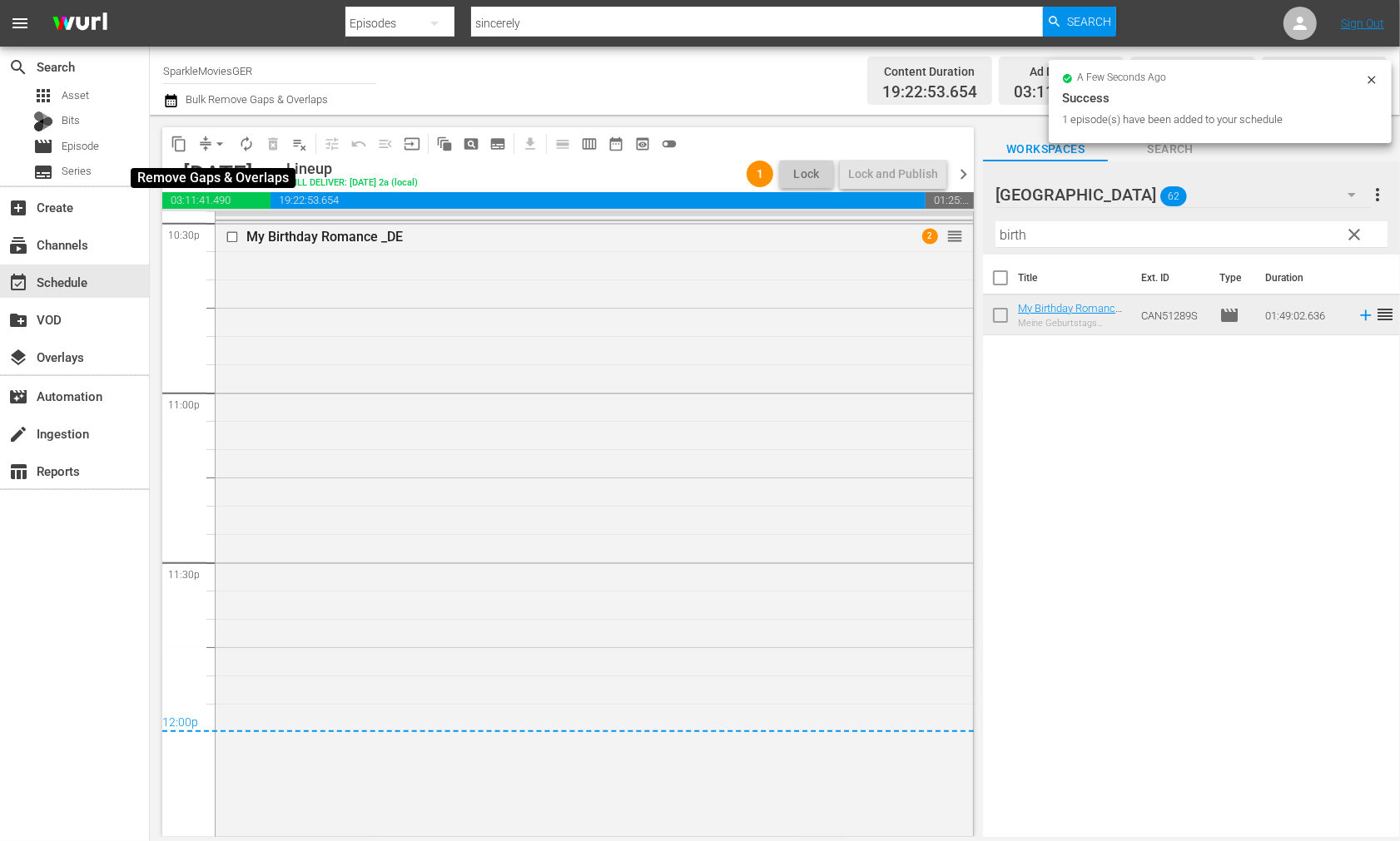
click at [217, 138] on span "arrow_drop_down" at bounding box center [219, 143] width 17 height 17
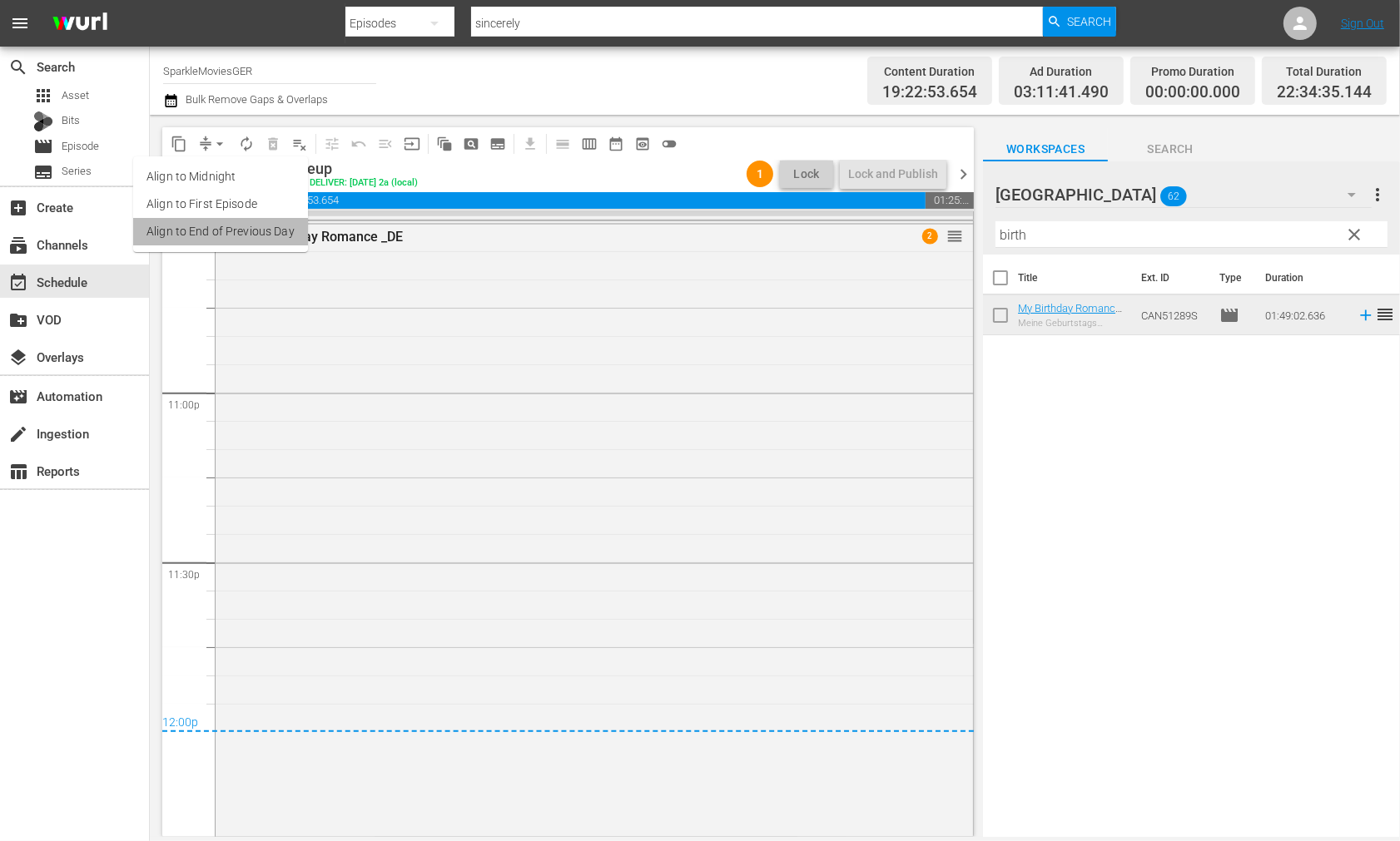
drag, startPoint x: 263, startPoint y: 230, endPoint x: 273, endPoint y: 237, distance: 12.2
click at [273, 237] on li "Align to End of Previous Day" at bounding box center [221, 232] width 175 height 28
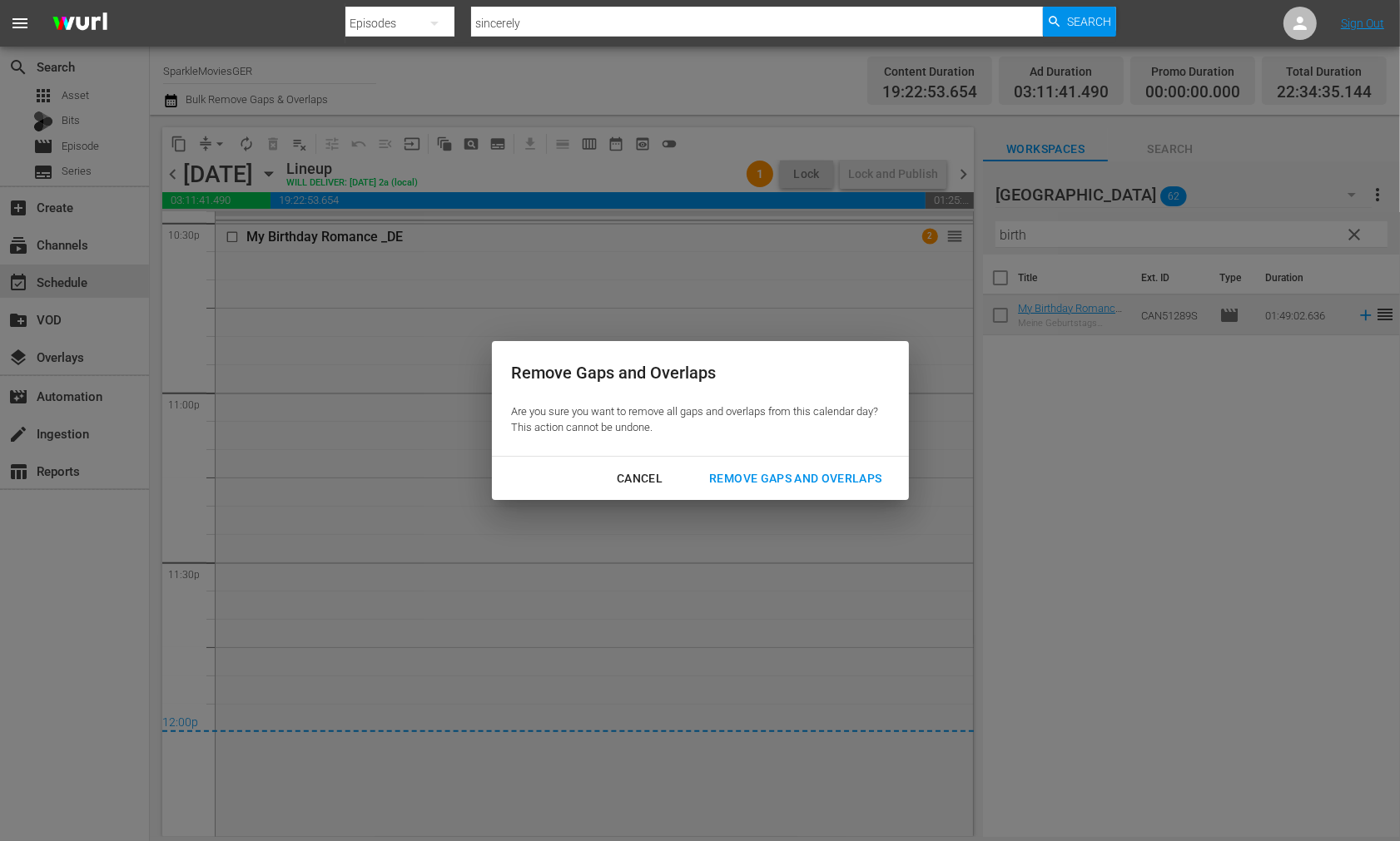
click at [801, 479] on div "Remove Gaps and Overlaps" at bounding box center [796, 479] width 199 height 21
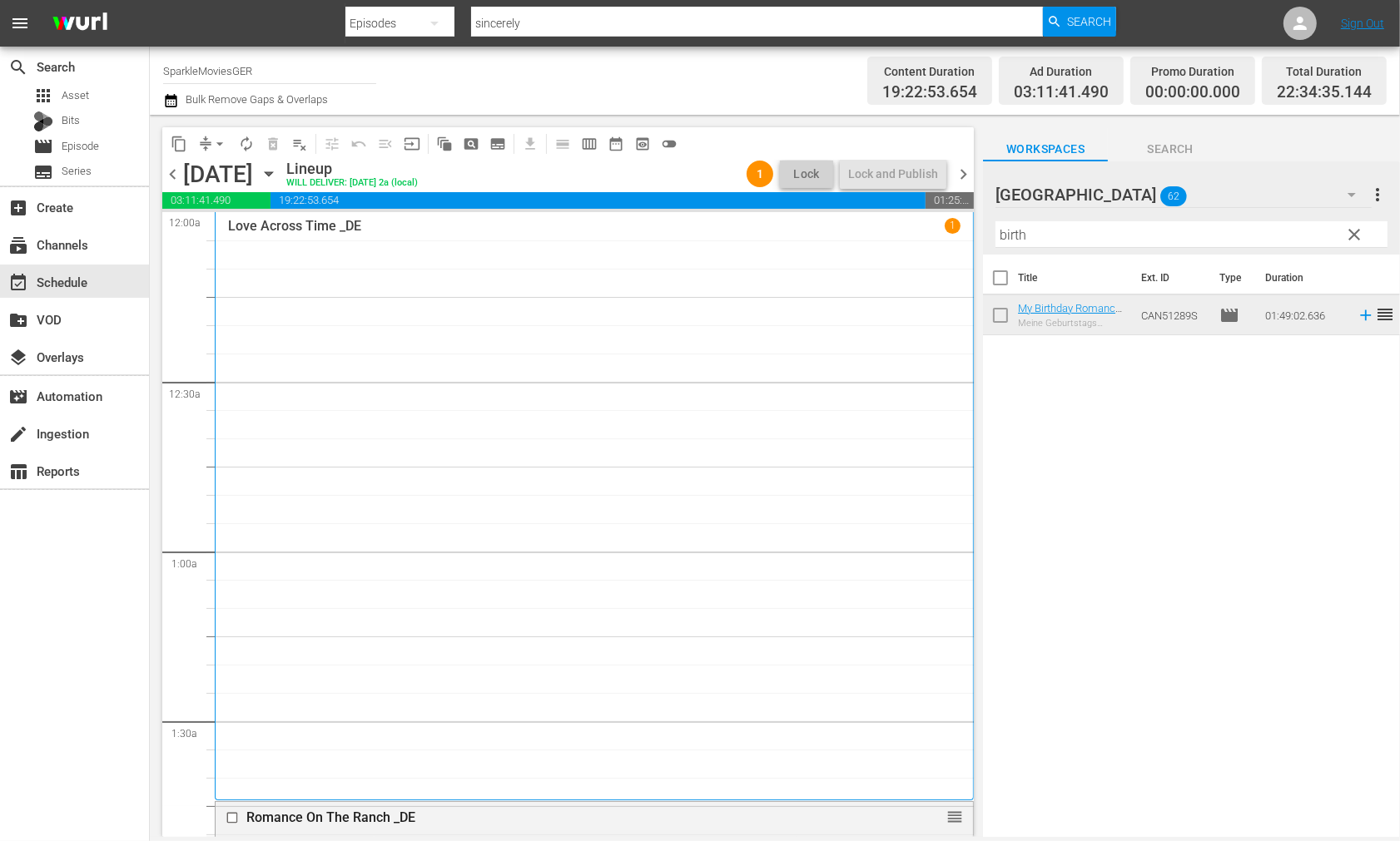
scroll to position [7629, 0]
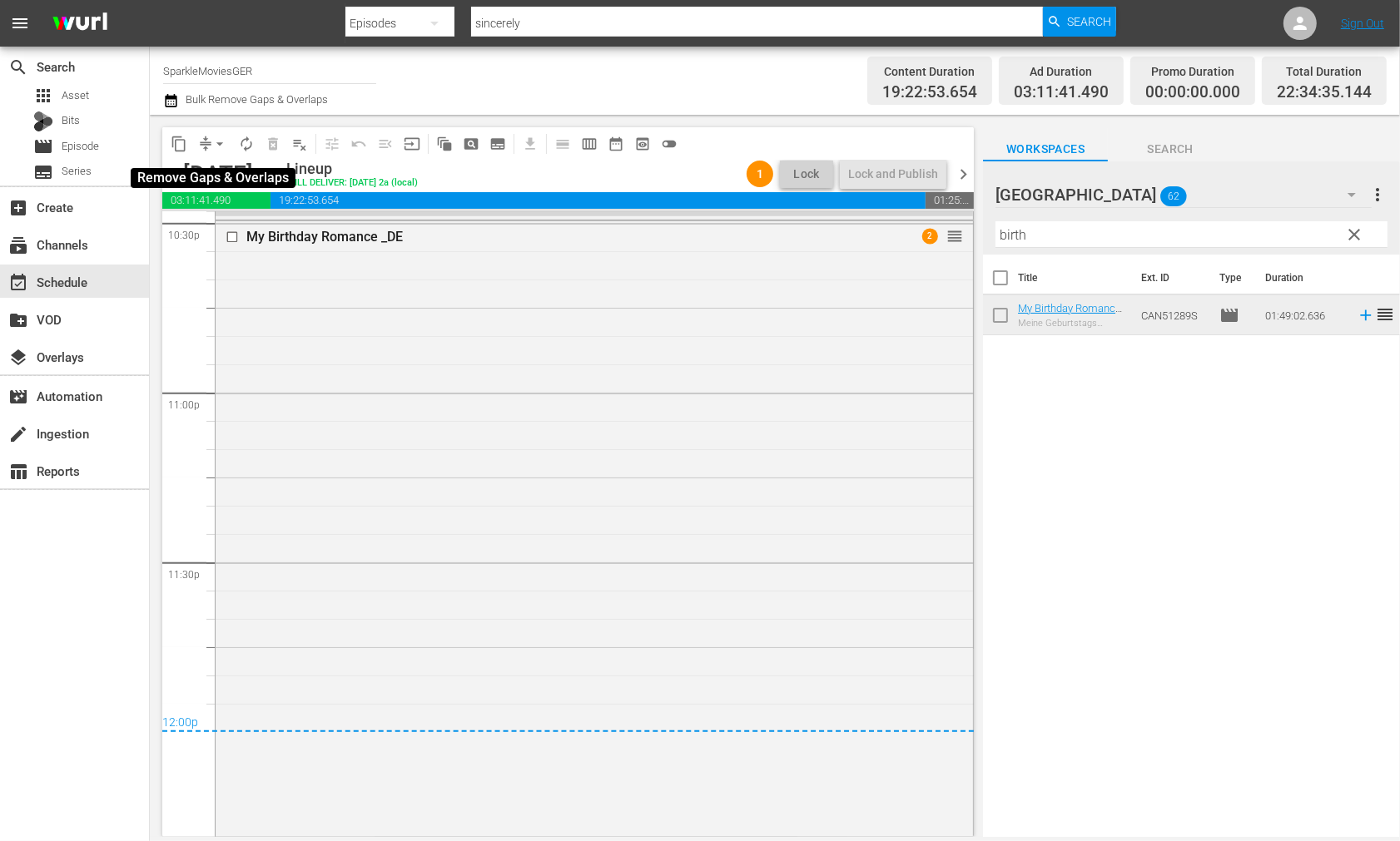
click at [223, 144] on span "arrow_drop_down" at bounding box center [219, 143] width 17 height 17
click at [234, 235] on li "Align to End of Previous Day" at bounding box center [221, 232] width 175 height 28
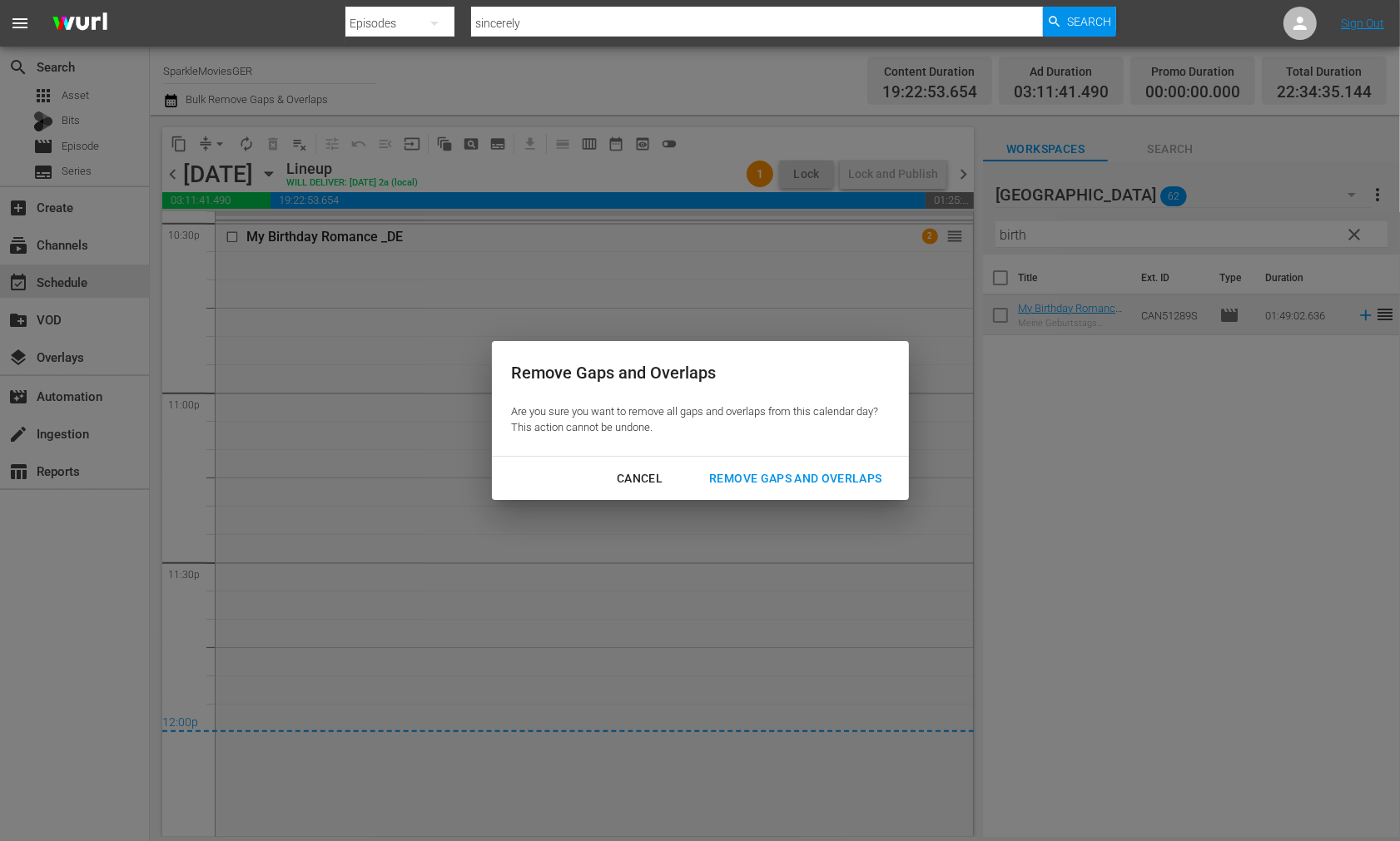
click at [818, 480] on div "Remove Gaps and Overlaps" at bounding box center [796, 479] width 199 height 21
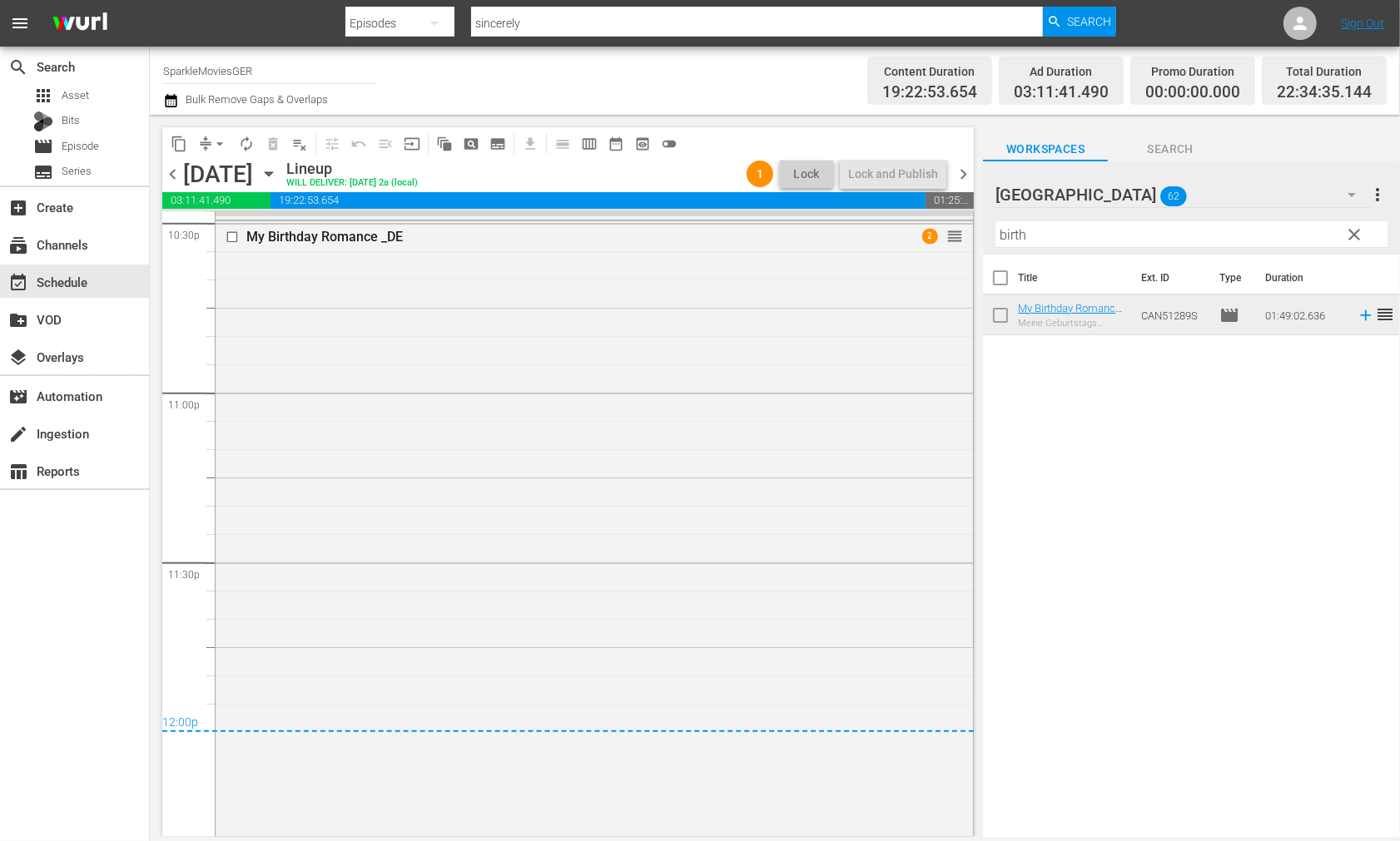
click at [272, 172] on icon "button" at bounding box center [269, 174] width 8 height 4
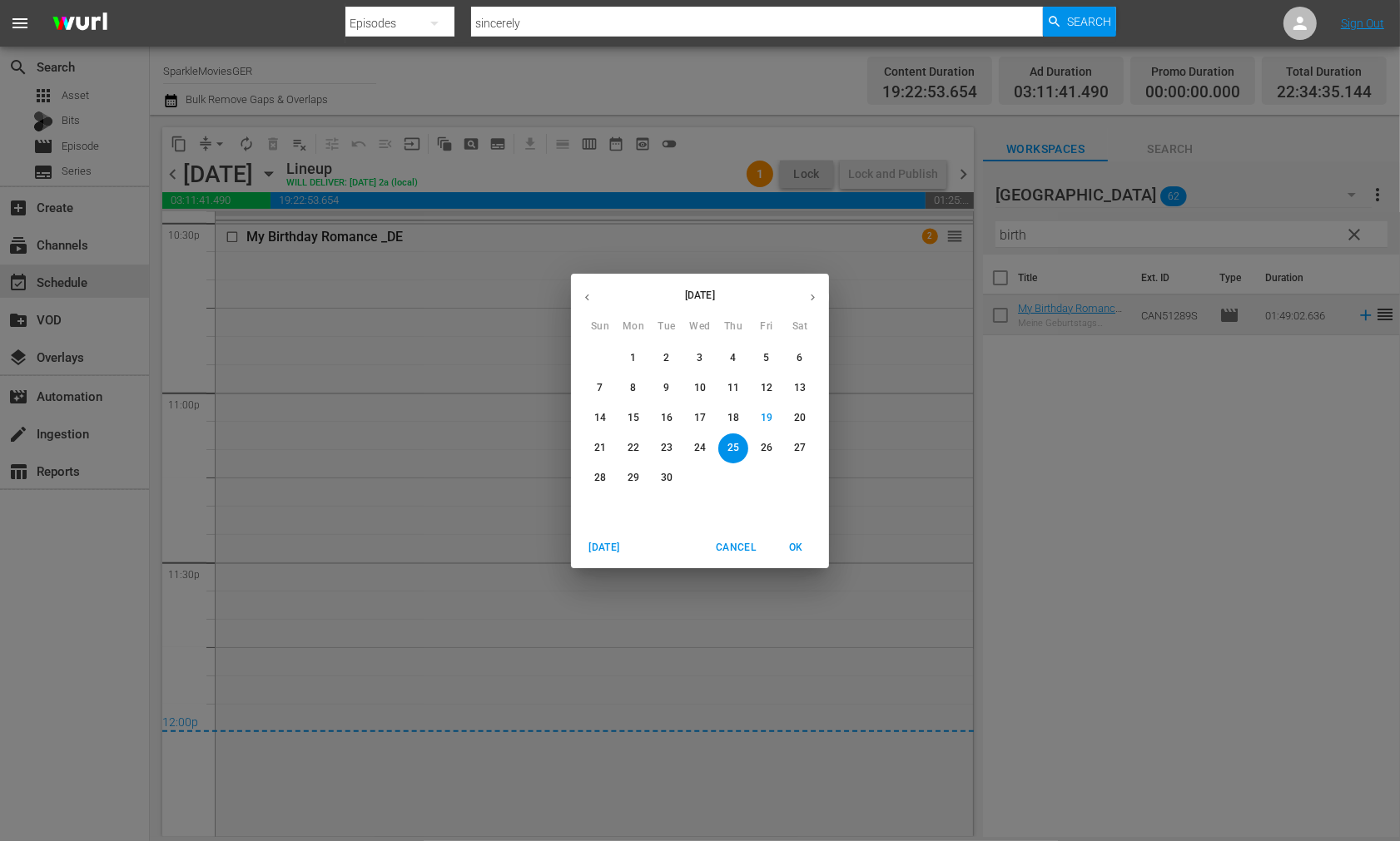
click at [768, 446] on p "26" at bounding box center [767, 448] width 12 height 14
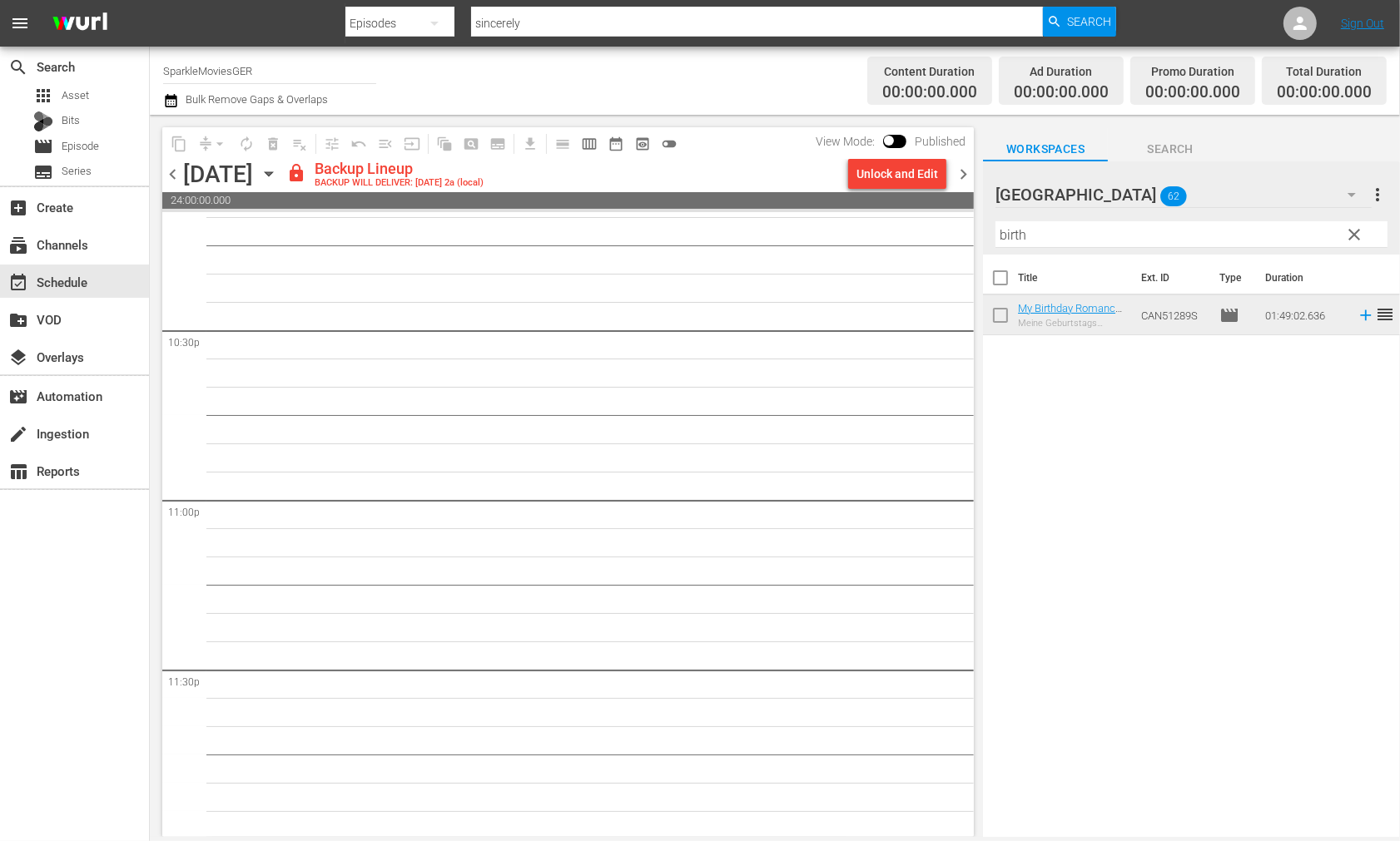
scroll to position [7494, 0]
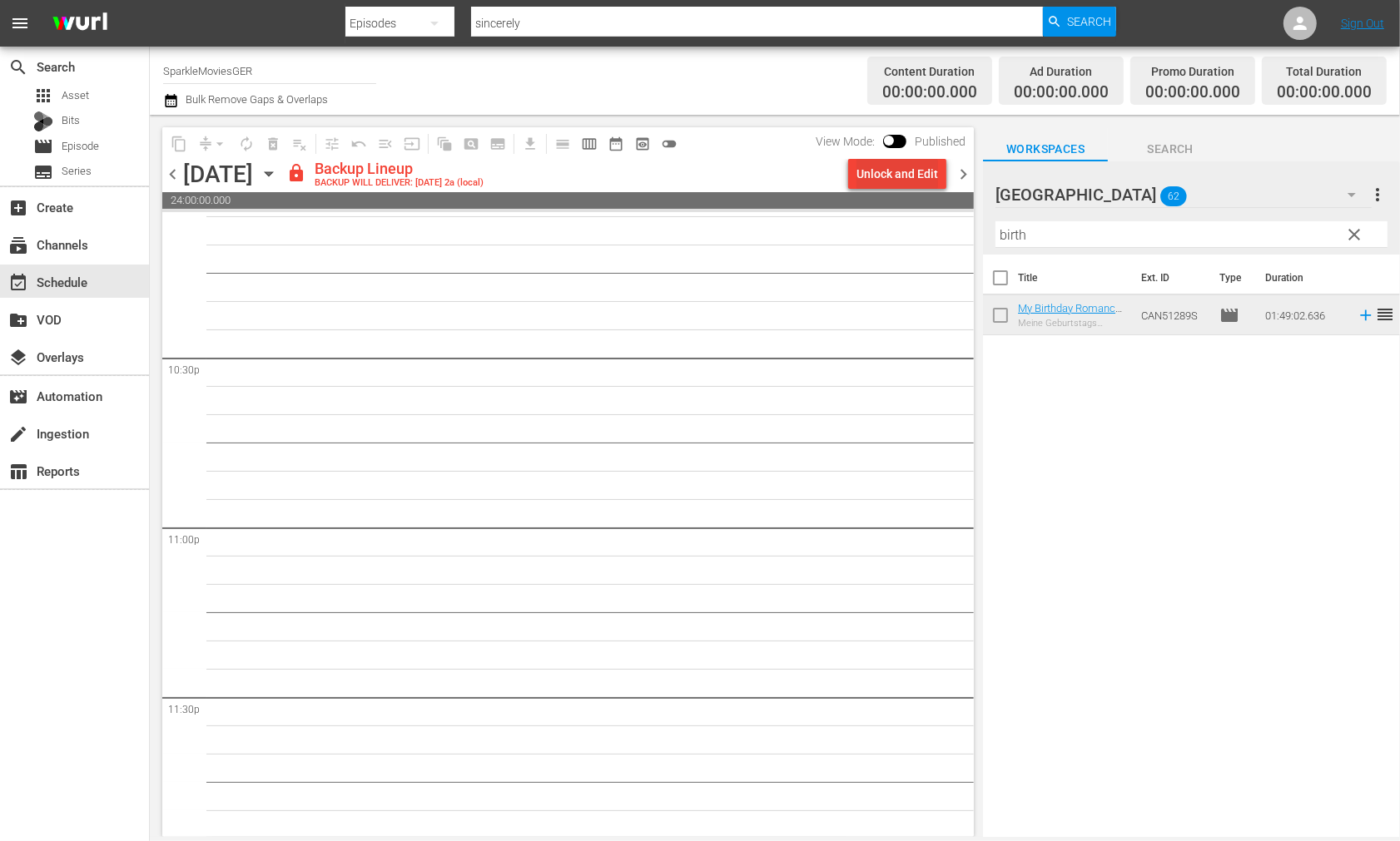
click at [893, 175] on div "Unlock and Edit" at bounding box center [897, 174] width 82 height 30
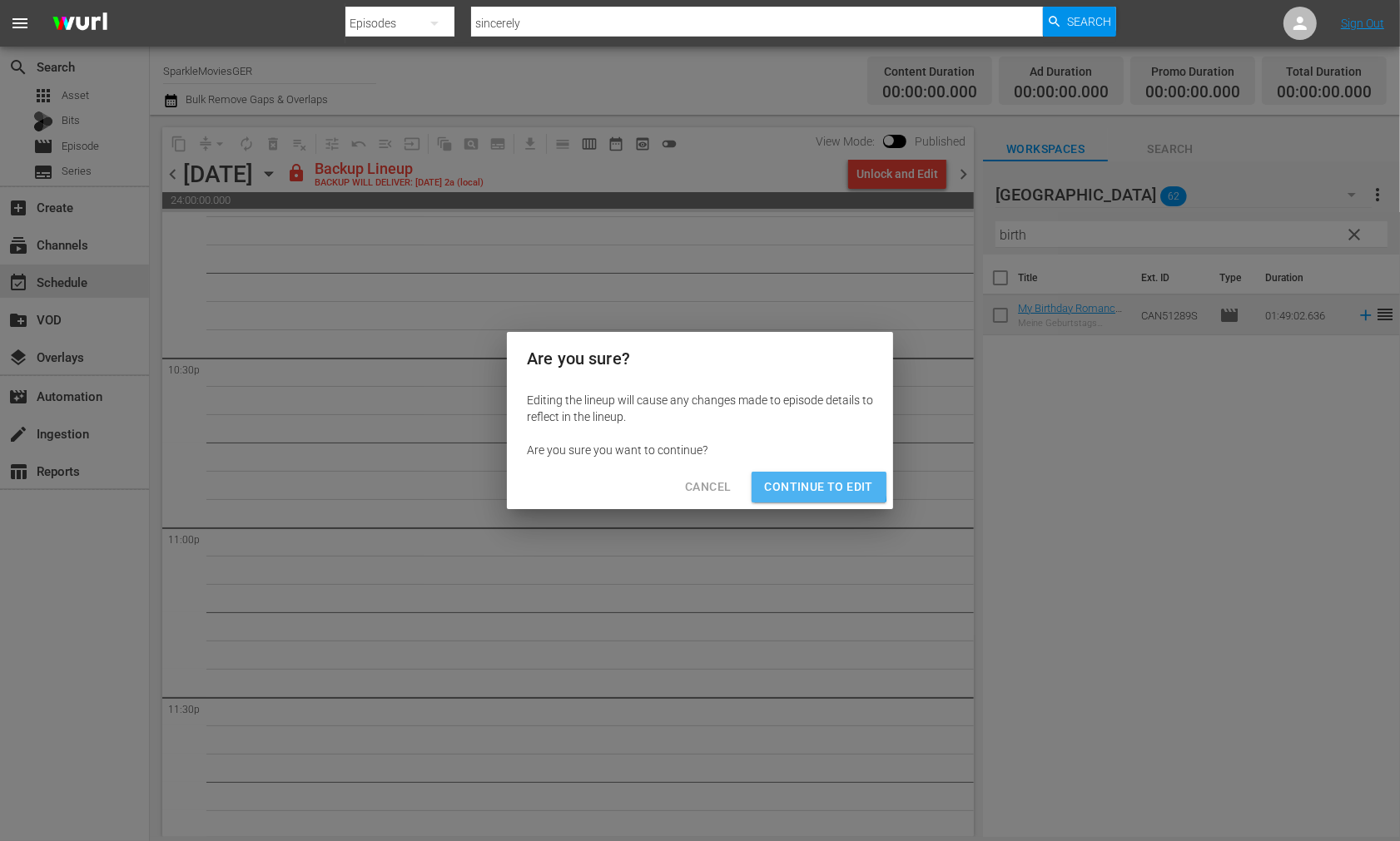
click at [809, 485] on span "Continue to Edit" at bounding box center [818, 487] width 109 height 21
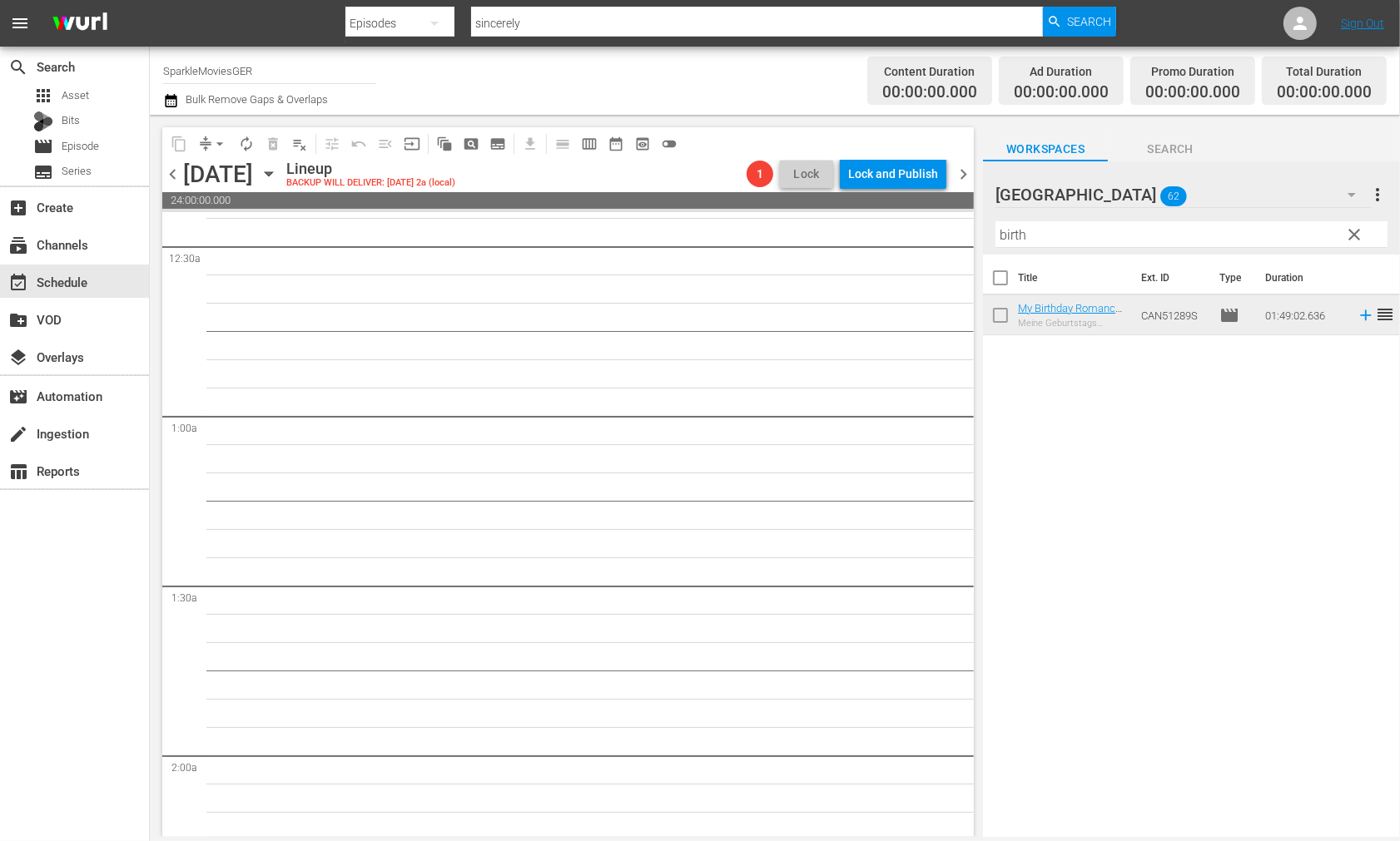
scroll to position [0, 0]
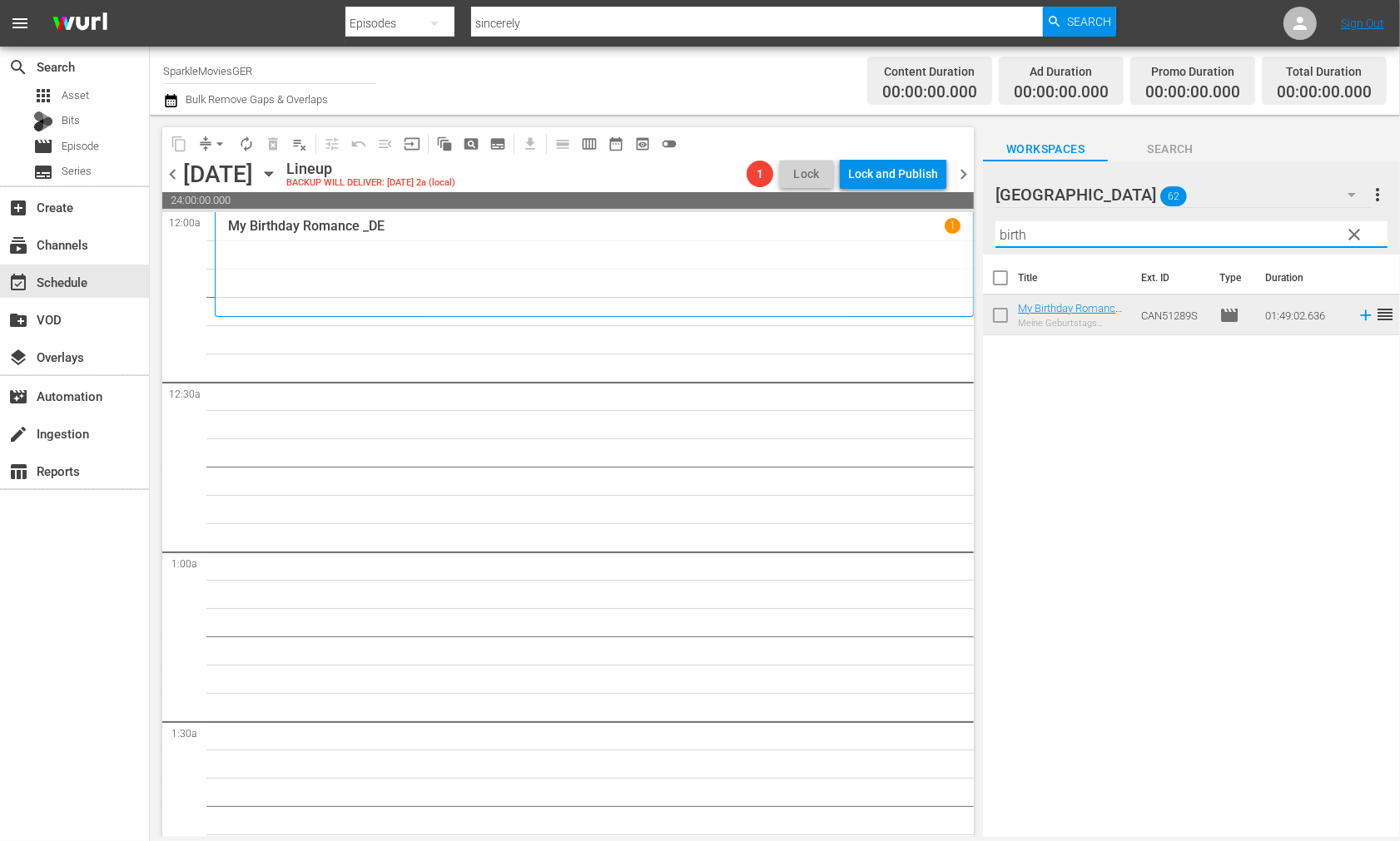
drag, startPoint x: 1066, startPoint y: 239, endPoint x: 761, endPoint y: 239, distance: 305.0
click at [761, 239] on div "content_copy compress arrow_drop_down autorenew_outlined delete_forever_outline…" at bounding box center [776, 476] width 1251 height 723
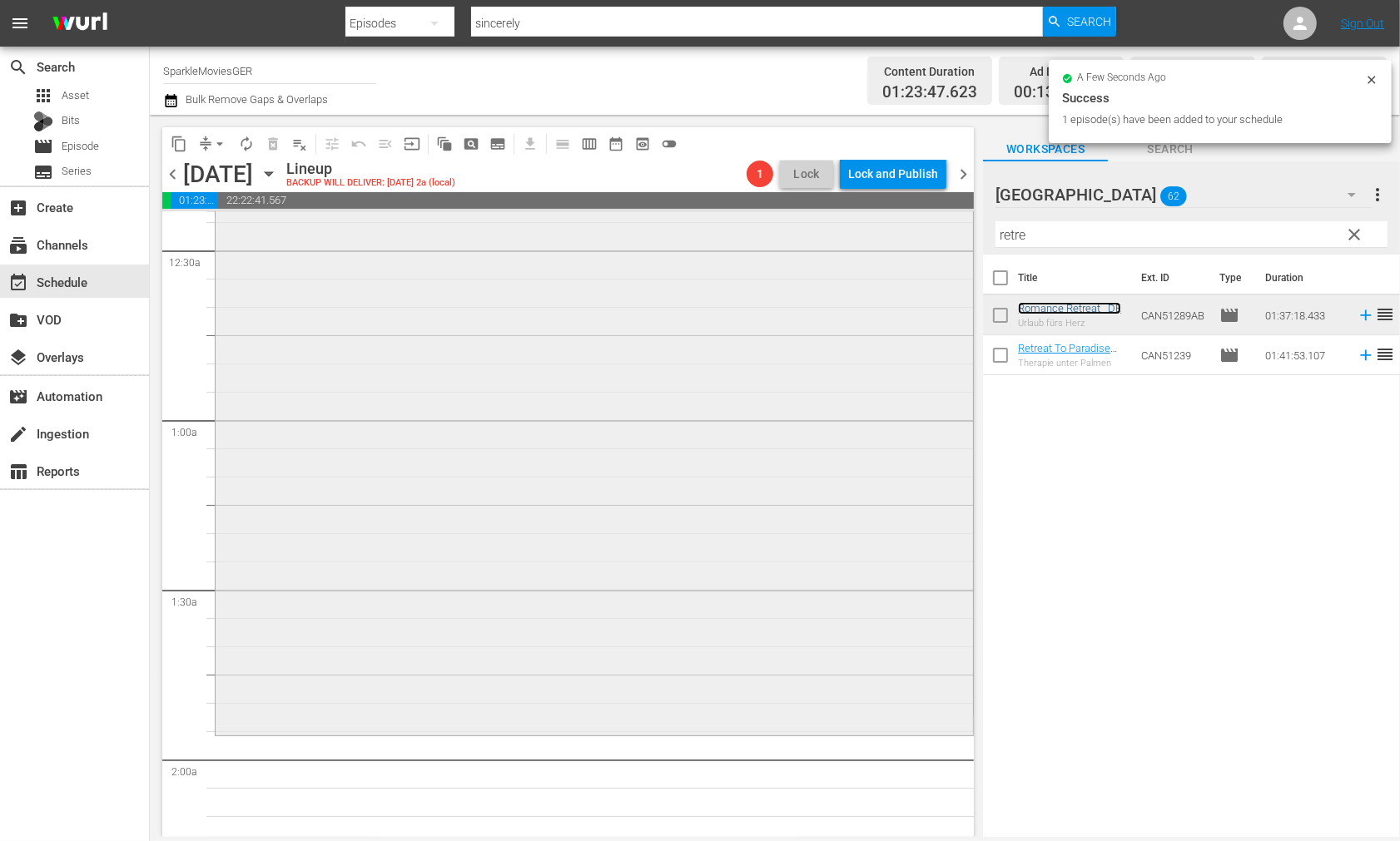
scroll to position [462, 0]
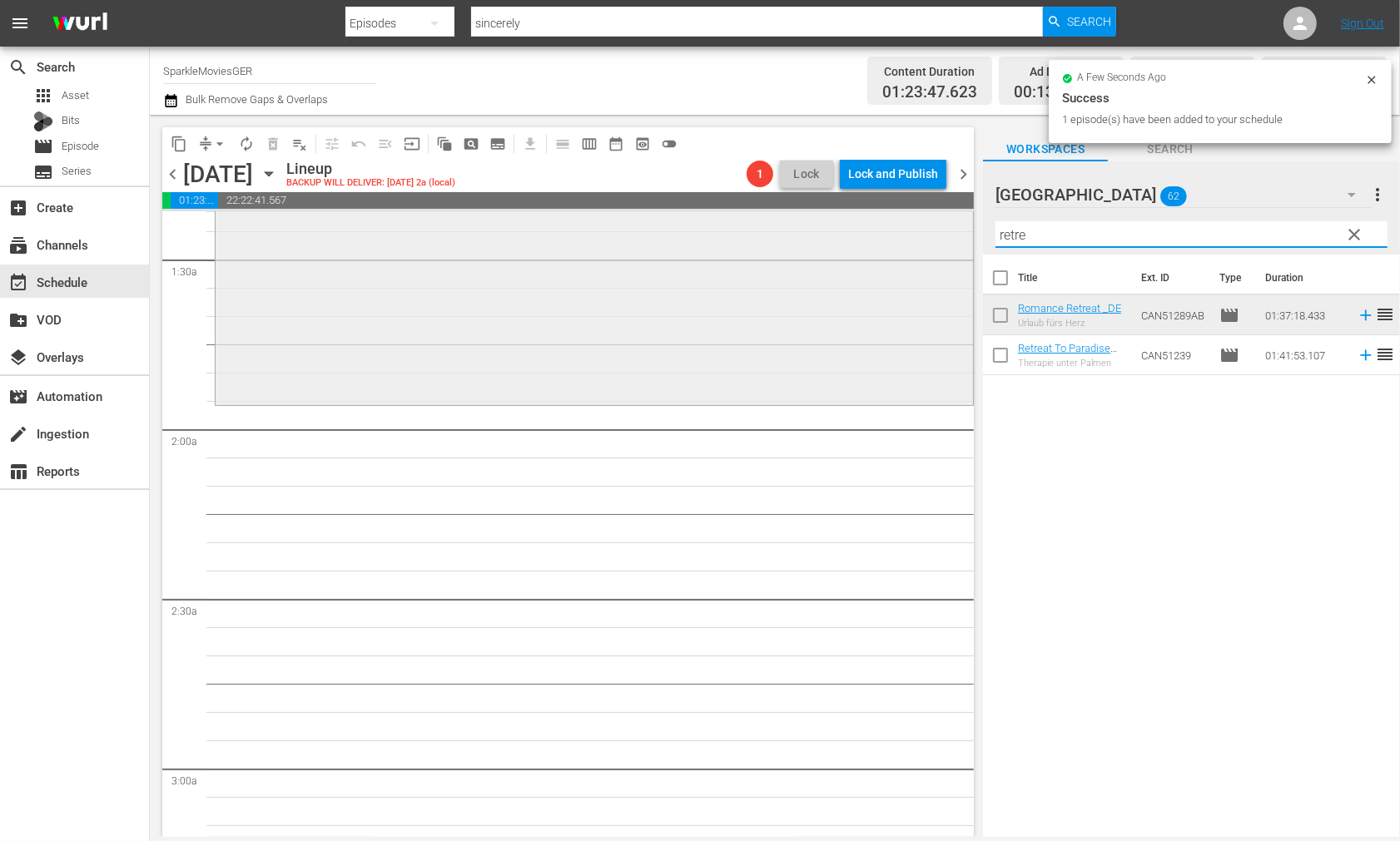
drag, startPoint x: 1077, startPoint y: 231, endPoint x: 844, endPoint y: 233, distance: 233.0
click at [844, 233] on div "content_copy compress arrow_drop_down autorenew_outlined delete_forever_outline…" at bounding box center [776, 476] width 1251 height 723
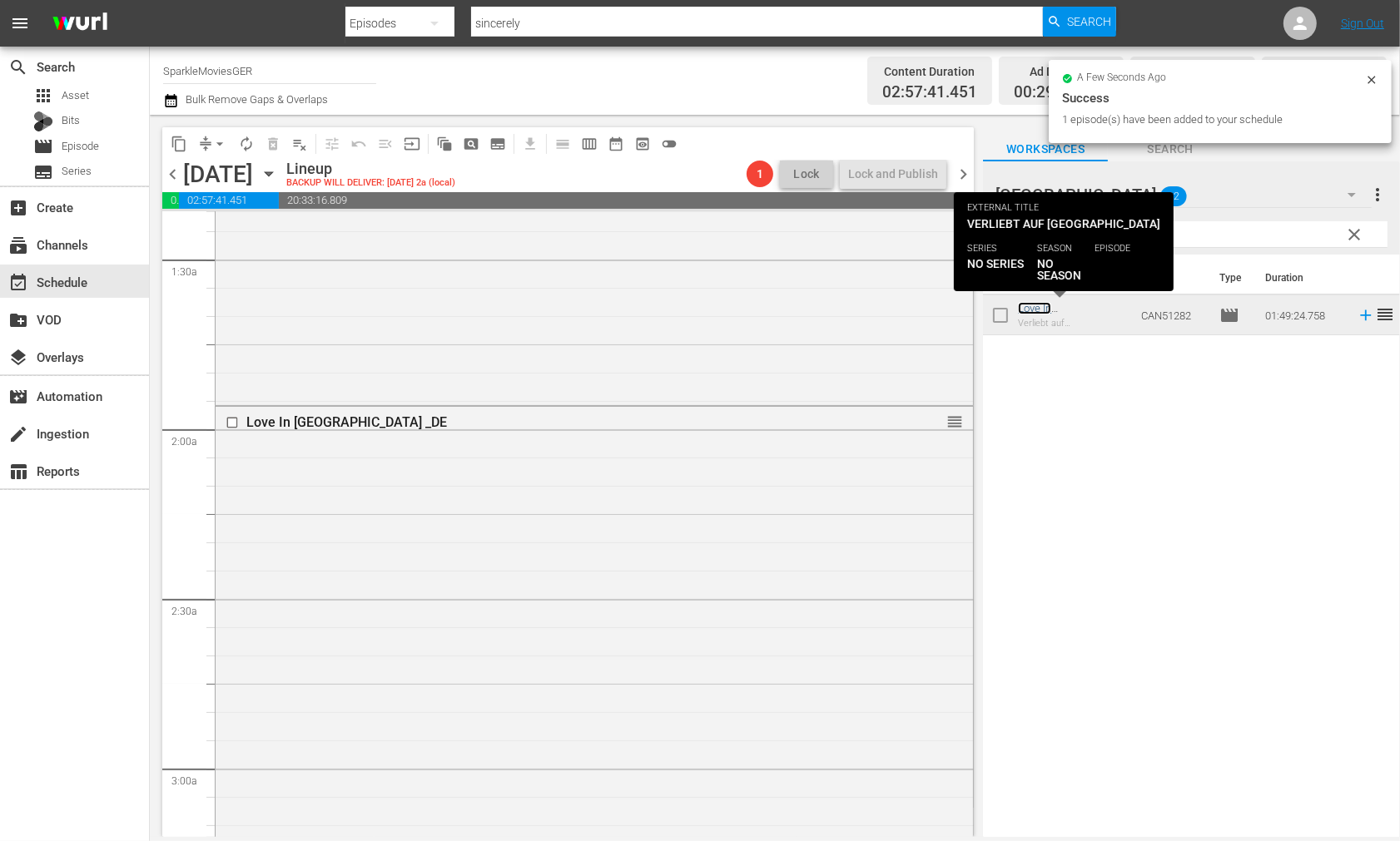
scroll to position [925, 0]
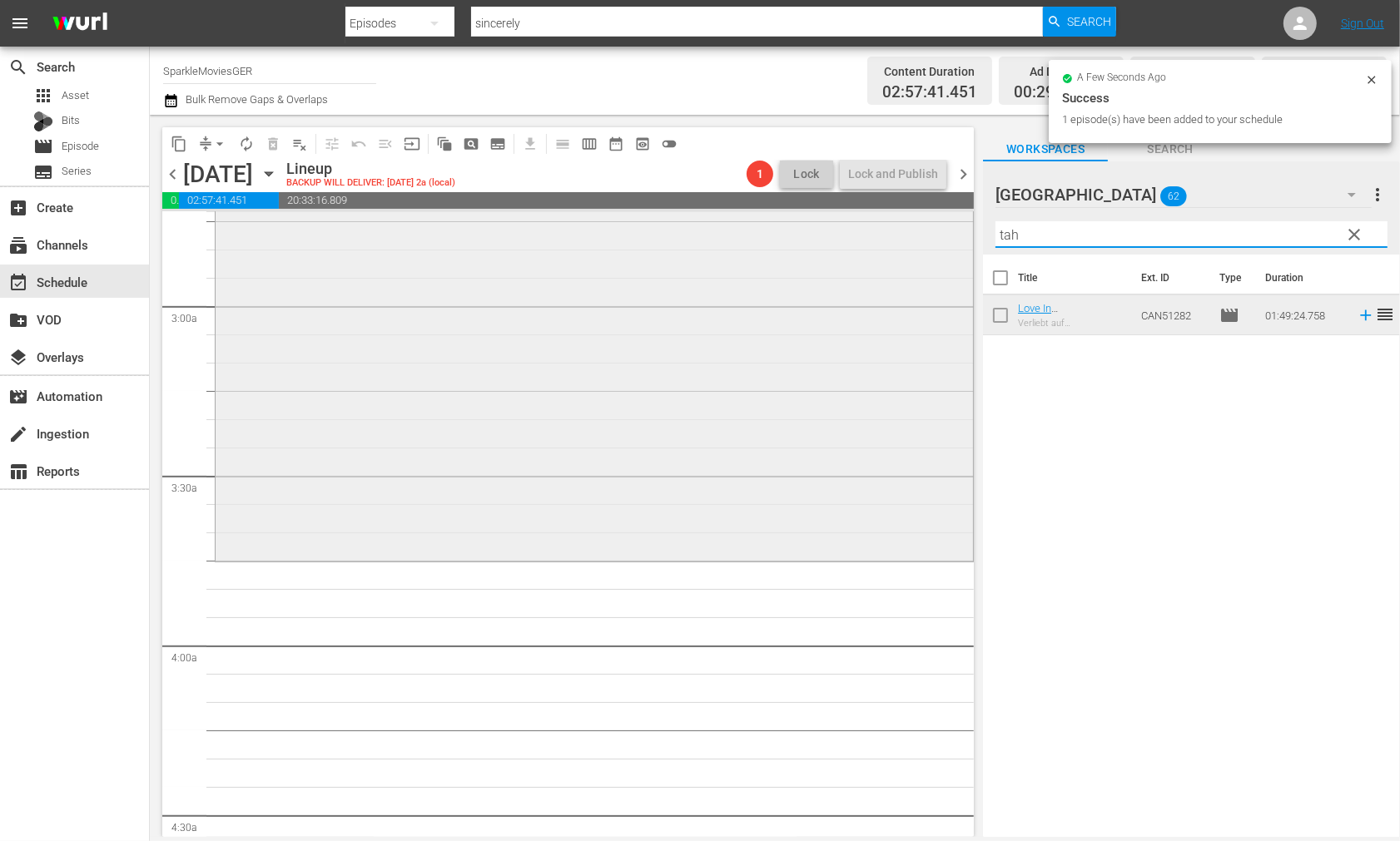
drag, startPoint x: 1035, startPoint y: 234, endPoint x: 927, endPoint y: 235, distance: 108.0
click at [927, 235] on div "content_copy compress arrow_drop_down autorenew_outlined delete_forever_outline…" at bounding box center [776, 476] width 1251 height 723
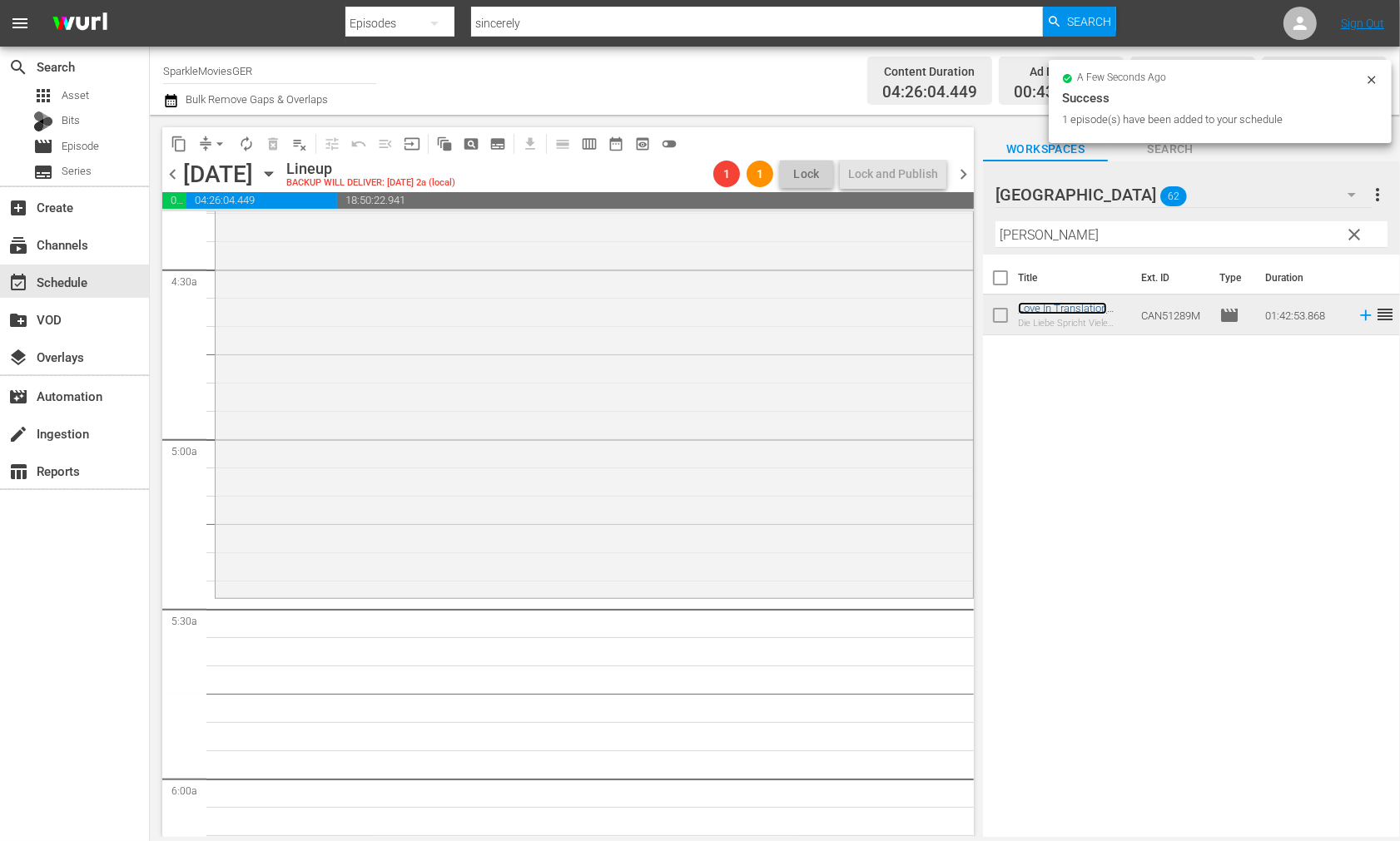
scroll to position [1479, 0]
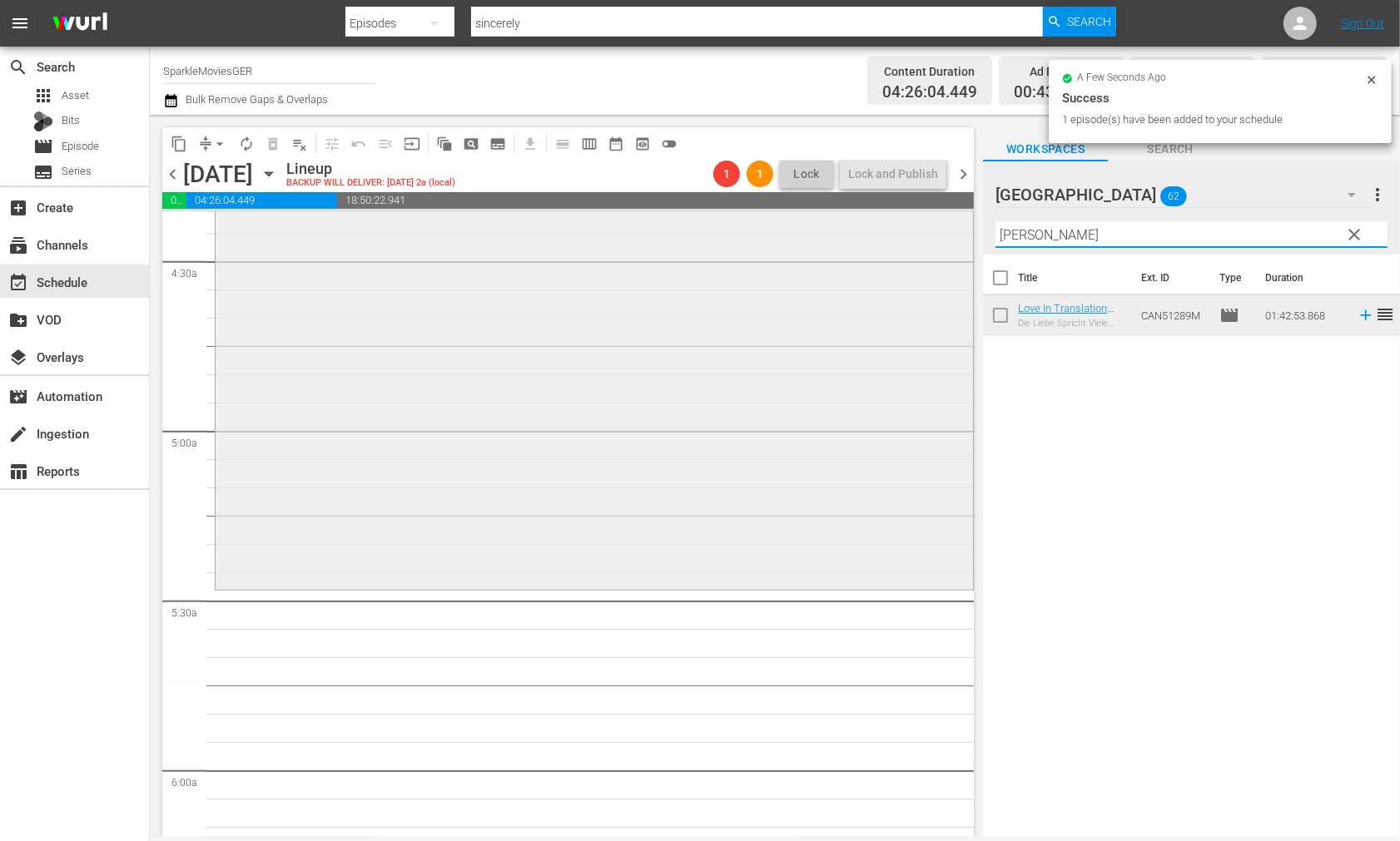
drag, startPoint x: 1046, startPoint y: 236, endPoint x: 908, endPoint y: 236, distance: 138.0
click at [908, 236] on div "content_copy compress arrow_drop_down autorenew_outlined delete_forever_outline…" at bounding box center [776, 476] width 1251 height 723
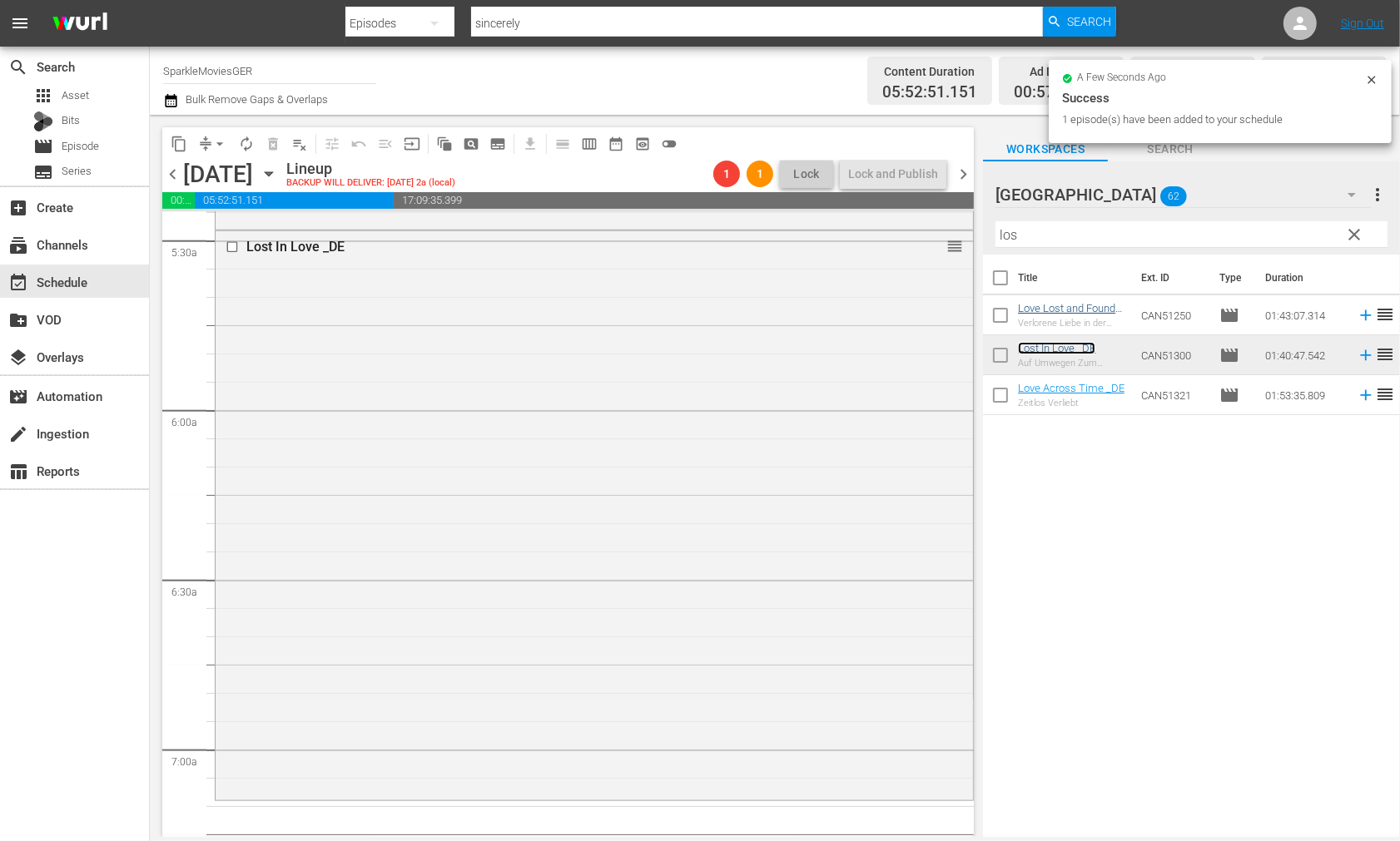
scroll to position [1849, 0]
drag, startPoint x: 1045, startPoint y: 241, endPoint x: 861, endPoint y: 231, distance: 184.3
click at [864, 231] on div "content_copy compress arrow_drop_down autorenew_outlined delete_forever_outline…" at bounding box center [776, 476] width 1251 height 723
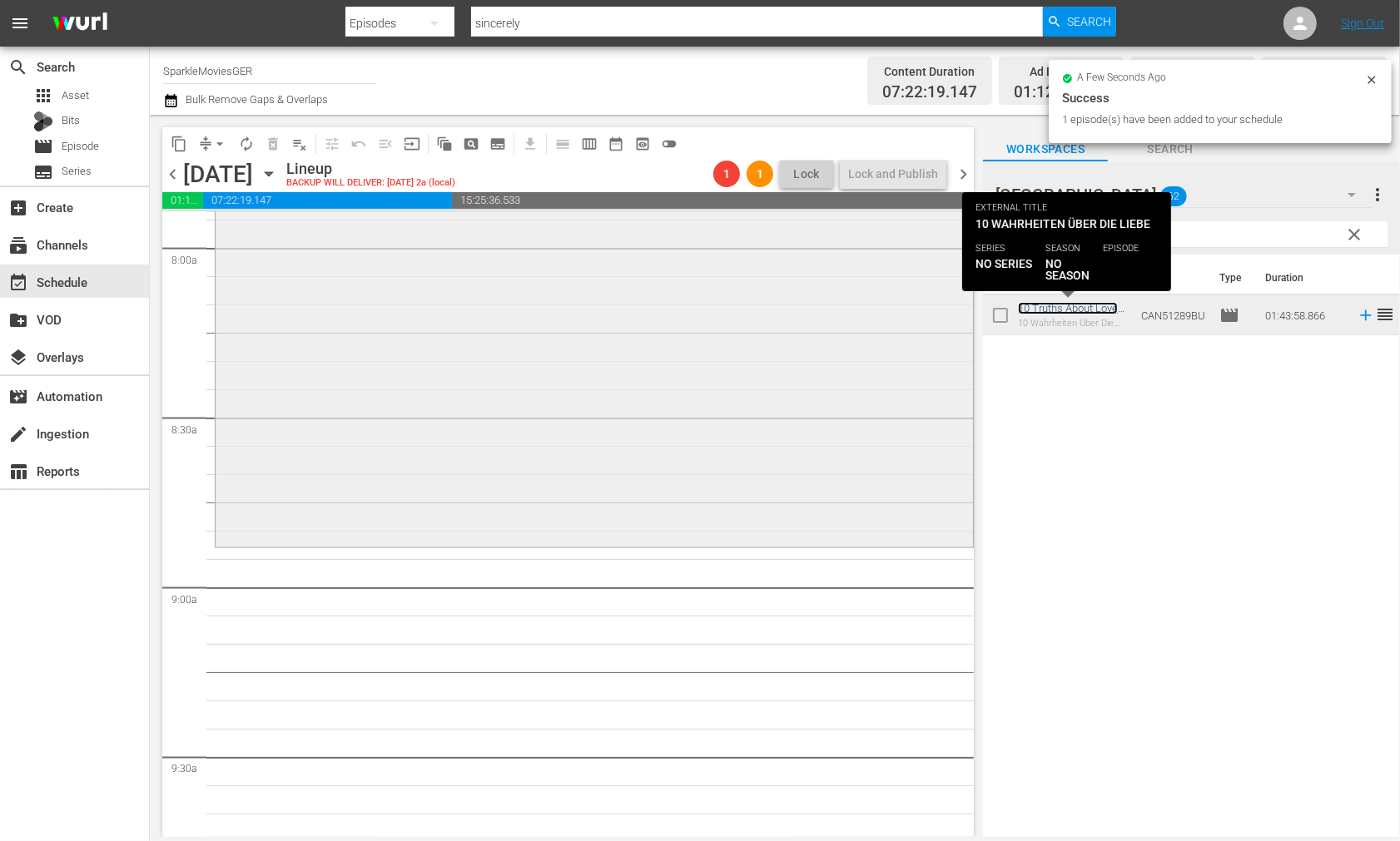
scroll to position [2681, 0]
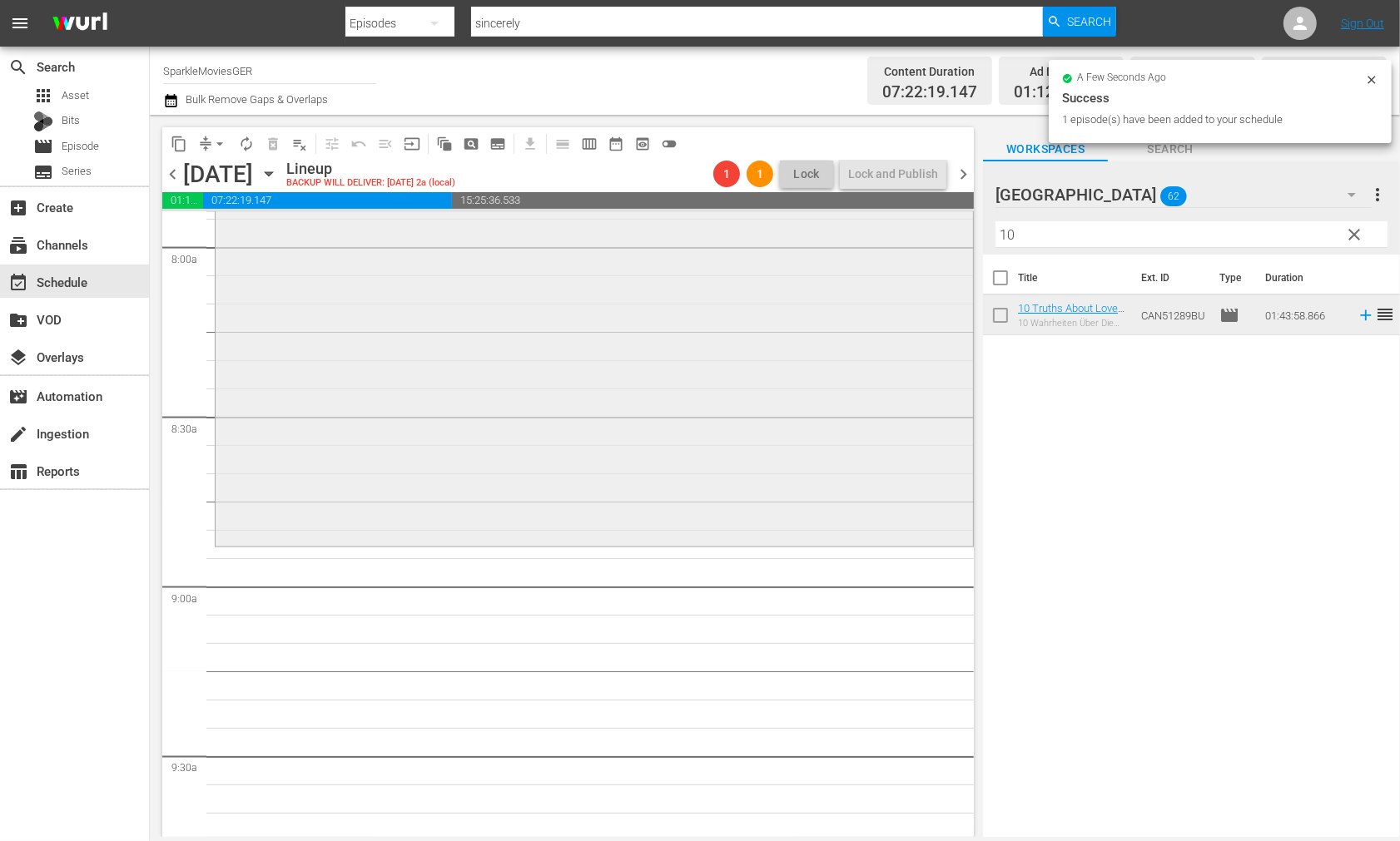
drag, startPoint x: 1028, startPoint y: 243, endPoint x: 912, endPoint y: 235, distance: 116.3
click at [912, 235] on div "content_copy compress arrow_drop_down autorenew_outlined delete_forever_outline…" at bounding box center [776, 476] width 1251 height 723
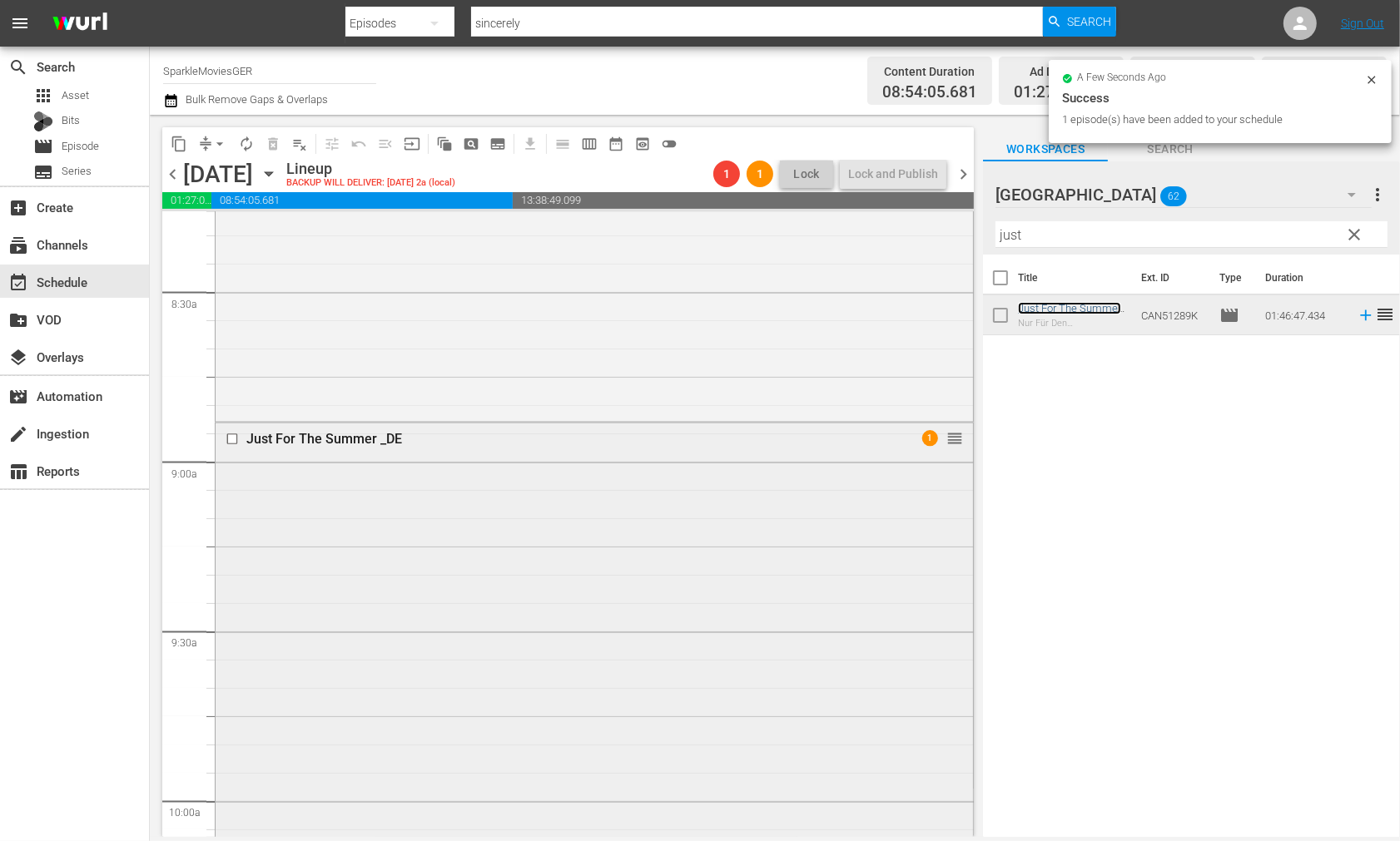
scroll to position [3143, 0]
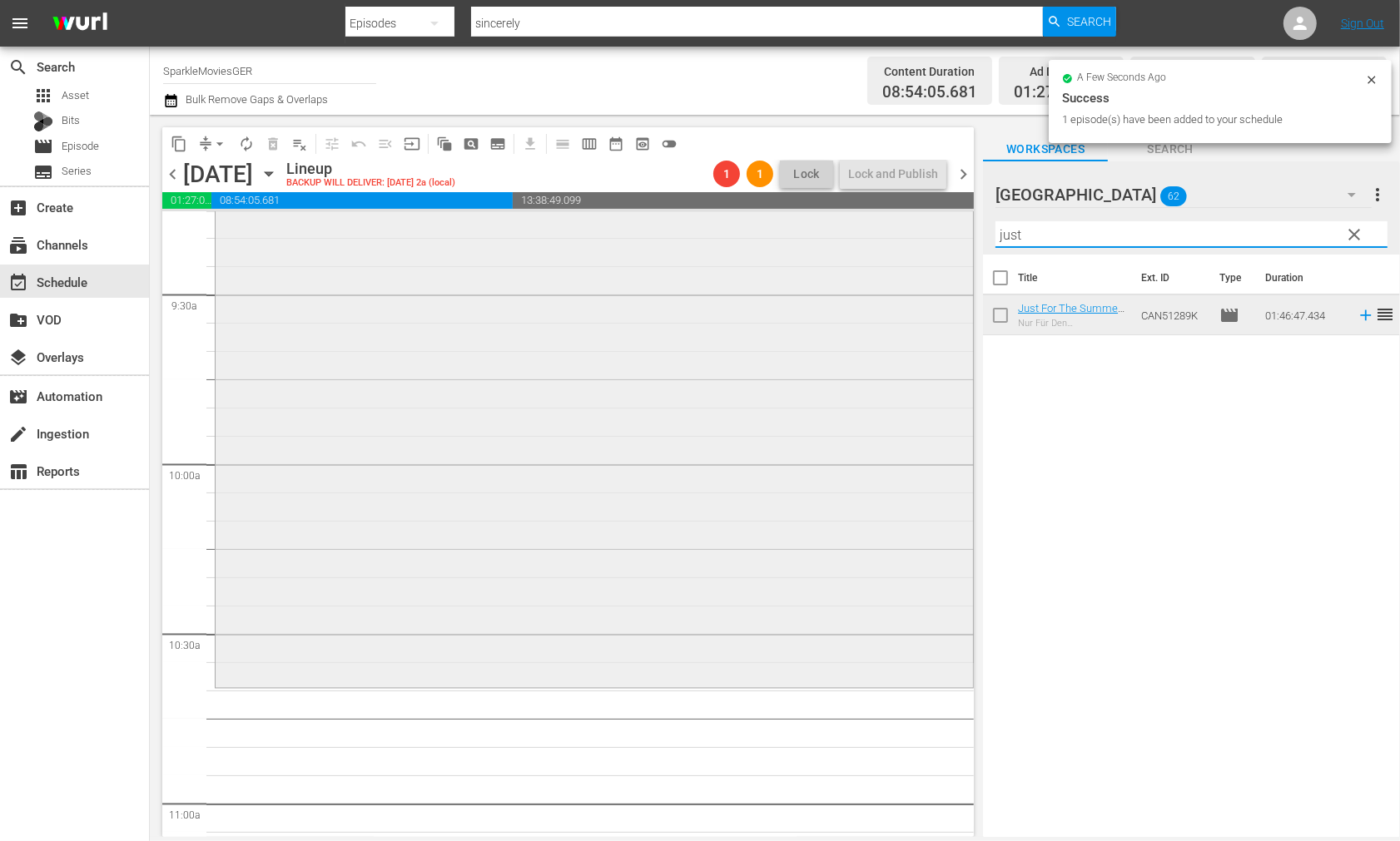
drag, startPoint x: 1037, startPoint y: 238, endPoint x: 877, endPoint y: 236, distance: 160.0
click at [886, 235] on div "content_copy compress arrow_drop_down autorenew_outlined delete_forever_outline…" at bounding box center [776, 476] width 1251 height 723
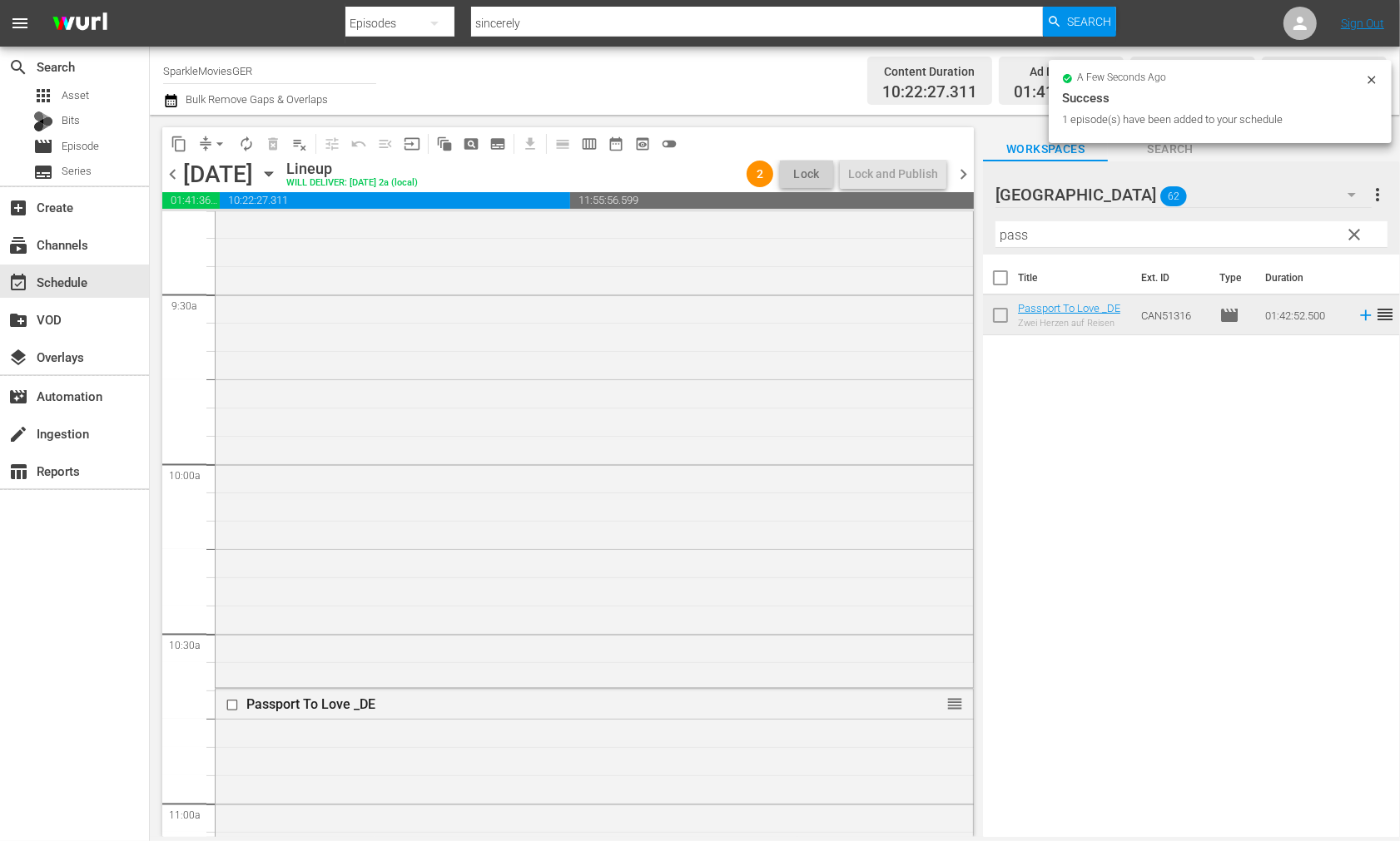
click at [245, 147] on span "autorenew_outlined" at bounding box center [246, 143] width 17 height 17
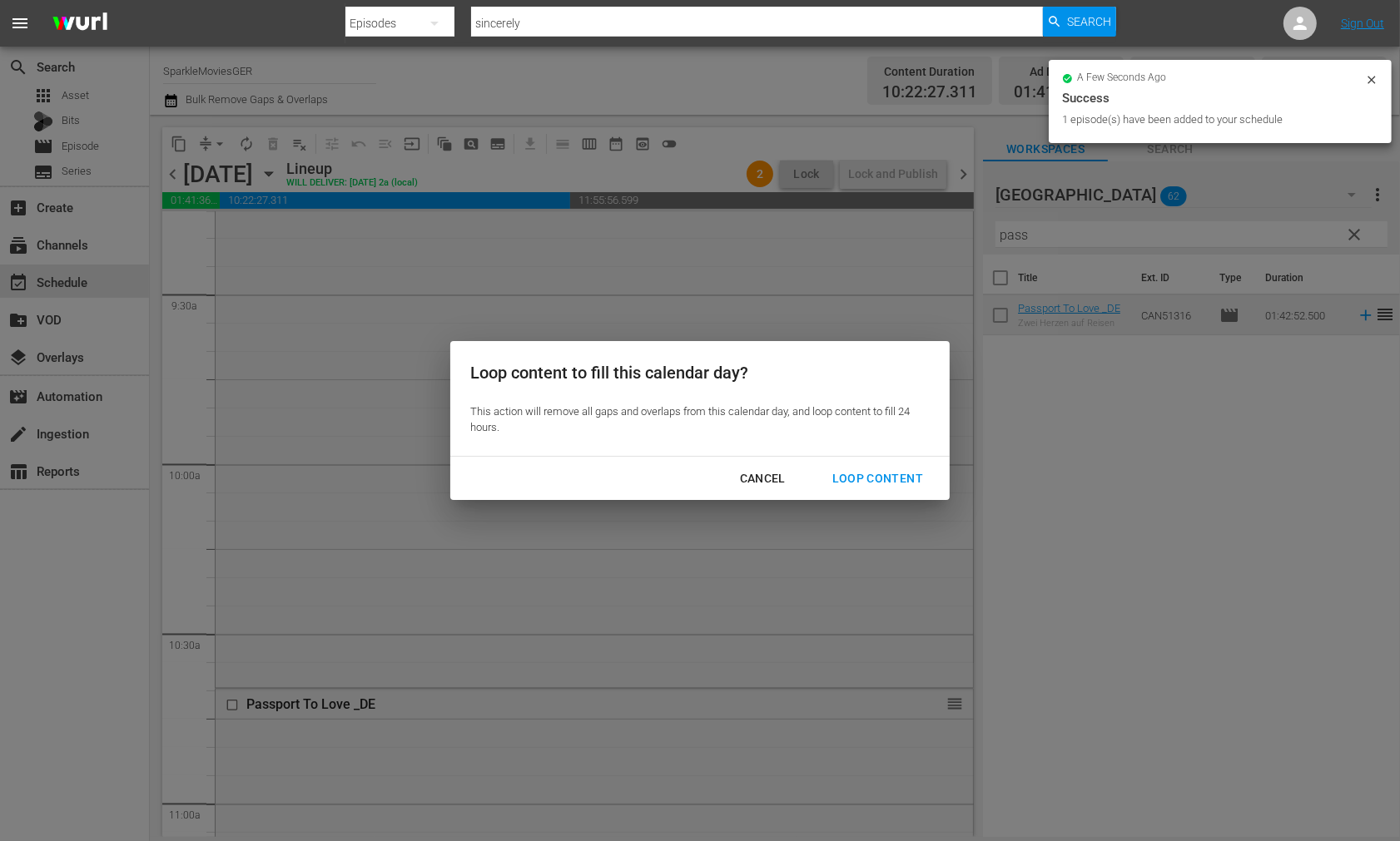
click at [860, 475] on div "Loop Content" at bounding box center [878, 479] width 117 height 21
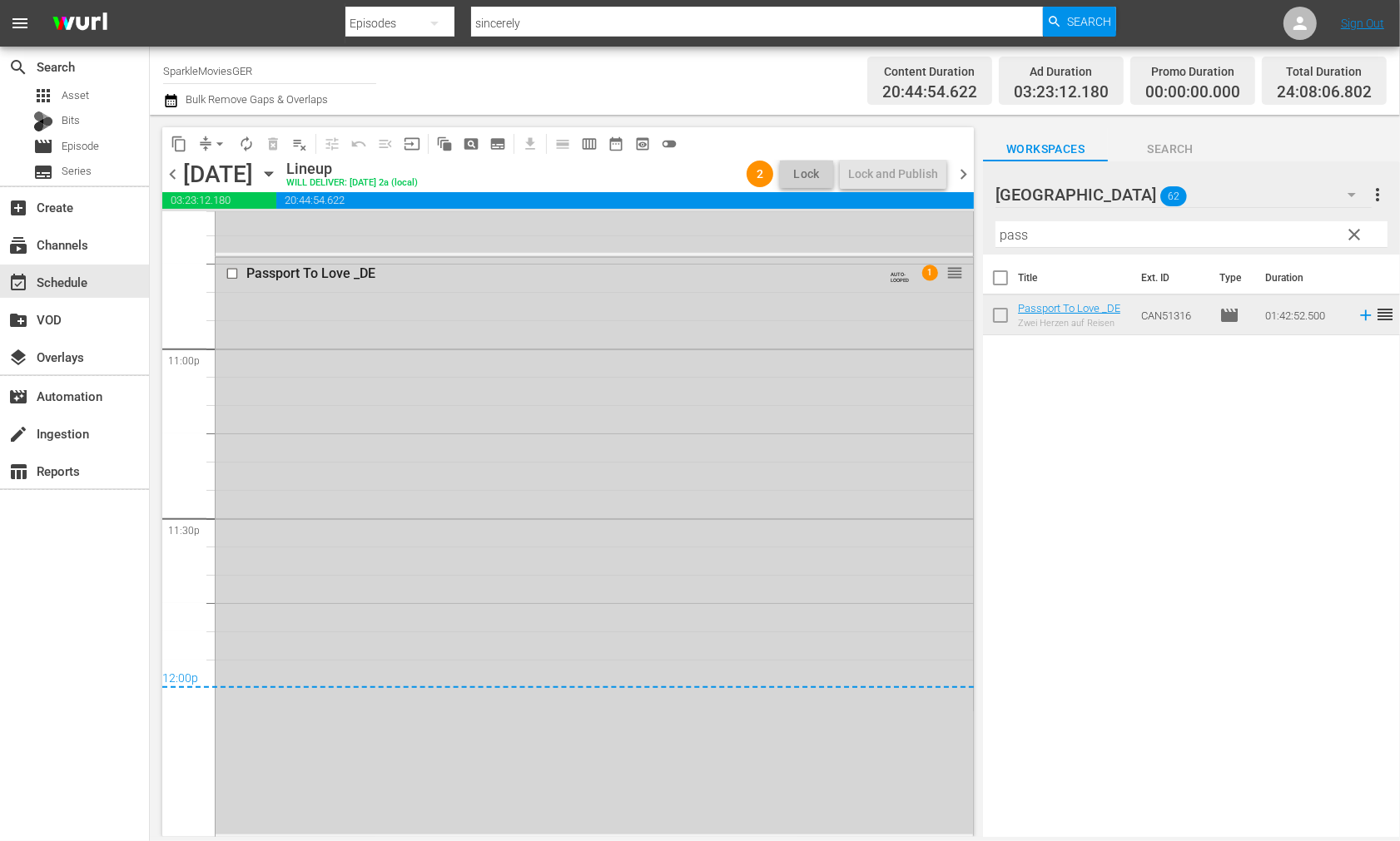
scroll to position [7675, 0]
click at [211, 143] on span "arrow_drop_down" at bounding box center [219, 143] width 17 height 17
click at [245, 226] on li "Align to End of Previous Day" at bounding box center [221, 232] width 175 height 28
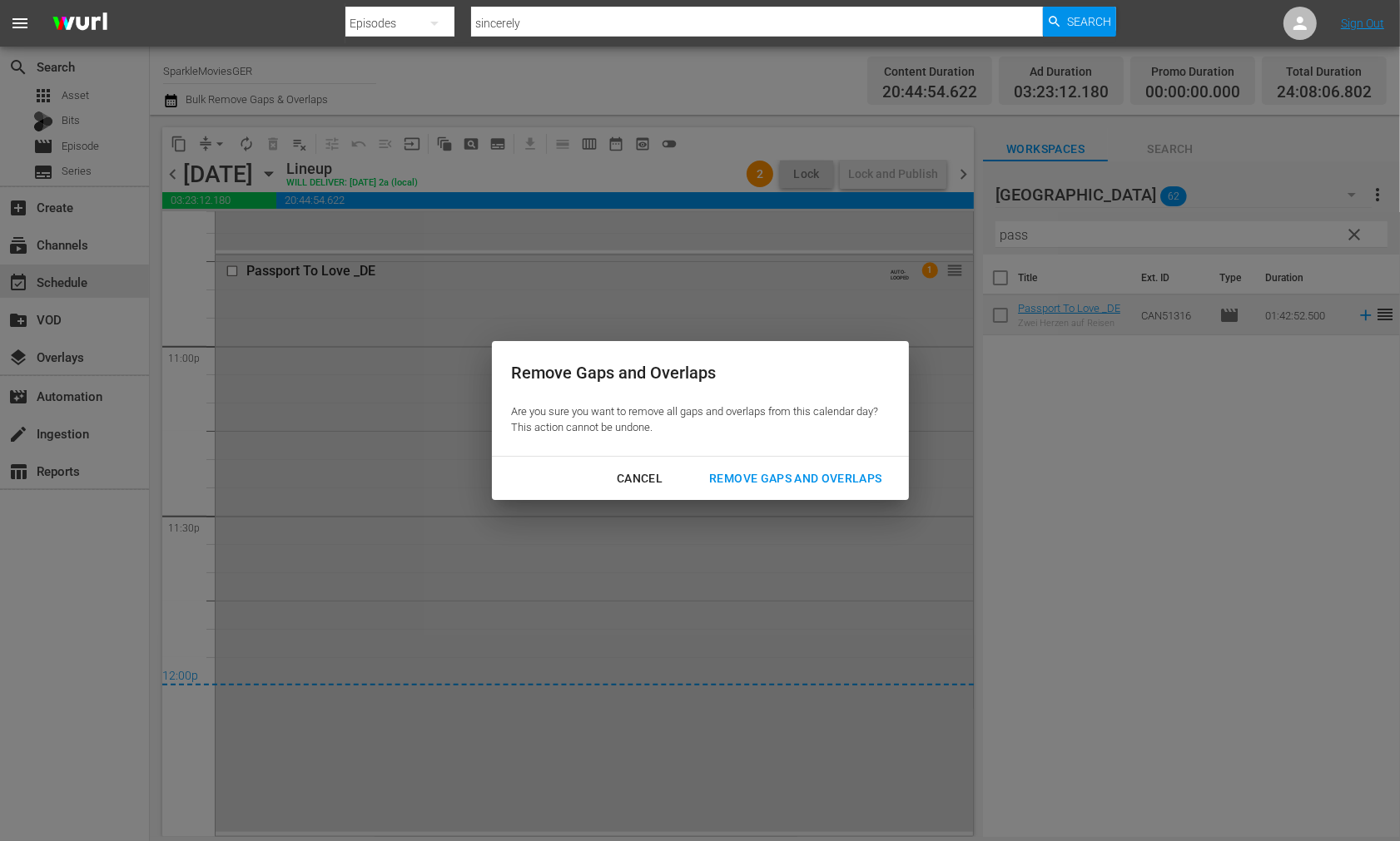
click at [821, 478] on div "Remove Gaps and Overlaps" at bounding box center [796, 479] width 199 height 21
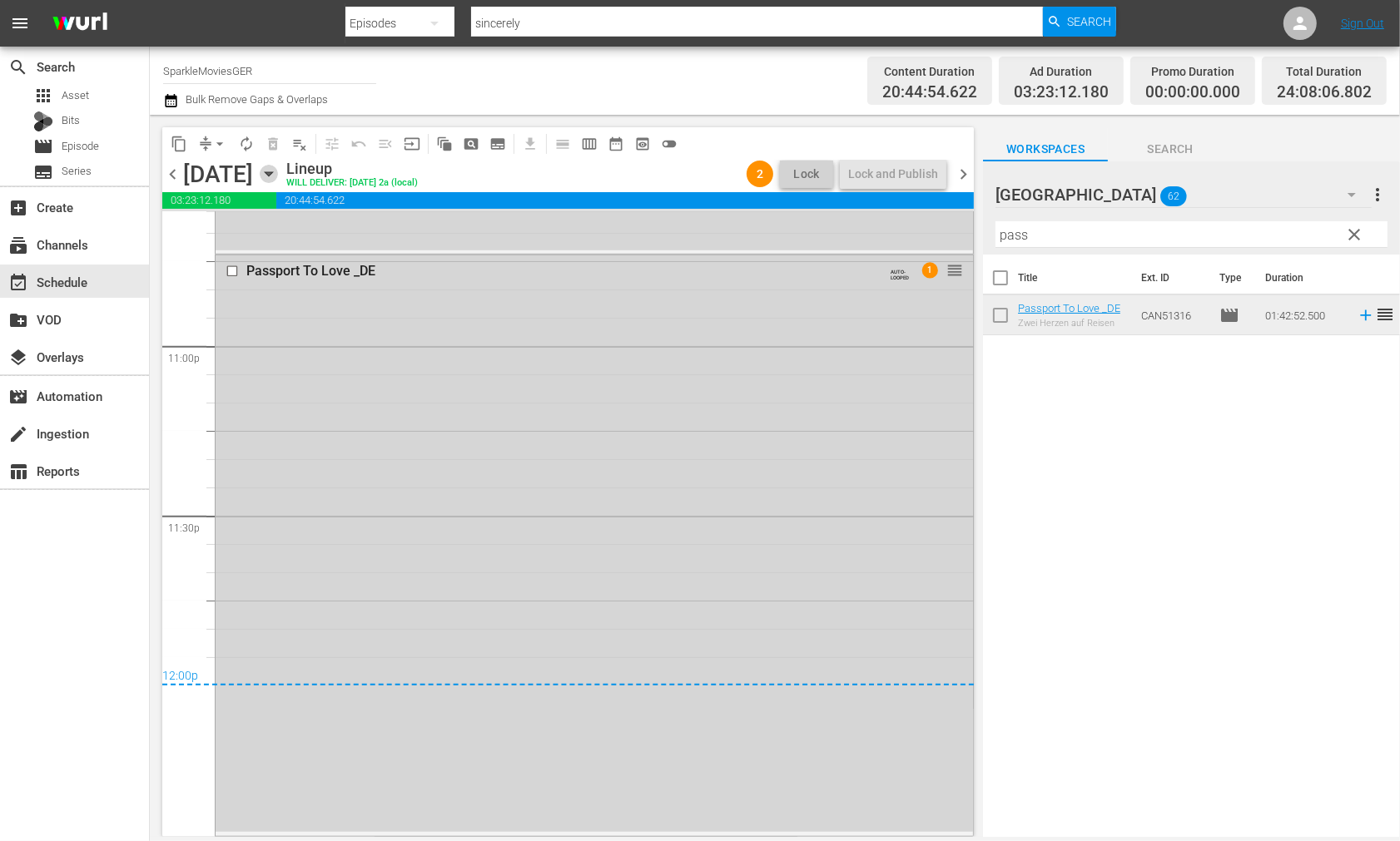
click at [272, 173] on icon "button" at bounding box center [269, 174] width 8 height 4
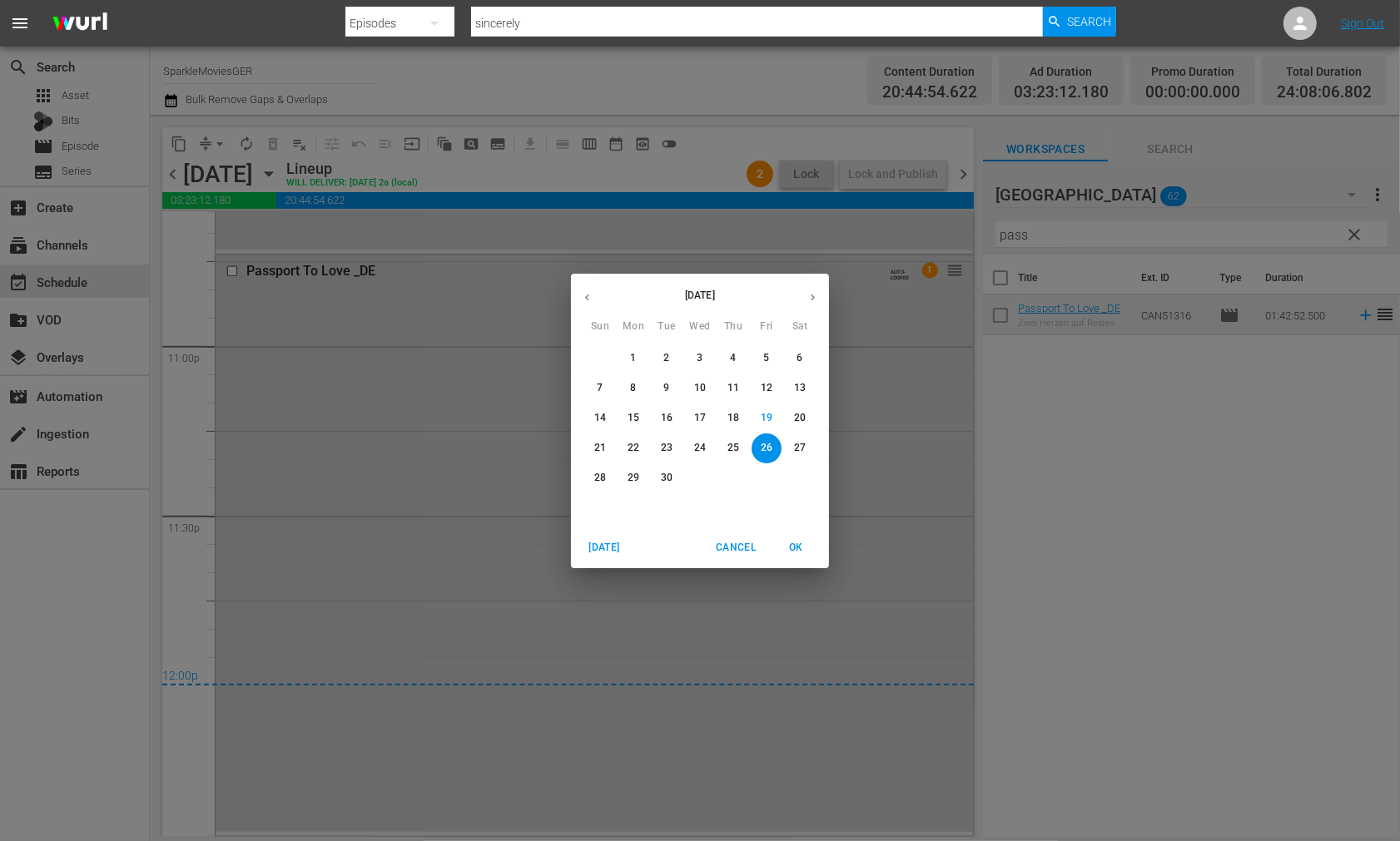
click at [800, 447] on p "27" at bounding box center [801, 448] width 12 height 14
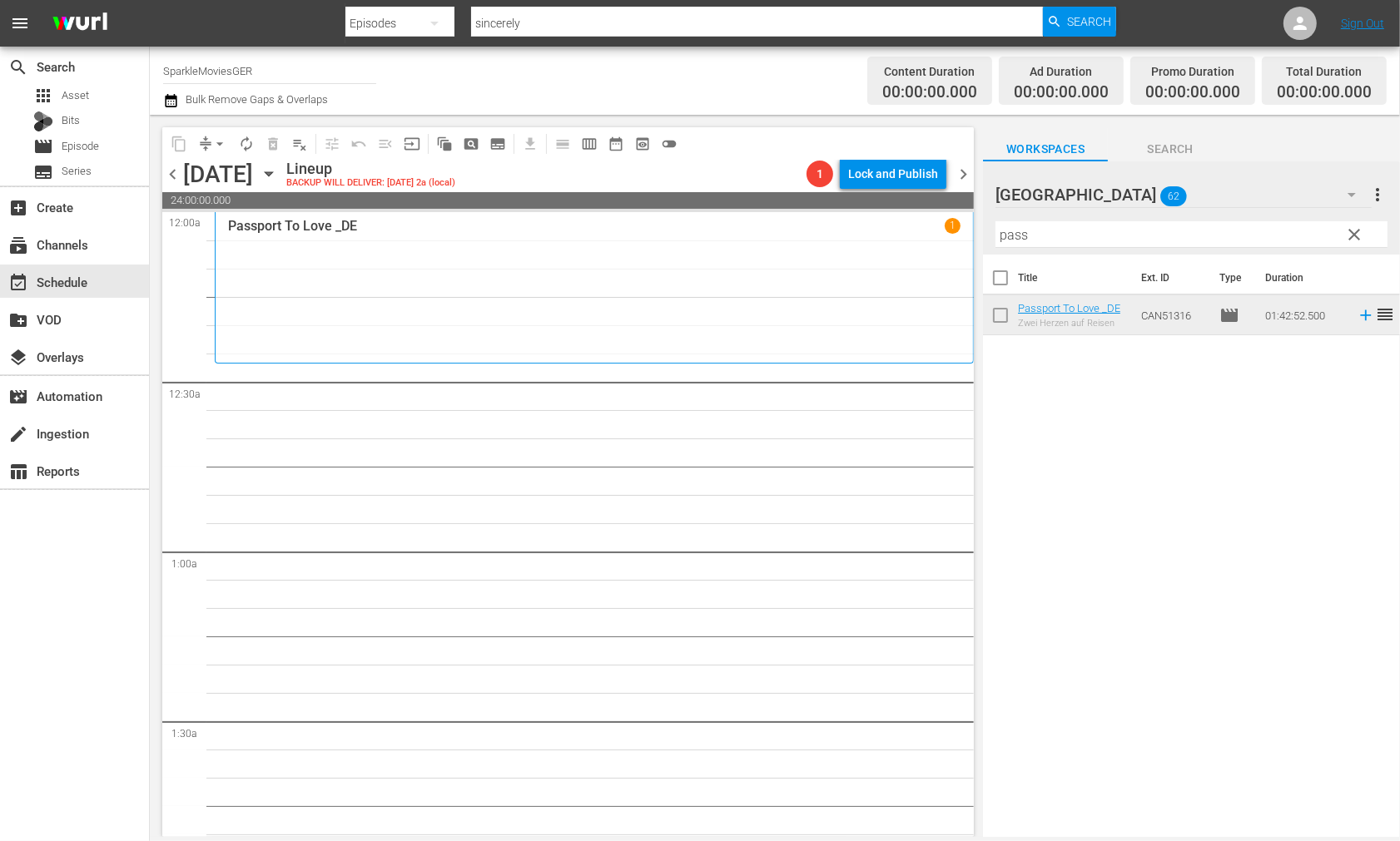
drag, startPoint x: 1037, startPoint y: 230, endPoint x: 815, endPoint y: 226, distance: 222.0
click at [815, 226] on div "content_copy compress arrow_drop_down autorenew_outlined delete_forever_outline…" at bounding box center [776, 476] width 1251 height 723
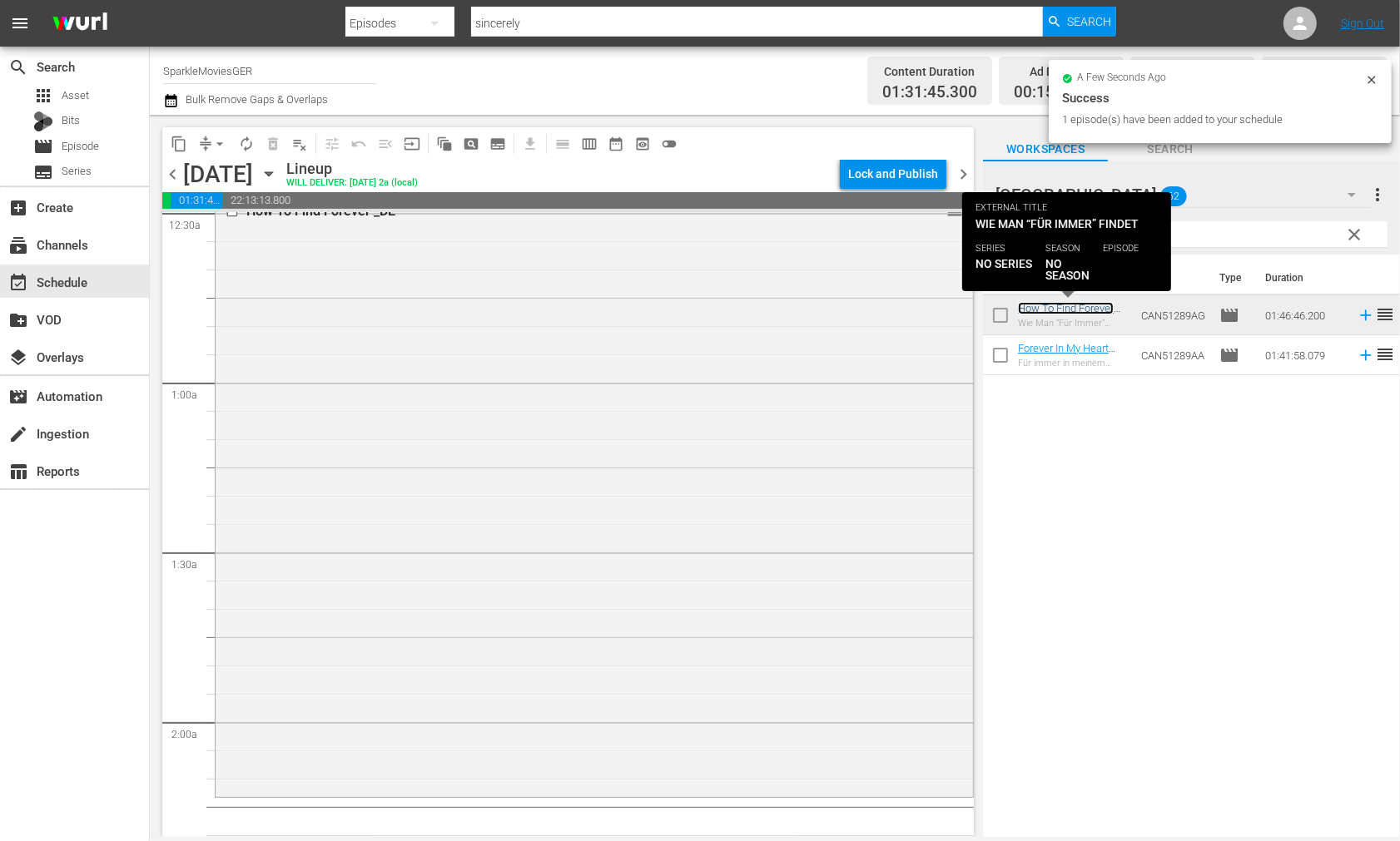
scroll to position [462, 0]
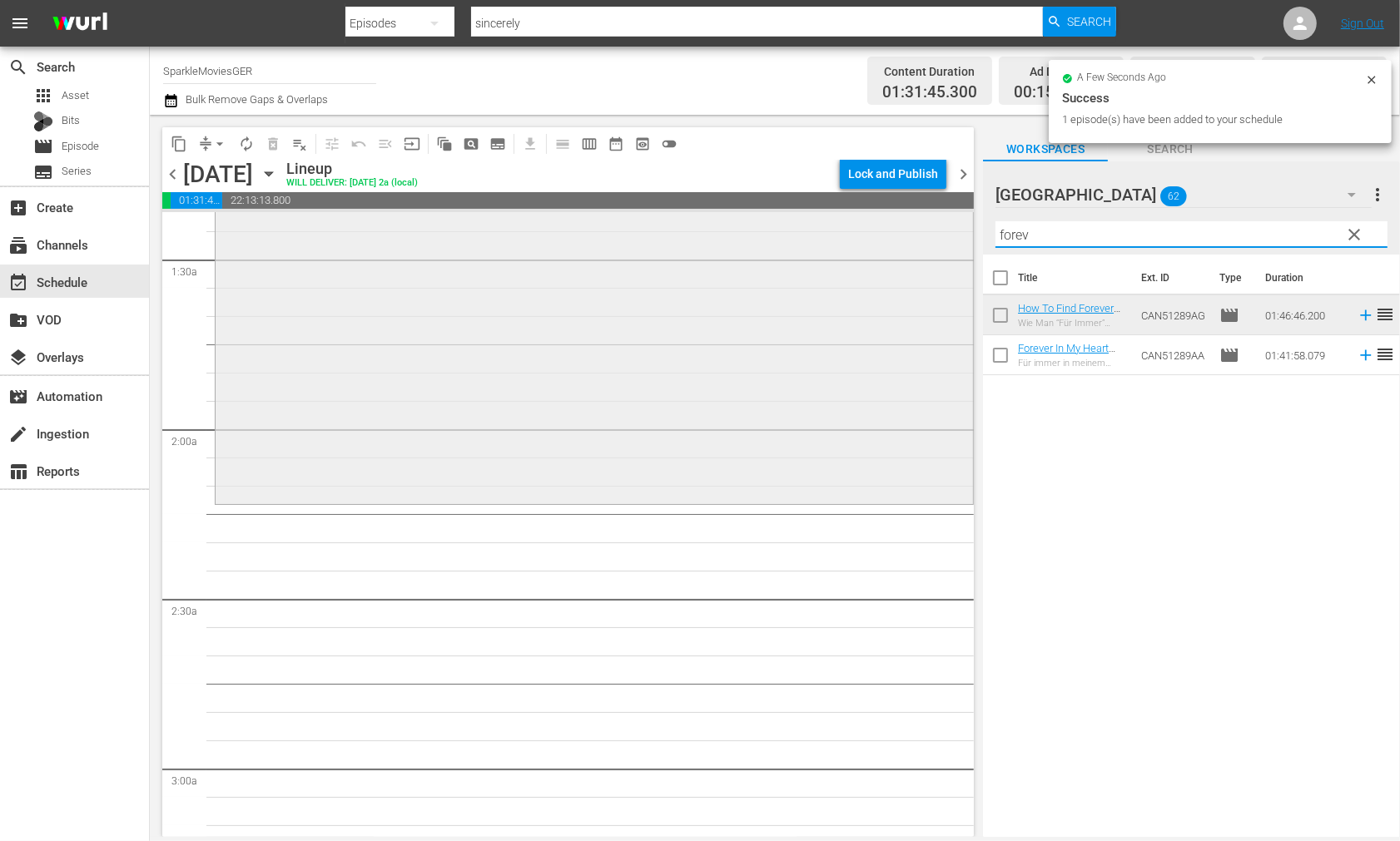
drag, startPoint x: 905, startPoint y: 230, endPoint x: 857, endPoint y: 227, distance: 48.1
click at [861, 227] on div "content_copy compress arrow_drop_down autorenew_outlined delete_forever_outline…" at bounding box center [776, 476] width 1251 height 723
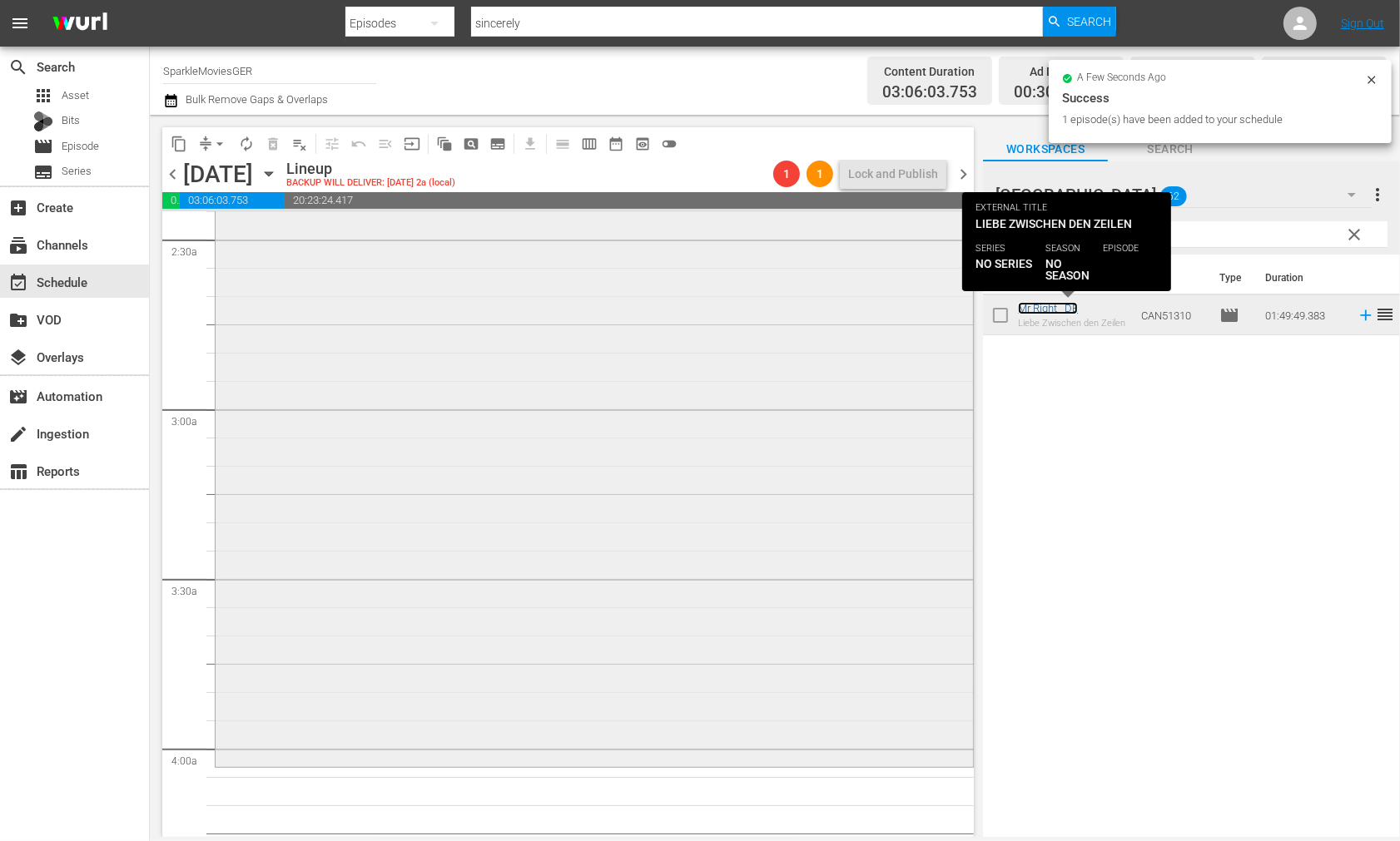
scroll to position [832, 0]
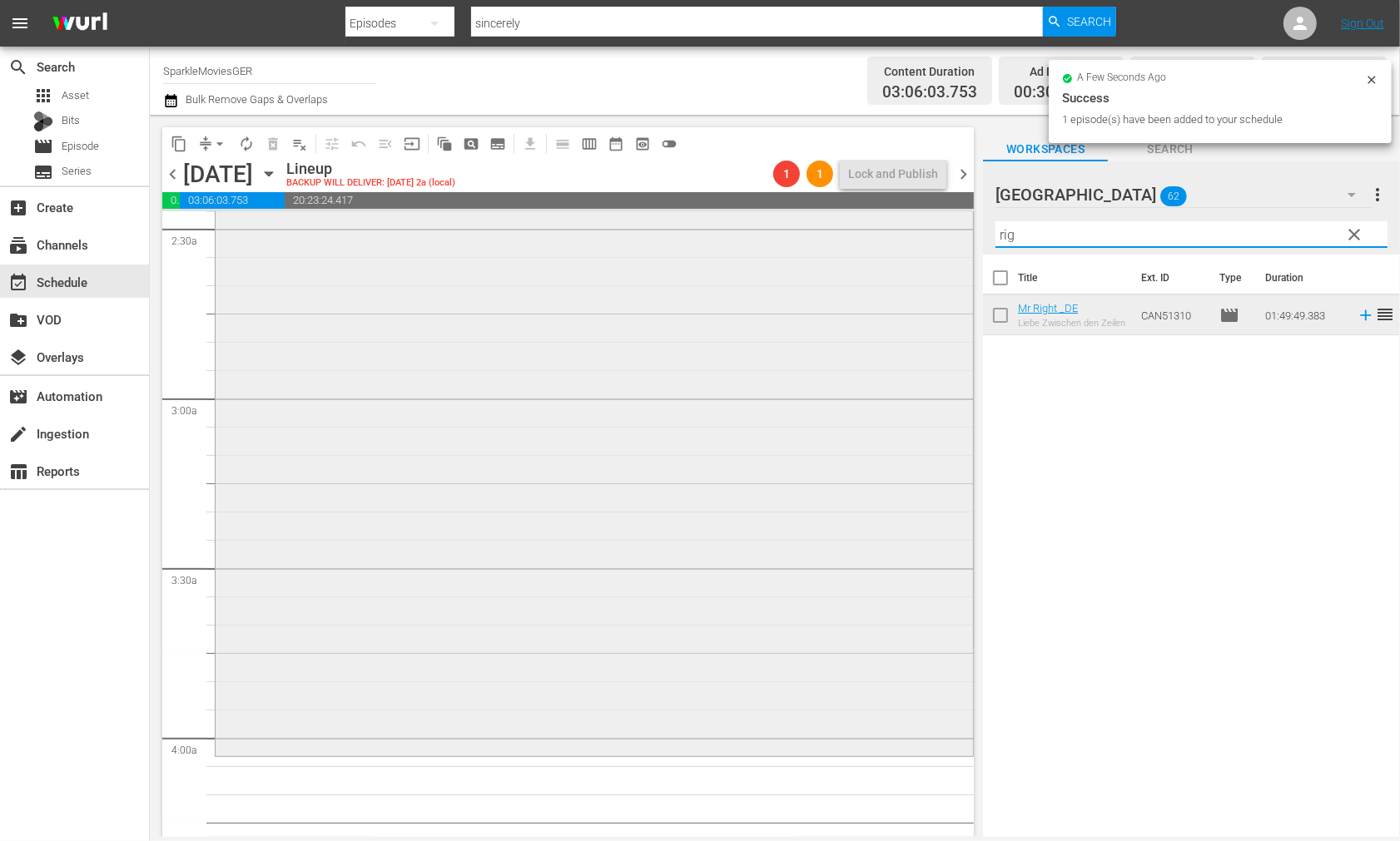
drag, startPoint x: 1050, startPoint y: 242, endPoint x: 930, endPoint y: 237, distance: 120.1
click at [930, 237] on div "content_copy compress arrow_drop_down autorenew_outlined delete_forever_outline…" at bounding box center [776, 476] width 1251 height 723
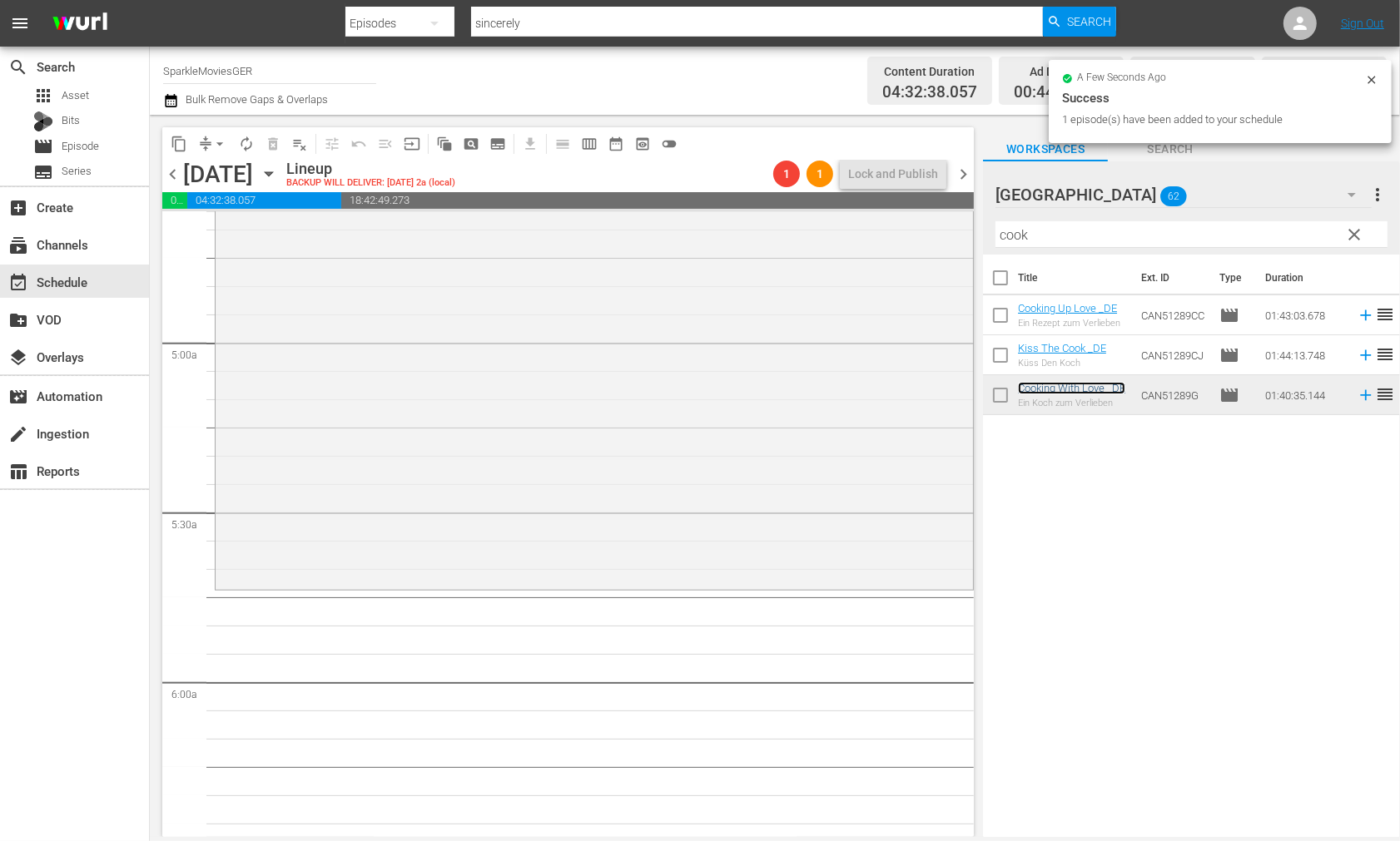
scroll to position [1572, 0]
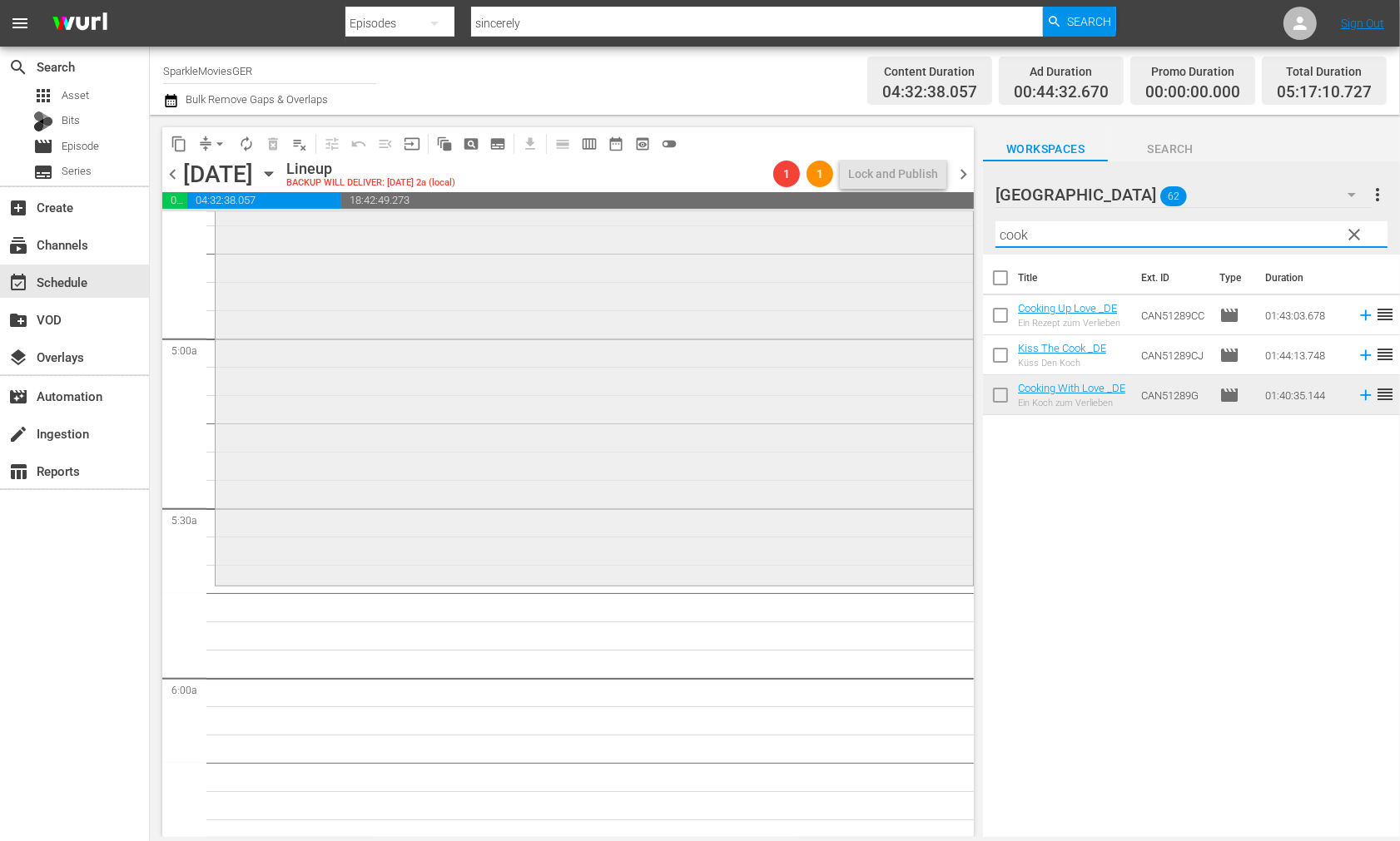
drag, startPoint x: 1047, startPoint y: 229, endPoint x: 906, endPoint y: 230, distance: 141.0
click at [906, 230] on div "content_copy compress arrow_drop_down autorenew_outlined delete_forever_outline…" at bounding box center [776, 476] width 1251 height 723
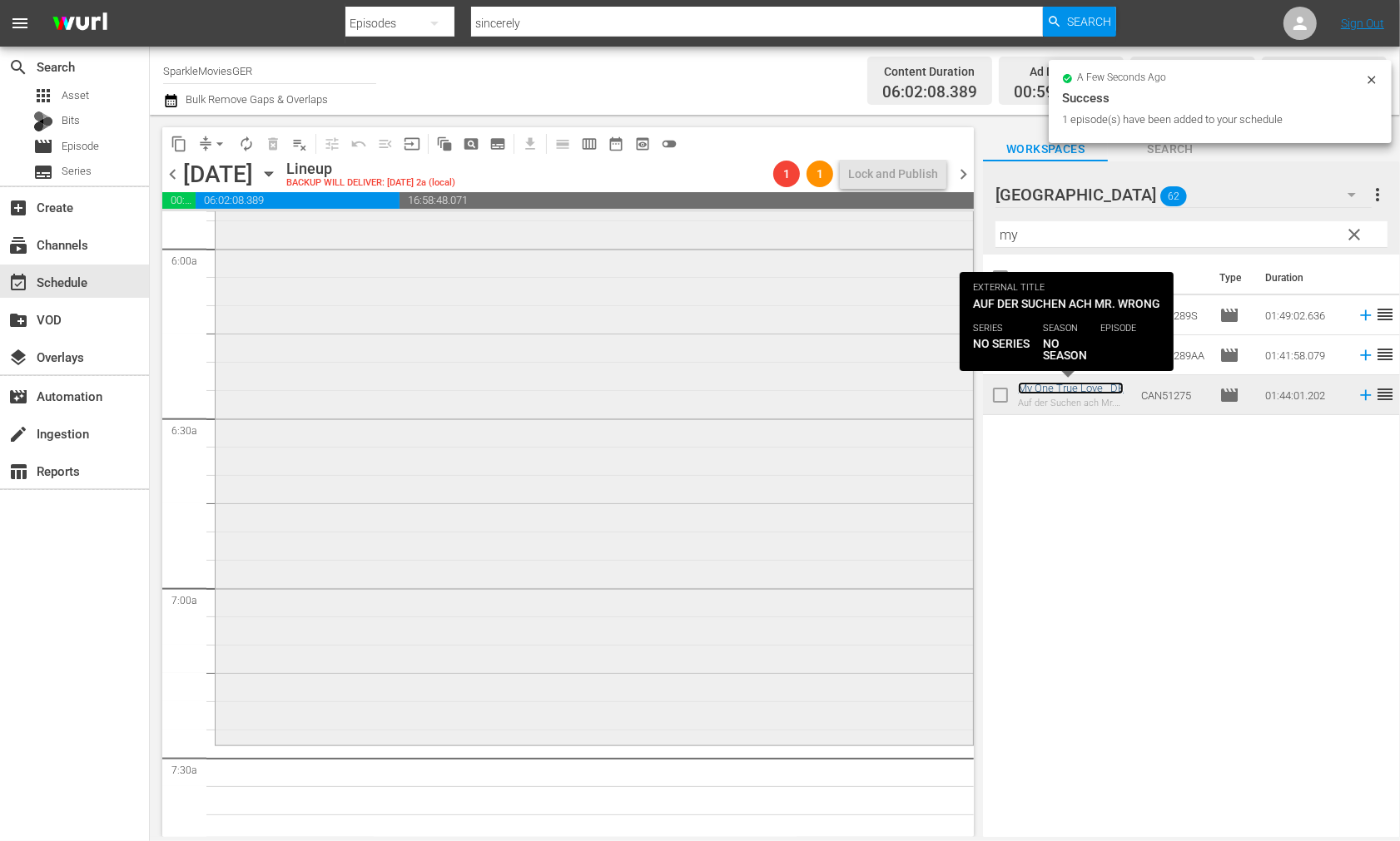
scroll to position [2034, 0]
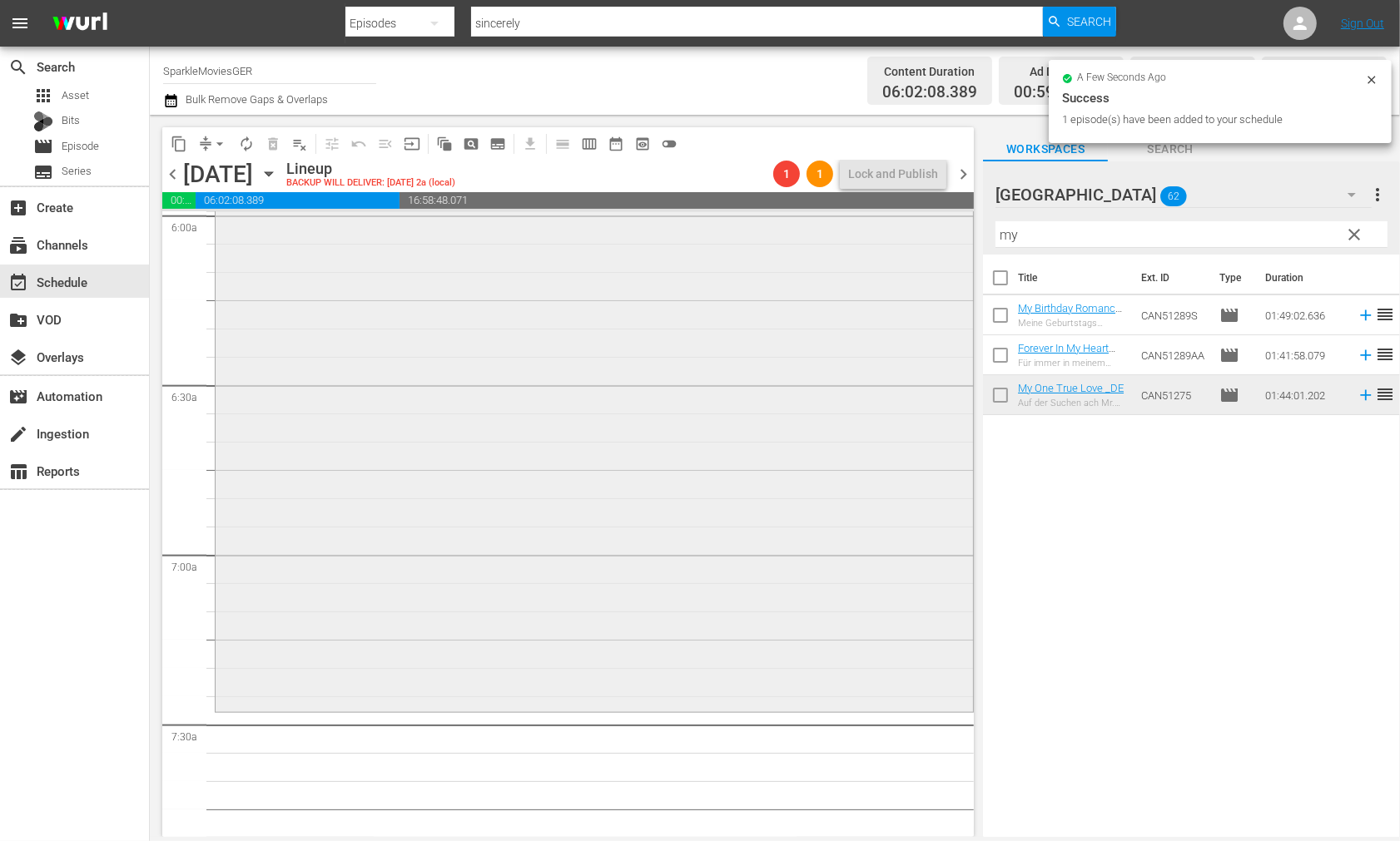
drag, startPoint x: 909, startPoint y: 226, endPoint x: 901, endPoint y: 225, distance: 8.1
click at [901, 225] on div "content_copy compress arrow_drop_down autorenew_outlined delete_forever_outline…" at bounding box center [776, 476] width 1251 height 723
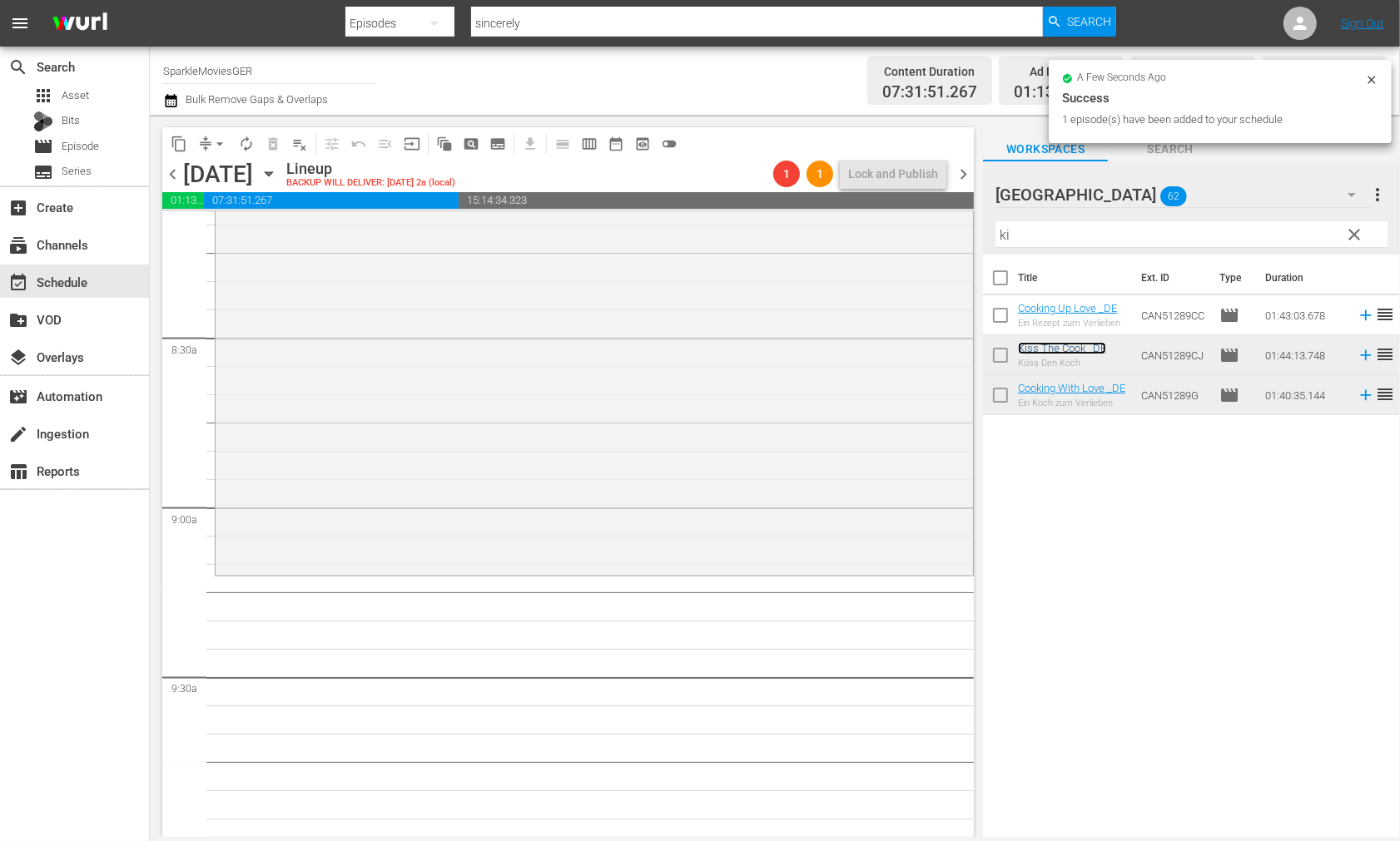
scroll to position [2774, 0]
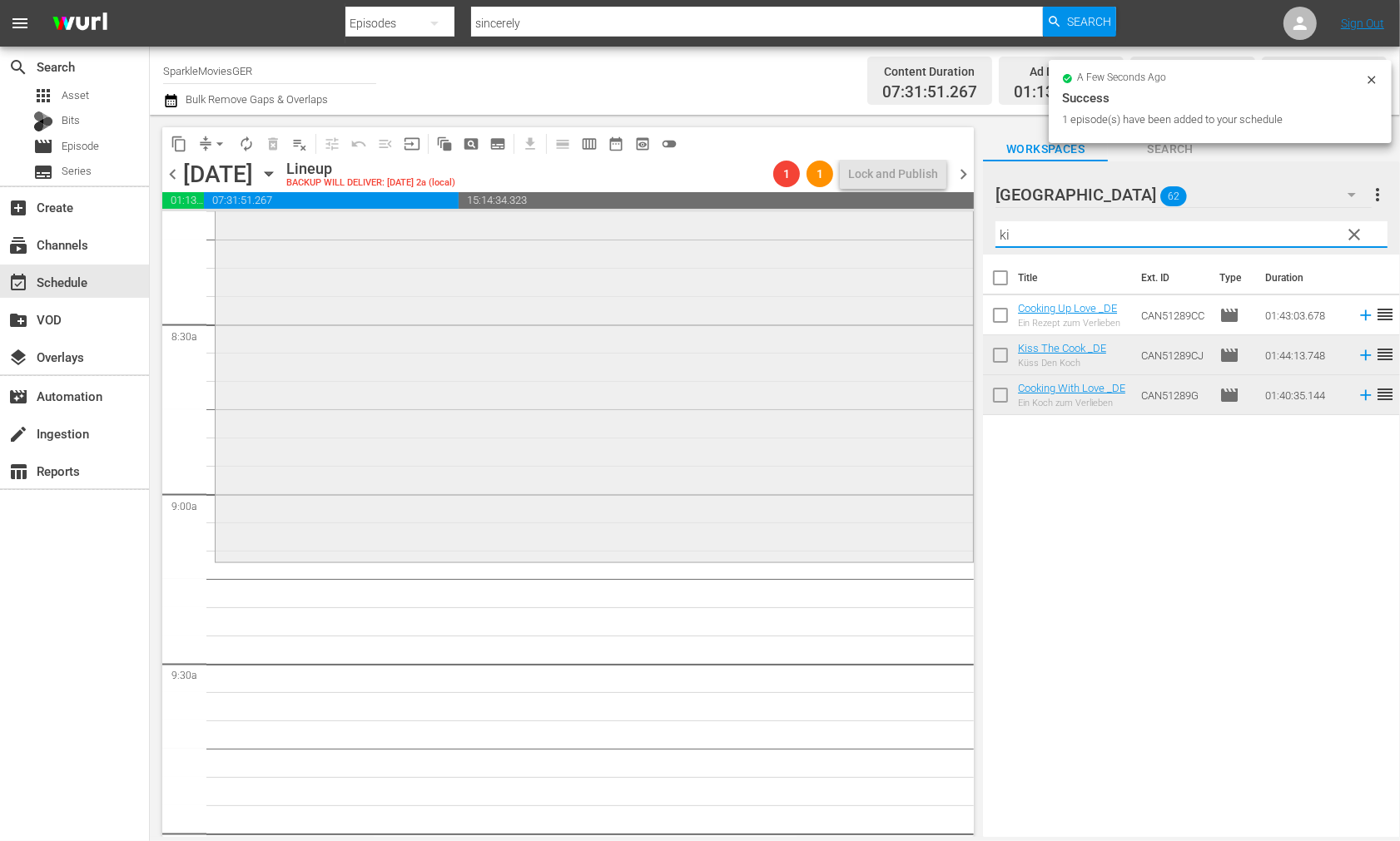
drag, startPoint x: 989, startPoint y: 234, endPoint x: 855, endPoint y: 217, distance: 135.1
click at [855, 217] on div "content_copy compress arrow_drop_down autorenew_outlined delete_forever_outline…" at bounding box center [776, 476] width 1251 height 723
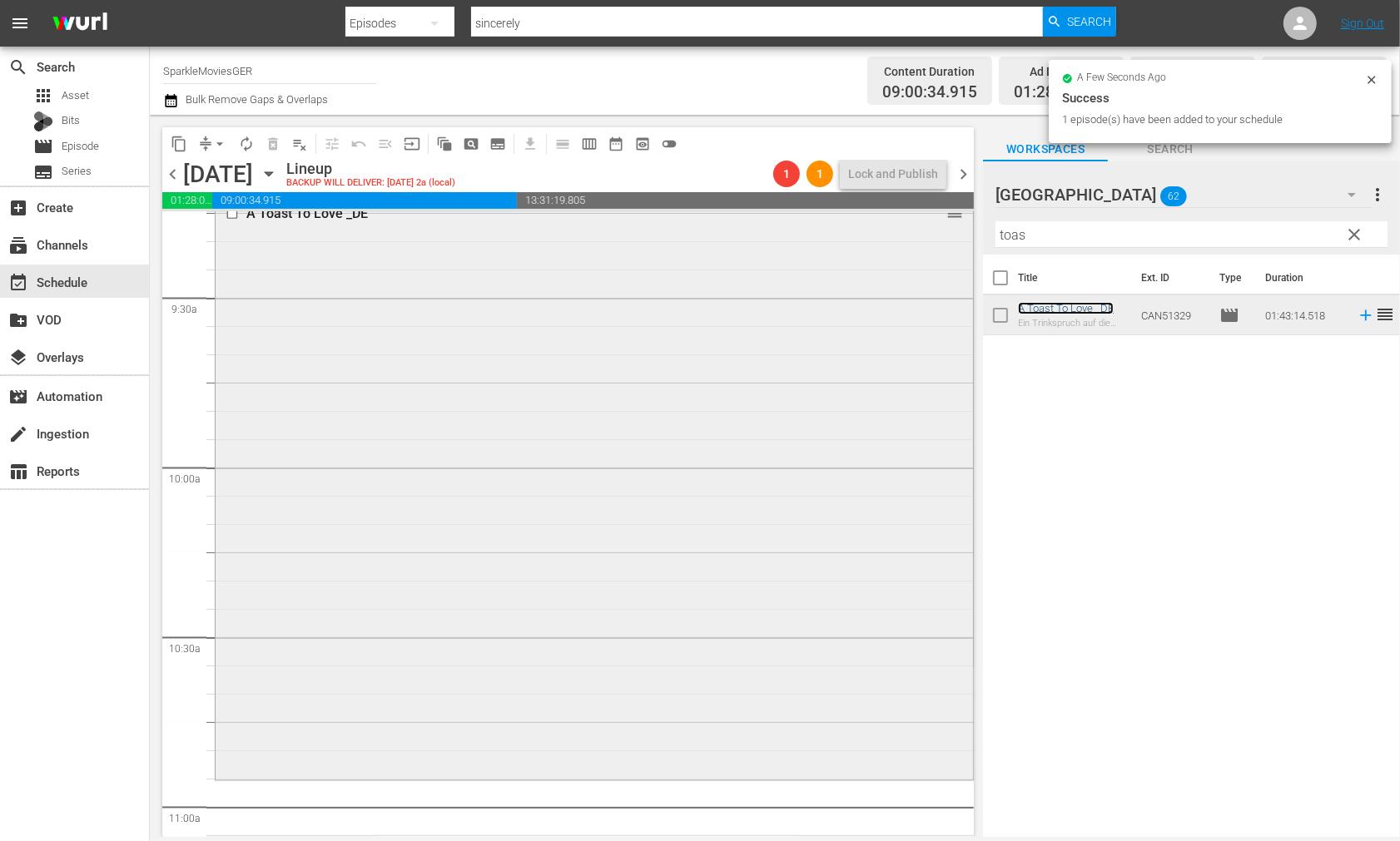
scroll to position [3143, 0]
drag, startPoint x: 1038, startPoint y: 236, endPoint x: 845, endPoint y: 231, distance: 193.1
click at [845, 231] on div "content_copy compress arrow_drop_down autorenew_outlined delete_forever_outline…" at bounding box center [776, 476] width 1251 height 723
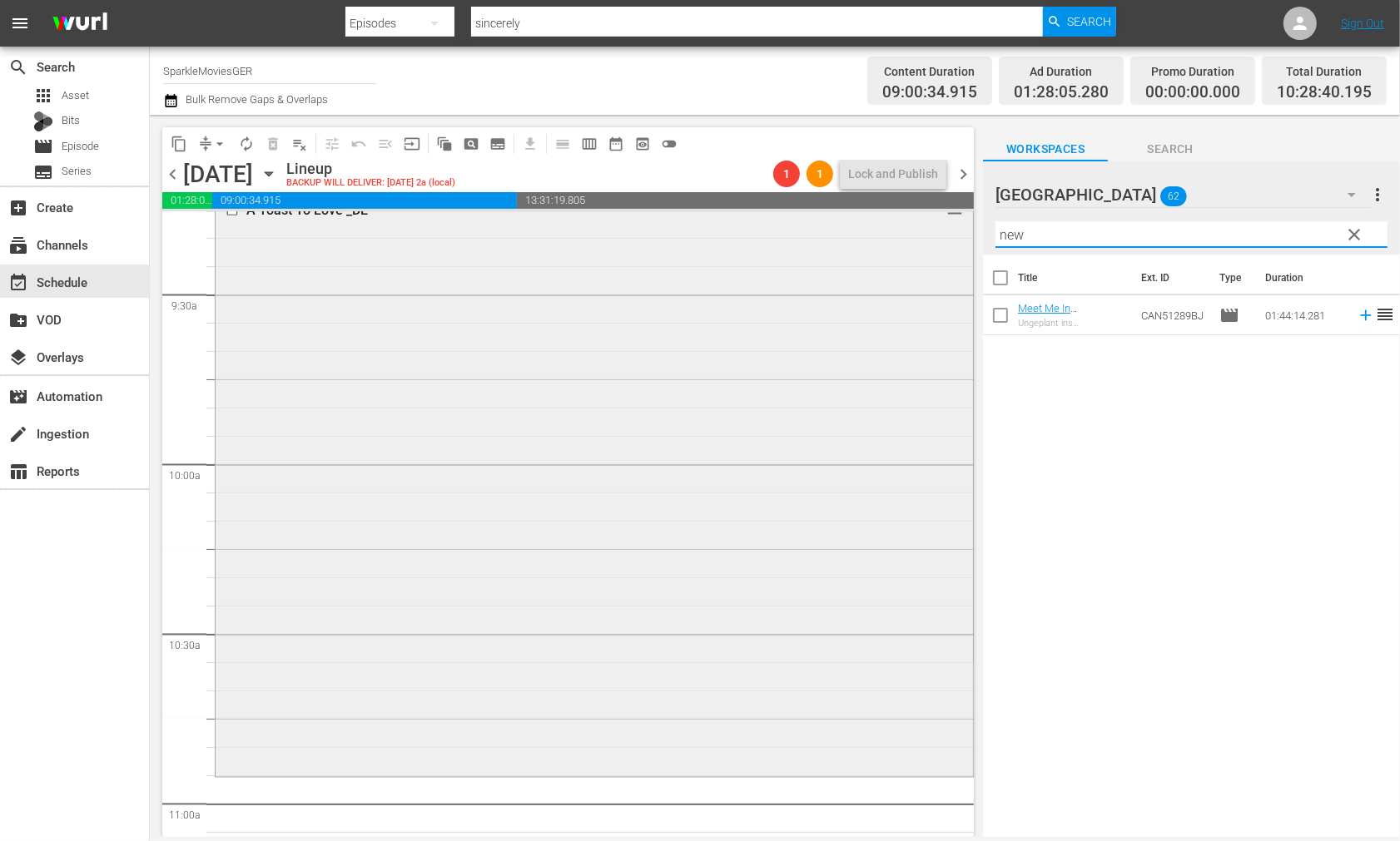
scroll to position [3422, 0]
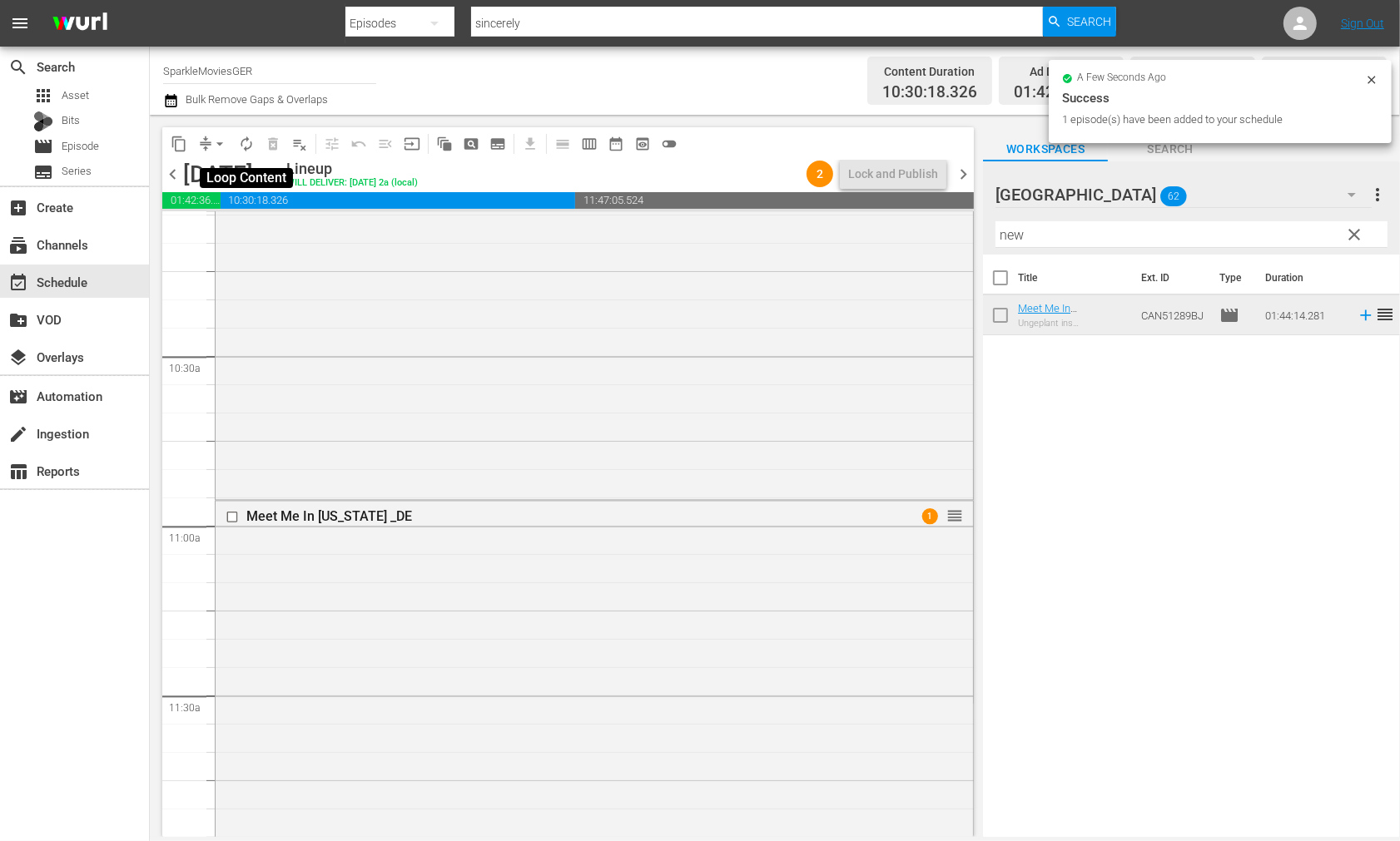
click at [247, 139] on span "autorenew_outlined" at bounding box center [246, 143] width 17 height 17
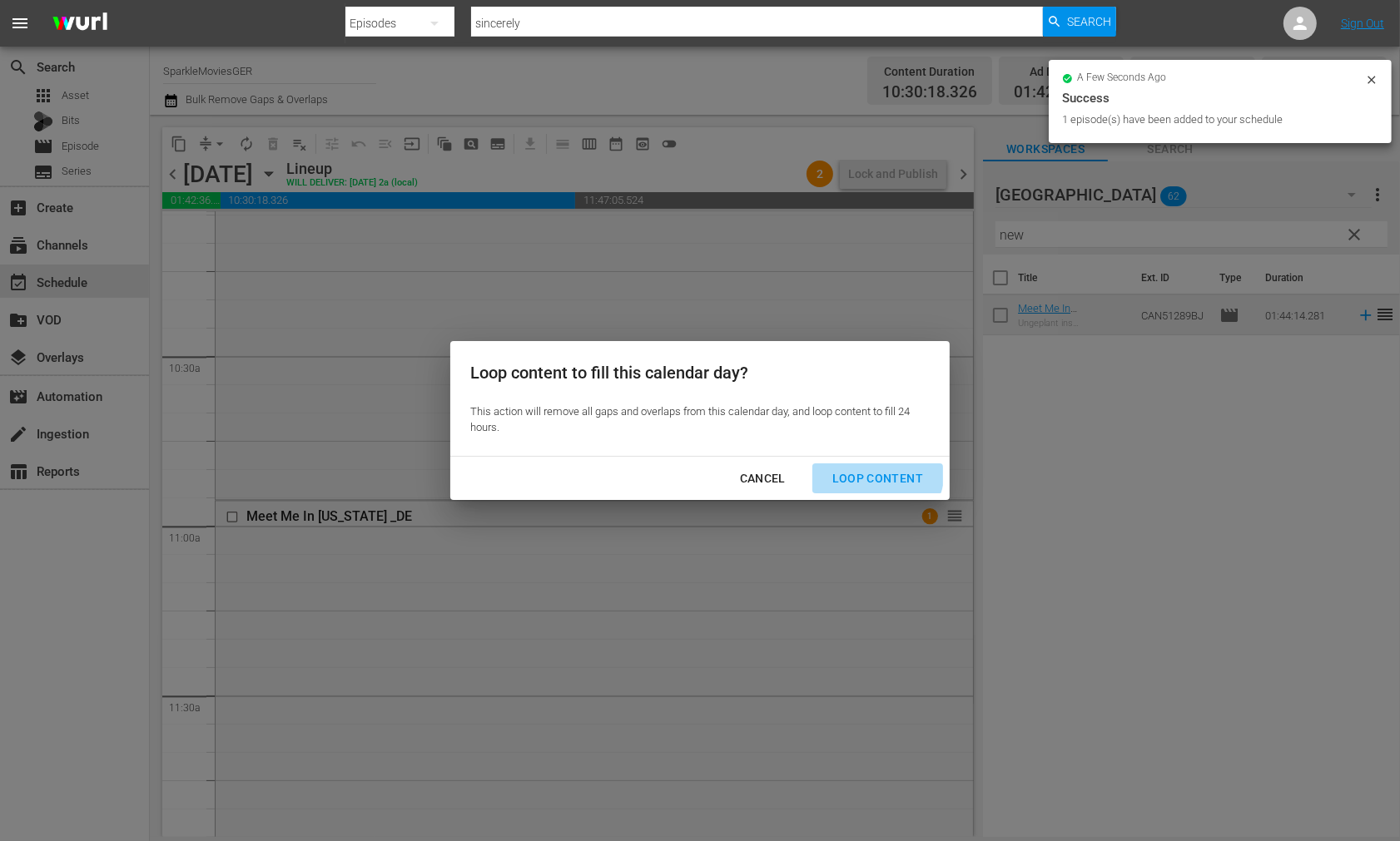
drag, startPoint x: 874, startPoint y: 471, endPoint x: 955, endPoint y: 501, distance: 86.4
click at [875, 472] on div "Loop Content" at bounding box center [878, 479] width 117 height 21
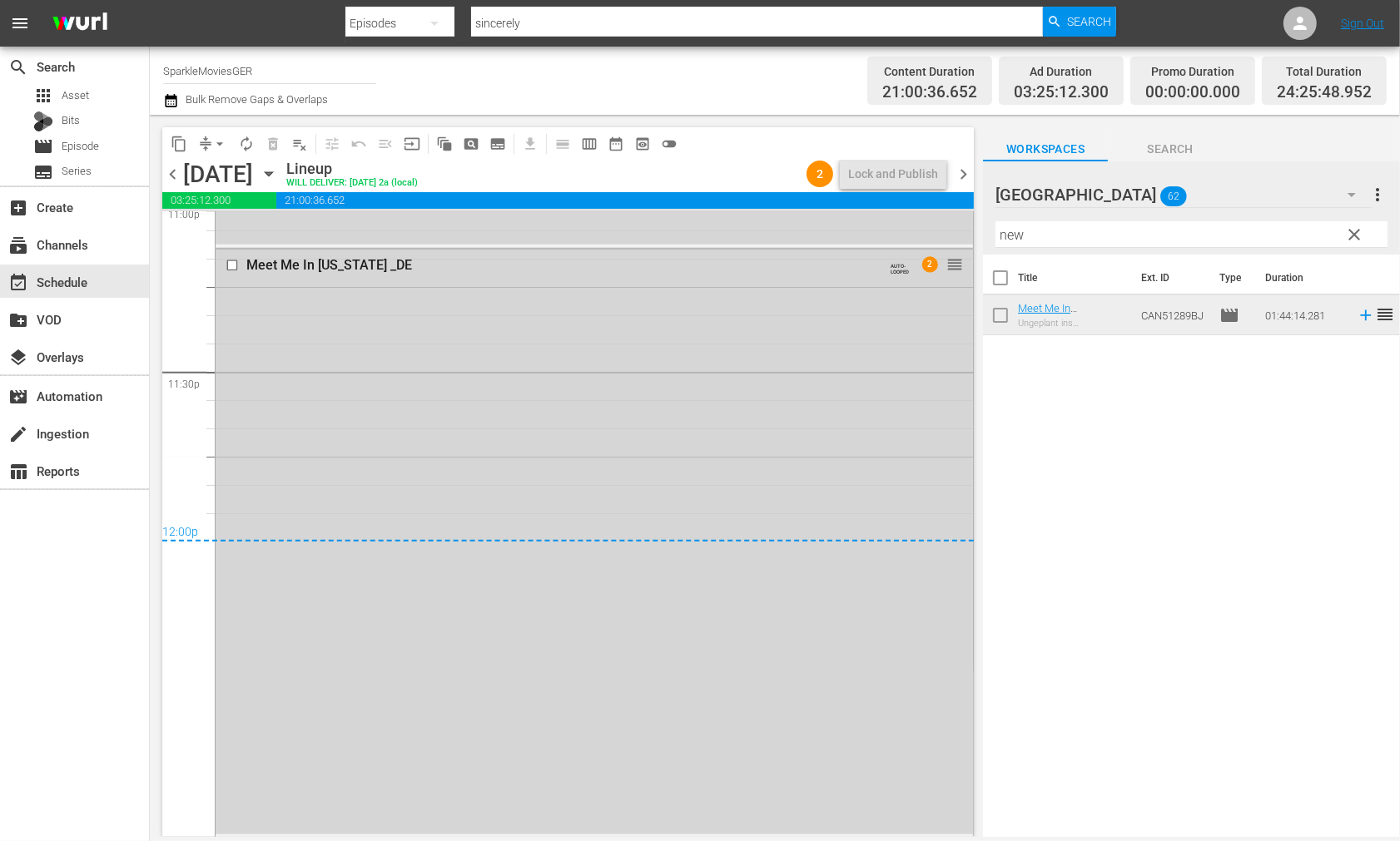
scroll to position [7821, 0]
click at [214, 144] on span "arrow_drop_down" at bounding box center [219, 143] width 17 height 17
click at [282, 231] on li "Align to End of Previous Day" at bounding box center [221, 232] width 175 height 28
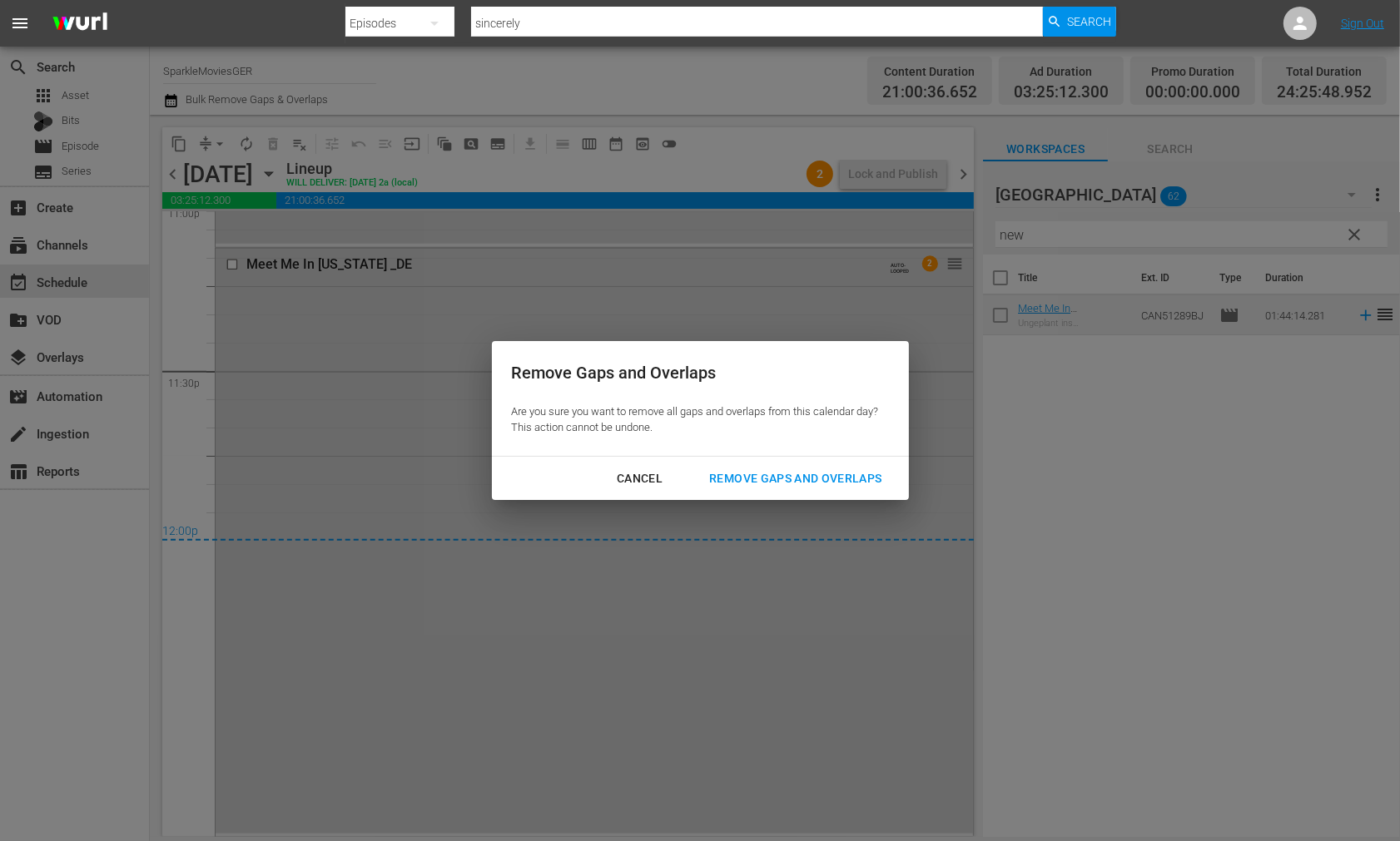
click at [796, 475] on div "Remove Gaps and Overlaps" at bounding box center [796, 479] width 199 height 21
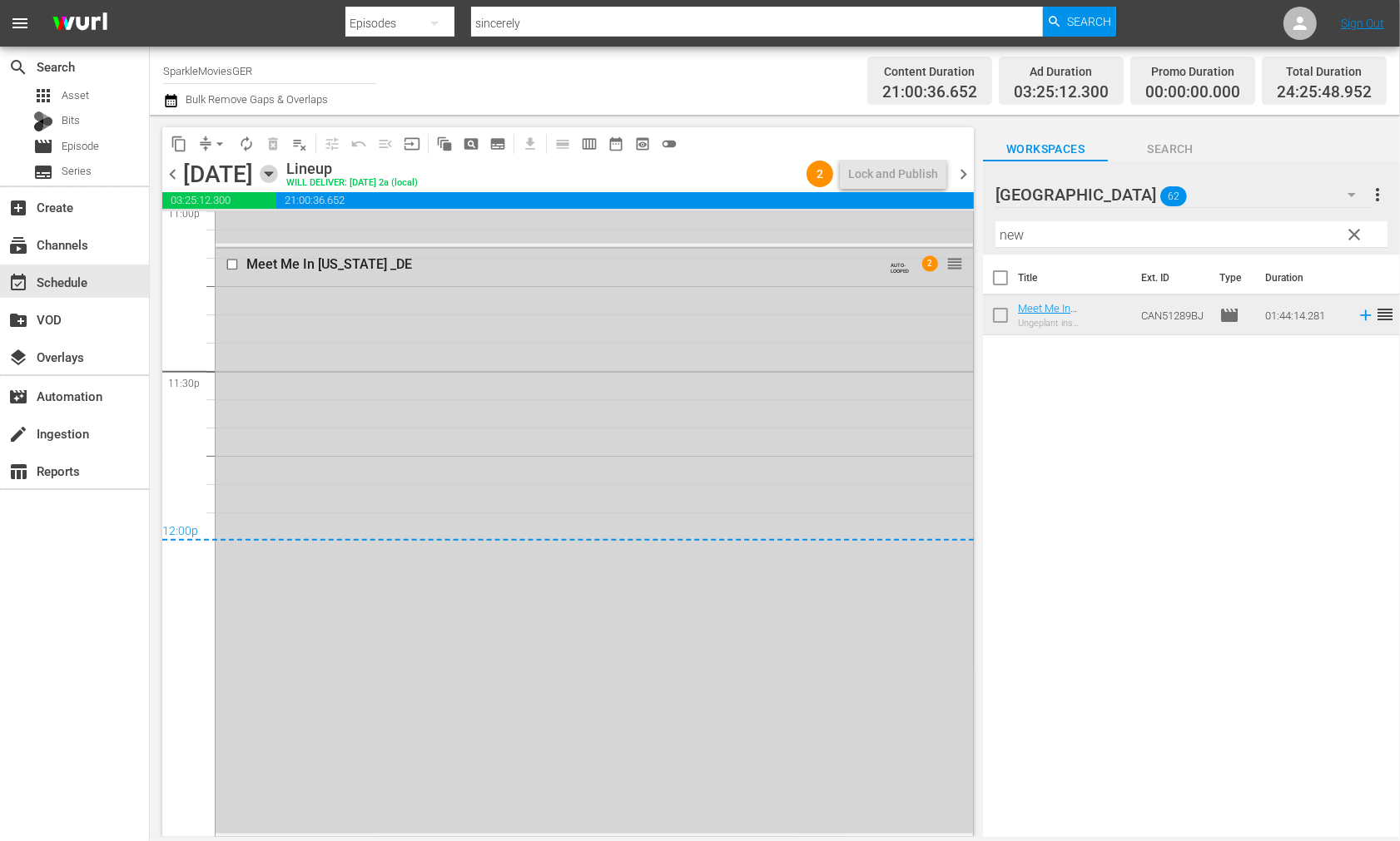
click at [278, 178] on icon "button" at bounding box center [269, 174] width 18 height 18
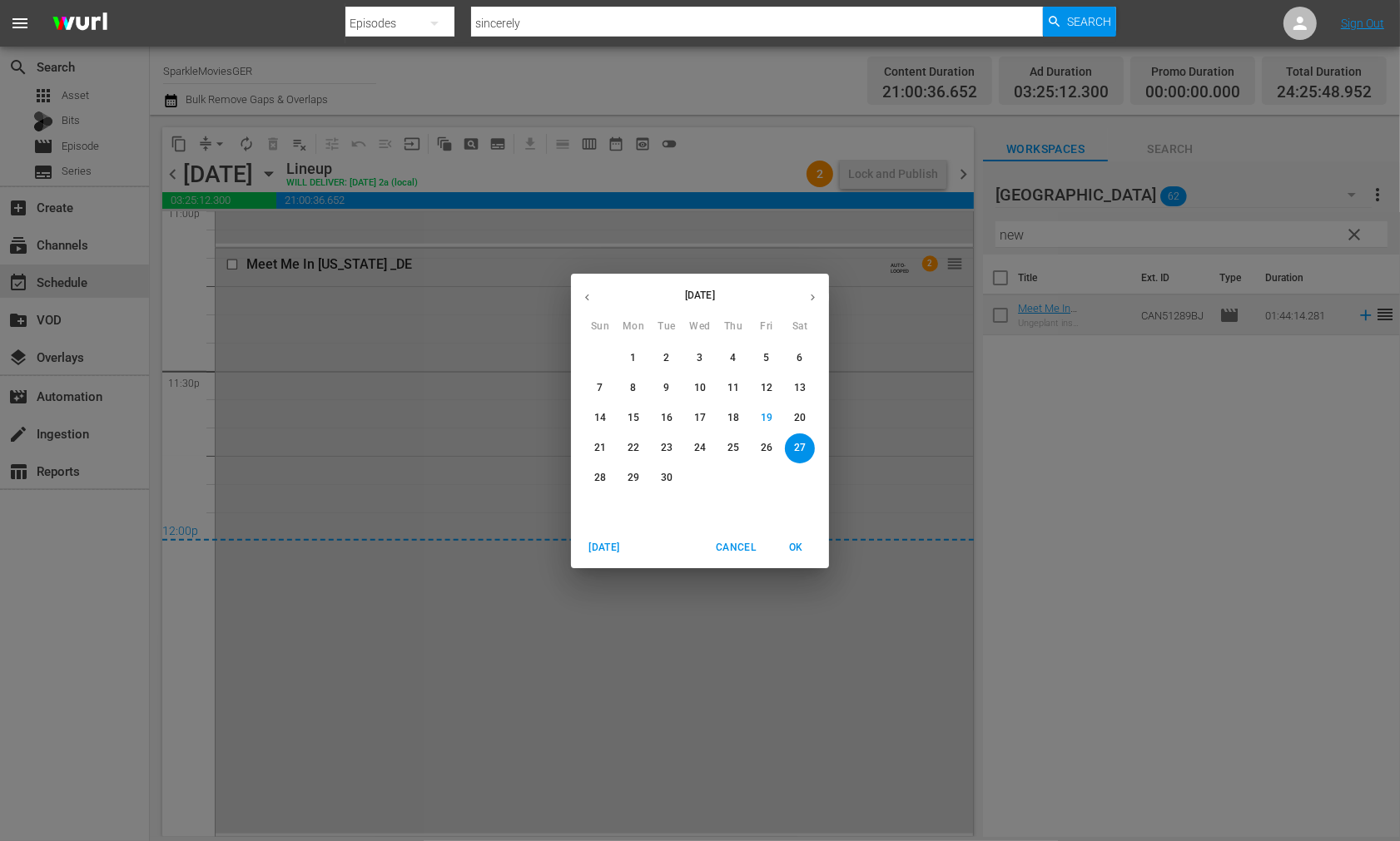
click at [596, 477] on p "28" at bounding box center [600, 478] width 12 height 14
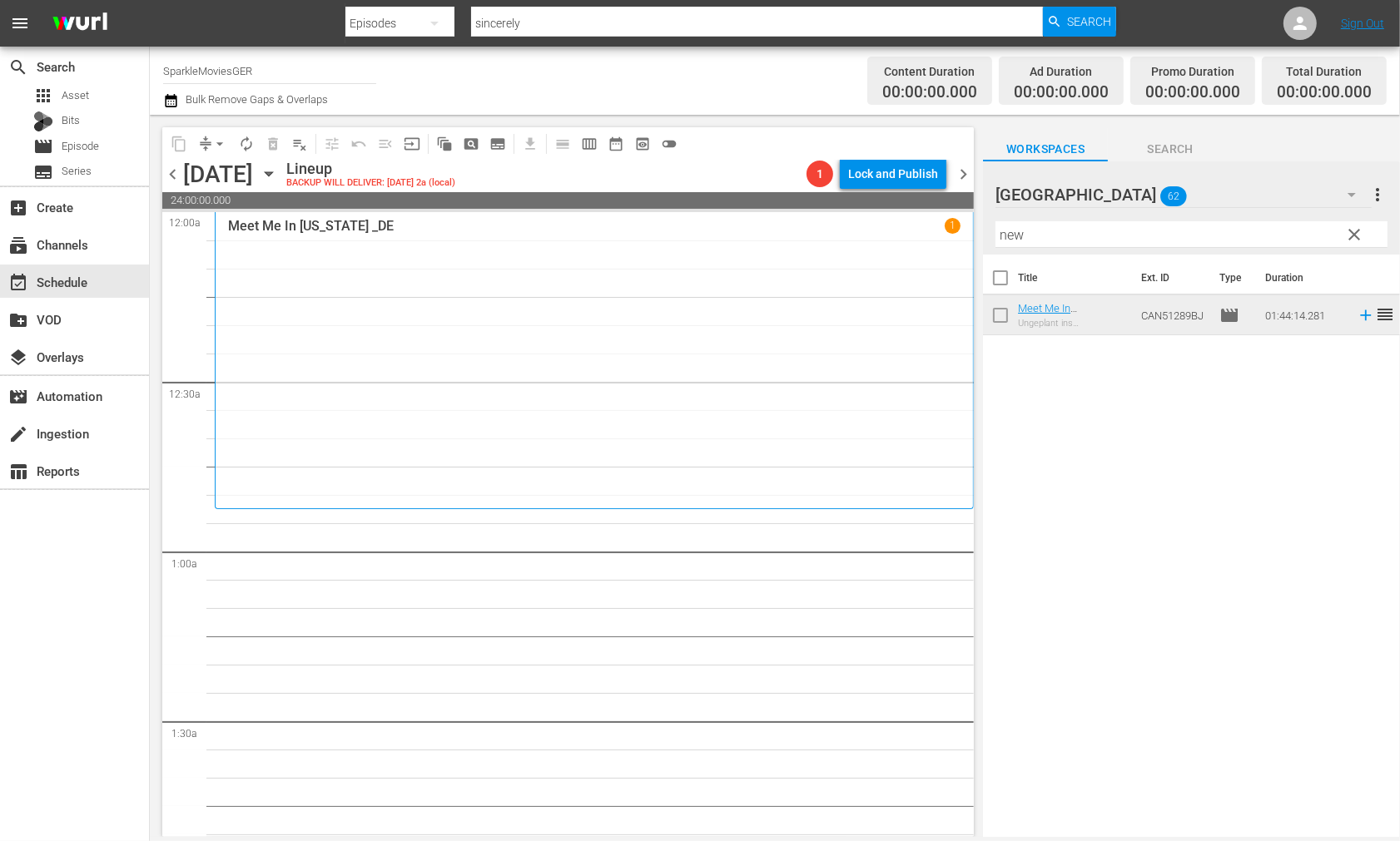
drag, startPoint x: 1033, startPoint y: 235, endPoint x: 894, endPoint y: 236, distance: 139.0
click at [897, 236] on div "content_copy compress arrow_drop_down autorenew_outlined delete_forever_outline…" at bounding box center [776, 476] width 1251 height 723
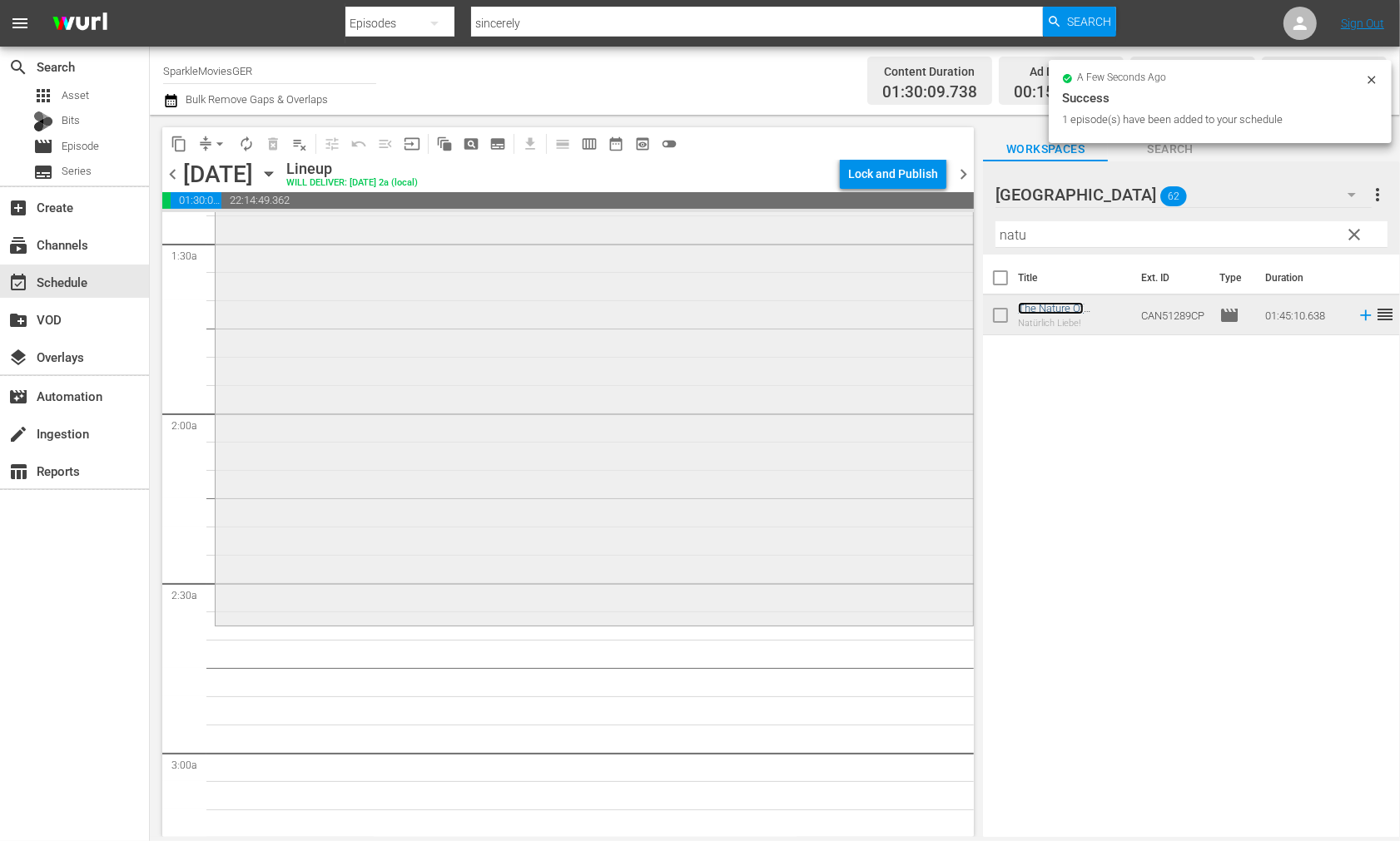
scroll to position [647, 0]
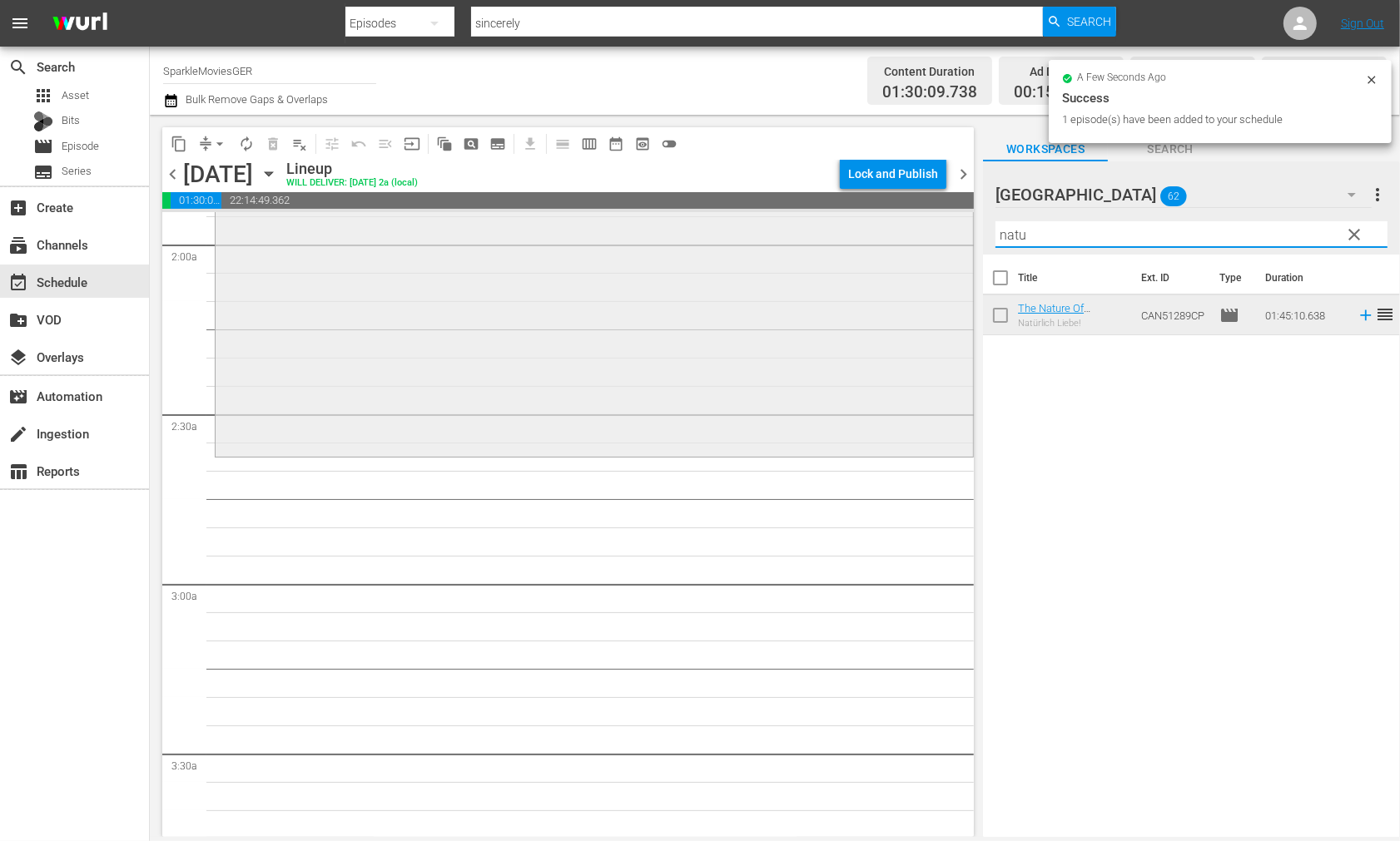
drag, startPoint x: 1068, startPoint y: 235, endPoint x: 856, endPoint y: 228, distance: 212.1
click at [856, 228] on div "content_copy compress arrow_drop_down autorenew_outlined delete_forever_outline…" at bounding box center [776, 476] width 1251 height 723
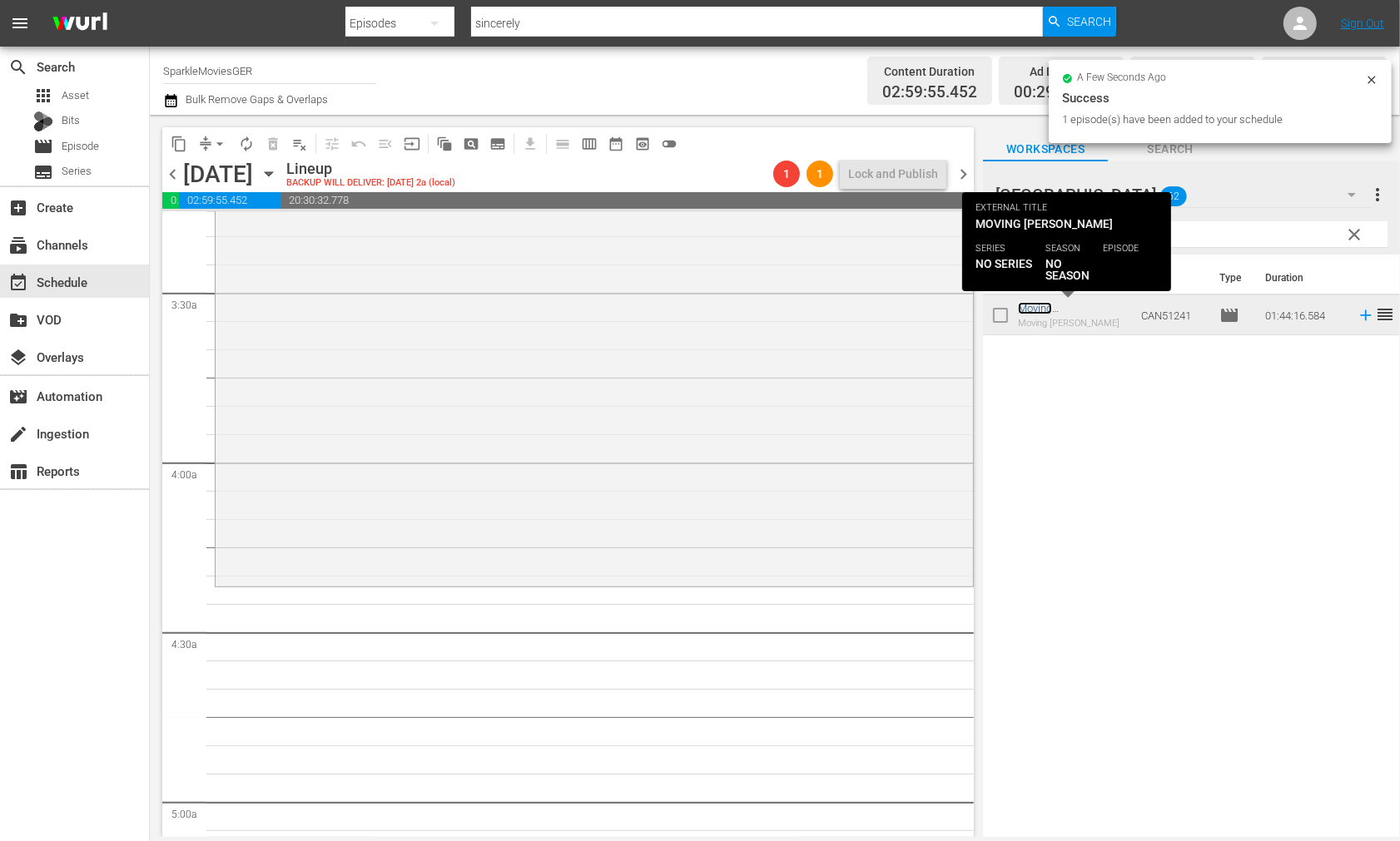
scroll to position [1110, 0]
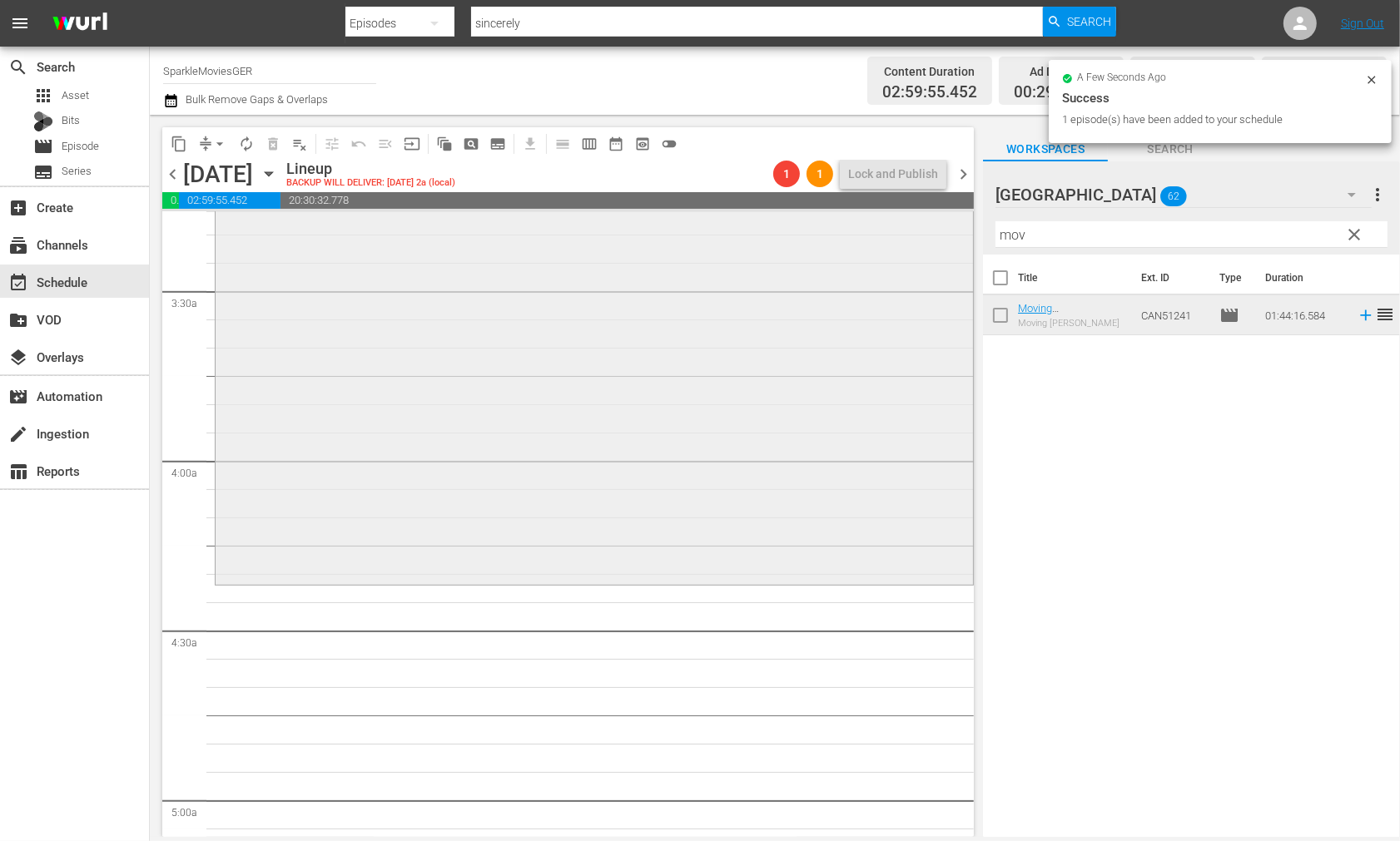
drag, startPoint x: 1036, startPoint y: 233, endPoint x: 863, endPoint y: 230, distance: 173.0
click at [881, 231] on div "content_copy compress arrow_drop_down autorenew_outlined delete_forever_outline…" at bounding box center [776, 476] width 1251 height 723
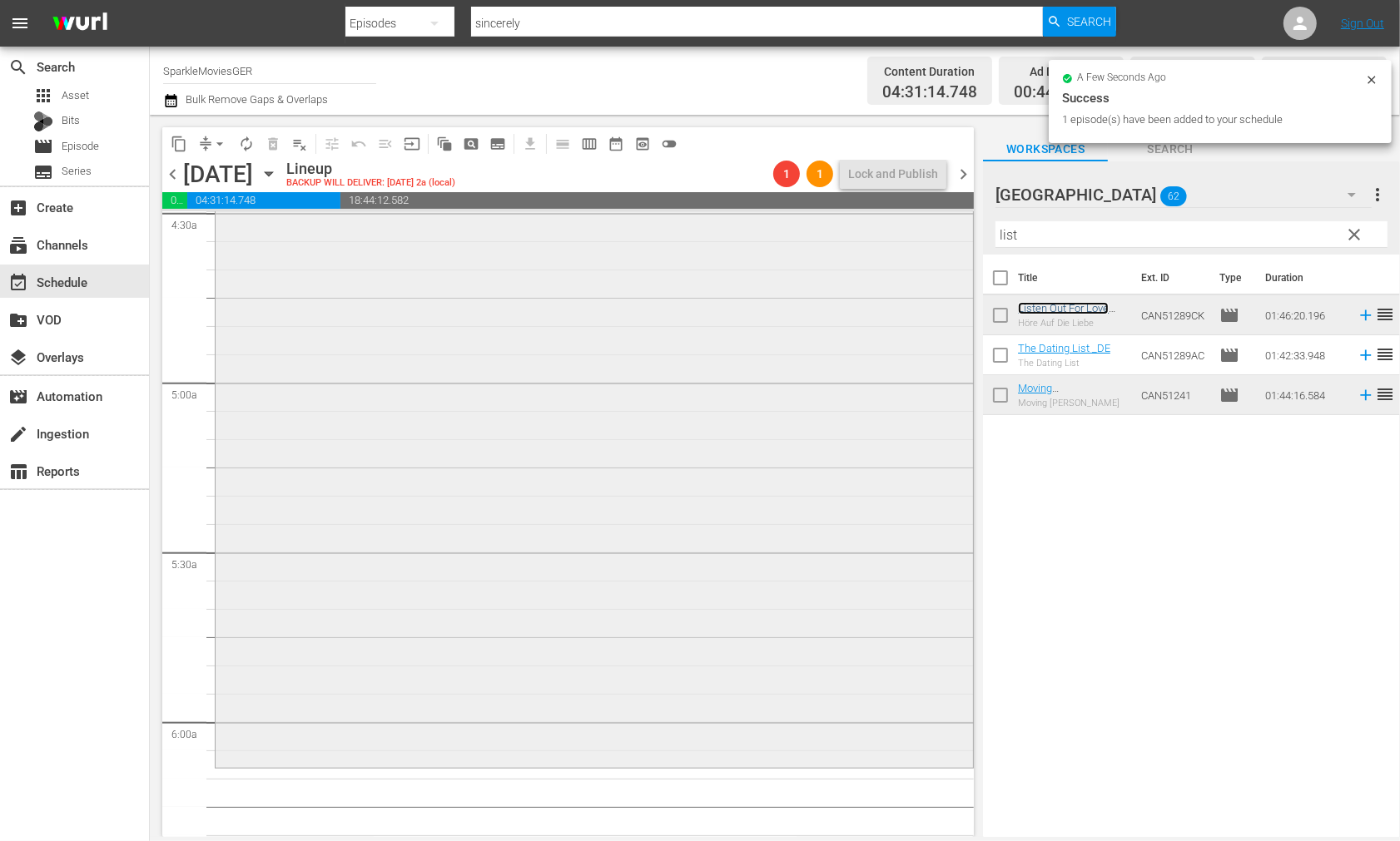
scroll to position [1572, 0]
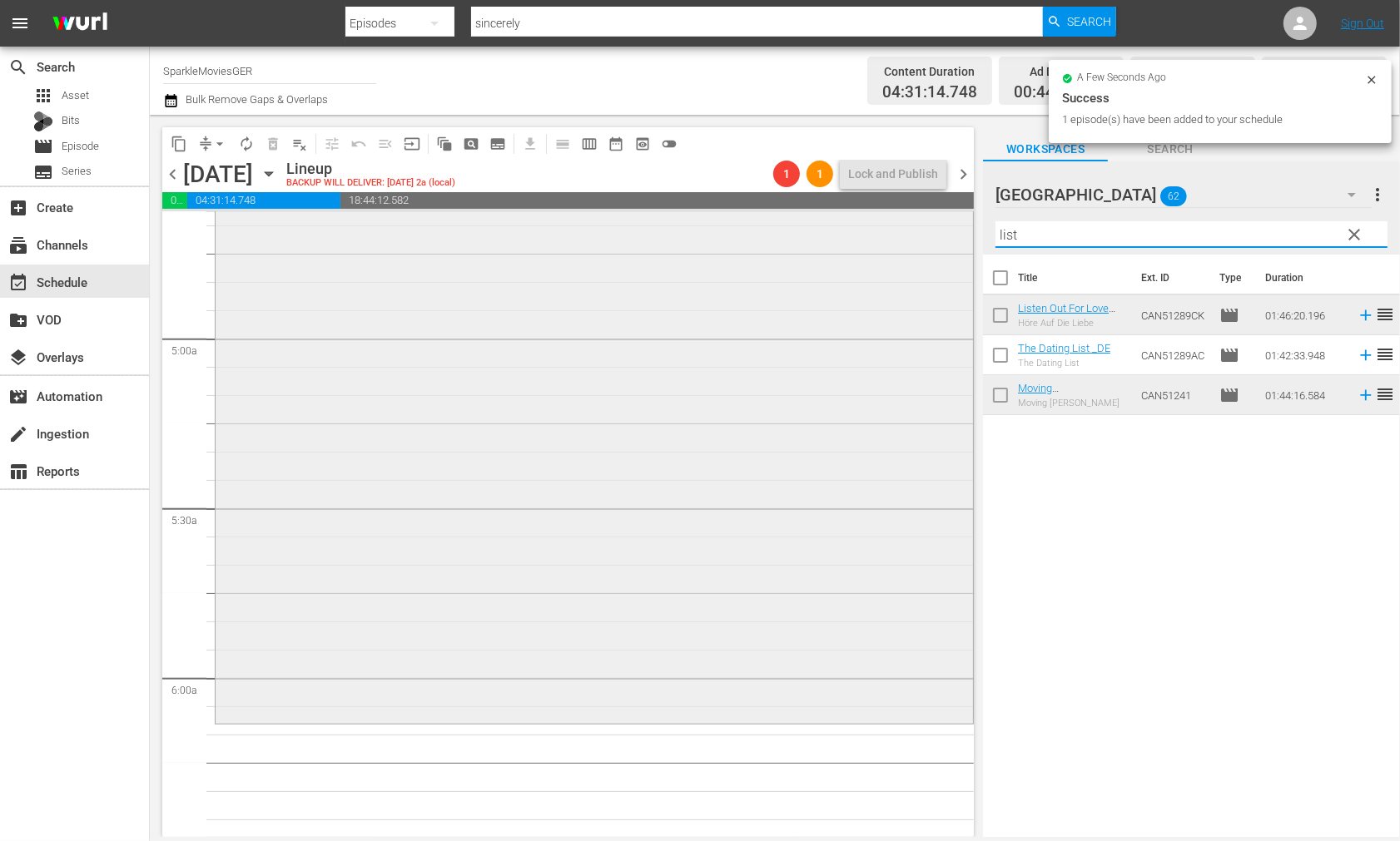
drag, startPoint x: 1026, startPoint y: 233, endPoint x: 926, endPoint y: 227, distance: 100.2
click at [926, 227] on div "content_copy compress arrow_drop_down autorenew_outlined delete_forever_outline…" at bounding box center [776, 476] width 1251 height 723
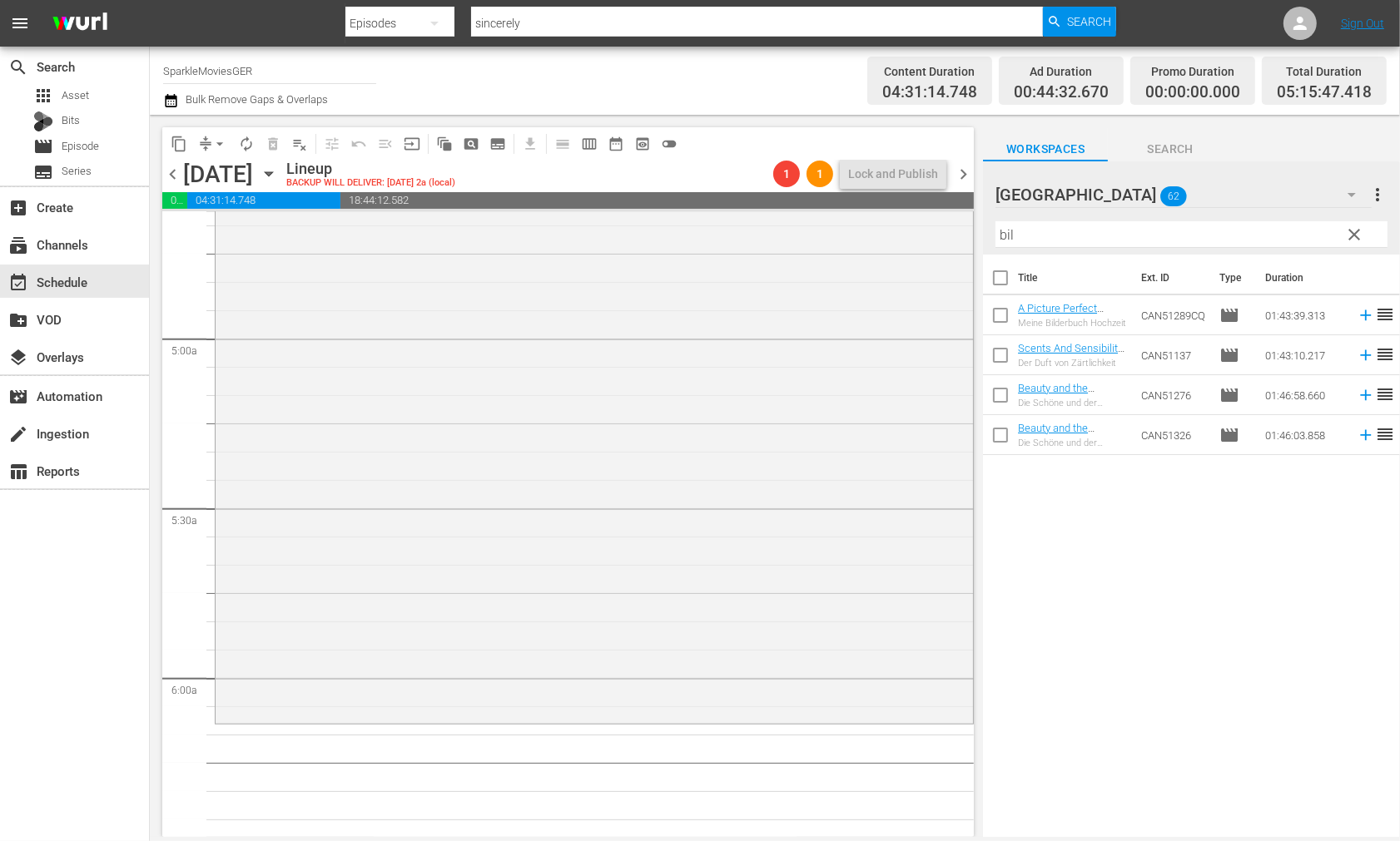
click at [1151, 562] on div "Title Ext. ID Type Duration A Picture Perfect Wedding _DE Meine Bilderbuch Hoch…" at bounding box center [1192, 547] width 417 height 585
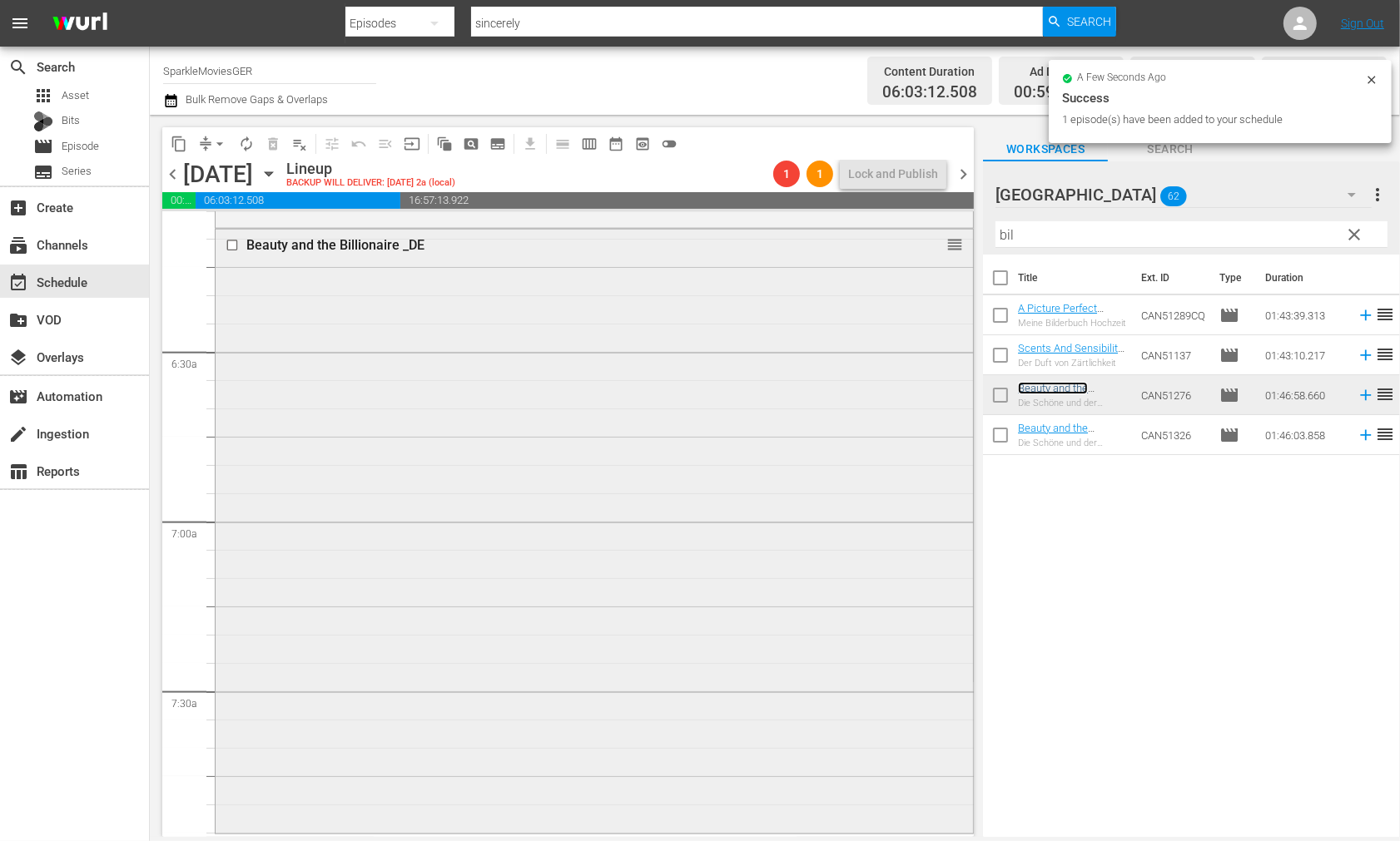
scroll to position [2311, 0]
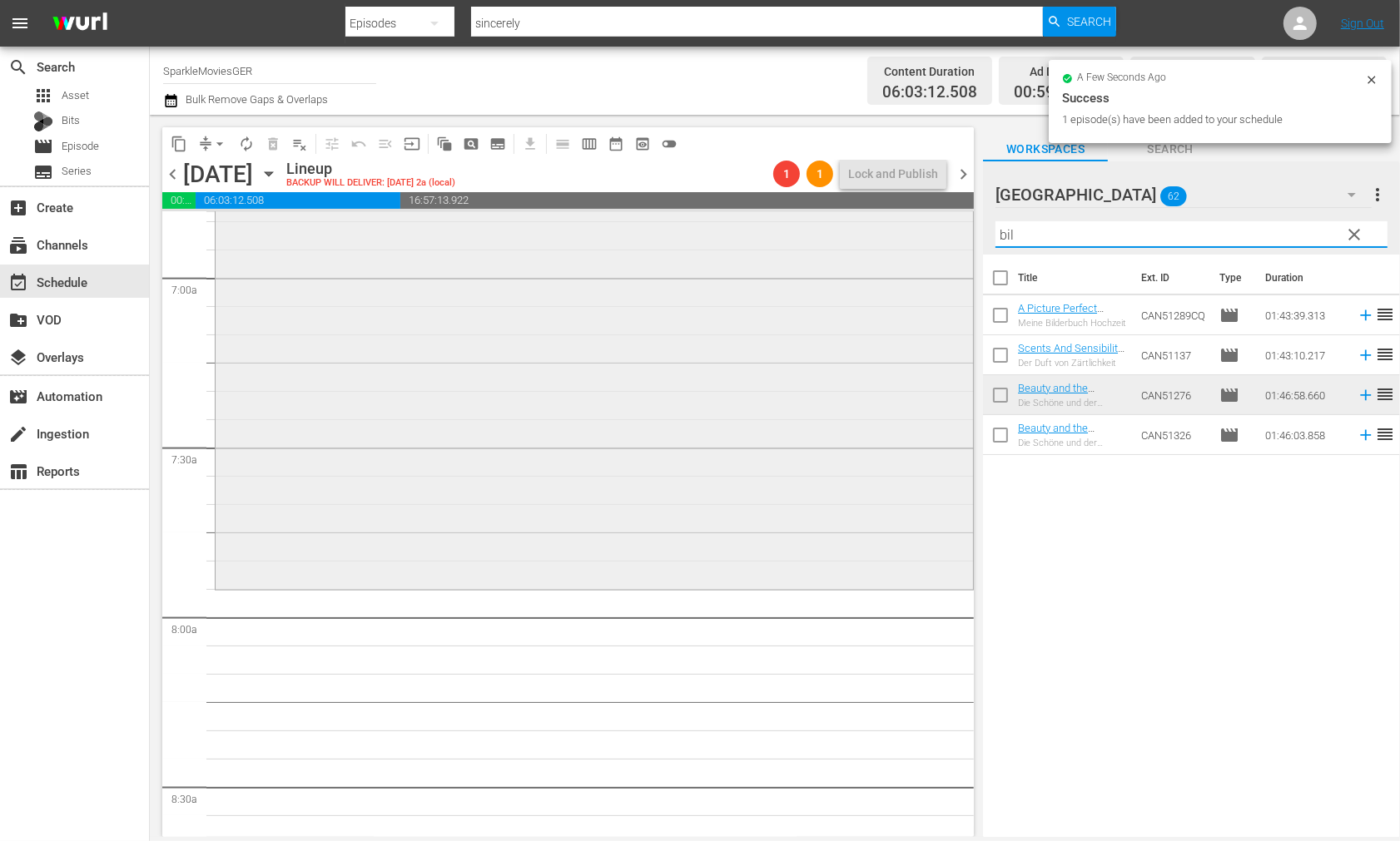
drag, startPoint x: 1030, startPoint y: 236, endPoint x: 897, endPoint y: 231, distance: 133.1
click at [900, 231] on div "content_copy compress arrow_drop_down autorenew_outlined delete_forever_outline…" at bounding box center [776, 476] width 1251 height 723
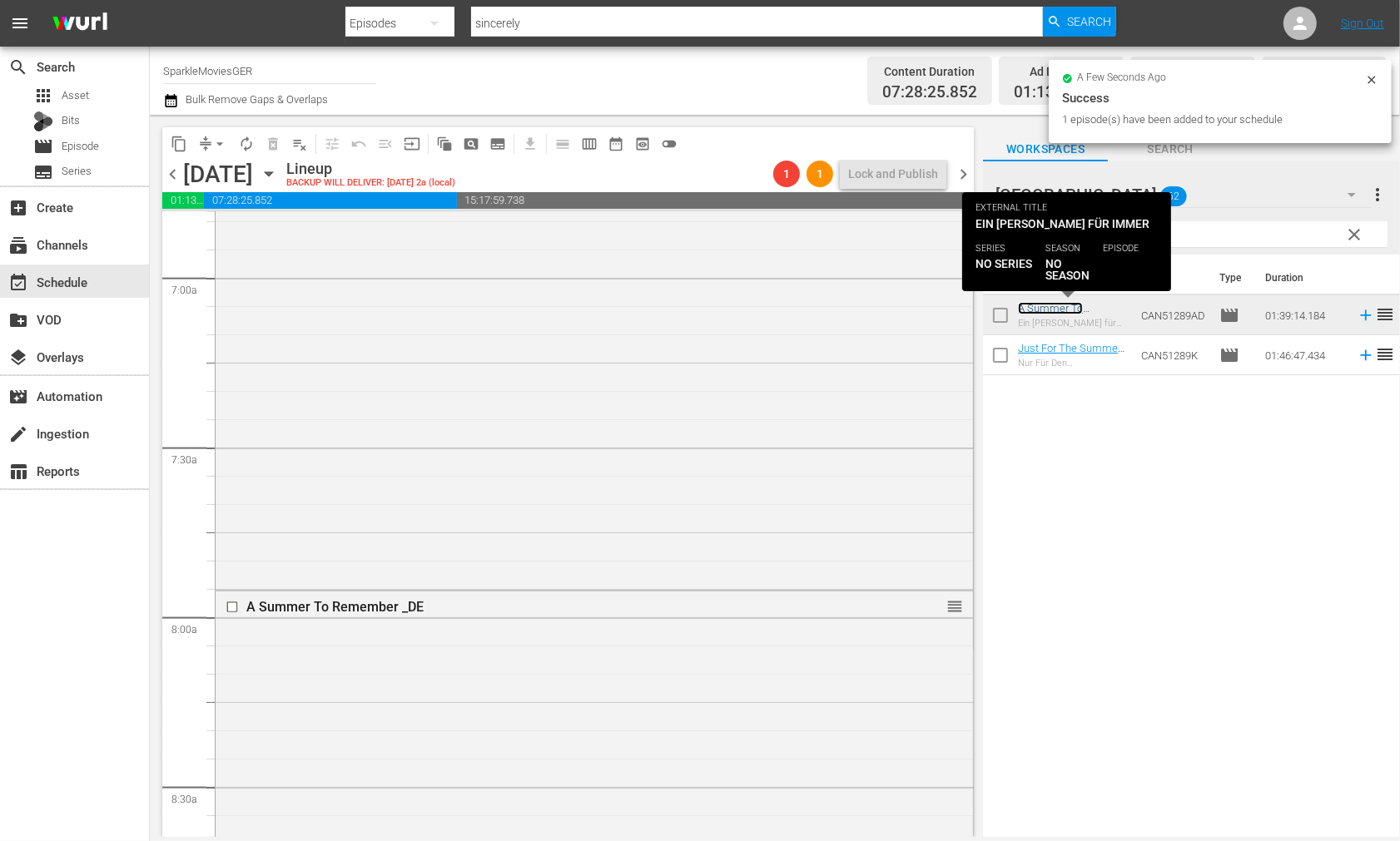
scroll to position [2866, 0]
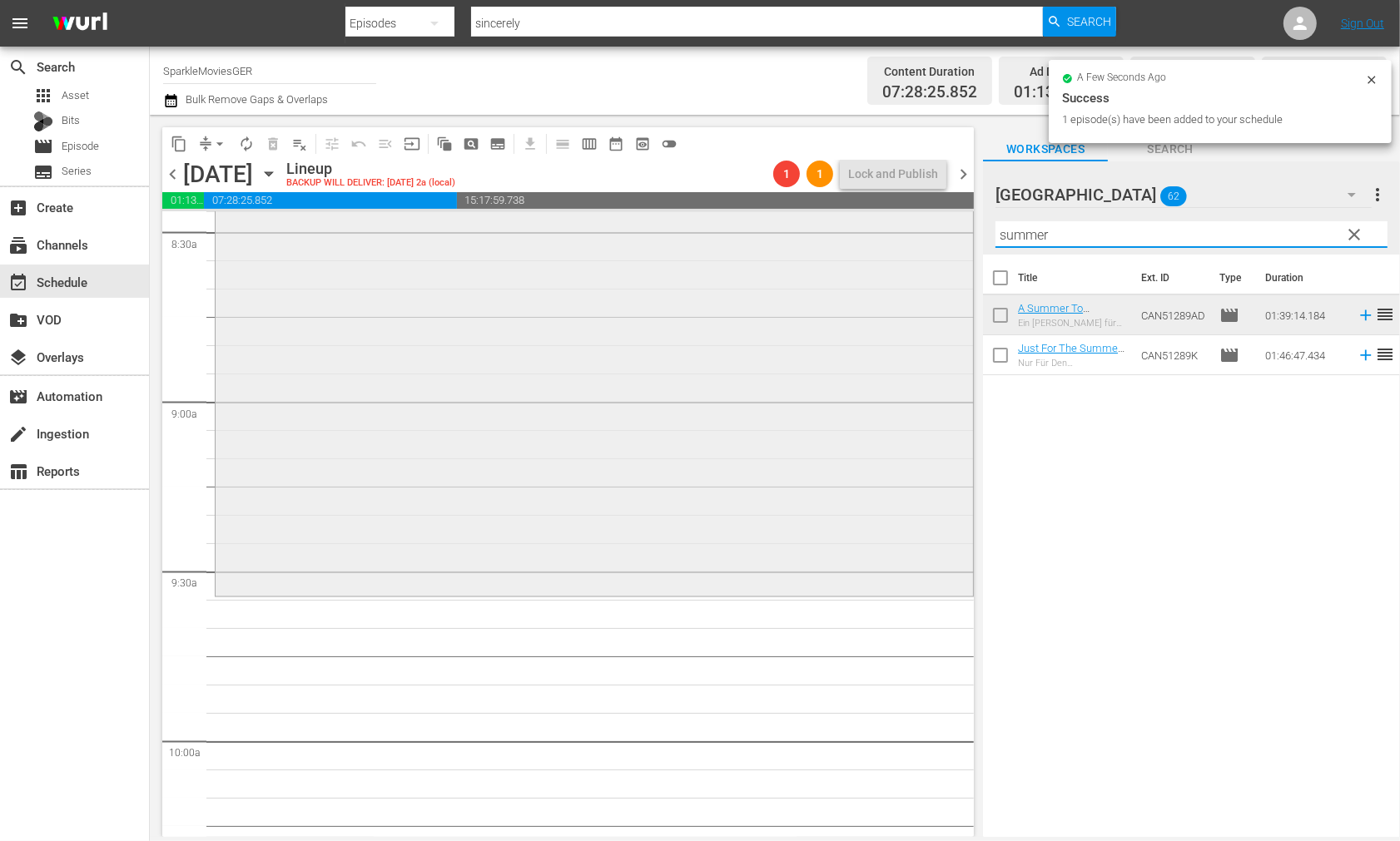
drag, startPoint x: 1064, startPoint y: 234, endPoint x: 859, endPoint y: 236, distance: 205.0
click at [860, 236] on div "content_copy compress arrow_drop_down autorenew_outlined delete_forever_outline…" at bounding box center [776, 476] width 1251 height 723
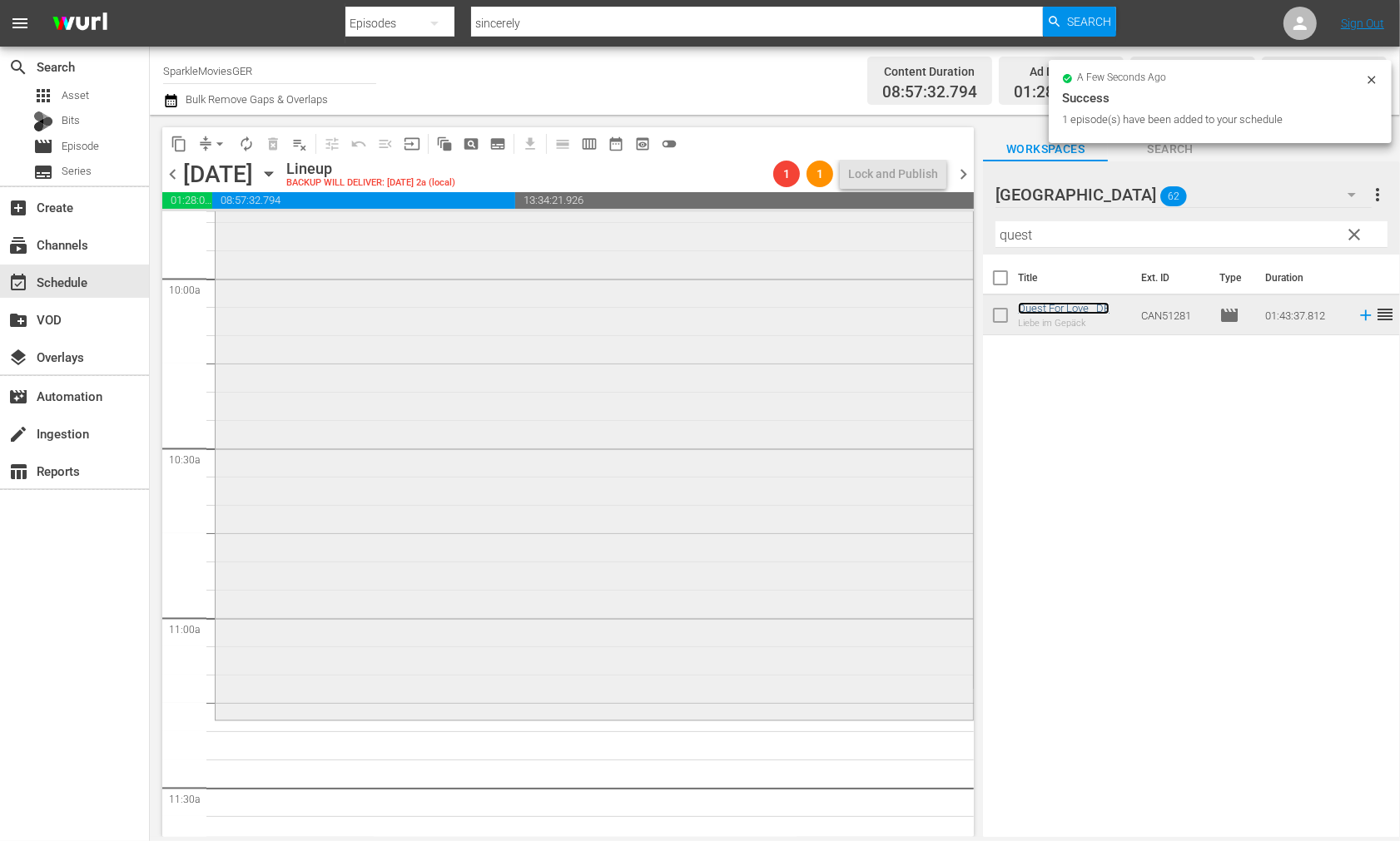
scroll to position [3606, 0]
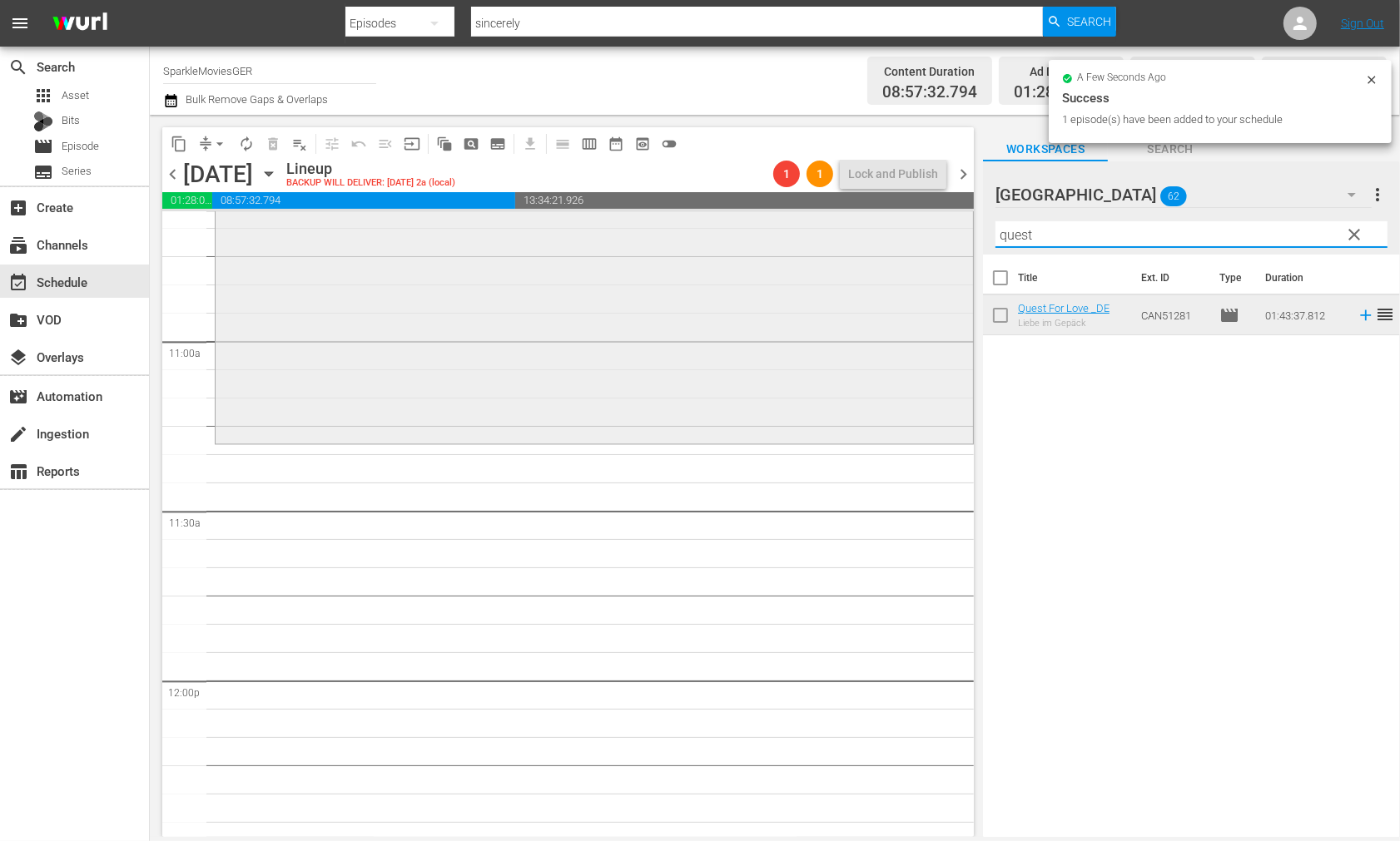
drag, startPoint x: 1058, startPoint y: 235, endPoint x: 841, endPoint y: 237, distance: 217.0
click at [841, 237] on div "content_copy compress arrow_drop_down autorenew_outlined delete_forever_outline…" at bounding box center [776, 476] width 1251 height 723
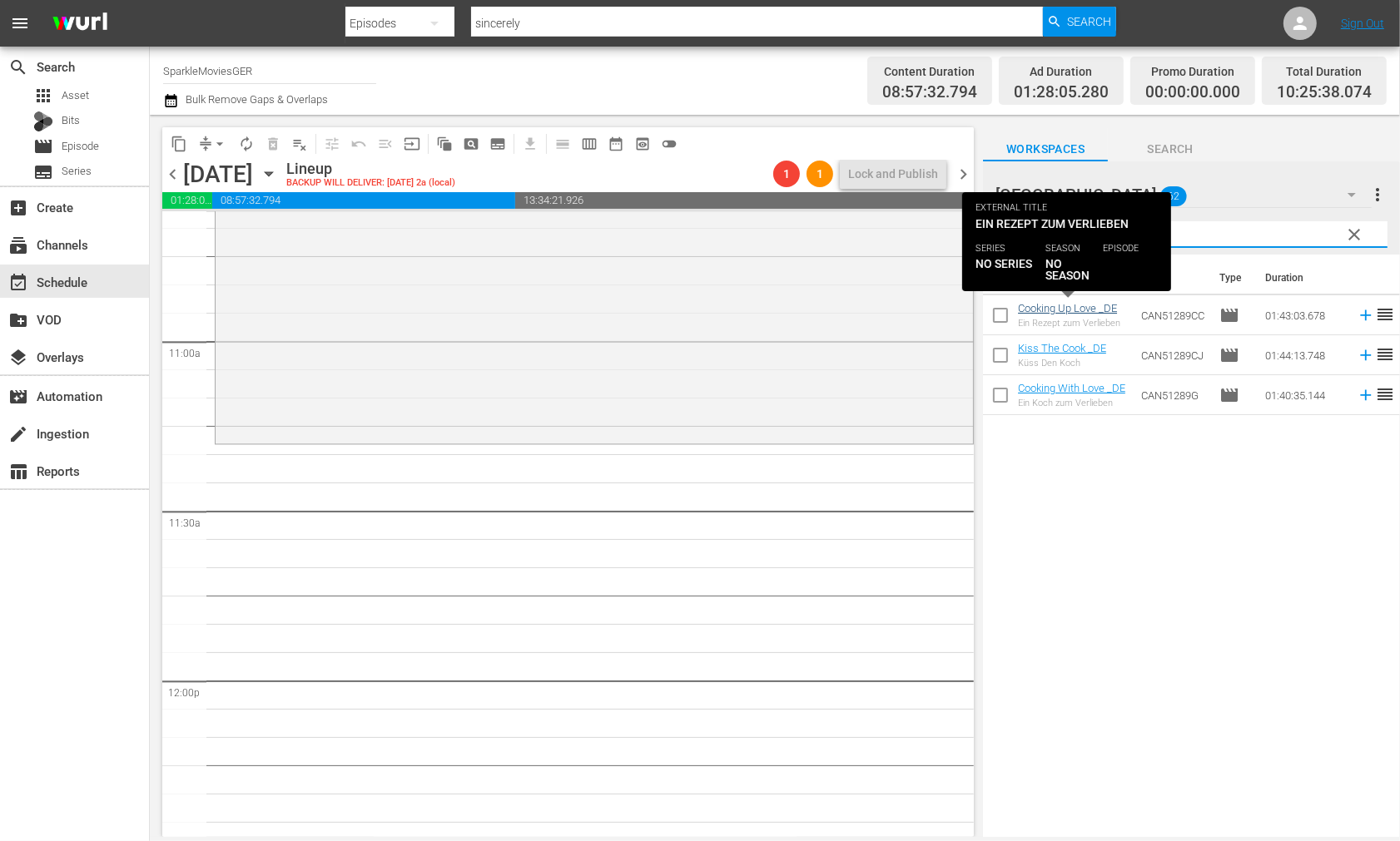
type input "cook"
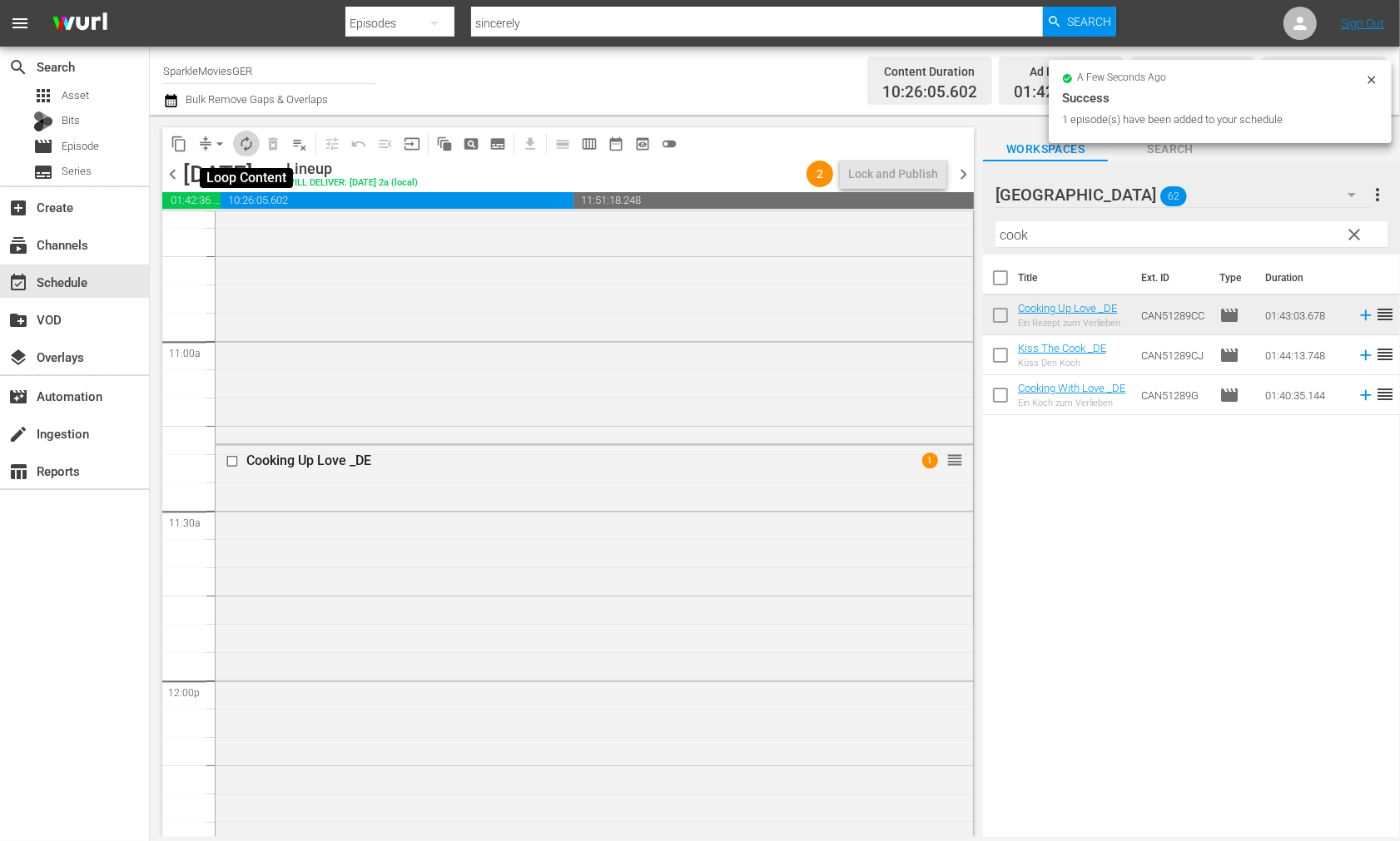
click at [246, 142] on span "autorenew_outlined" at bounding box center [246, 143] width 17 height 17
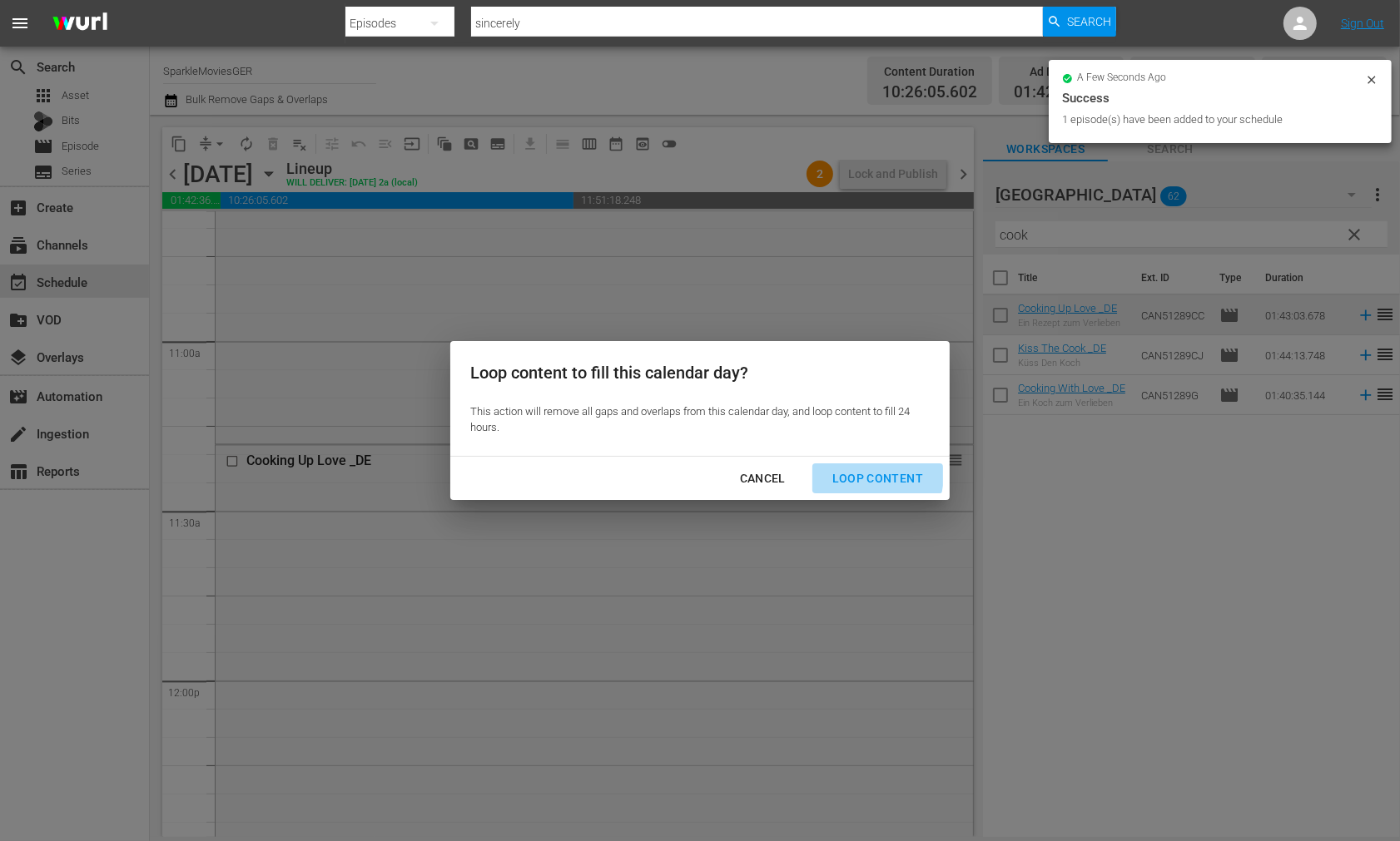
click at [870, 475] on div "Loop Content" at bounding box center [878, 479] width 117 height 21
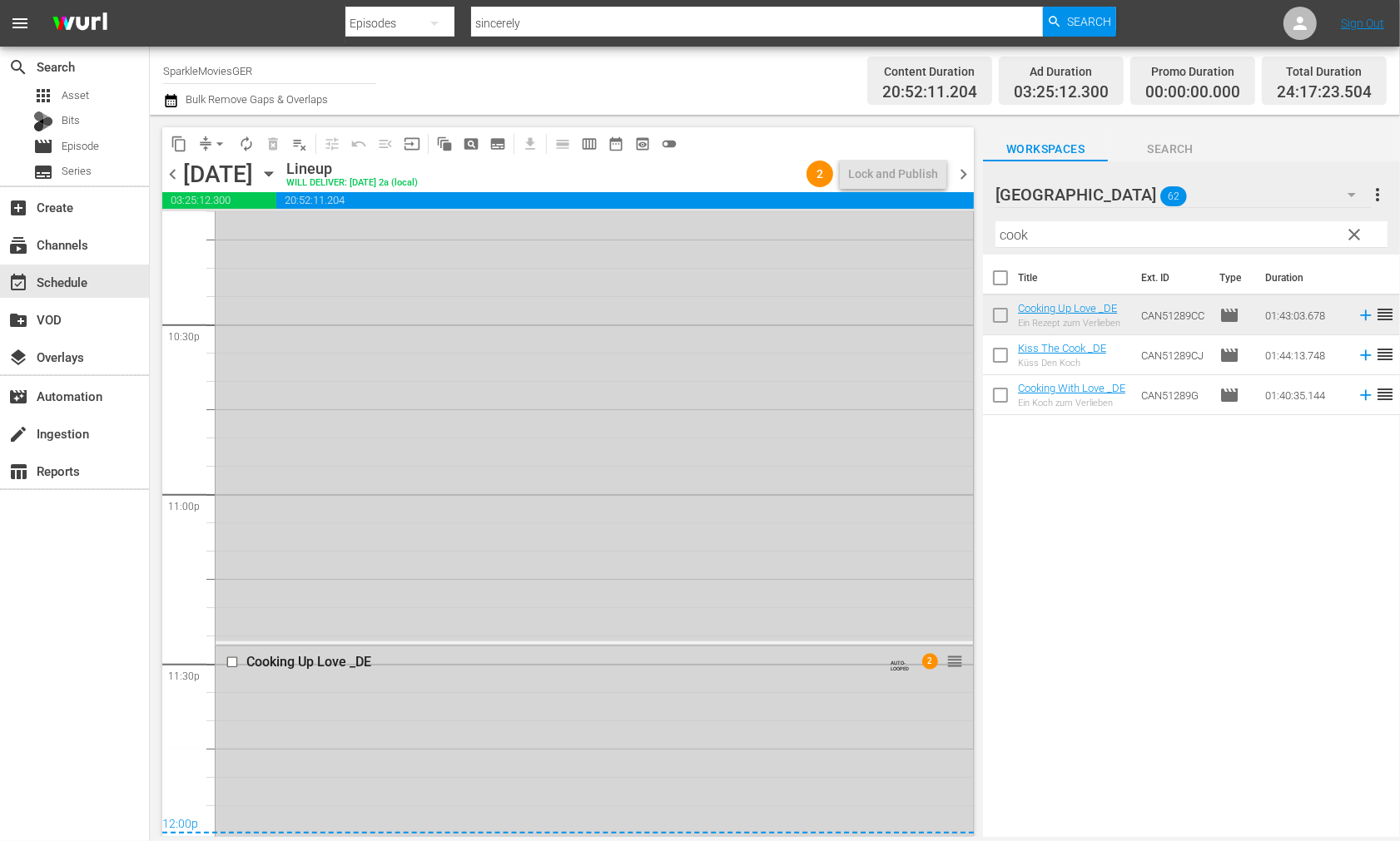
scroll to position [7582, 0]
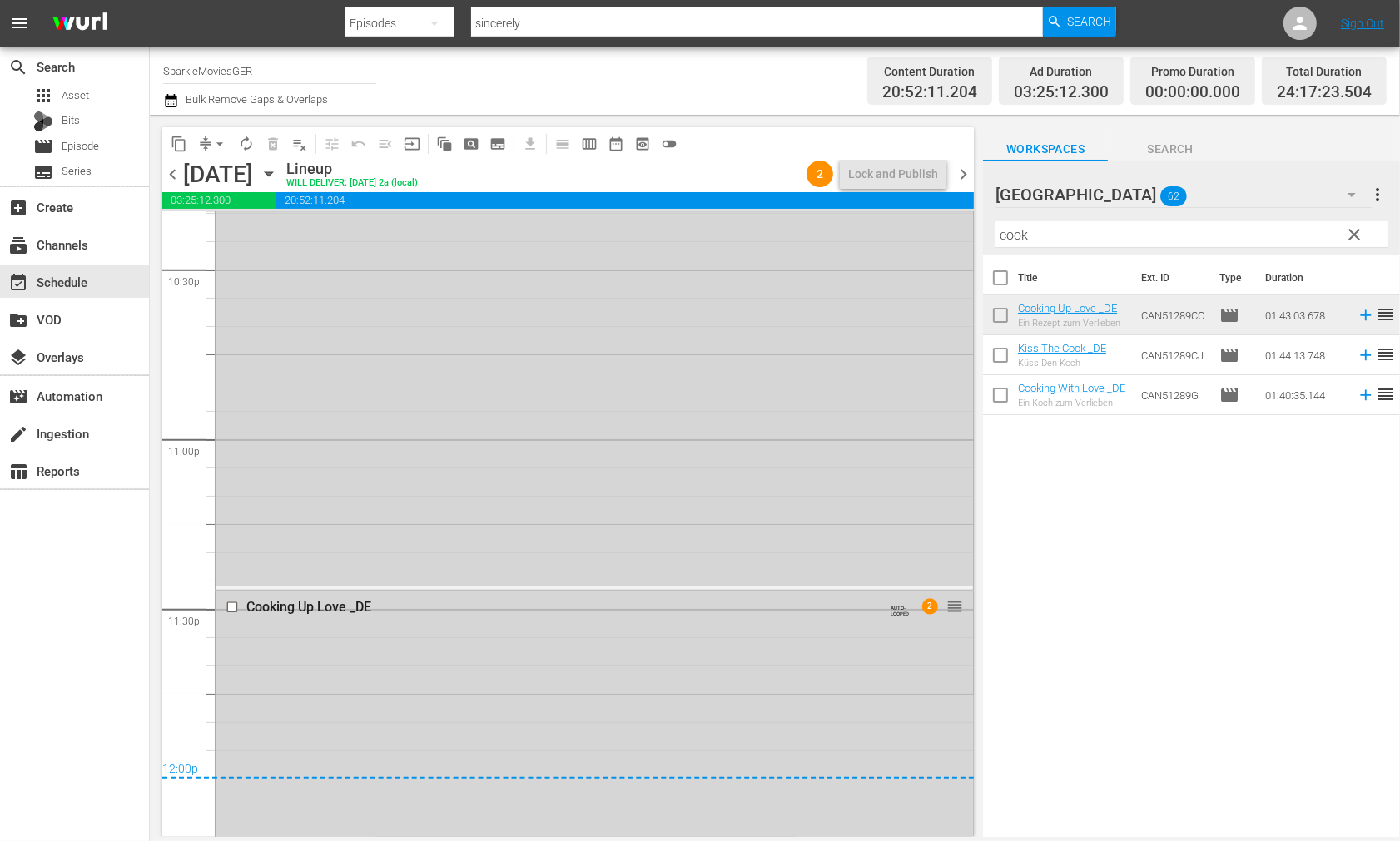
click at [272, 172] on icon "button" at bounding box center [269, 174] width 8 height 4
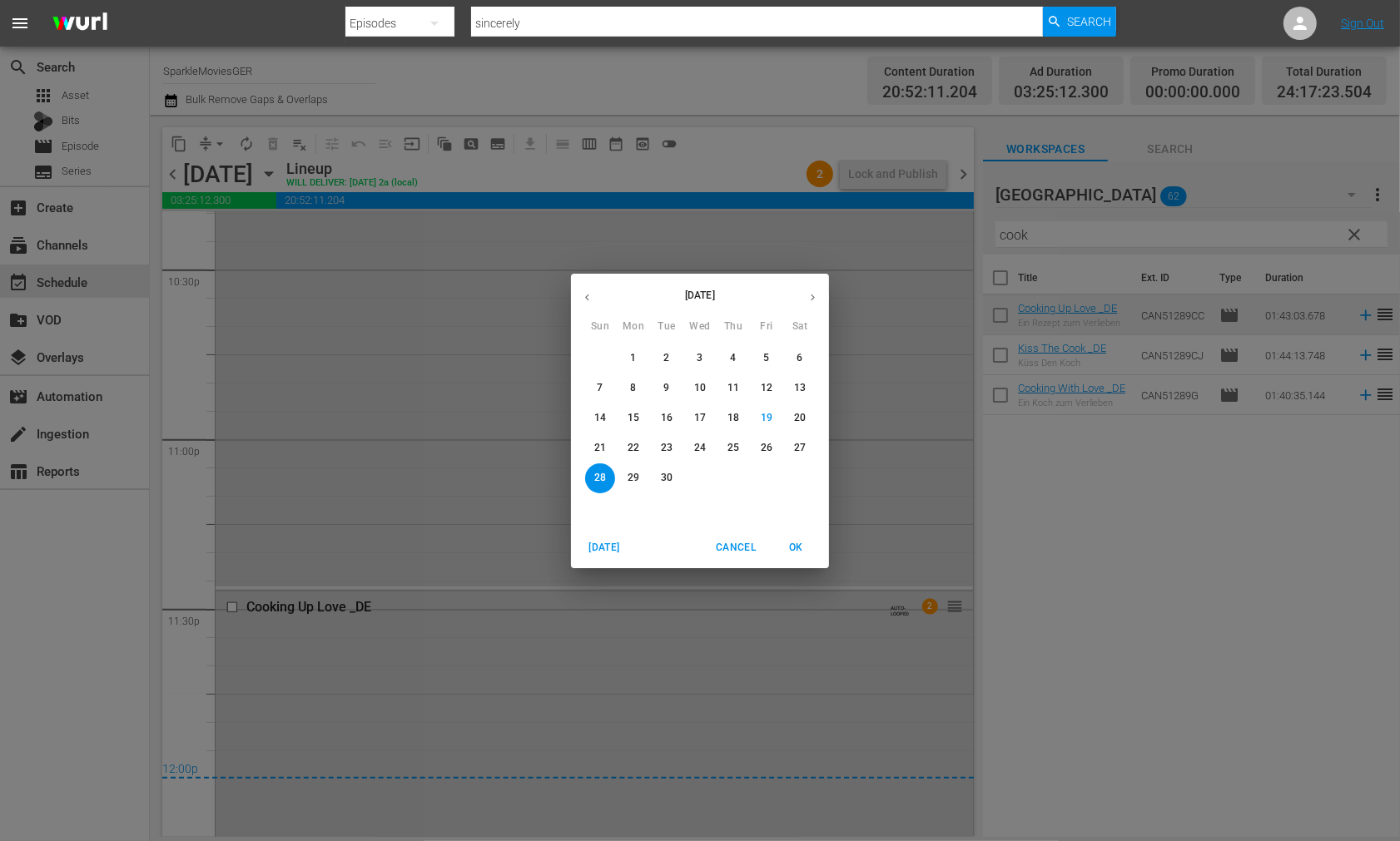
click at [629, 444] on p "22" at bounding box center [633, 448] width 12 height 14
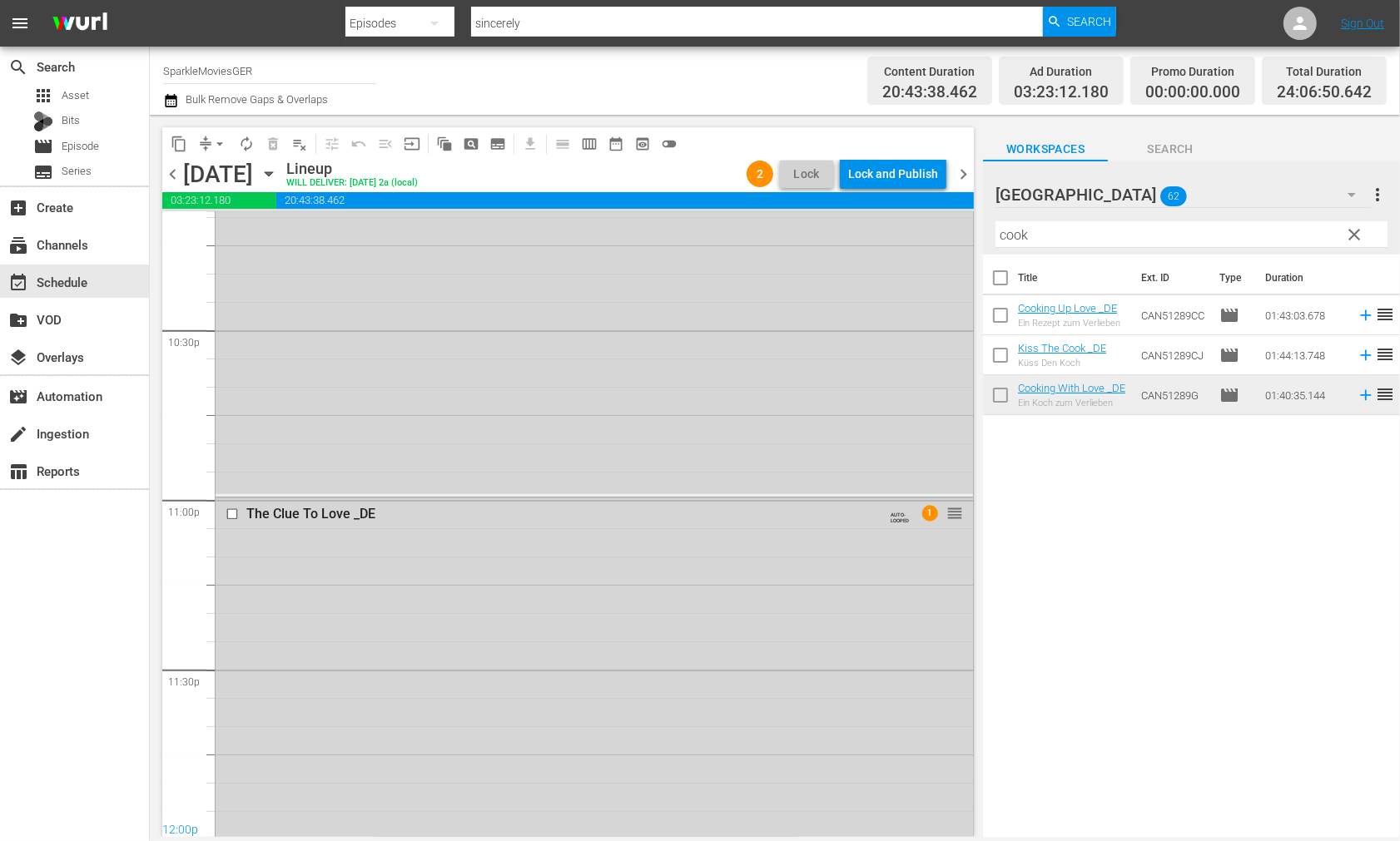
scroll to position [7639, 0]
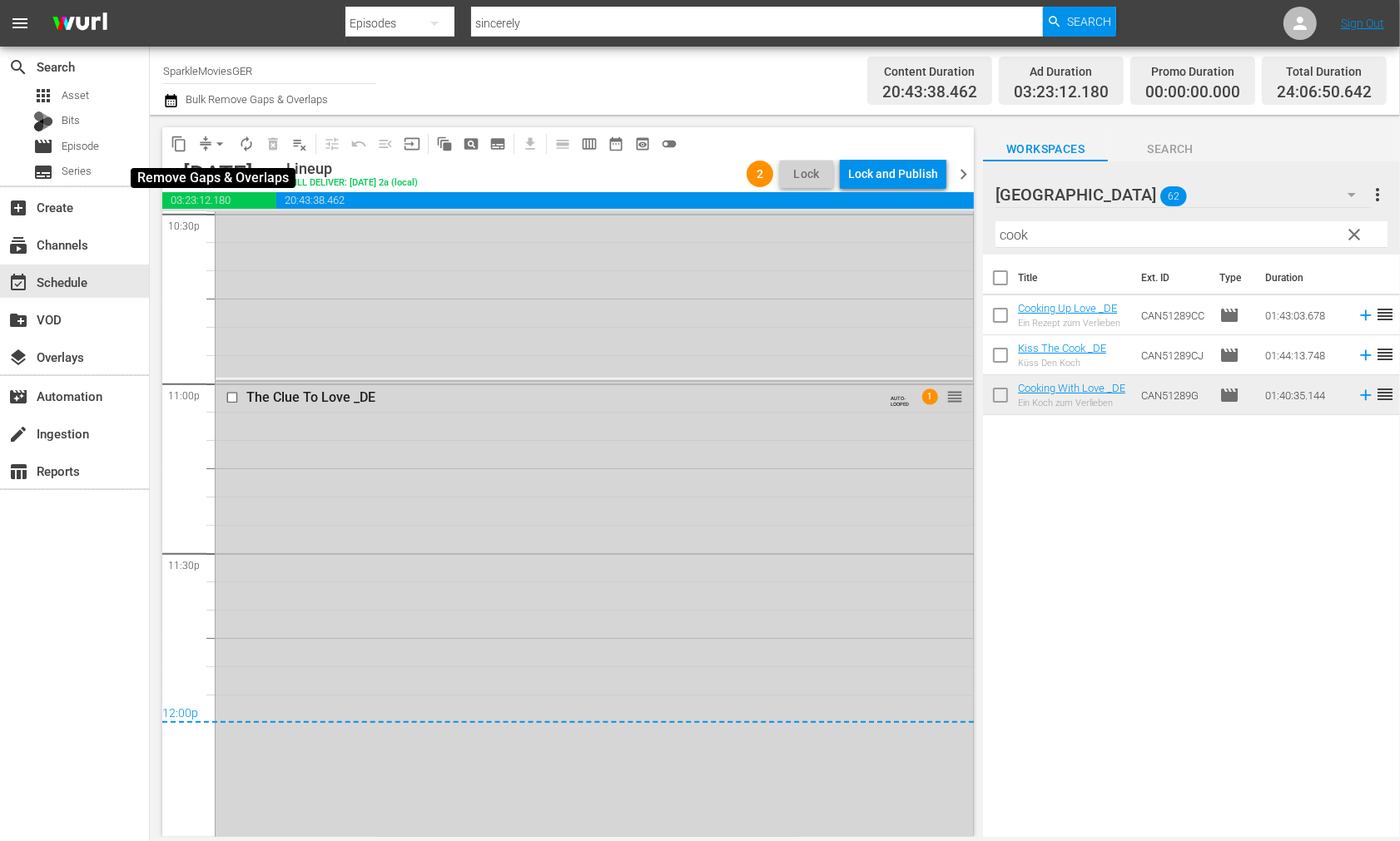
click at [217, 146] on span "arrow_drop_down" at bounding box center [219, 143] width 17 height 17
click at [252, 230] on li "Align to End of Previous Day" at bounding box center [221, 232] width 175 height 28
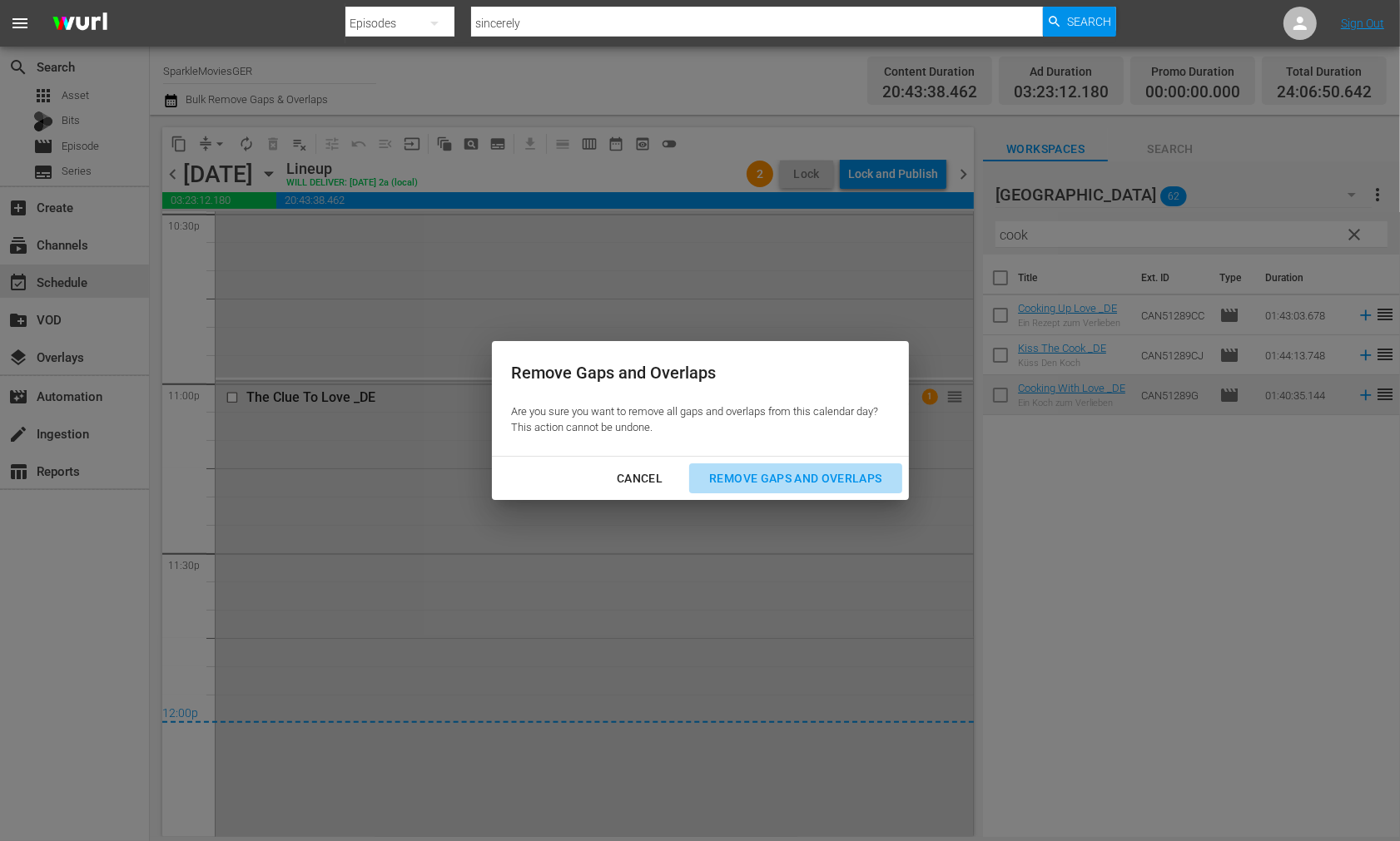
click at [814, 470] on div "Remove Gaps and Overlaps" at bounding box center [796, 479] width 199 height 21
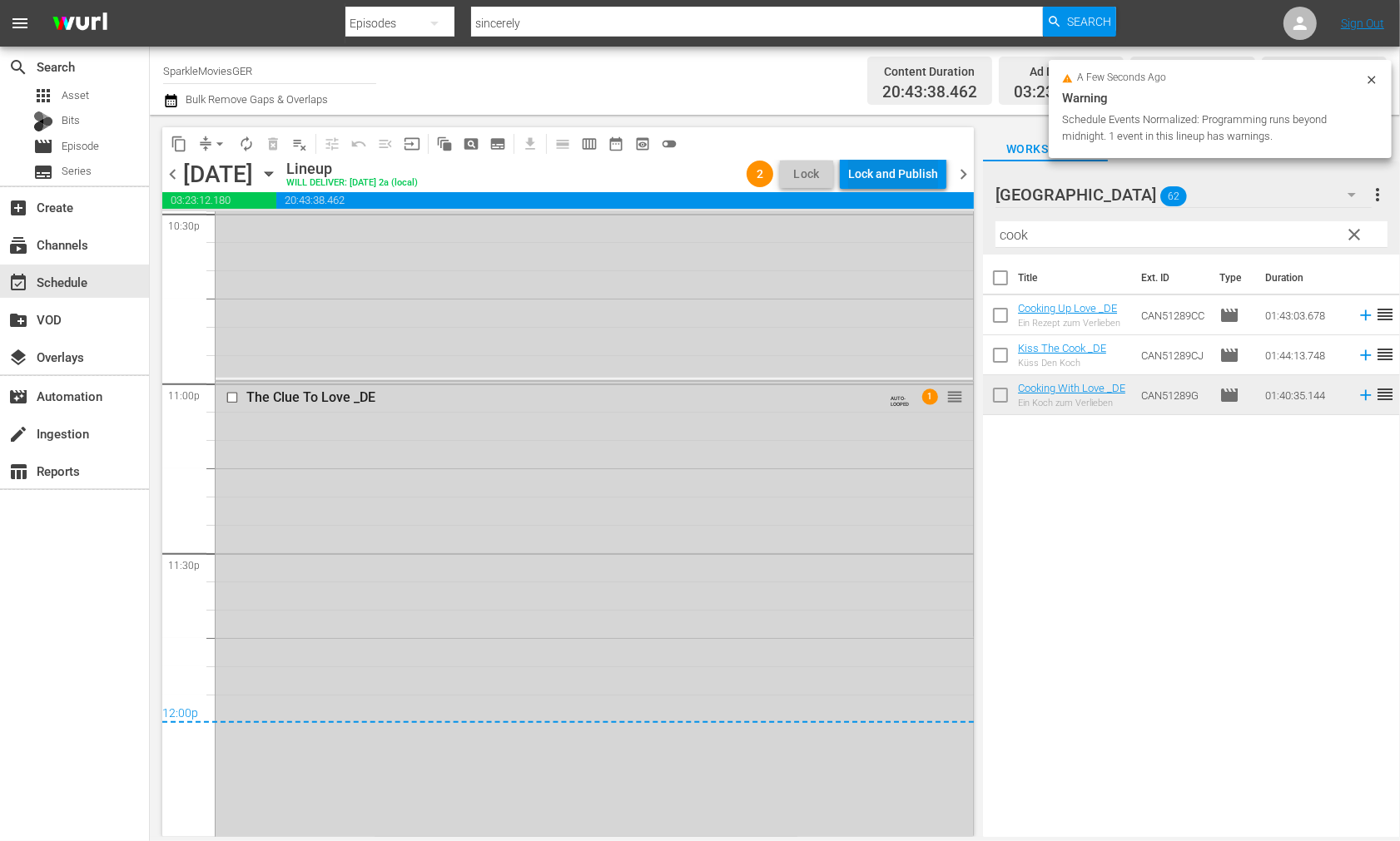
click at [894, 170] on div "Lock and Publish" at bounding box center [893, 174] width 90 height 30
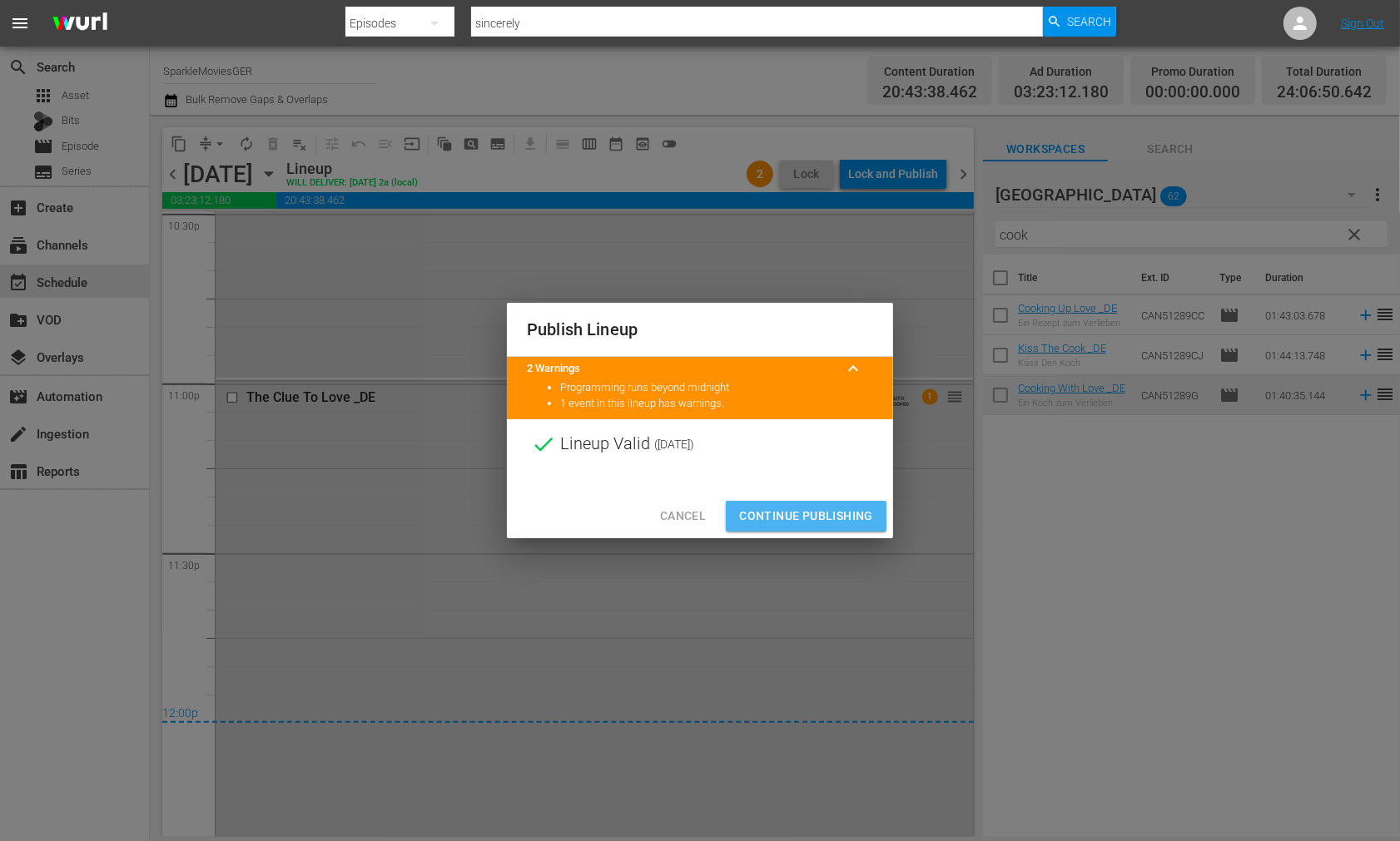
click at [827, 520] on span "Continue Publishing" at bounding box center [807, 516] width 134 height 21
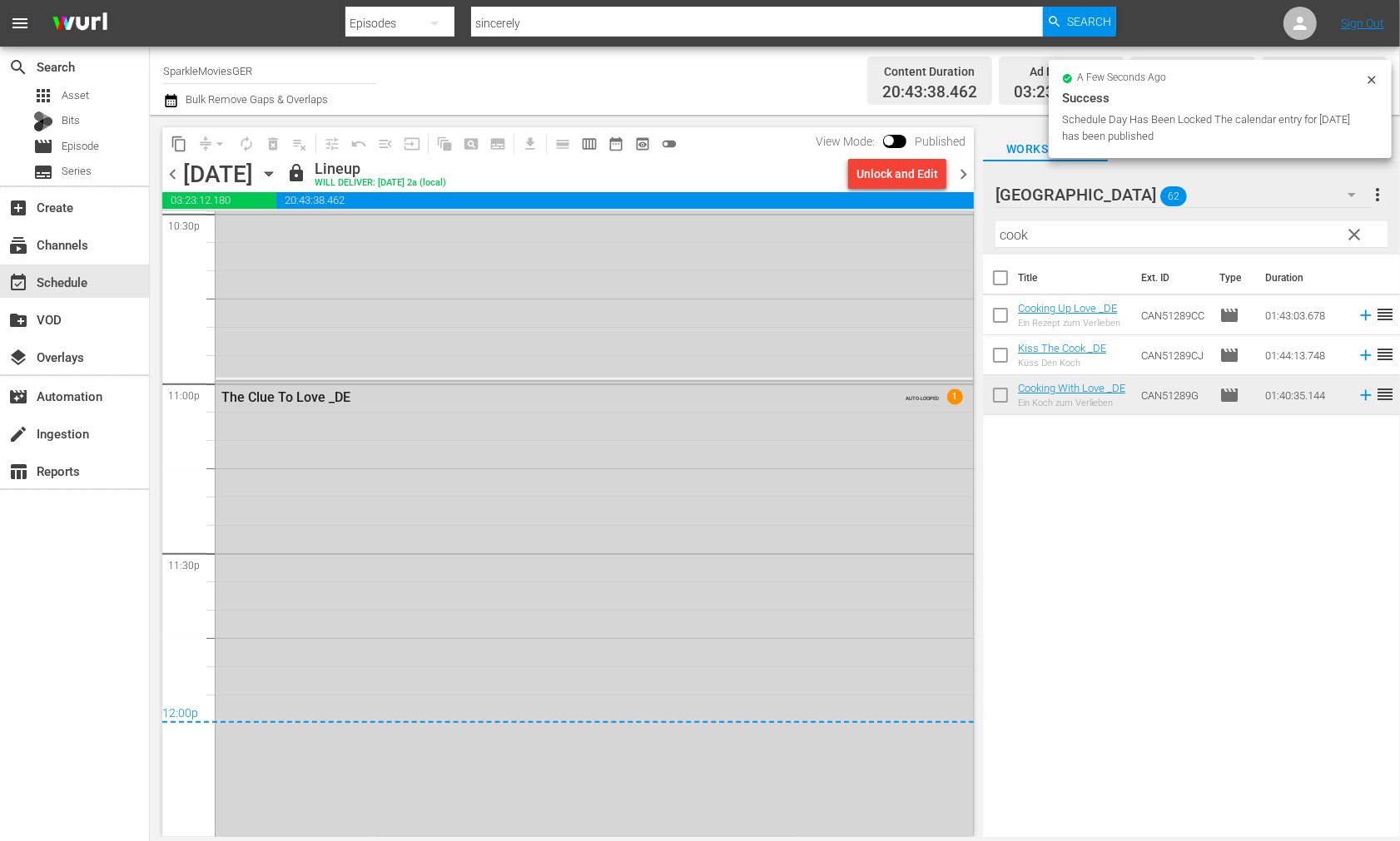
click at [272, 172] on icon "button" at bounding box center [269, 174] width 8 height 4
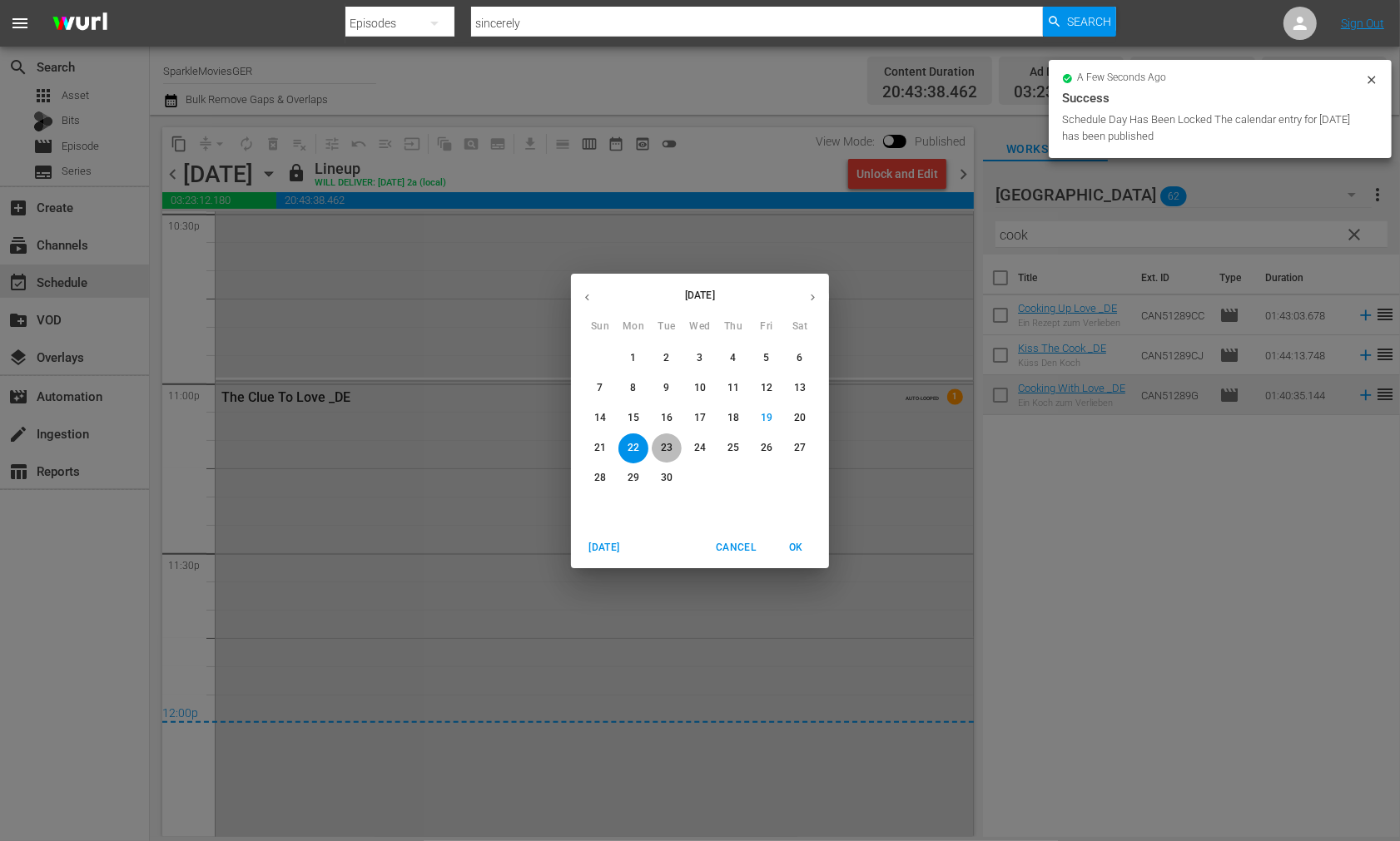
click at [666, 445] on p "23" at bounding box center [667, 448] width 12 height 14
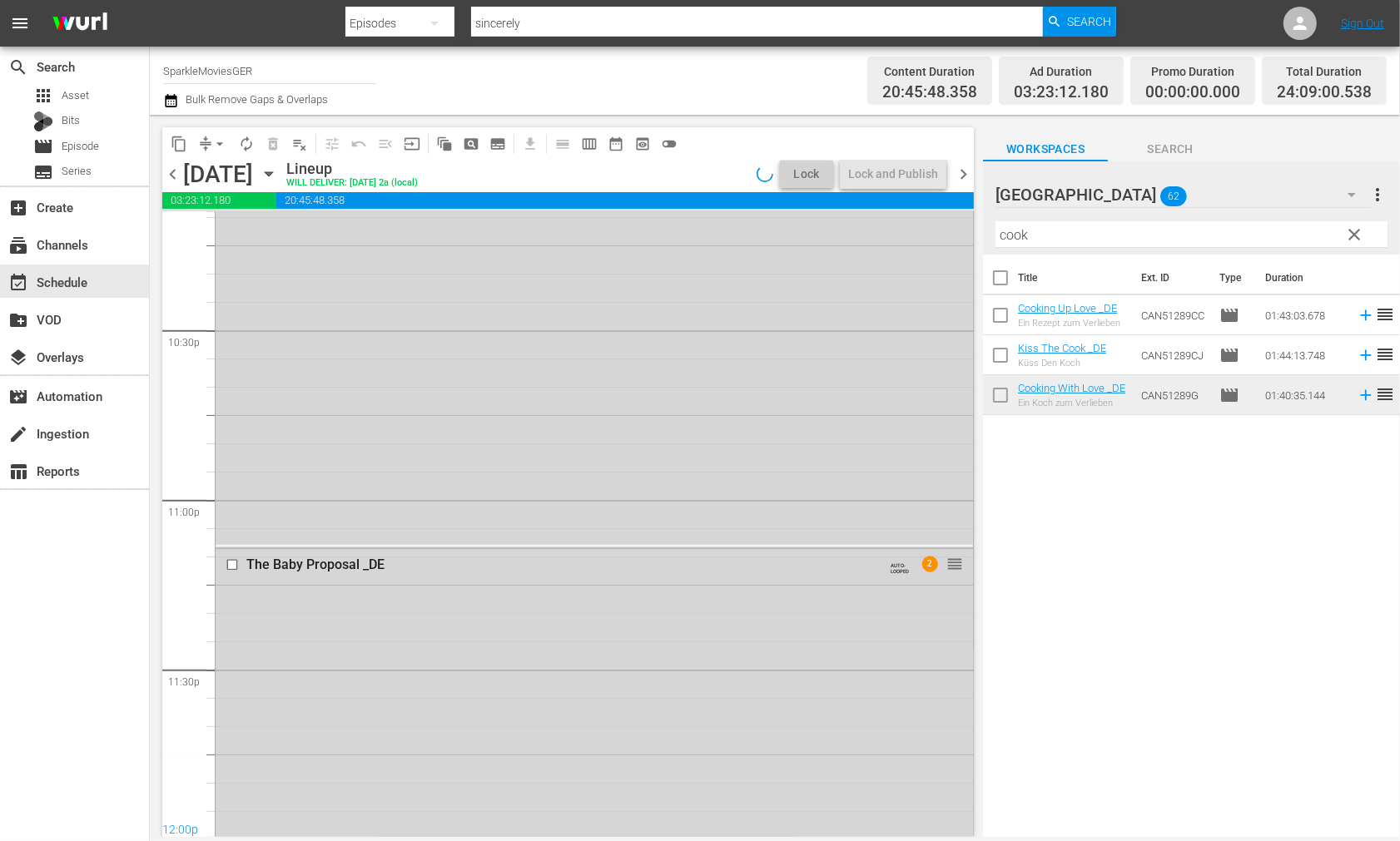
scroll to position [7668, 0]
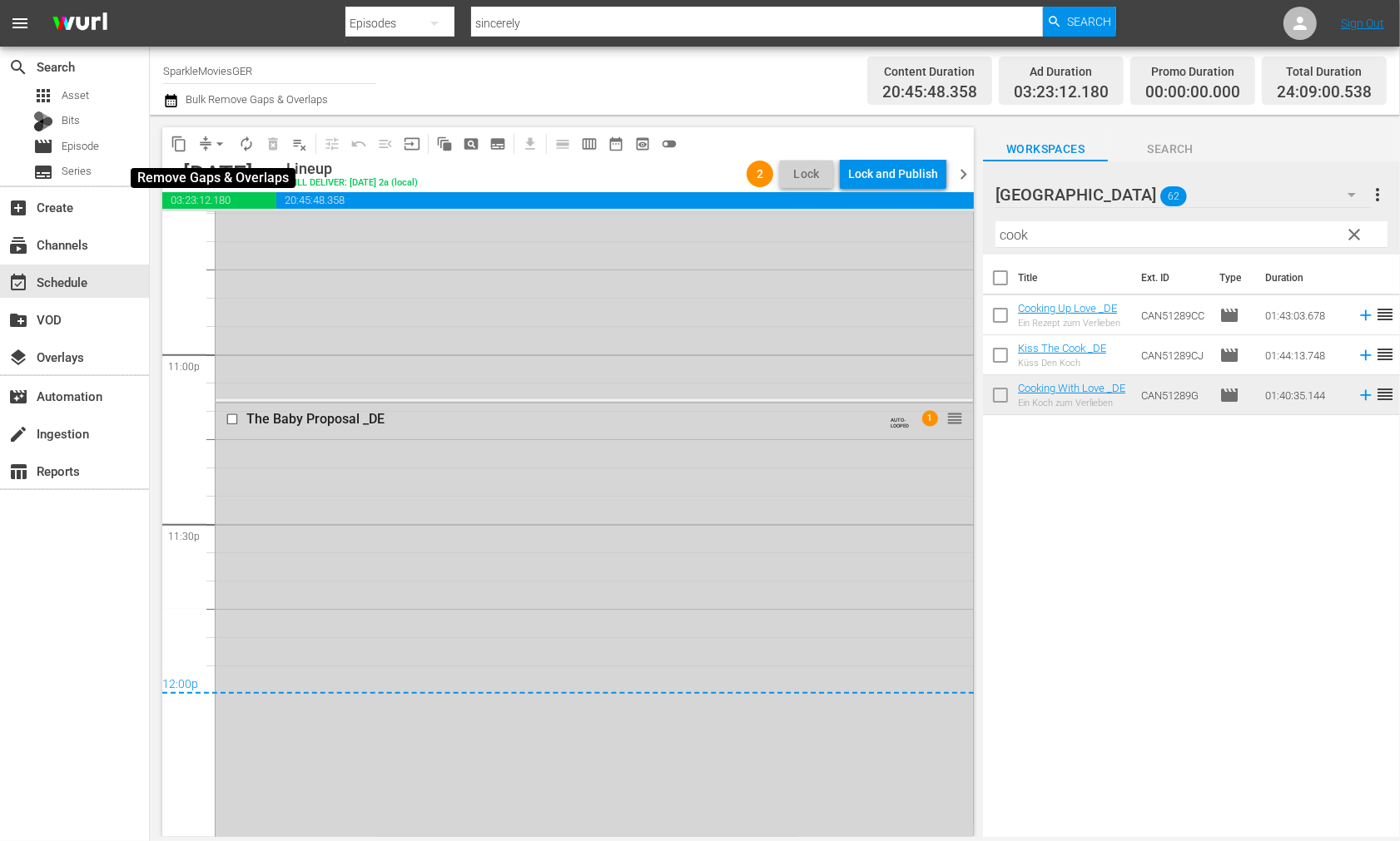
click at [216, 143] on span "arrow_drop_down" at bounding box center [219, 143] width 17 height 17
drag, startPoint x: 262, startPoint y: 227, endPoint x: 268, endPoint y: 235, distance: 10.0
click at [268, 235] on li "Align to End of Previous Day" at bounding box center [221, 232] width 175 height 28
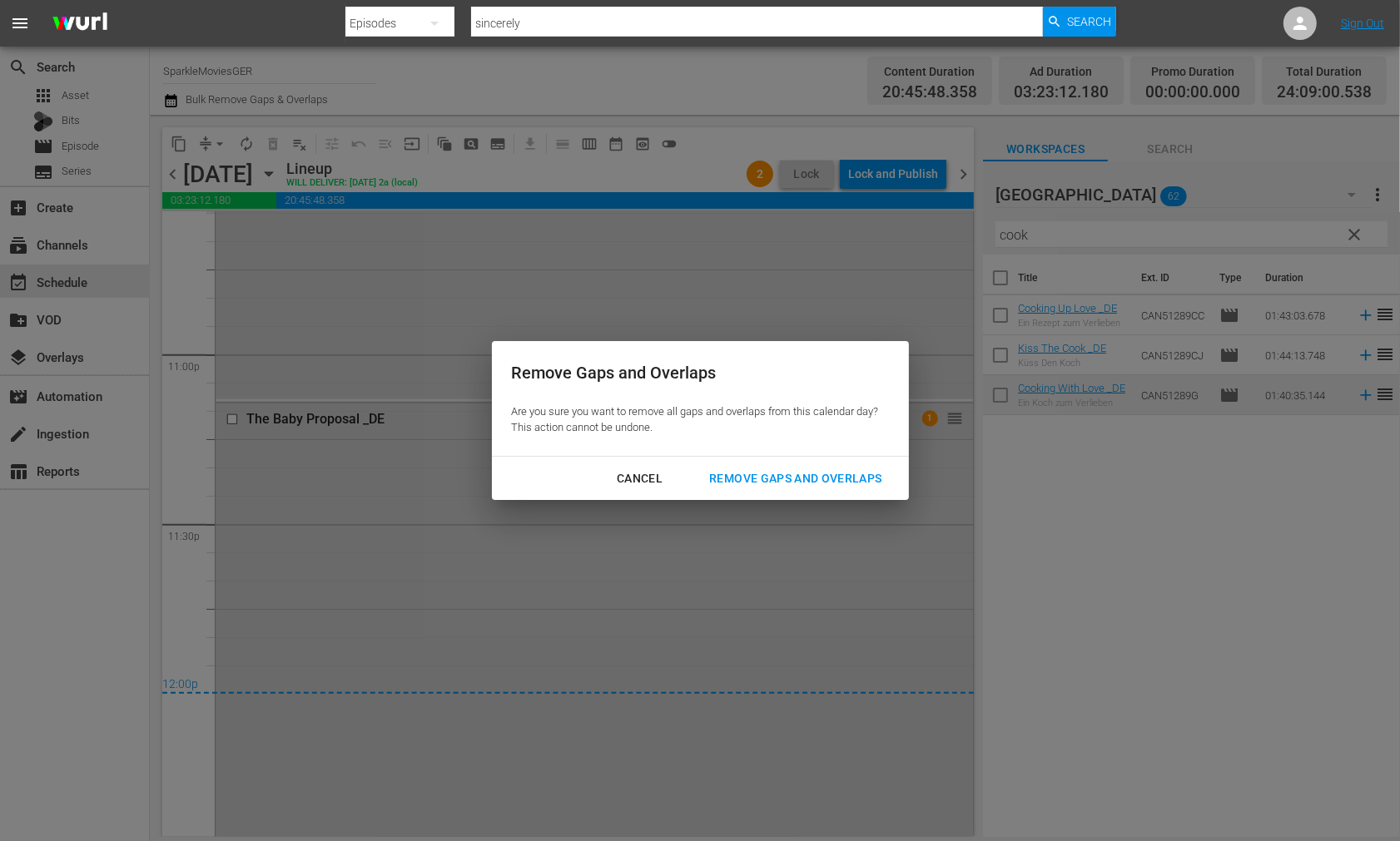
click at [835, 477] on div "Remove Gaps and Overlaps" at bounding box center [796, 479] width 199 height 21
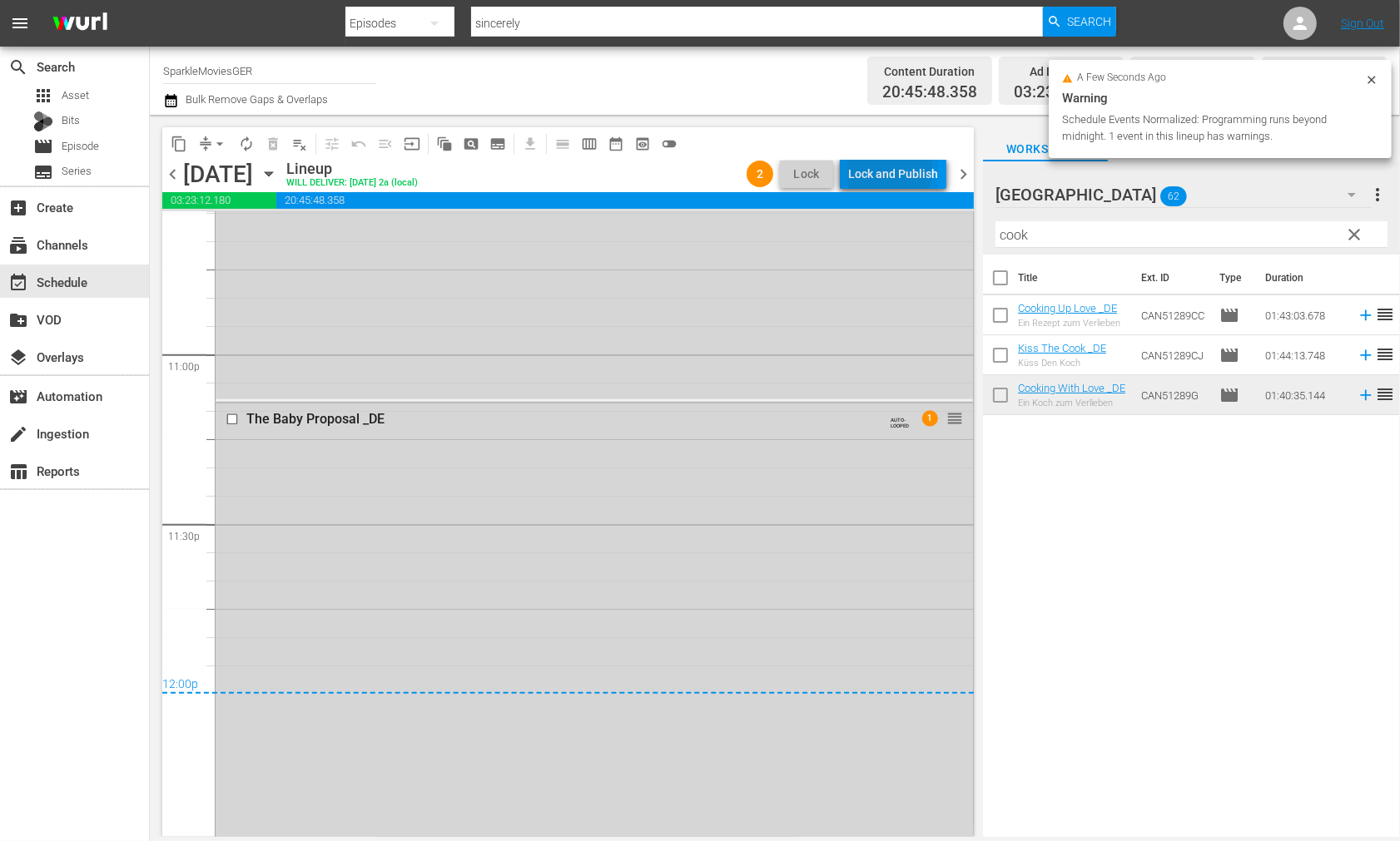
click at [878, 170] on div "Lock and Publish" at bounding box center [893, 174] width 90 height 30
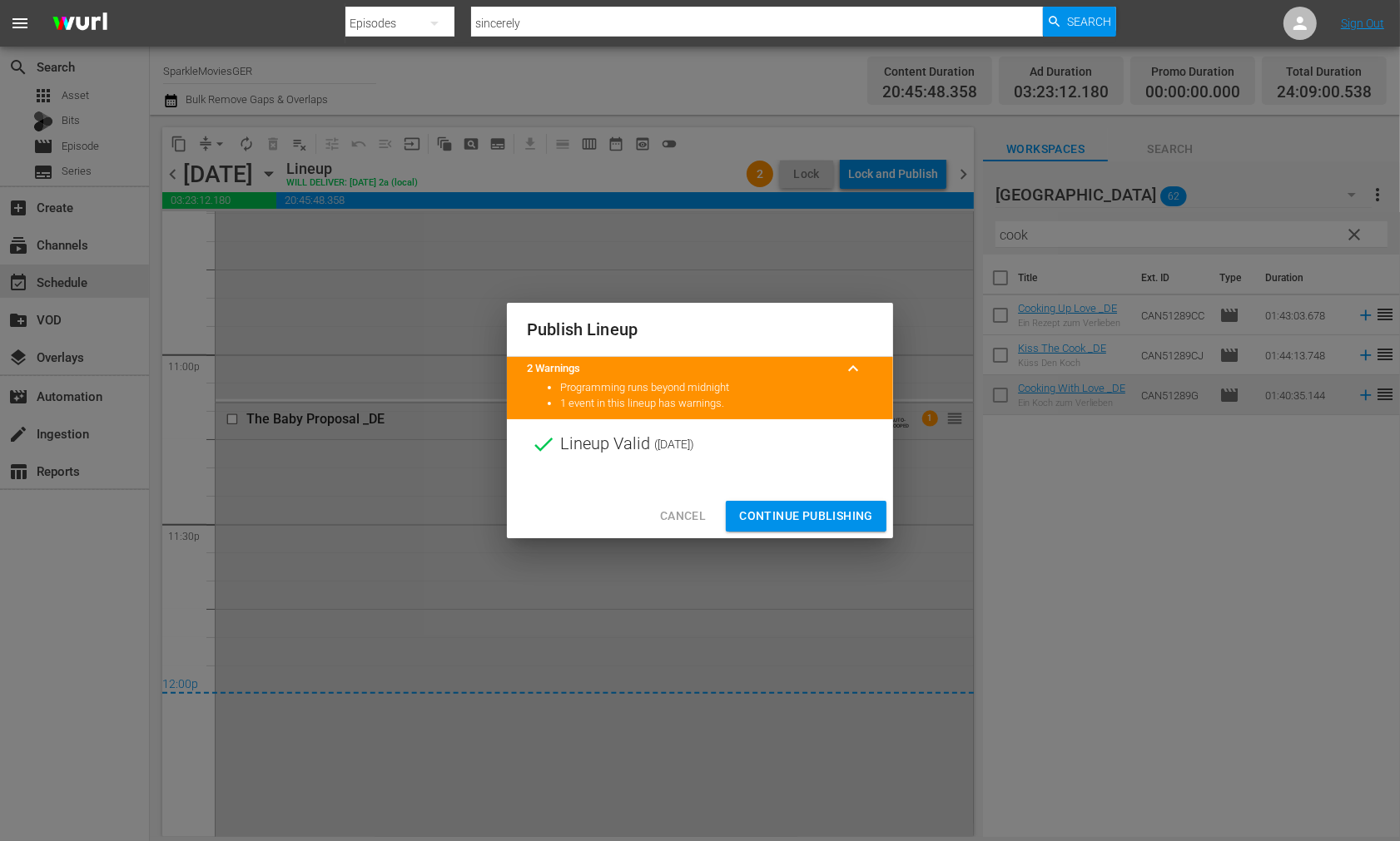
click at [803, 511] on span "Continue Publishing" at bounding box center [807, 516] width 134 height 21
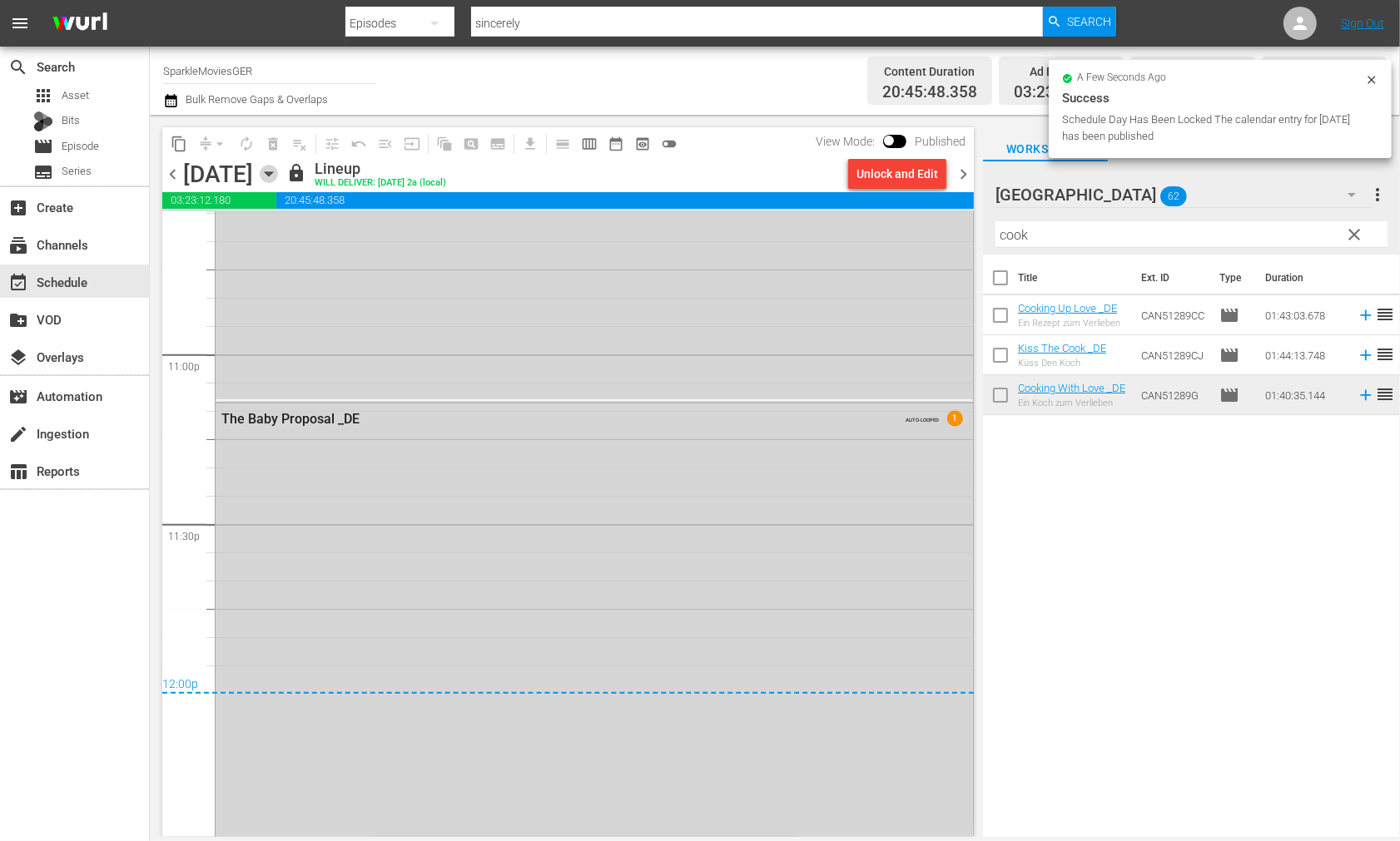
click at [278, 172] on icon "button" at bounding box center [269, 174] width 18 height 18
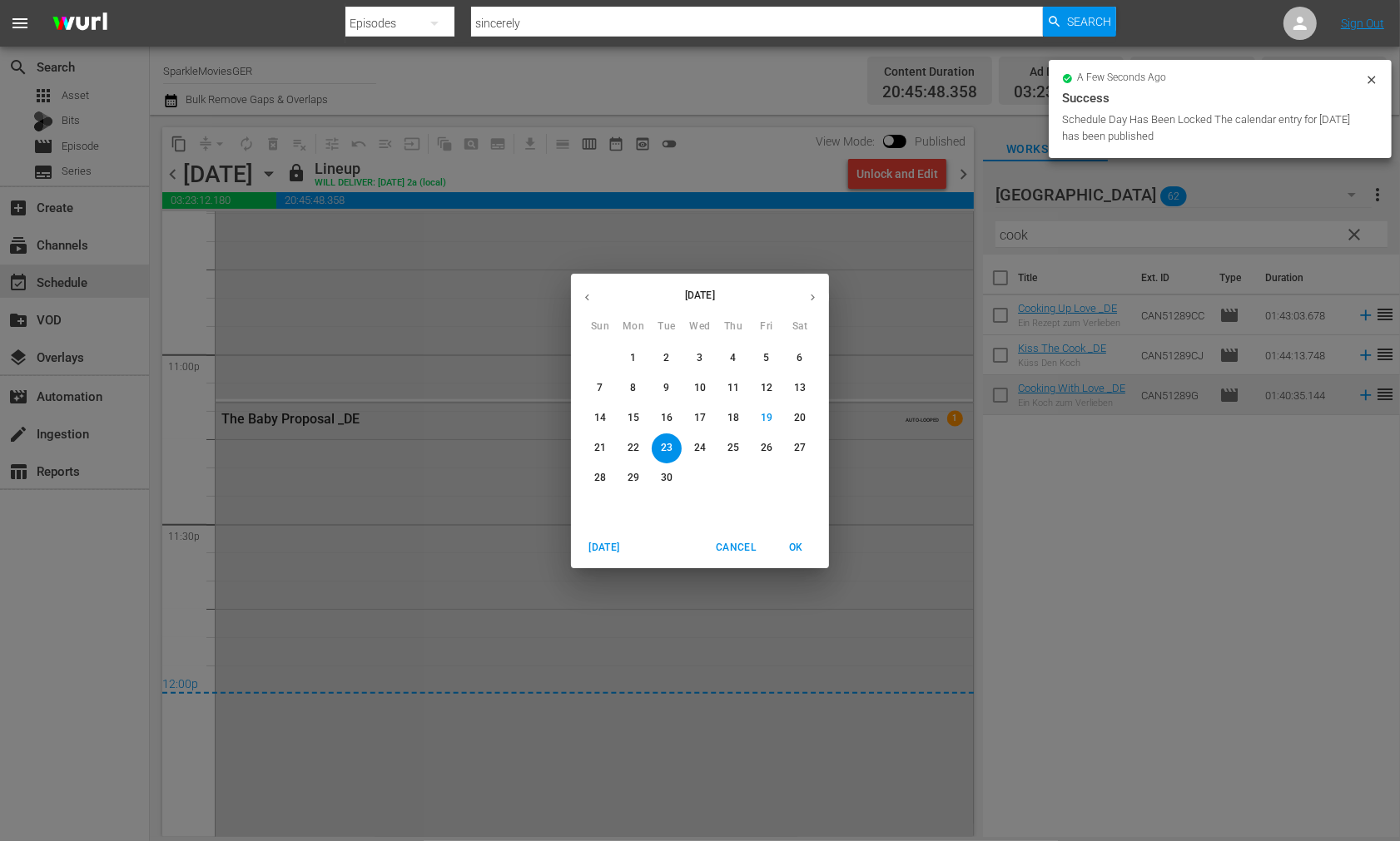
click at [698, 443] on p "24" at bounding box center [700, 448] width 12 height 14
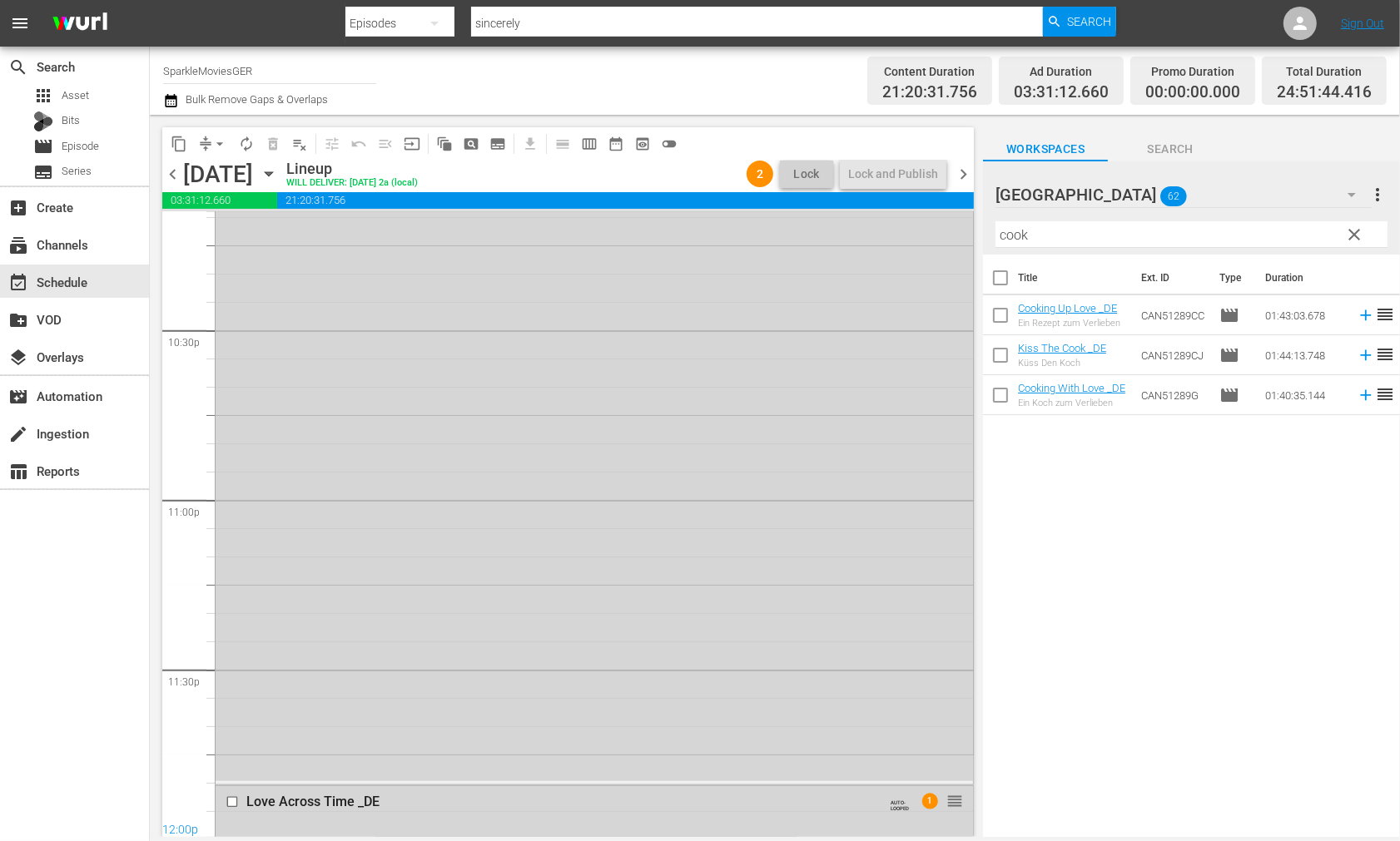
scroll to position [7582, 0]
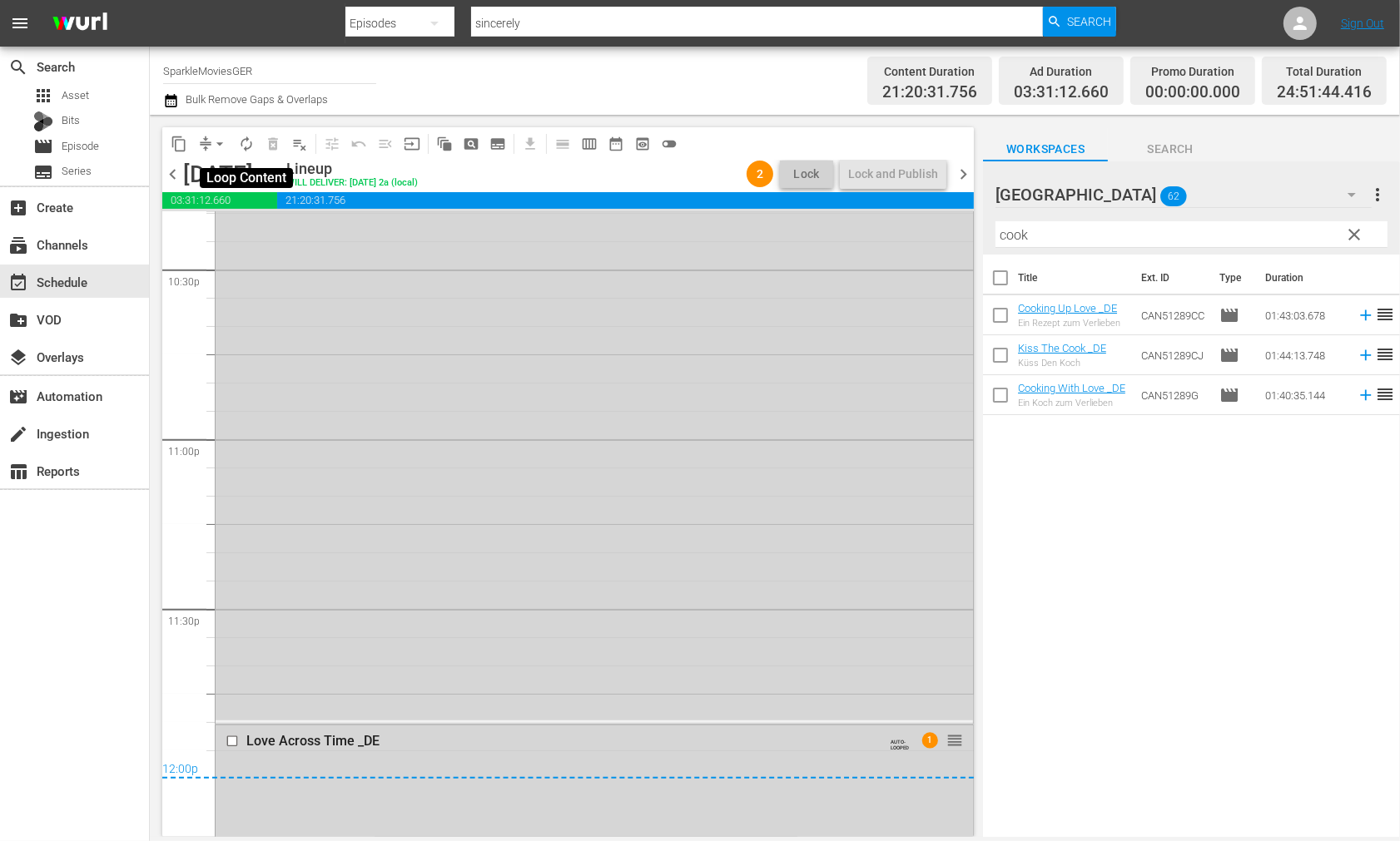
click at [243, 142] on span "autorenew_outlined" at bounding box center [246, 143] width 17 height 17
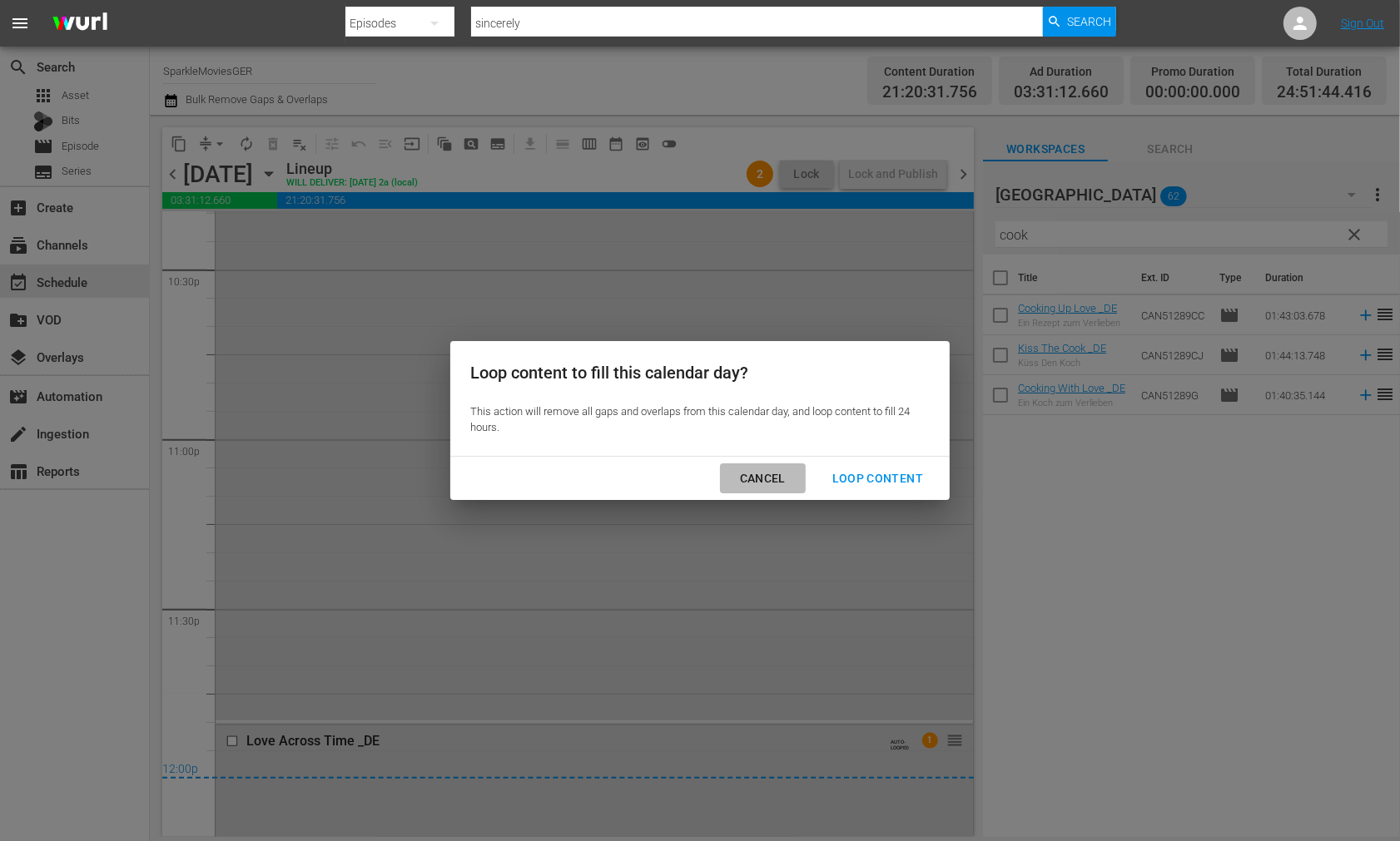
click at [755, 477] on div "Cancel" at bounding box center [763, 479] width 73 height 21
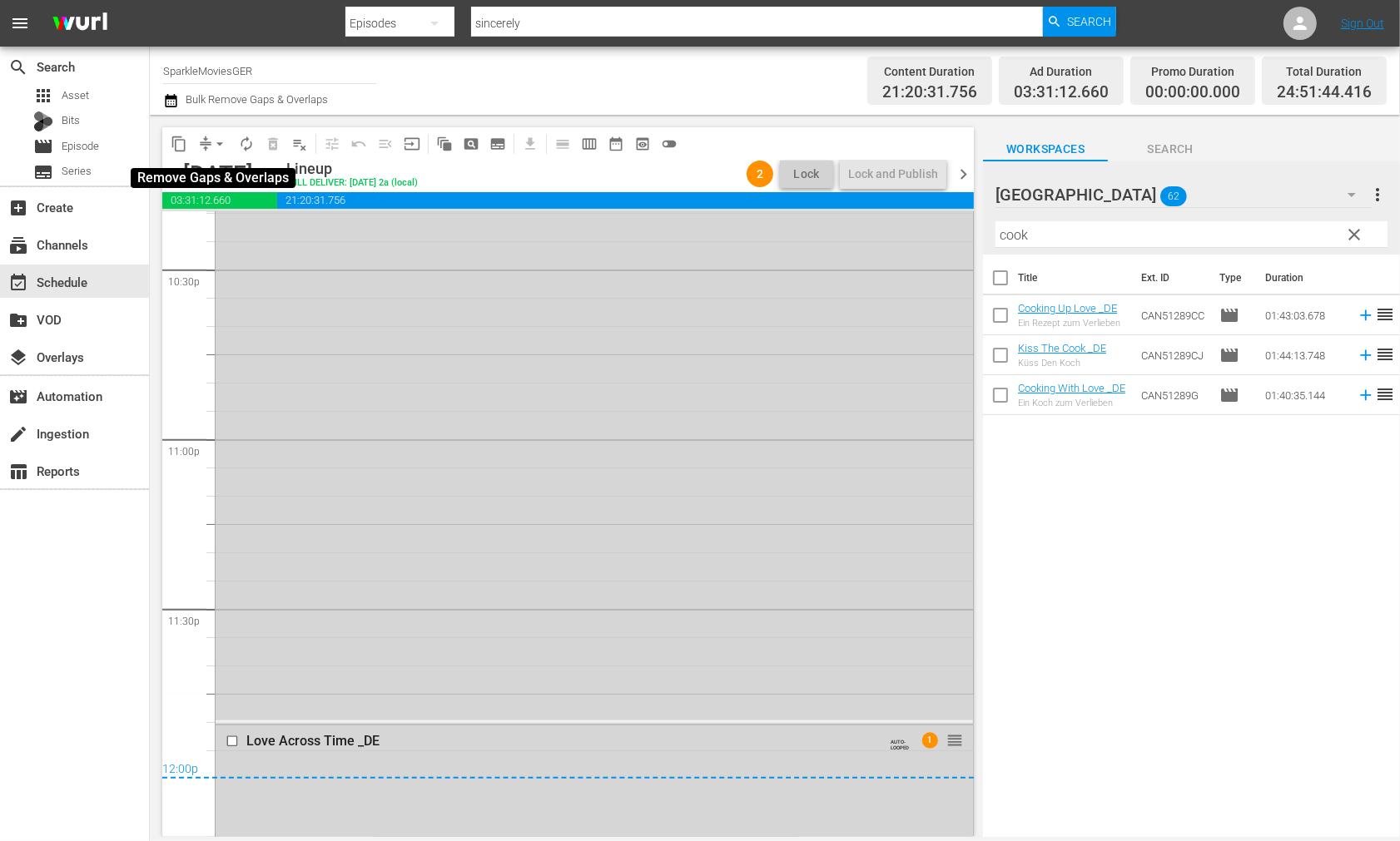
click at [219, 144] on span "arrow_drop_down" at bounding box center [219, 143] width 17 height 17
drag, startPoint x: 233, startPoint y: 227, endPoint x: 243, endPoint y: 231, distance: 10.8
click at [243, 231] on li "Align to End of Previous Day" at bounding box center [221, 232] width 175 height 28
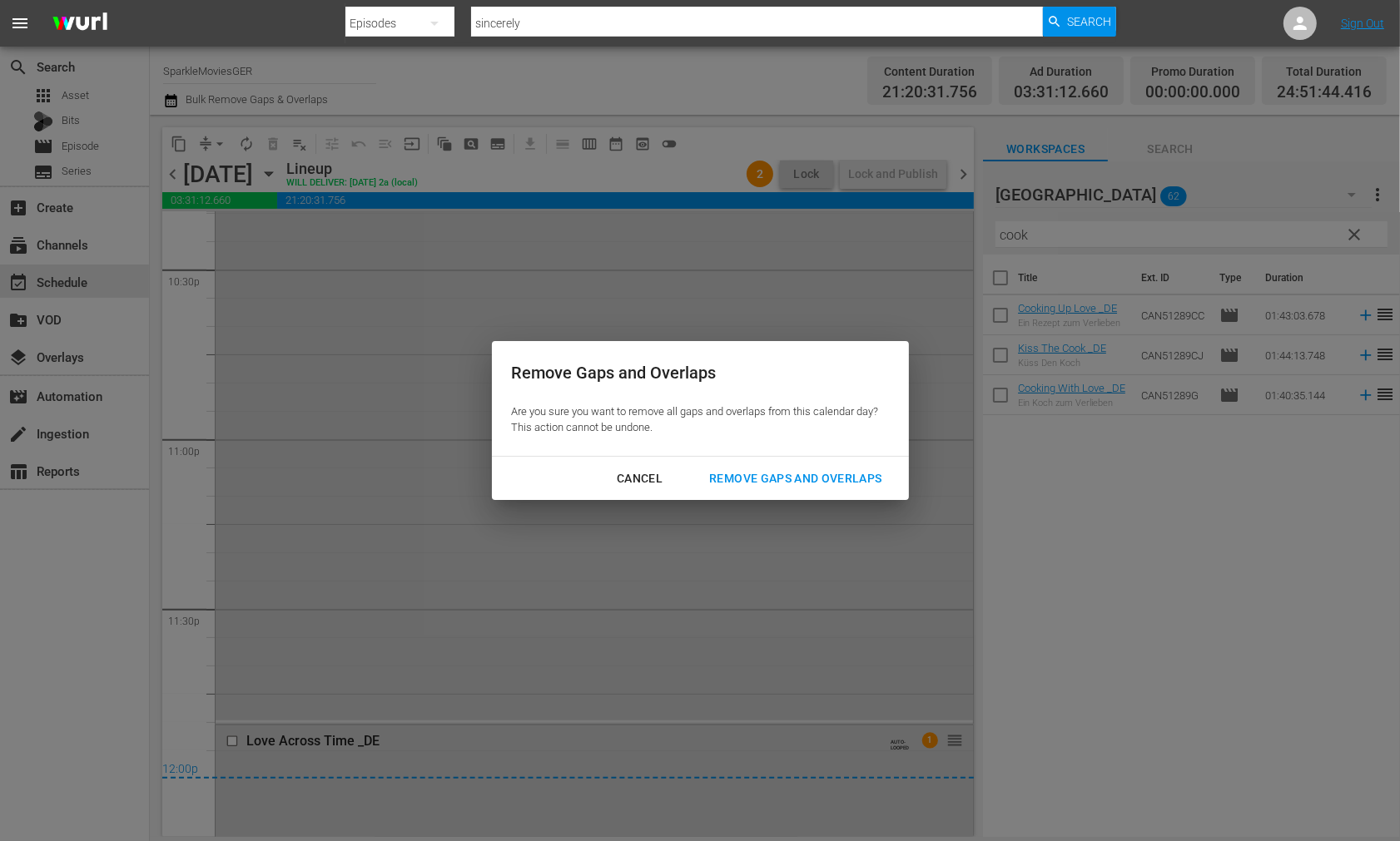
click at [796, 473] on div "Remove Gaps and Overlaps" at bounding box center [796, 479] width 199 height 21
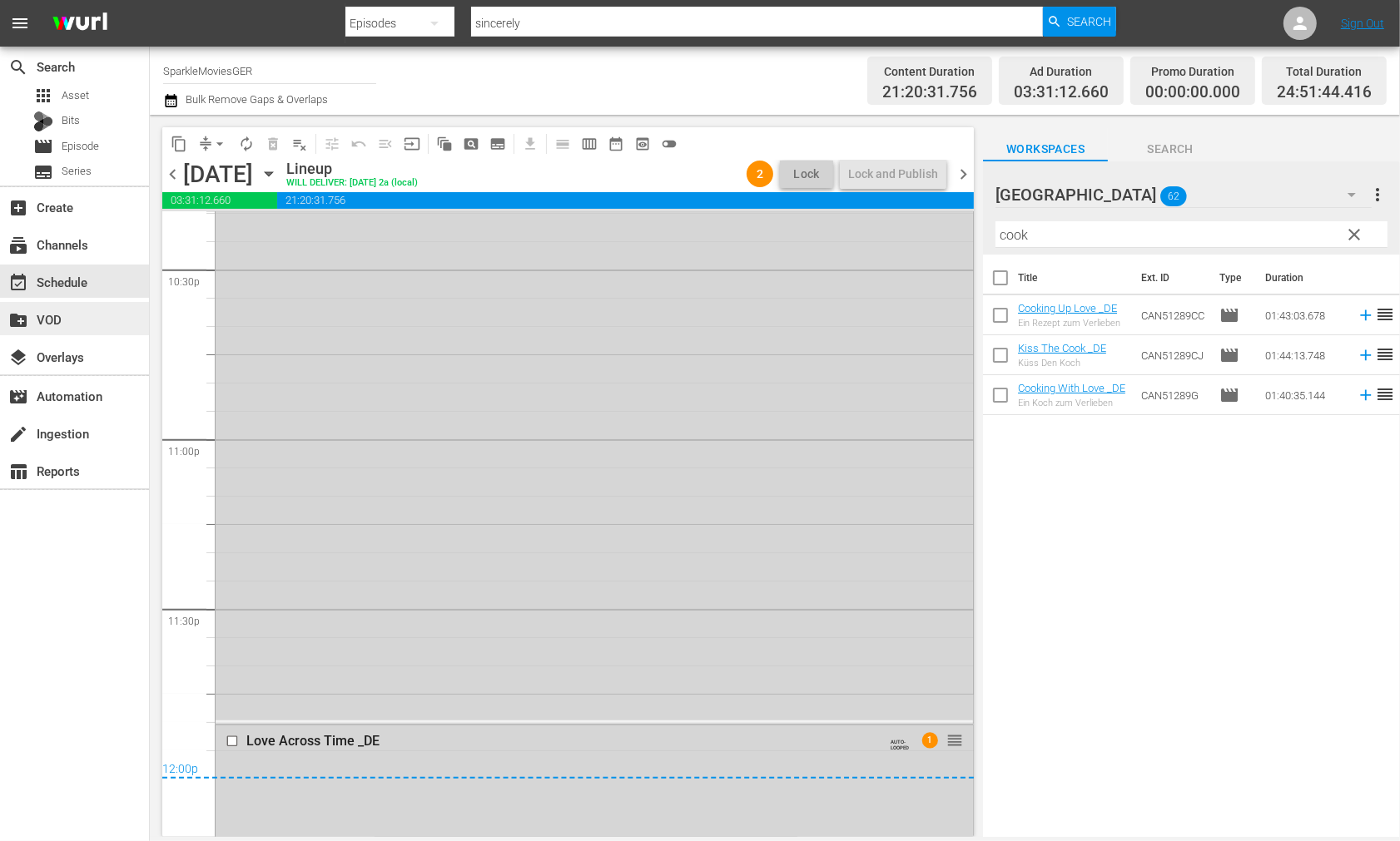
click at [69, 326] on div "create_new_folder VOD" at bounding box center [75, 318] width 149 height 33
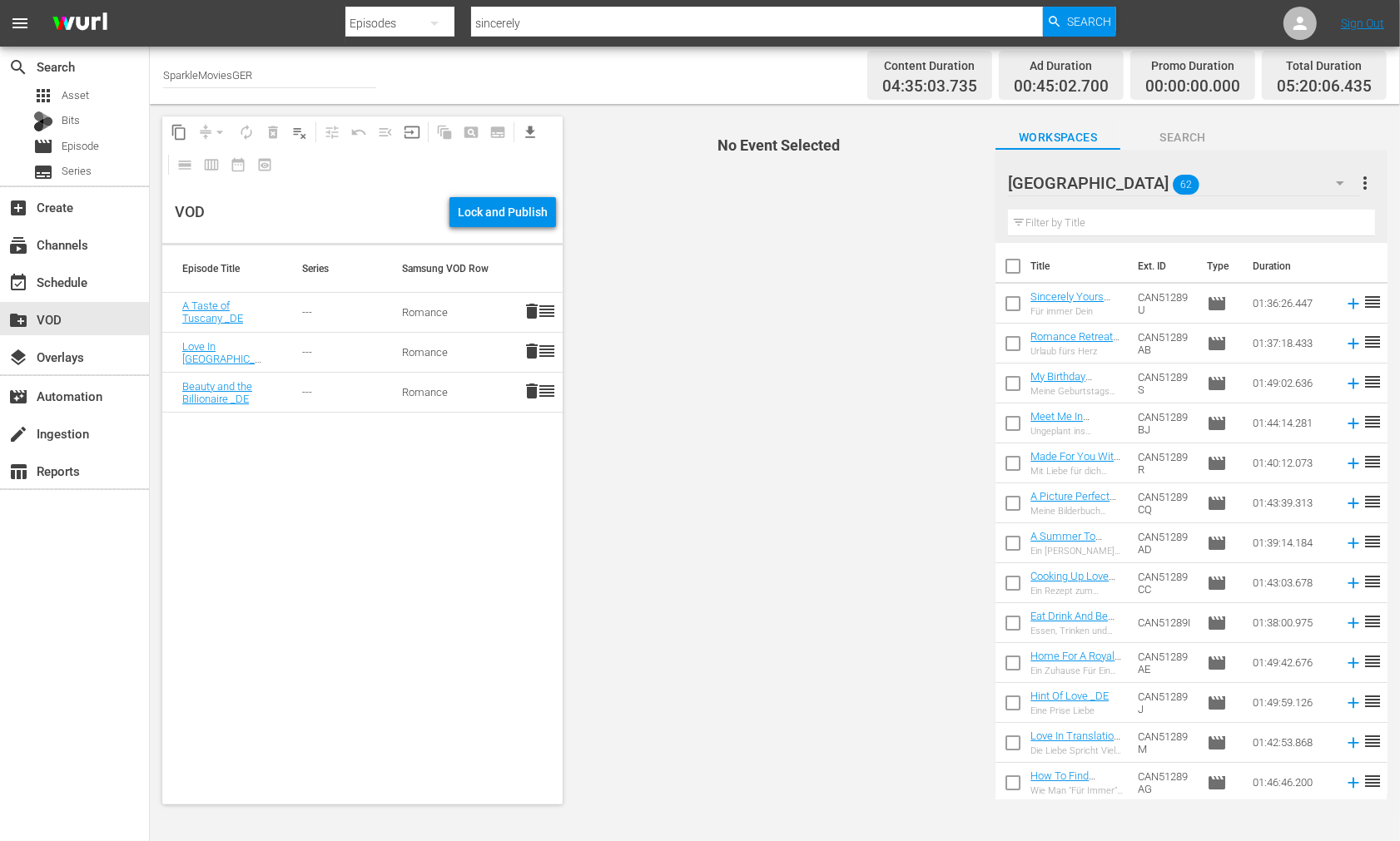
click at [1053, 220] on input "text" at bounding box center [1192, 223] width 367 height 27
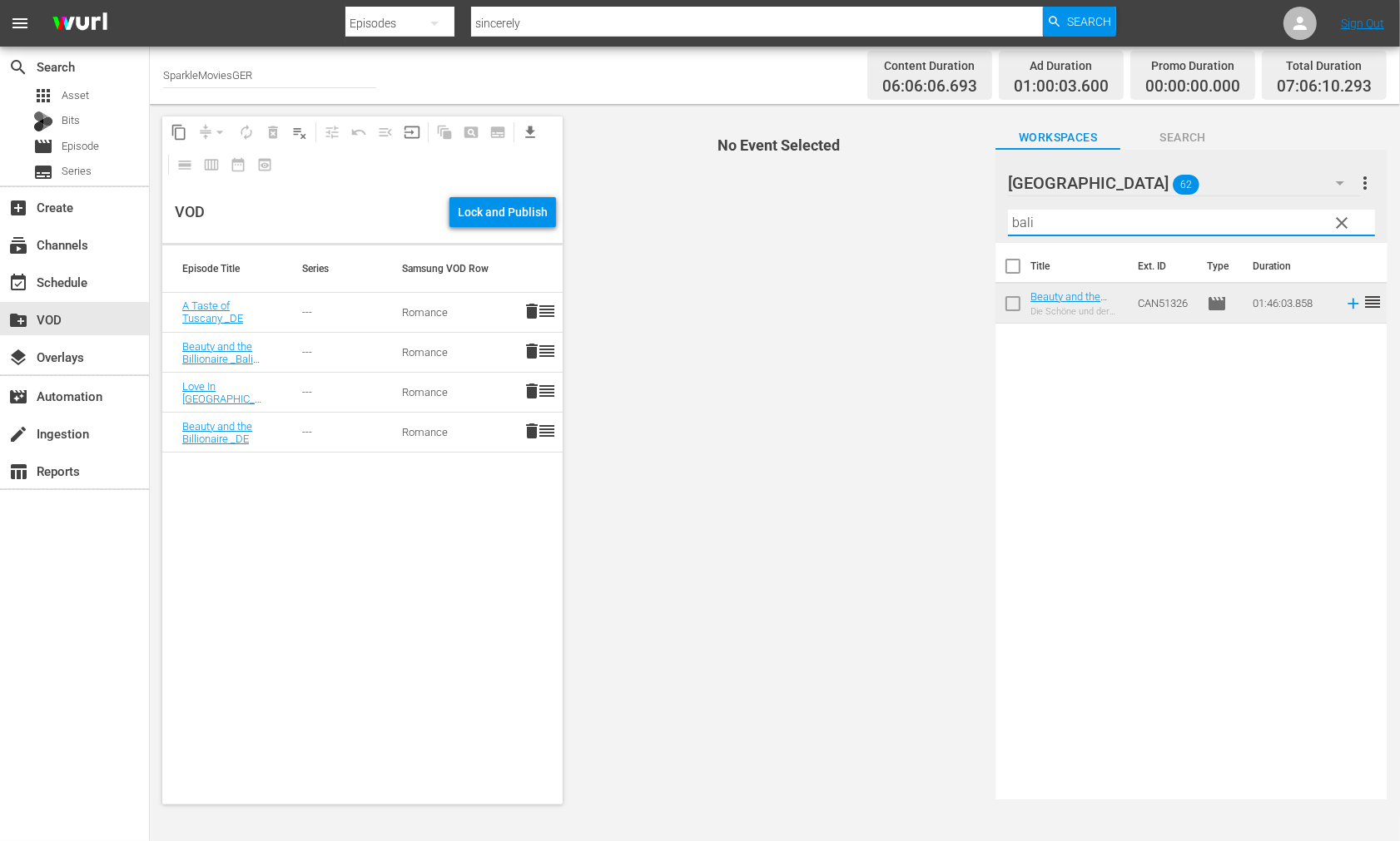
drag, startPoint x: 1050, startPoint y: 219, endPoint x: 917, endPoint y: 218, distance: 133.0
click at [917, 218] on div "content_copy compress arrow_drop_down autorenew_outlined delete_forever_outline…" at bounding box center [776, 461] width 1251 height 714
drag, startPoint x: 1060, startPoint y: 222, endPoint x: 928, endPoint y: 215, distance: 132.2
click at [928, 216] on div "content_copy compress arrow_drop_down autorenew_outlined delete_forever_outline…" at bounding box center [776, 461] width 1251 height 714
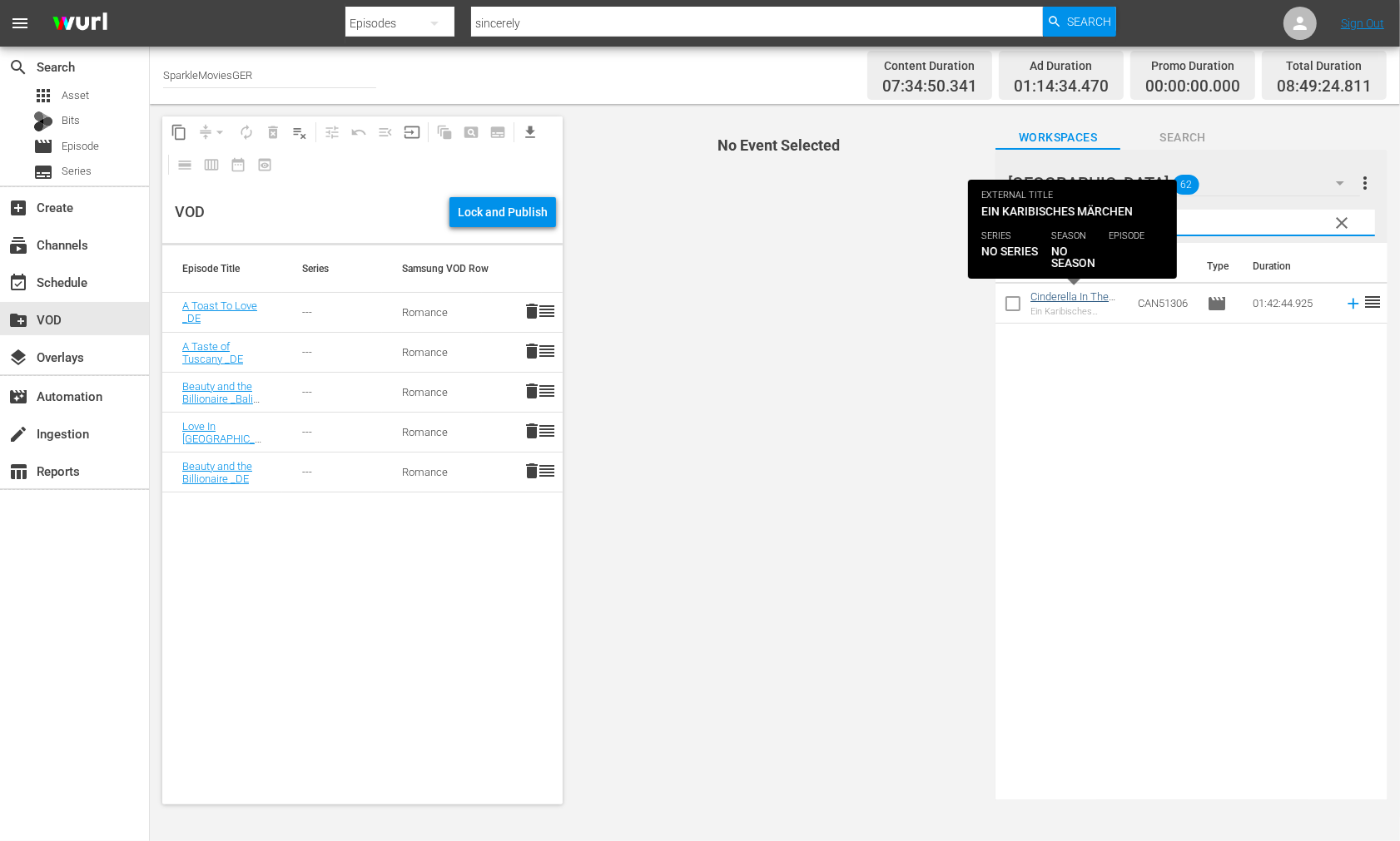
type input "[PERSON_NAME]"
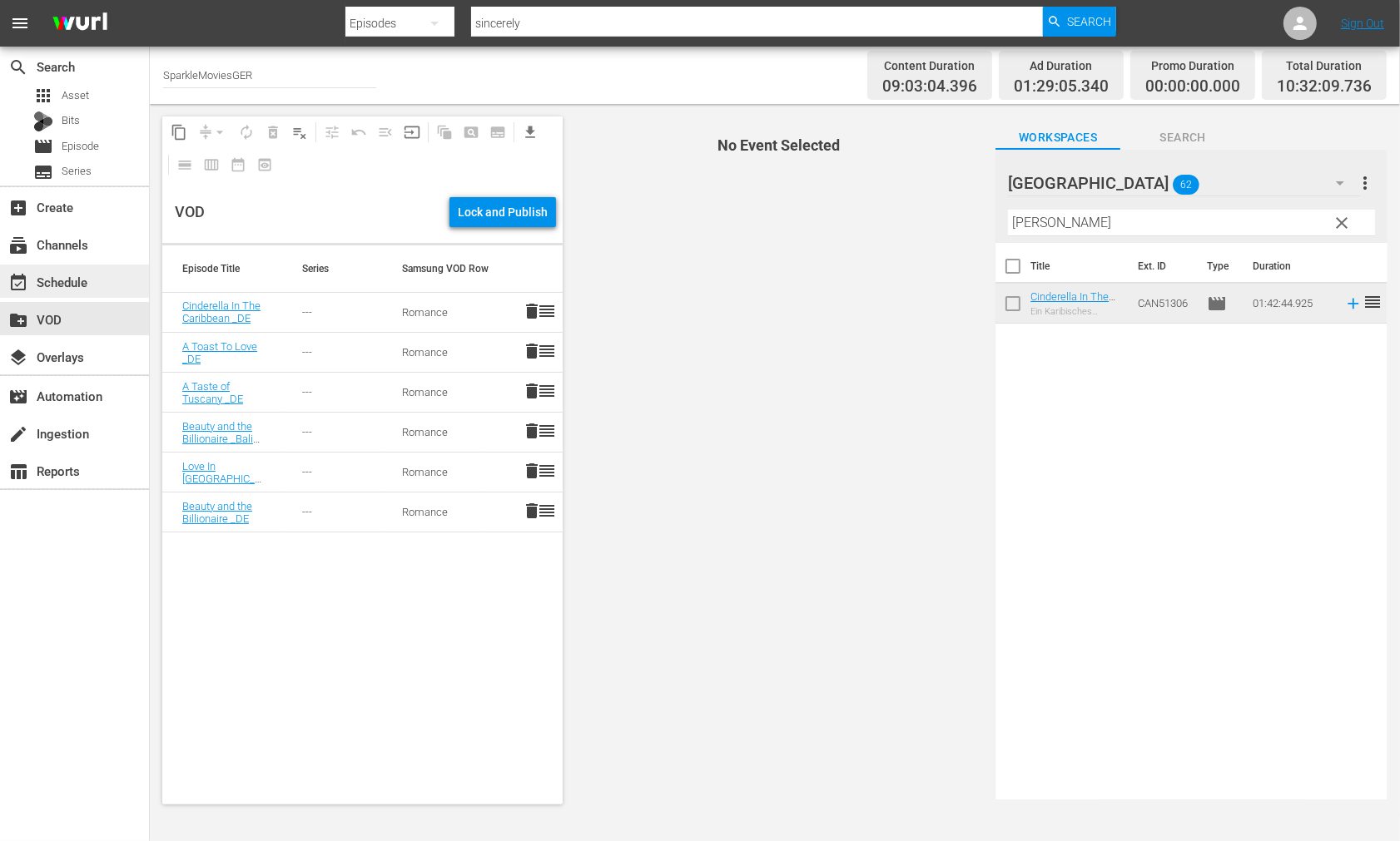
click at [72, 282] on div "event_available Schedule" at bounding box center [47, 279] width 94 height 15
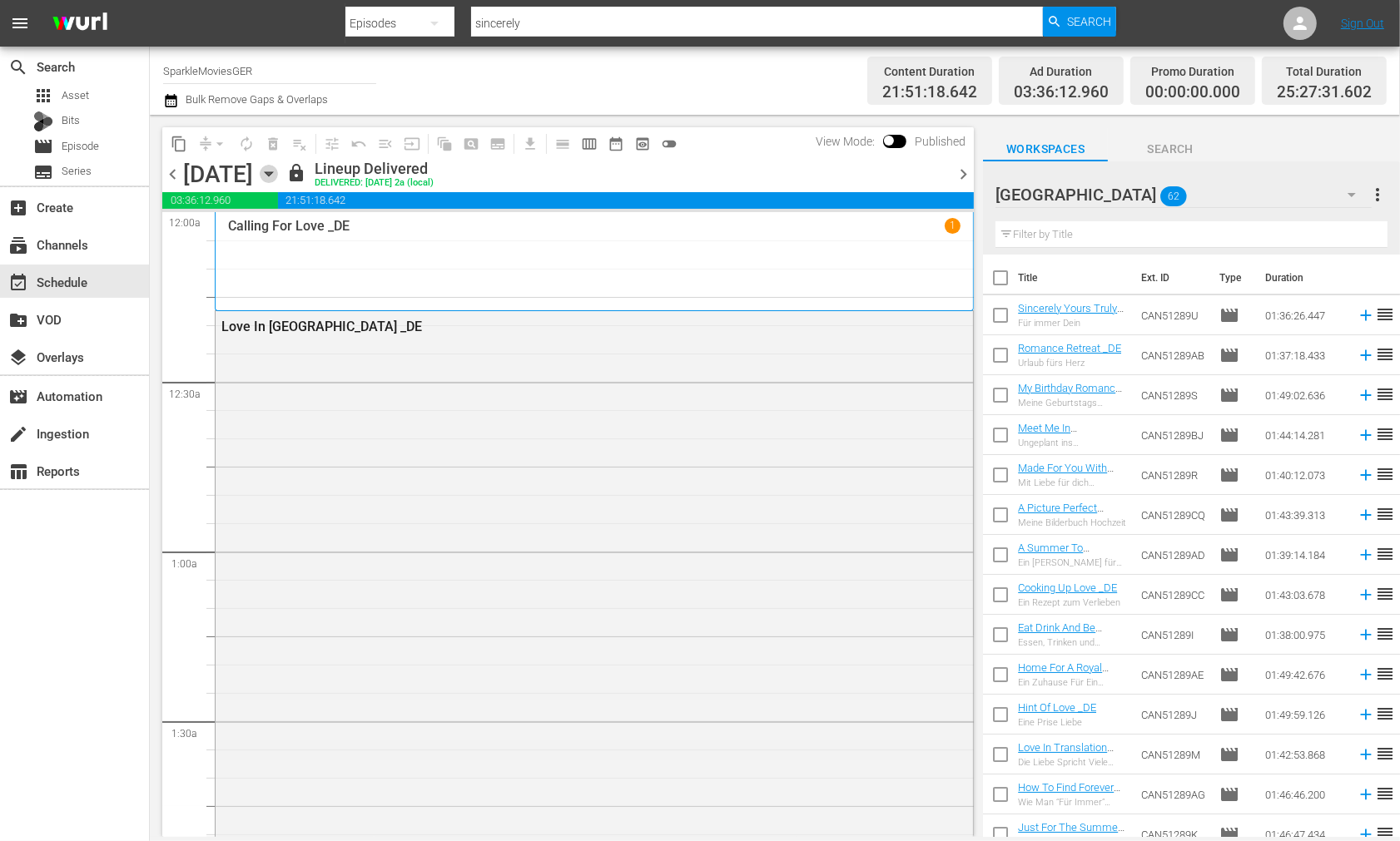
click at [272, 172] on icon "button" at bounding box center [269, 174] width 8 height 4
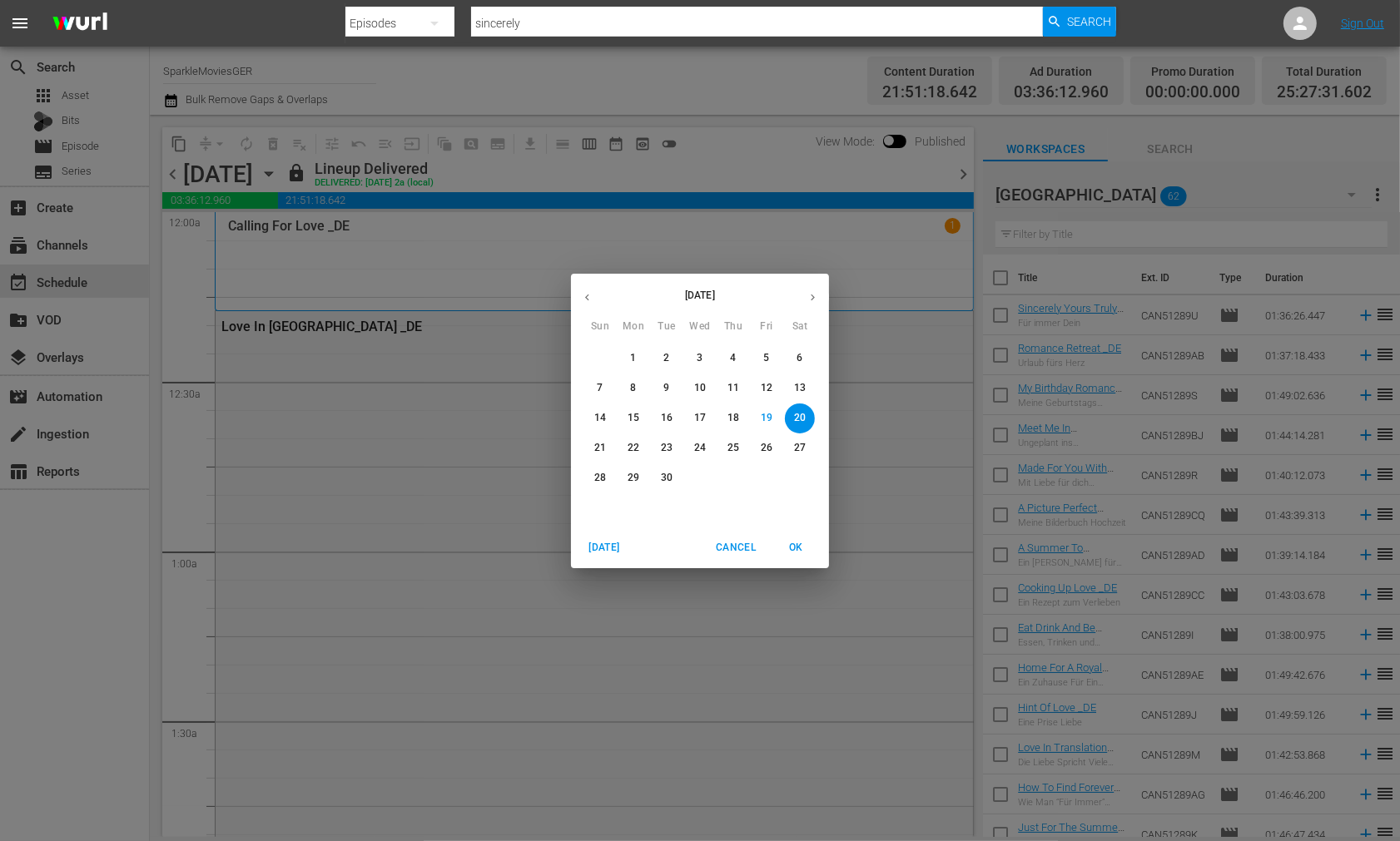
click at [698, 450] on p "24" at bounding box center [700, 448] width 12 height 14
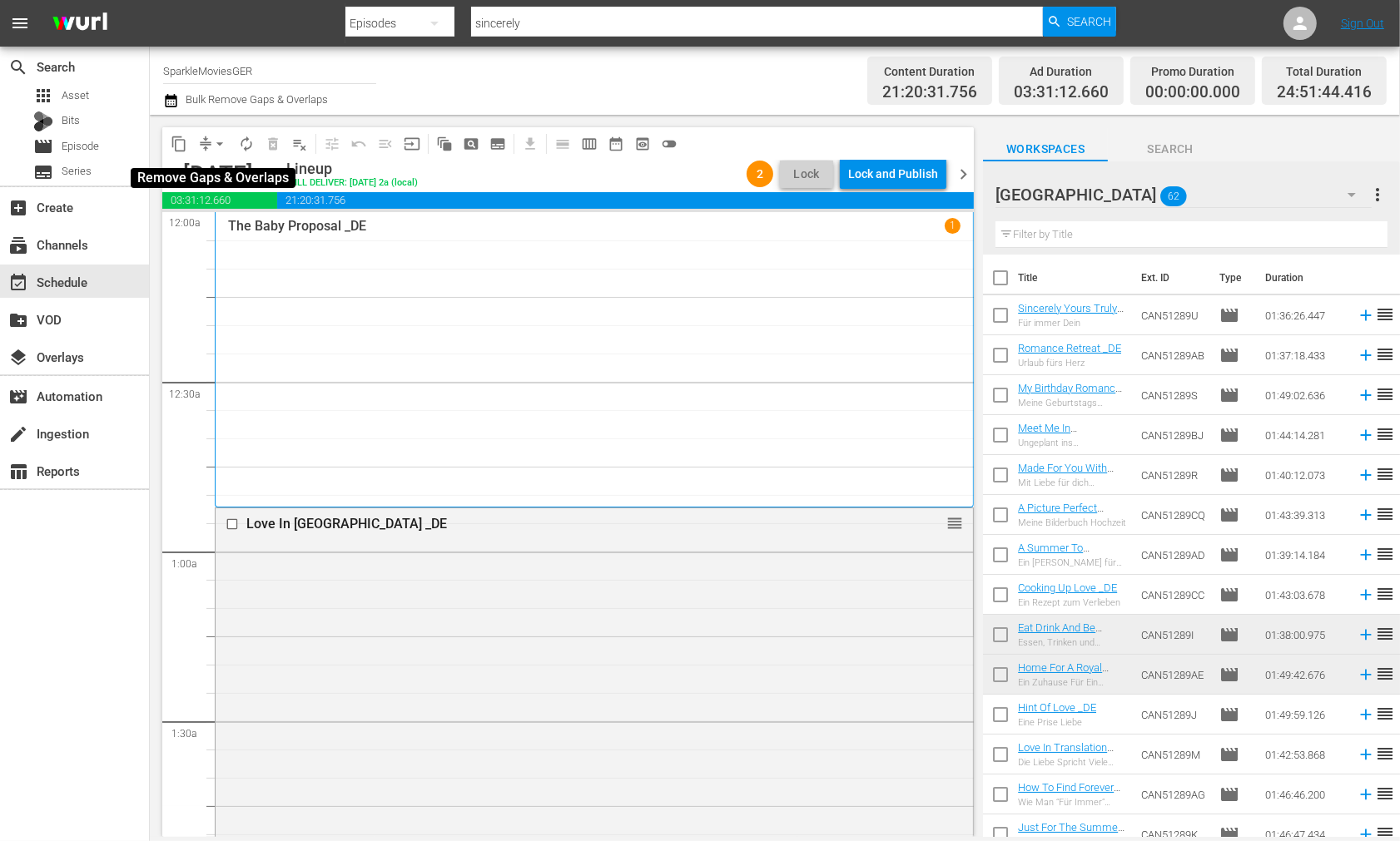
click at [215, 146] on span "arrow_drop_down" at bounding box center [219, 143] width 17 height 17
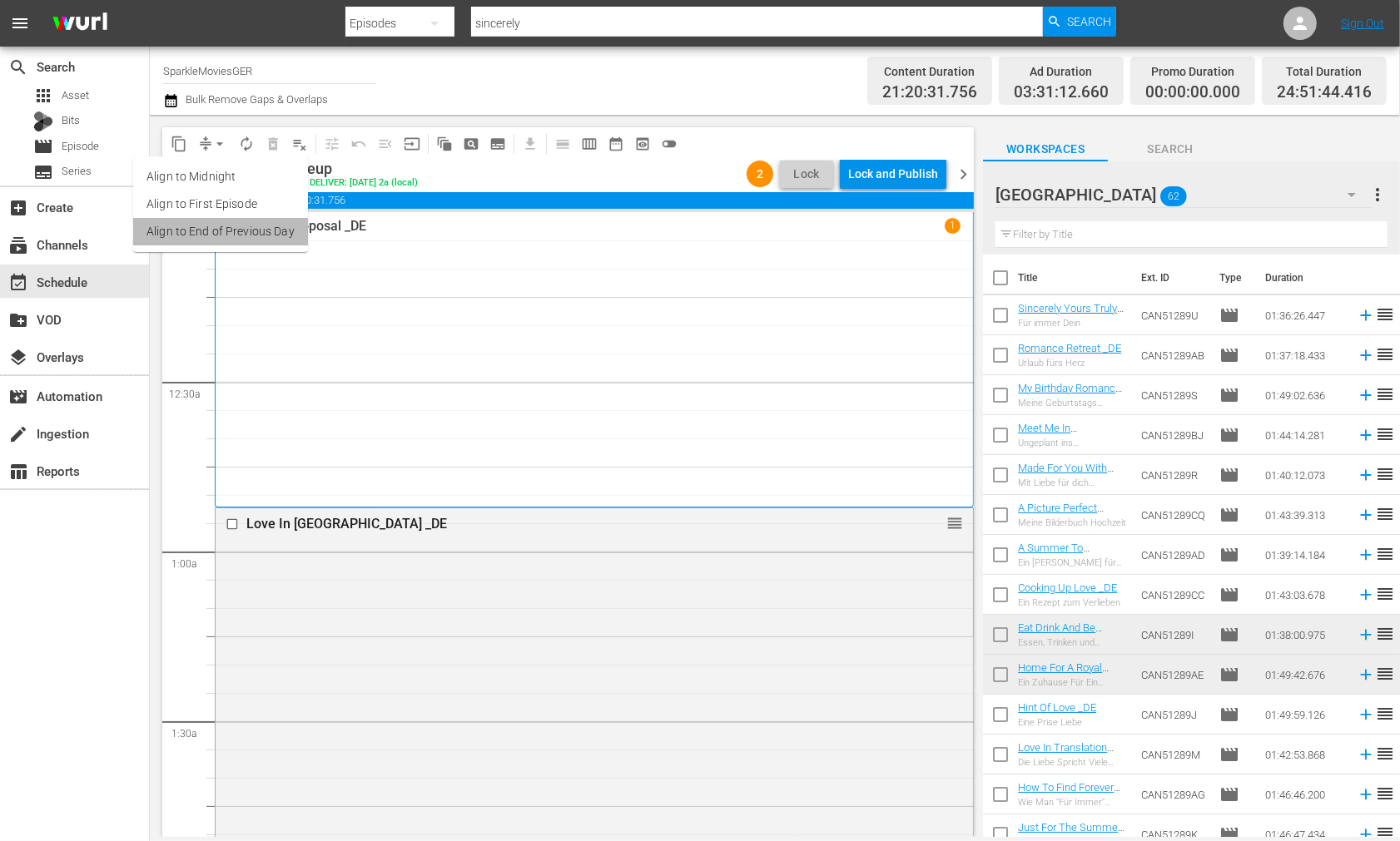
click at [230, 231] on li "Align to End of Previous Day" at bounding box center [221, 232] width 175 height 28
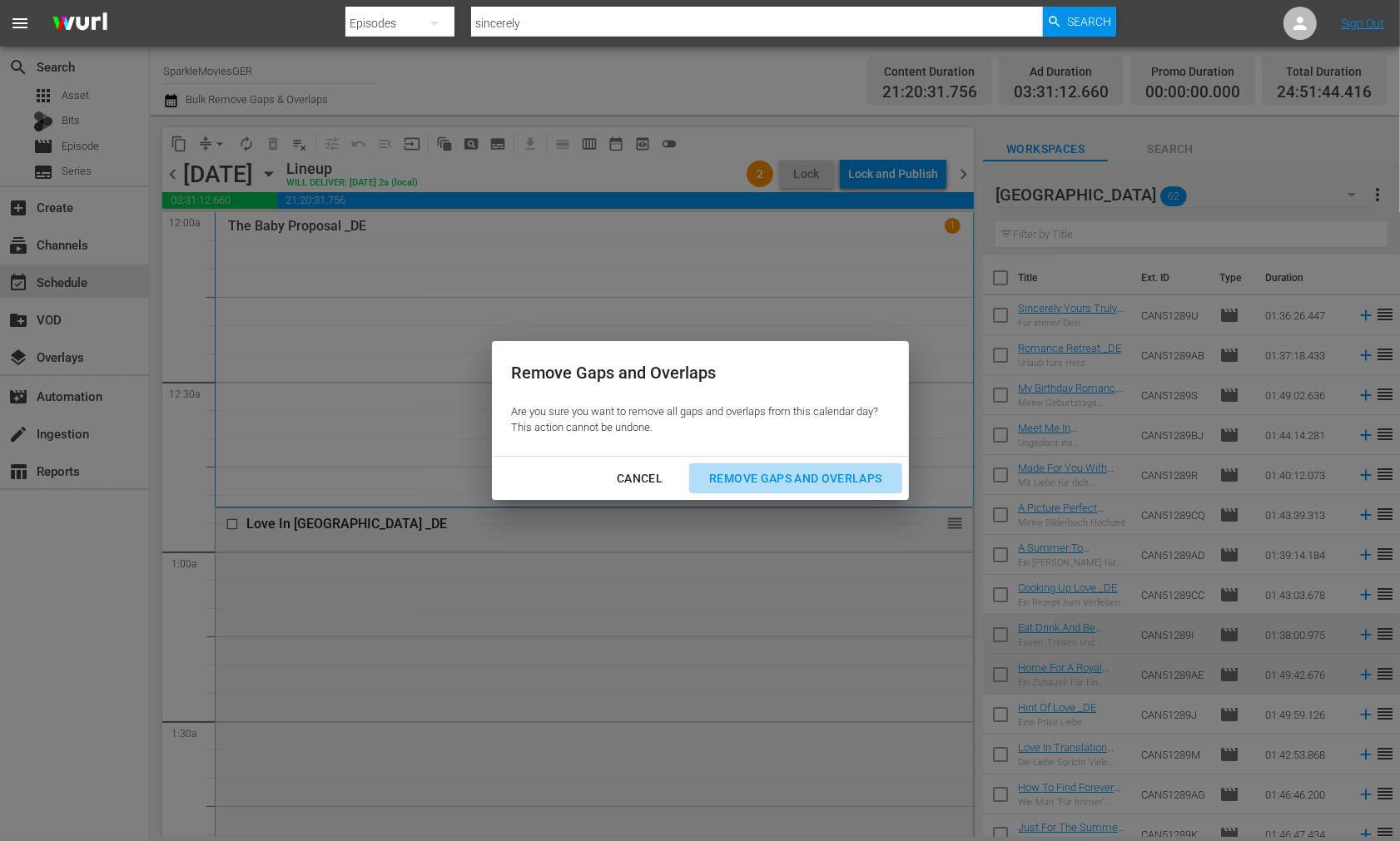
click at [798, 480] on div "Remove Gaps and Overlaps" at bounding box center [796, 479] width 199 height 21
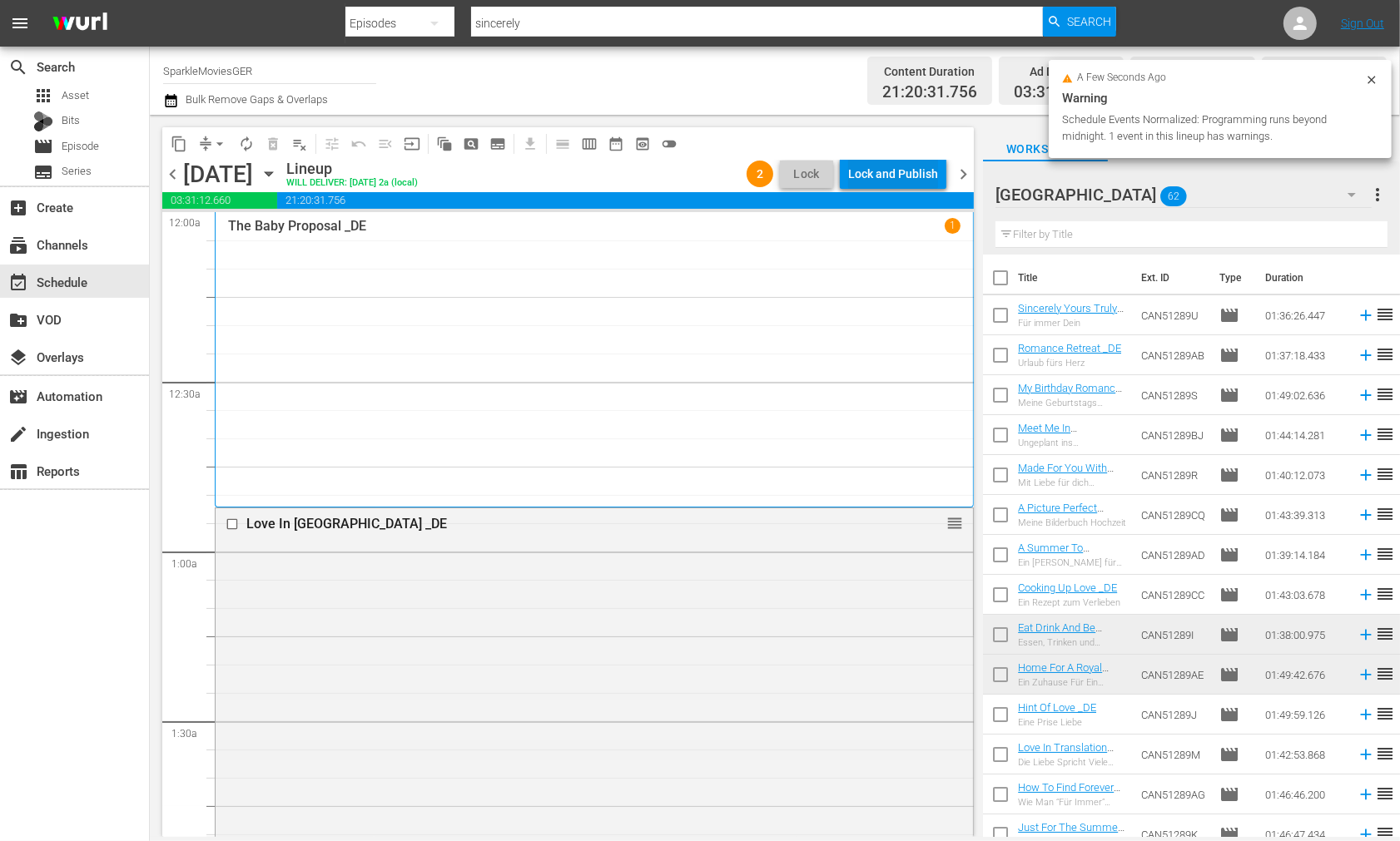
click at [888, 170] on div "Lock and Publish" at bounding box center [893, 174] width 90 height 30
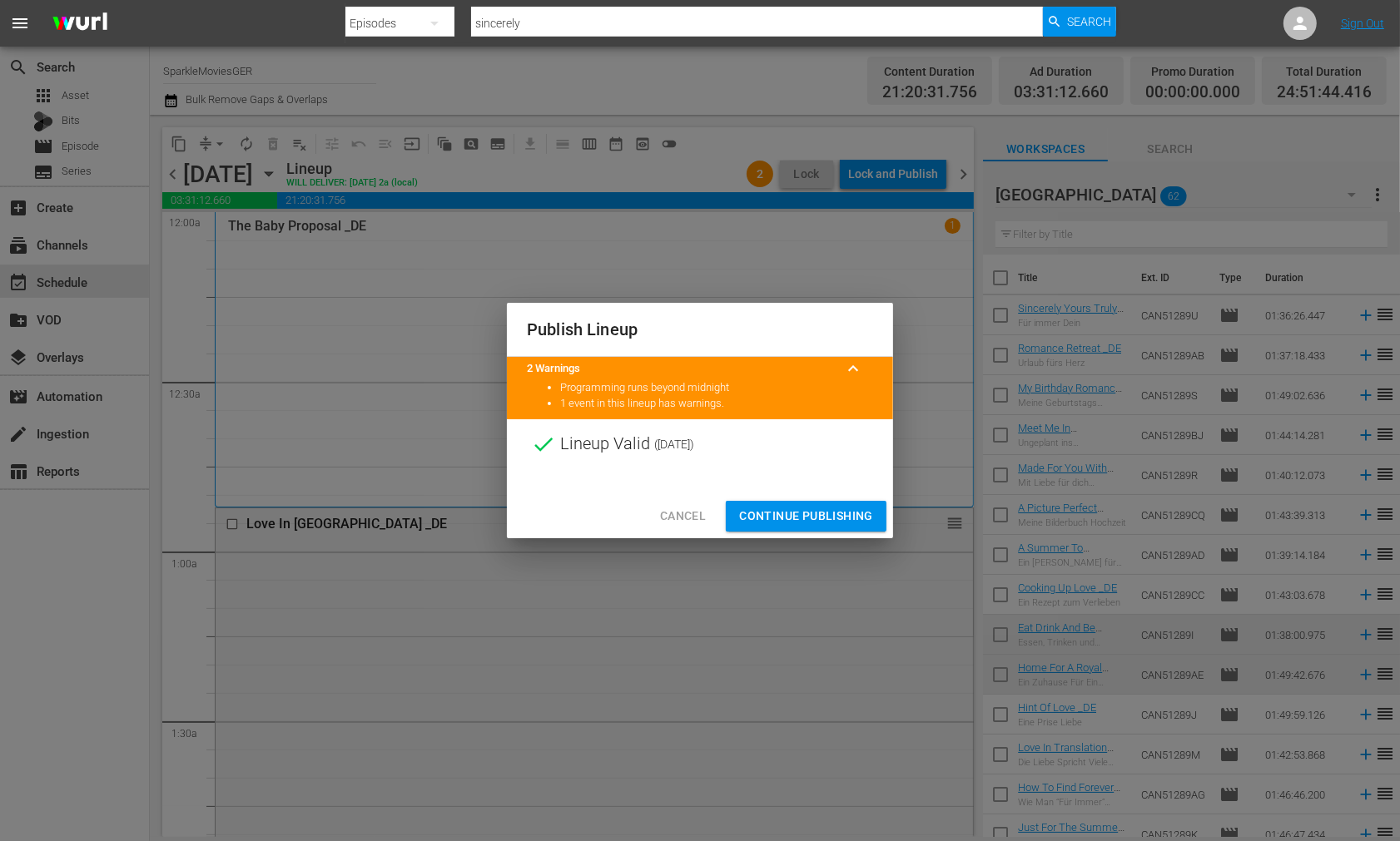
click at [797, 512] on span "Continue Publishing" at bounding box center [807, 516] width 134 height 21
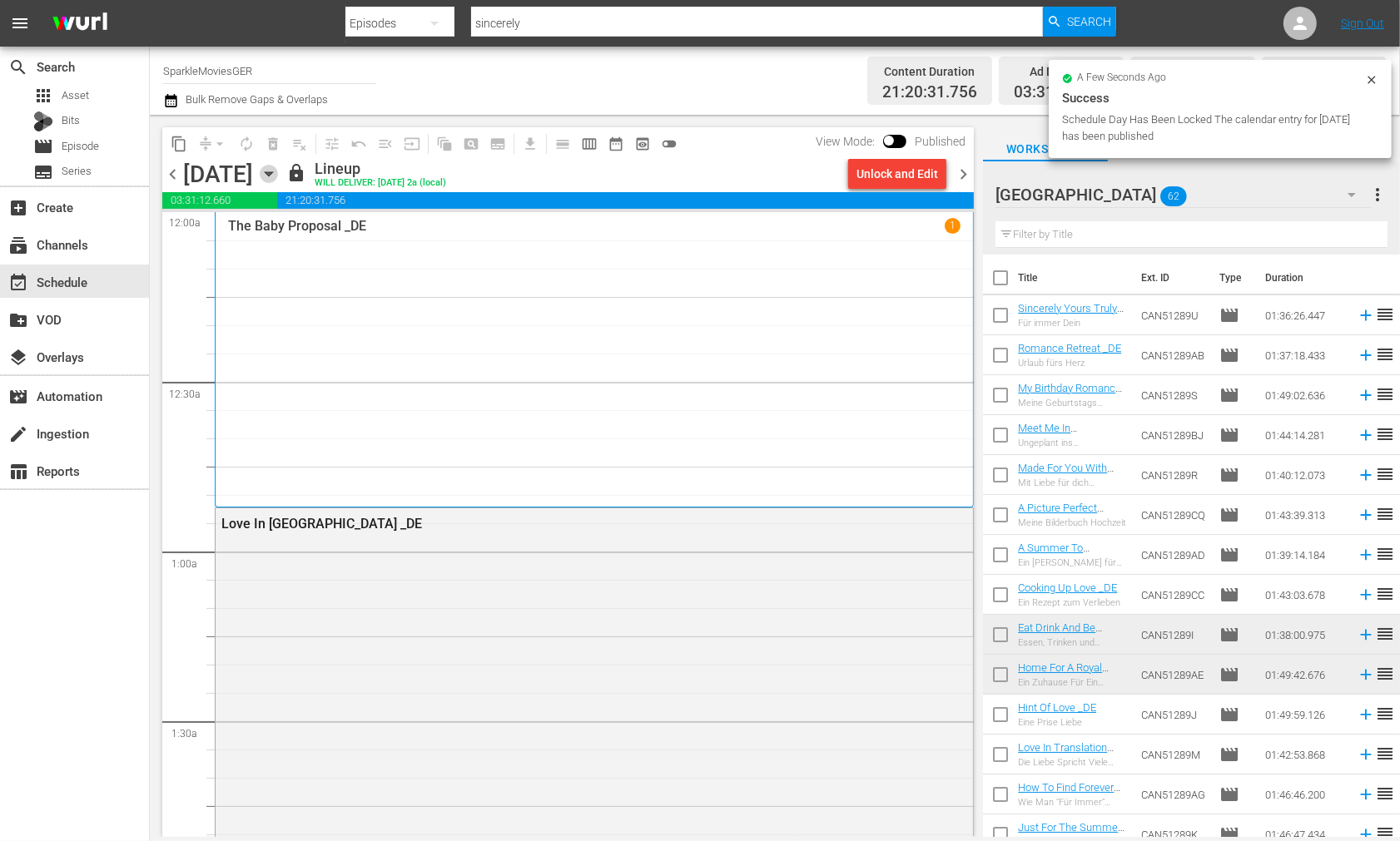
click at [272, 173] on icon "button" at bounding box center [269, 174] width 8 height 4
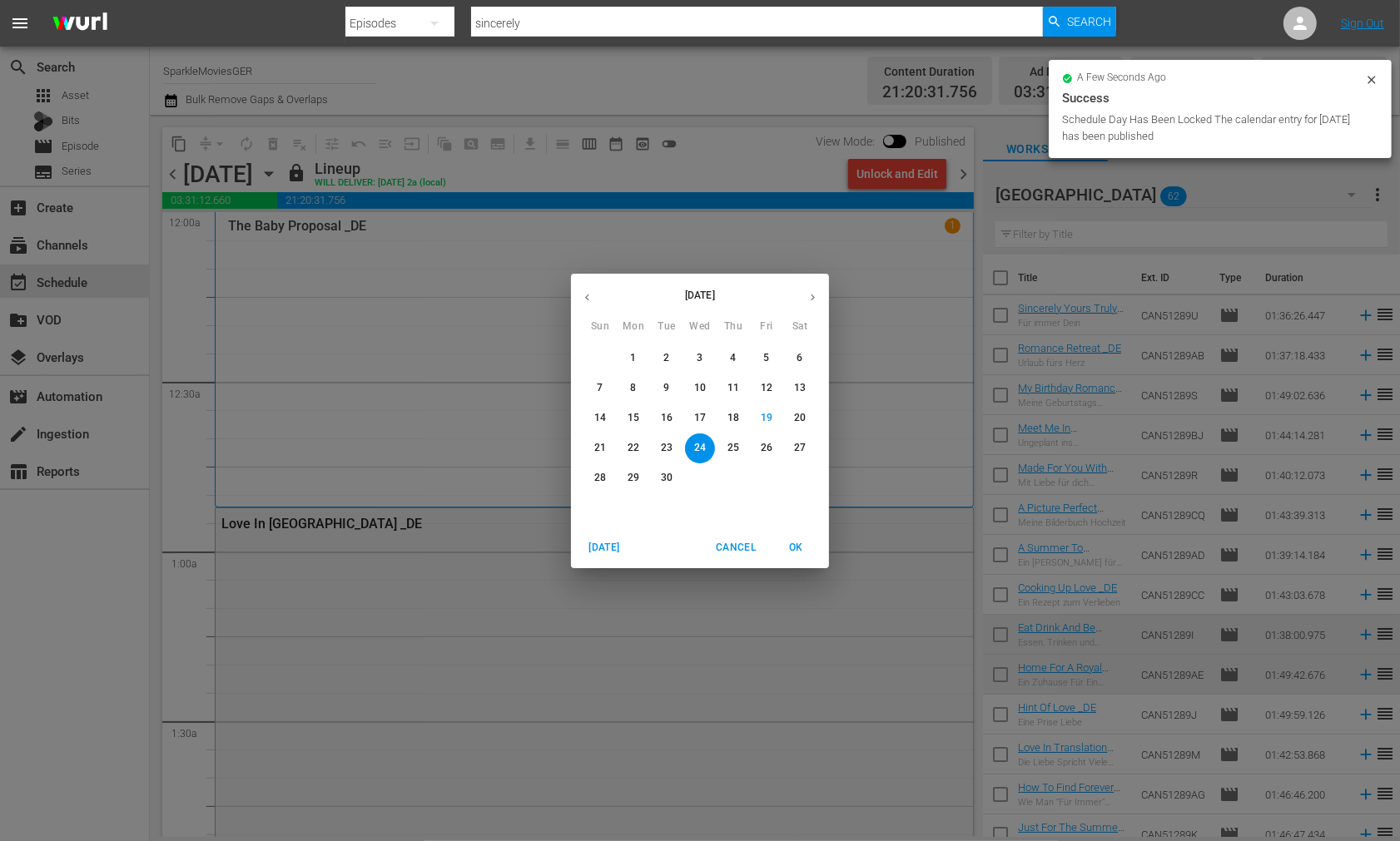
click at [728, 445] on p "25" at bounding box center [734, 448] width 12 height 14
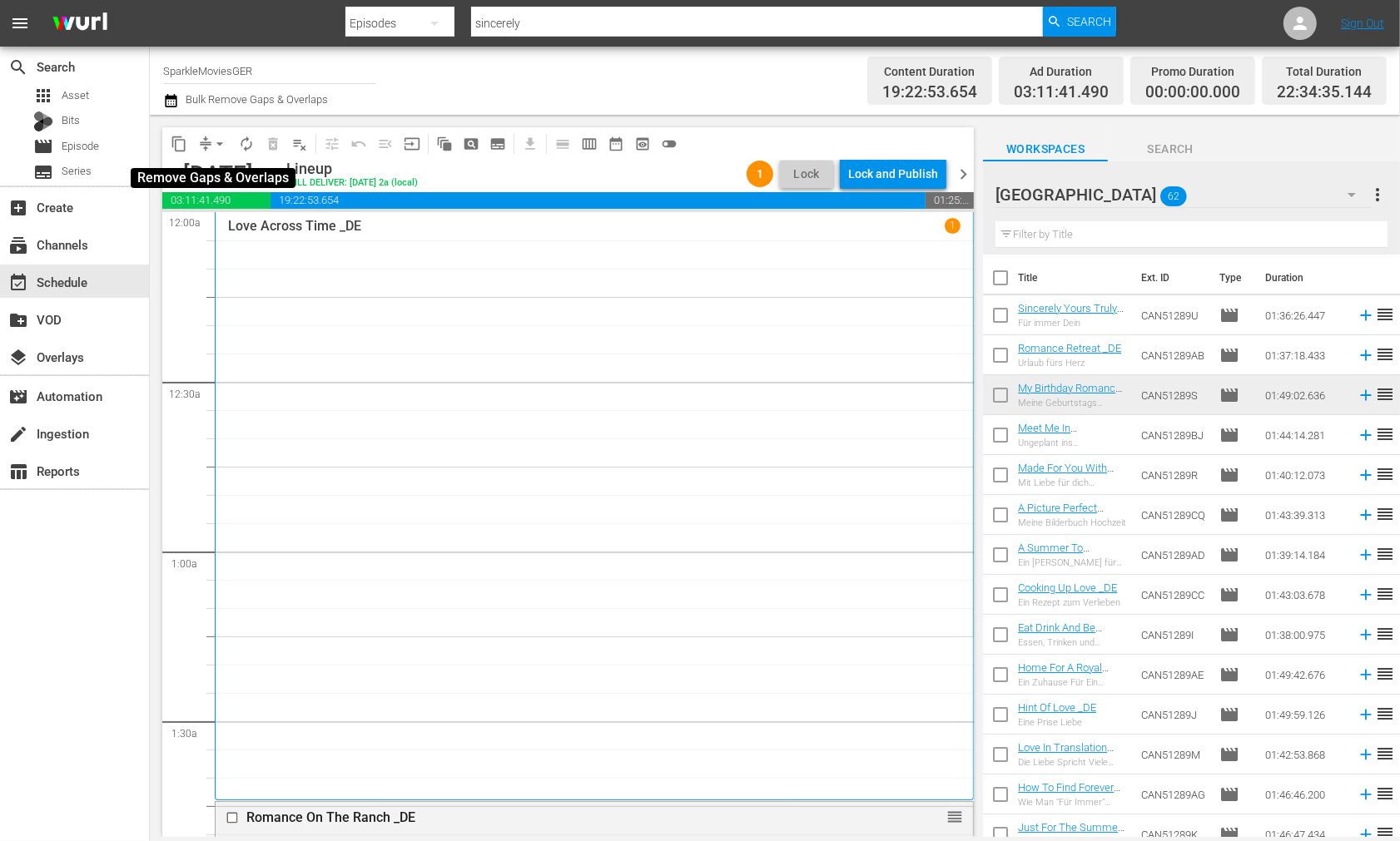
click at [217, 145] on span "arrow_drop_down" at bounding box center [219, 143] width 17 height 17
click at [238, 233] on li "Align to End of Previous Day" at bounding box center [221, 232] width 175 height 28
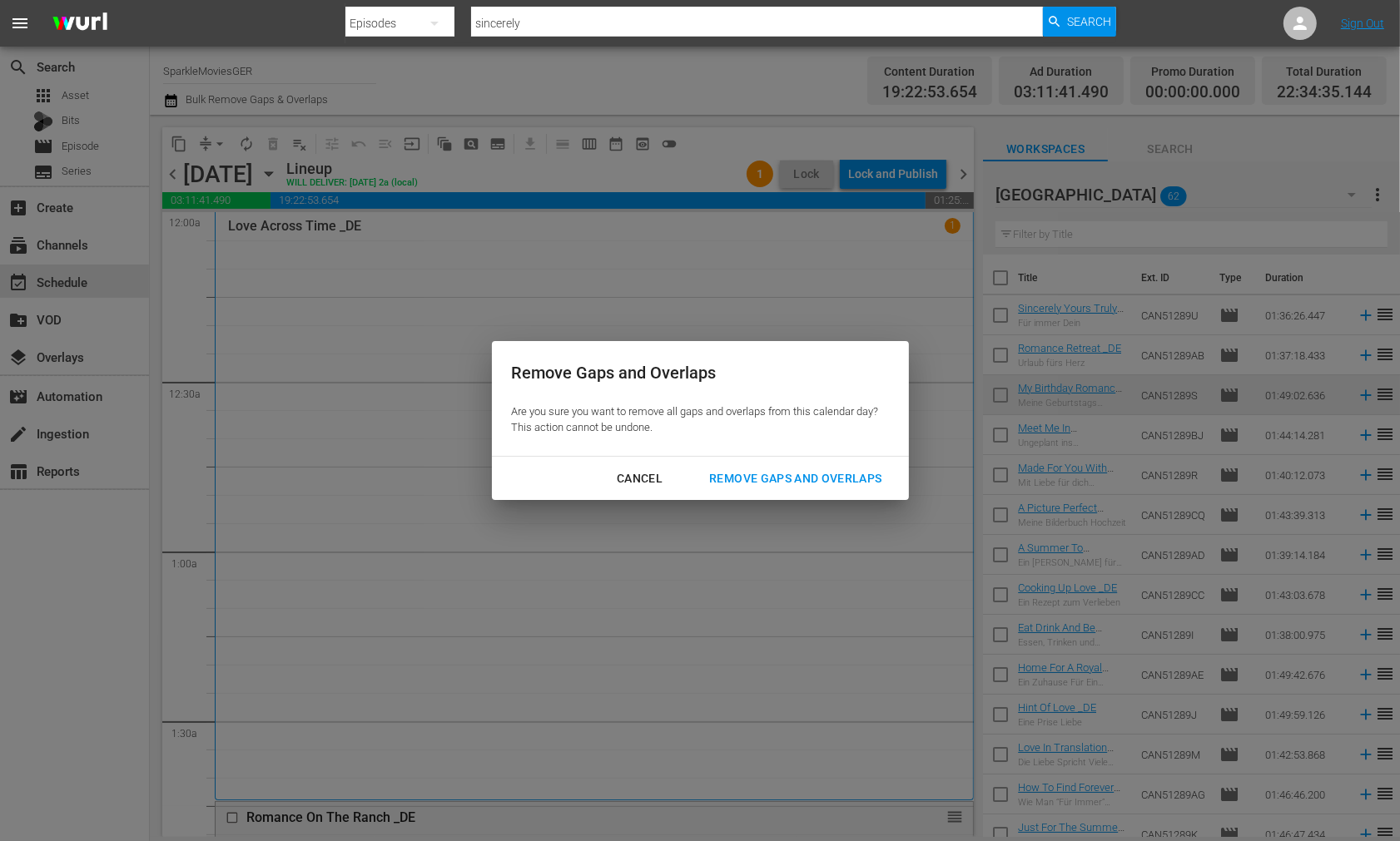
click at [808, 477] on div "Remove Gaps and Overlaps" at bounding box center [796, 479] width 199 height 21
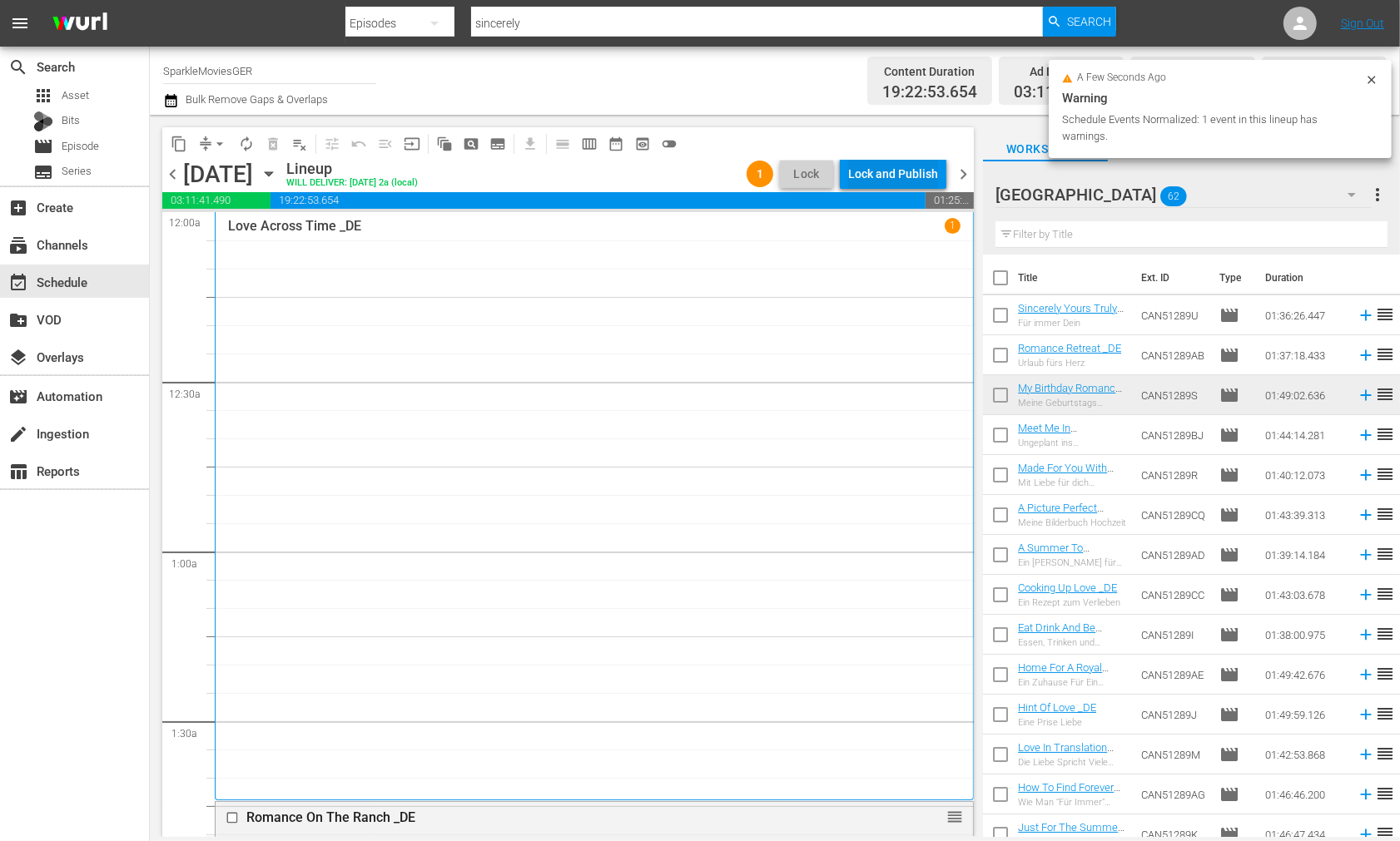
click at [877, 171] on div "Lock and Publish" at bounding box center [893, 174] width 90 height 30
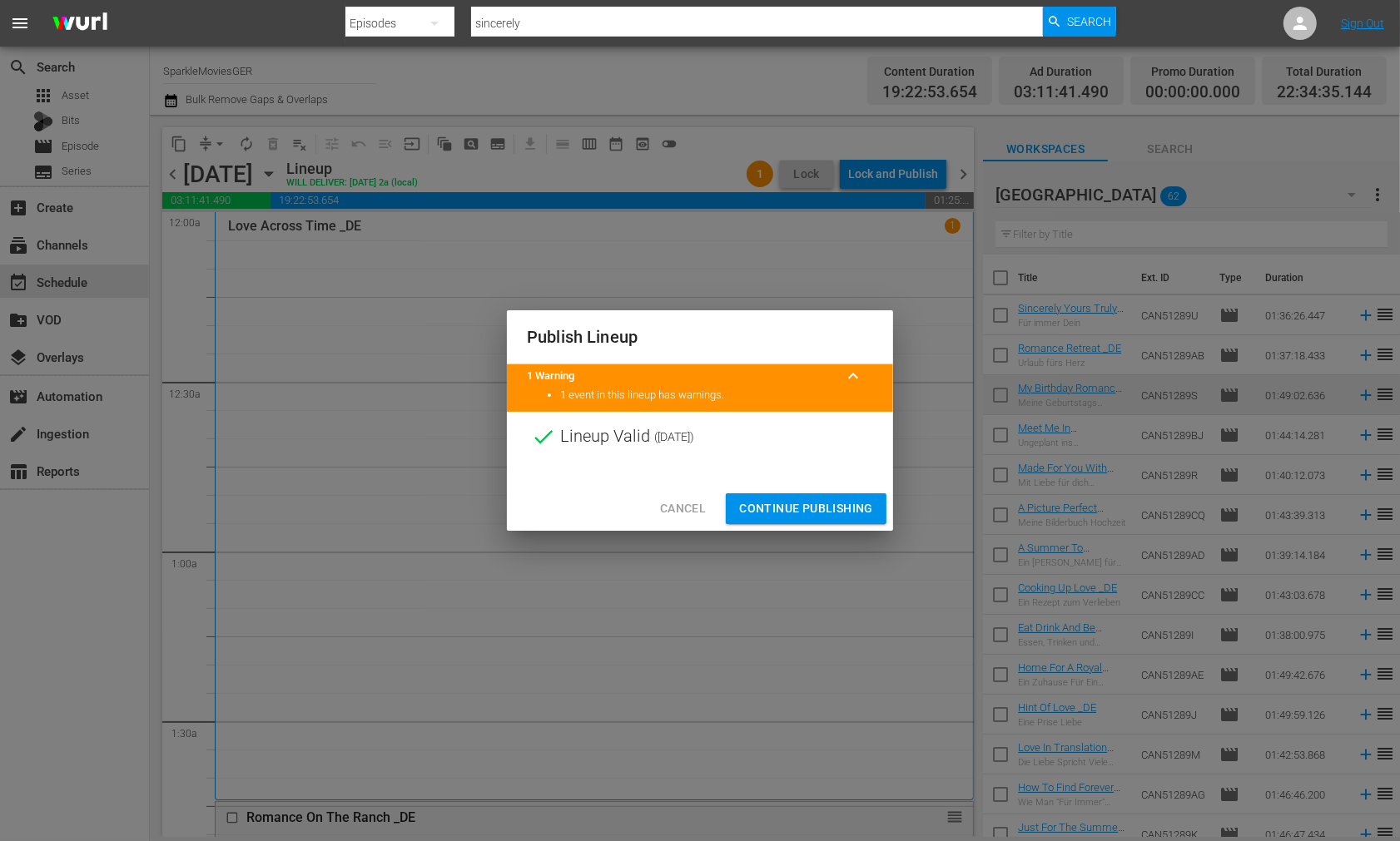
click at [801, 506] on span "Continue Publishing" at bounding box center [807, 509] width 134 height 21
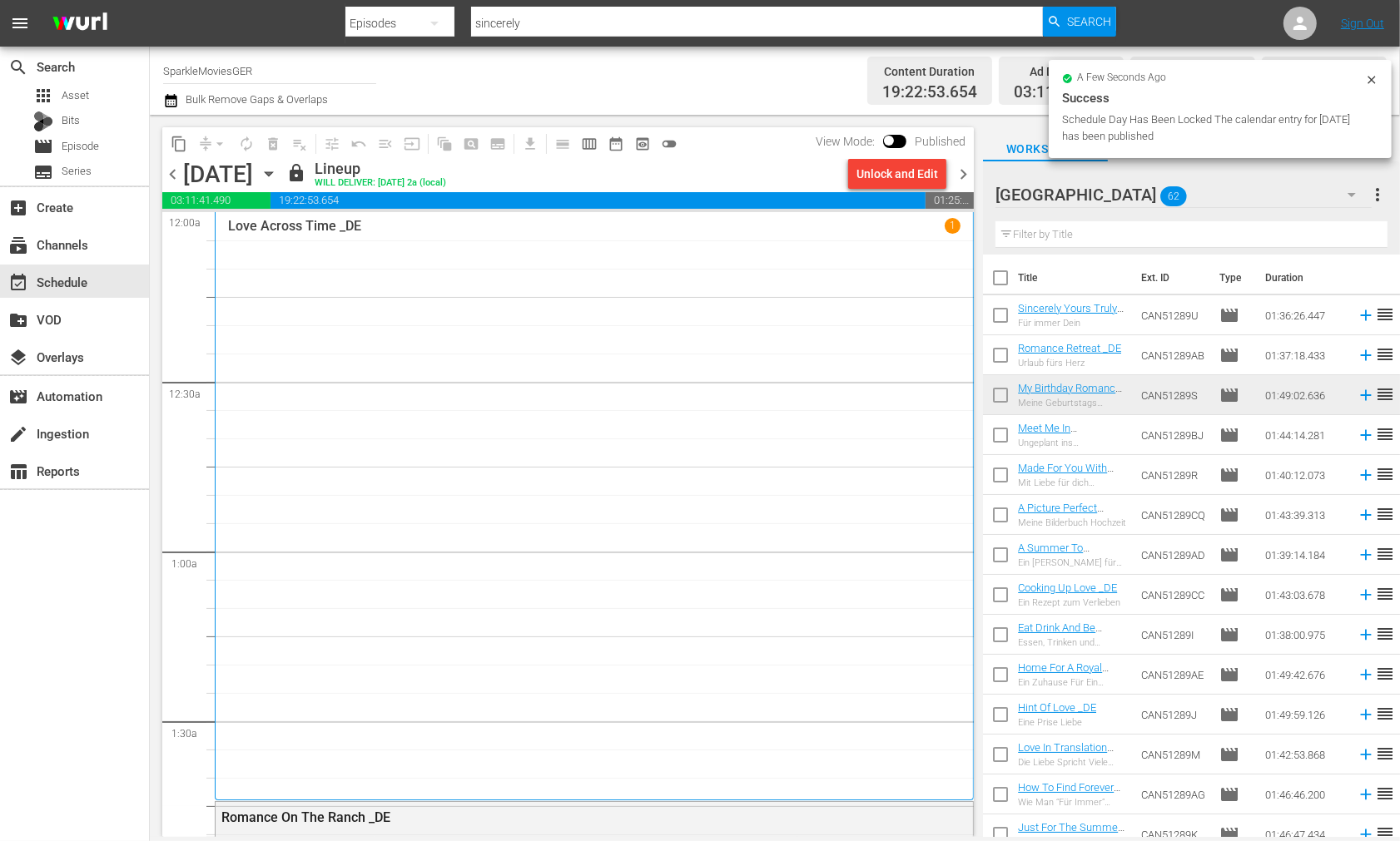
click at [272, 173] on icon "button" at bounding box center [269, 174] width 8 height 4
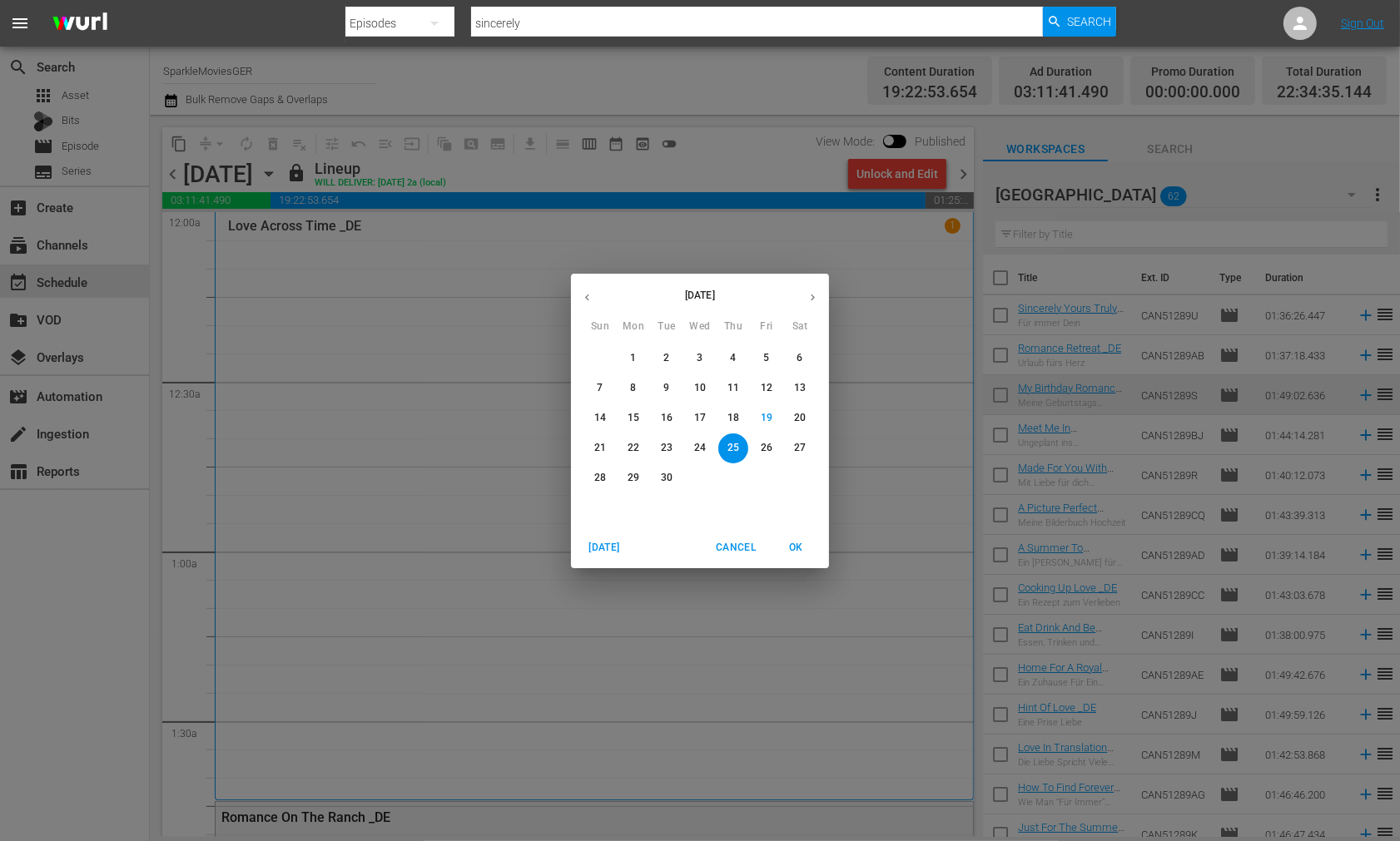
click at [768, 445] on p "26" at bounding box center [767, 448] width 12 height 14
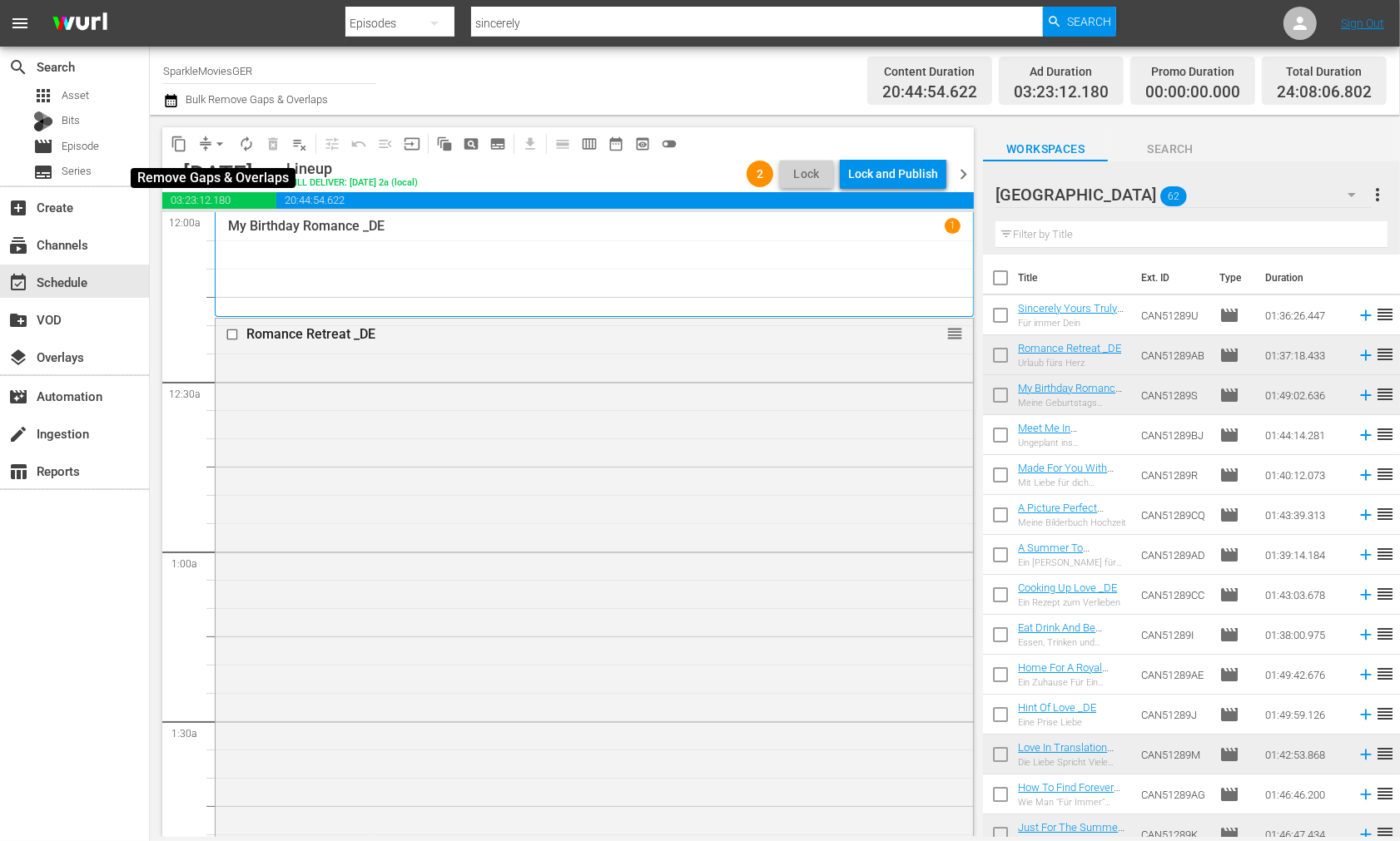
drag, startPoint x: 217, startPoint y: 145, endPoint x: 222, endPoint y: 153, distance: 9.4
click at [220, 150] on span "arrow_drop_down" at bounding box center [219, 143] width 17 height 17
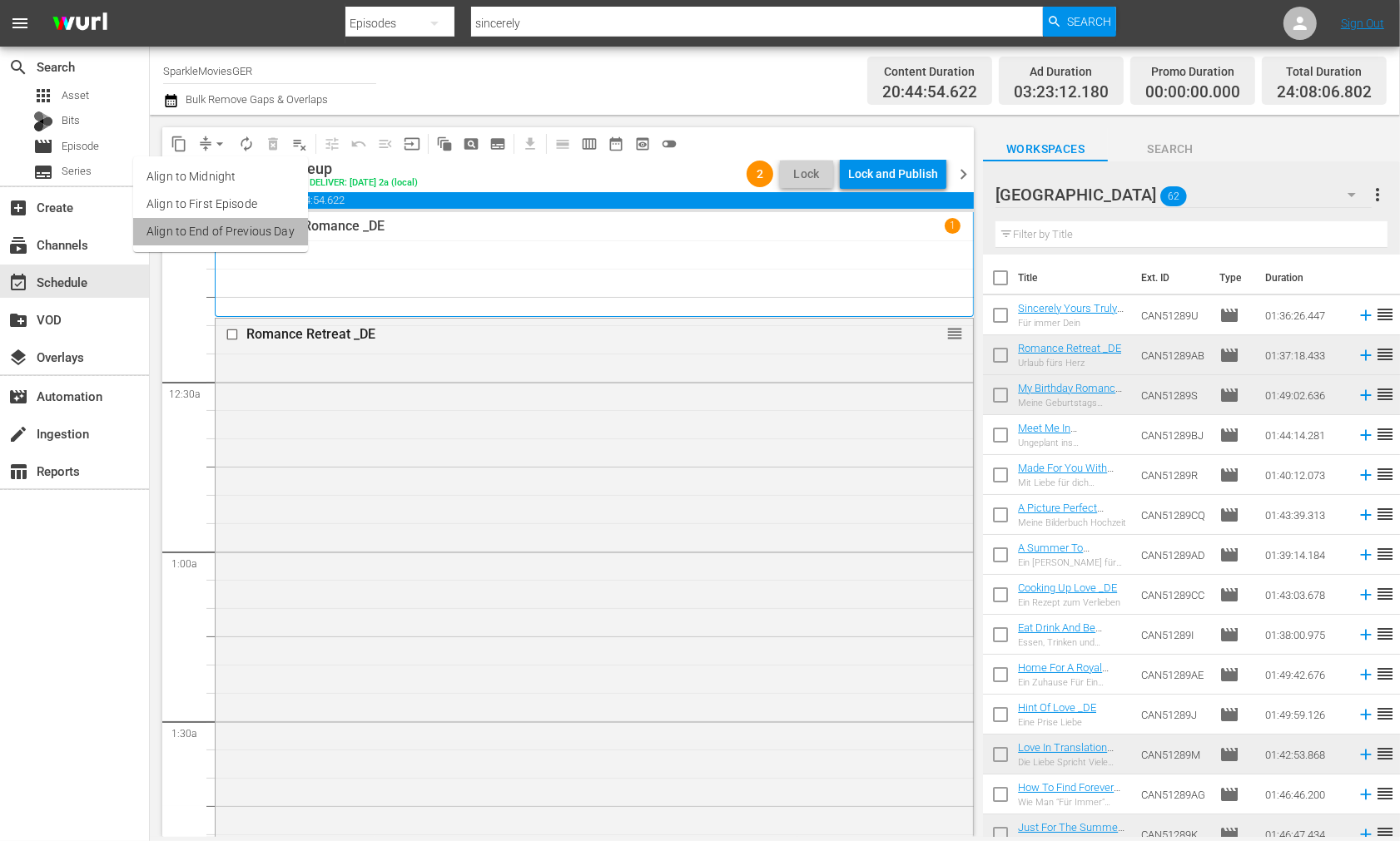
click at [236, 231] on li "Align to End of Previous Day" at bounding box center [221, 232] width 175 height 28
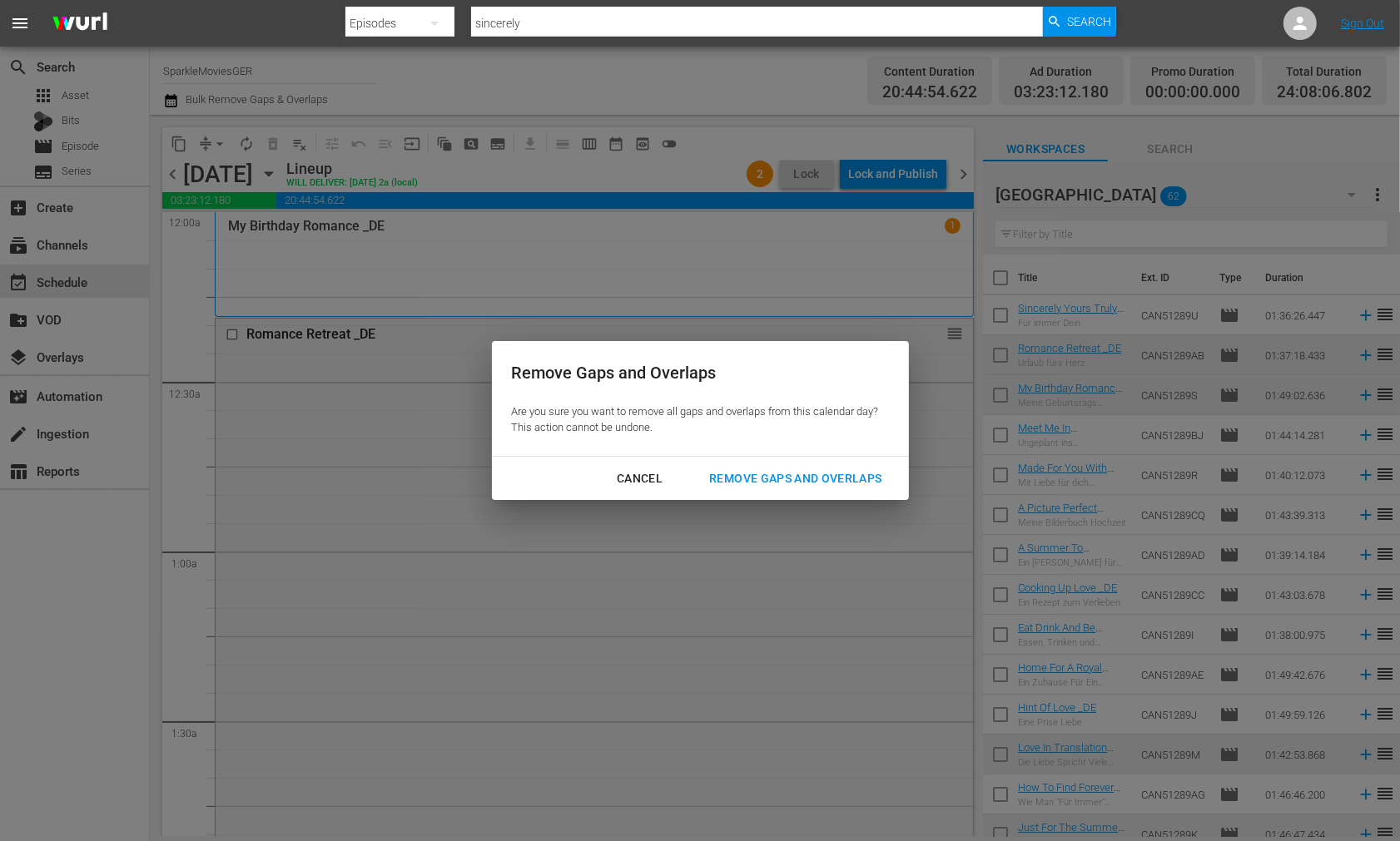
click at [836, 475] on div "Remove Gaps and Overlaps" at bounding box center [796, 479] width 199 height 21
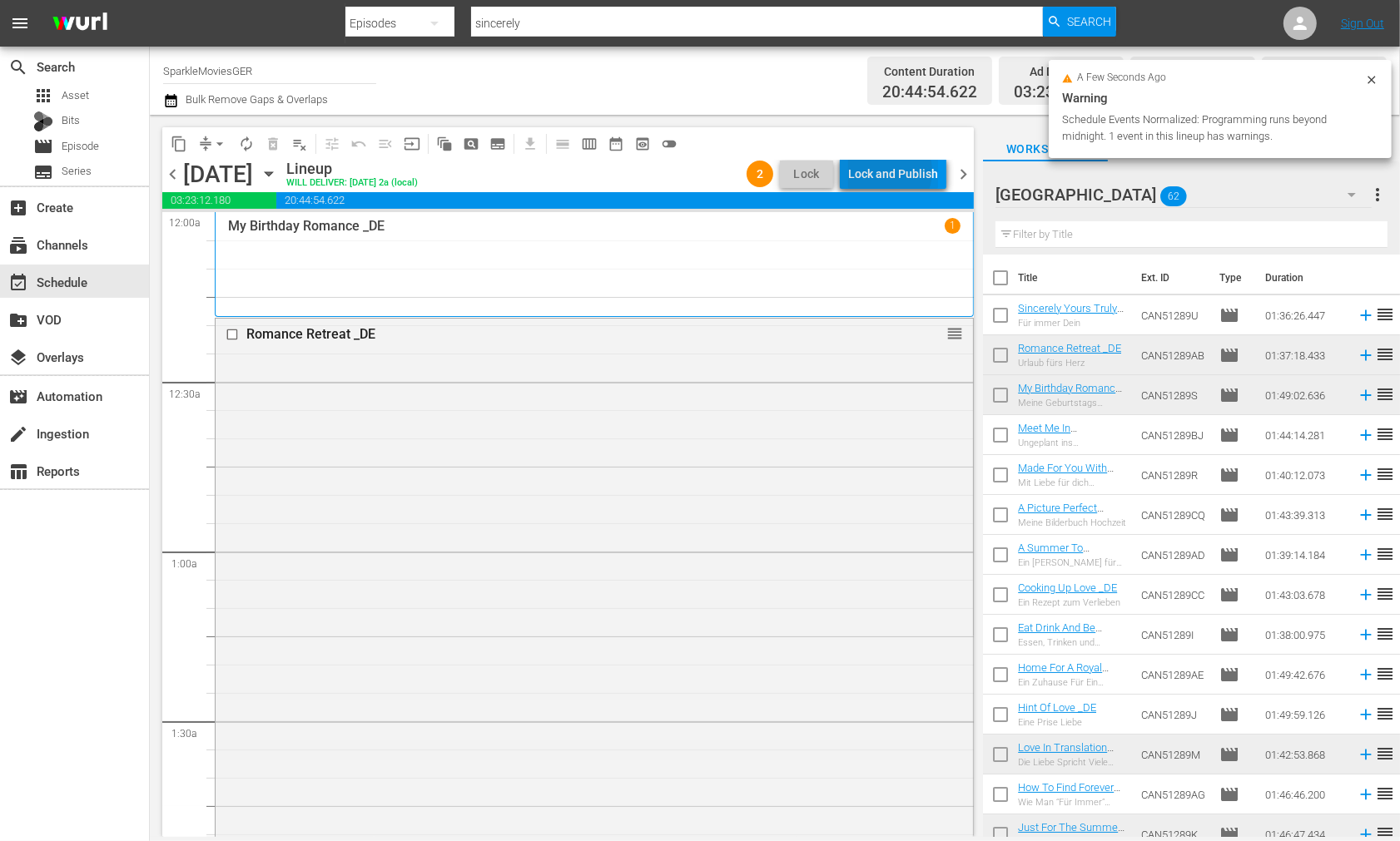
click at [888, 171] on div "Lock and Publish" at bounding box center [893, 174] width 90 height 30
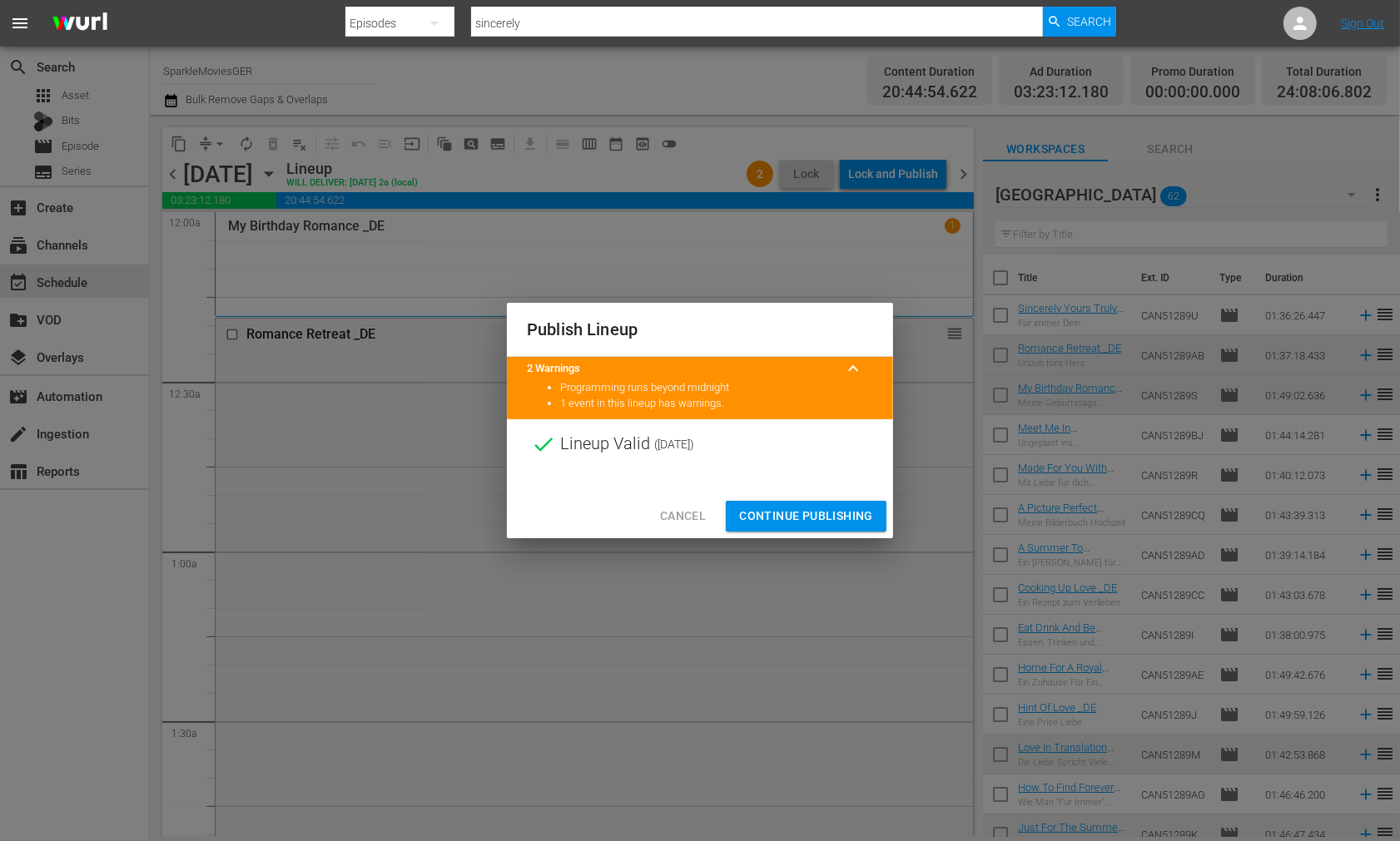
click at [790, 511] on span "Continue Publishing" at bounding box center [807, 516] width 134 height 21
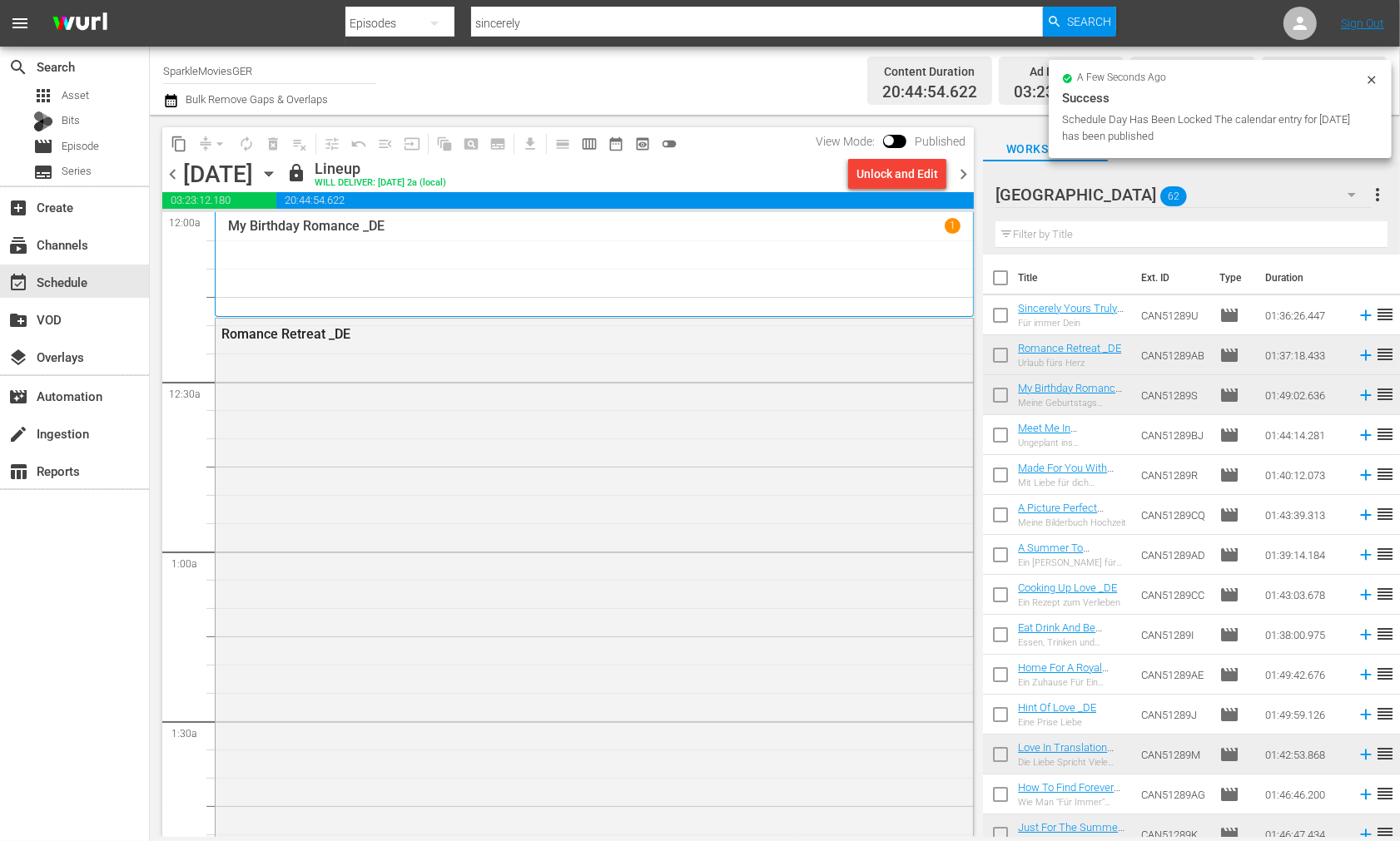
click at [272, 175] on icon "button" at bounding box center [269, 174] width 8 height 4
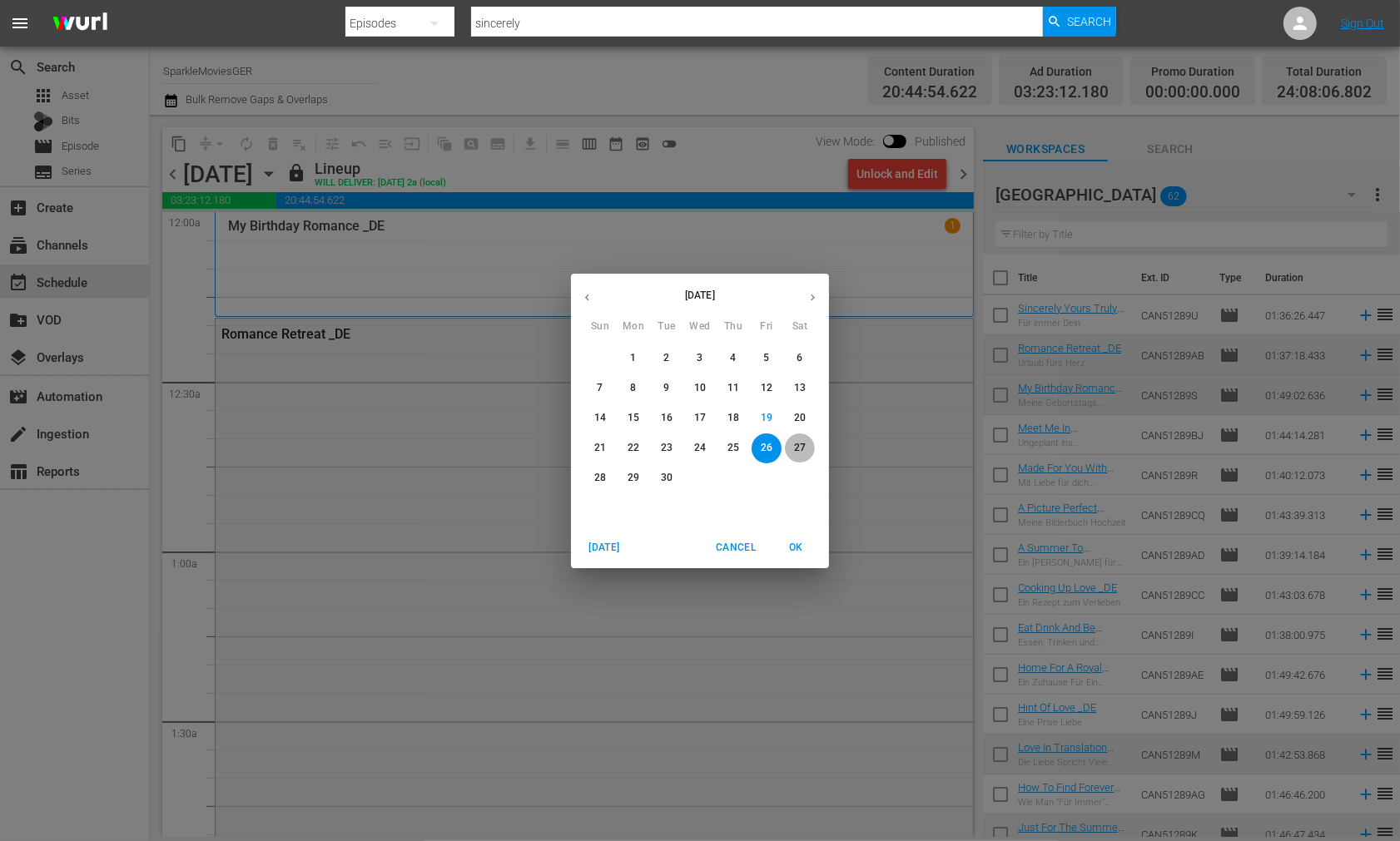
click at [806, 451] on p "27" at bounding box center [801, 448] width 12 height 14
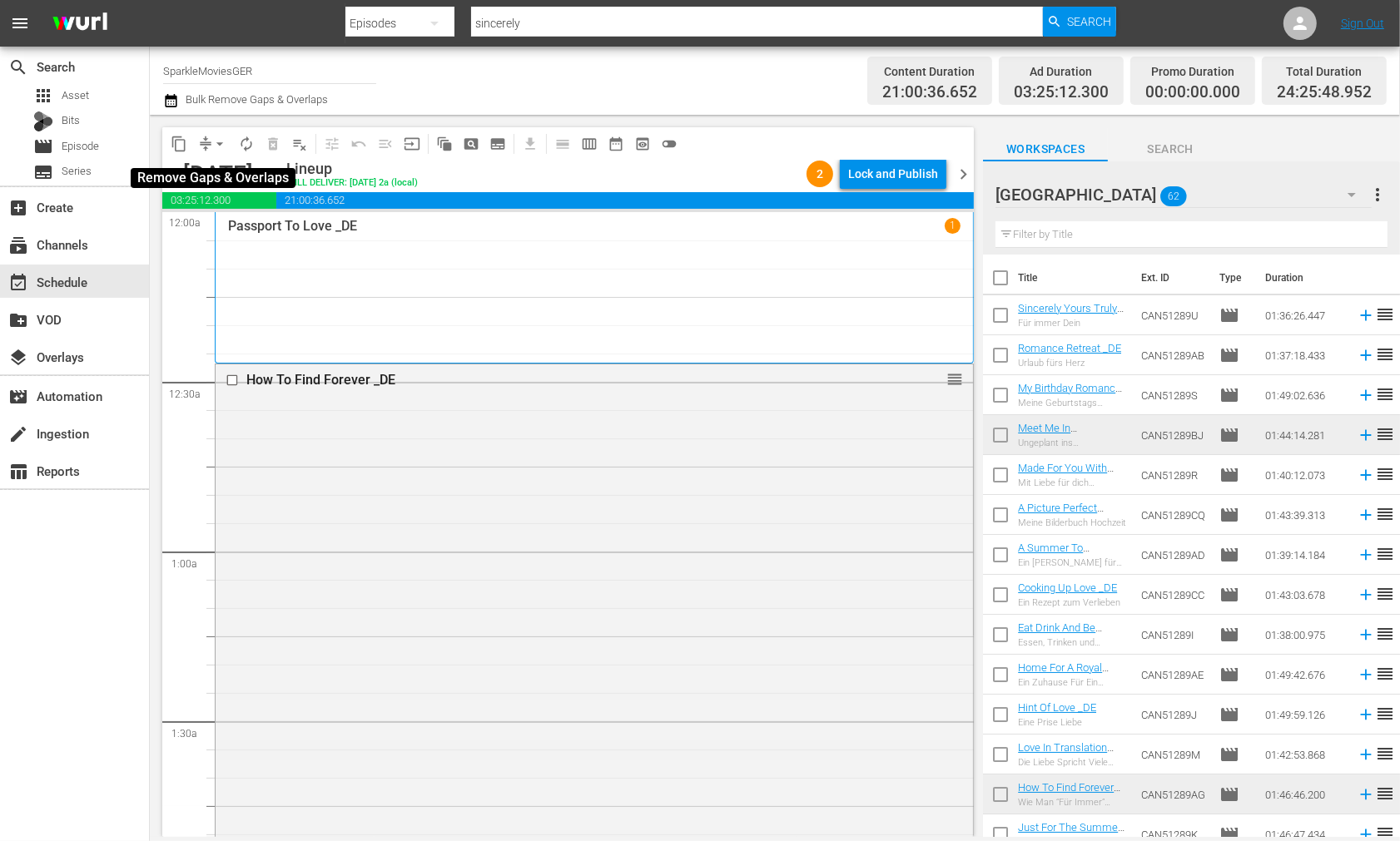
drag, startPoint x: 220, startPoint y: 144, endPoint x: 228, endPoint y: 155, distance: 13.6
click at [221, 144] on span "arrow_drop_down" at bounding box center [219, 143] width 17 height 17
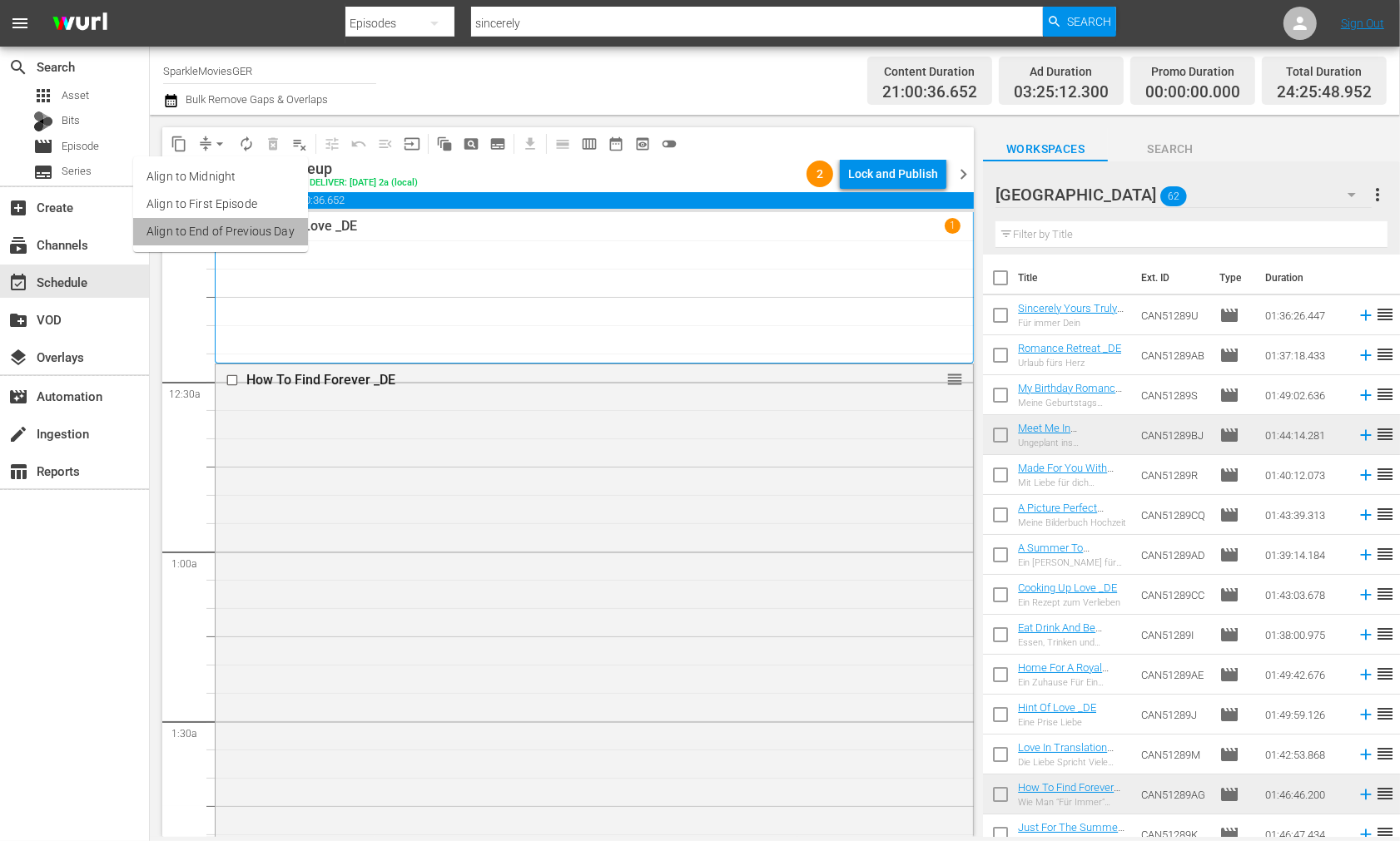
click at [247, 237] on li "Align to End of Previous Day" at bounding box center [221, 232] width 175 height 28
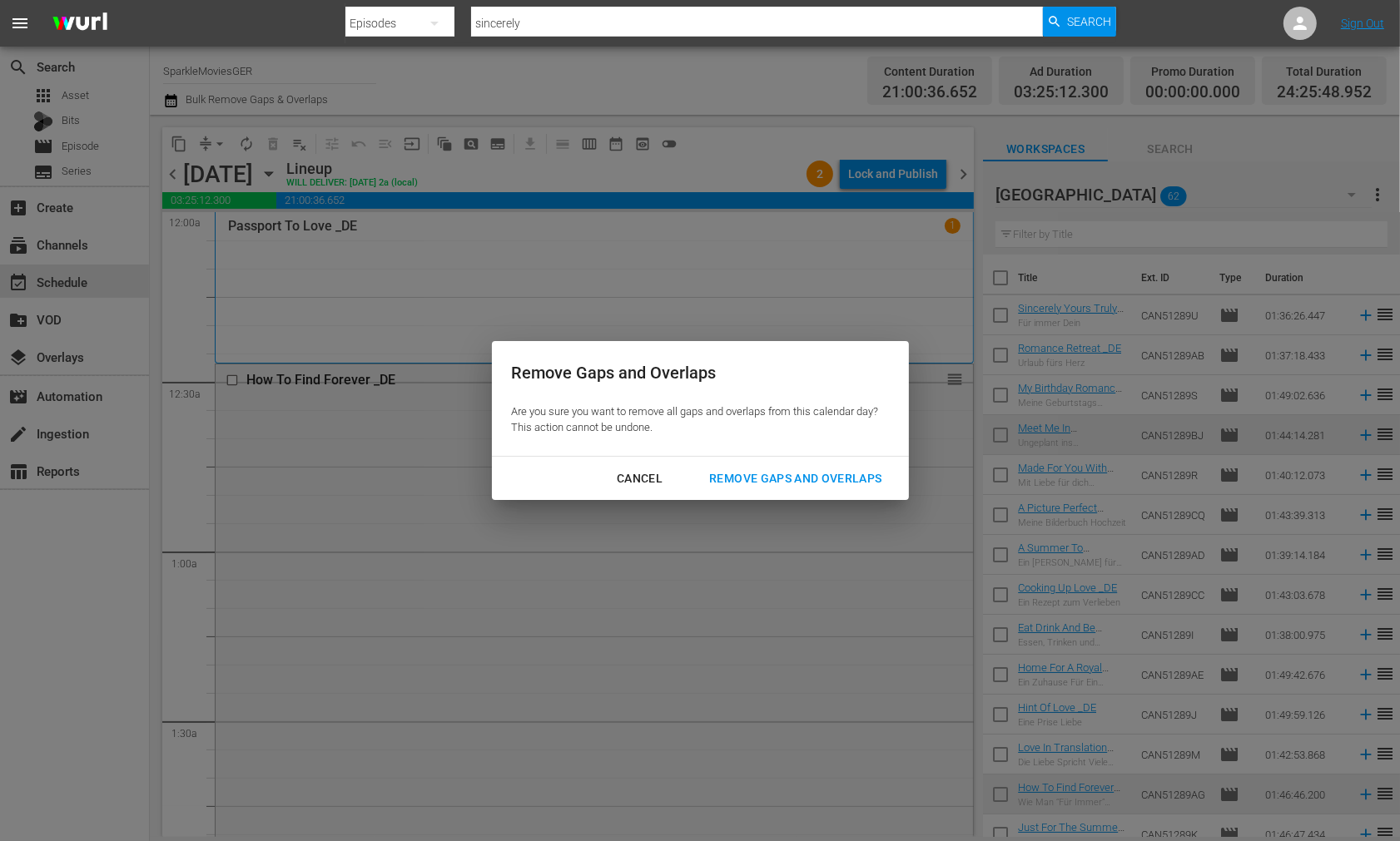
click at [847, 476] on div "Remove Gaps and Overlaps" at bounding box center [796, 479] width 199 height 21
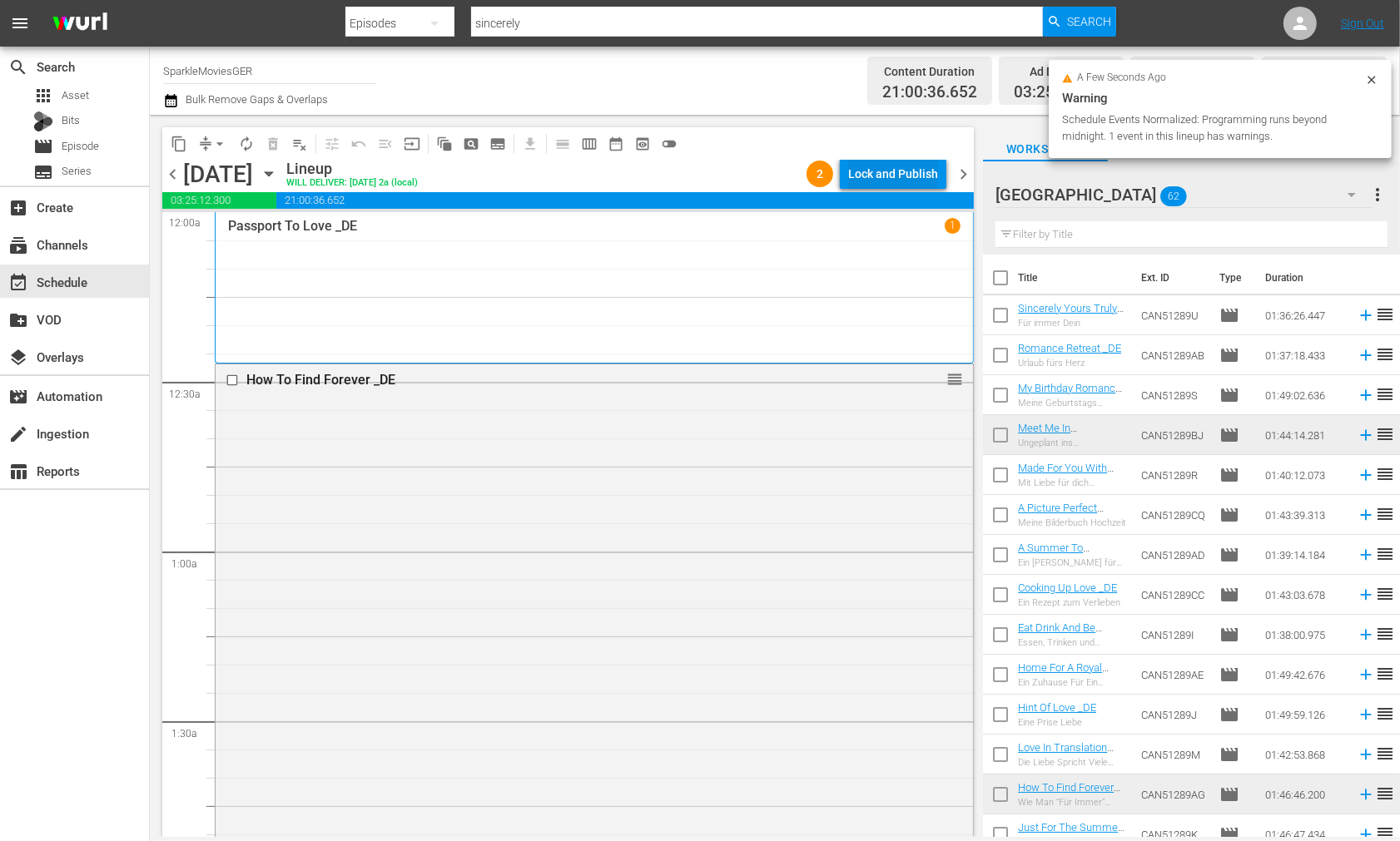
click at [884, 169] on div "Lock and Publish" at bounding box center [893, 174] width 90 height 30
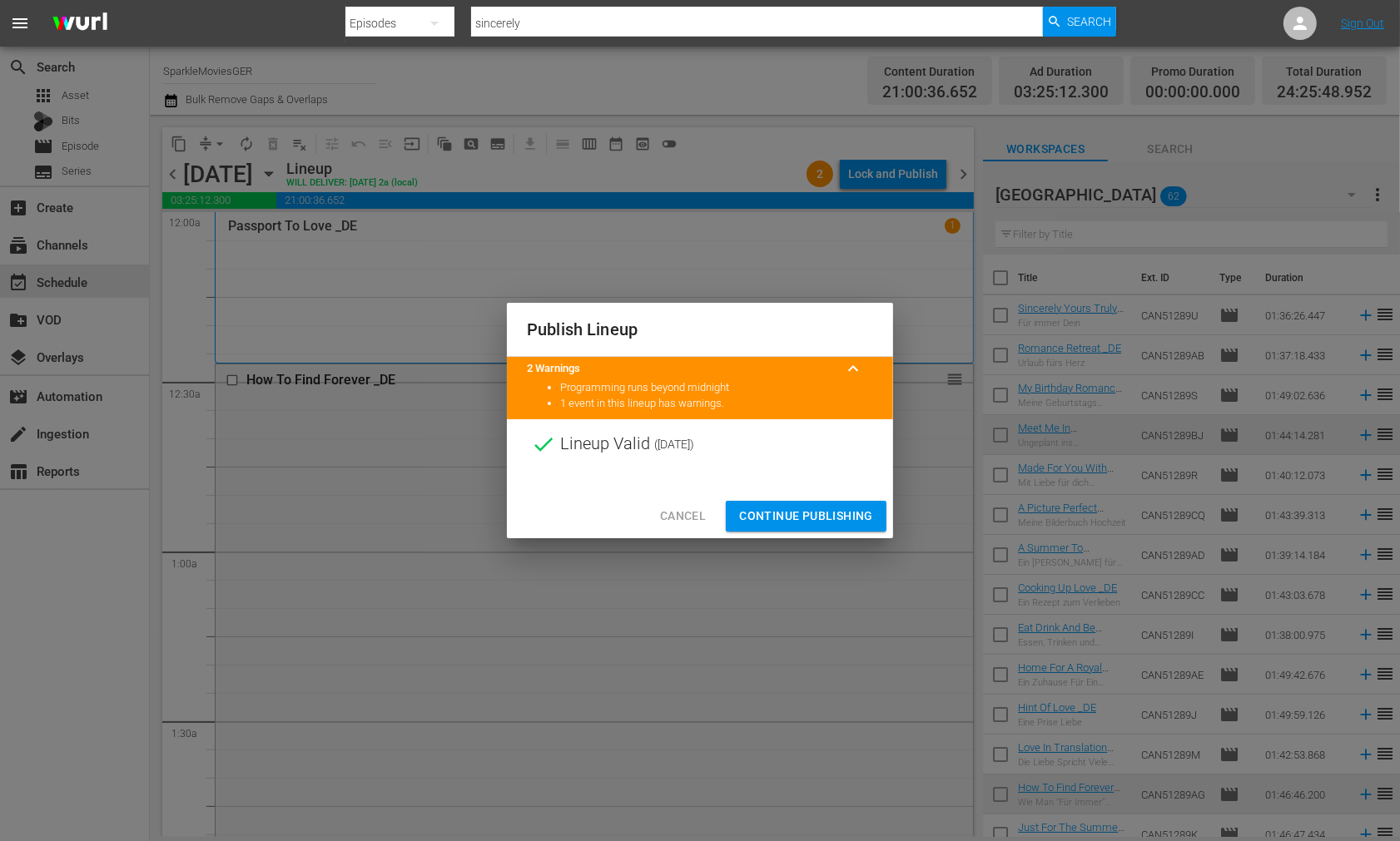
click at [792, 518] on span "Continue Publishing" at bounding box center [807, 516] width 134 height 21
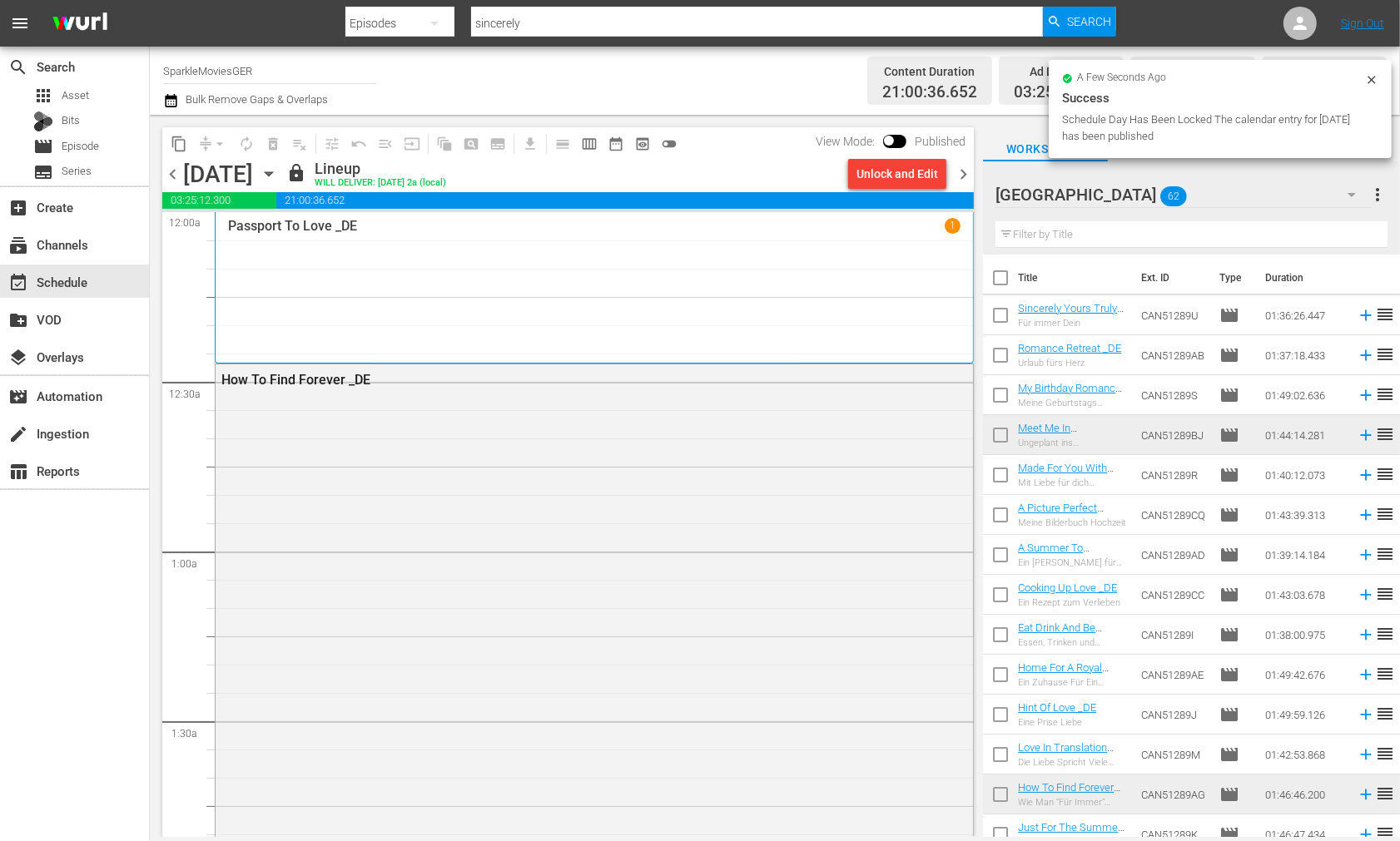
click at [272, 172] on icon "button" at bounding box center [269, 174] width 8 height 4
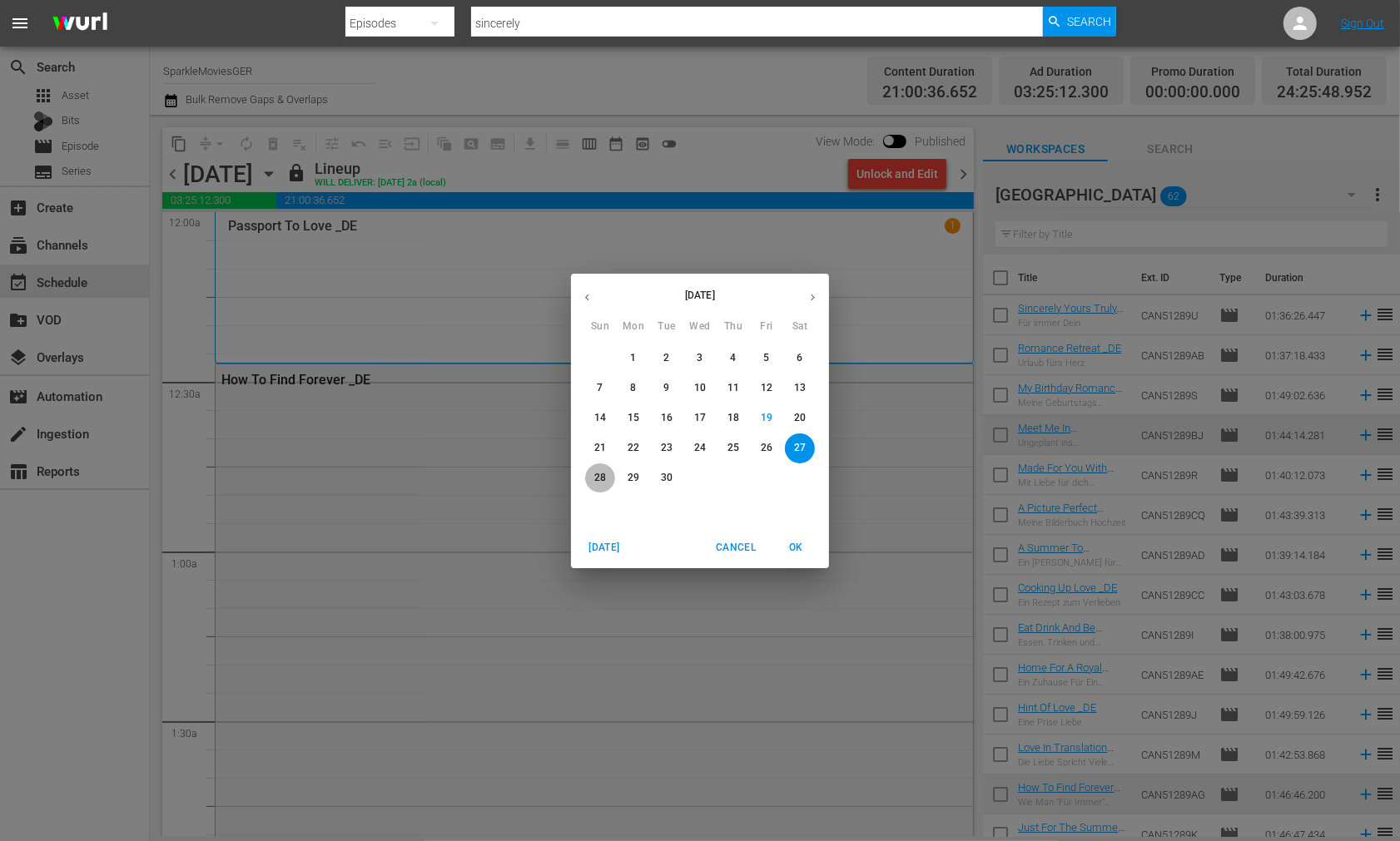
click at [602, 477] on p "28" at bounding box center [600, 478] width 12 height 14
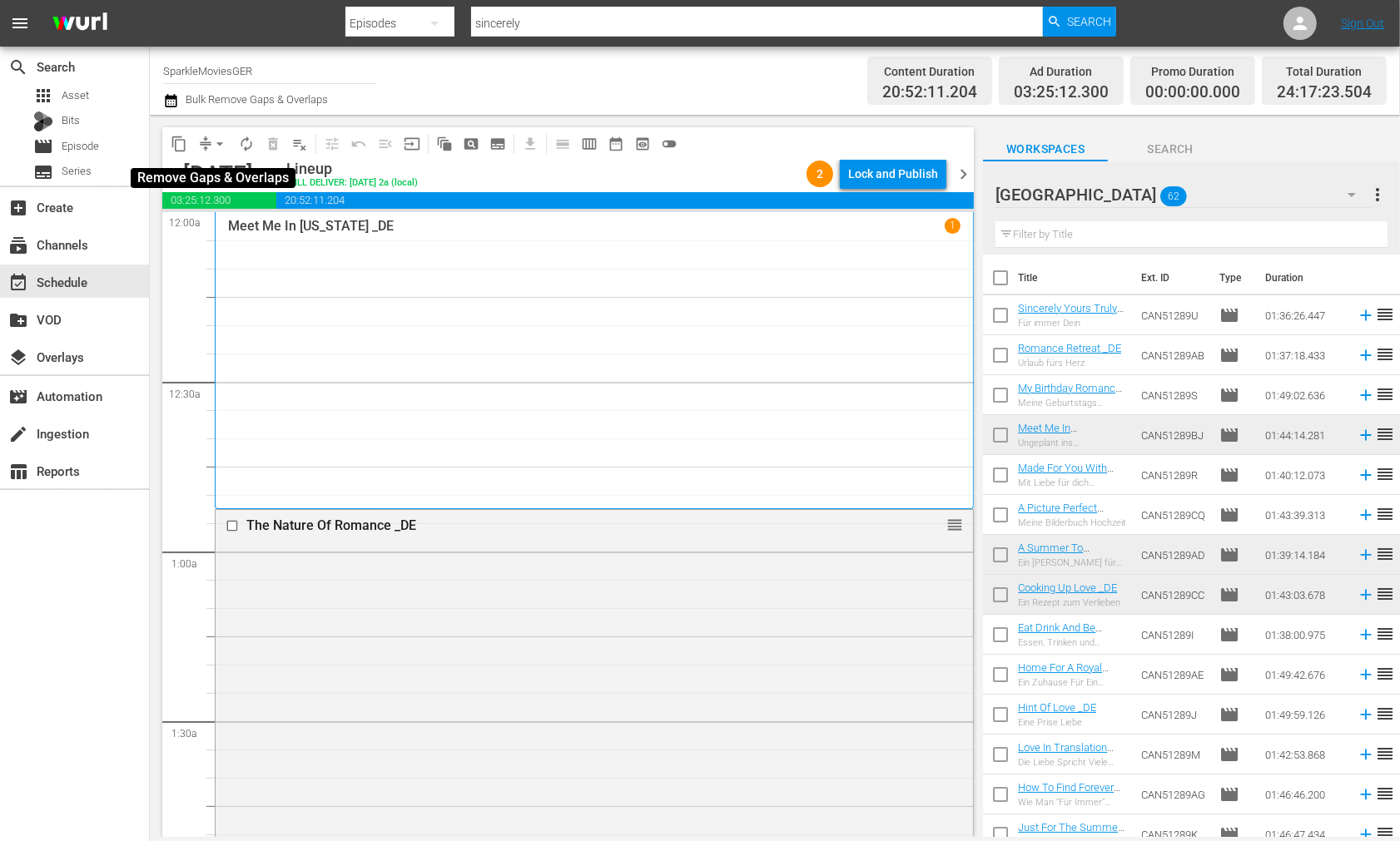
click at [215, 143] on span "arrow_drop_down" at bounding box center [219, 143] width 17 height 17
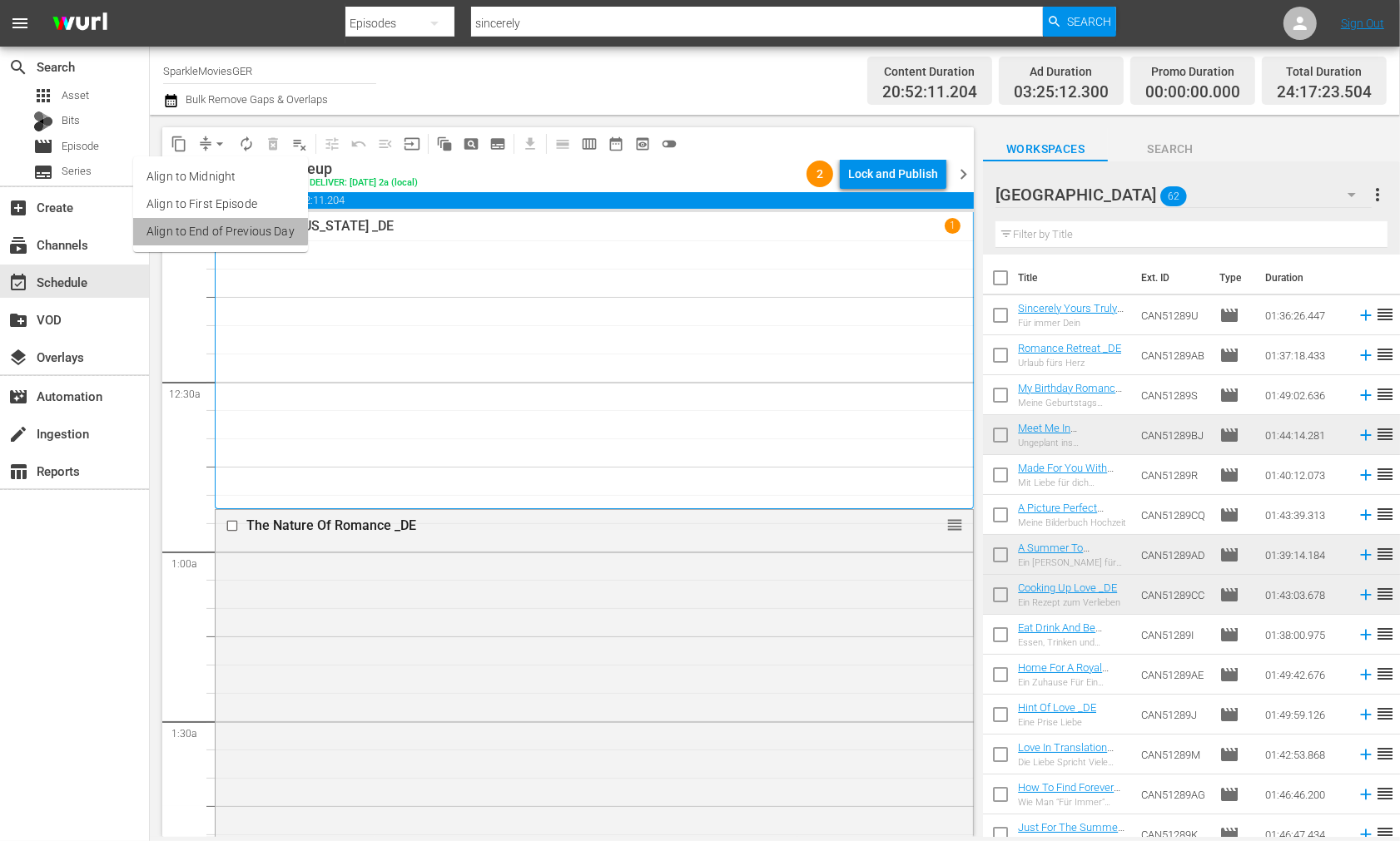
click at [225, 228] on li "Align to End of Previous Day" at bounding box center [221, 232] width 175 height 28
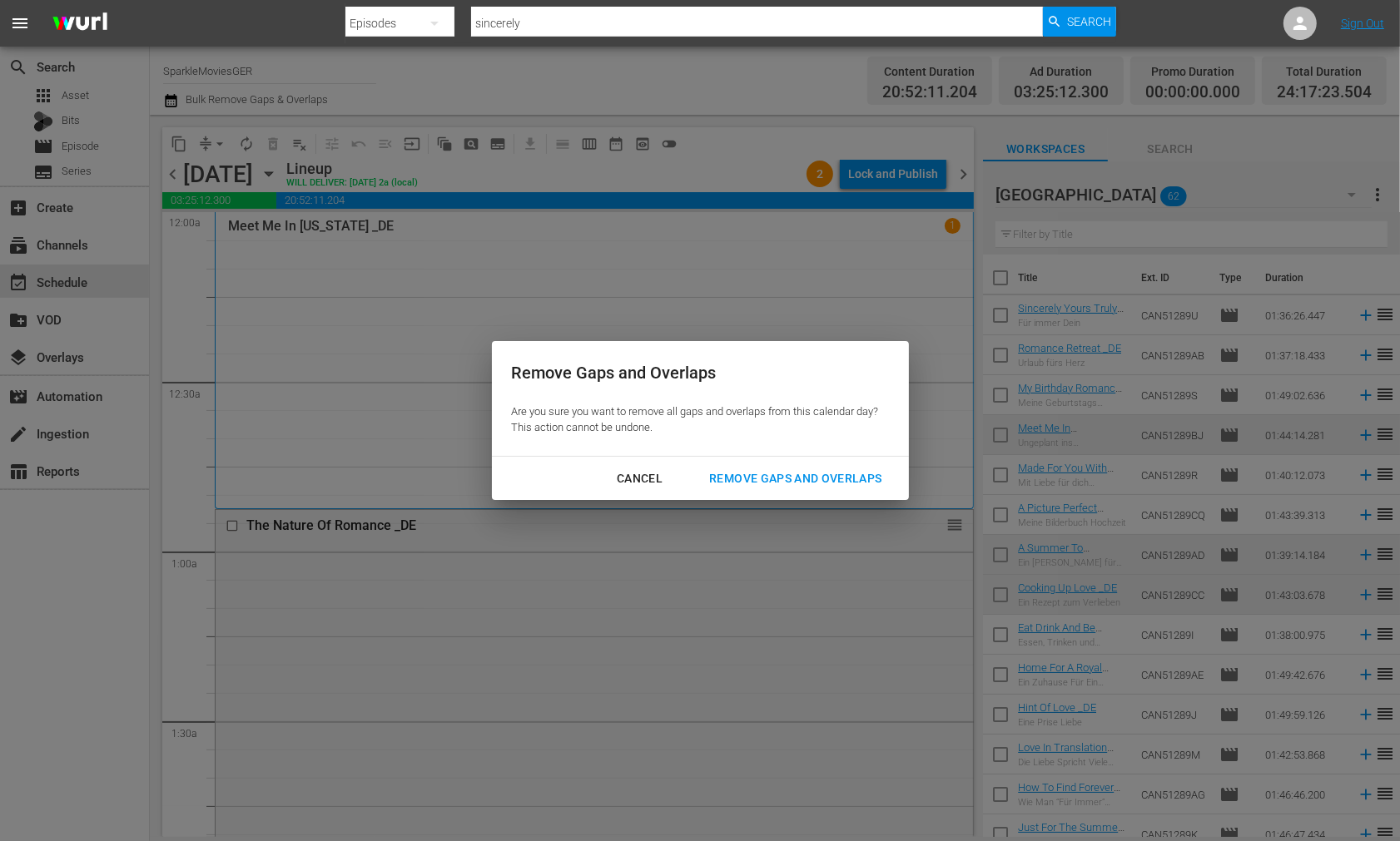
click at [783, 477] on div "Remove Gaps and Overlaps" at bounding box center [796, 479] width 199 height 21
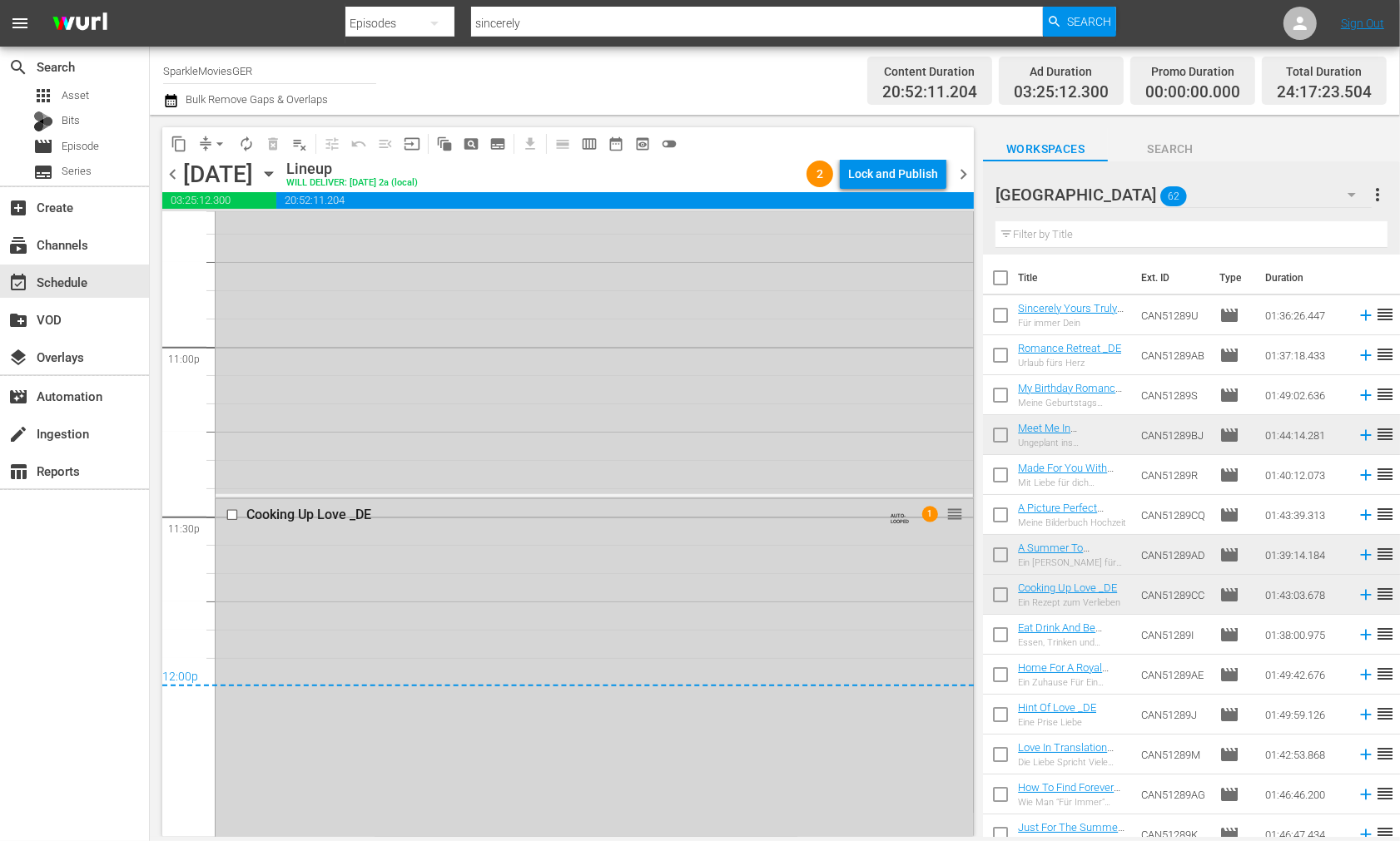
scroll to position [7919, 0]
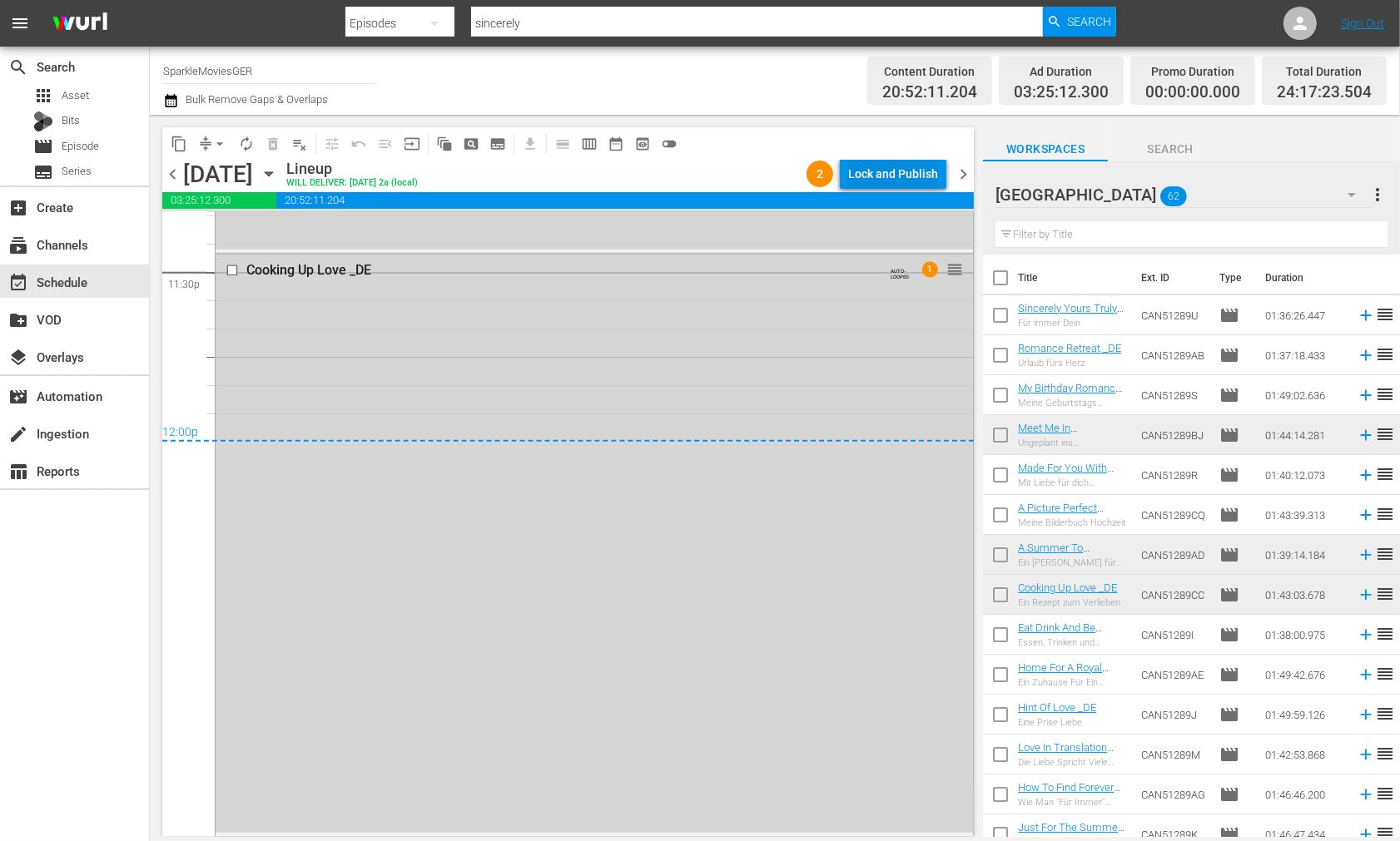
click at [878, 162] on div "Lock and Publish" at bounding box center [893, 174] width 90 height 30
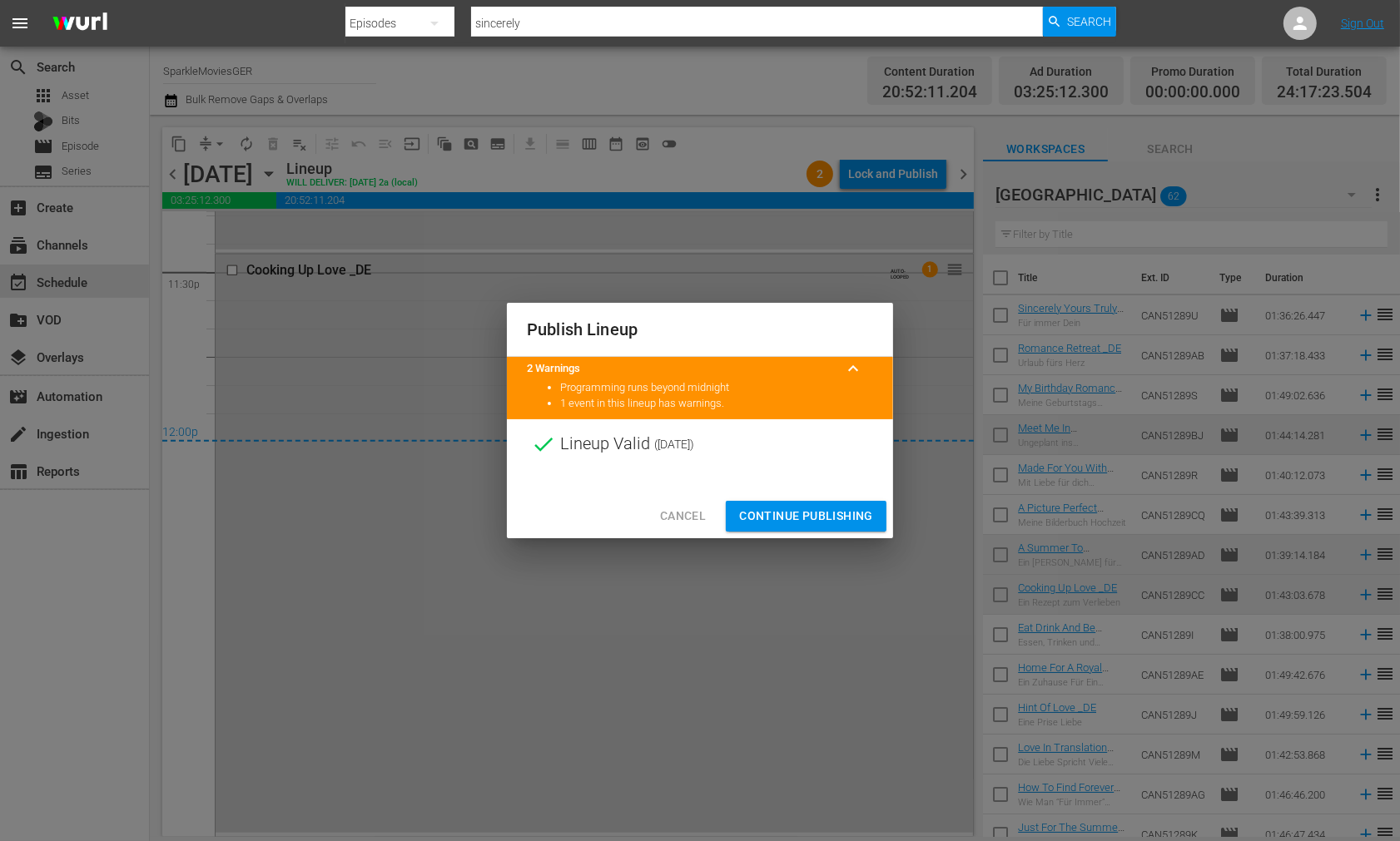
click at [825, 515] on span "Continue Publishing" at bounding box center [807, 516] width 134 height 21
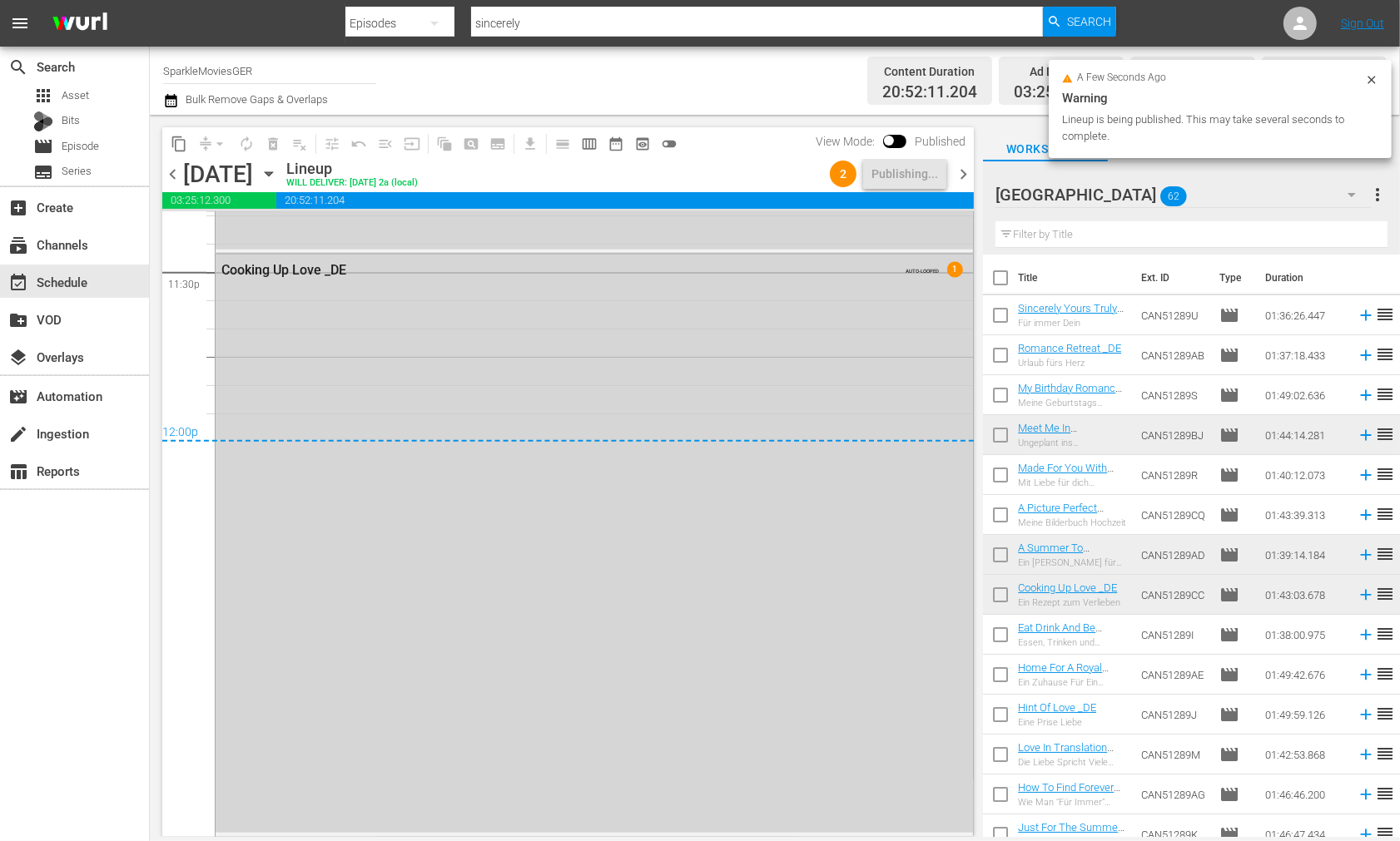
click at [272, 172] on icon "button" at bounding box center [269, 174] width 8 height 4
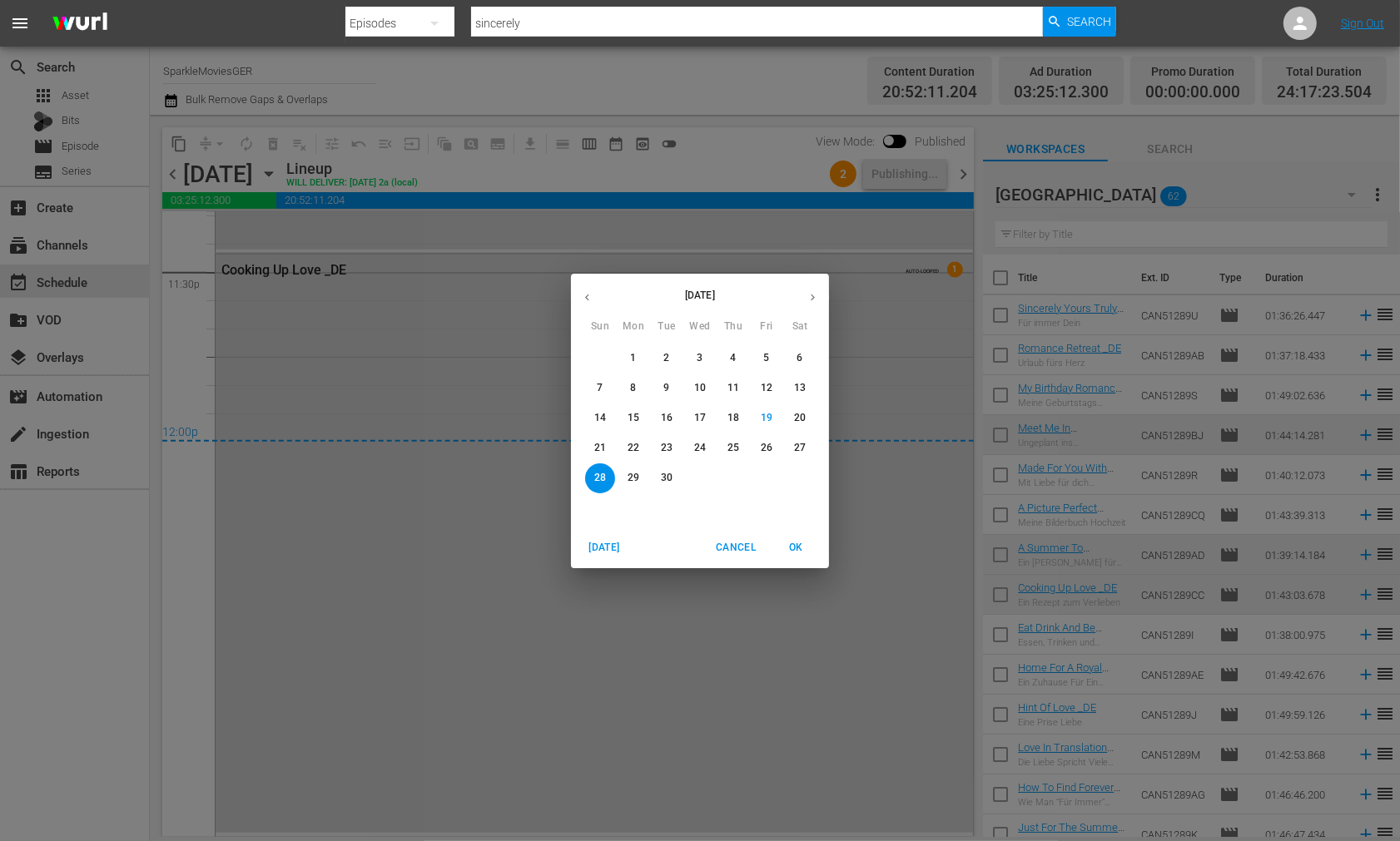
click at [642, 445] on span "22" at bounding box center [633, 448] width 30 height 14
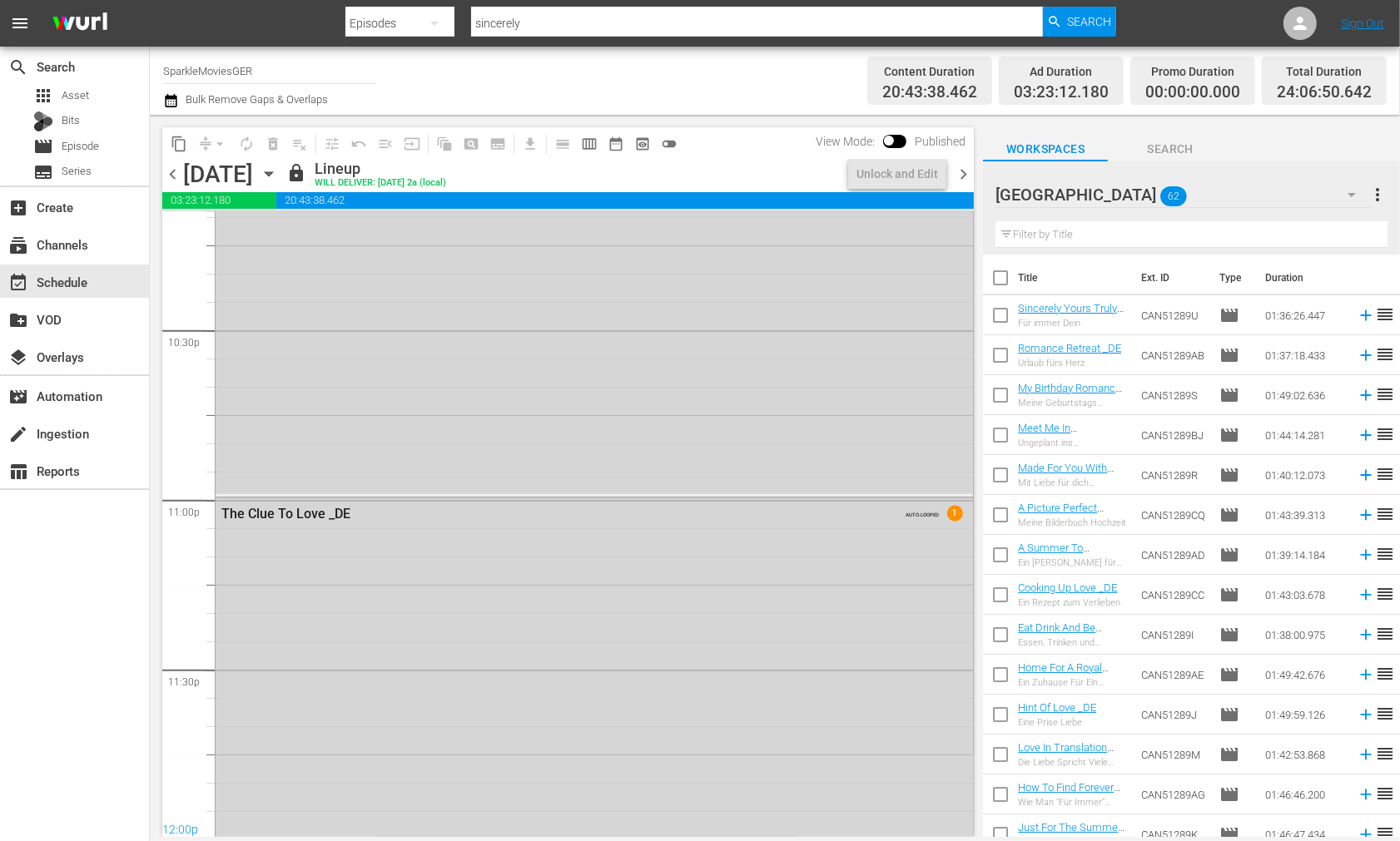
scroll to position [7769, 0]
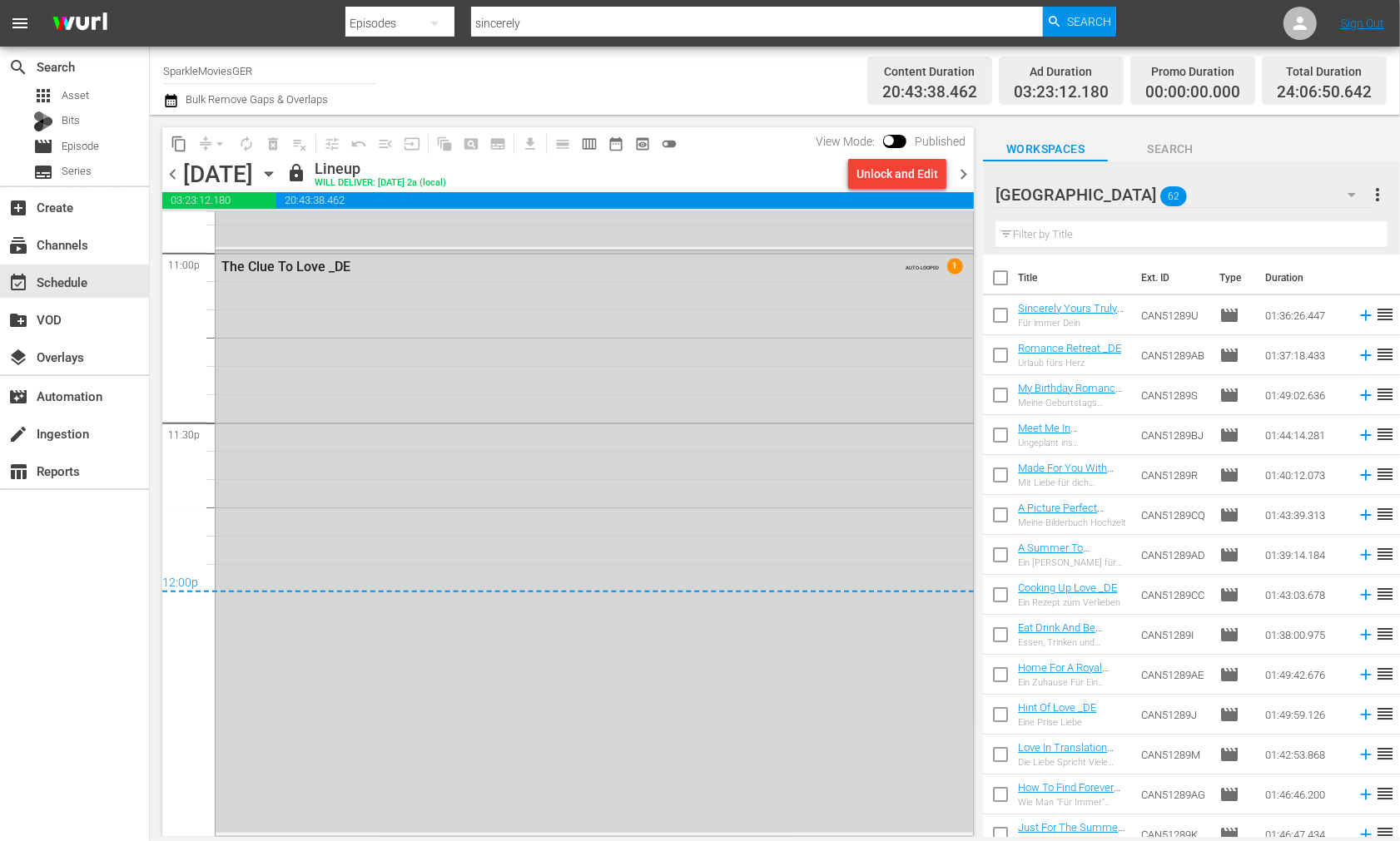
click at [278, 176] on icon "button" at bounding box center [269, 174] width 18 height 18
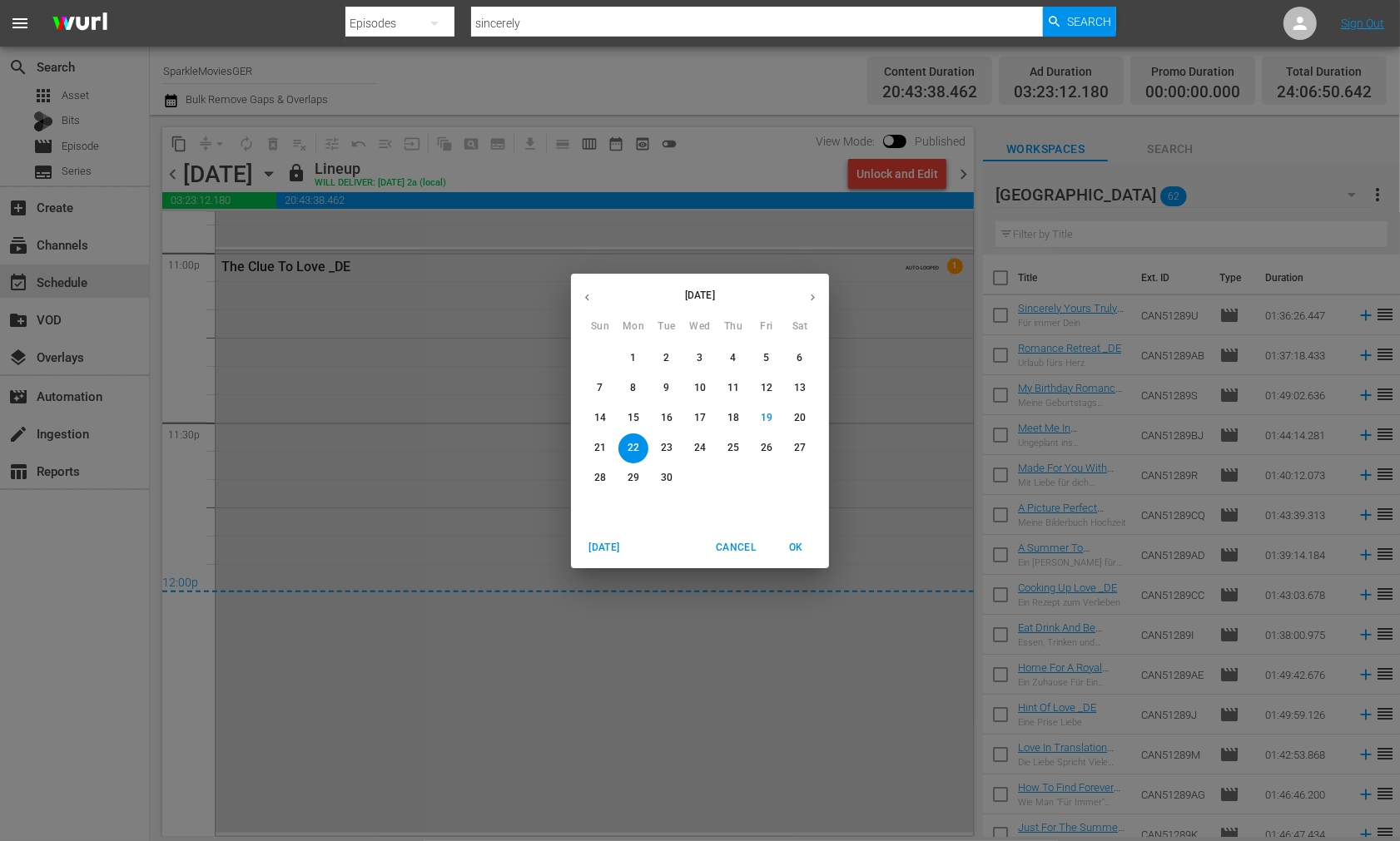
click at [664, 450] on p "23" at bounding box center [667, 448] width 12 height 14
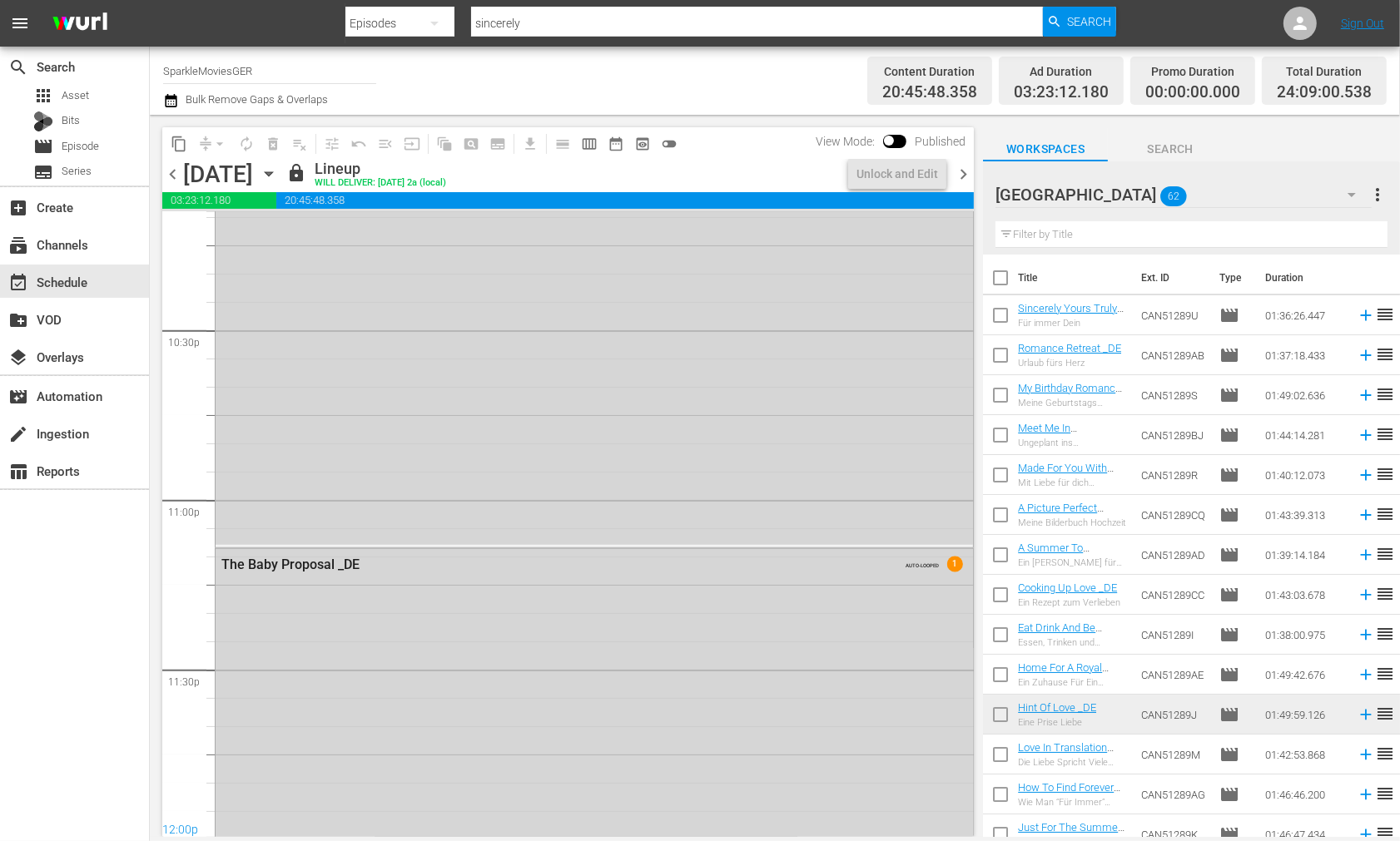
scroll to position [7820, 0]
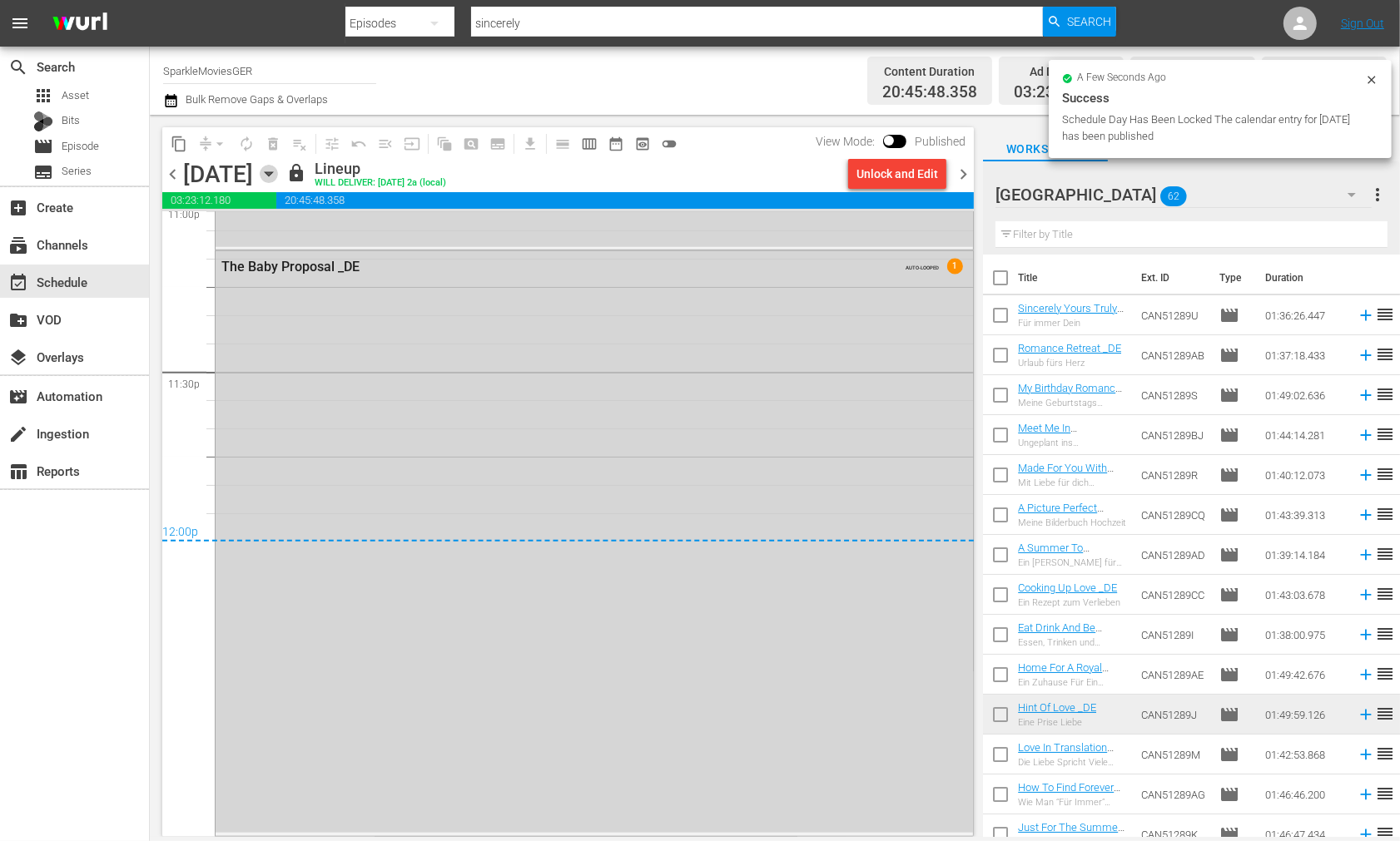
click at [272, 172] on icon "button" at bounding box center [269, 174] width 8 height 4
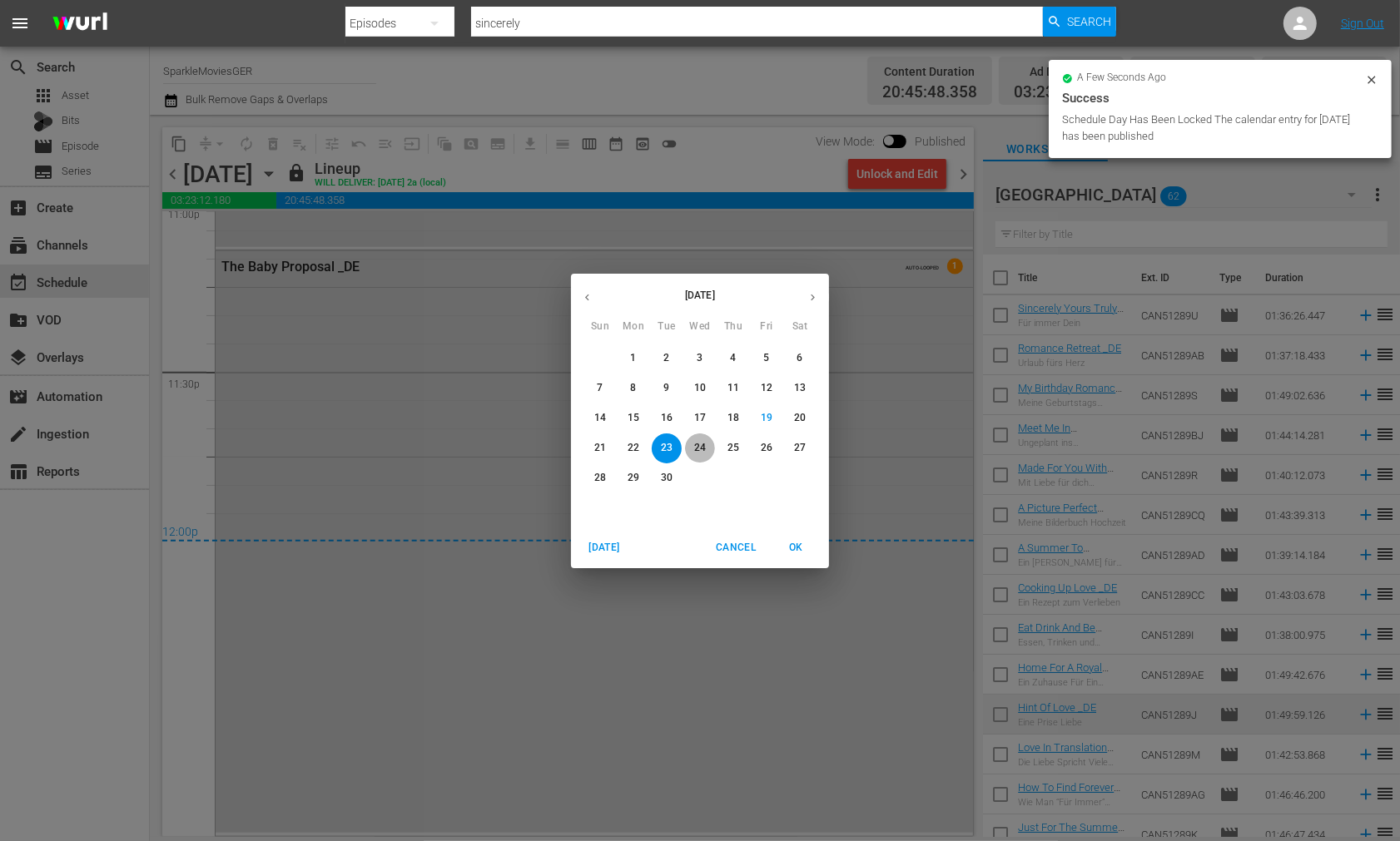
click at [694, 450] on p "24" at bounding box center [700, 448] width 12 height 14
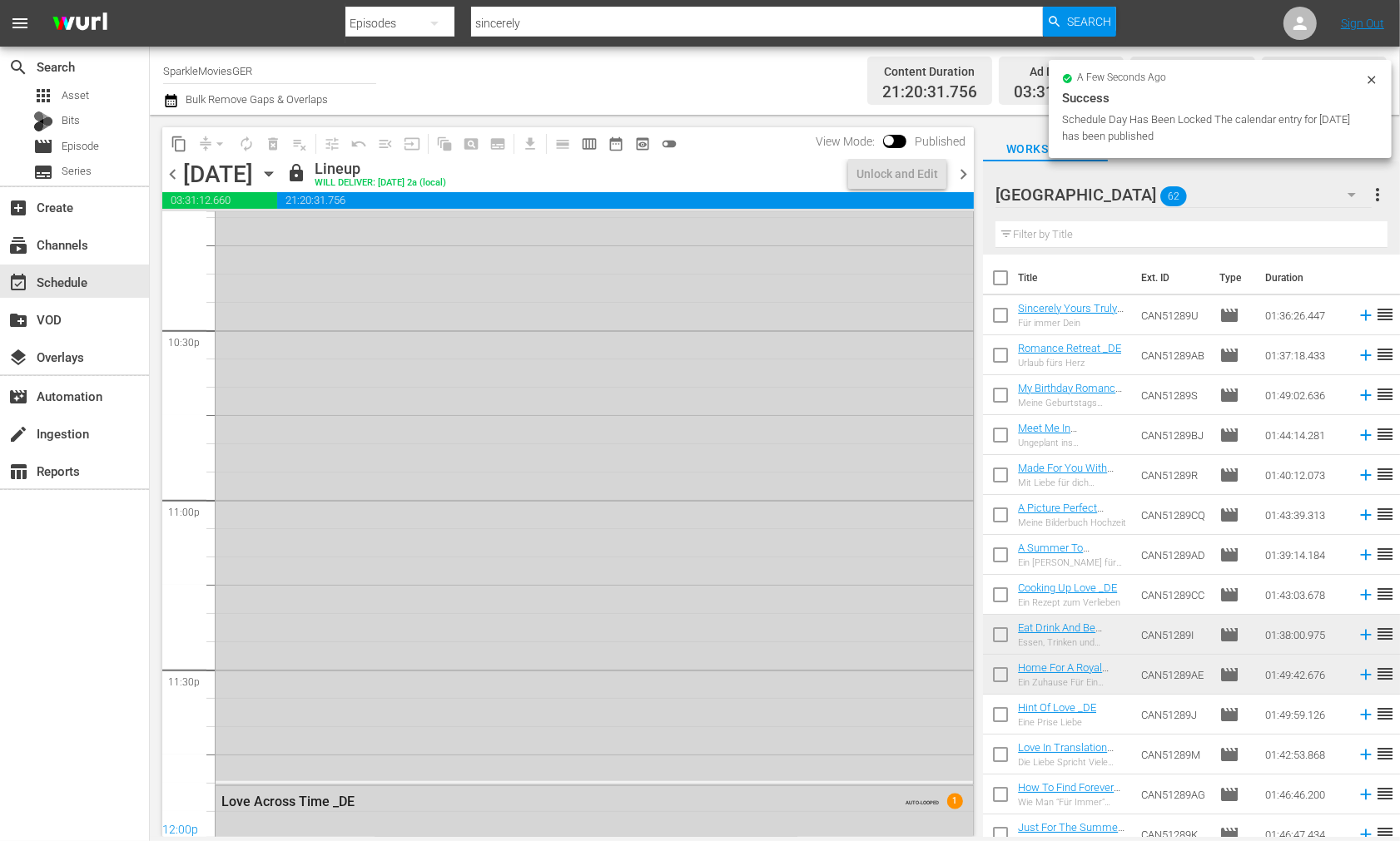
scroll to position [7919, 0]
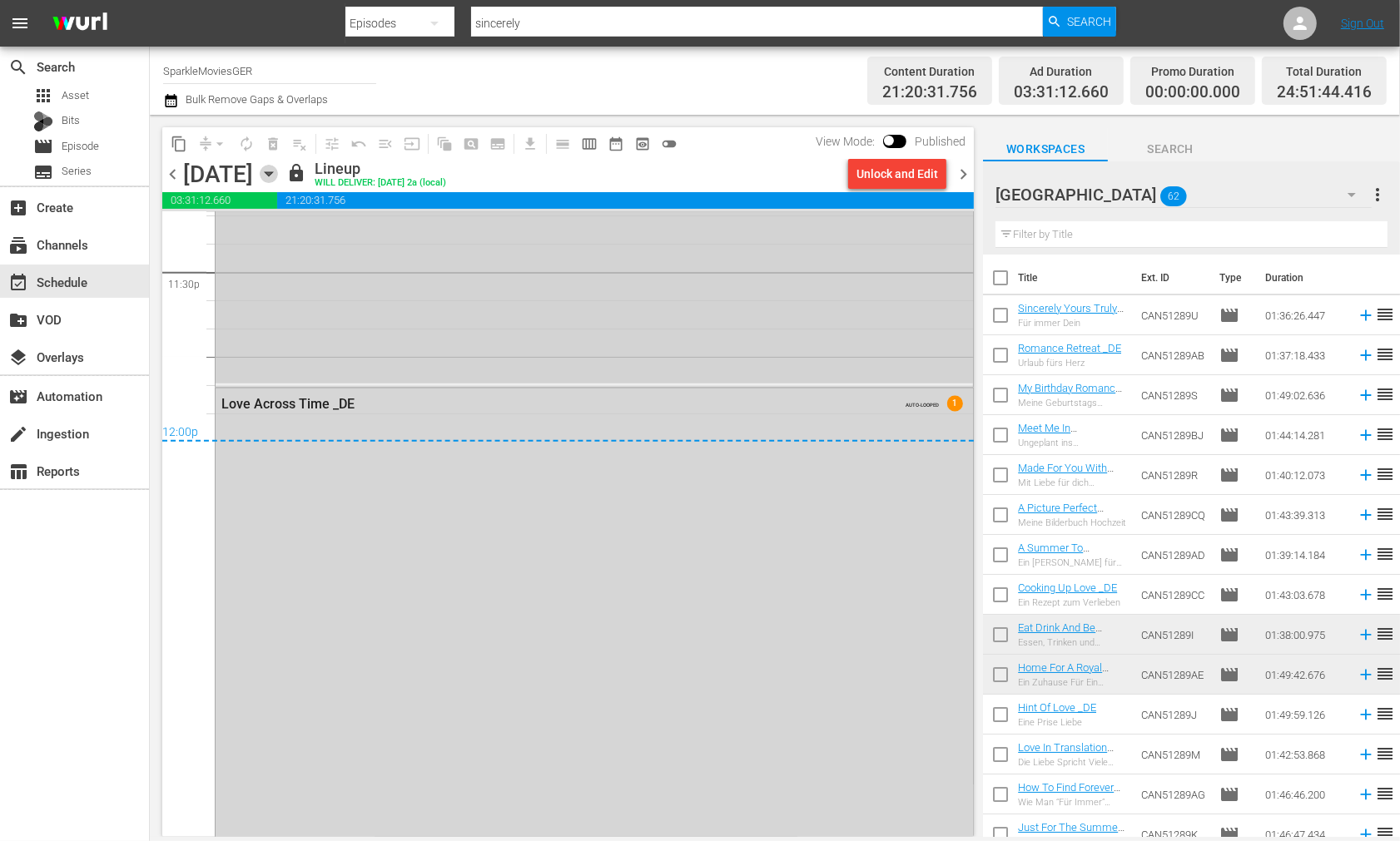
drag, startPoint x: 493, startPoint y: 173, endPoint x: 787, endPoint y: 368, distance: 352.8
click at [282, 185] on div "Wednesday, September 24th September 24th" at bounding box center [233, 174] width 100 height 28
click at [278, 175] on icon "button" at bounding box center [269, 174] width 18 height 18
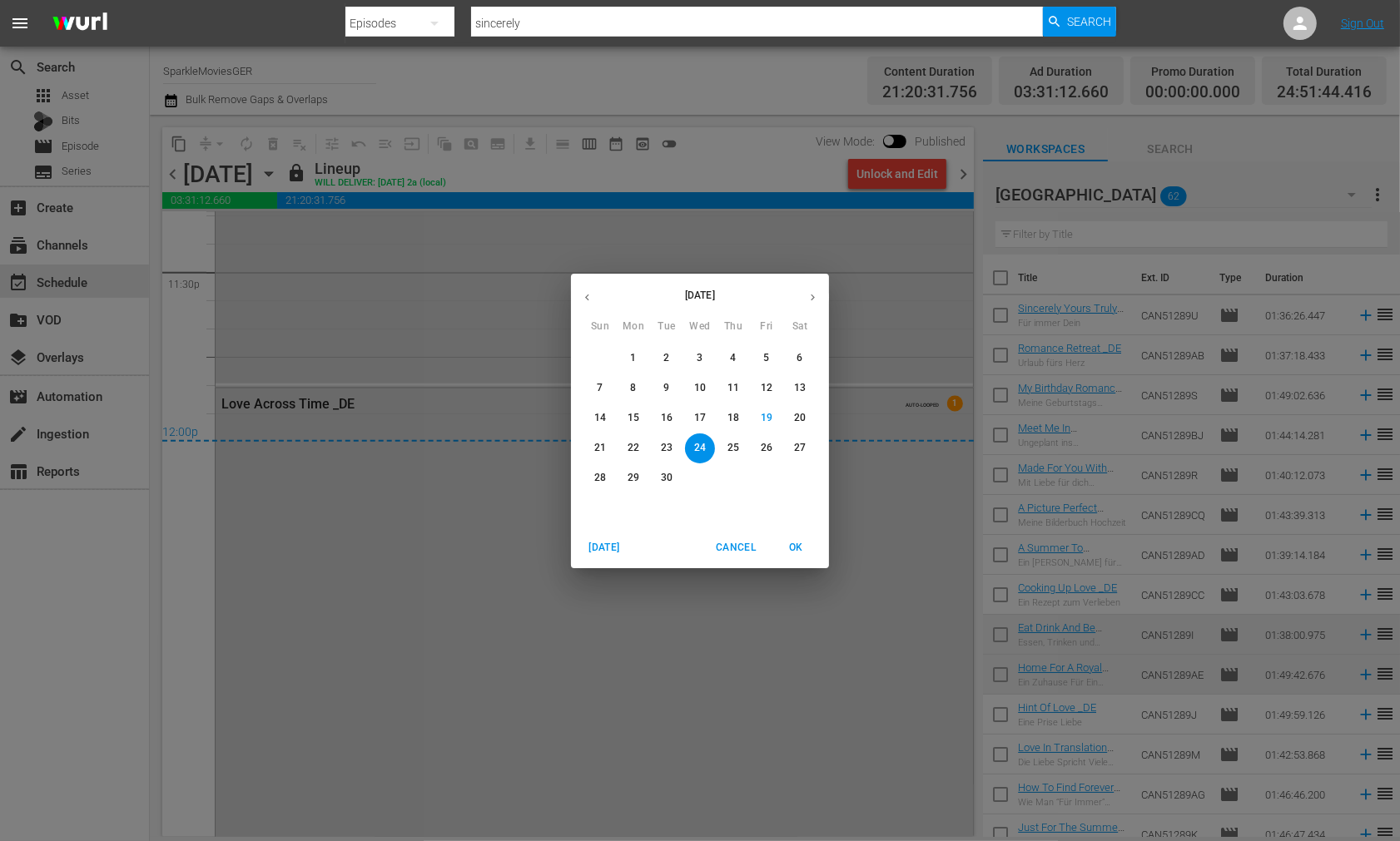
click at [726, 450] on span "25" at bounding box center [734, 448] width 30 height 14
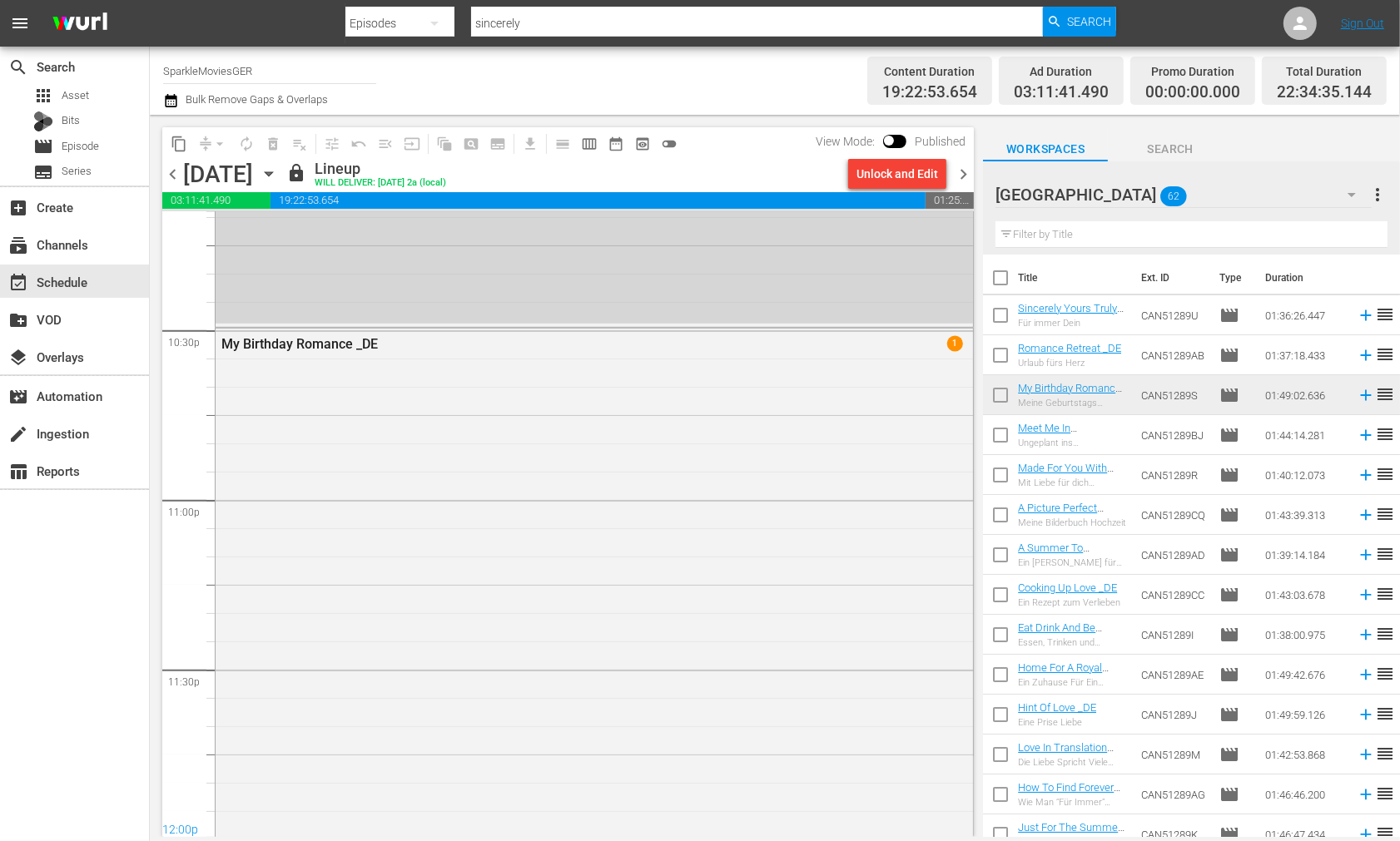
scroll to position [7629, 0]
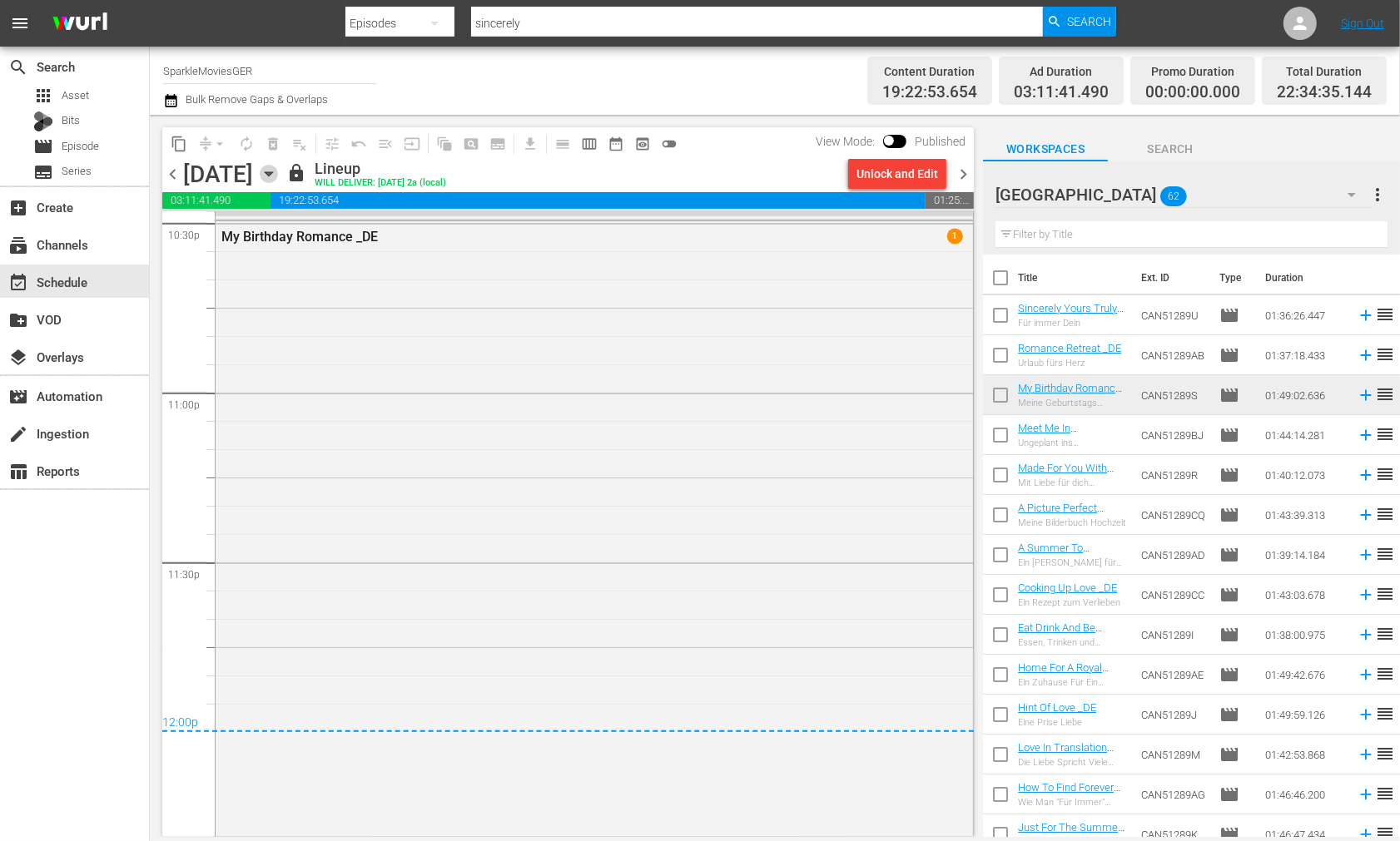
click at [278, 175] on icon "button" at bounding box center [269, 174] width 18 height 18
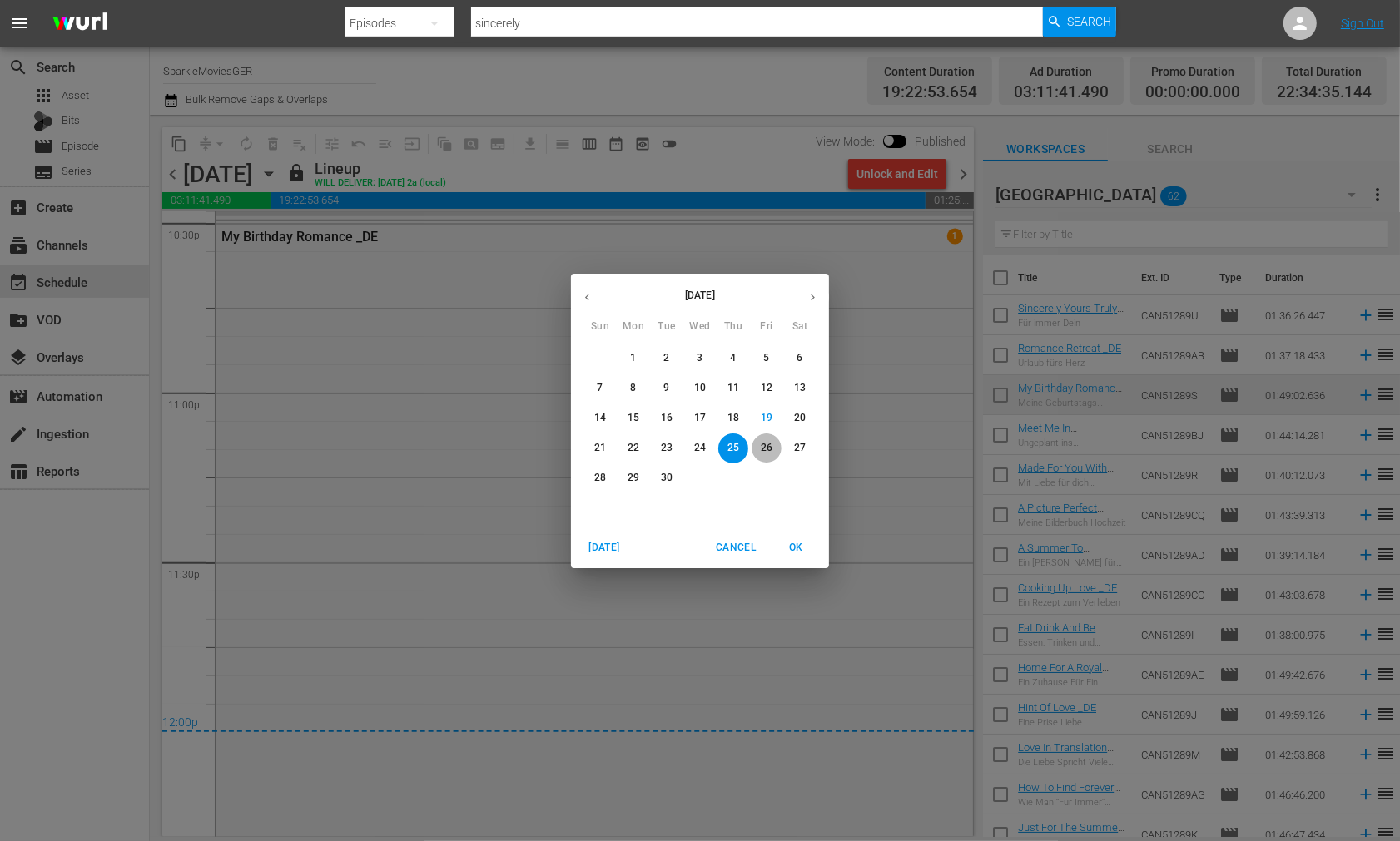
click at [770, 446] on p "26" at bounding box center [767, 448] width 12 height 14
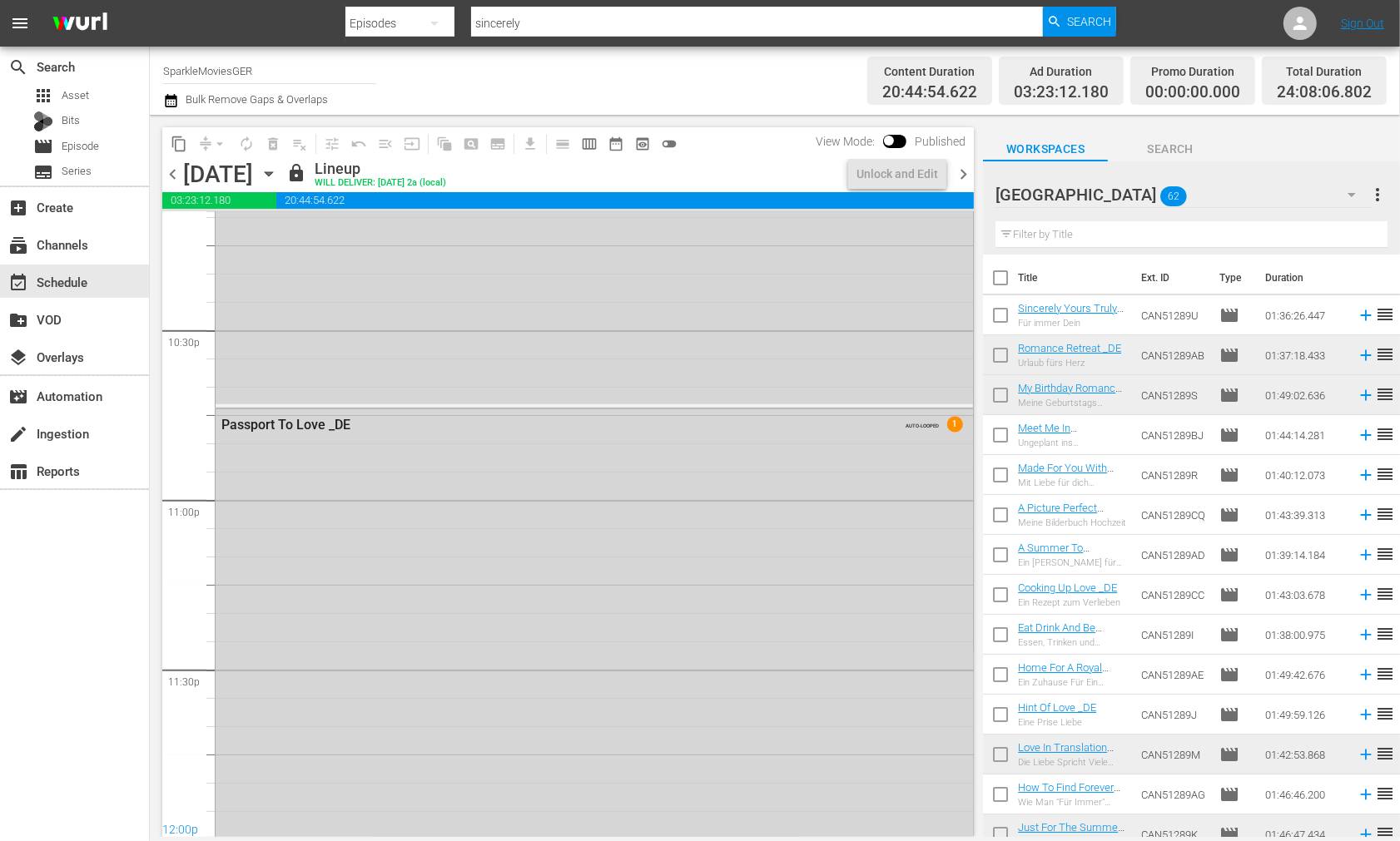
scroll to position [7675, 0]
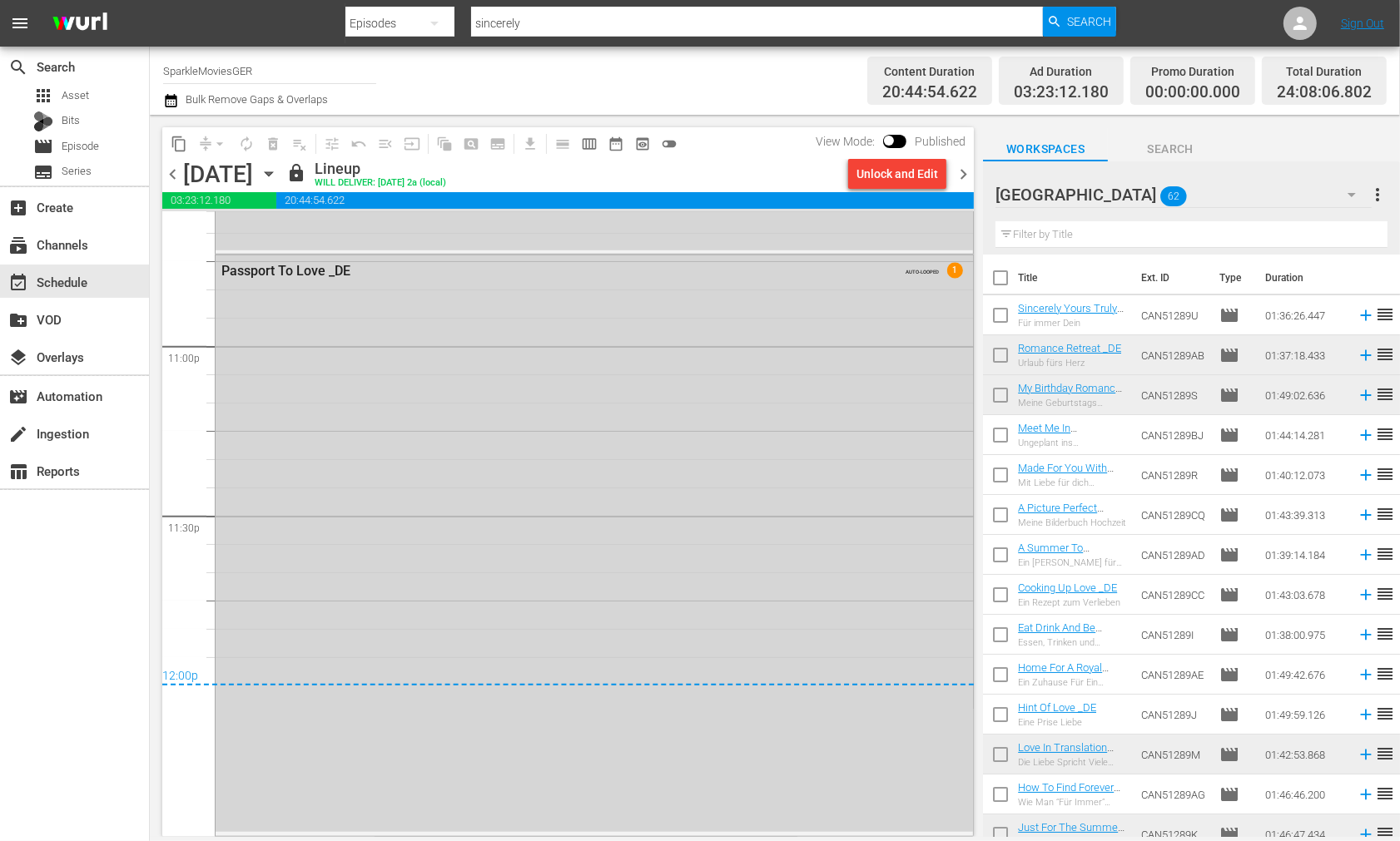
click at [278, 175] on icon "button" at bounding box center [269, 174] width 18 height 18
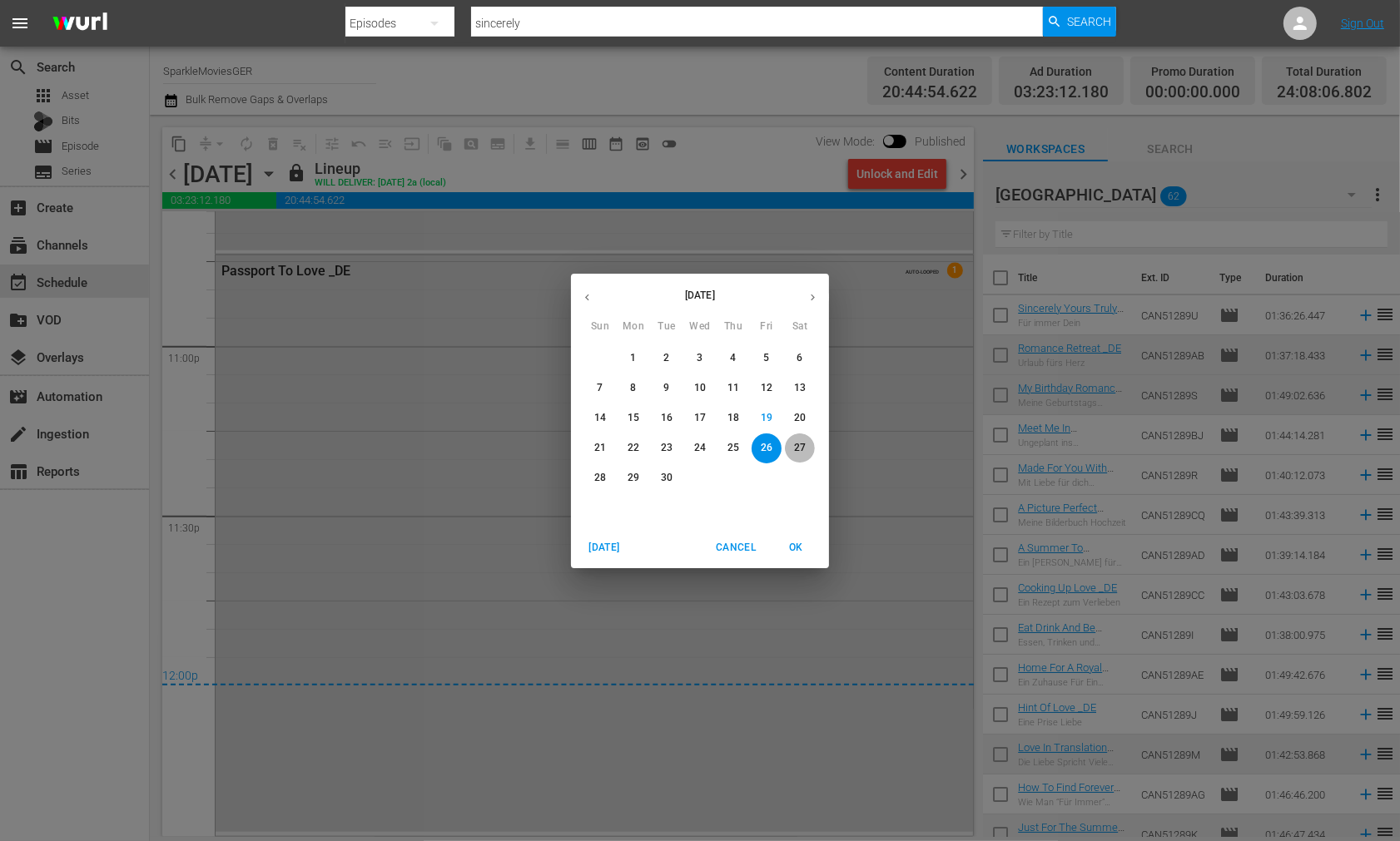
click at [795, 445] on p "27" at bounding box center [801, 448] width 12 height 14
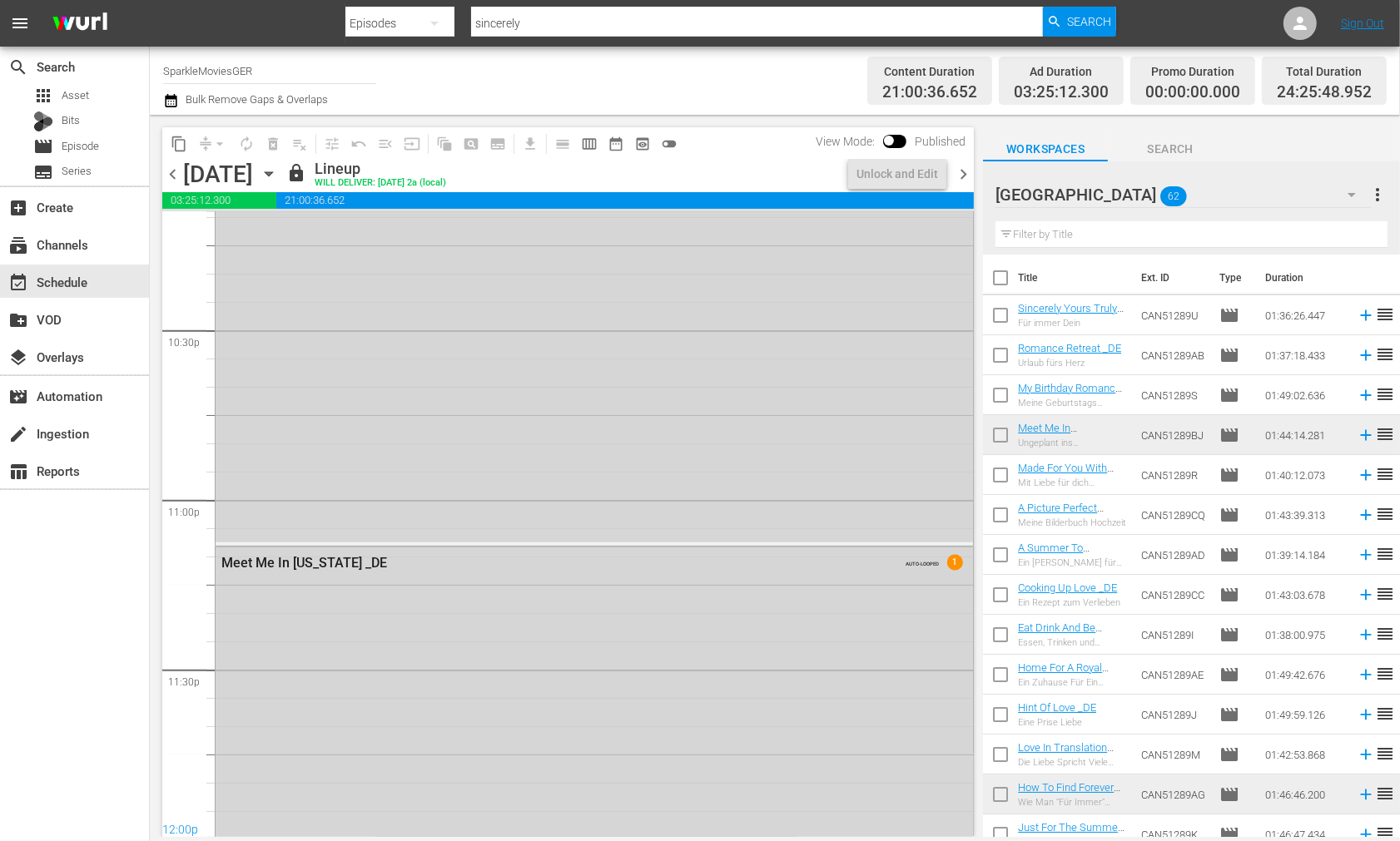
scroll to position [7821, 0]
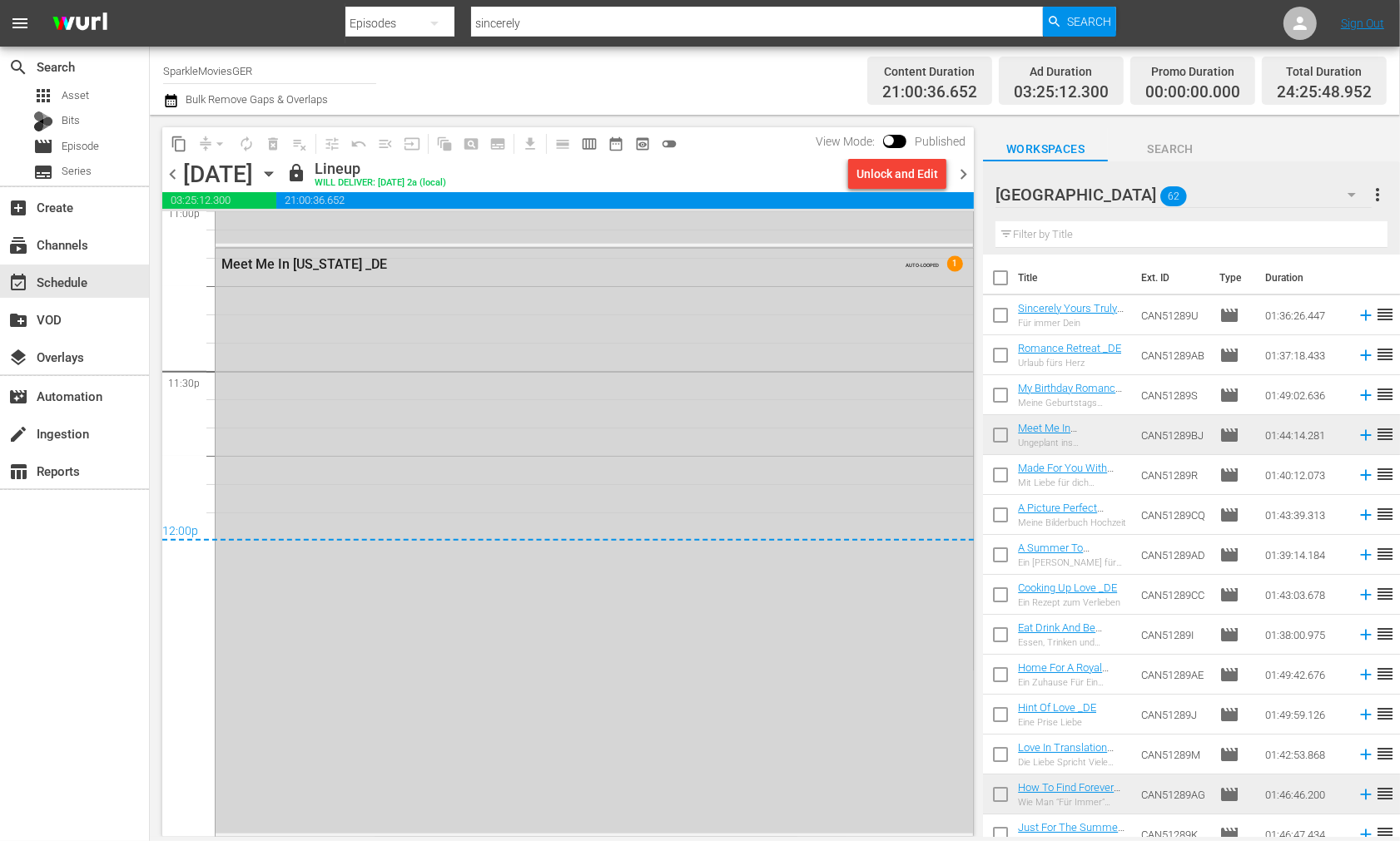
click at [278, 170] on icon "button" at bounding box center [269, 174] width 18 height 18
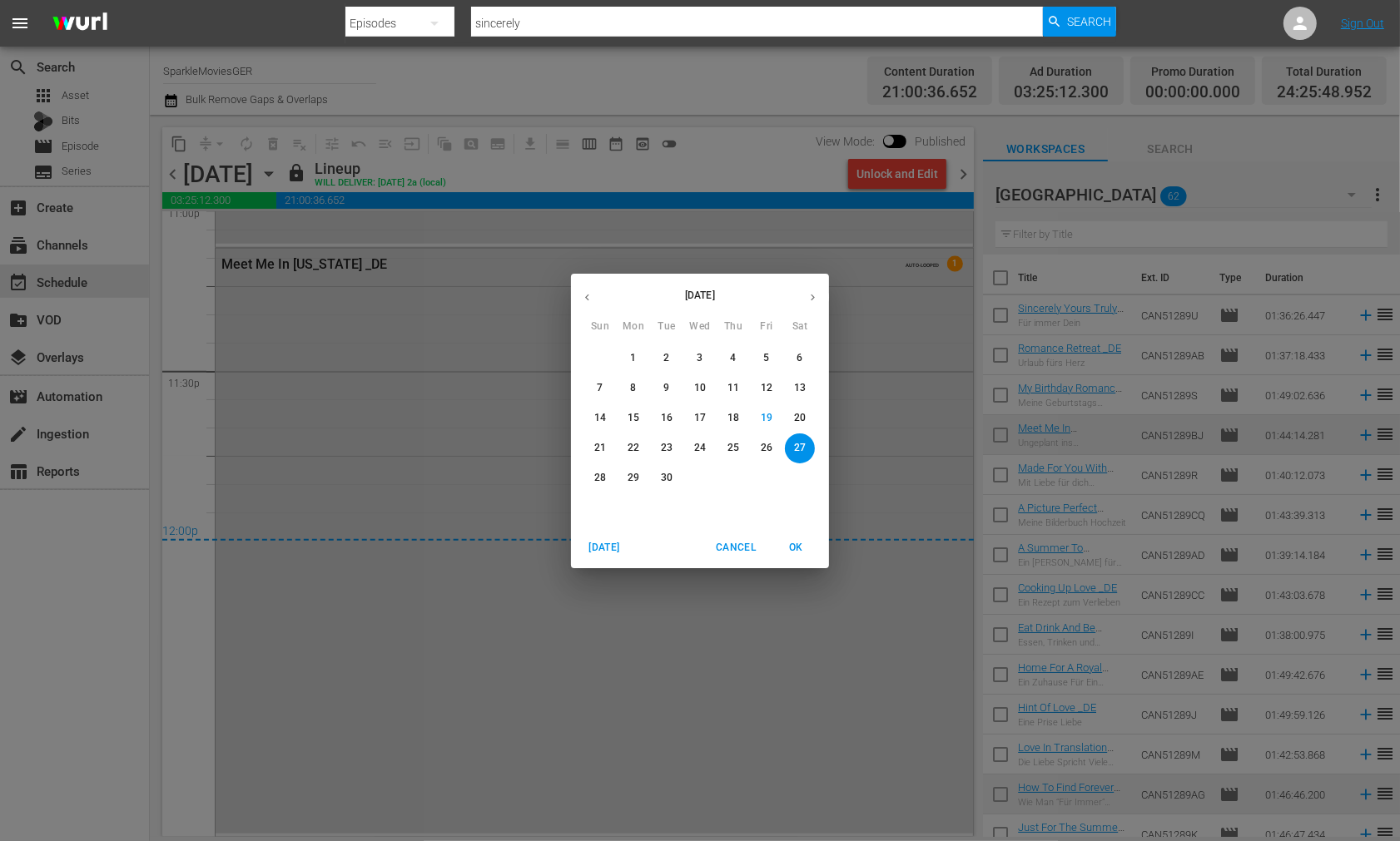
click at [599, 468] on button "28" at bounding box center [600, 479] width 30 height 30
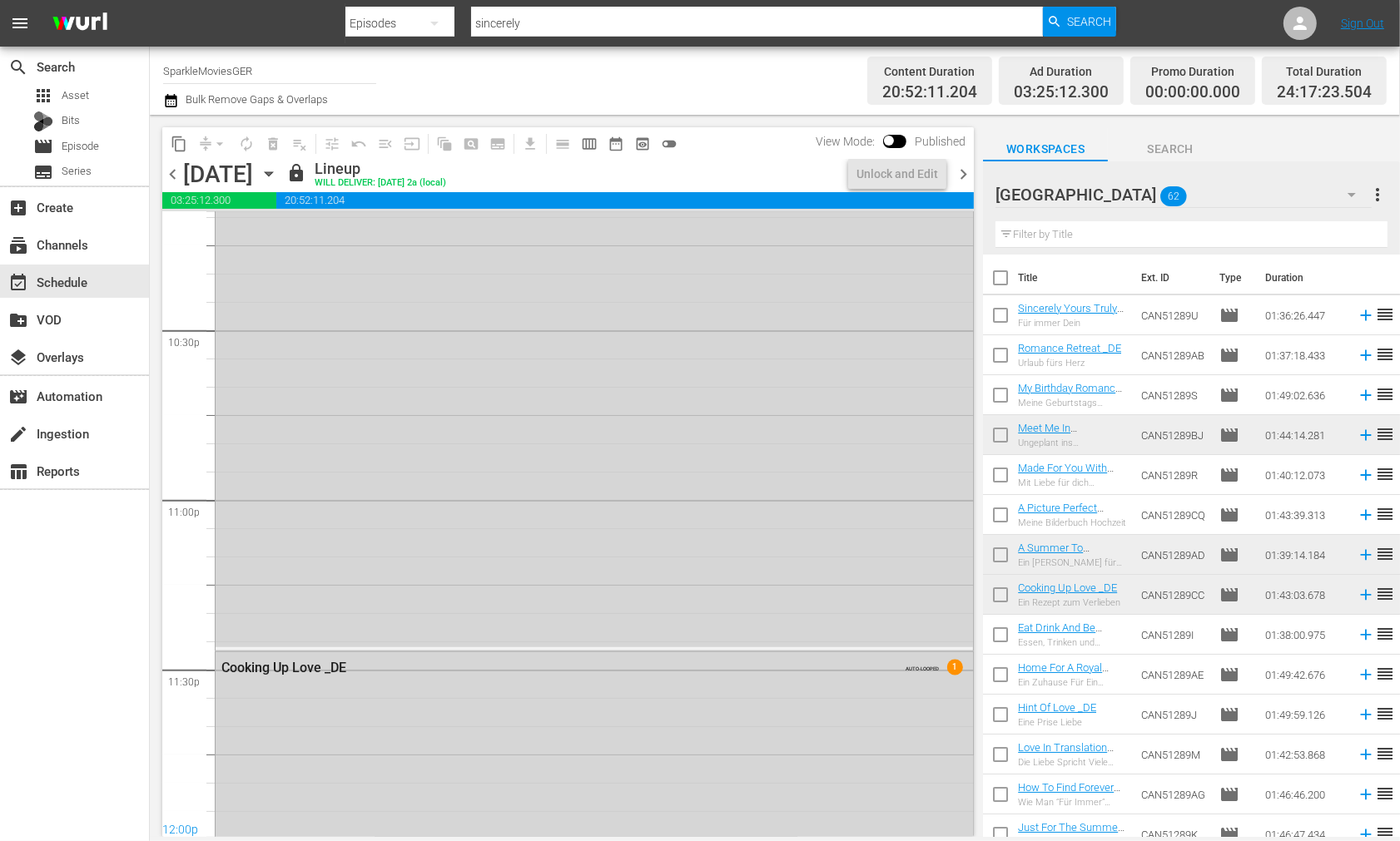
scroll to position [7919, 0]
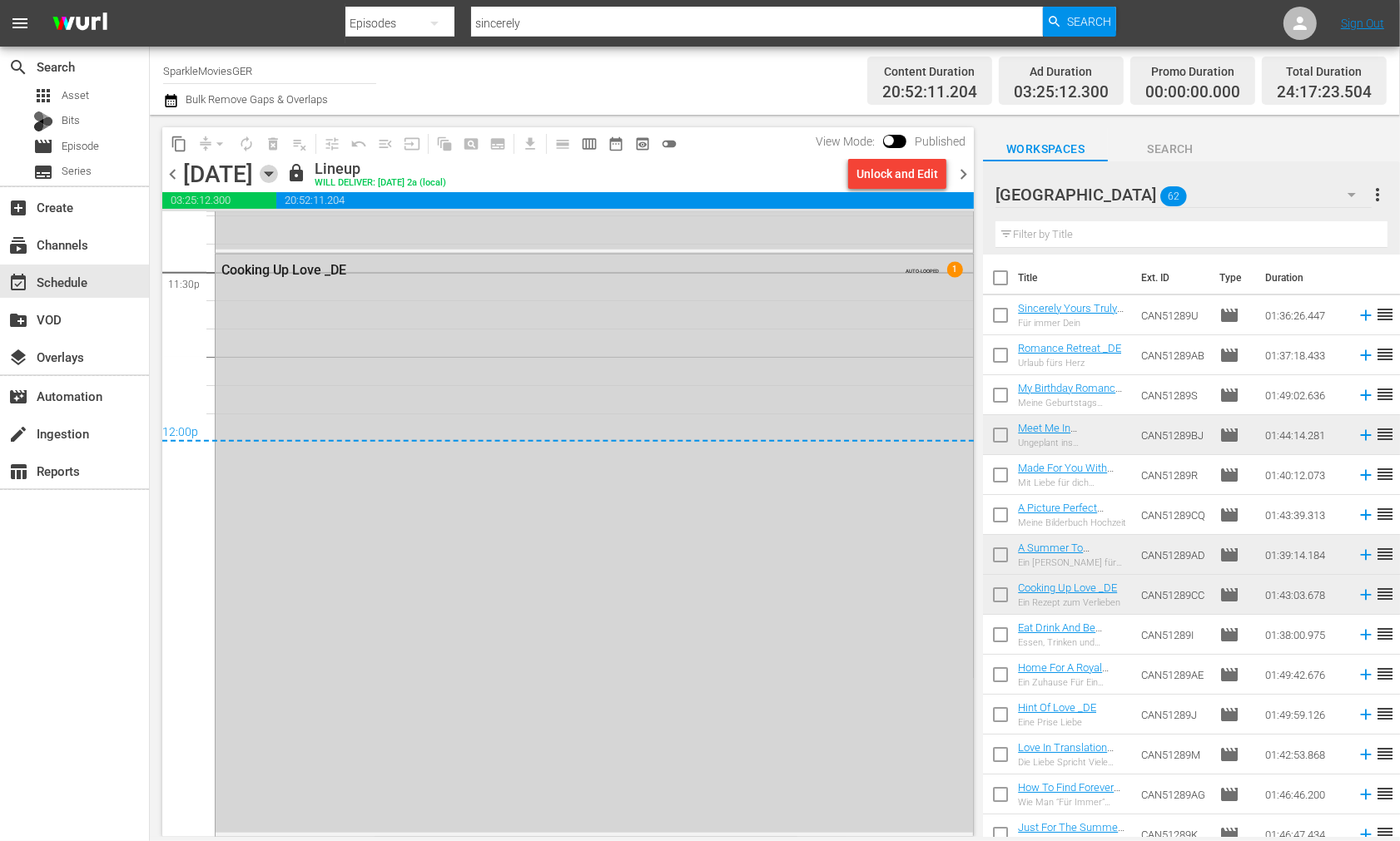
click at [272, 175] on icon "button" at bounding box center [269, 174] width 8 height 4
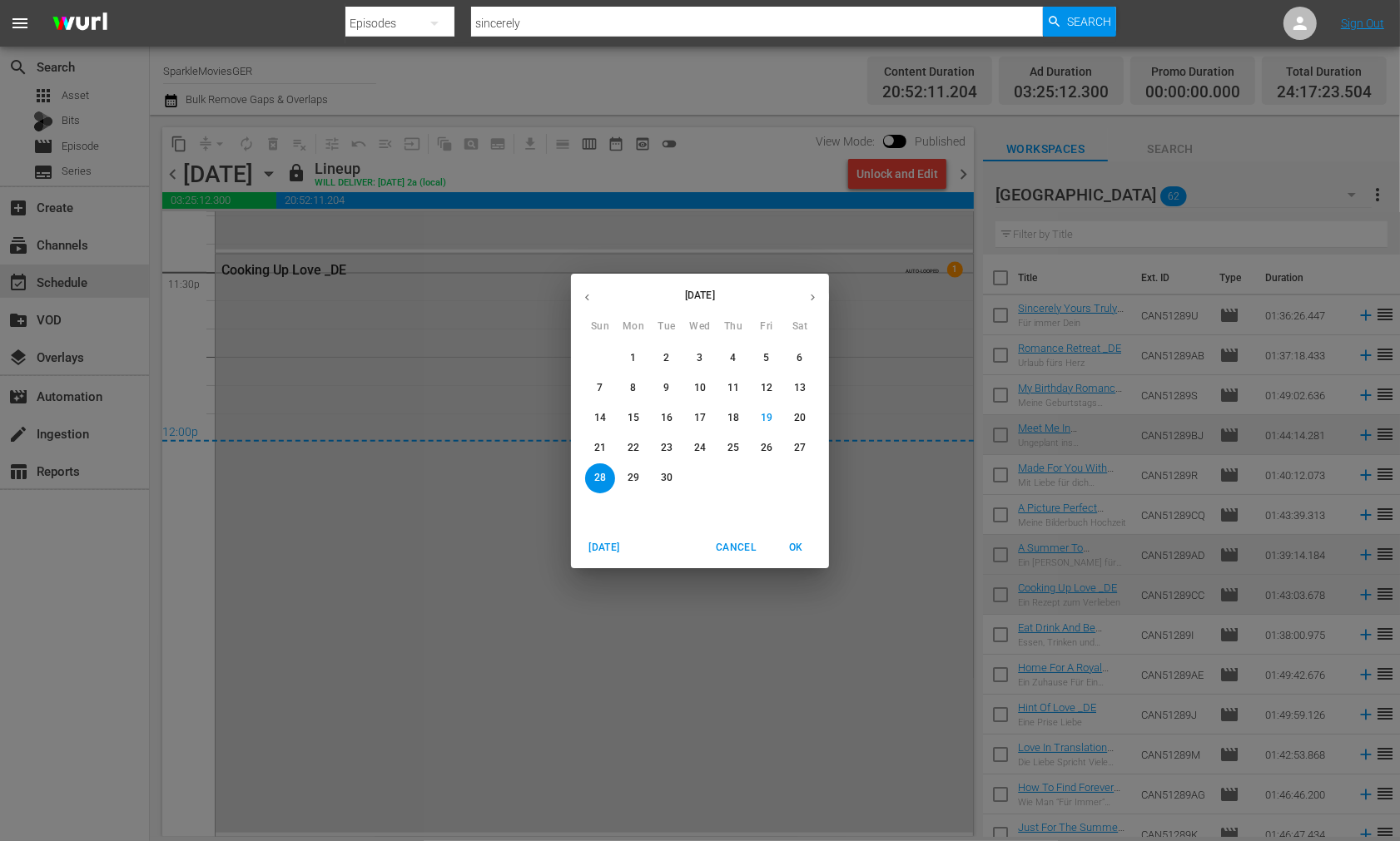
click at [638, 471] on p "29" at bounding box center [633, 478] width 12 height 14
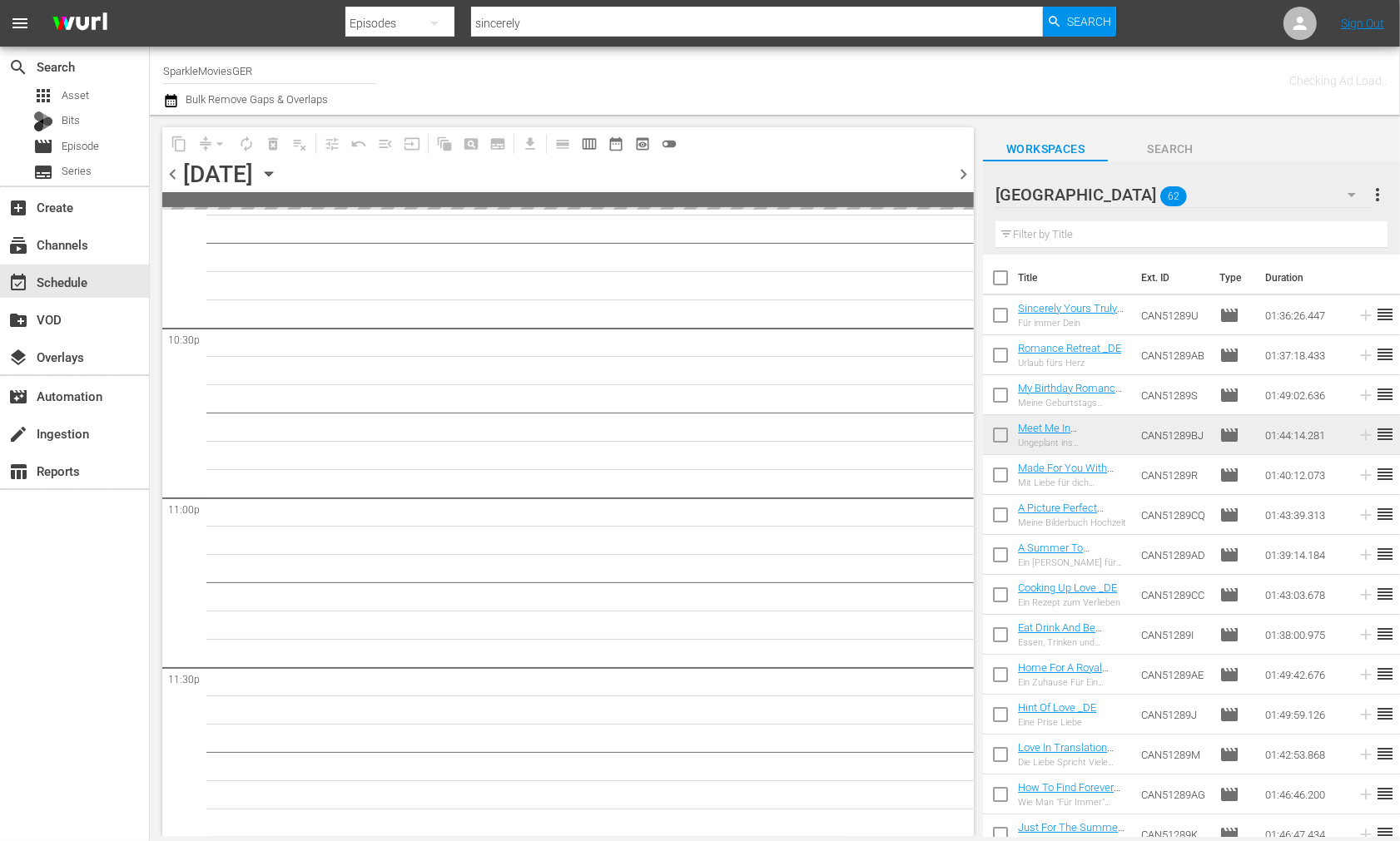
scroll to position [7521, 0]
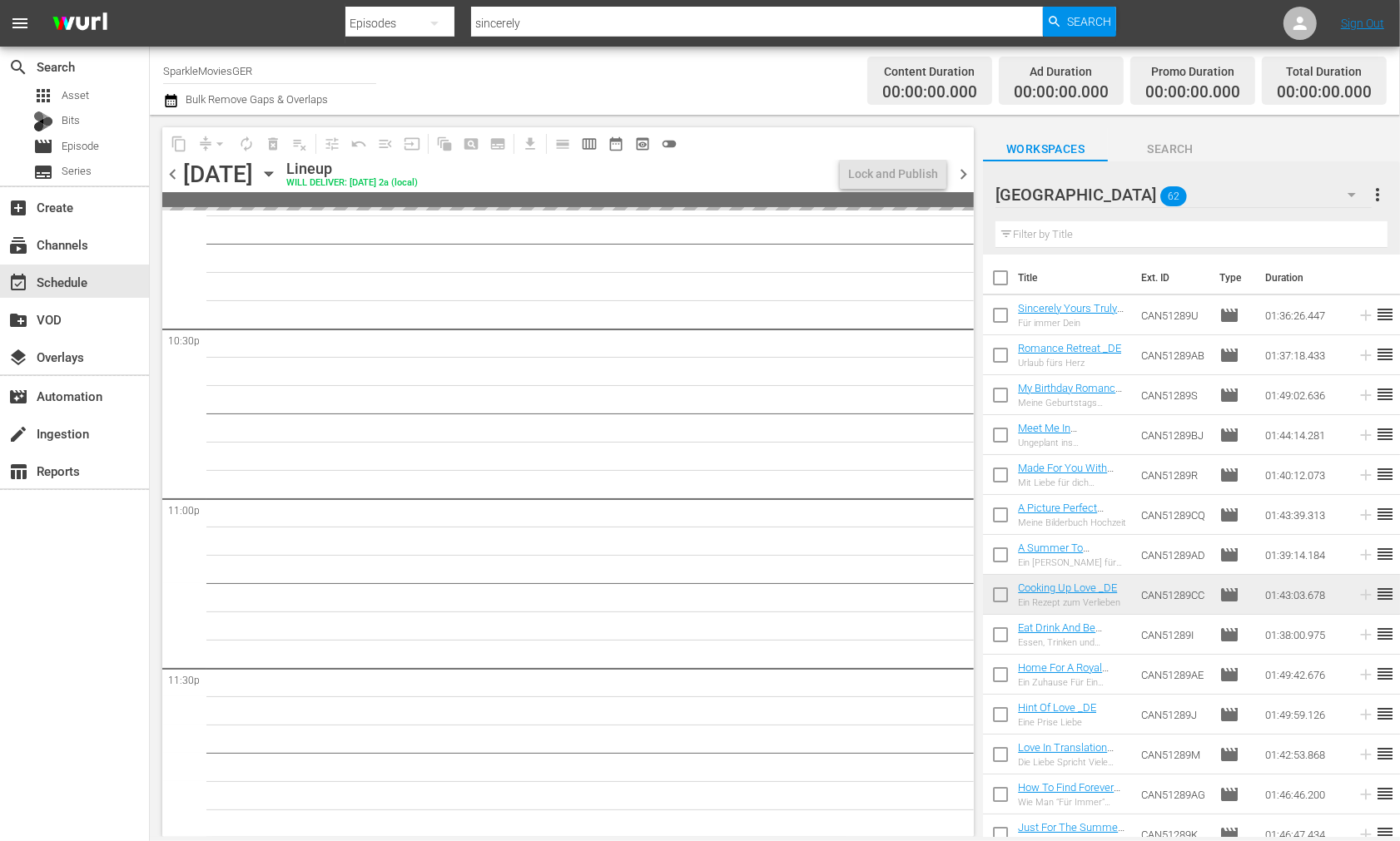
click at [278, 170] on icon "button" at bounding box center [269, 174] width 18 height 18
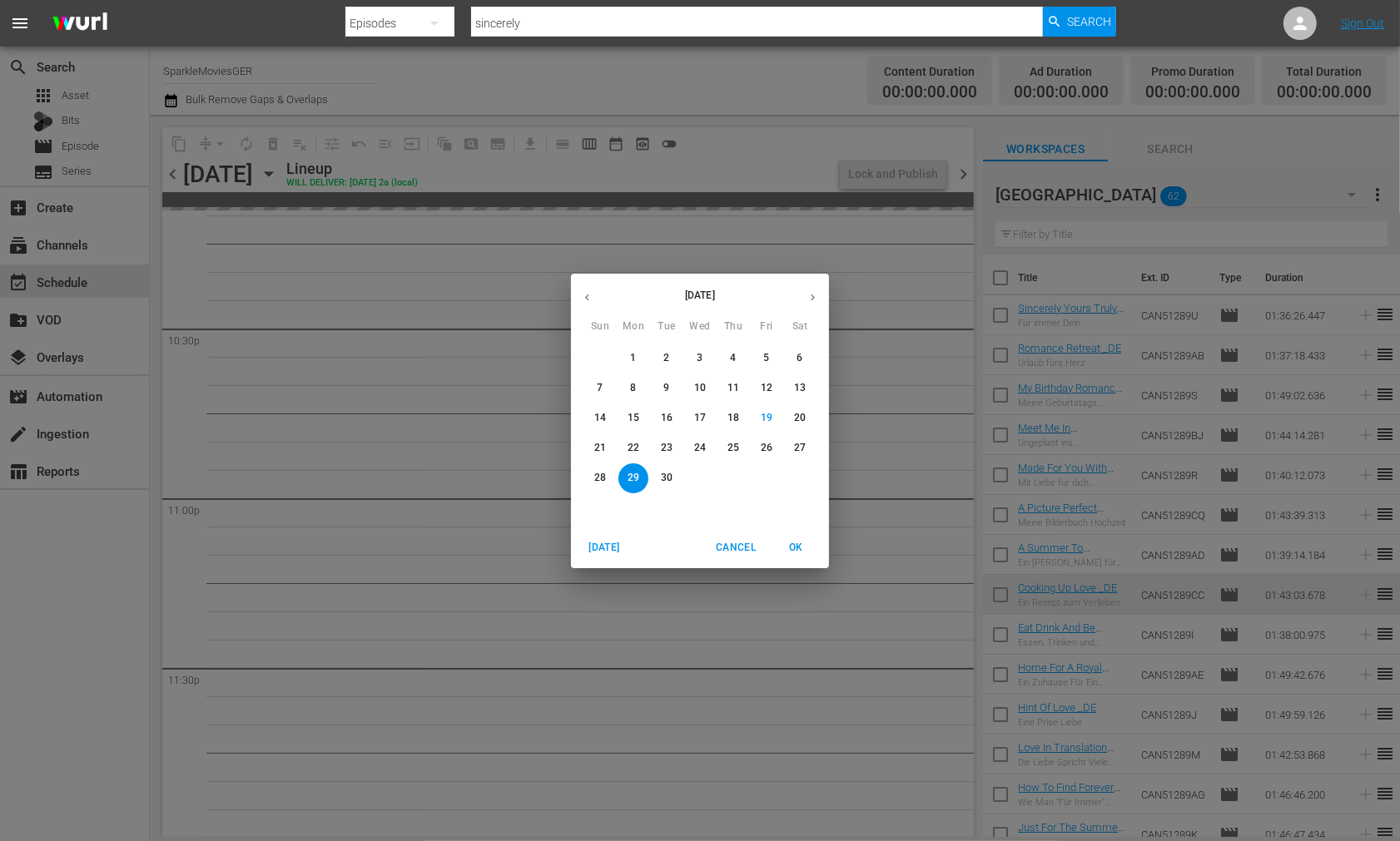
click at [596, 475] on p "28" at bounding box center [600, 478] width 12 height 14
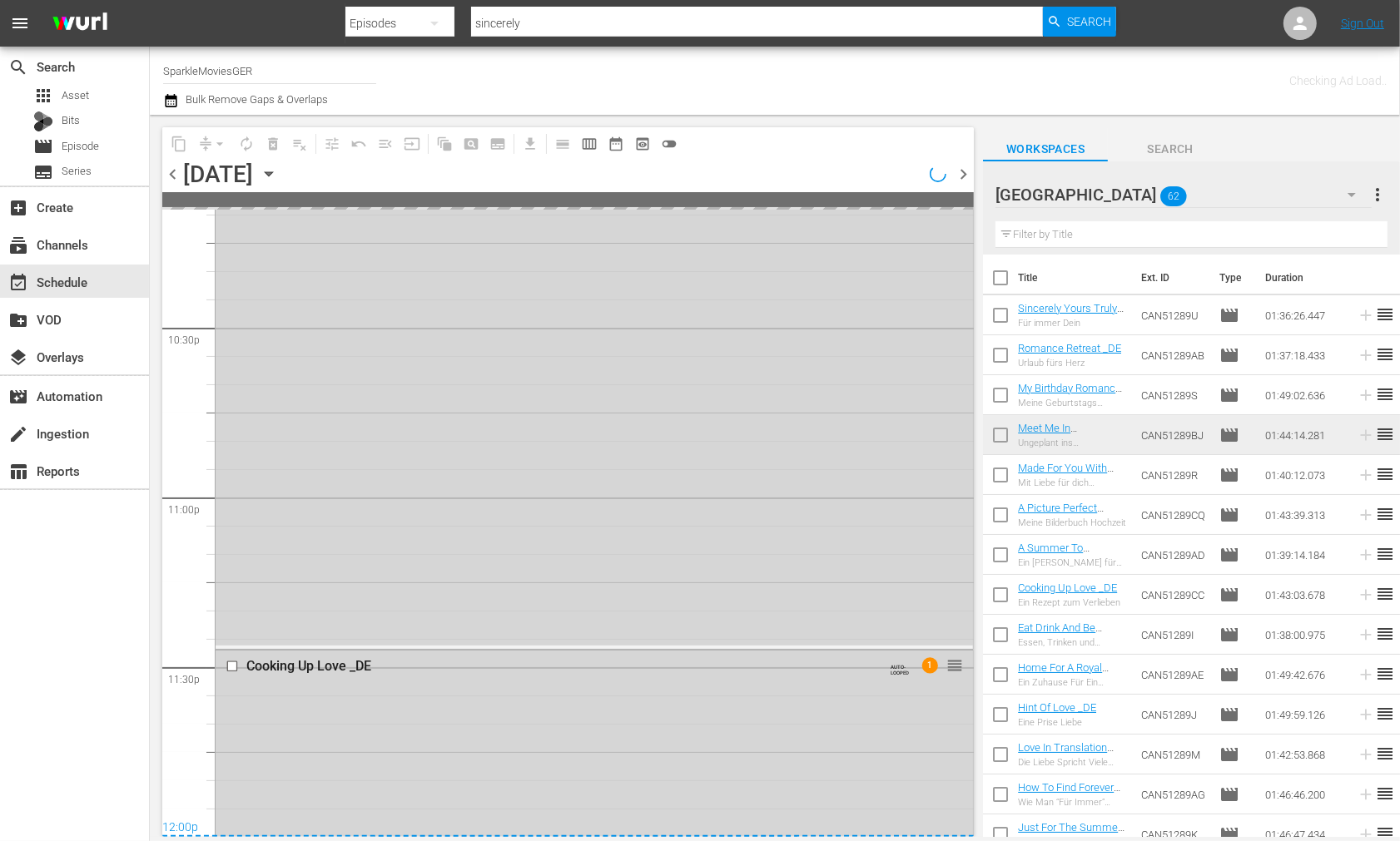
scroll to position [7919, 0]
